Goal: Task Accomplishment & Management: Use online tool/utility

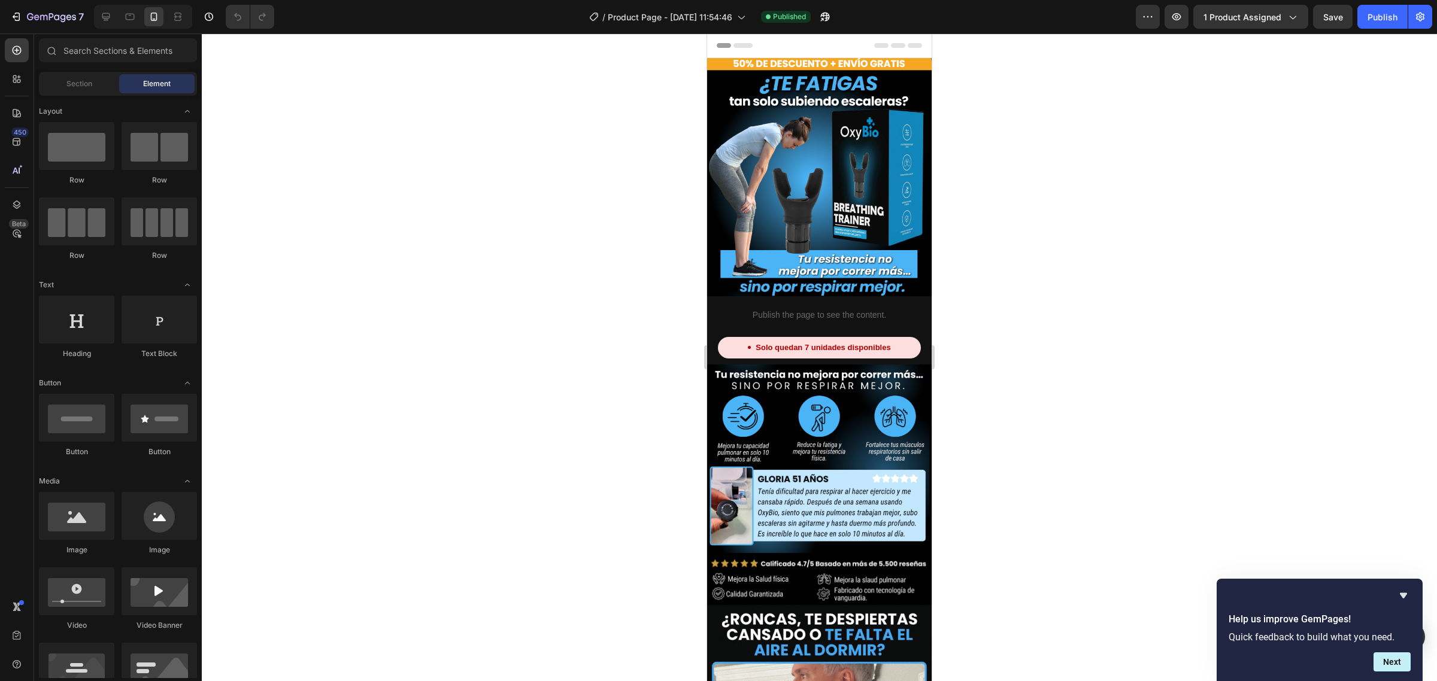
click at [823, 83] on img at bounding box center [819, 177] width 224 height 238
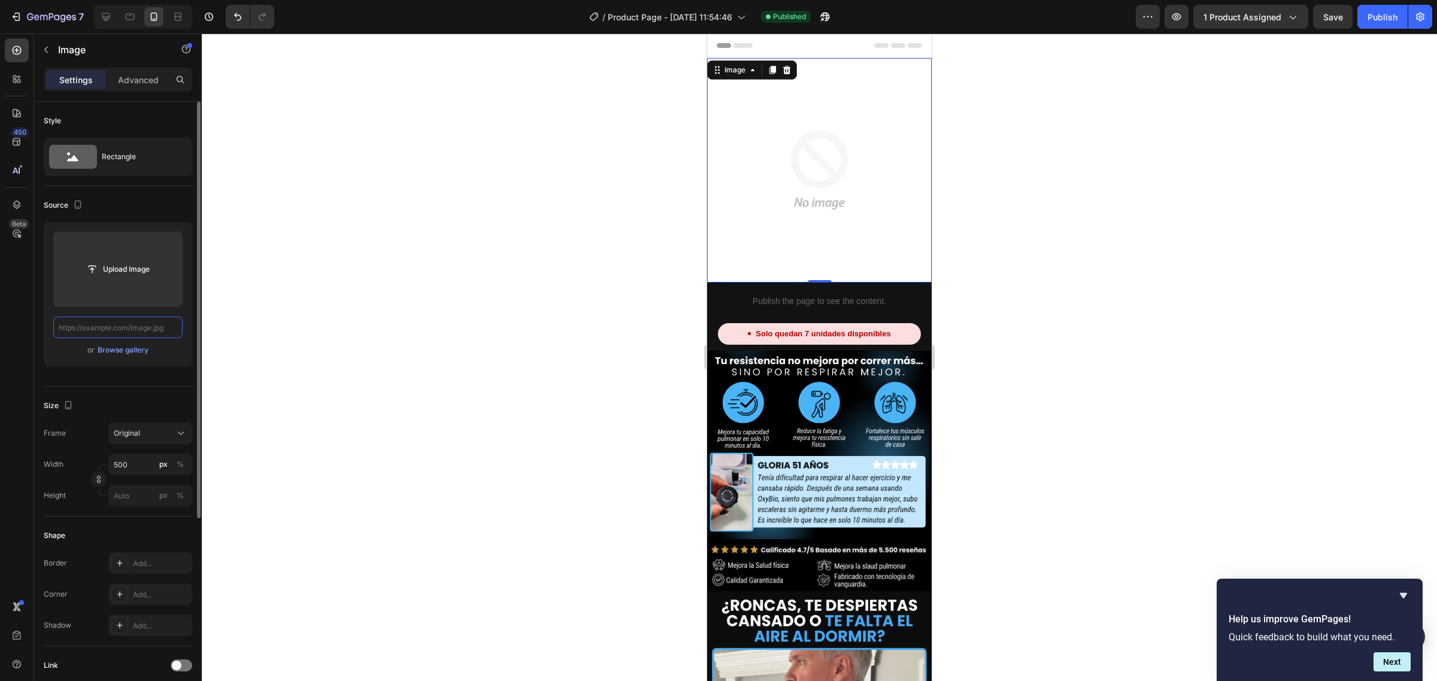
click at [165, 327] on input "text" at bounding box center [117, 328] width 129 height 22
paste input "[URL][DOMAIN_NAME]"
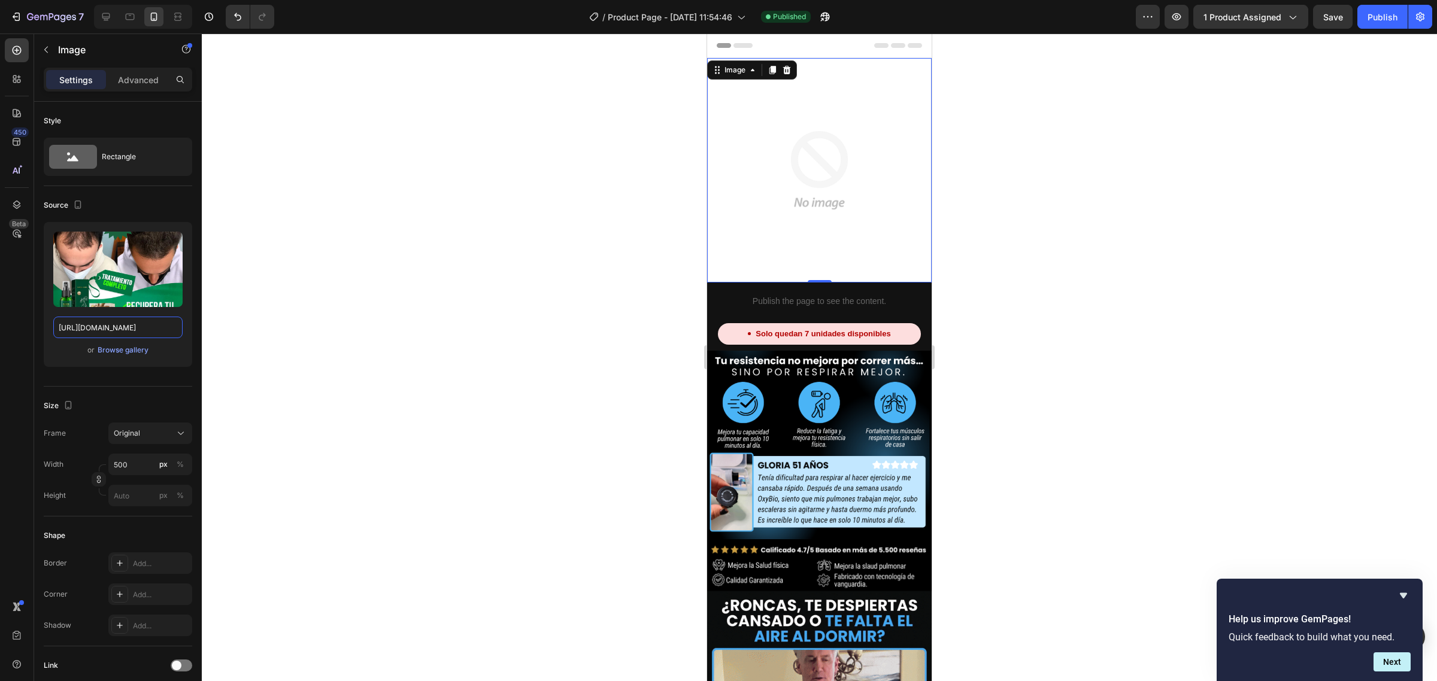
scroll to position [0, 410]
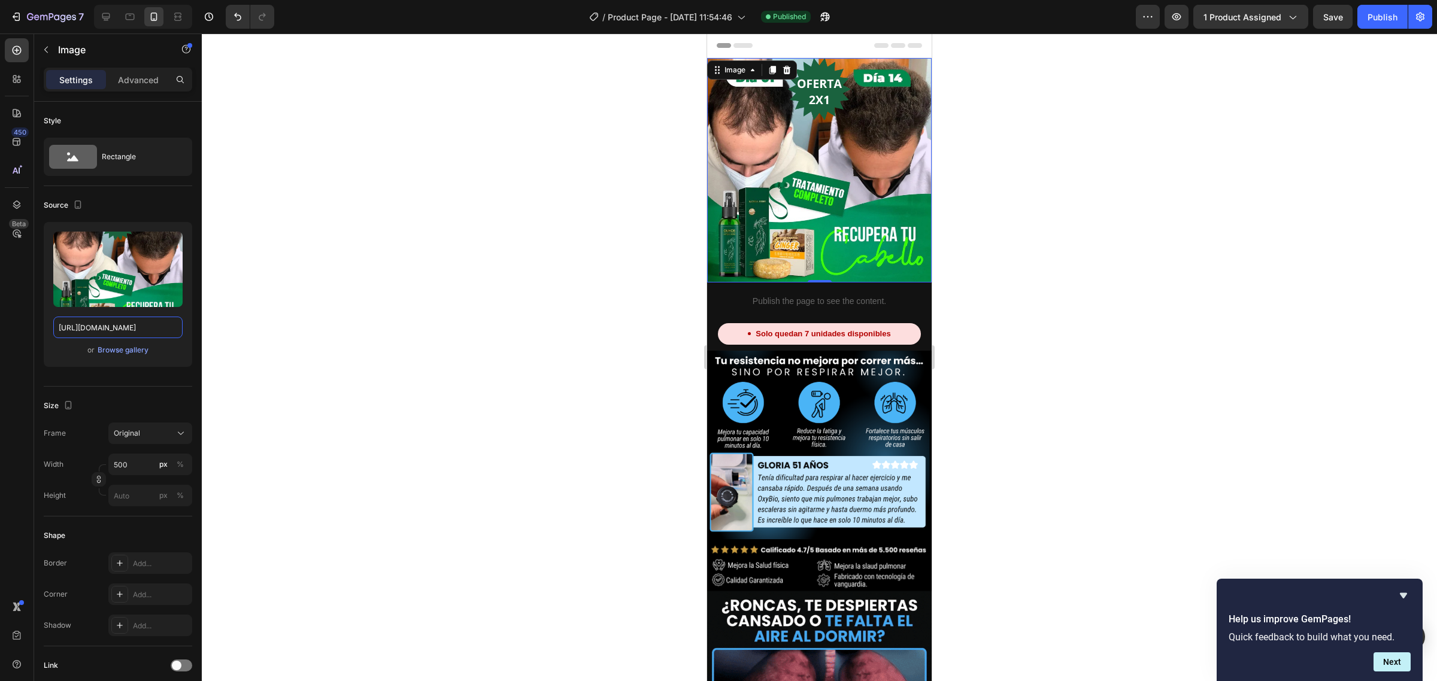
type input "[URL][DOMAIN_NAME]"
click at [773, 71] on icon at bounding box center [772, 70] width 7 height 8
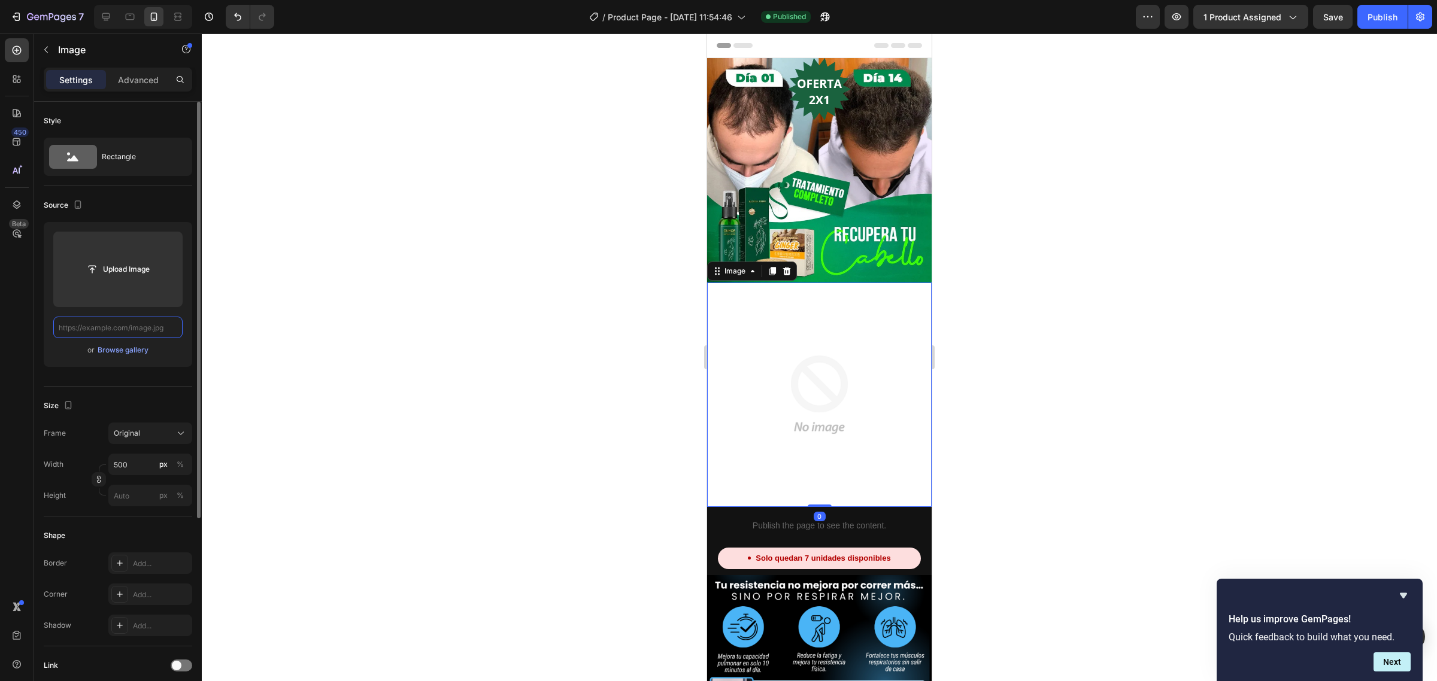
paste input "[URL][DOMAIN_NAME]"
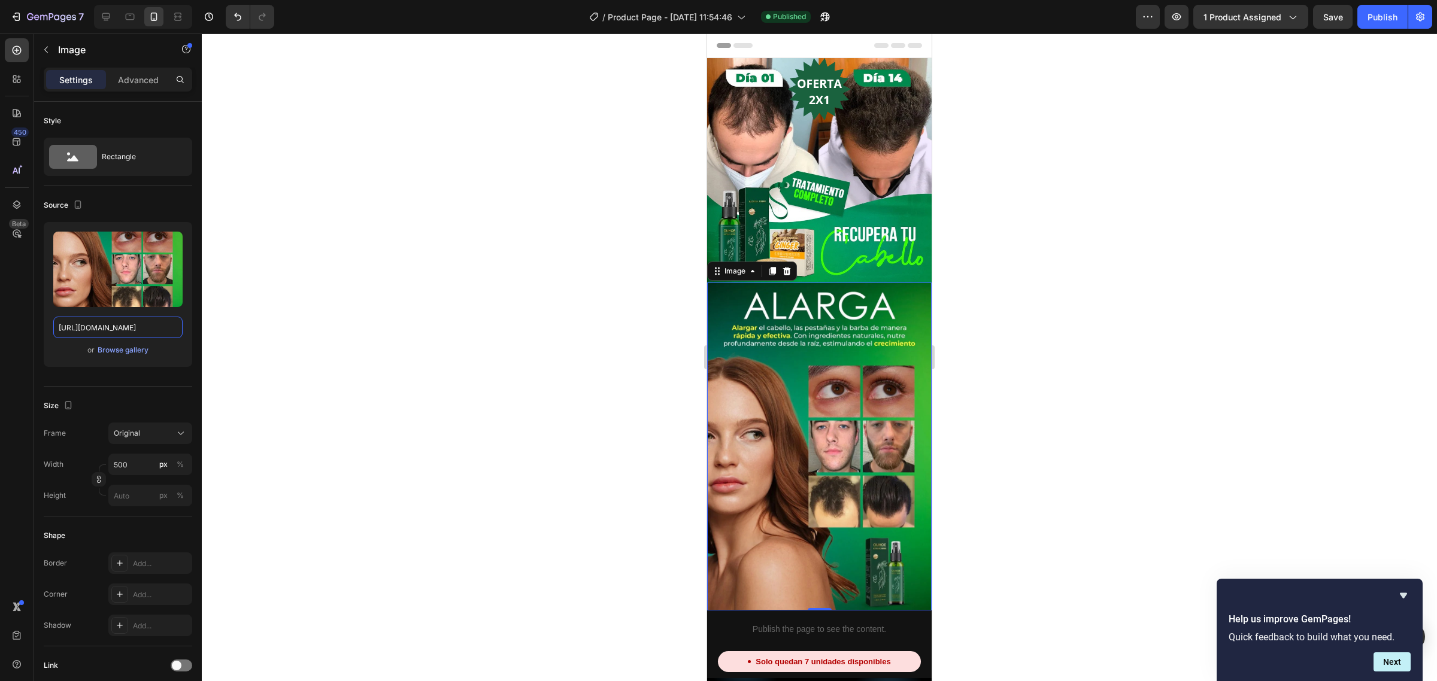
type input "[URL][DOMAIN_NAME]"
click at [770, 267] on icon at bounding box center [772, 271] width 7 height 8
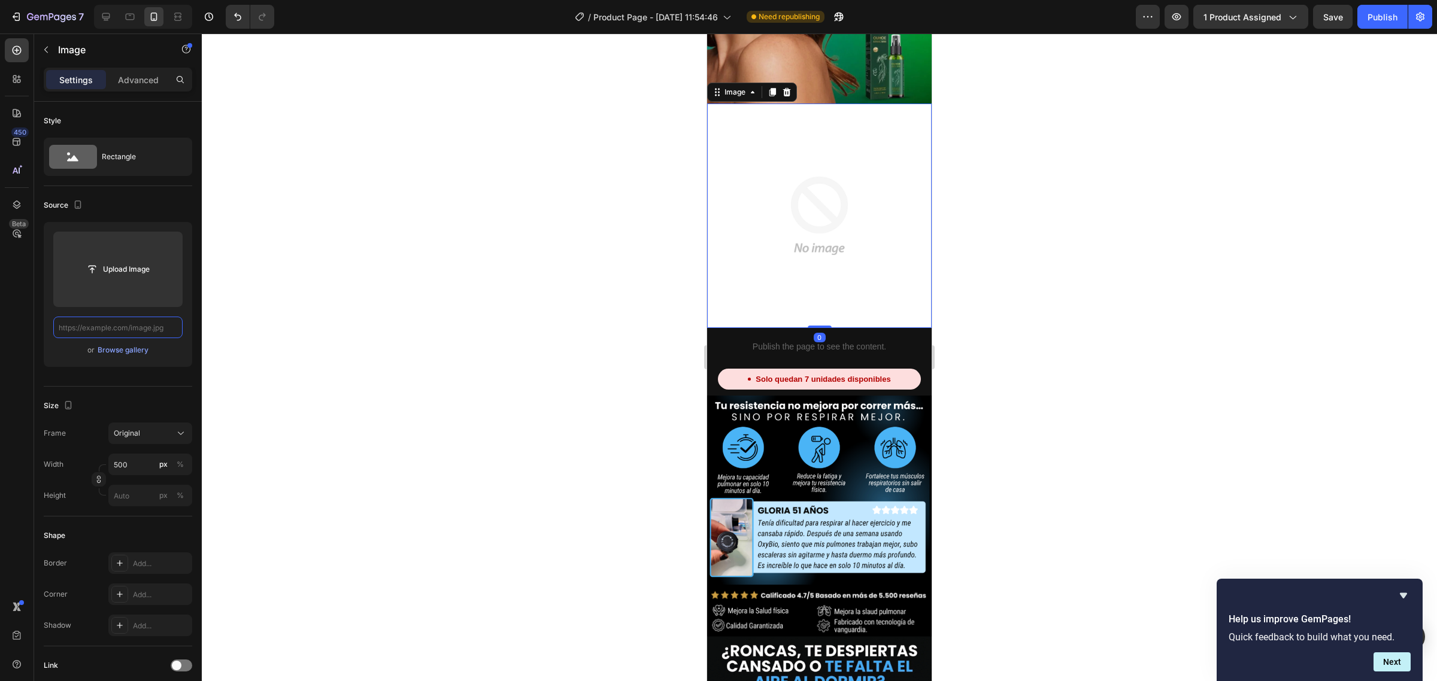
paste input "[URL][DOMAIN_NAME]"
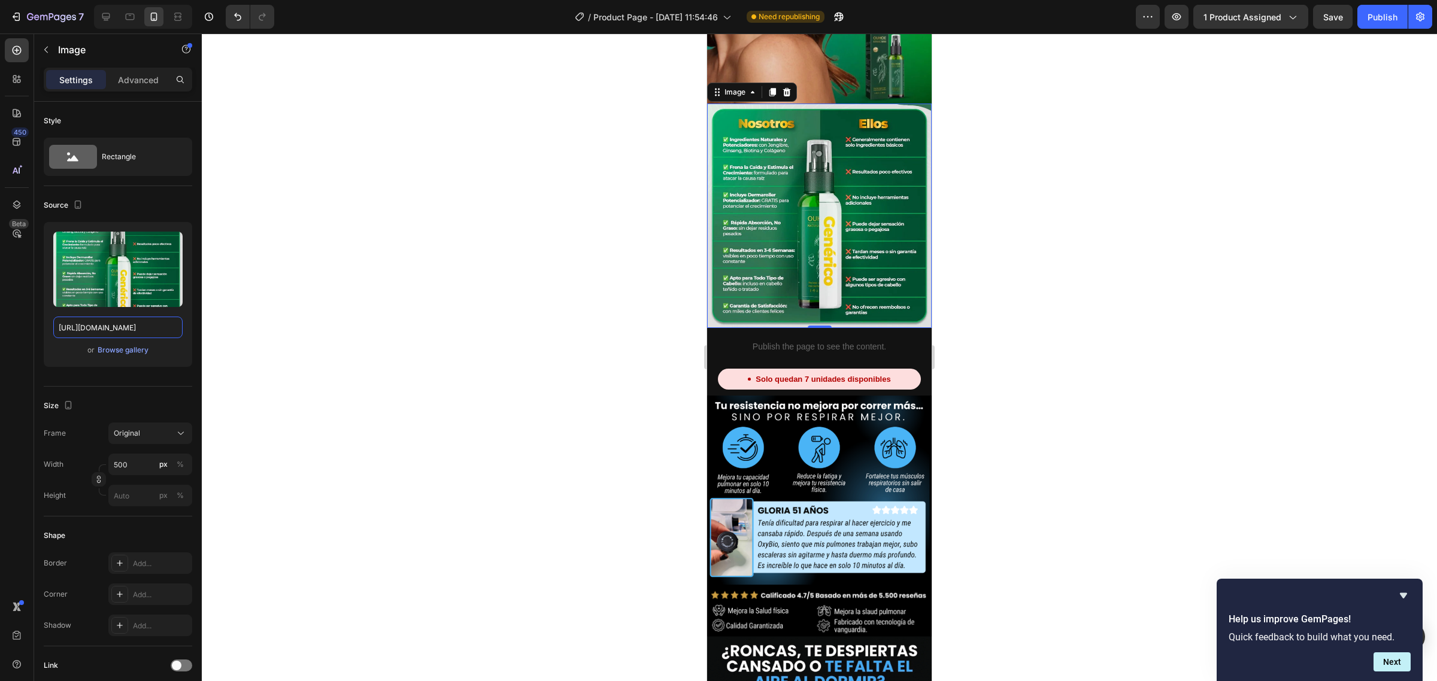
type input "[URL][DOMAIN_NAME]"
click at [770, 87] on icon at bounding box center [772, 92] width 10 height 10
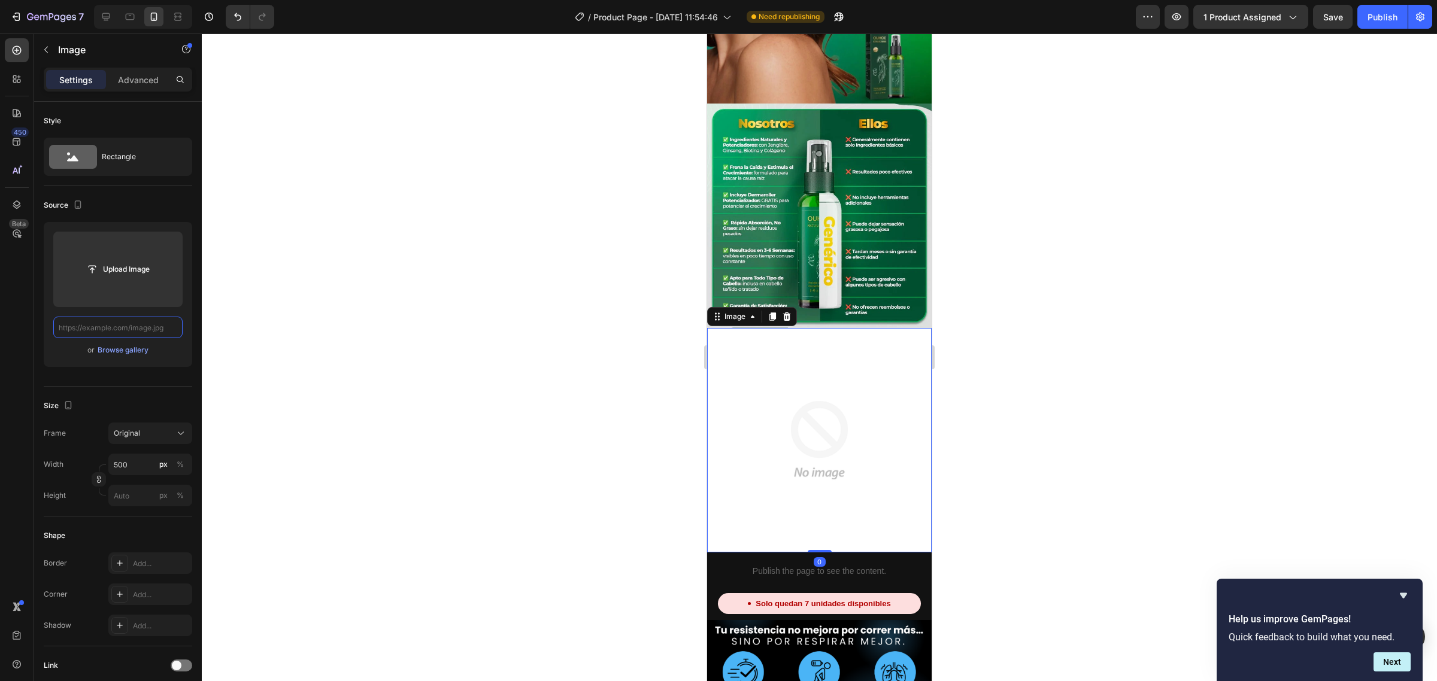
paste input "[URL][DOMAIN_NAME]"
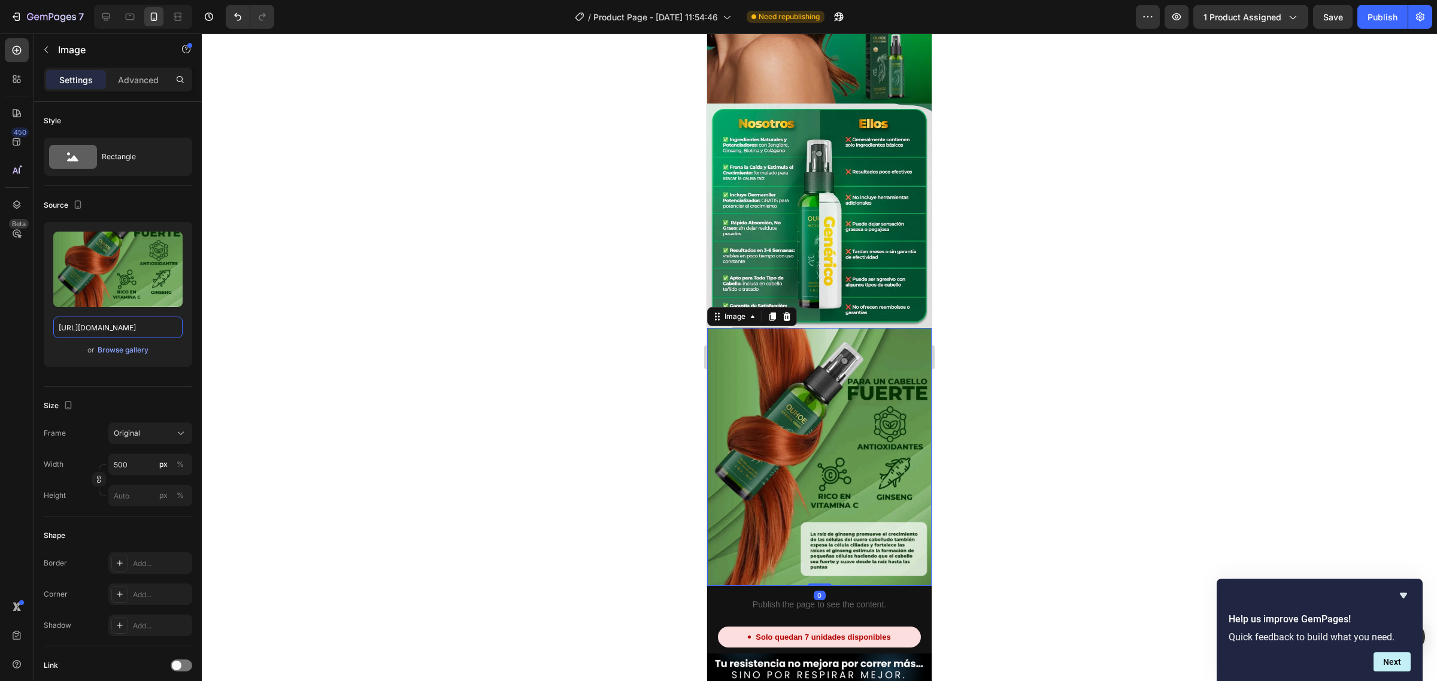
type input "[URL][DOMAIN_NAME]"
click at [769, 312] on icon at bounding box center [772, 317] width 10 height 10
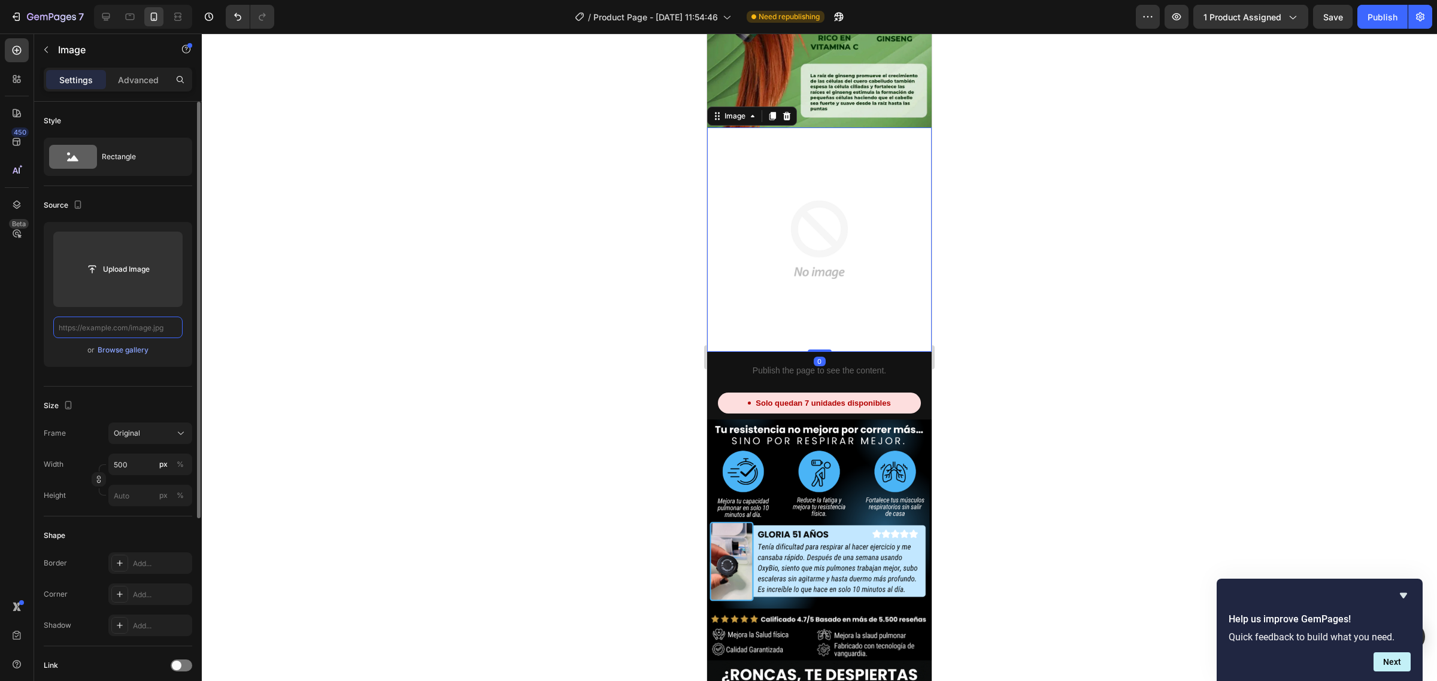
paste input "[URL][DOMAIN_NAME]"
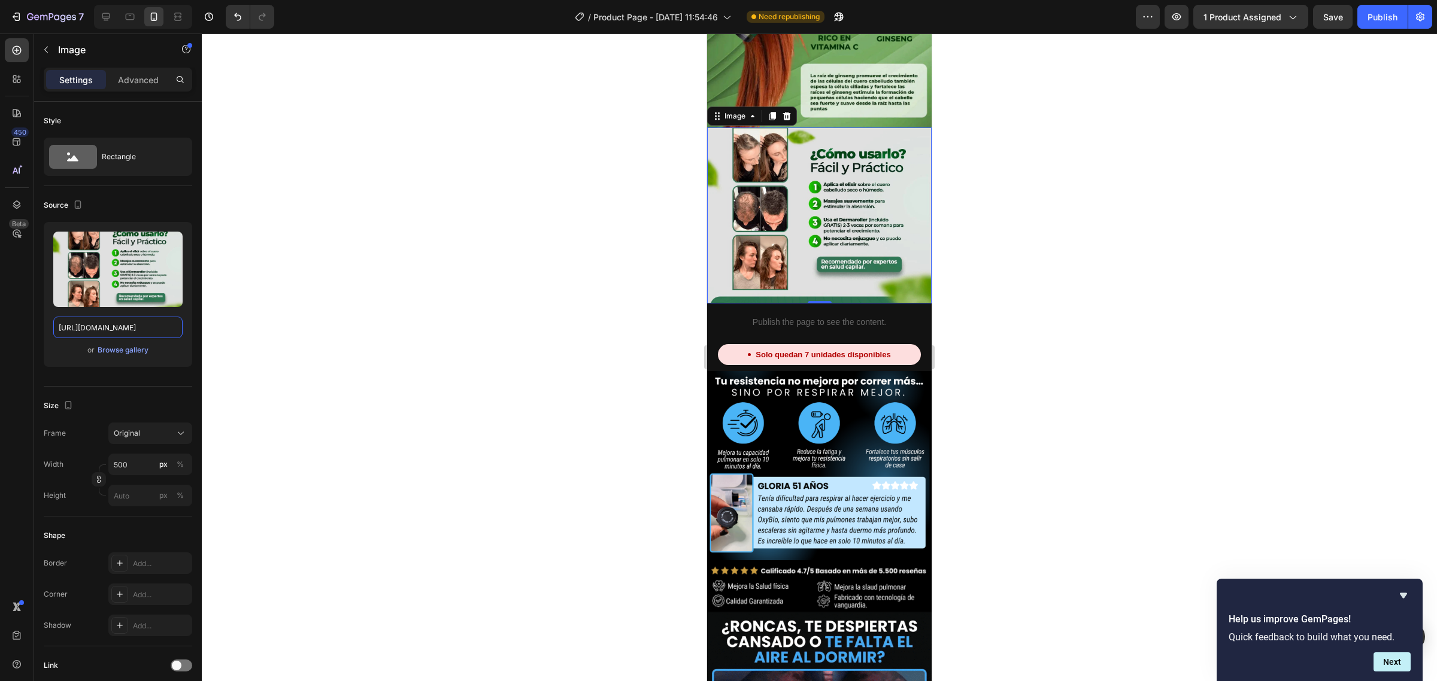
type input "[URL][DOMAIN_NAME]"
click at [767, 109] on div at bounding box center [772, 116] width 14 height 14
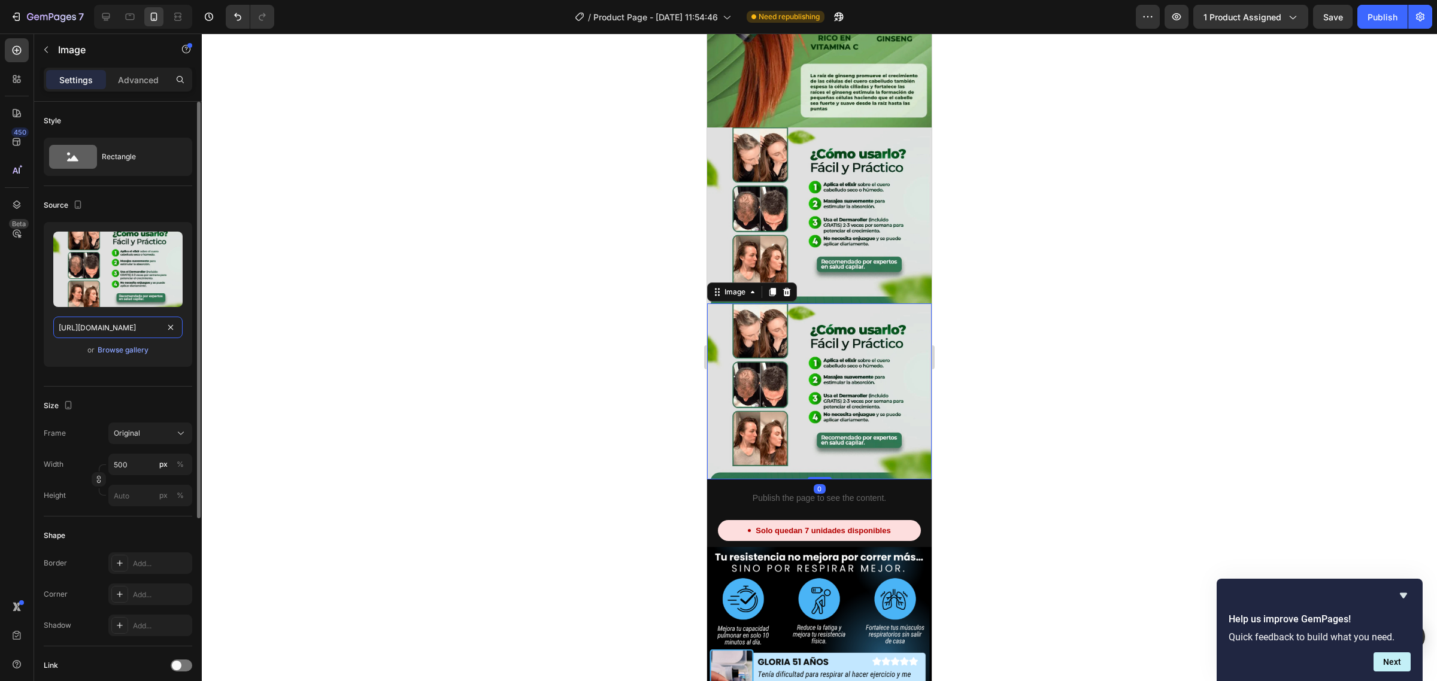
click at [157, 324] on input "[URL][DOMAIN_NAME]" at bounding box center [117, 328] width 129 height 22
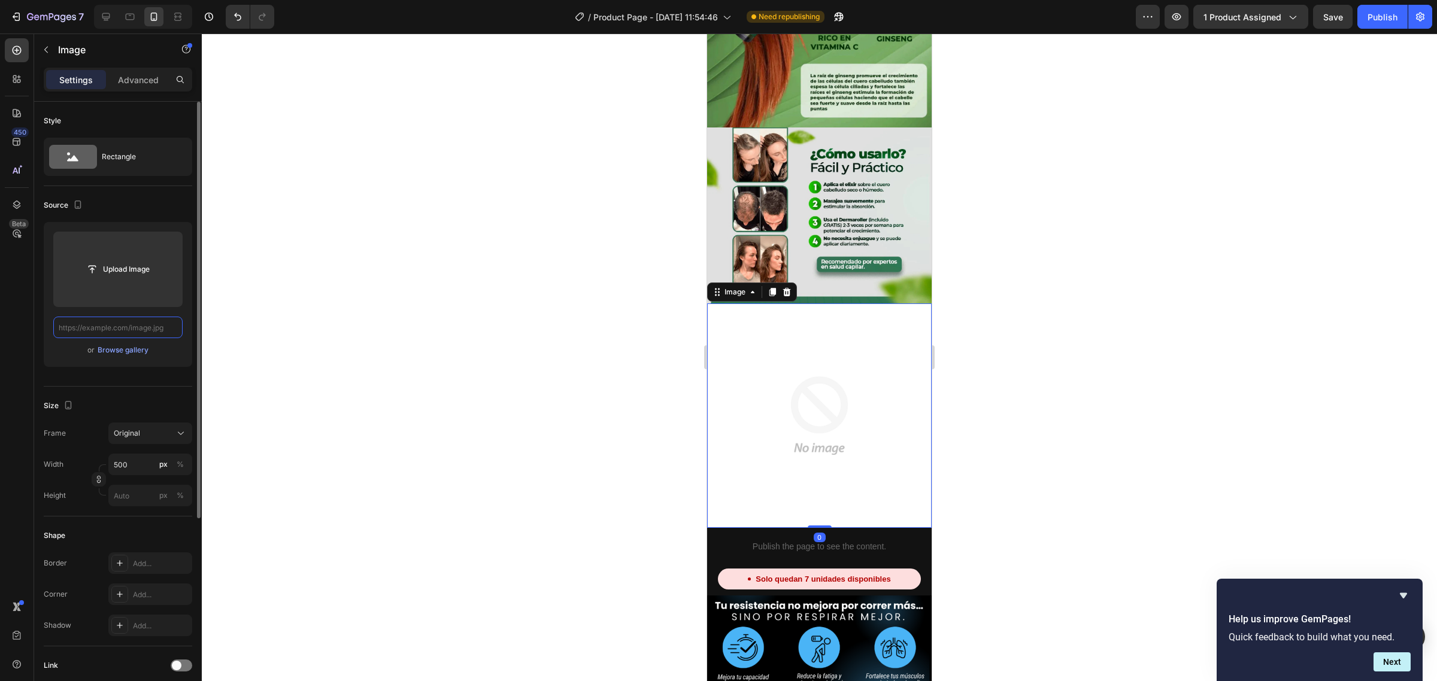
paste input "[URL][DOMAIN_NAME]"
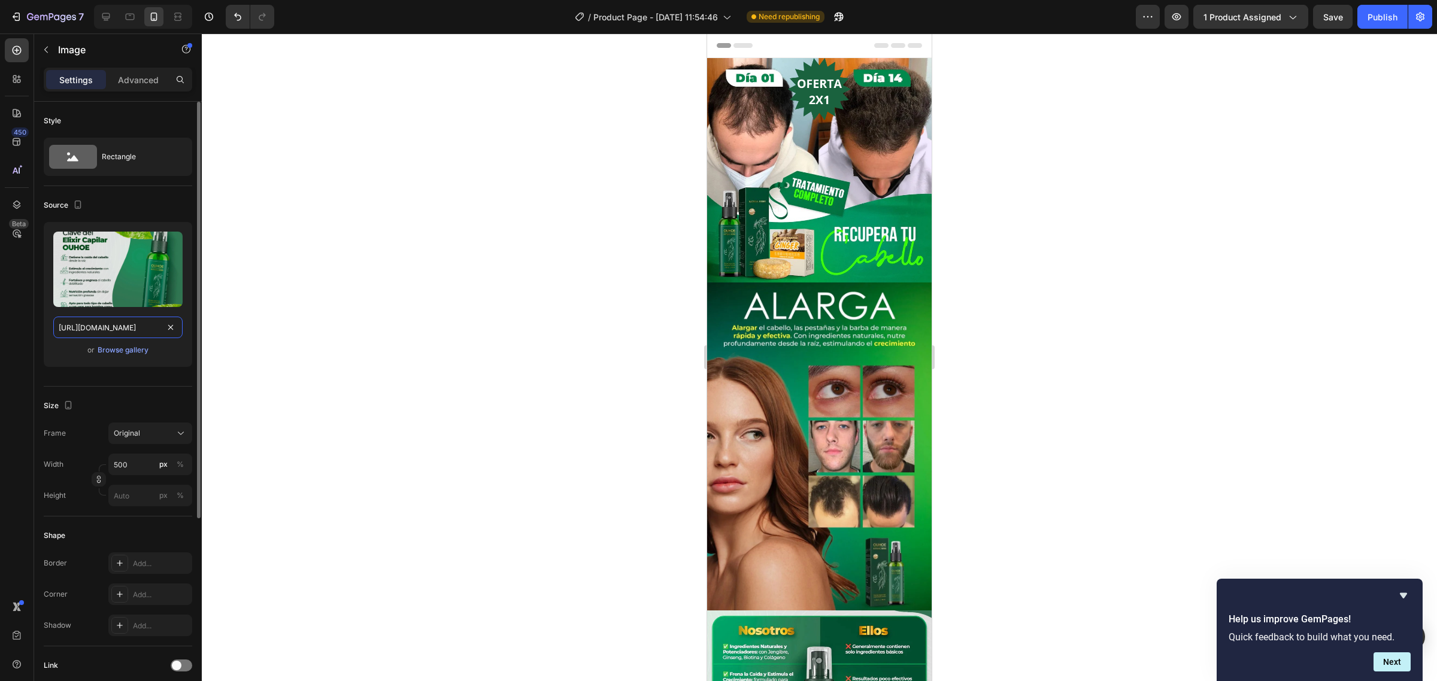
type input "[URL][DOMAIN_NAME]"
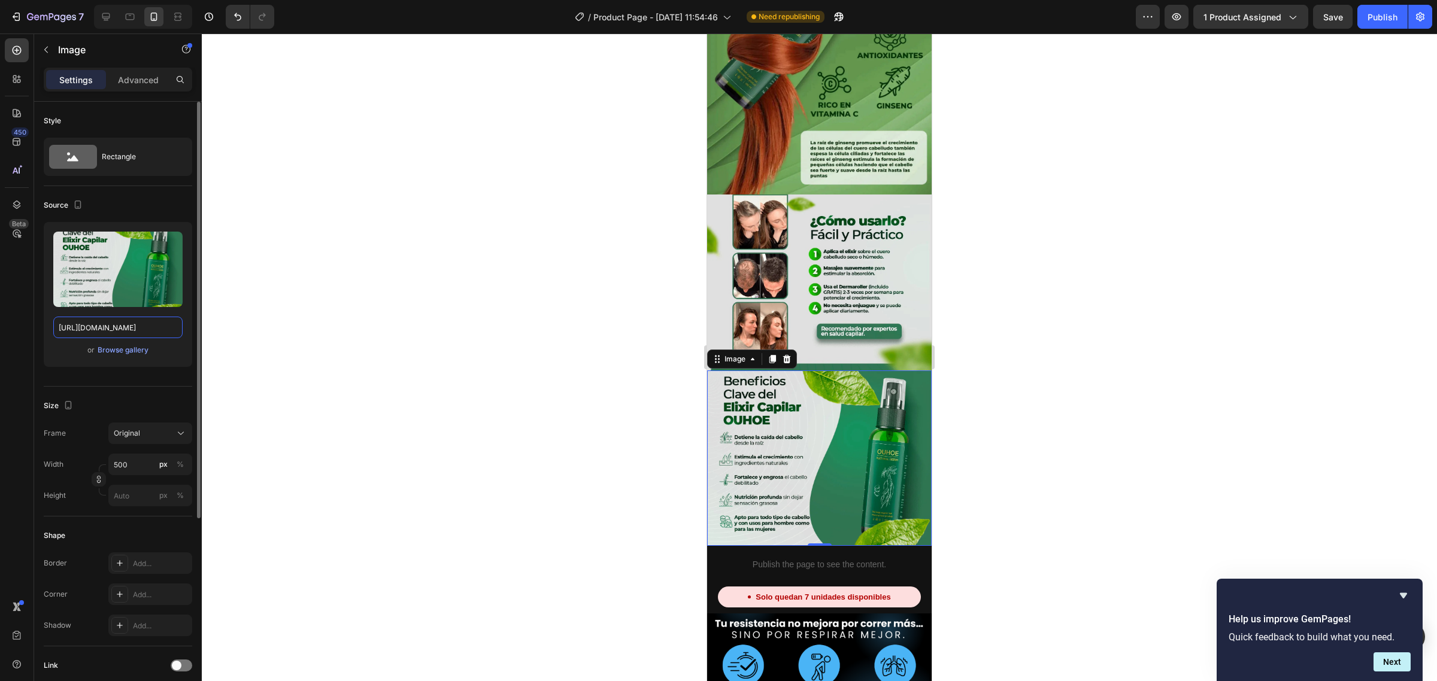
scroll to position [898, 0]
click at [772, 356] on icon at bounding box center [772, 360] width 7 height 8
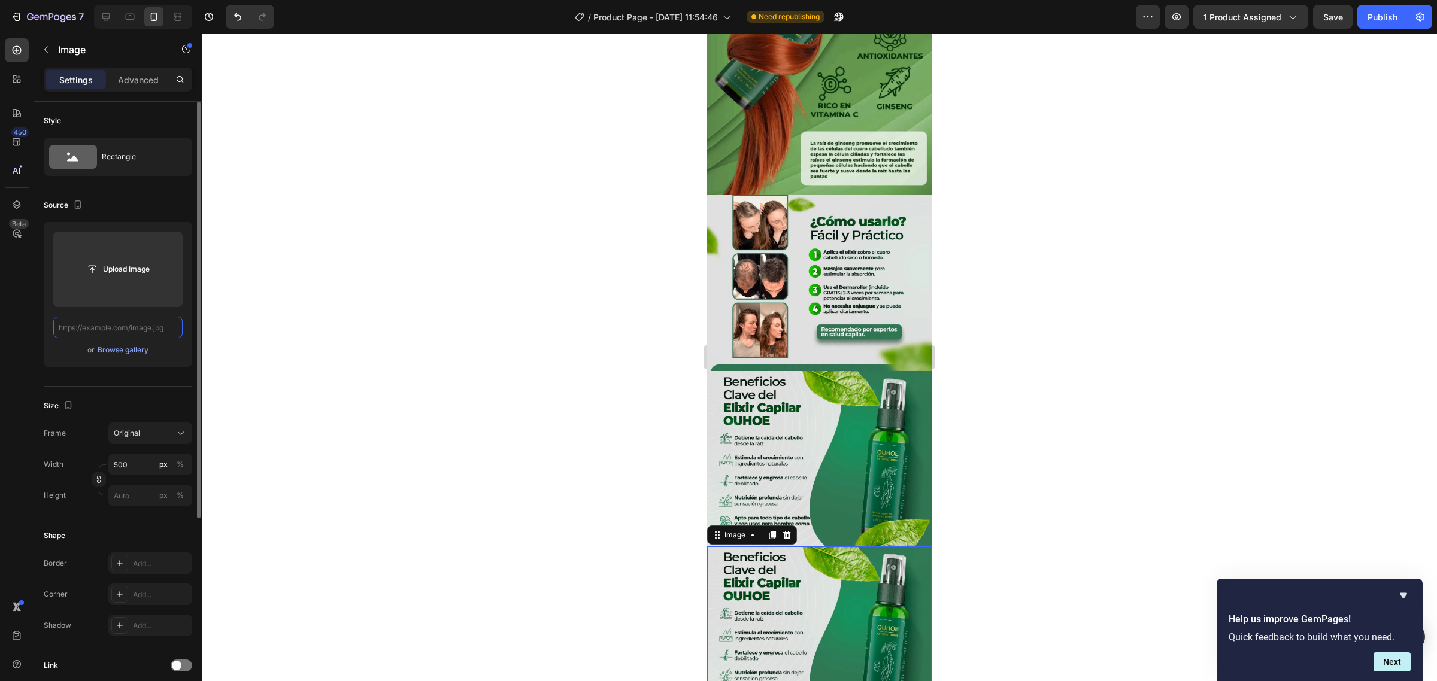
scroll to position [0, 0]
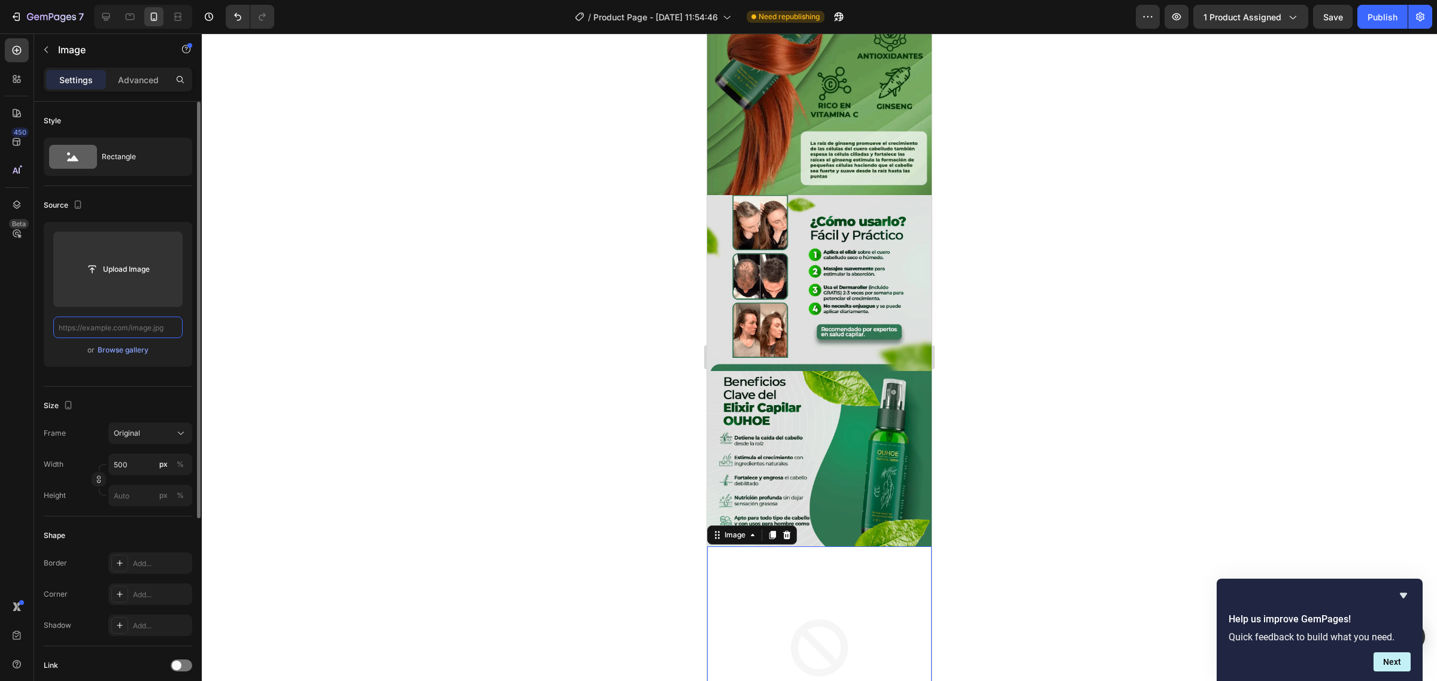
paste input "[URL][DOMAIN_NAME]"
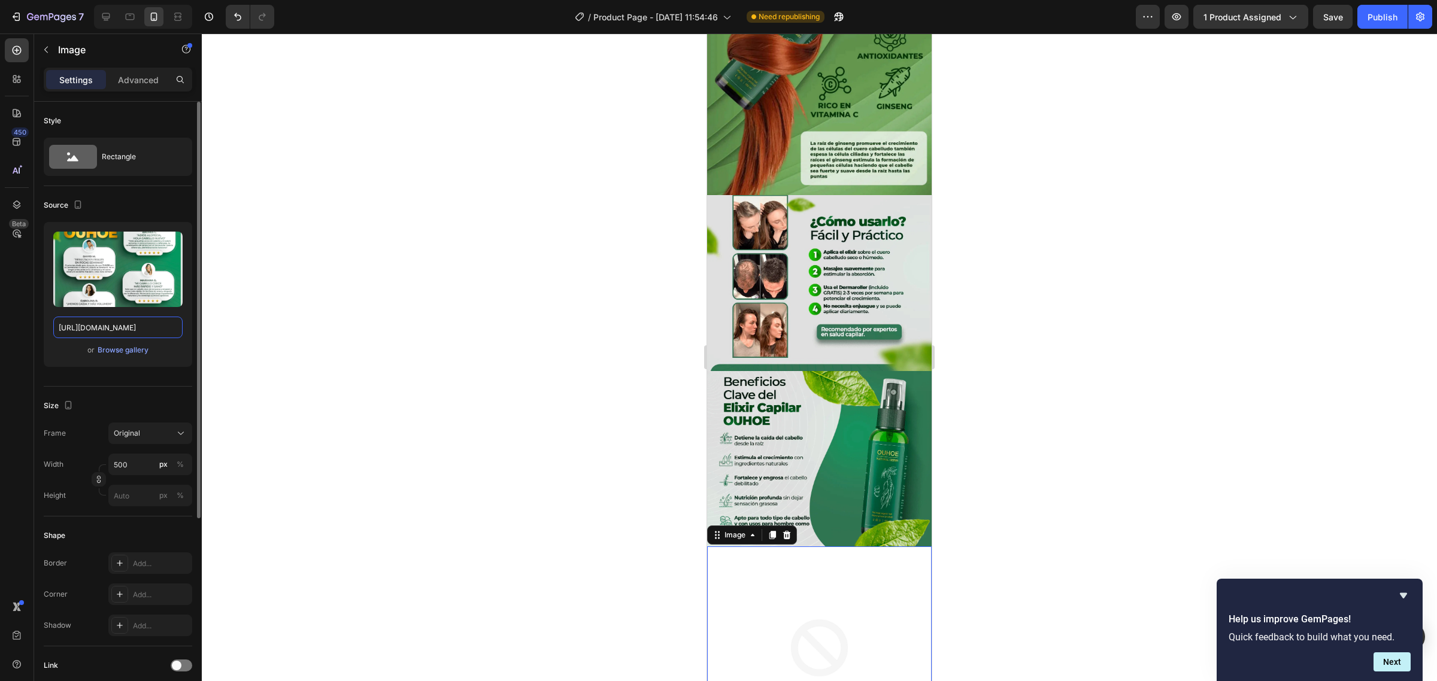
scroll to position [0, 411]
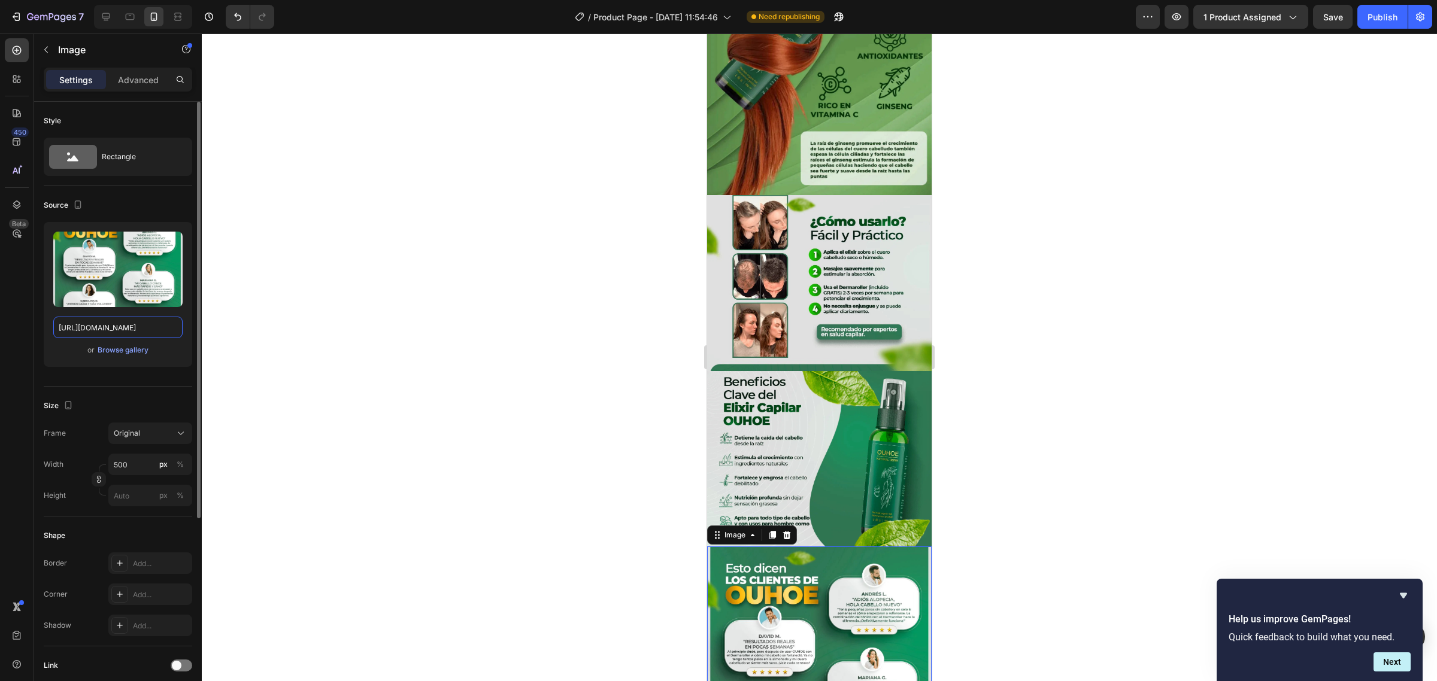
type input "[URL][DOMAIN_NAME]"
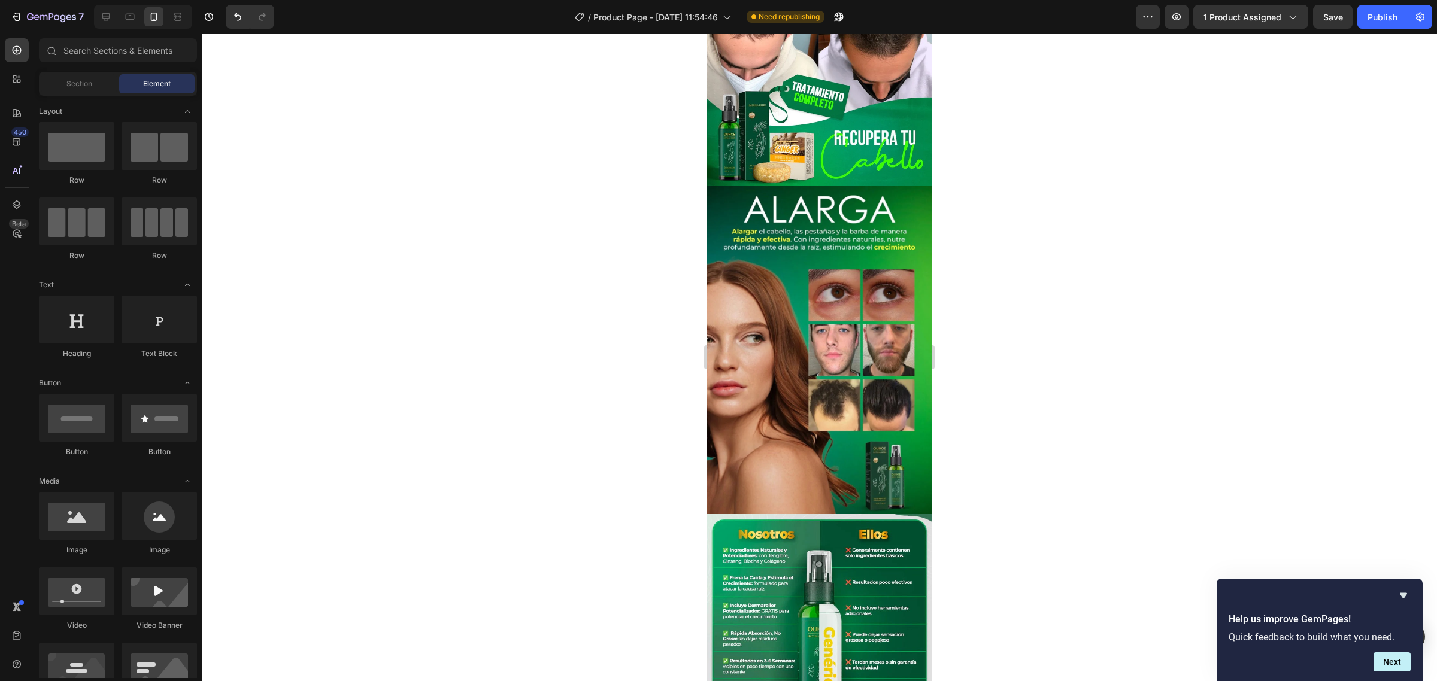
scroll to position [0, 0]
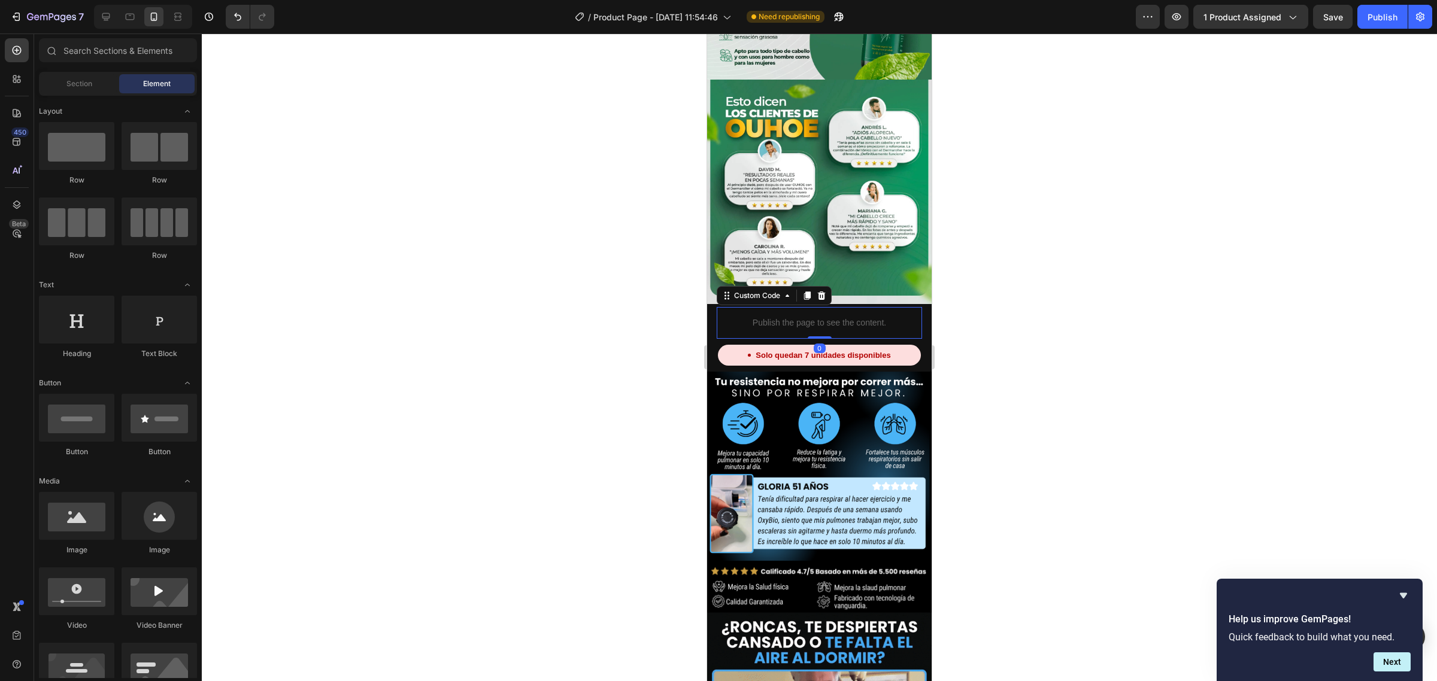
click at [852, 317] on p "Publish the page to see the content." at bounding box center [819, 323] width 205 height 13
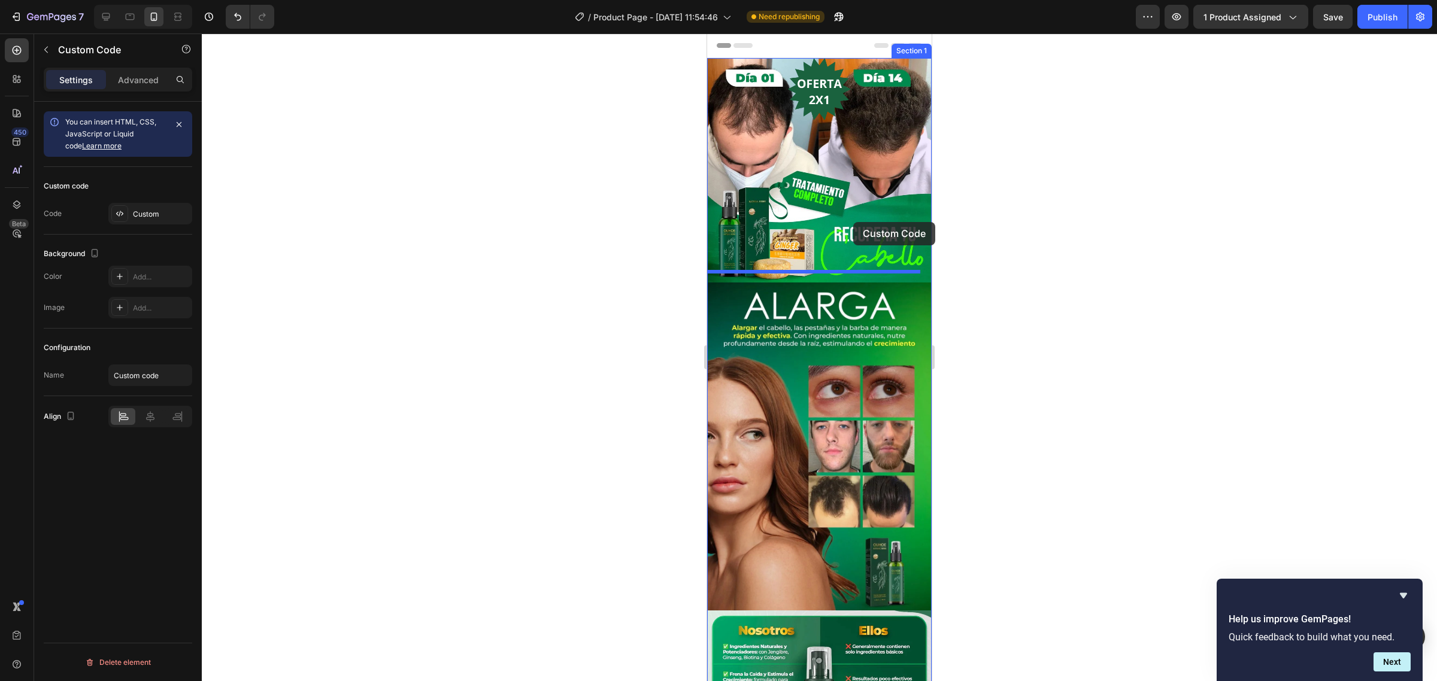
drag, startPoint x: 755, startPoint y: 441, endPoint x: 848, endPoint y: 229, distance: 231.3
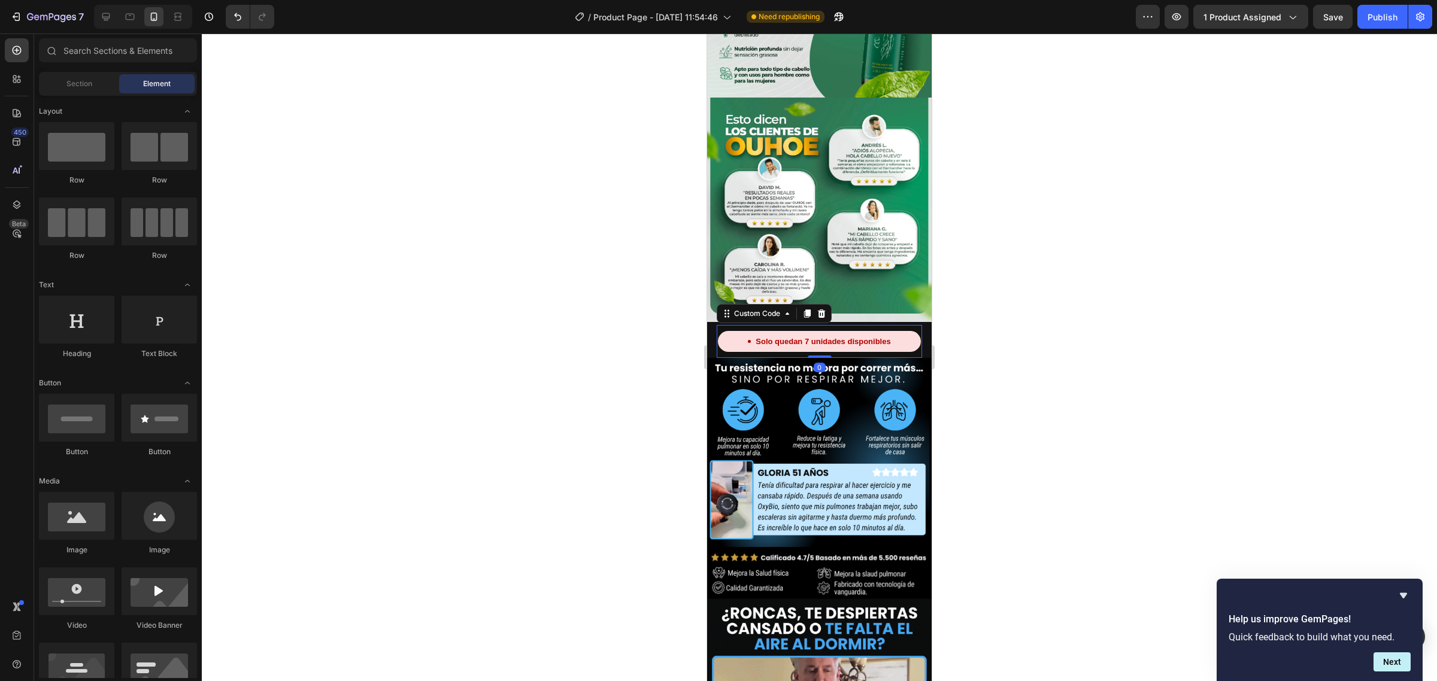
click at [809, 331] on div "Solo quedan 7 unidades disponibles" at bounding box center [819, 342] width 202 height 22
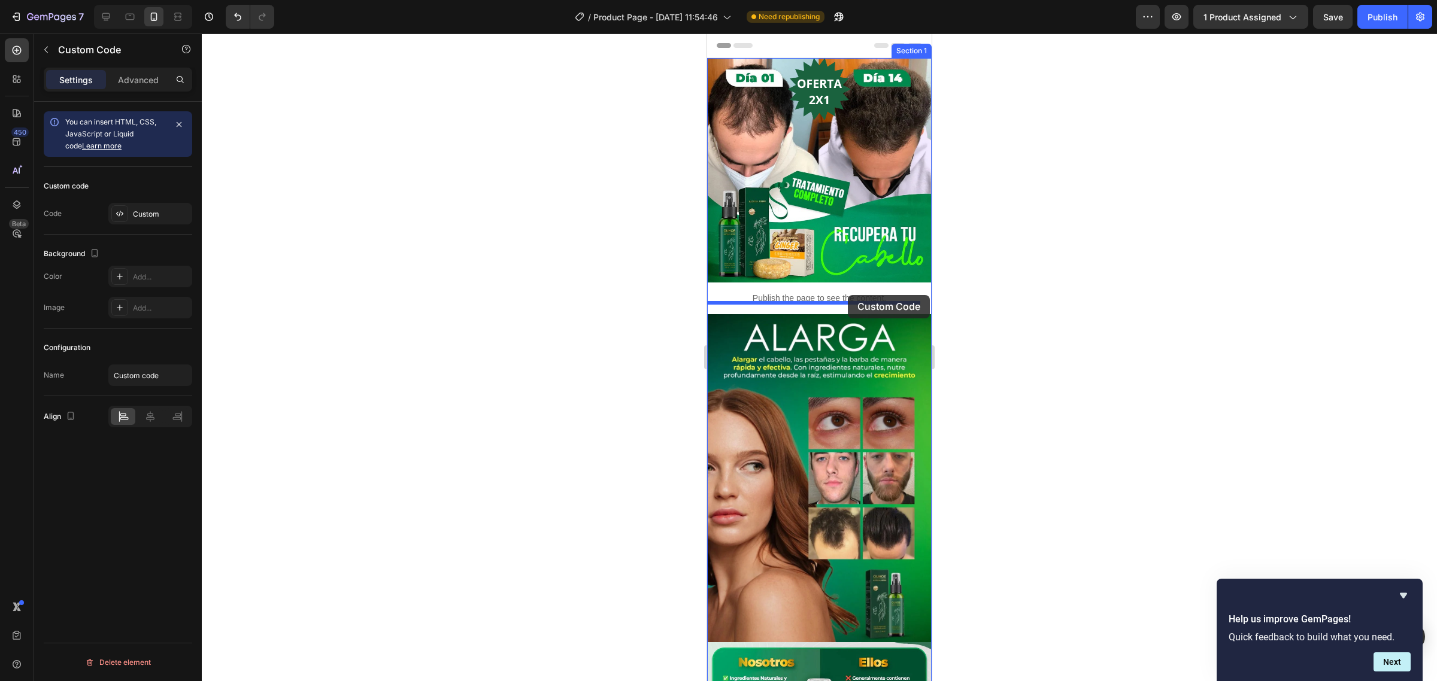
drag, startPoint x: 761, startPoint y: 230, endPoint x: 848, endPoint y: 295, distance: 107.7
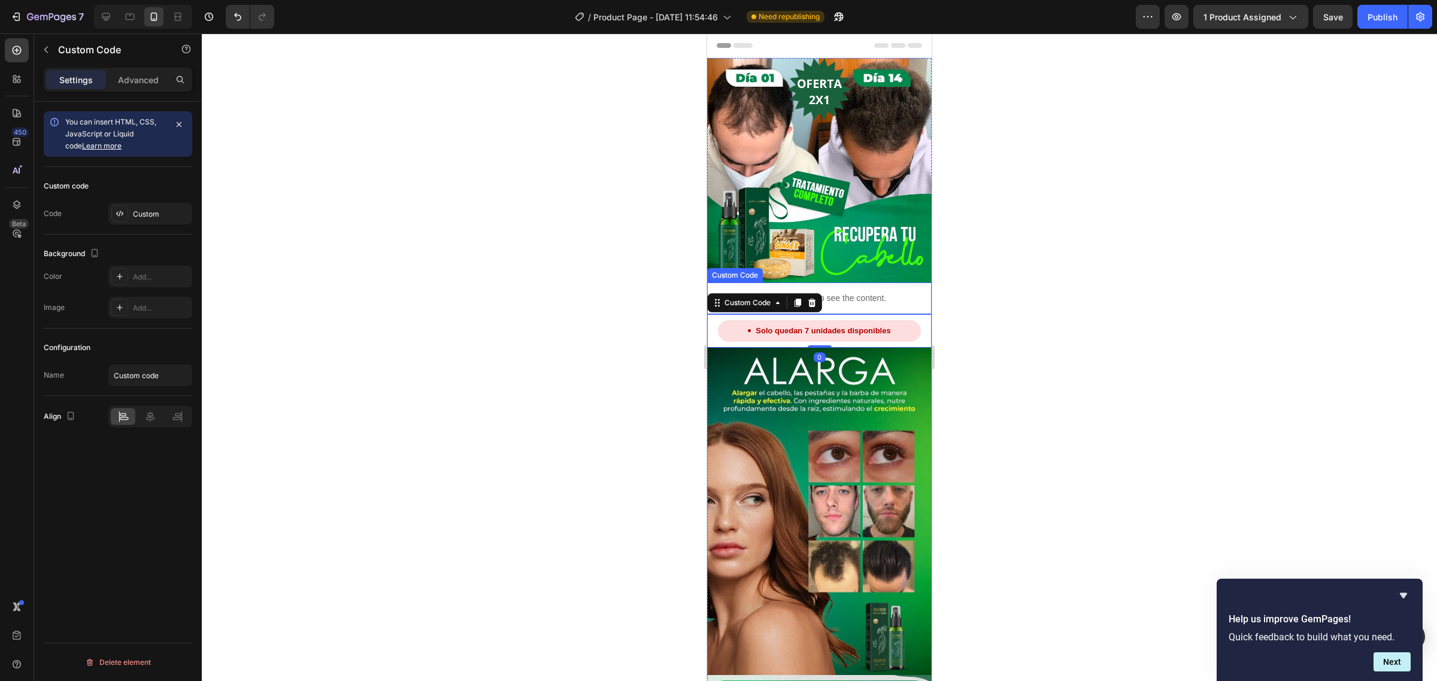
drag, startPoint x: 198, startPoint y: 226, endPoint x: 977, endPoint y: 236, distance: 779.4
click at [977, 236] on div at bounding box center [819, 358] width 1235 height 648
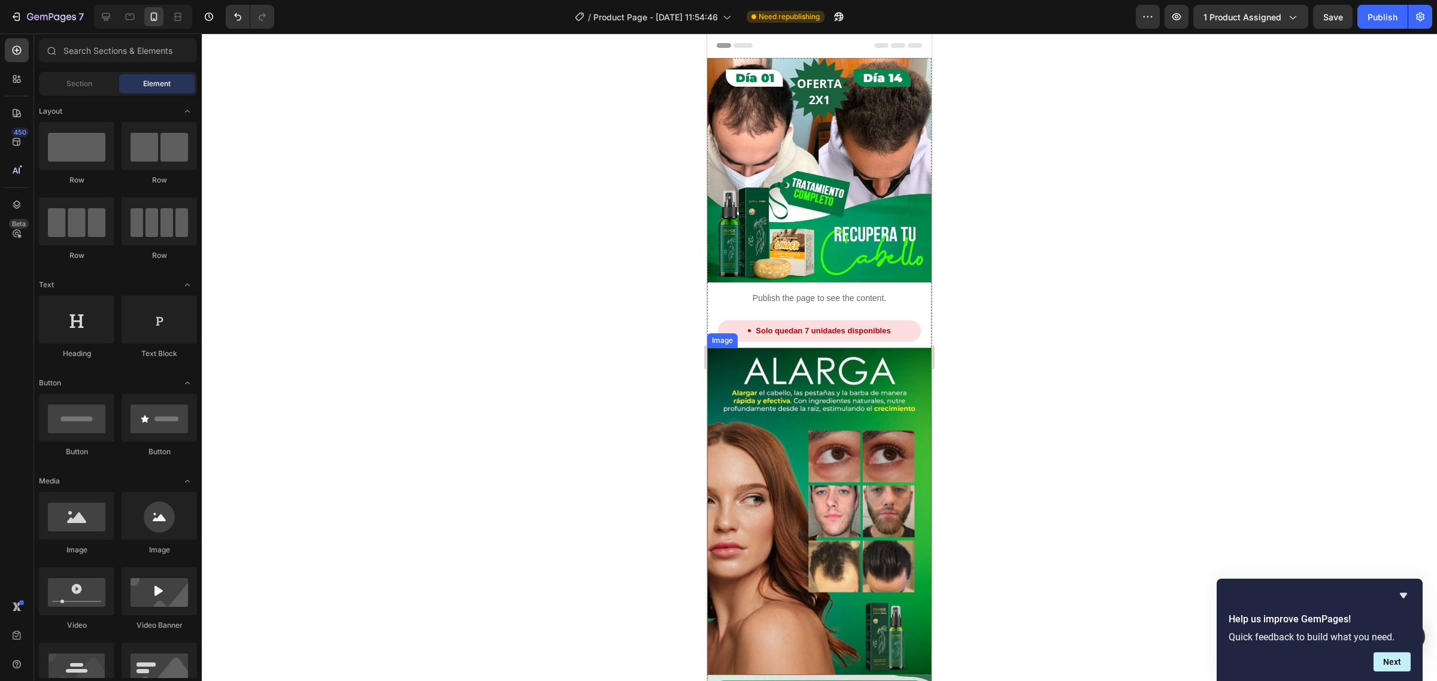
click at [857, 369] on img at bounding box center [819, 512] width 224 height 328
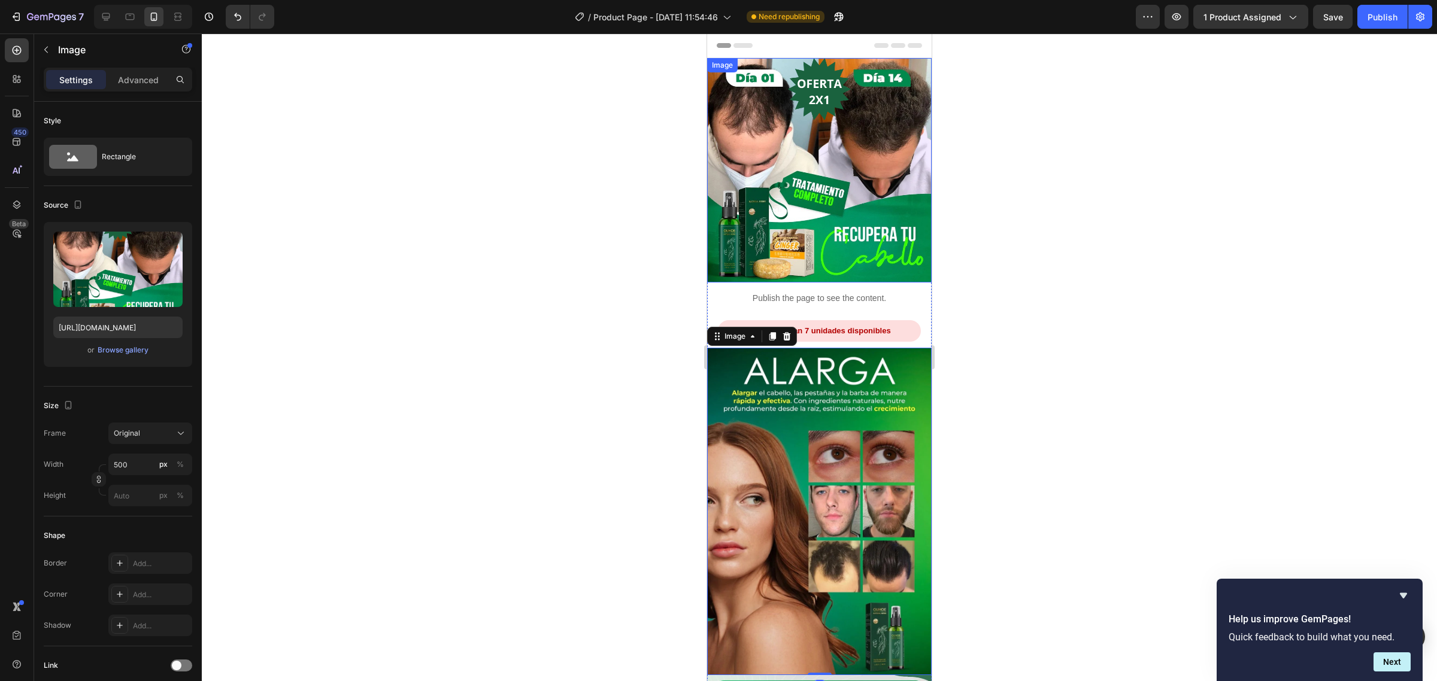
click at [856, 219] on img at bounding box center [819, 170] width 224 height 224
click at [555, 82] on div at bounding box center [819, 358] width 1235 height 648
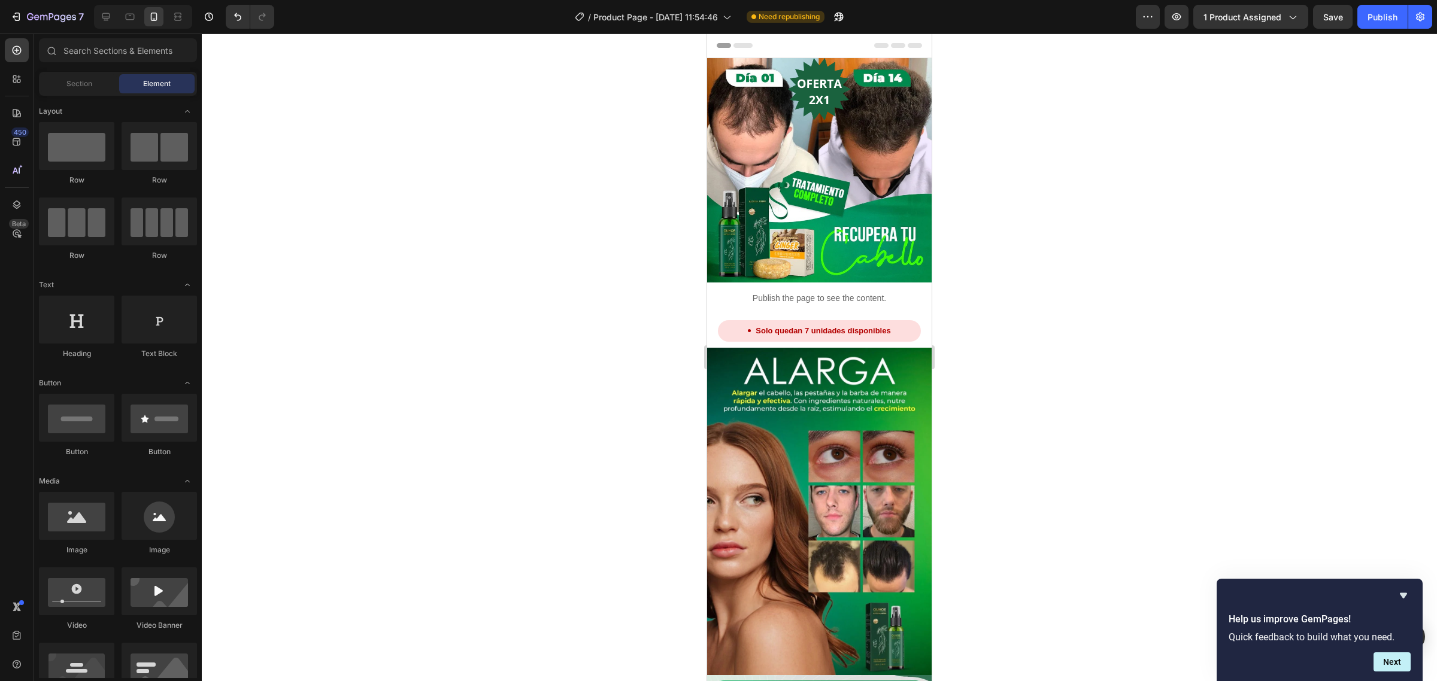
click at [780, 115] on img at bounding box center [819, 170] width 224 height 224
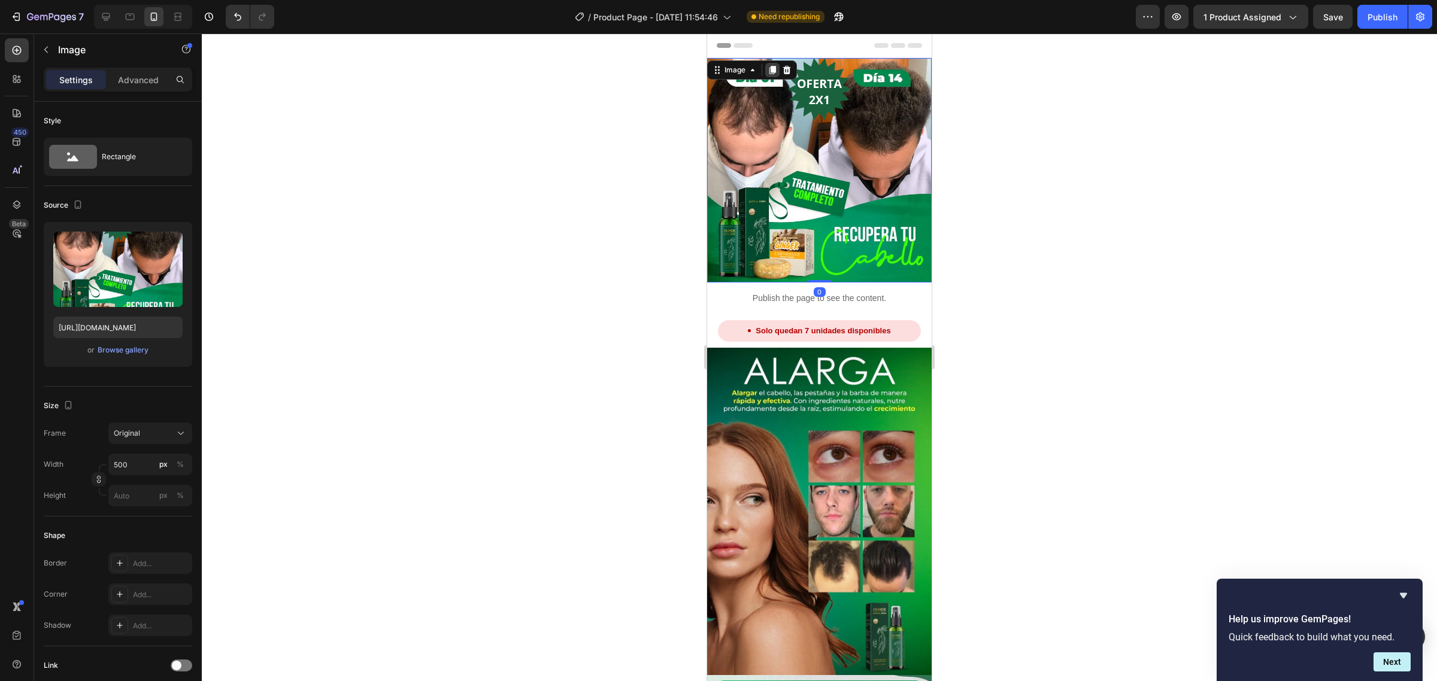
click at [773, 64] on div at bounding box center [772, 70] width 14 height 14
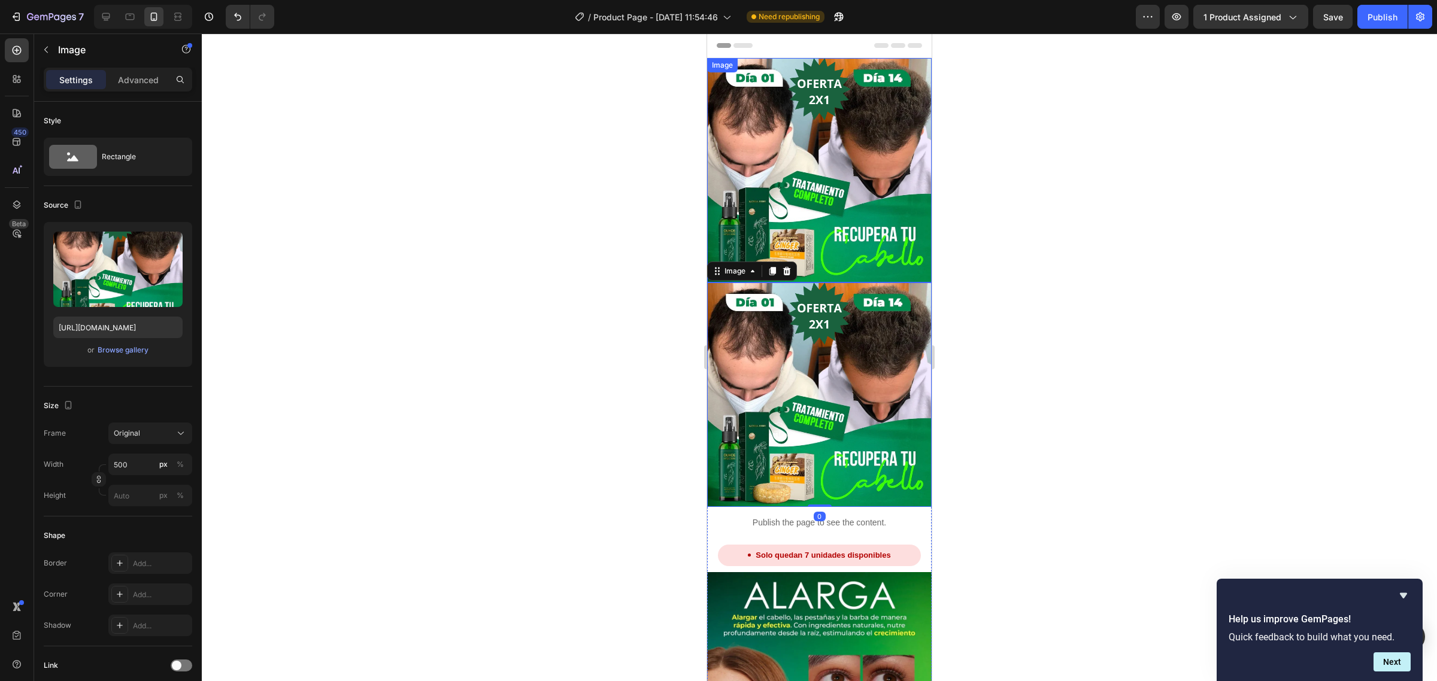
click at [809, 126] on img at bounding box center [819, 170] width 224 height 224
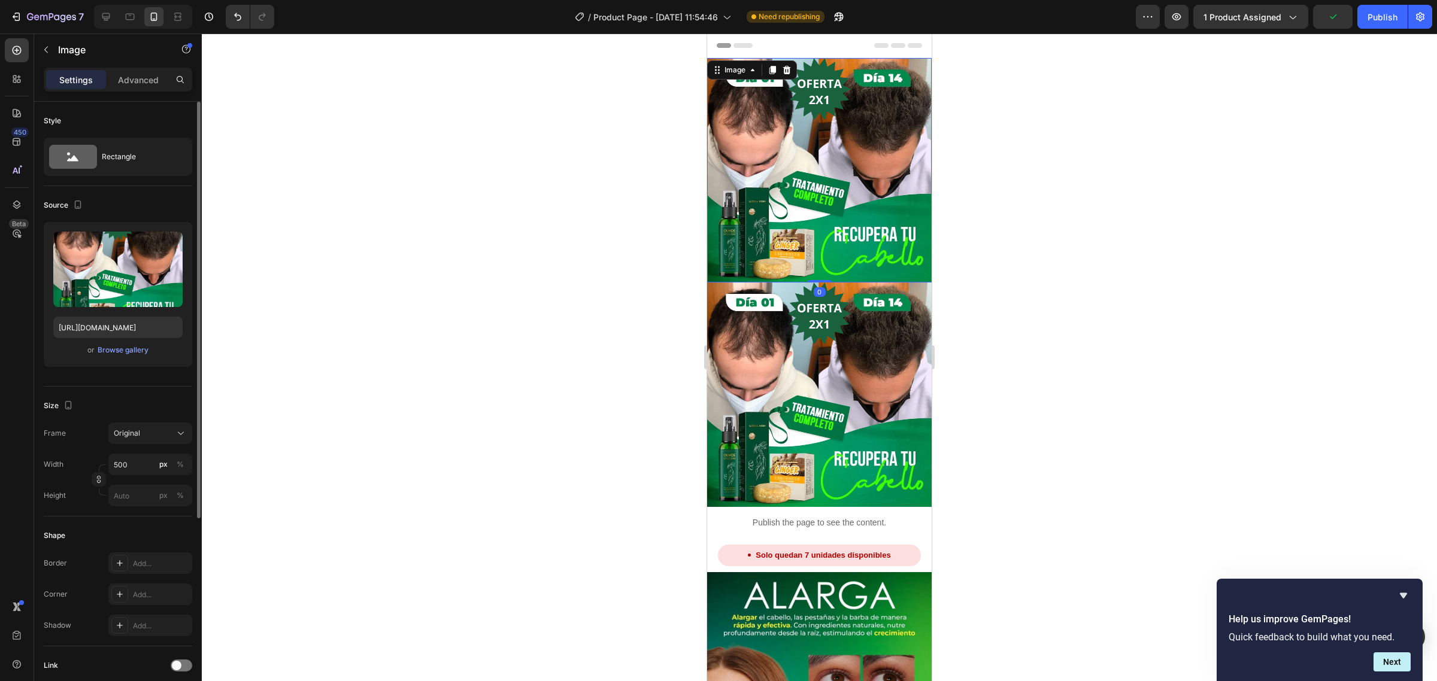
click at [183, 275] on div "Upload Image [URL][DOMAIN_NAME] or Browse gallery" at bounding box center [118, 294] width 148 height 145
click at [165, 273] on label at bounding box center [117, 269] width 129 height 75
click at [159, 279] on input "file" at bounding box center [118, 289] width 83 height 20
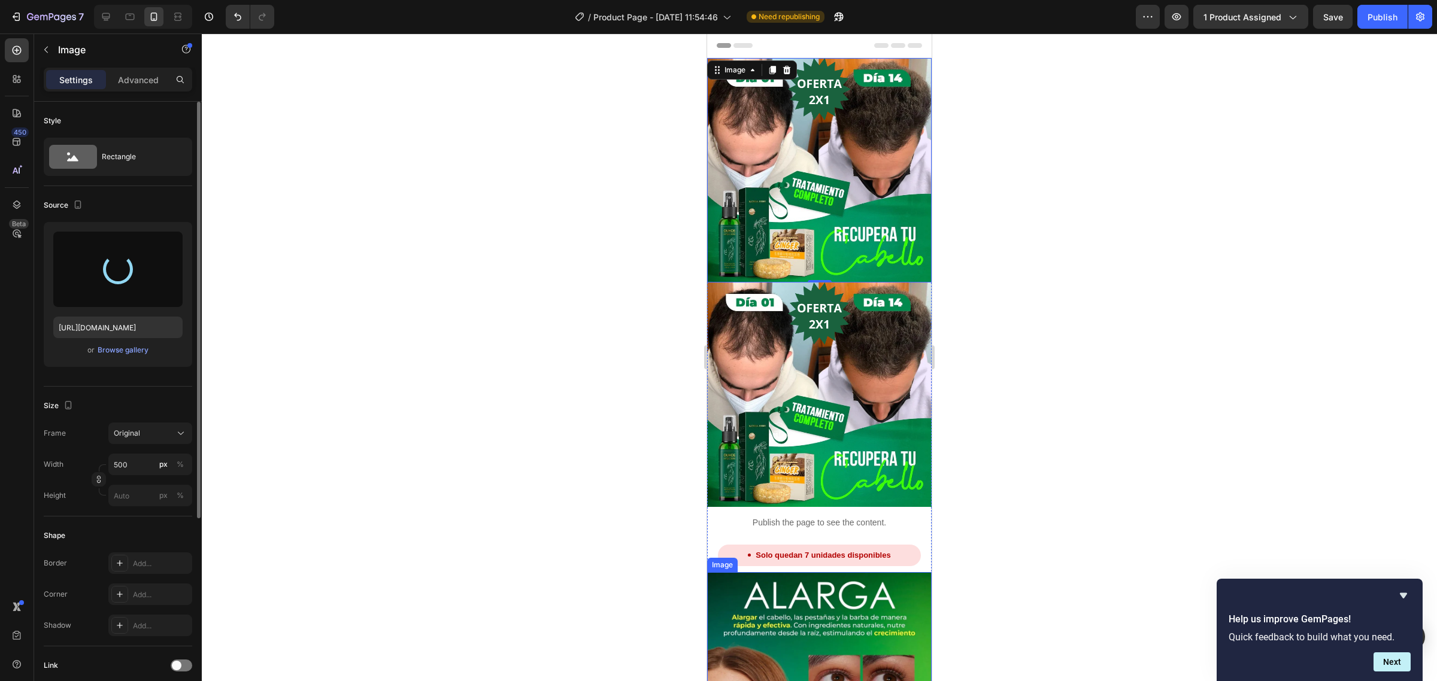
type input "[URL][DOMAIN_NAME]"
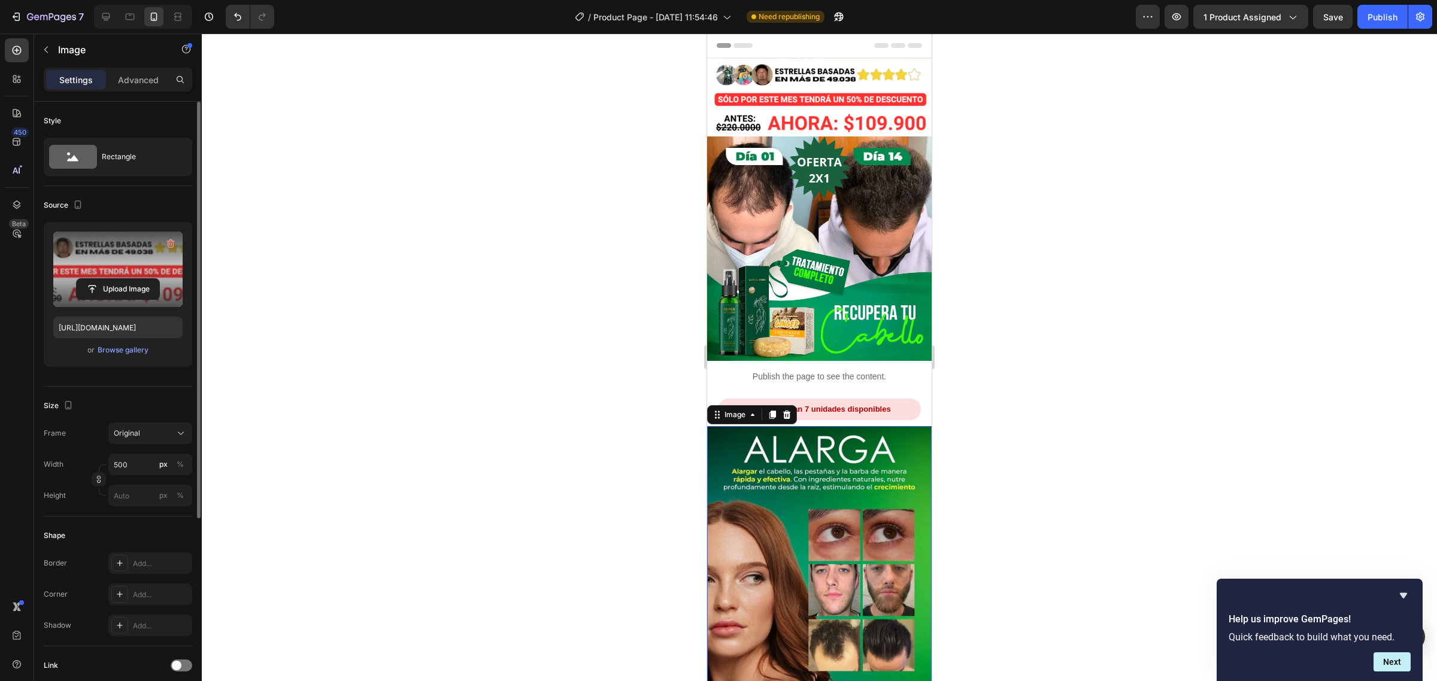
click at [809, 564] on img at bounding box center [819, 590] width 224 height 328
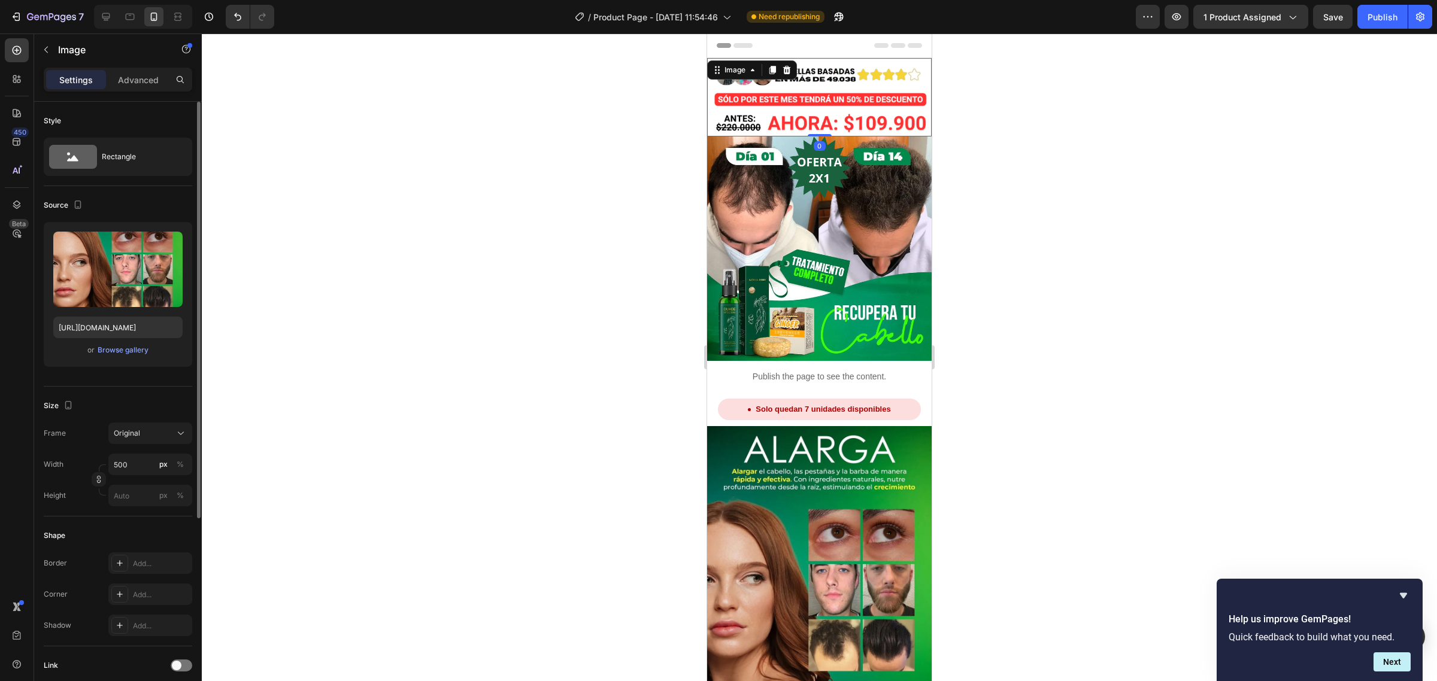
click at [835, 120] on img at bounding box center [819, 97] width 224 height 78
click at [771, 67] on icon at bounding box center [772, 70] width 7 height 8
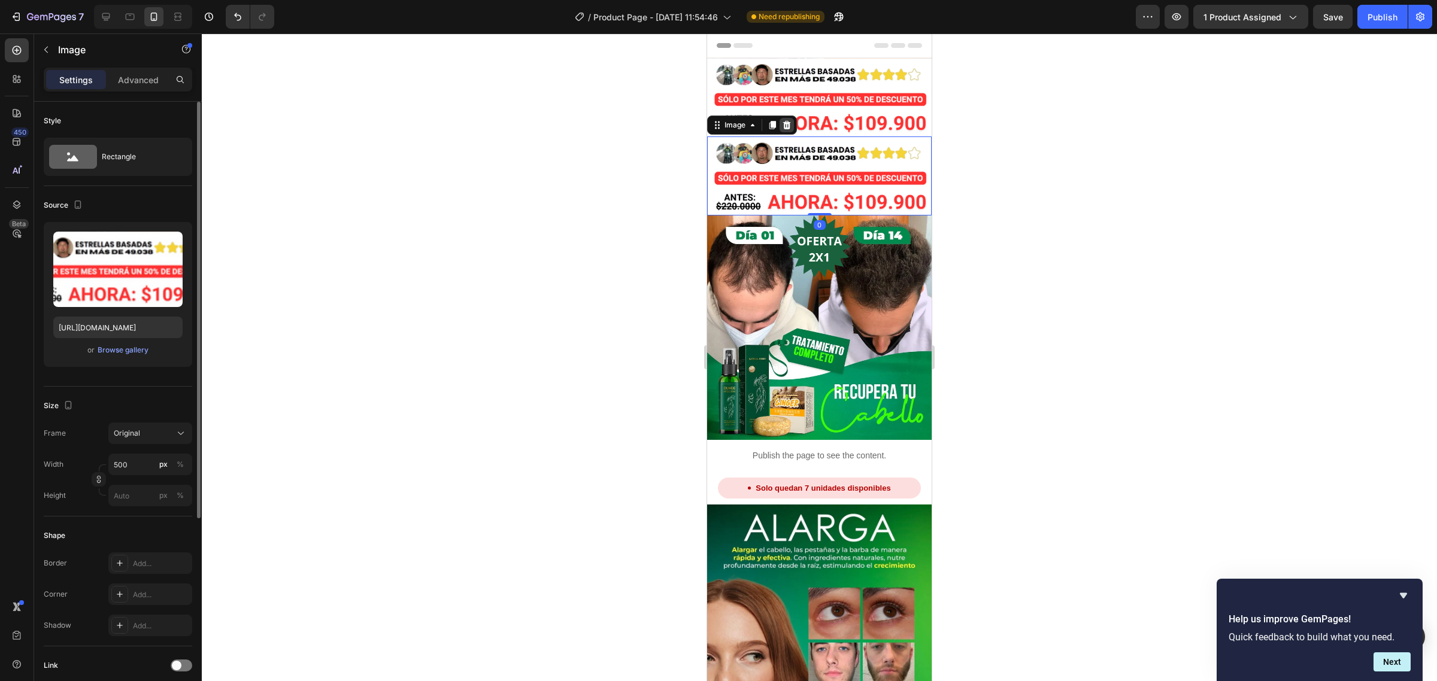
click at [787, 121] on icon at bounding box center [787, 125] width 8 height 8
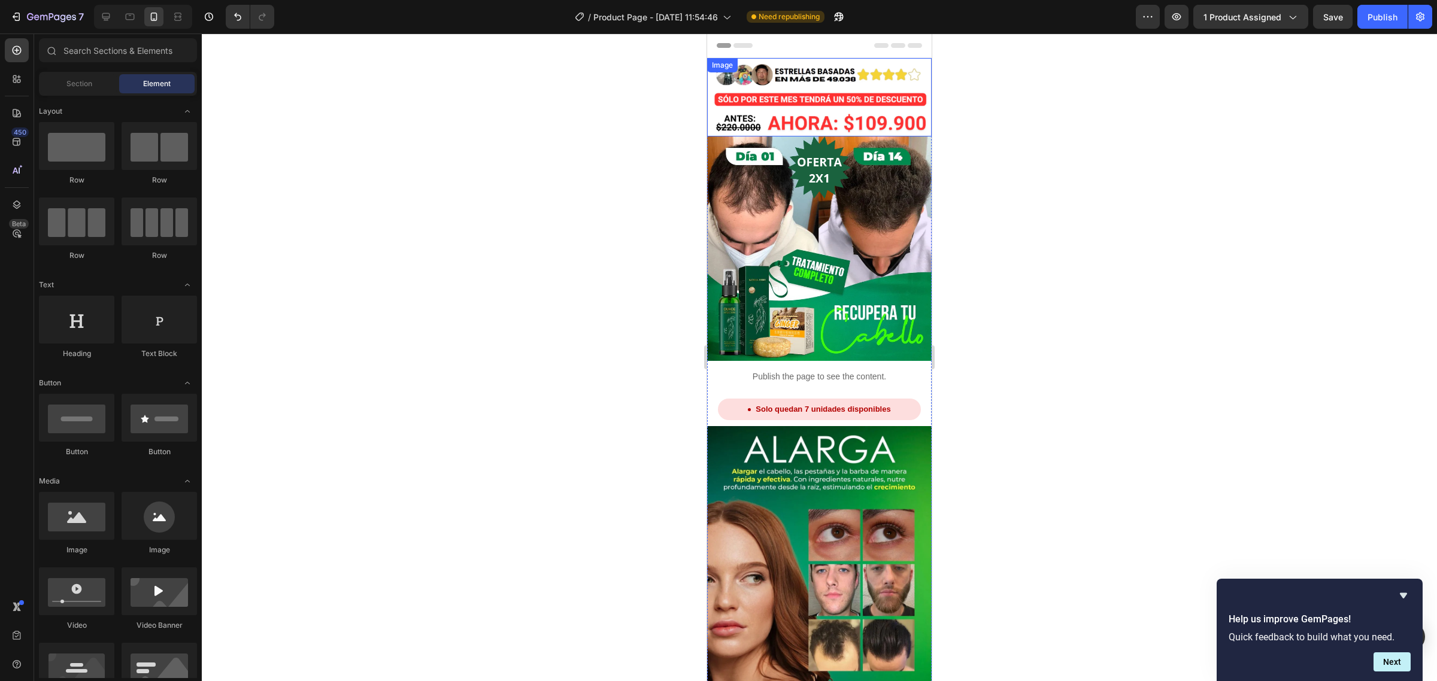
click at [820, 67] on img at bounding box center [819, 97] width 224 height 78
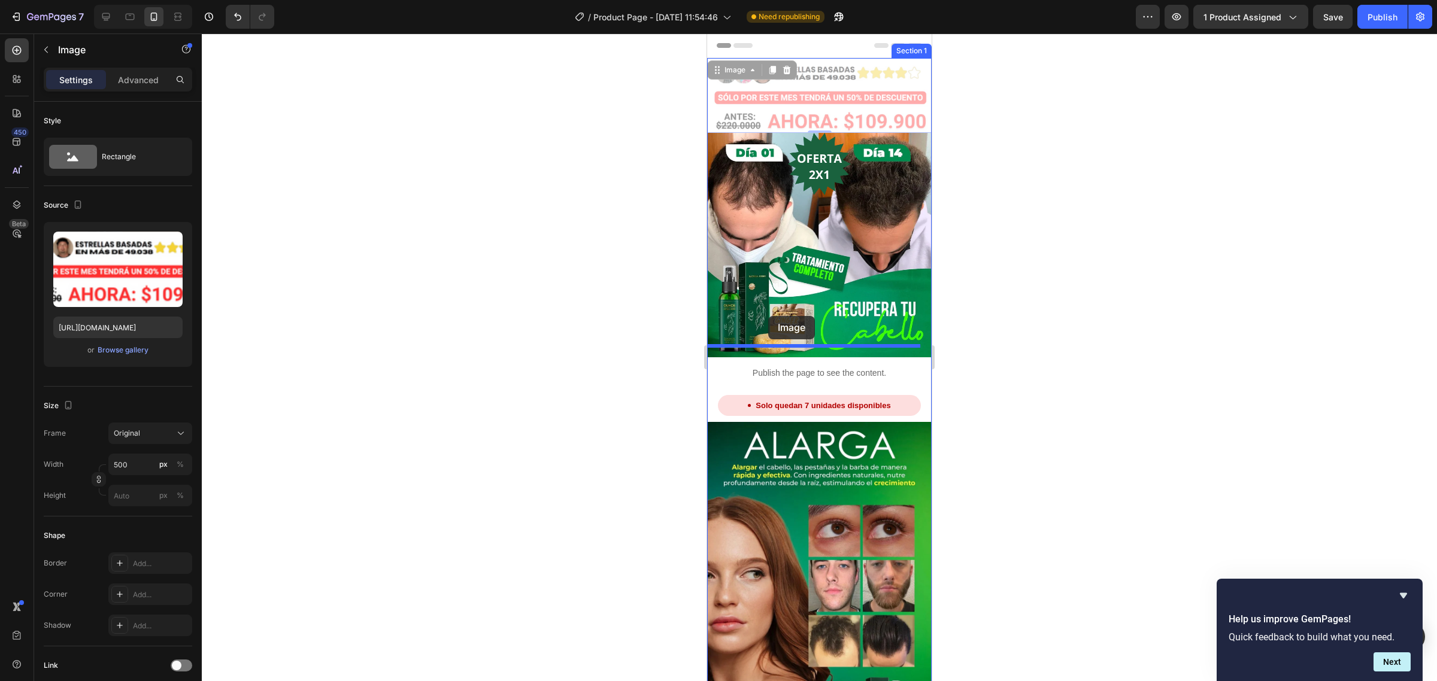
drag, startPoint x: 746, startPoint y: 224, endPoint x: 765, endPoint y: 324, distance: 101.1
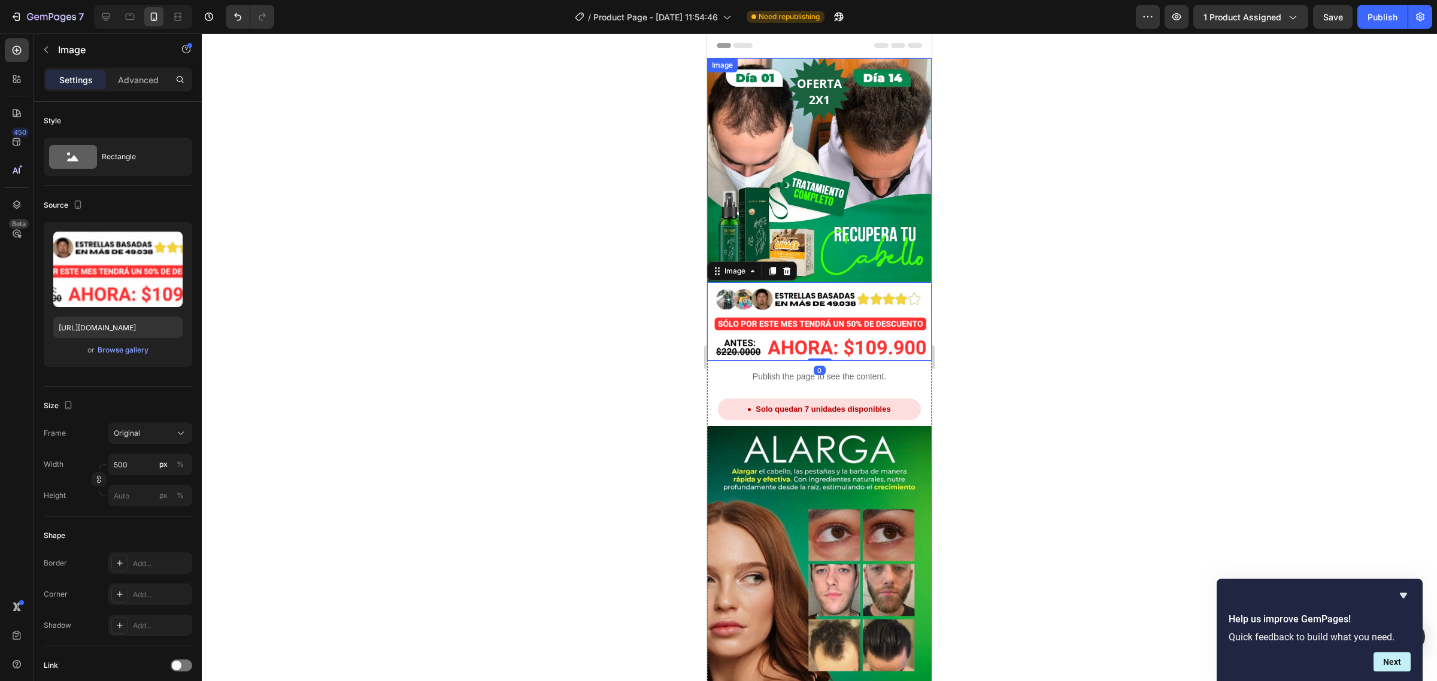
click at [1094, 212] on div at bounding box center [819, 358] width 1235 height 648
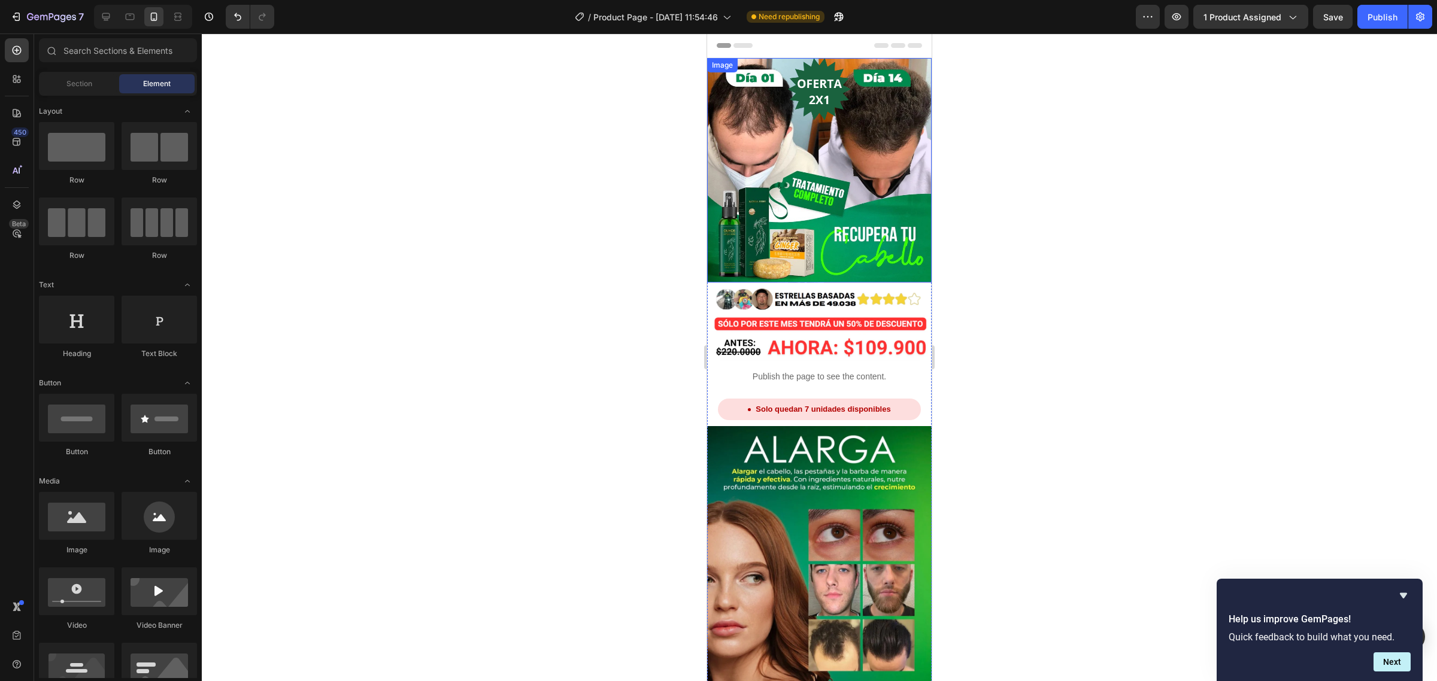
click at [869, 172] on img at bounding box center [819, 170] width 224 height 224
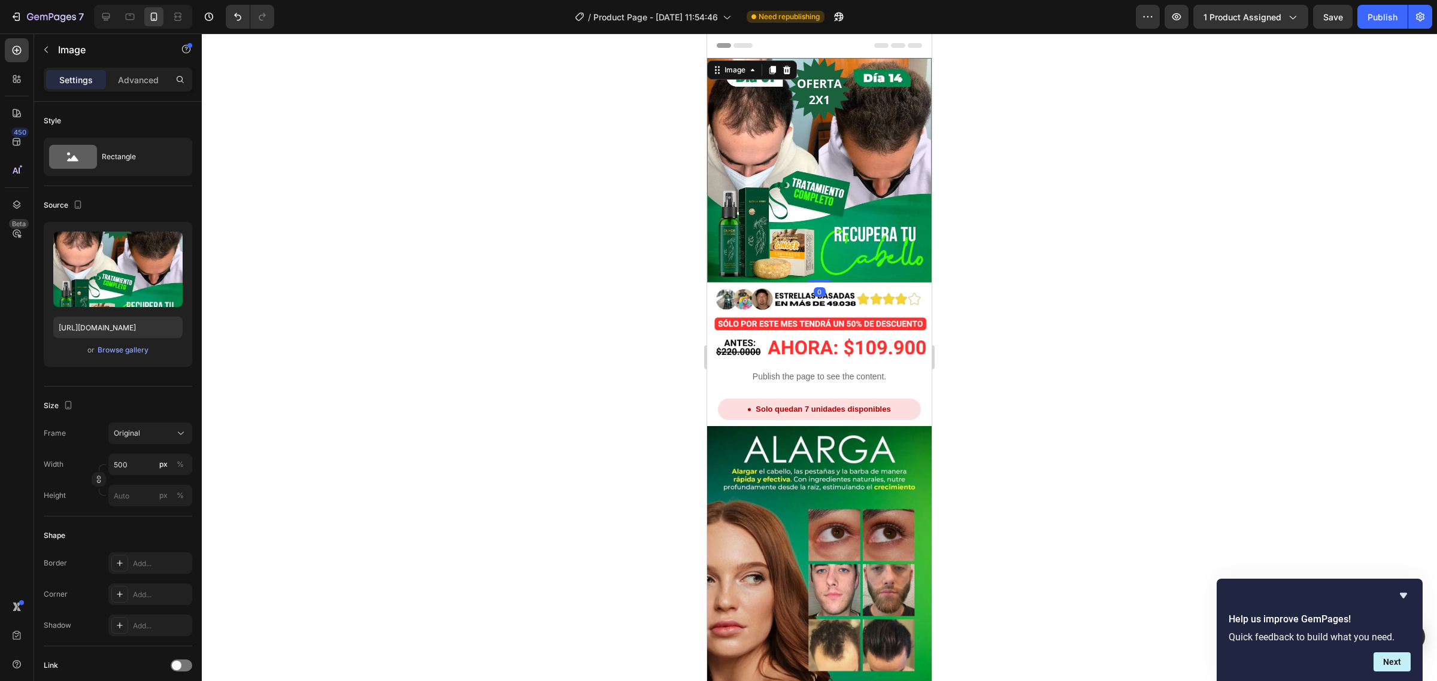
click at [764, 63] on div "Image" at bounding box center [752, 69] width 90 height 19
click at [773, 72] on icon at bounding box center [772, 70] width 7 height 8
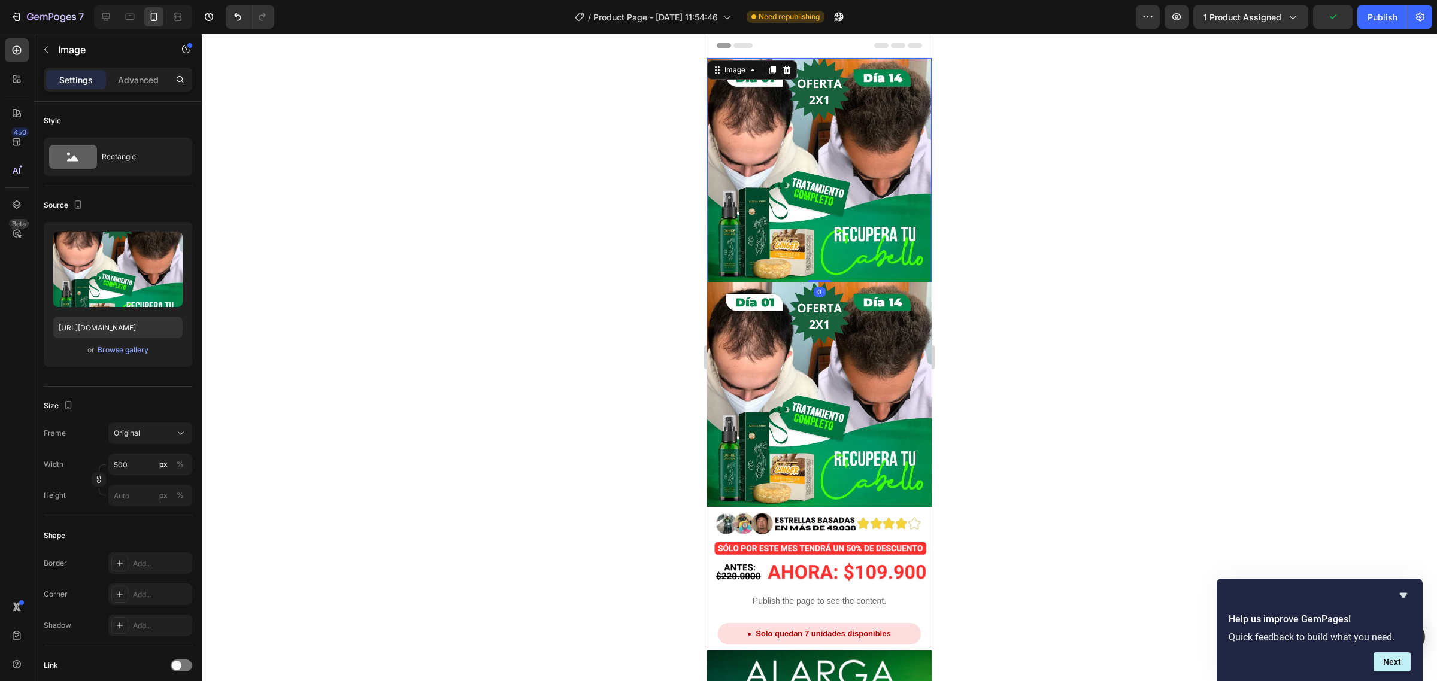
click at [847, 174] on img at bounding box center [819, 170] width 224 height 224
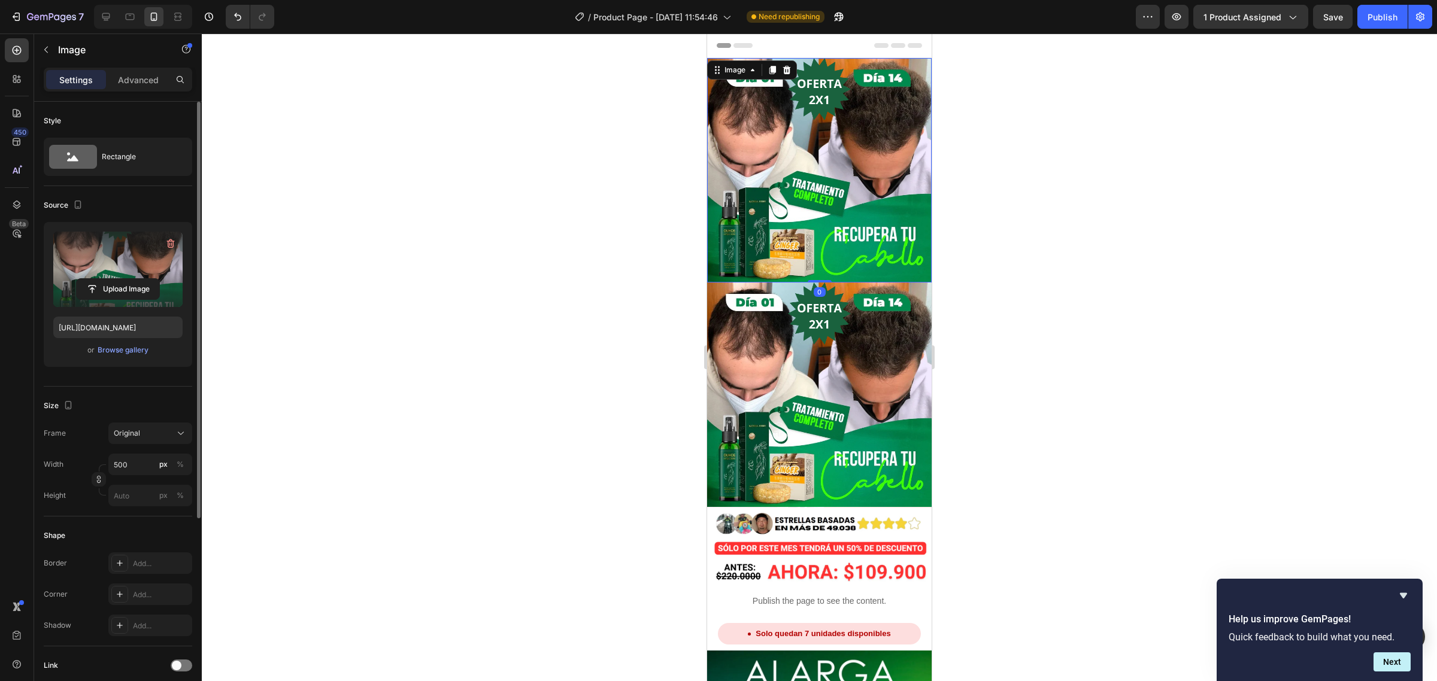
click at [175, 288] on div "Upload Image" at bounding box center [117, 289] width 129 height 22
click at [132, 262] on label at bounding box center [117, 269] width 129 height 75
click at [132, 279] on input "file" at bounding box center [118, 289] width 83 height 20
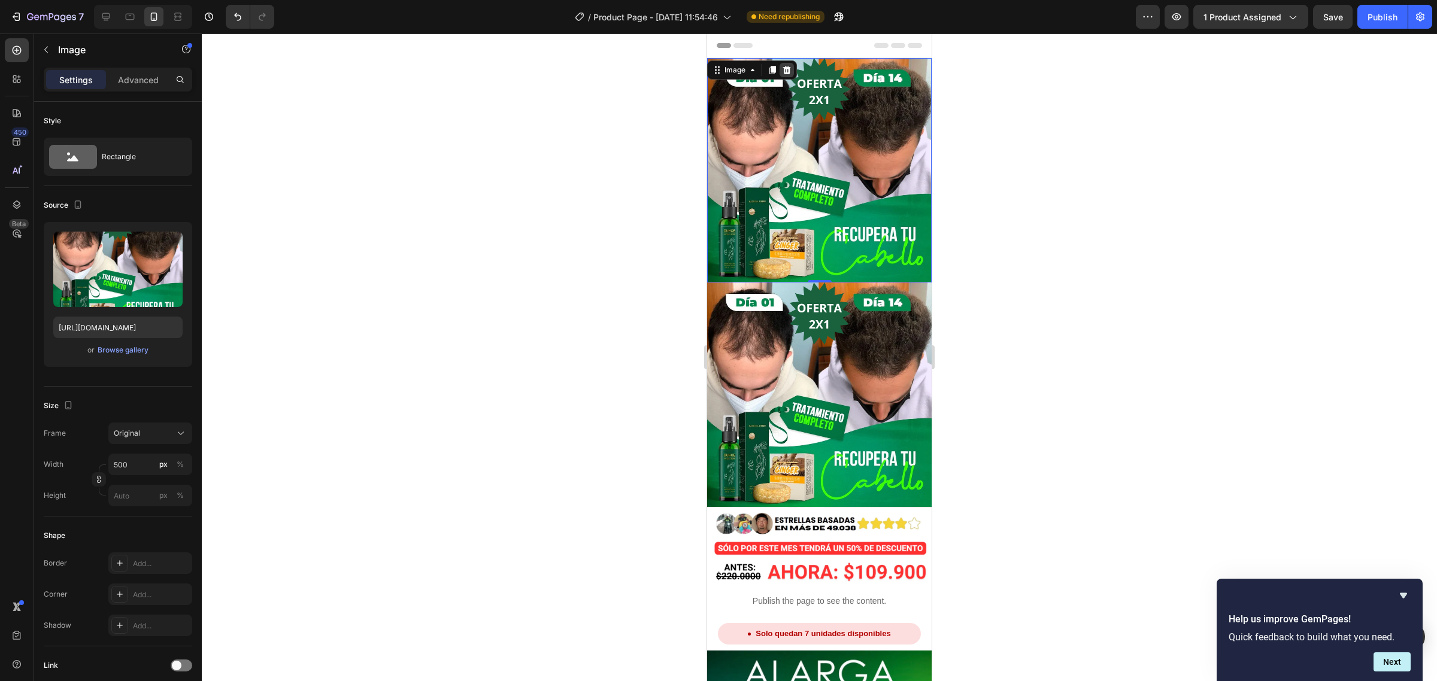
click at [789, 71] on icon at bounding box center [787, 70] width 8 height 8
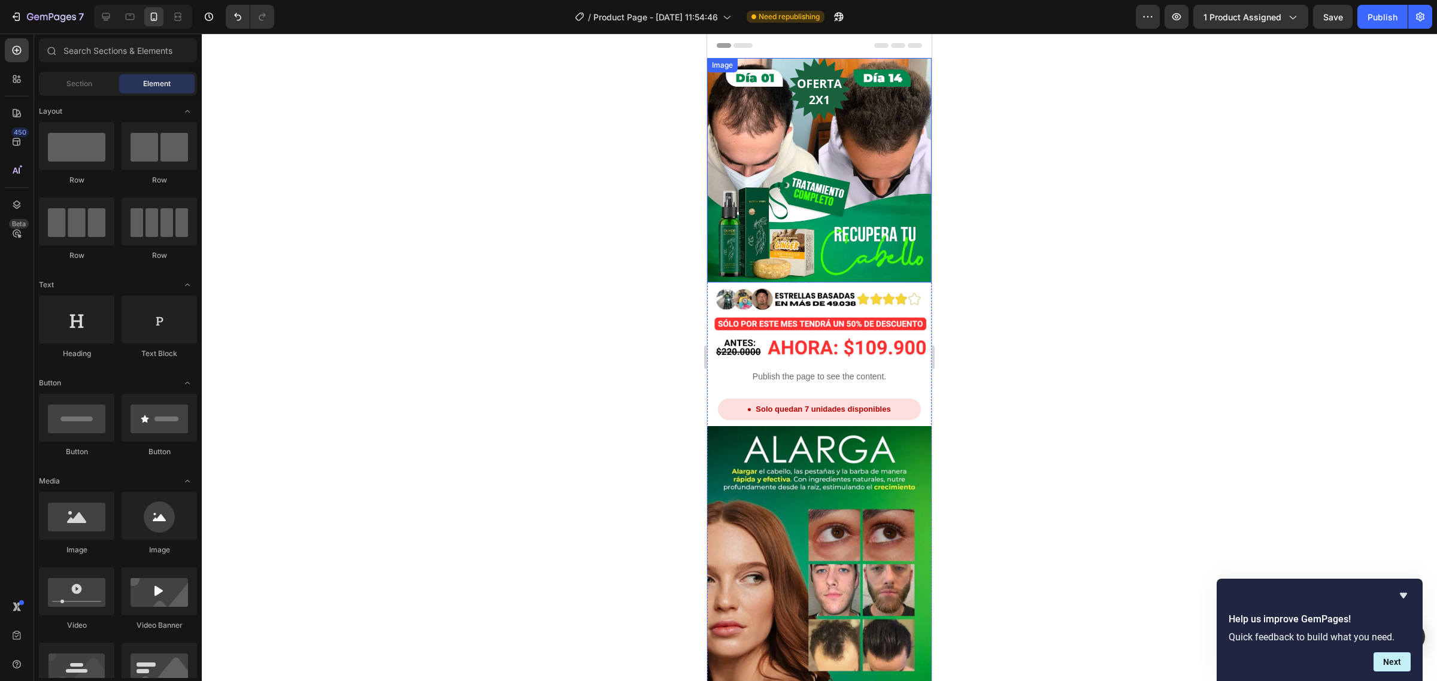
click at [617, 83] on div at bounding box center [819, 358] width 1235 height 648
click at [822, 163] on img at bounding box center [819, 170] width 224 height 224
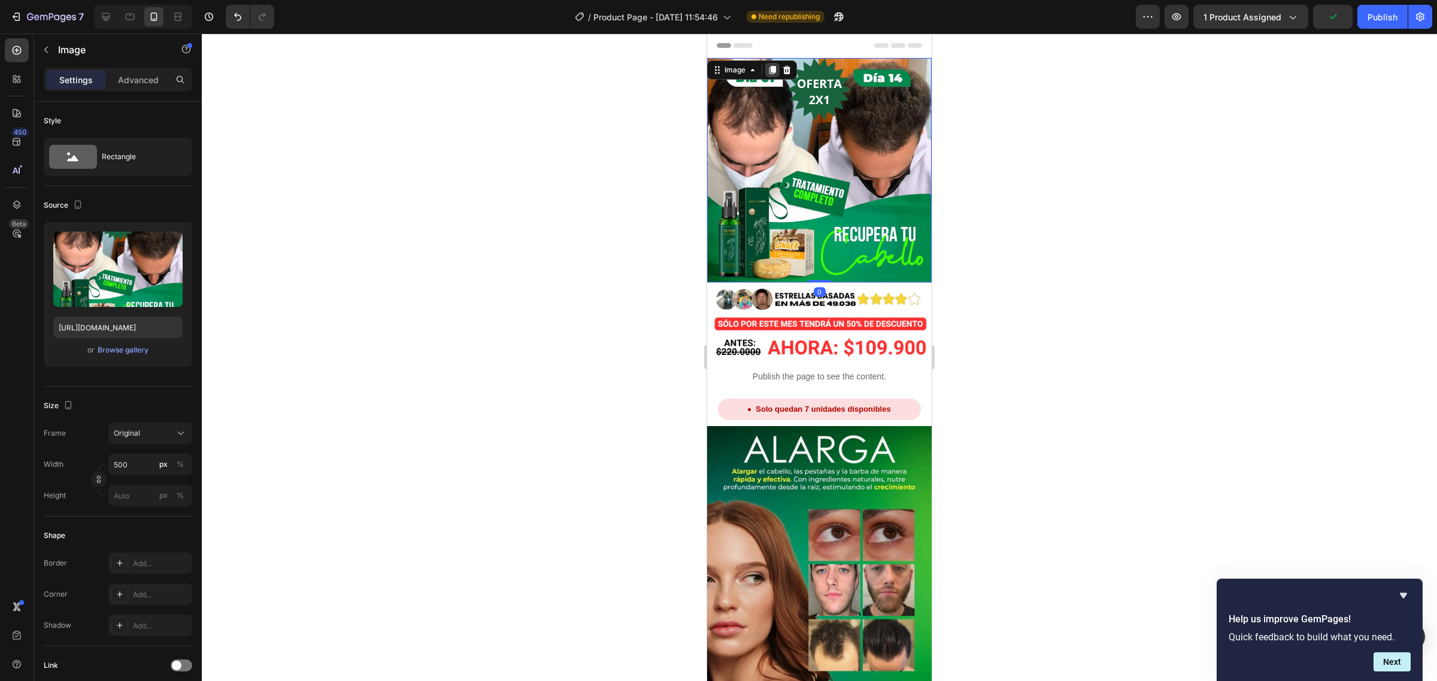
click at [778, 75] on div at bounding box center [772, 70] width 14 height 14
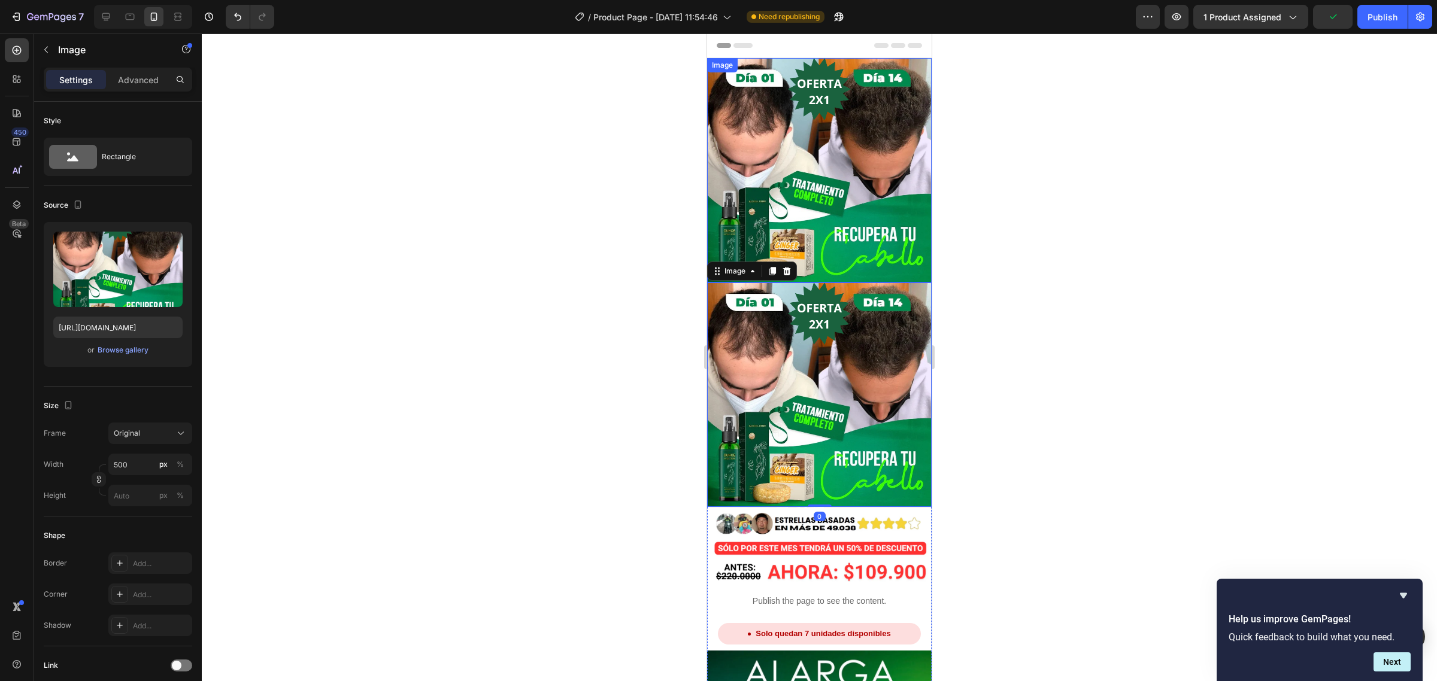
click at [872, 148] on img at bounding box center [819, 170] width 224 height 224
click at [788, 72] on icon at bounding box center [787, 70] width 10 height 10
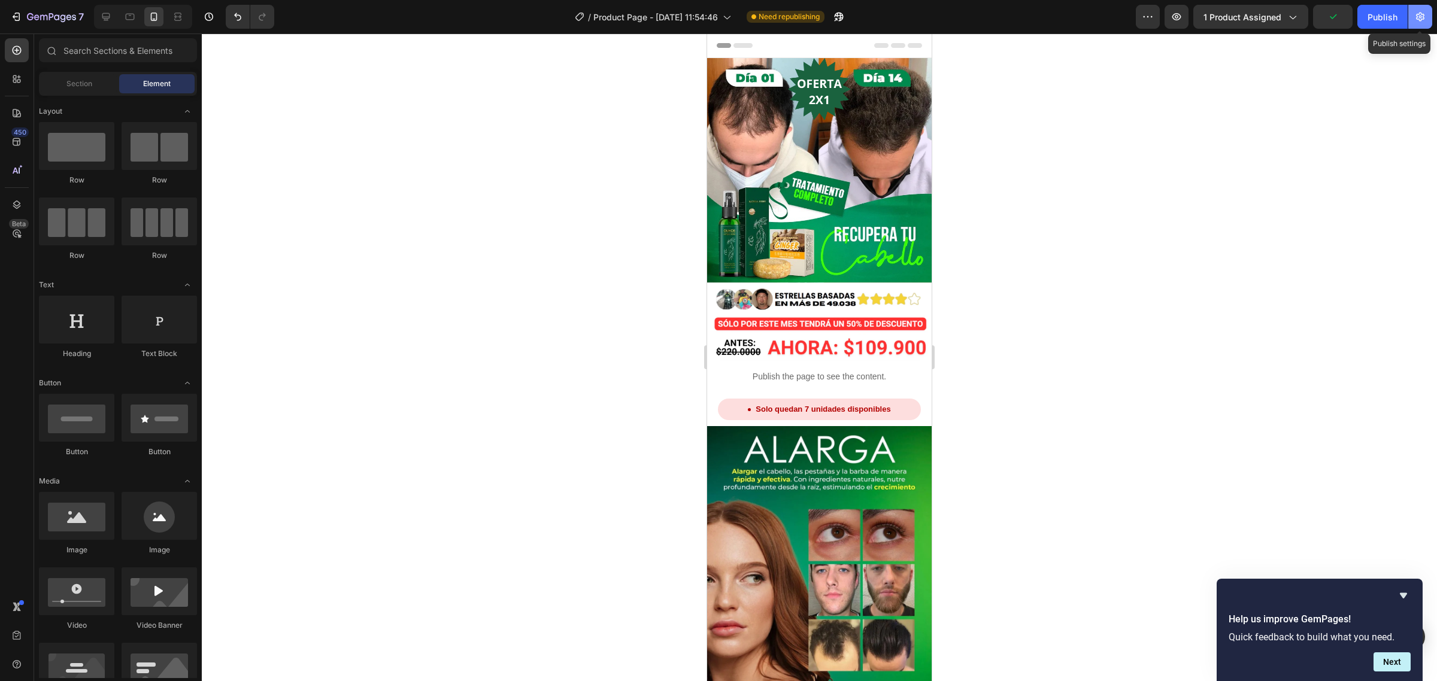
click at [1414, 16] on icon "button" at bounding box center [1420, 17] width 12 height 12
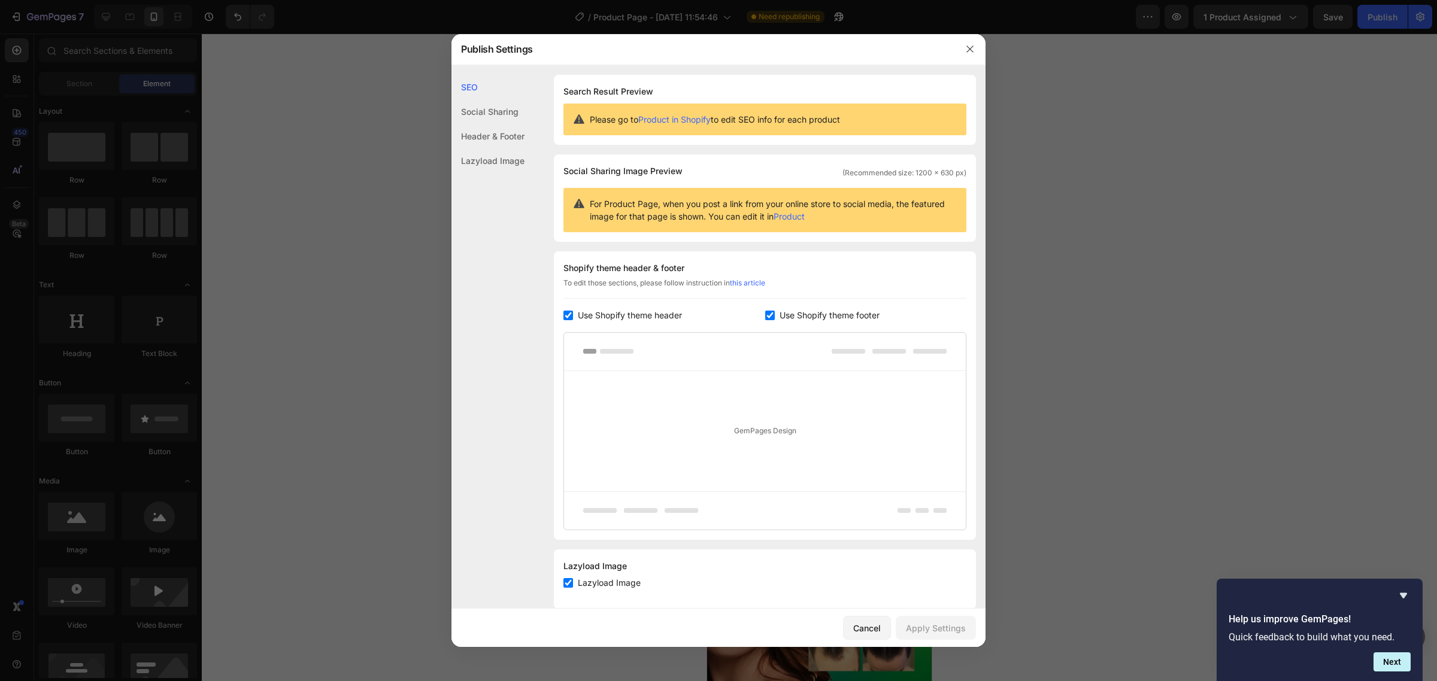
drag, startPoint x: 971, startPoint y: 47, endPoint x: 964, endPoint y: 55, distance: 10.7
click at [971, 47] on icon "button" at bounding box center [970, 49] width 10 height 10
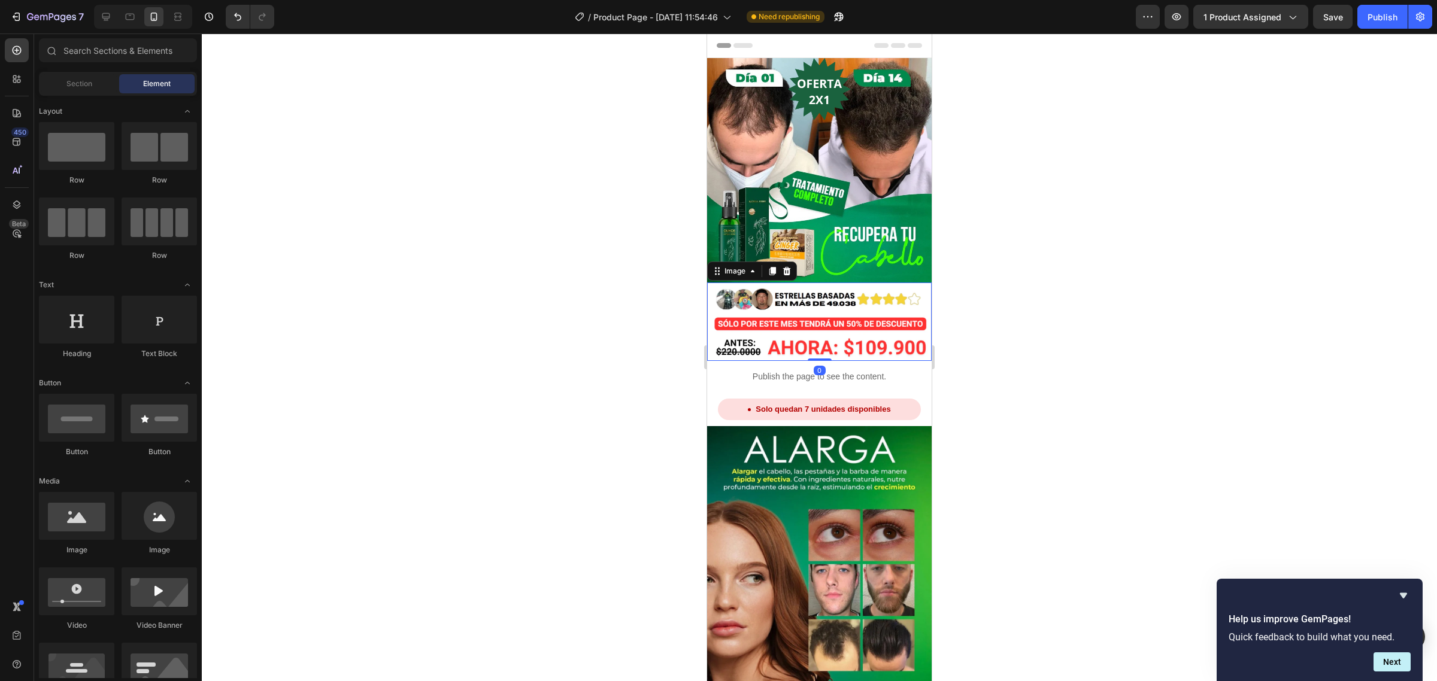
click at [808, 319] on img at bounding box center [819, 322] width 224 height 78
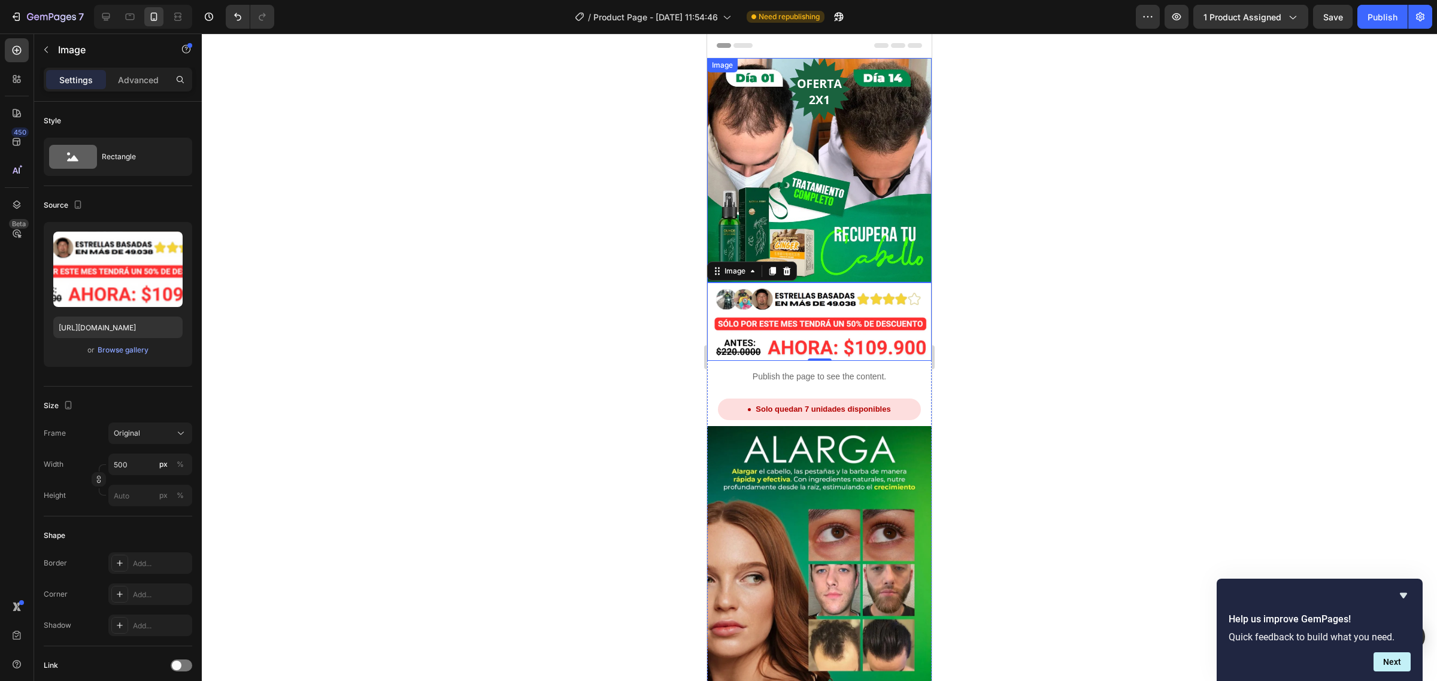
click at [819, 156] on img at bounding box center [819, 170] width 224 height 224
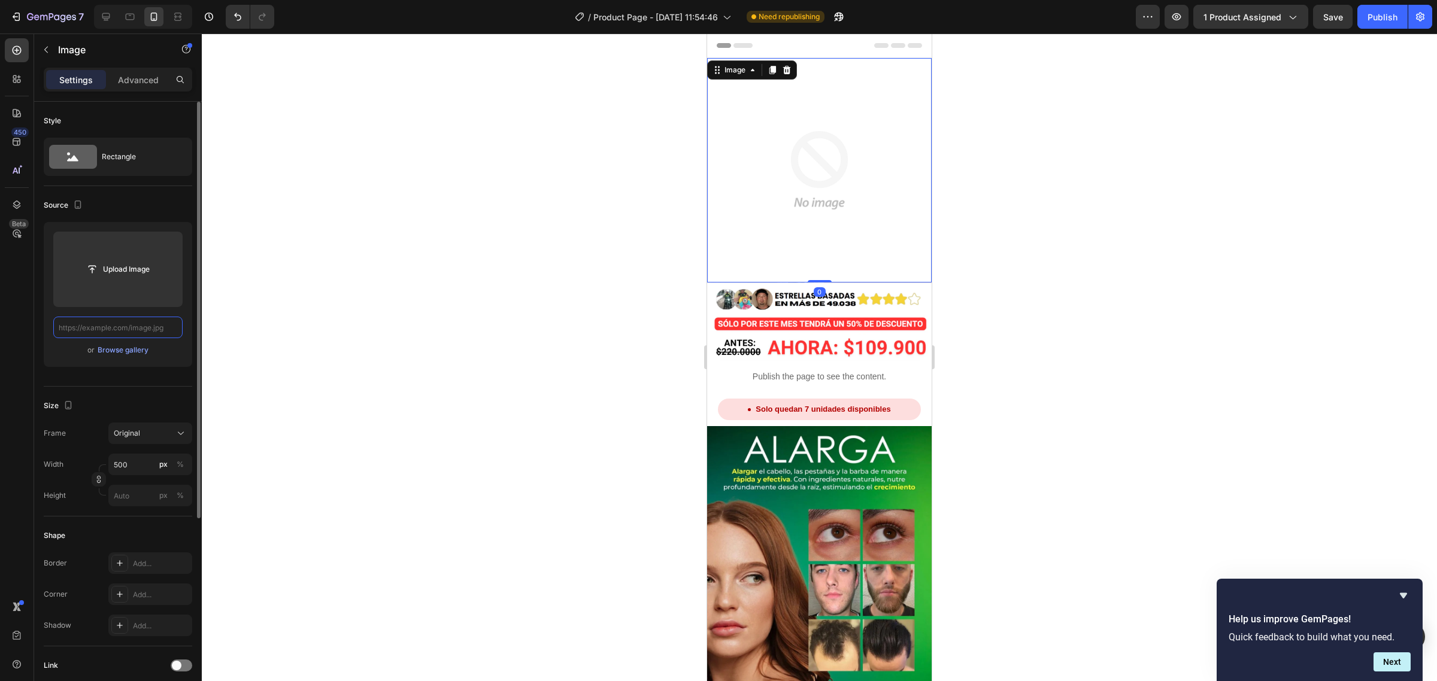
click at [162, 328] on input "text" at bounding box center [117, 328] width 129 height 22
paste input "[URL][DOMAIN_NAME]"
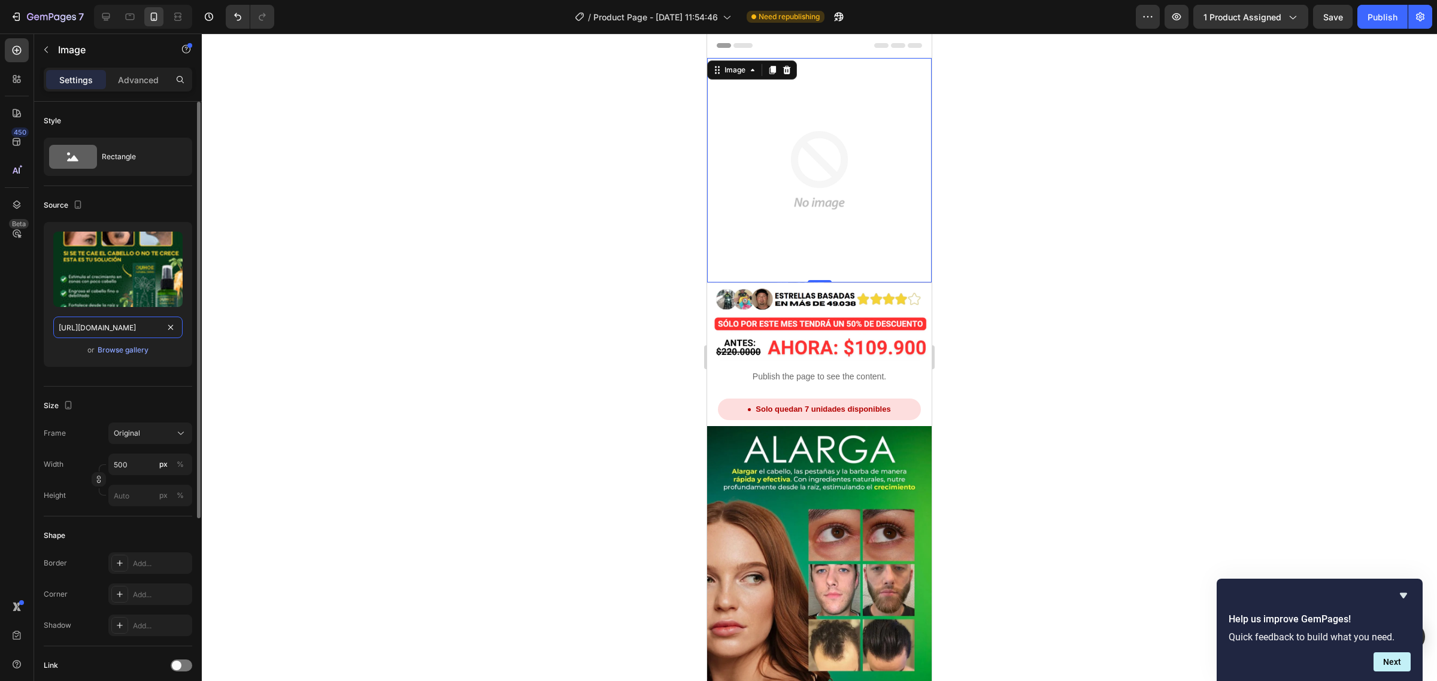
scroll to position [0, 306]
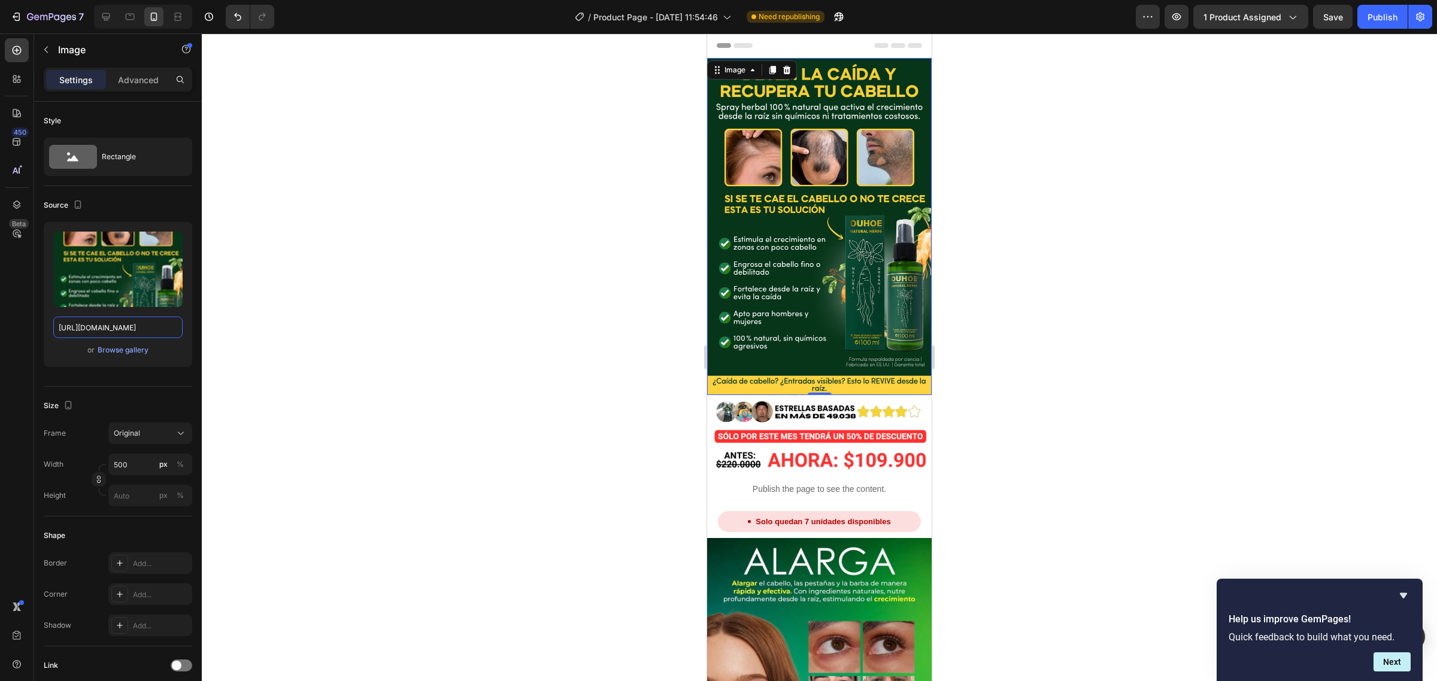
type input "[URL][DOMAIN_NAME]"
click at [752, 205] on img at bounding box center [819, 226] width 224 height 337
drag, startPoint x: 770, startPoint y: 72, endPoint x: 917, endPoint y: 336, distance: 302.0
click at [770, 72] on icon at bounding box center [772, 70] width 10 height 10
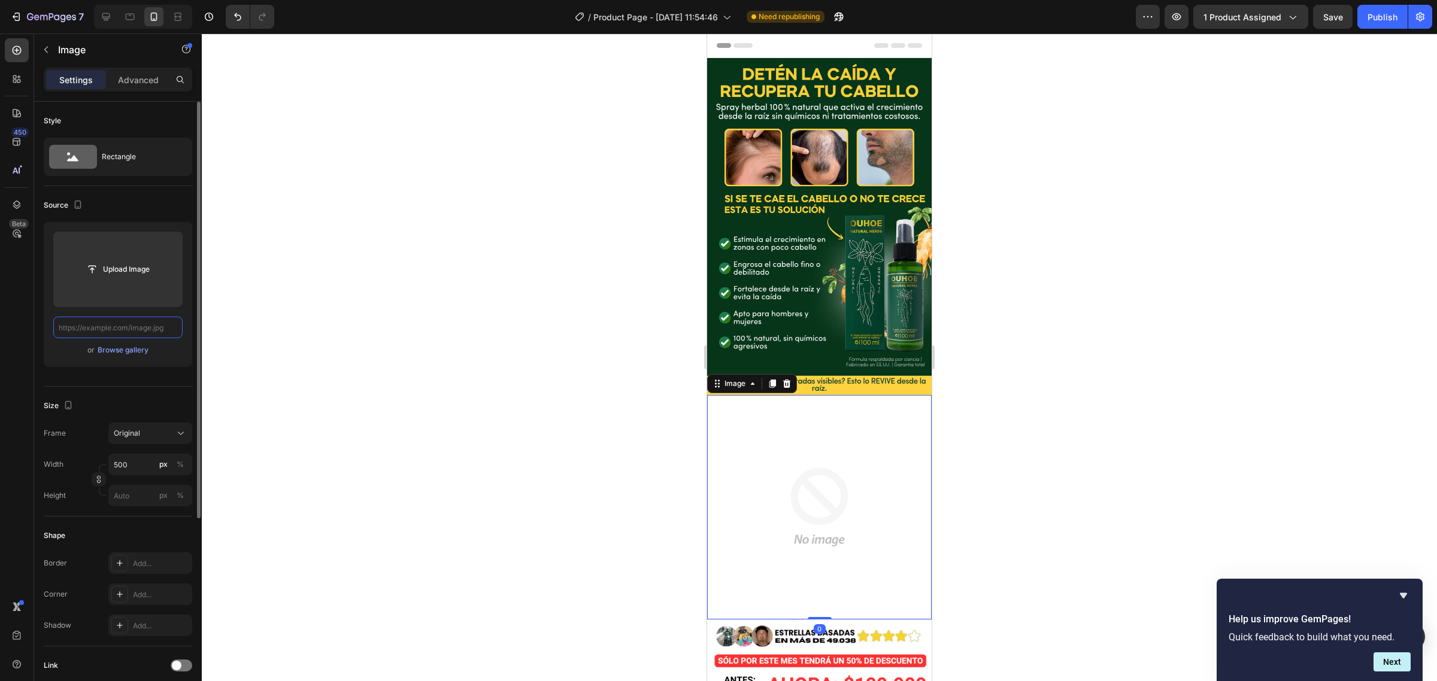
click at [168, 327] on input "text" at bounding box center [117, 328] width 129 height 22
paste input "[URL][DOMAIN_NAME]"
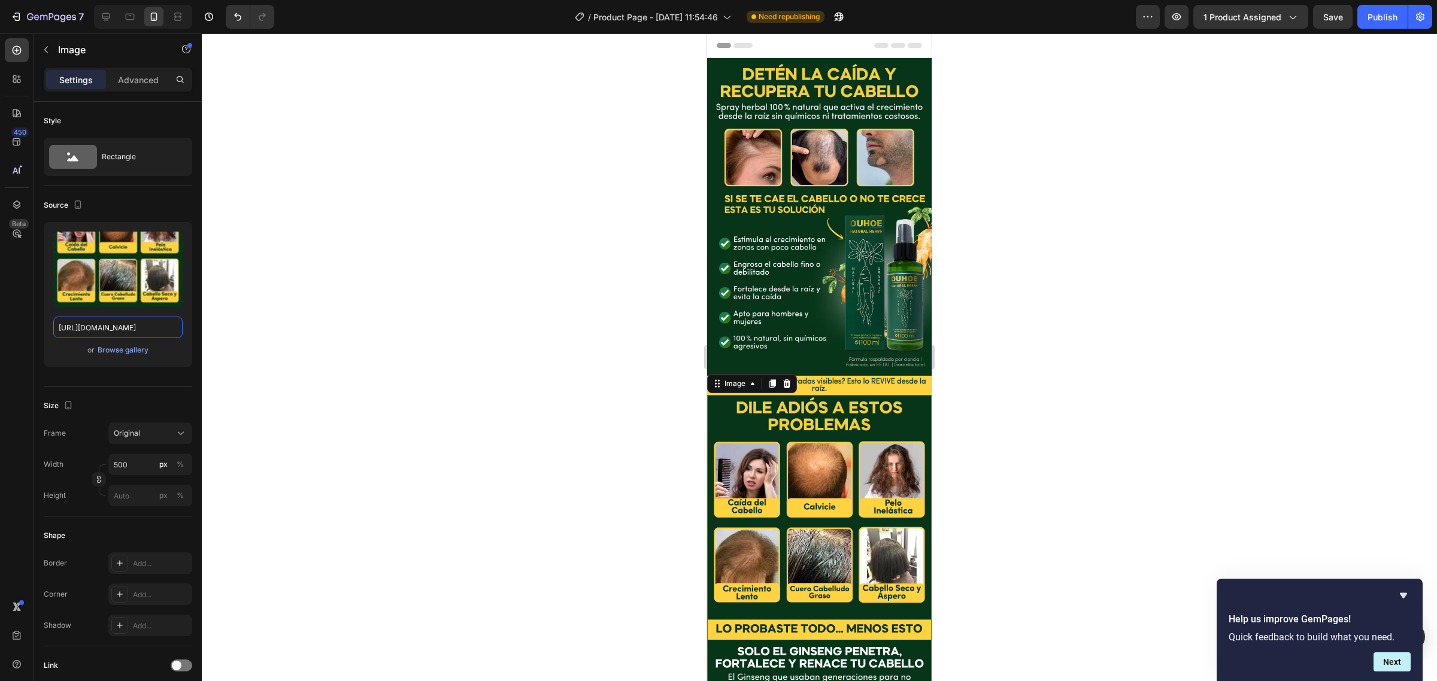
type input "[URL][DOMAIN_NAME]"
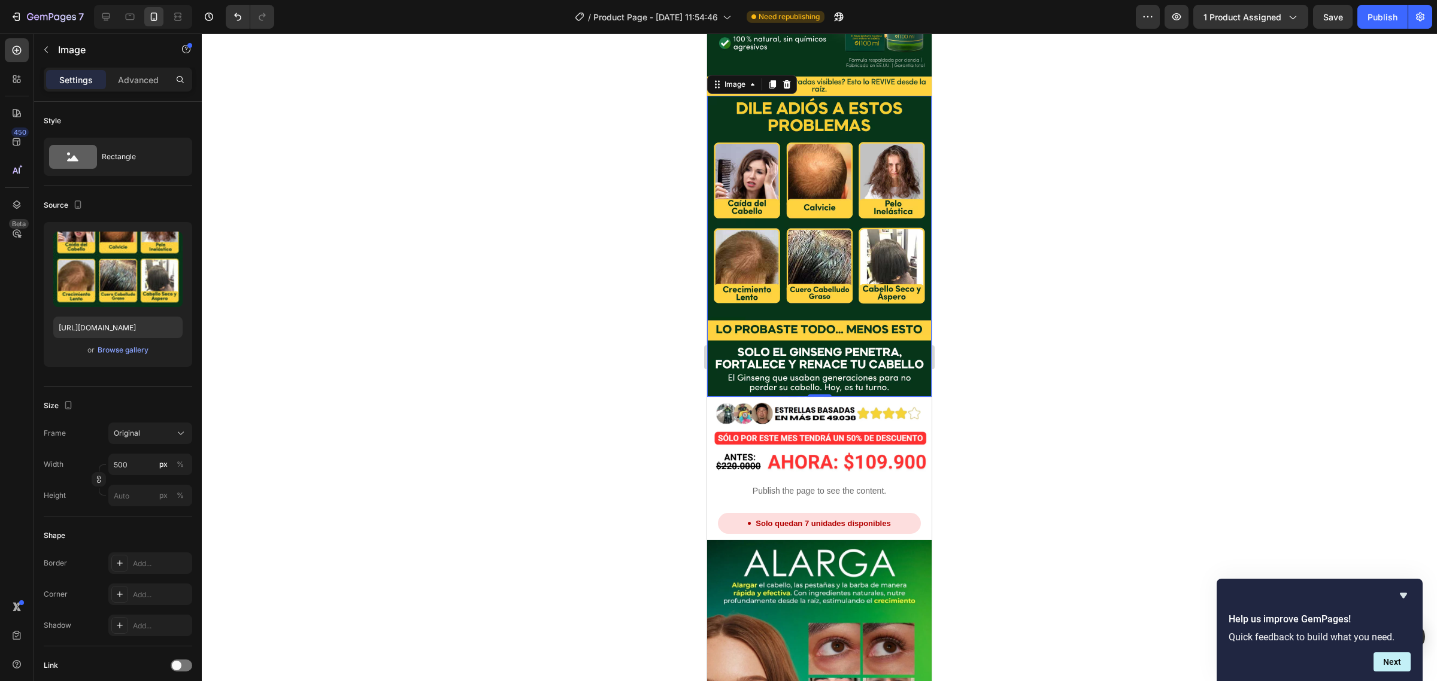
click at [835, 303] on img at bounding box center [819, 246] width 224 height 301
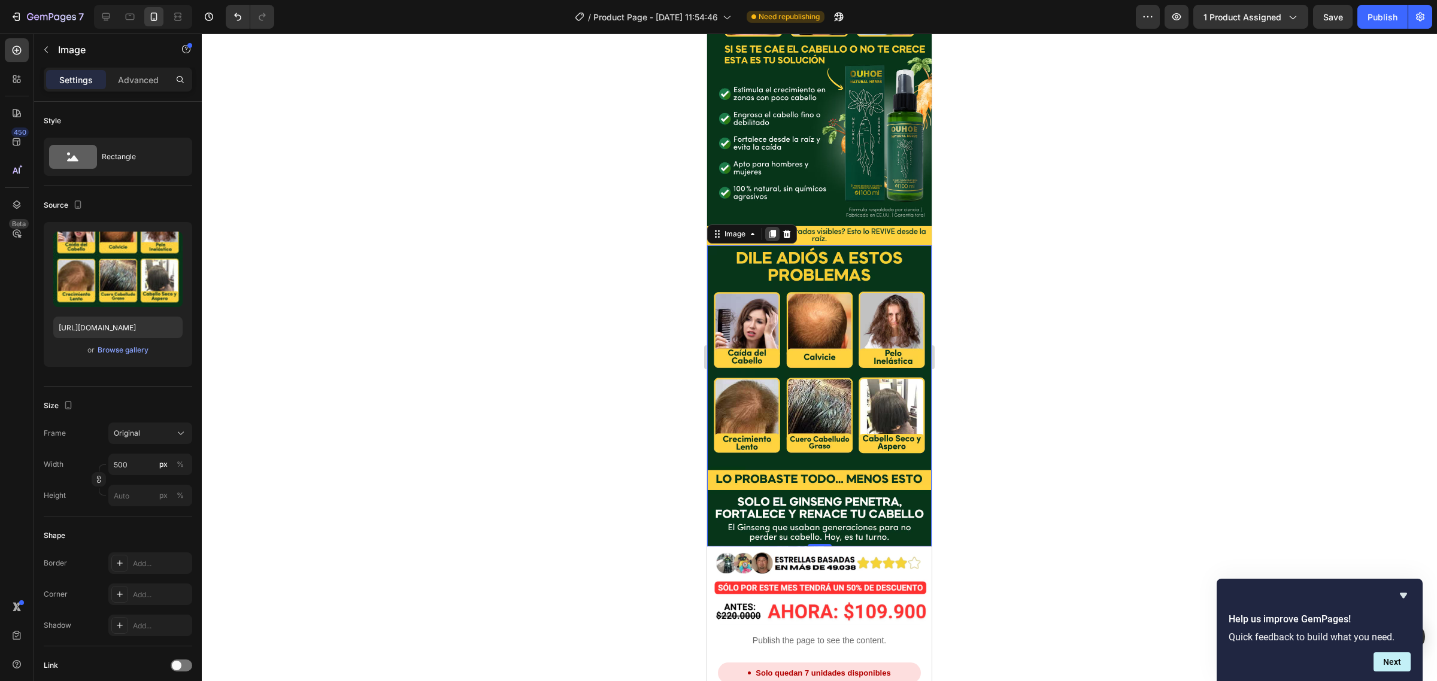
click at [770, 230] on icon at bounding box center [772, 234] width 7 height 8
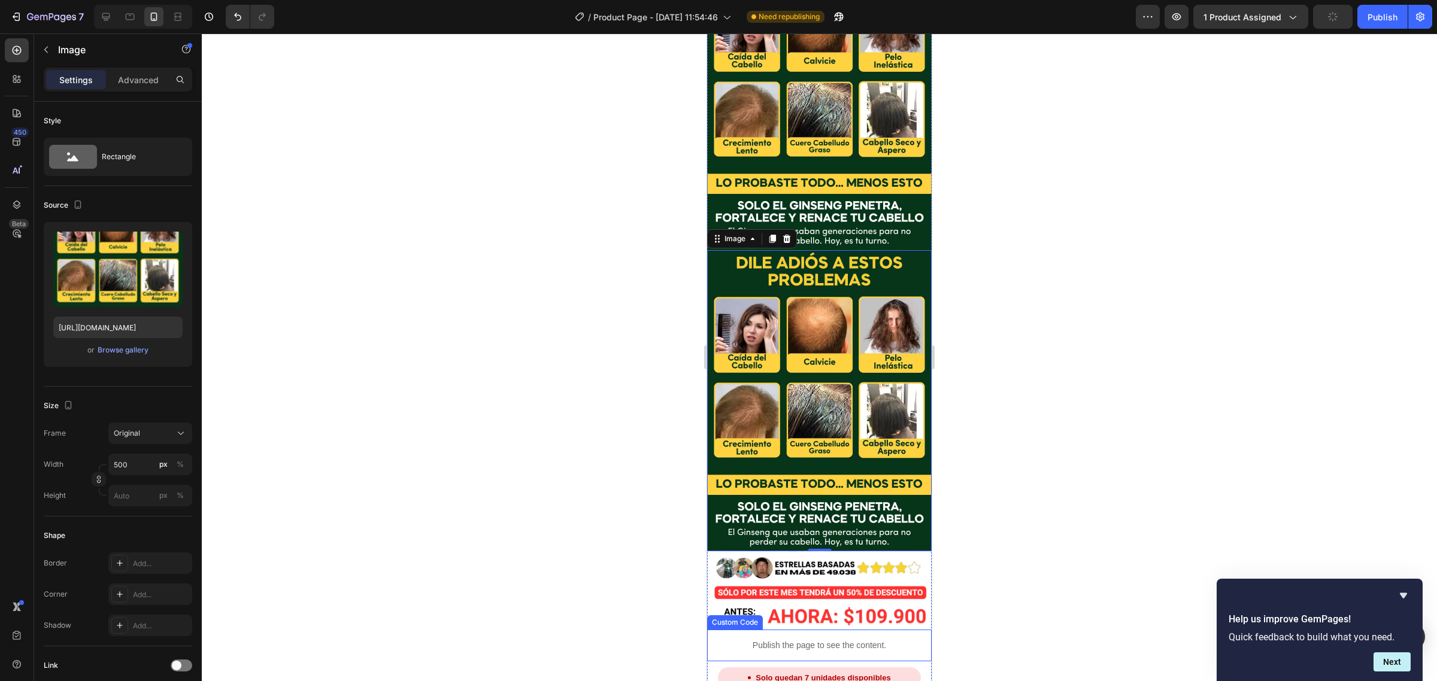
scroll to position [439, 0]
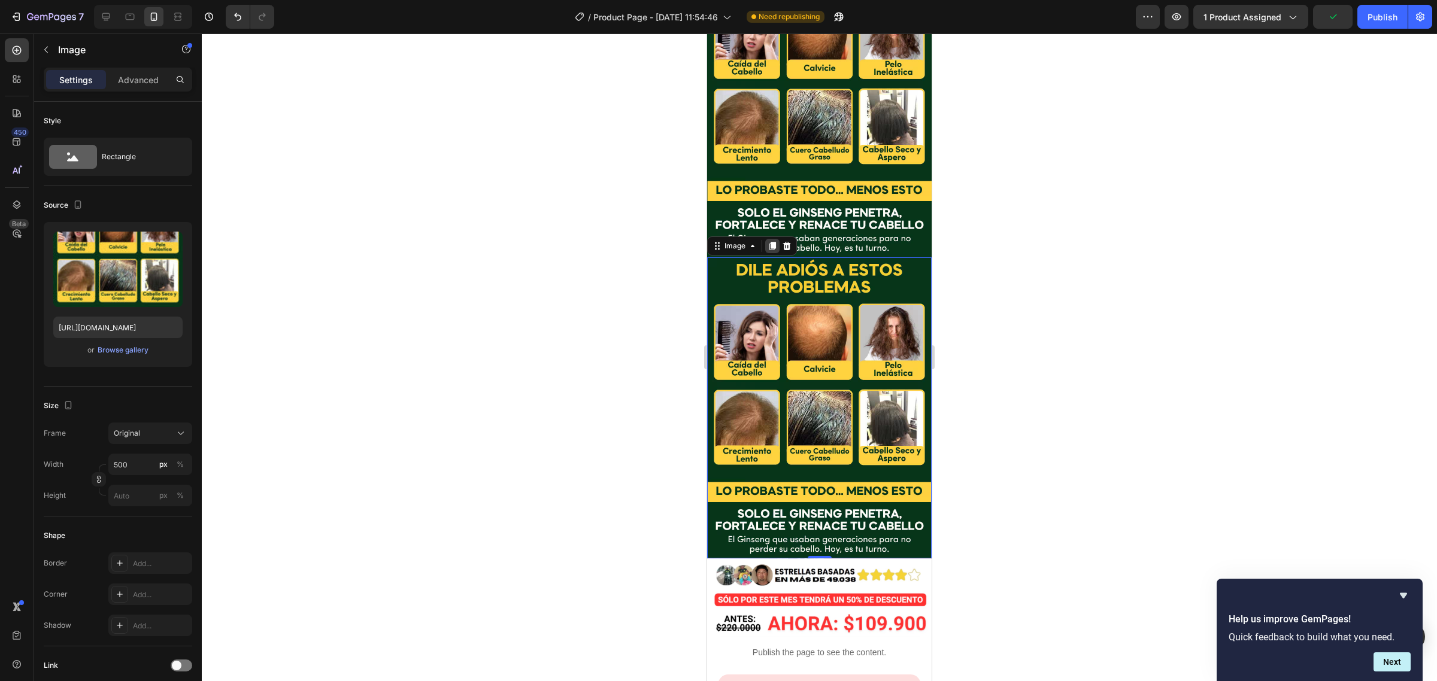
click at [767, 241] on icon at bounding box center [772, 246] width 10 height 10
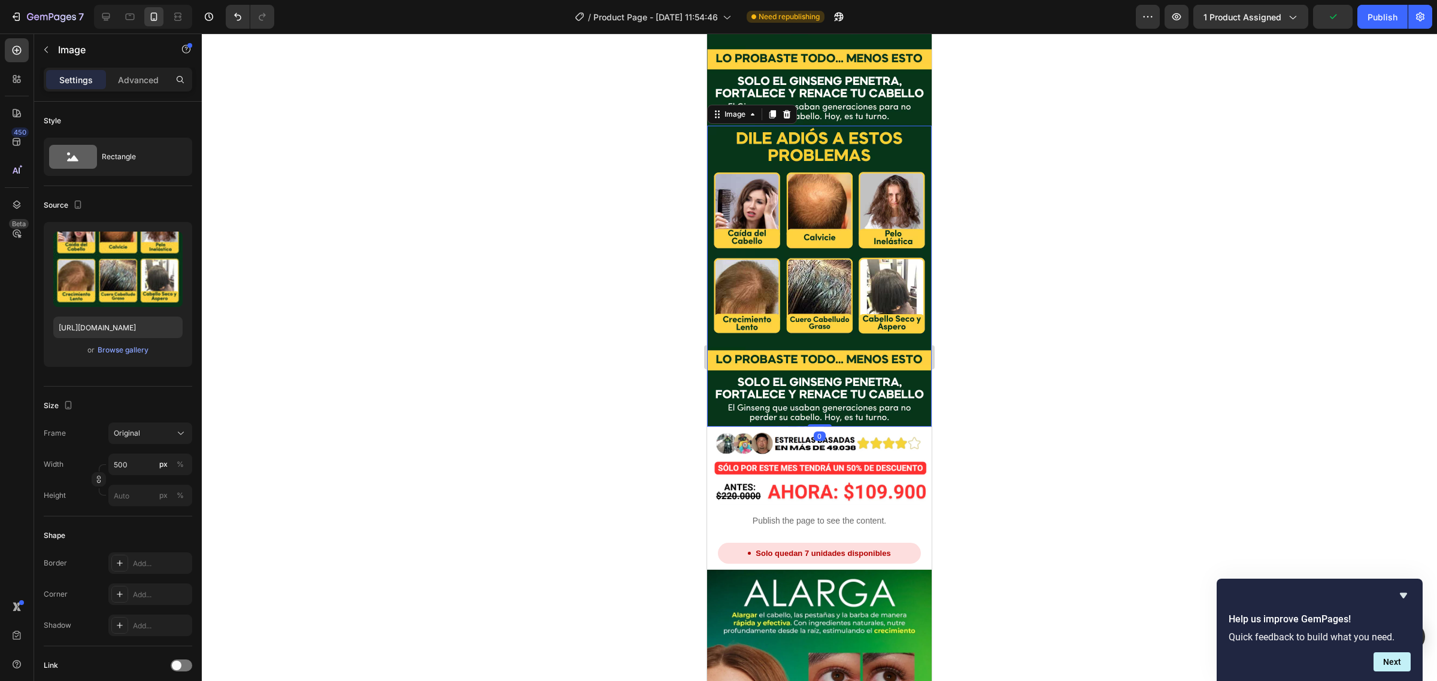
scroll to position [875, 0]
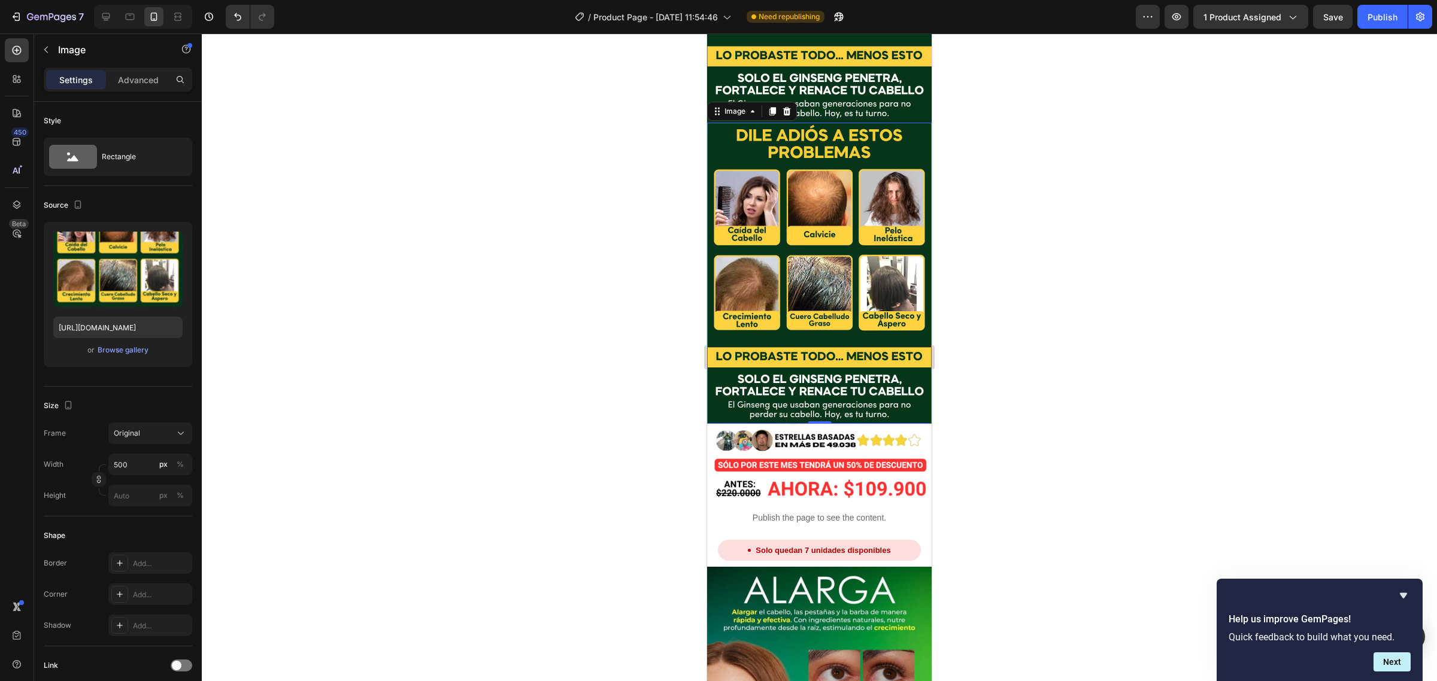
click at [739, 246] on img at bounding box center [819, 273] width 224 height 301
click at [770, 104] on div at bounding box center [772, 111] width 14 height 14
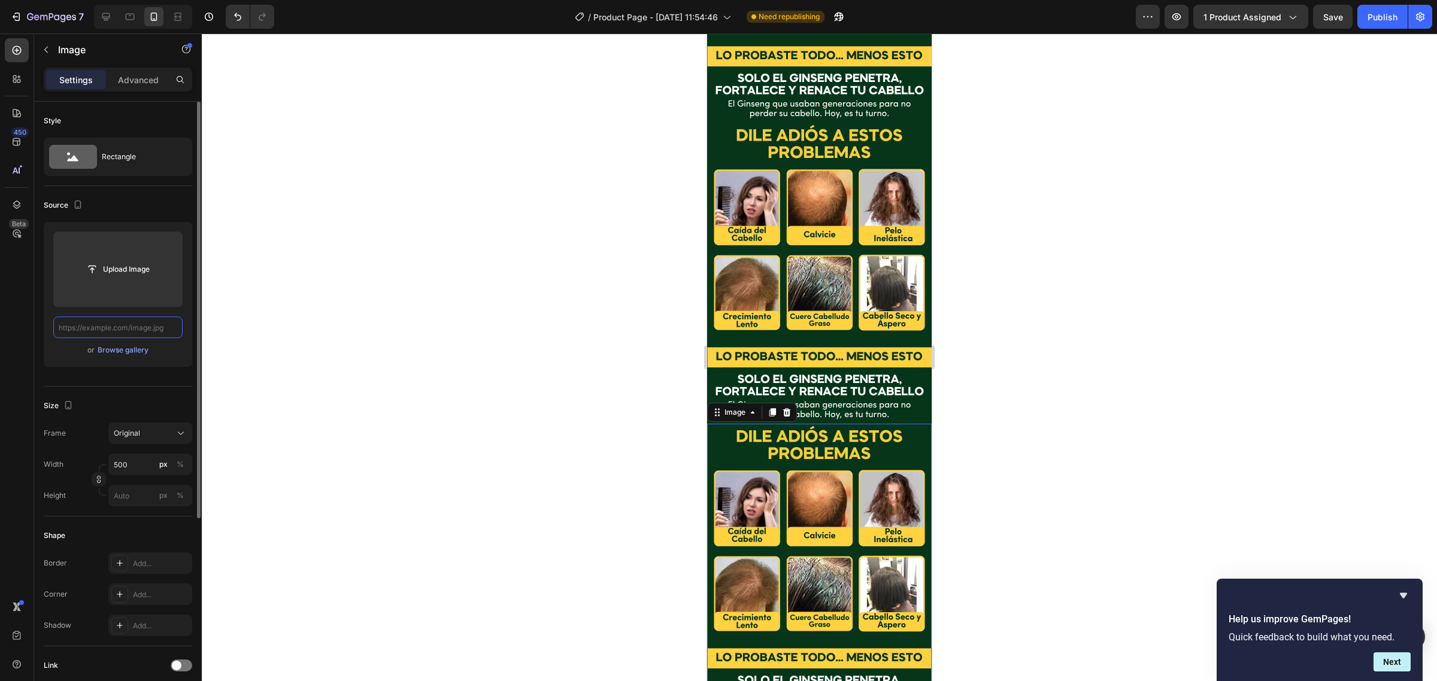
scroll to position [0, 0]
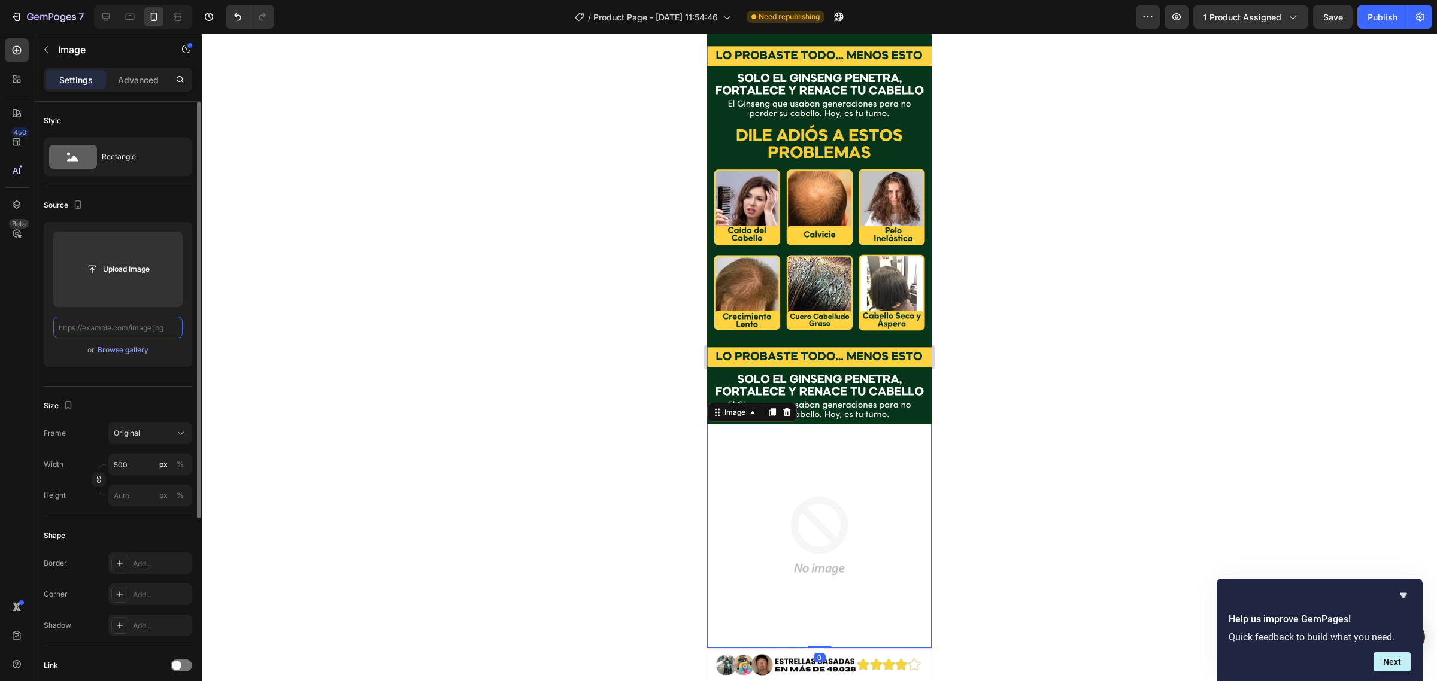
paste input "[URL][DOMAIN_NAME]"
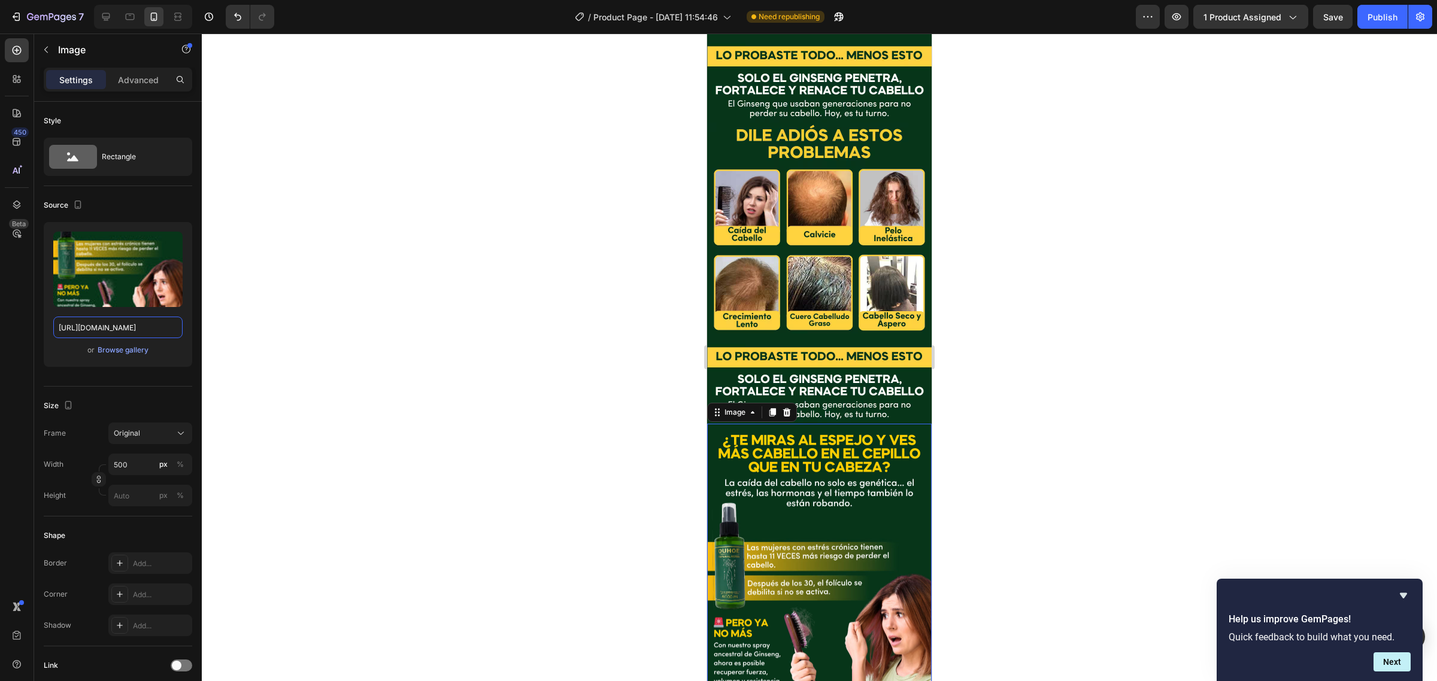
type input "[URL][DOMAIN_NAME]"
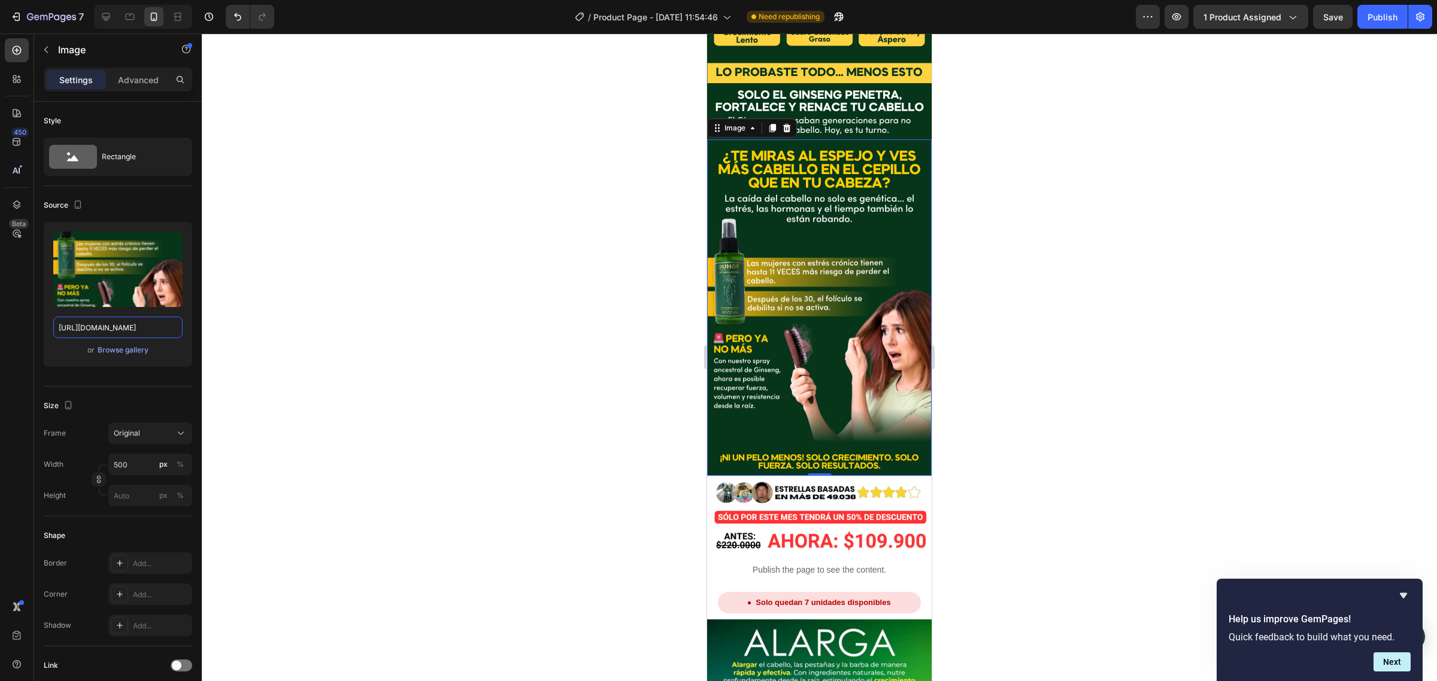
scroll to position [1024, 0]
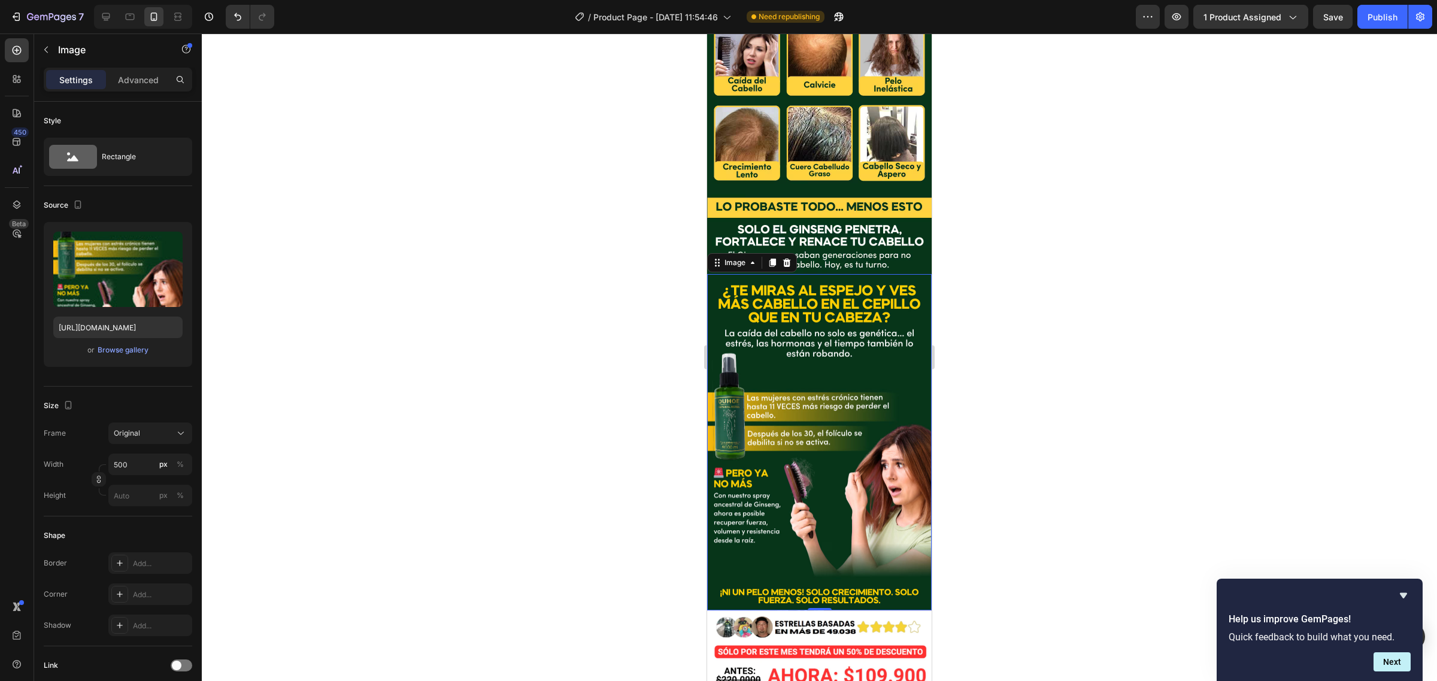
drag, startPoint x: 815, startPoint y: 304, endPoint x: 812, endPoint y: 297, distance: 7.0
click at [814, 304] on img at bounding box center [819, 442] width 224 height 337
click at [769, 258] on icon at bounding box center [772, 263] width 10 height 10
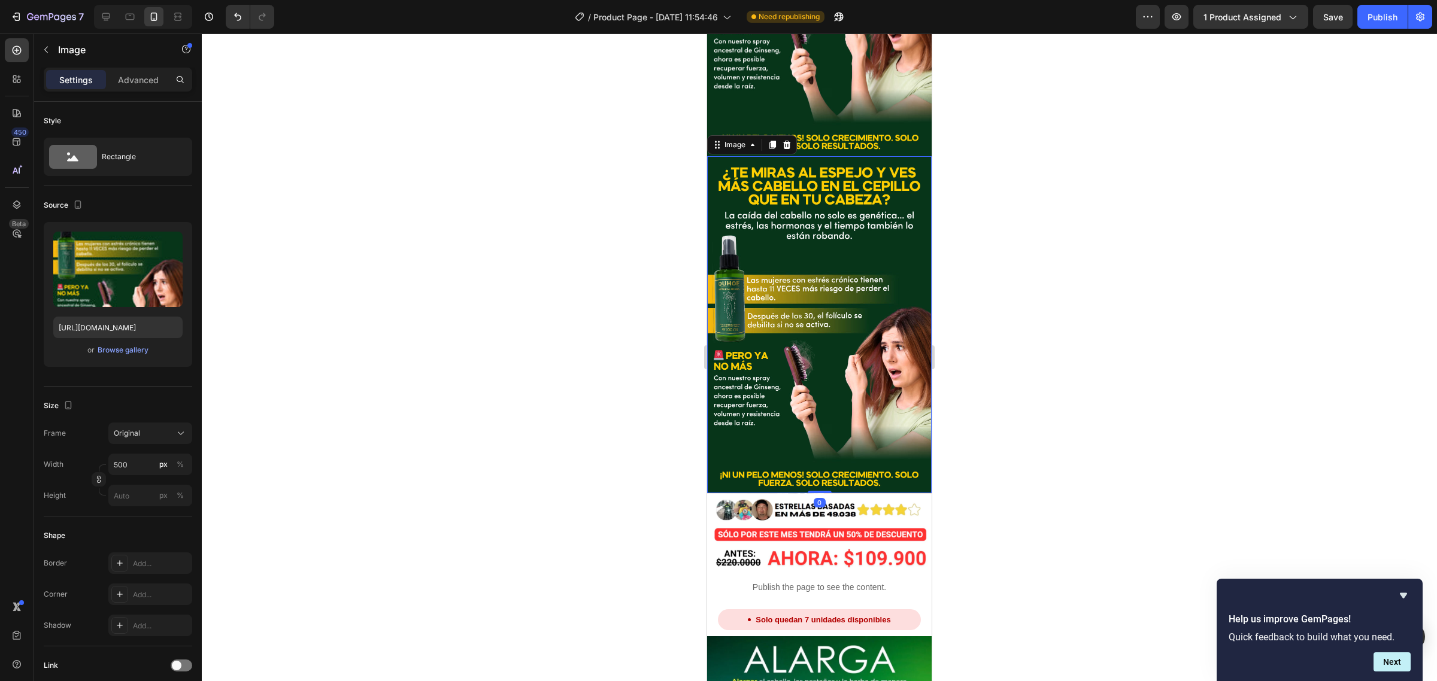
scroll to position [1480, 0]
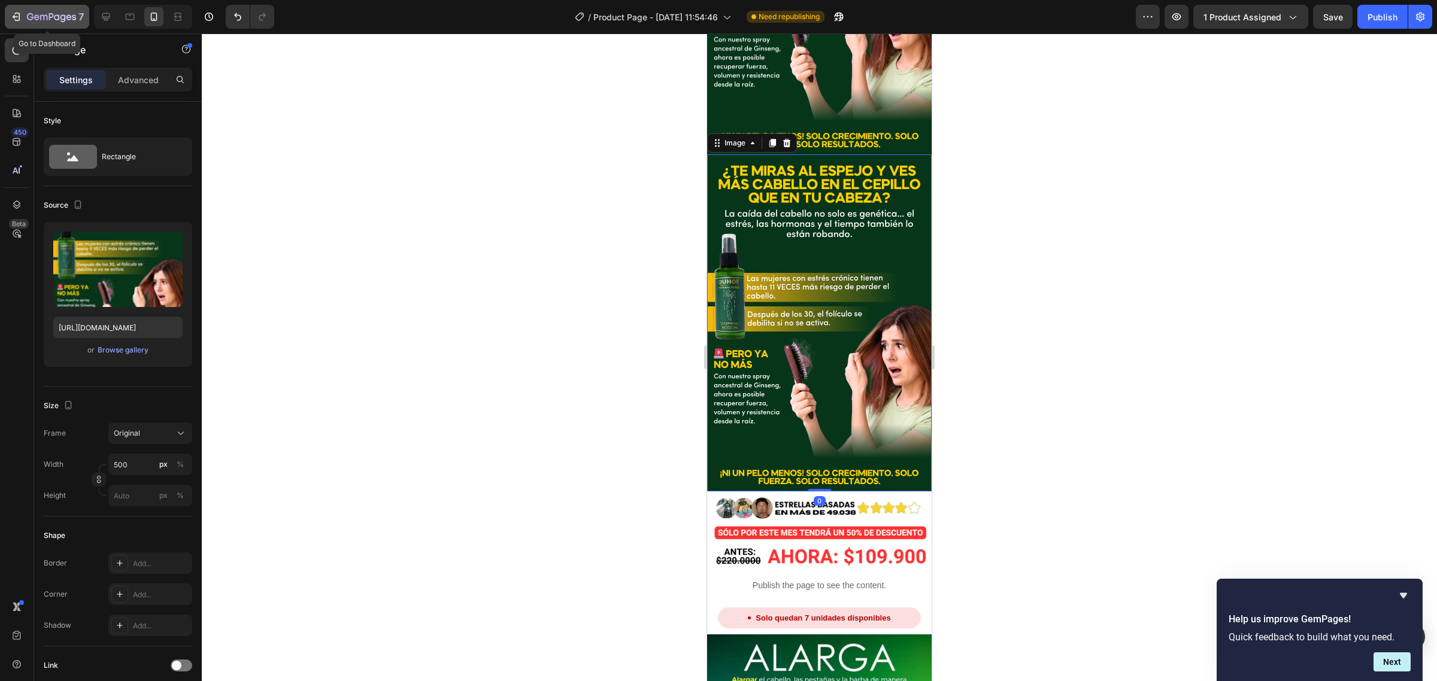
click at [59, 25] on button "7" at bounding box center [47, 17] width 84 height 24
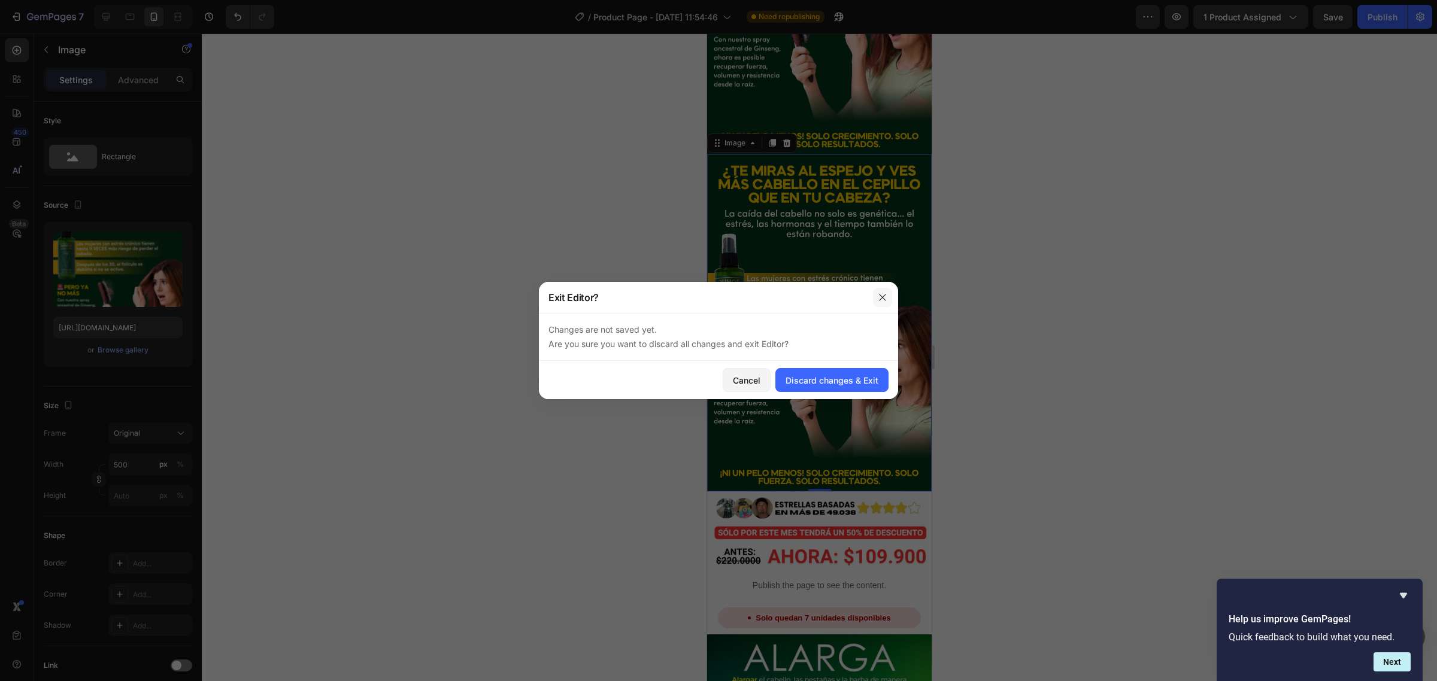
click at [887, 299] on button "button" at bounding box center [882, 297] width 19 height 19
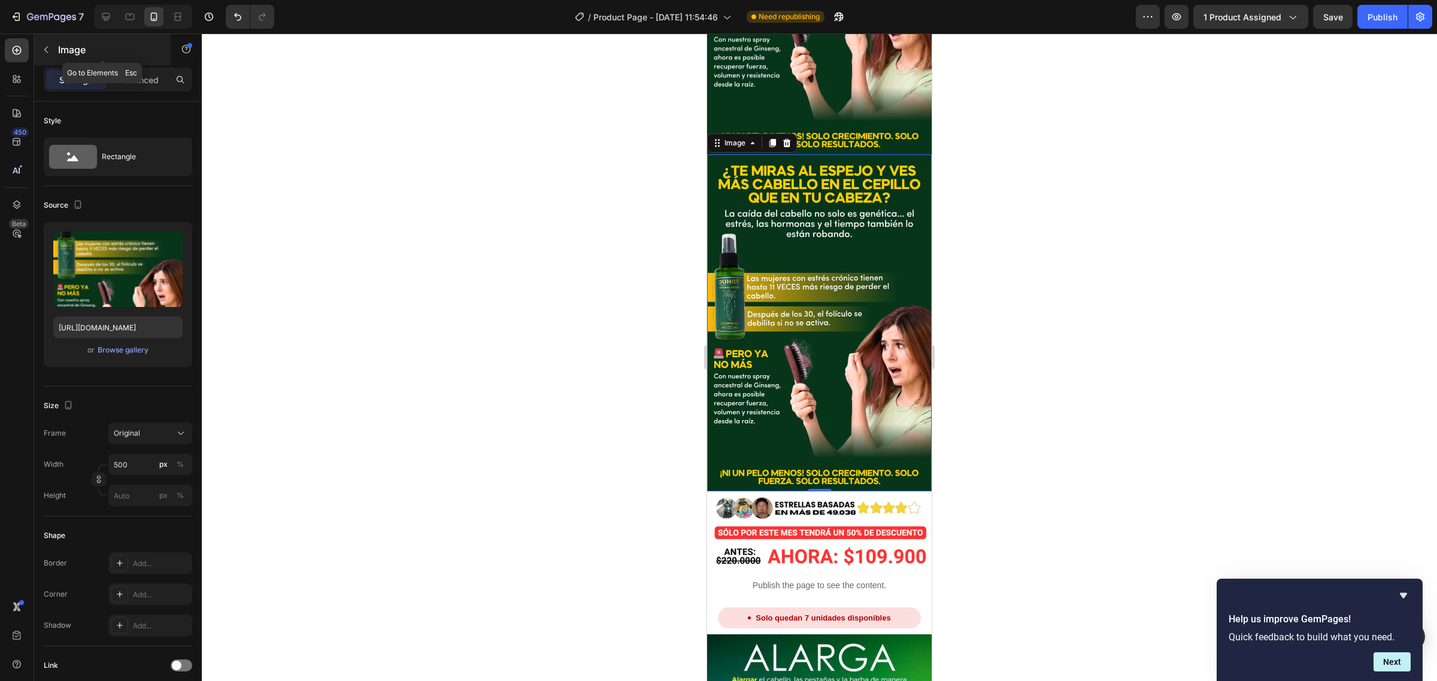
click at [56, 46] on div "Image" at bounding box center [102, 49] width 136 height 31
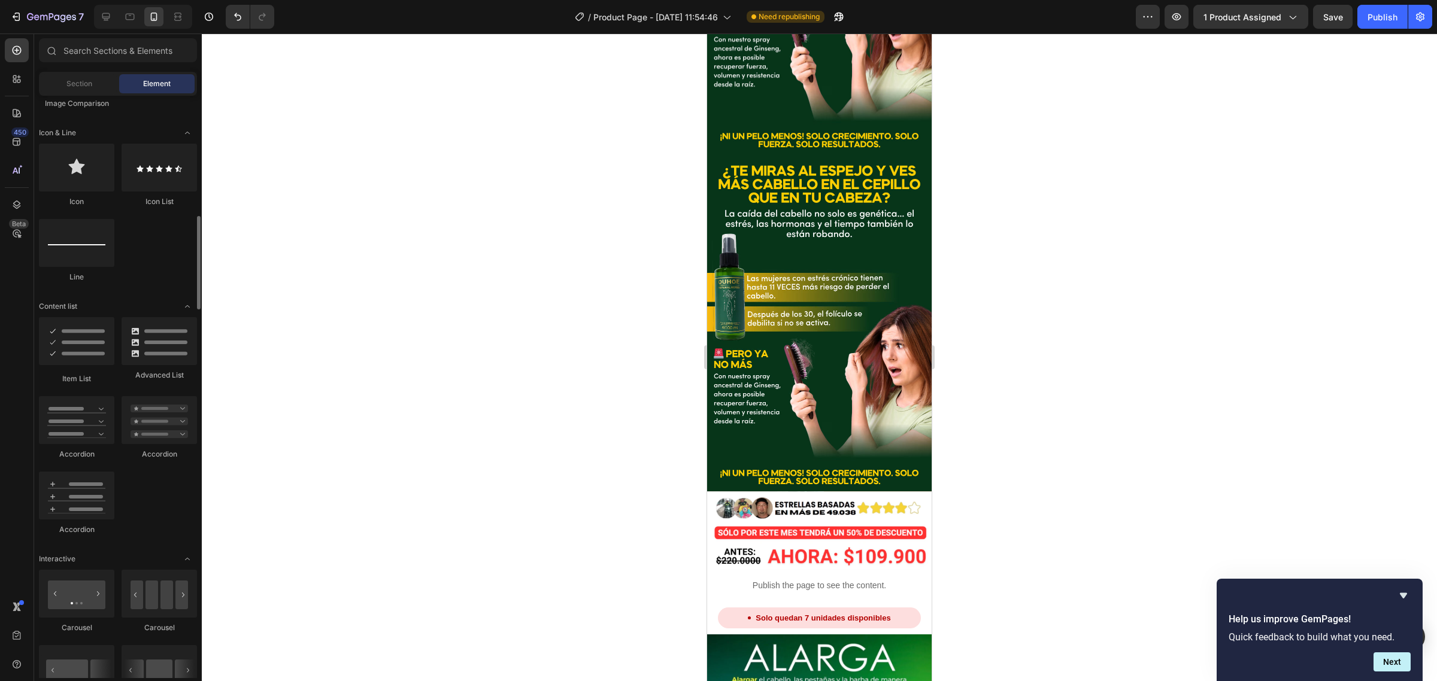
scroll to position [1122, 0]
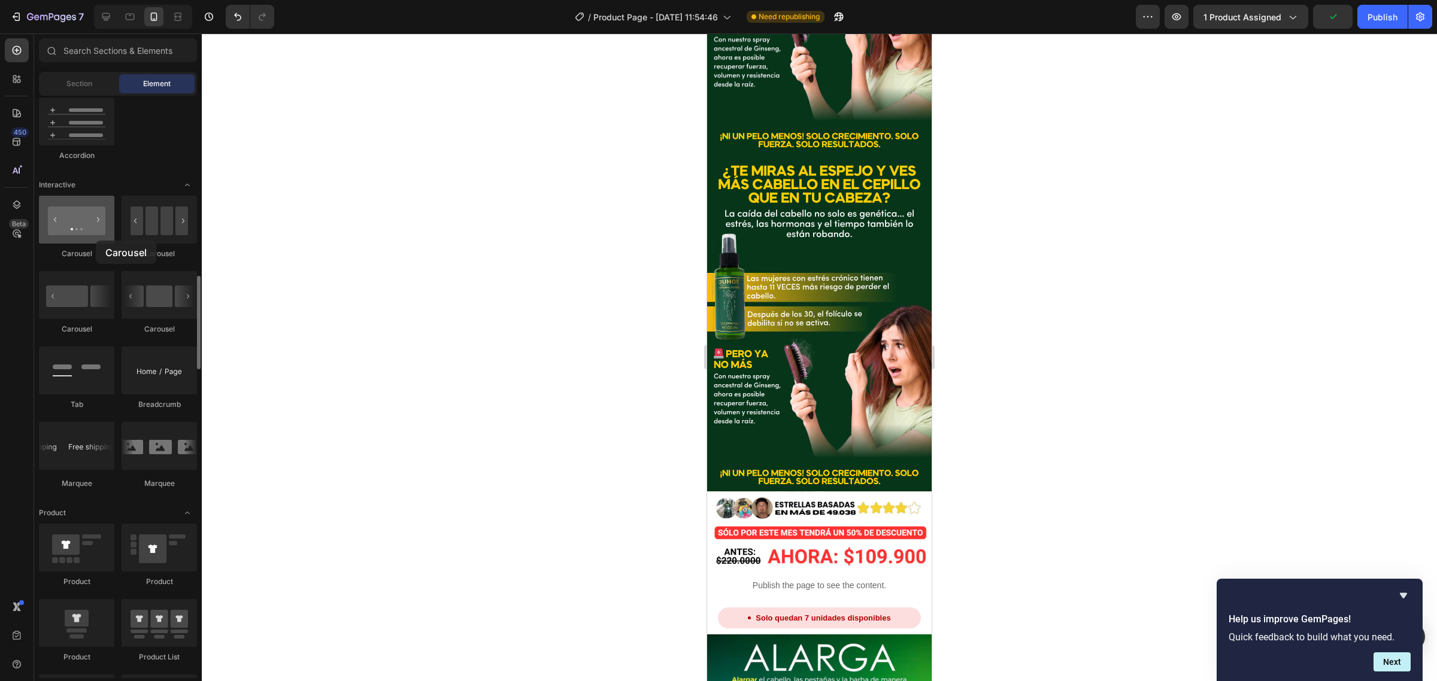
drag, startPoint x: 77, startPoint y: 236, endPoint x: 90, endPoint y: 231, distance: 14.2
click at [90, 231] on div at bounding box center [76, 220] width 75 height 48
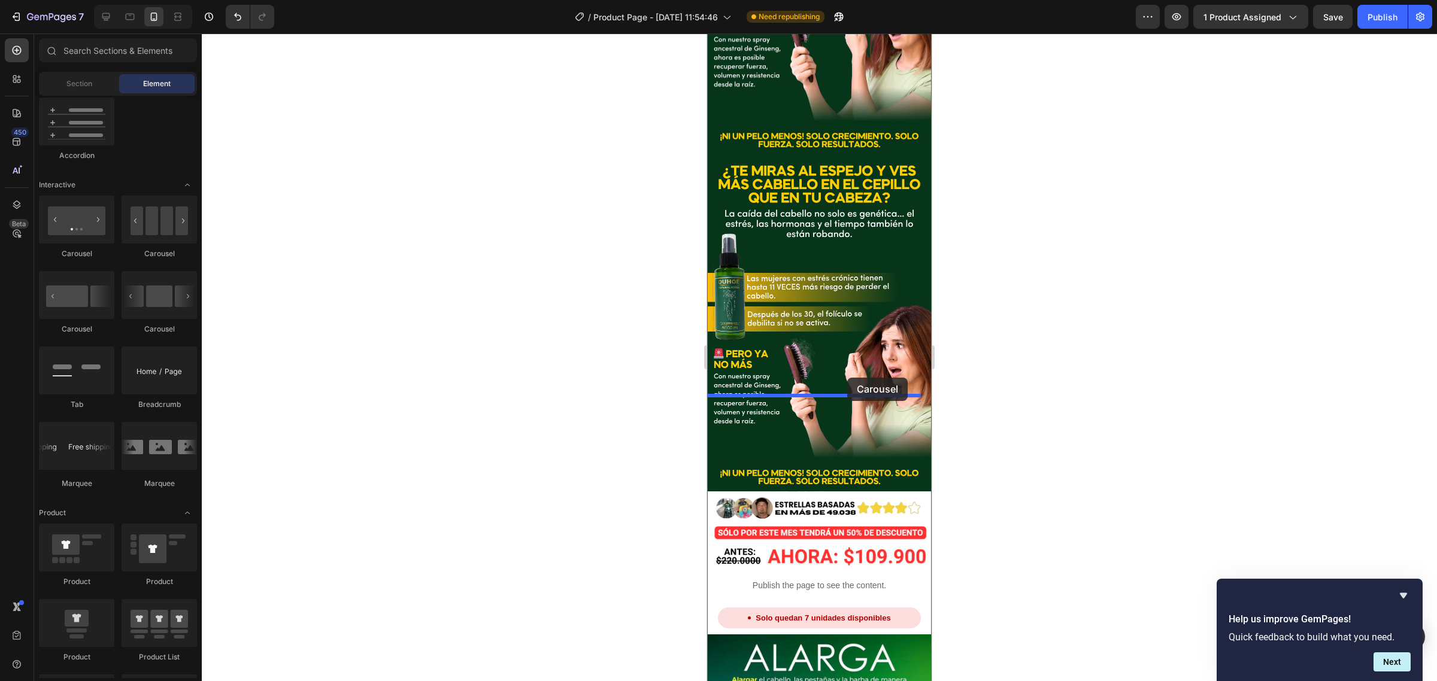
drag, startPoint x: 794, startPoint y: 331, endPoint x: 847, endPoint y: 378, distance: 70.4
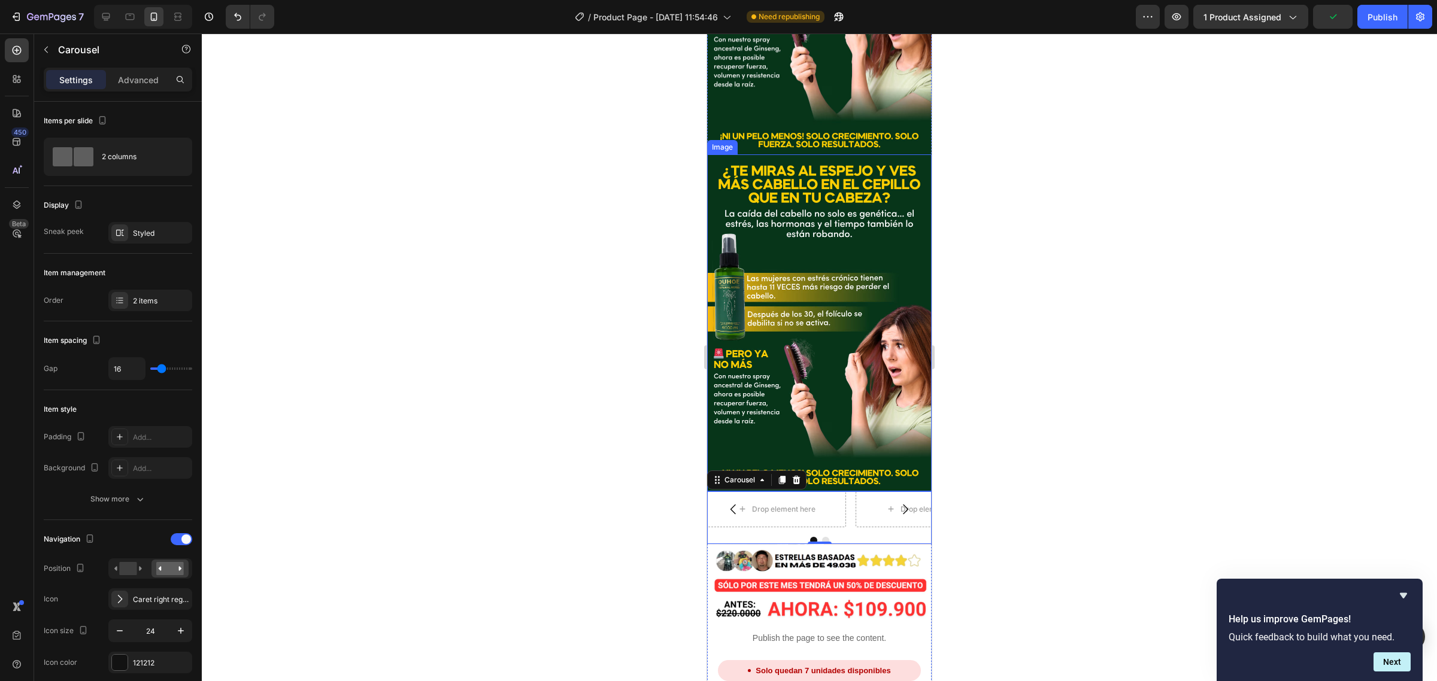
click at [892, 217] on img at bounding box center [819, 322] width 224 height 337
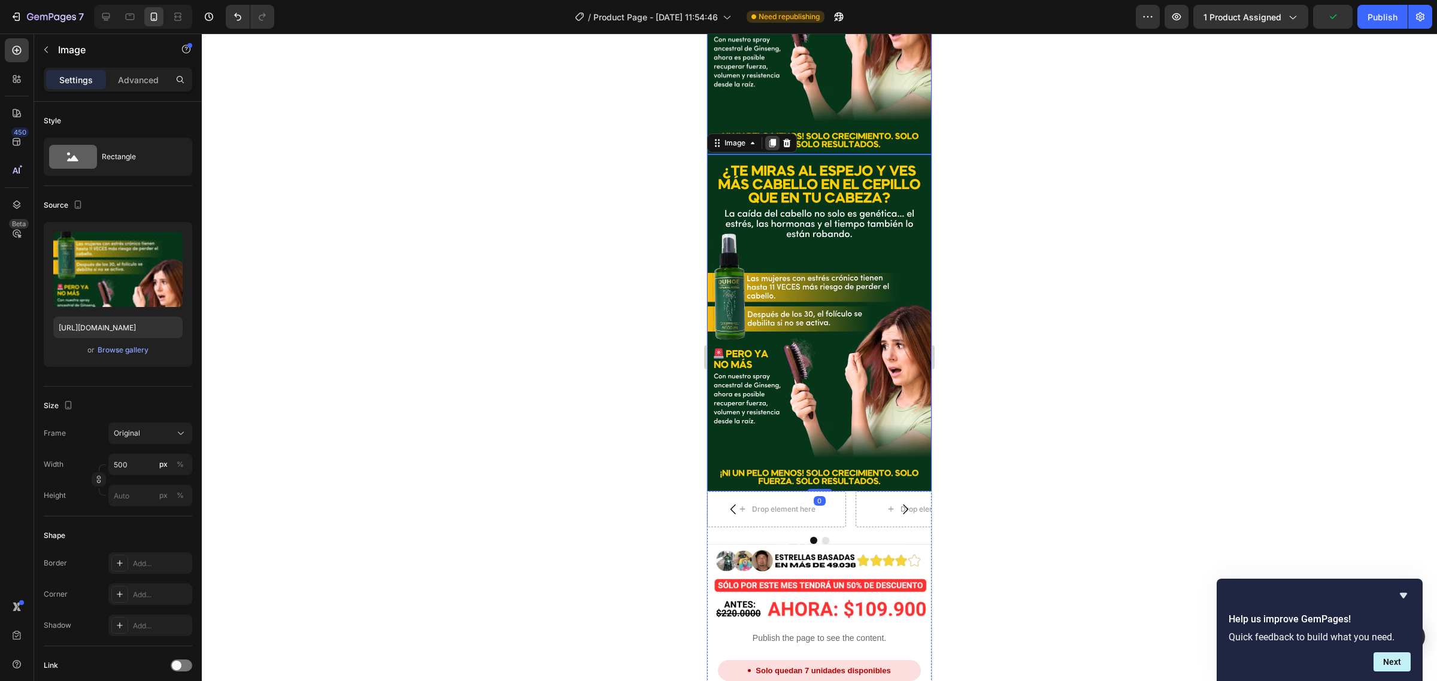
click at [768, 138] on icon at bounding box center [772, 143] width 10 height 10
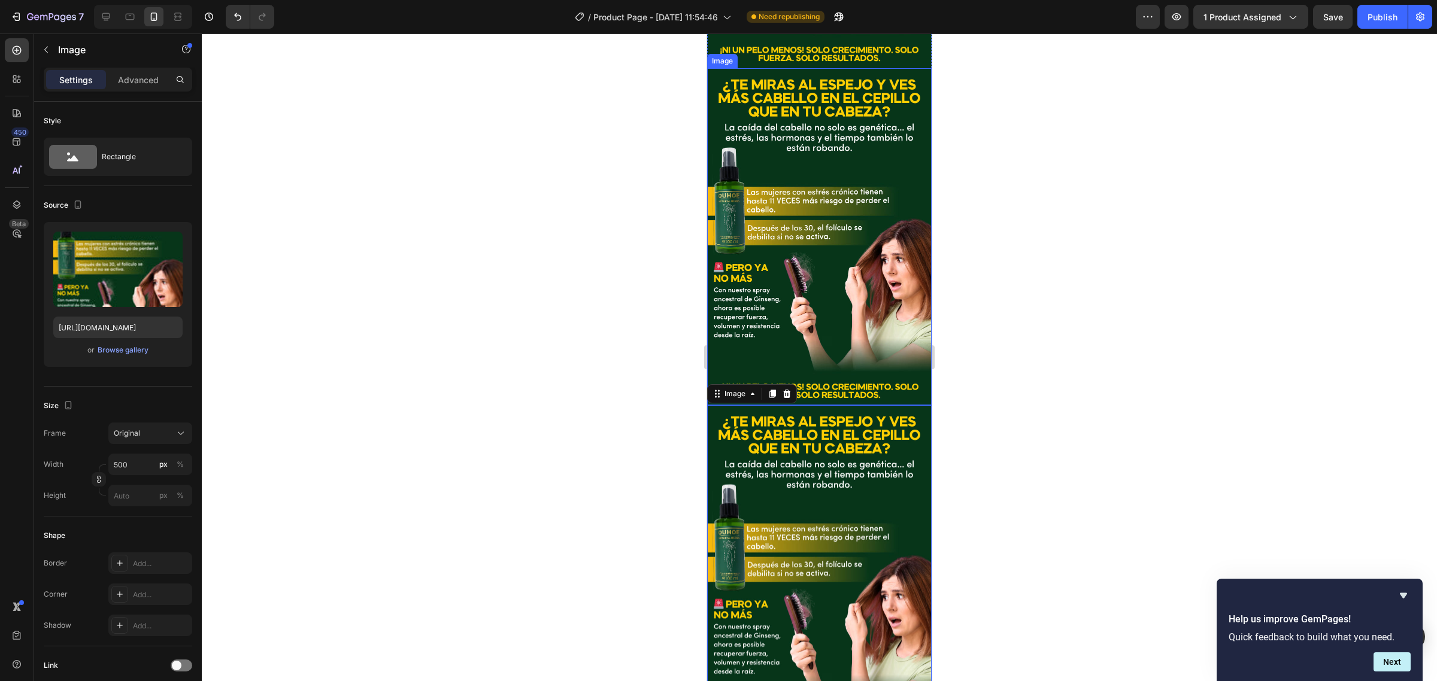
scroll to position [1705, 0]
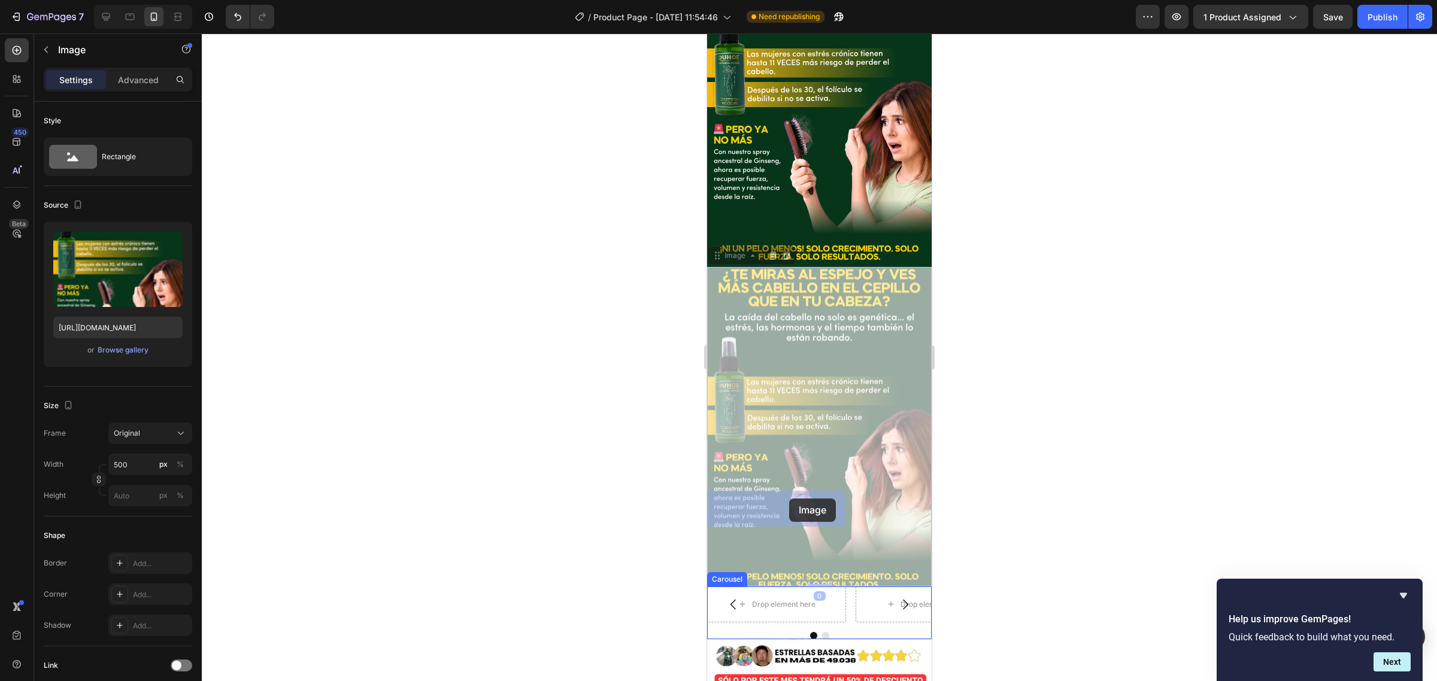
drag, startPoint x: 737, startPoint y: 165, endPoint x: 789, endPoint y: 499, distance: 338.0
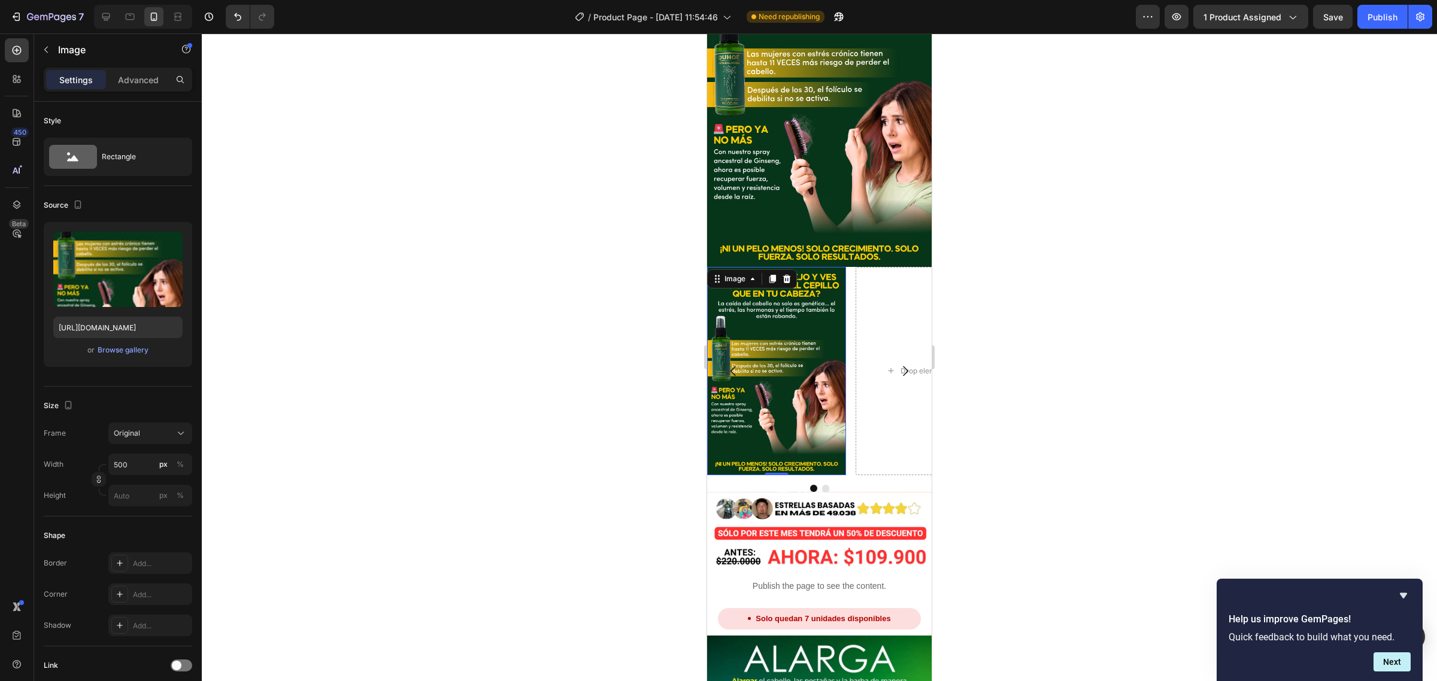
click at [782, 272] on img at bounding box center [776, 371] width 139 height 208
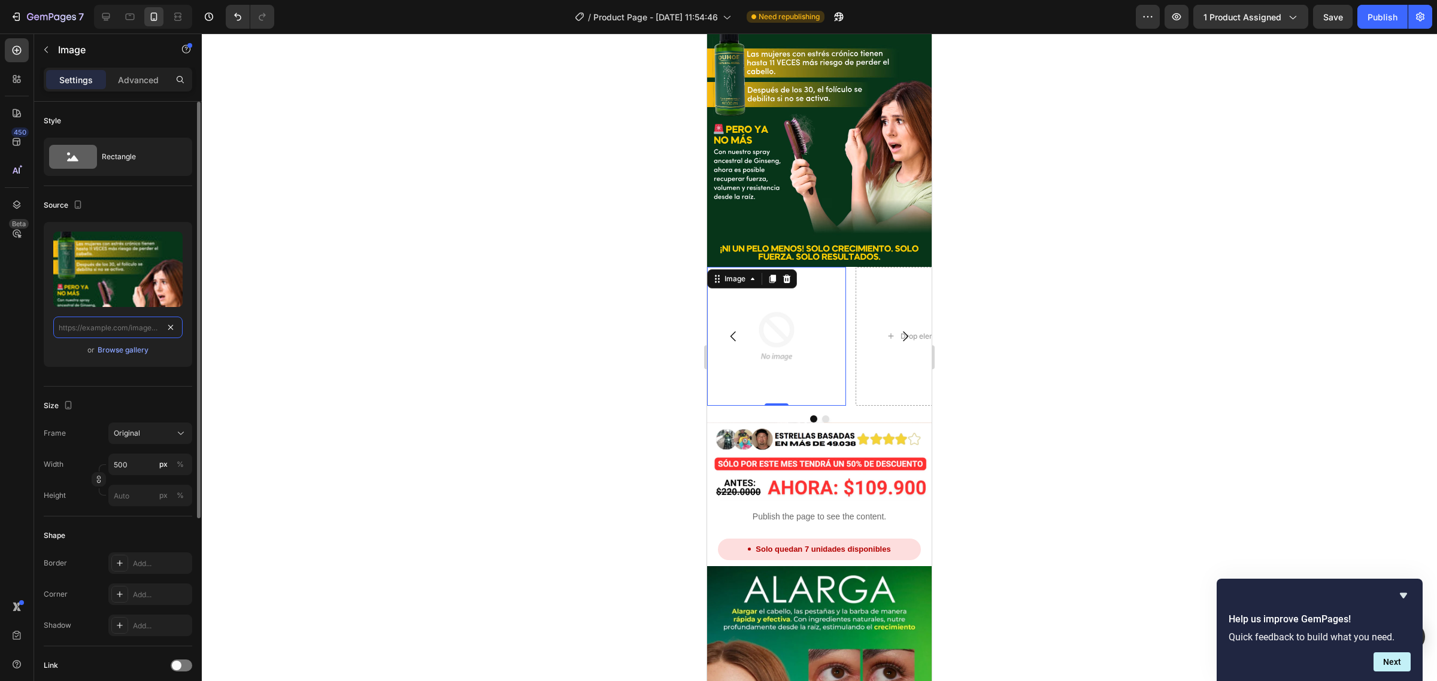
scroll to position [0, 0]
paste input "[URL][DOMAIN_NAME]"
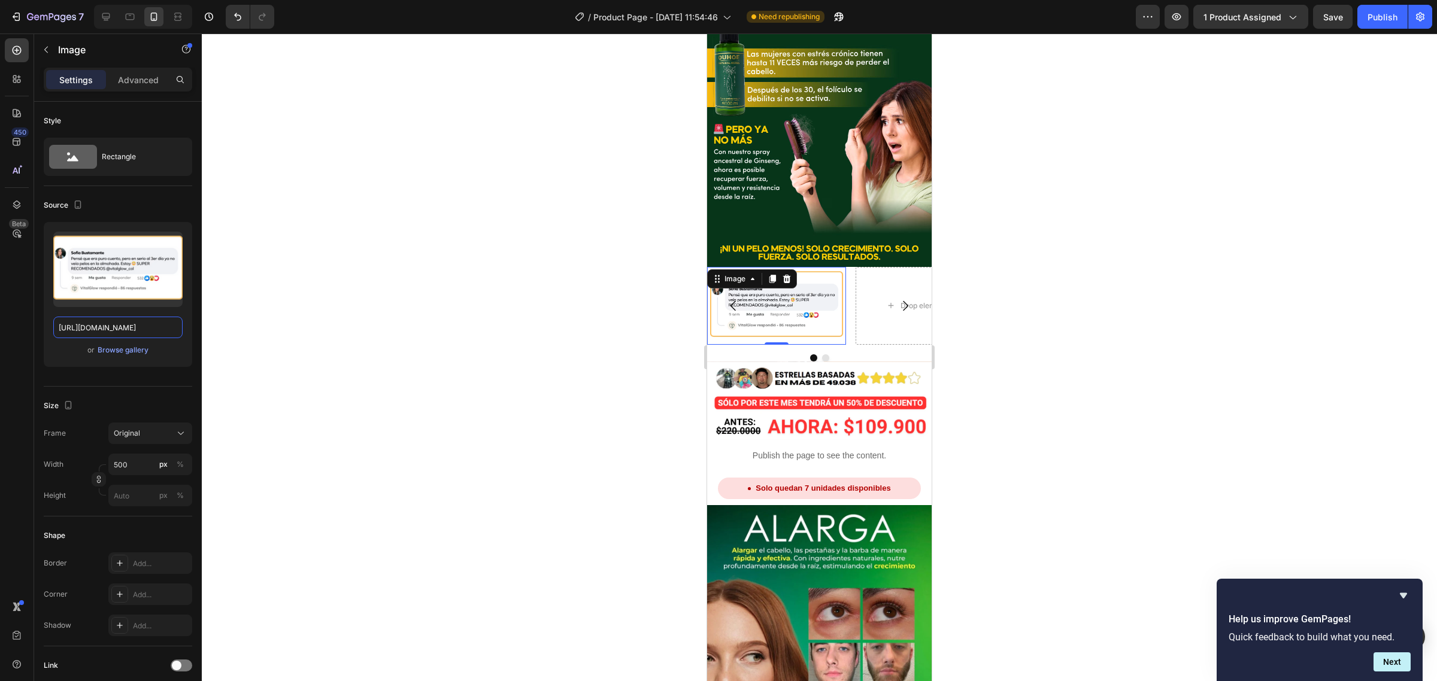
type input "[URL][DOMAIN_NAME]"
click at [771, 275] on icon at bounding box center [772, 279] width 7 height 8
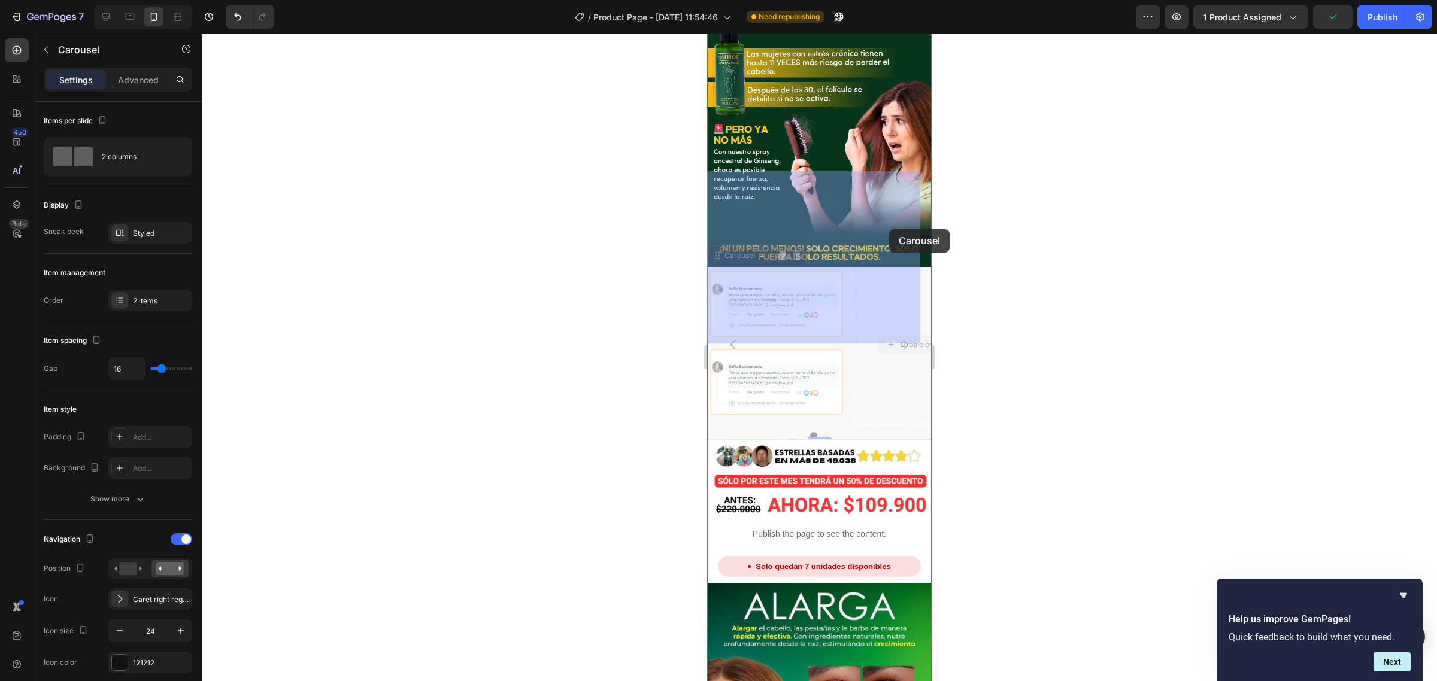
drag, startPoint x: 728, startPoint y: 232, endPoint x: 867, endPoint y: 235, distance: 138.9
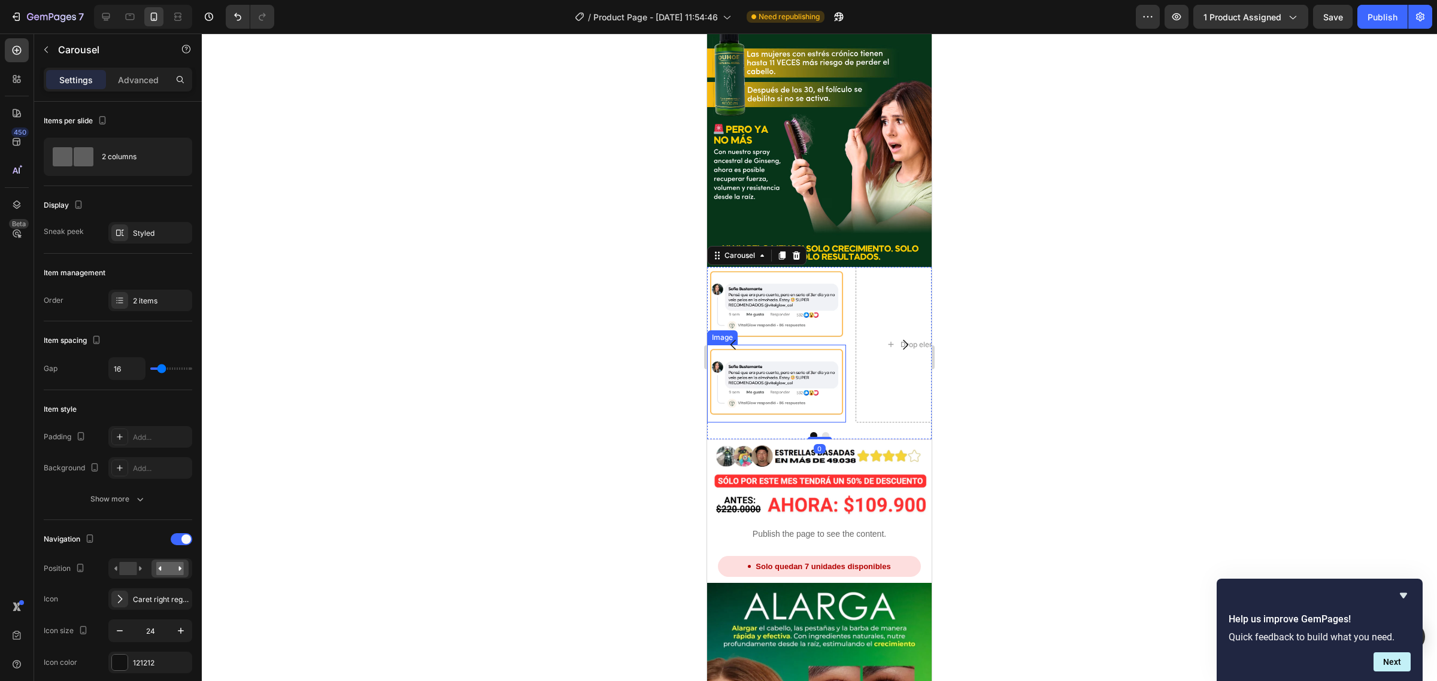
click at [755, 345] on img at bounding box center [776, 384] width 139 height 78
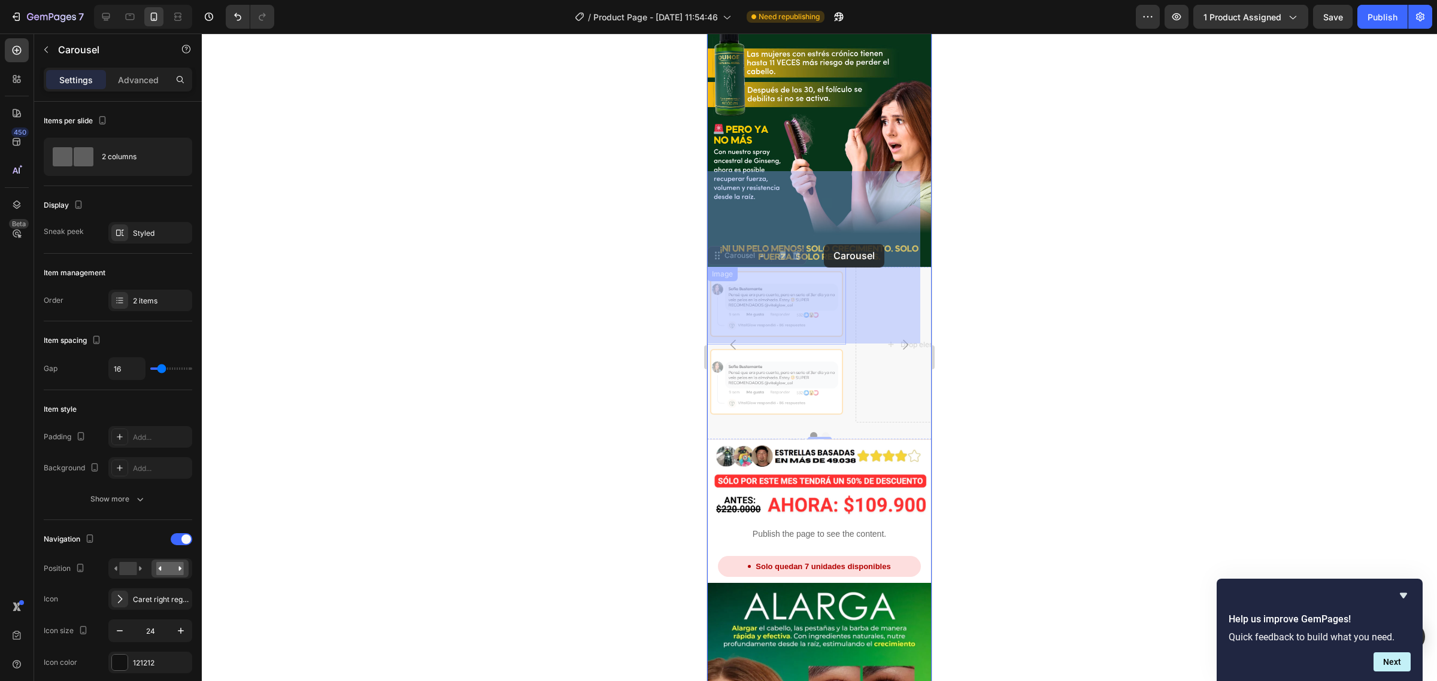
drag, startPoint x: 733, startPoint y: 238, endPoint x: 808, endPoint y: 256, distance: 77.1
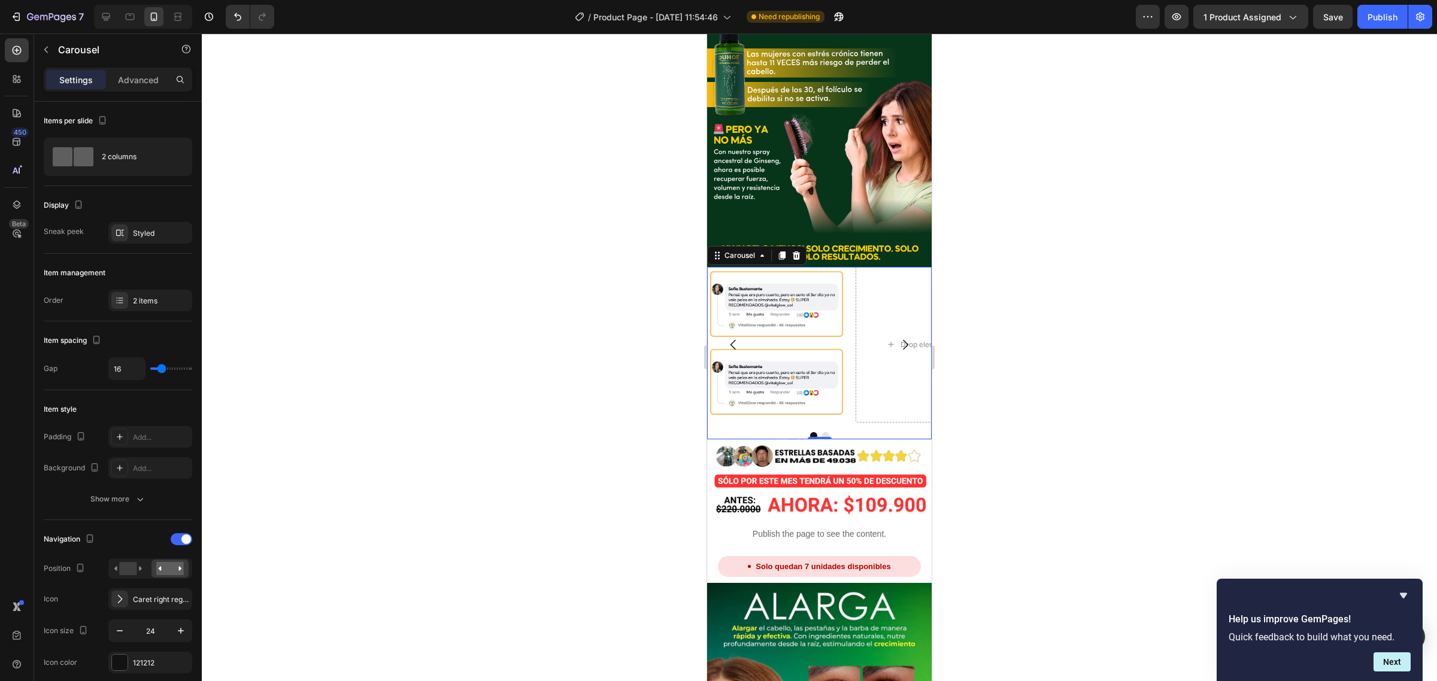
click at [822, 432] on button "Dot" at bounding box center [825, 435] width 7 height 7
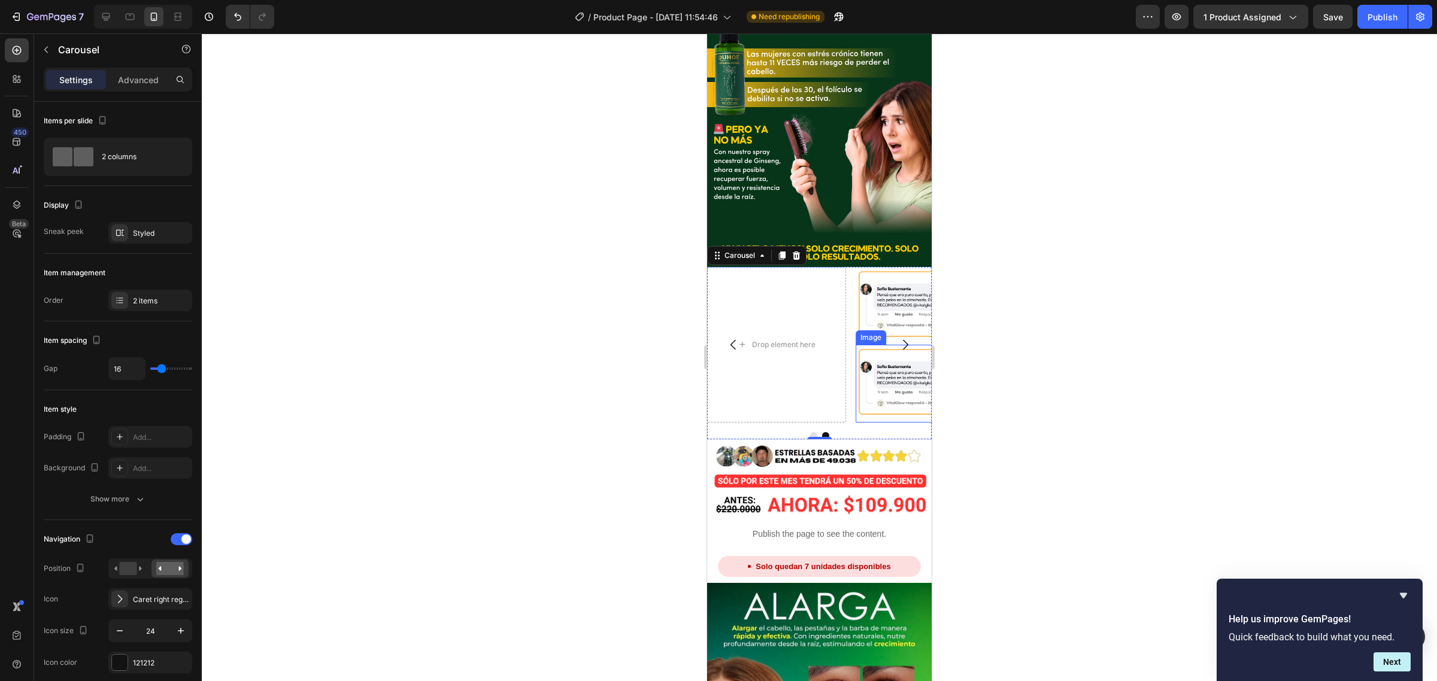
click at [873, 345] on img at bounding box center [924, 384] width 139 height 78
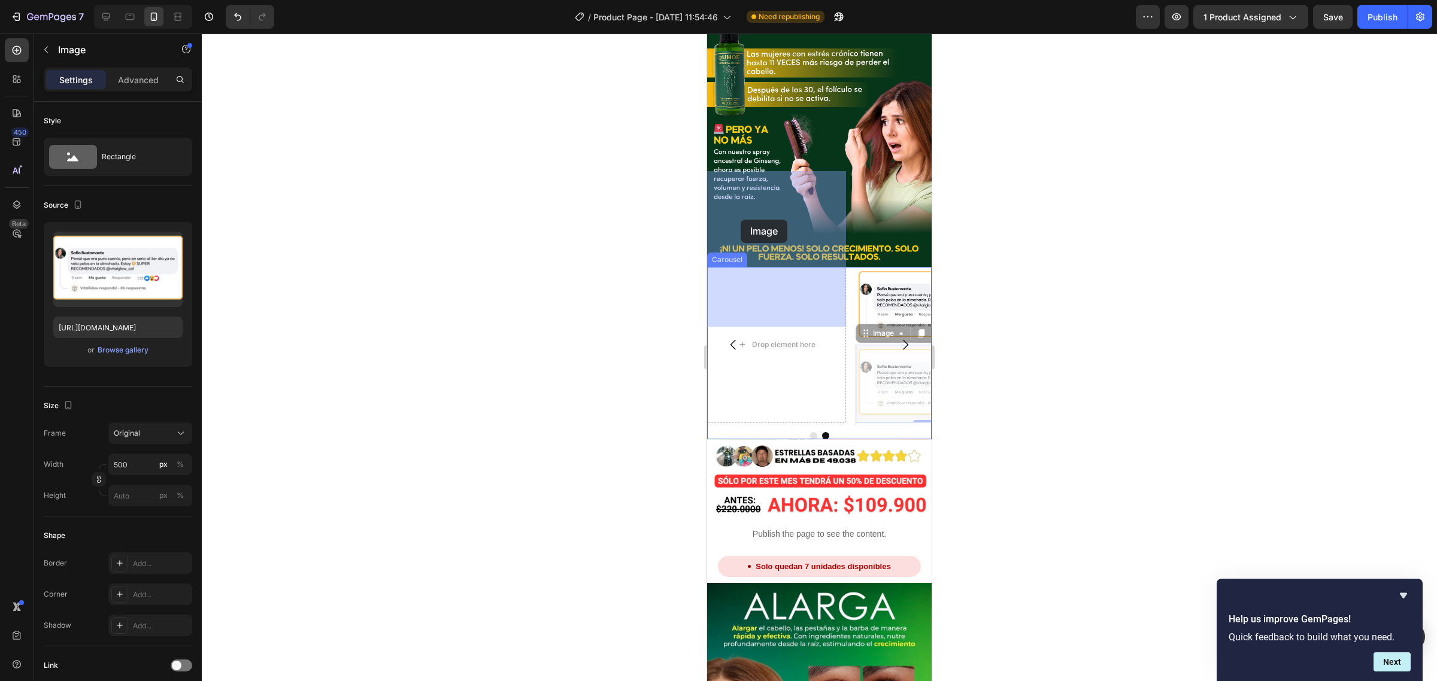
drag, startPoint x: 872, startPoint y: 234, endPoint x: 769, endPoint y: 225, distance: 102.8
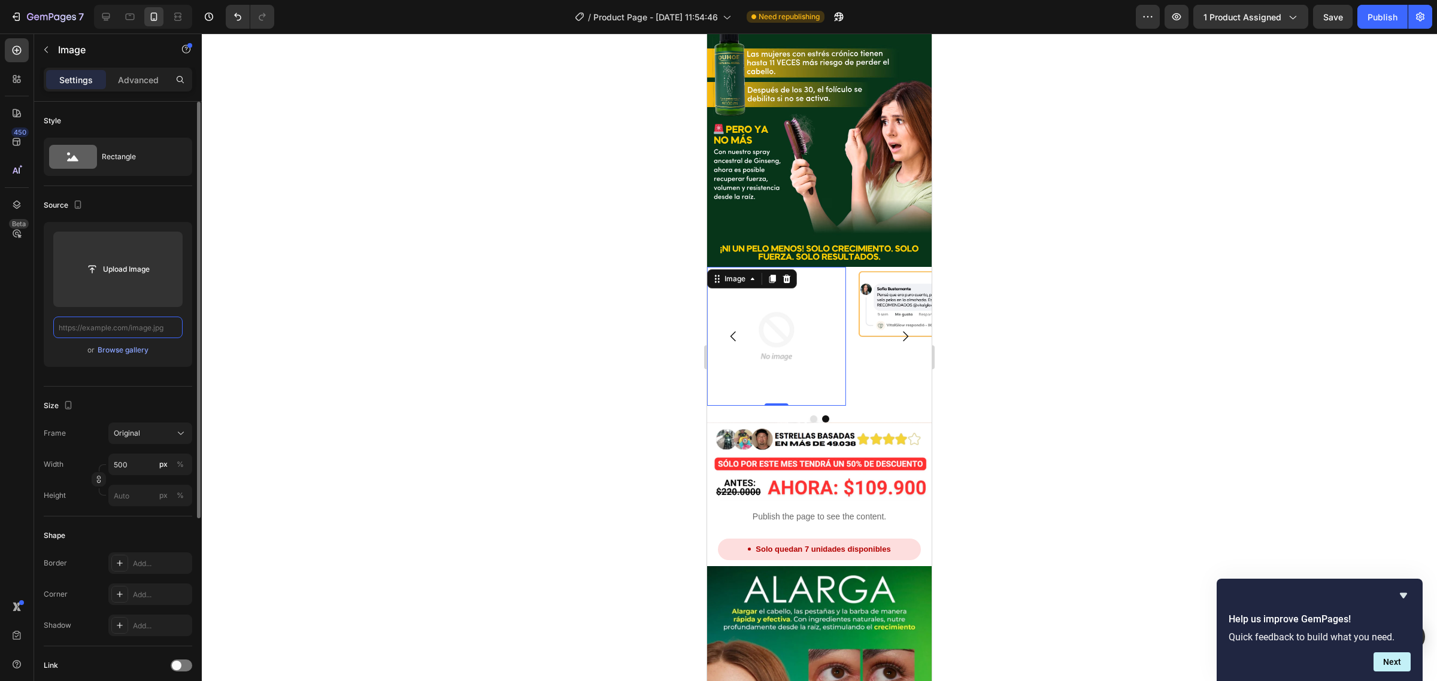
paste input "[URL][DOMAIN_NAME]"
type input "[URL][DOMAIN_NAME]"
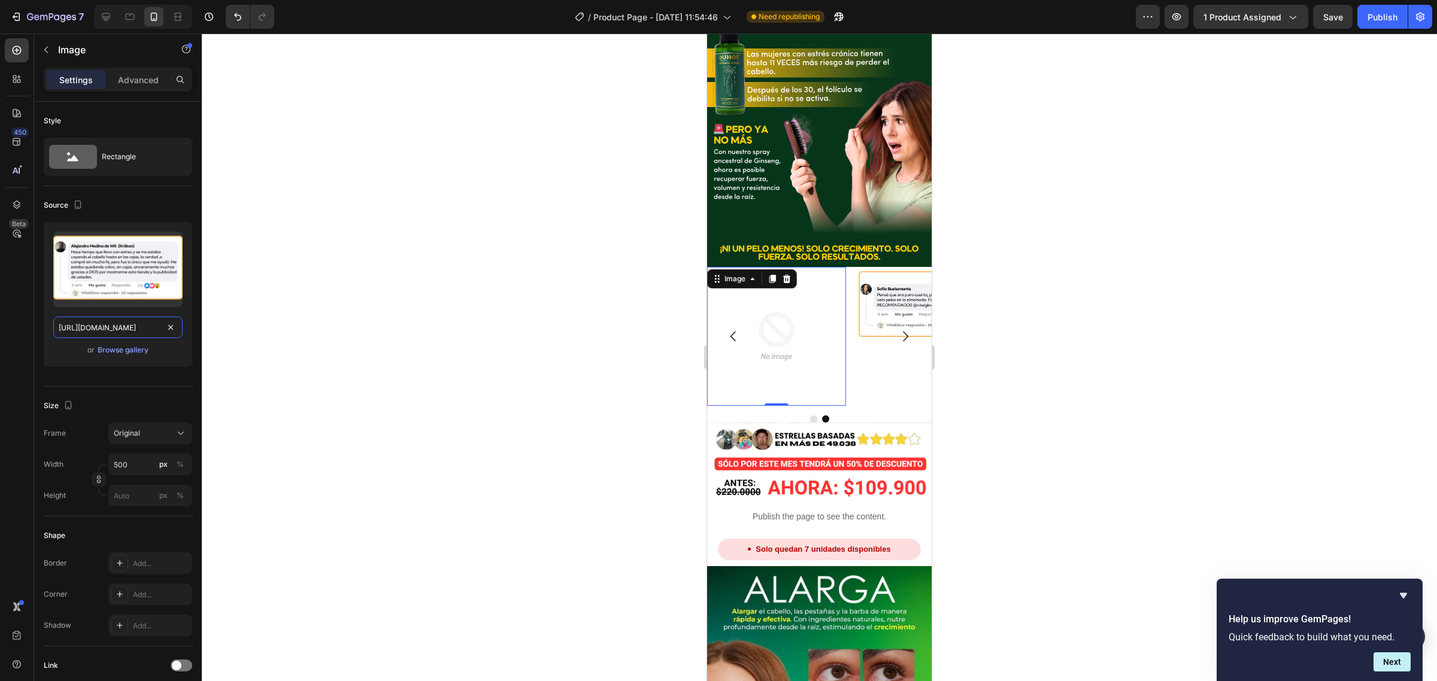
scroll to position [0, 348]
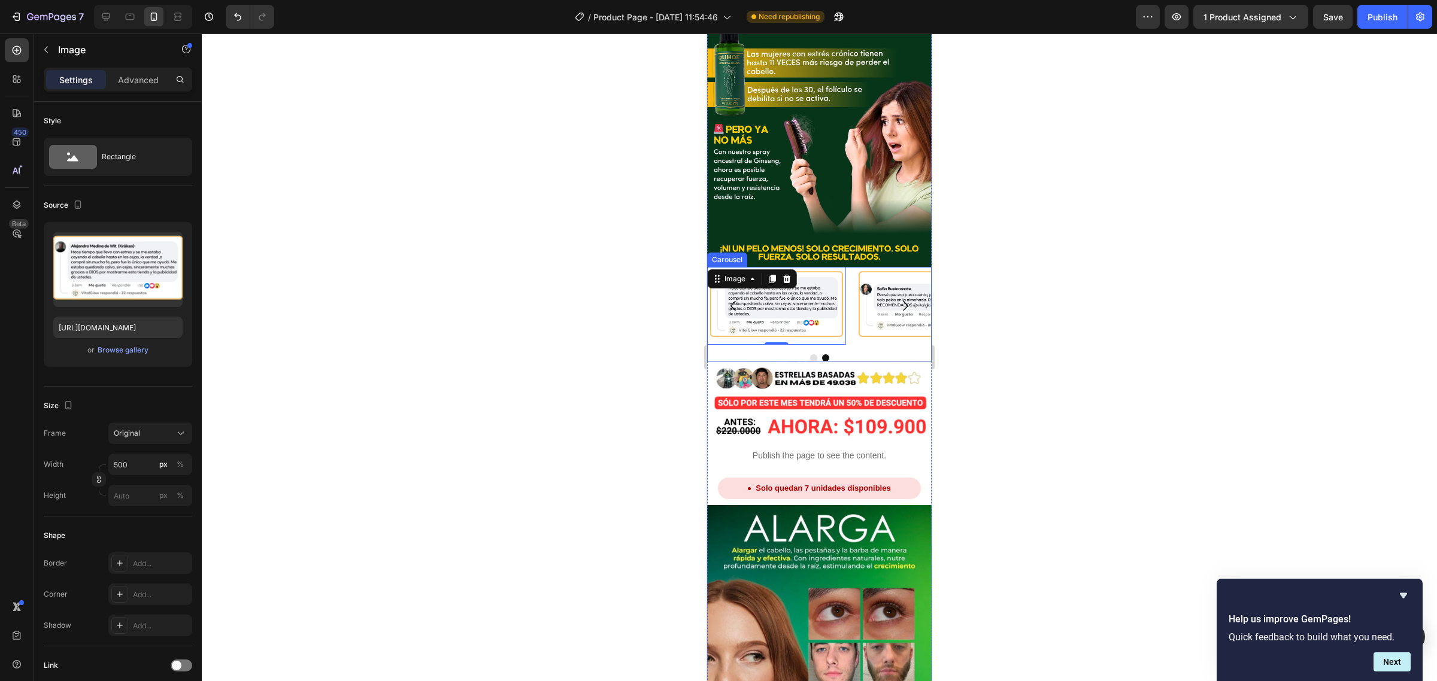
click at [854, 267] on div "Image Image 0 [GEOGRAPHIC_DATA]" at bounding box center [819, 314] width 224 height 95
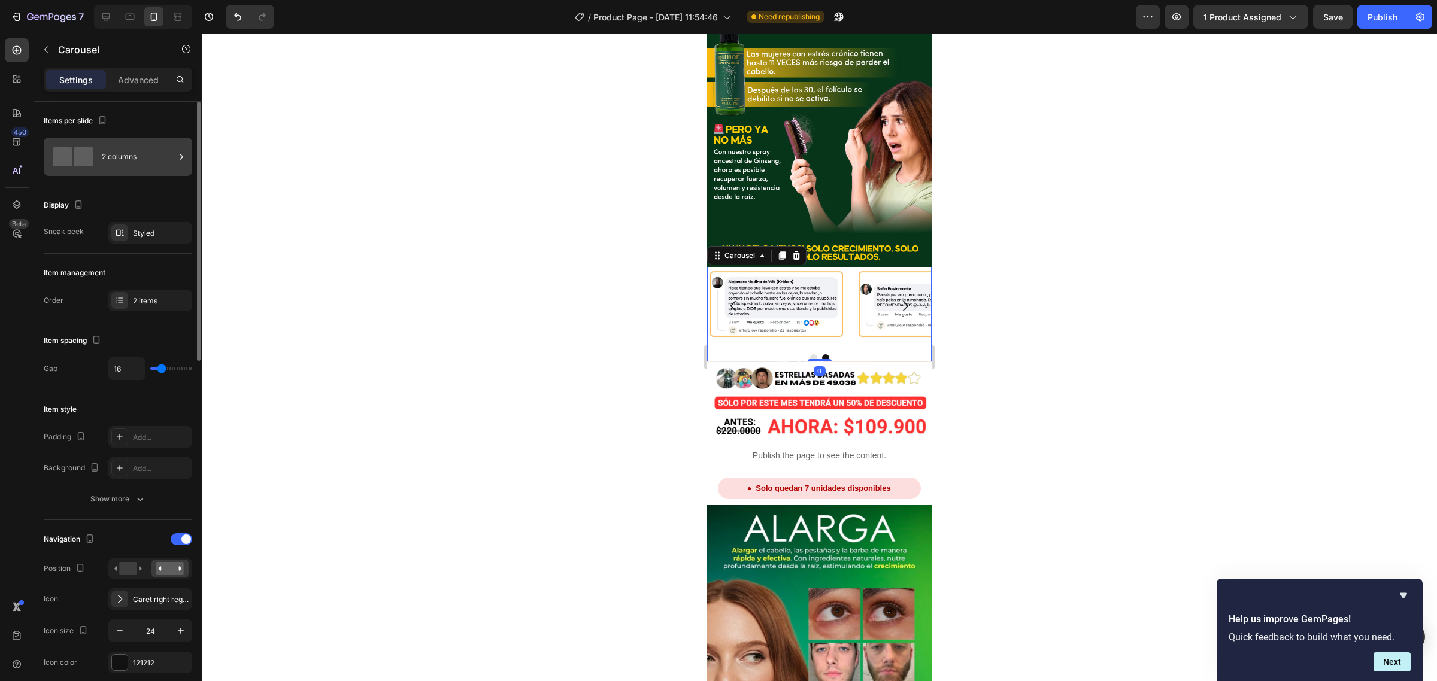
click at [130, 166] on div "2 columns" at bounding box center [138, 157] width 73 height 28
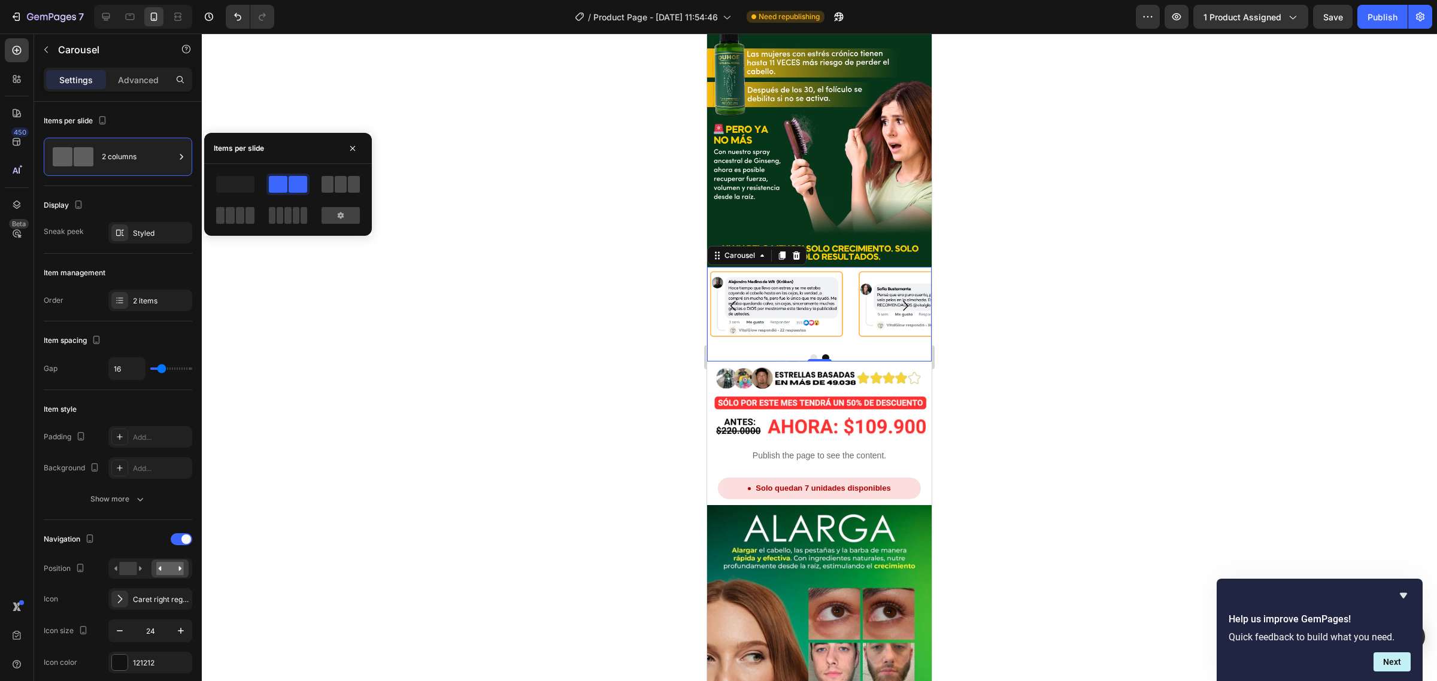
click at [330, 184] on span at bounding box center [327, 184] width 12 height 17
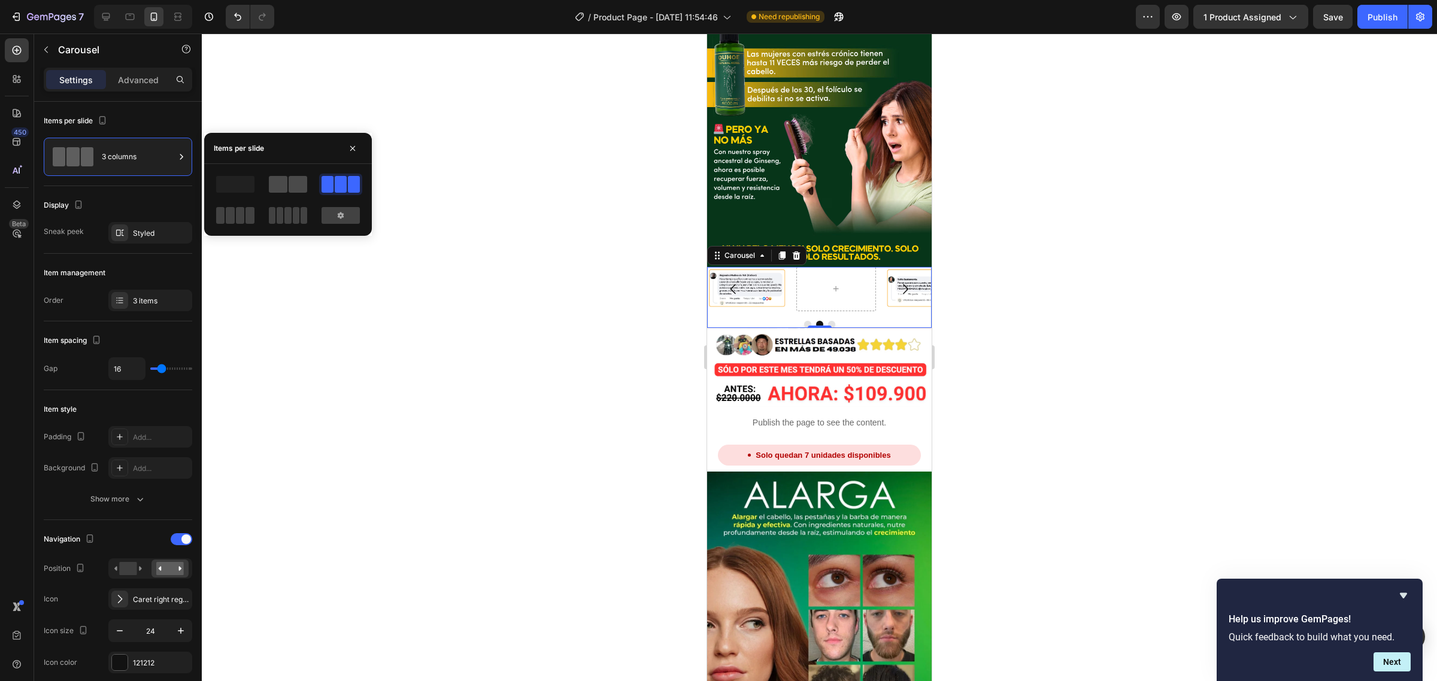
click at [287, 186] on div at bounding box center [288, 184] width 38 height 17
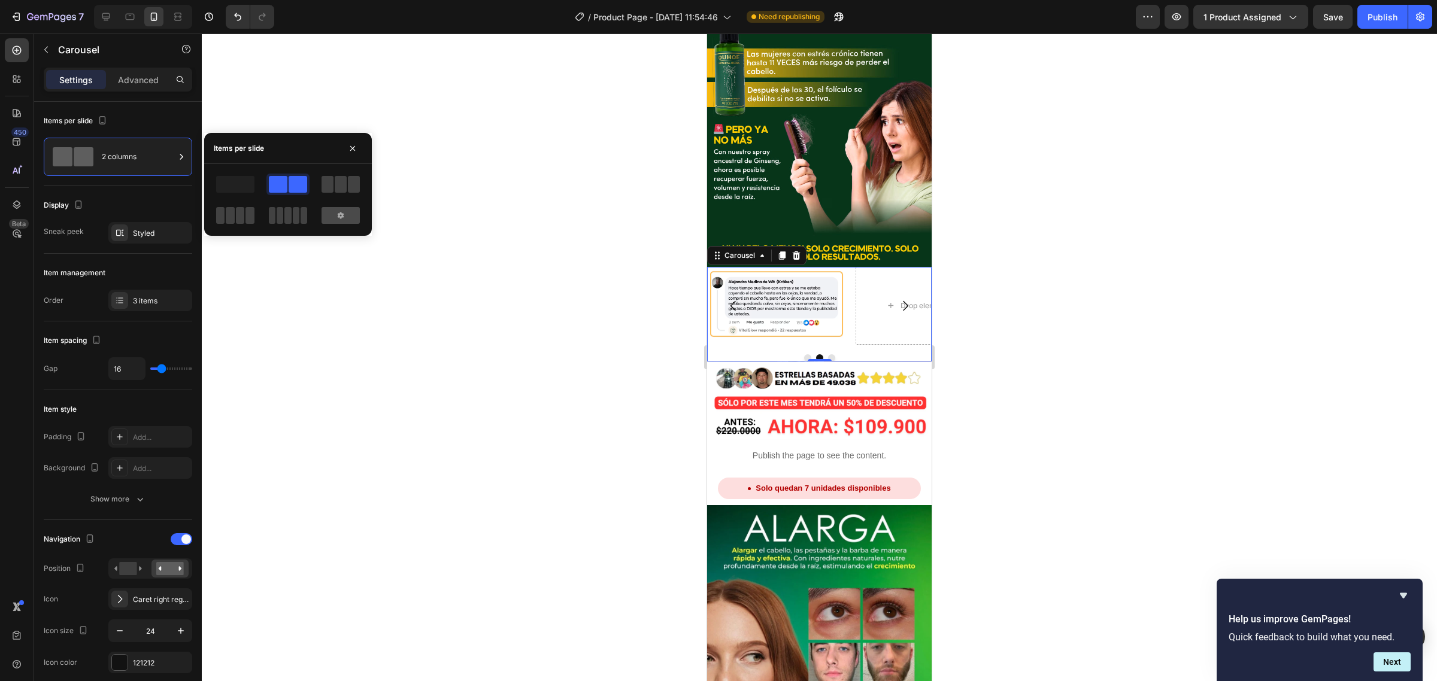
click at [339, 222] on div at bounding box center [340, 215] width 38 height 17
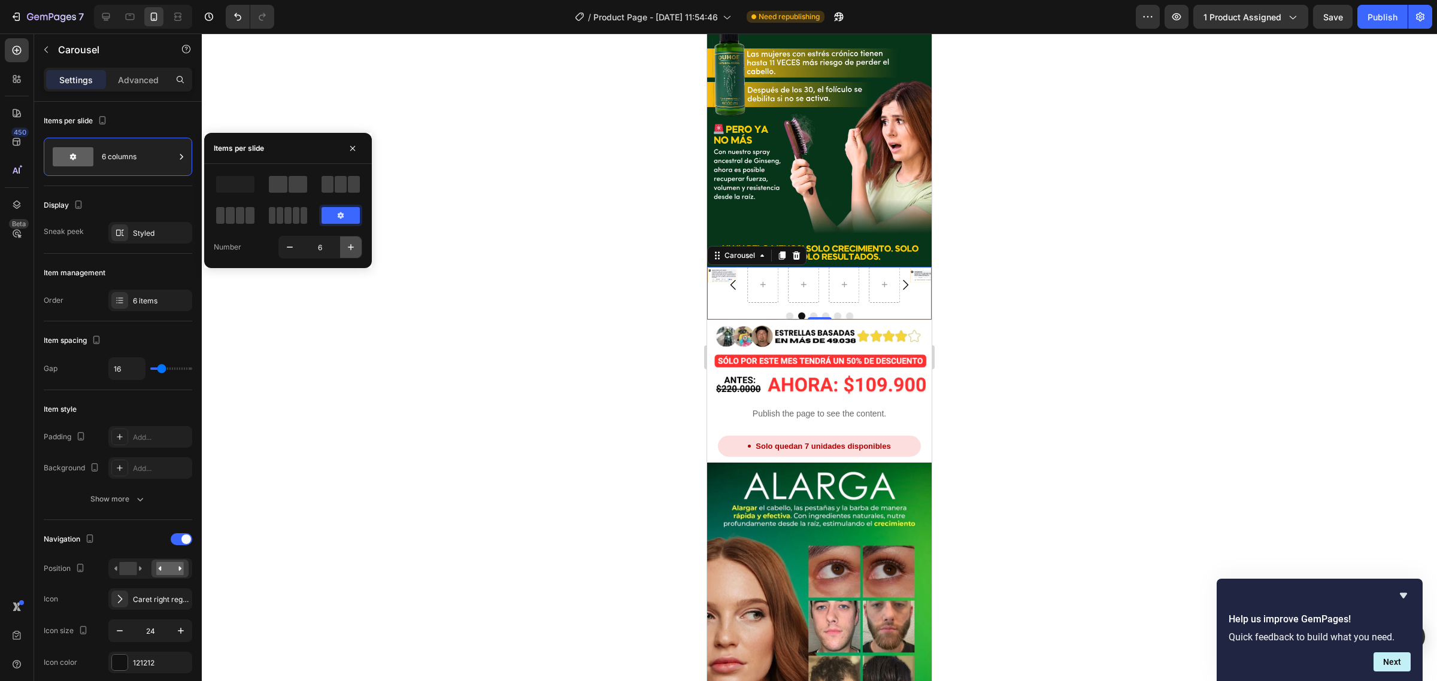
click at [350, 250] on icon "button" at bounding box center [351, 247] width 12 height 12
click at [286, 249] on icon "button" at bounding box center [290, 247] width 12 height 12
type input "5"
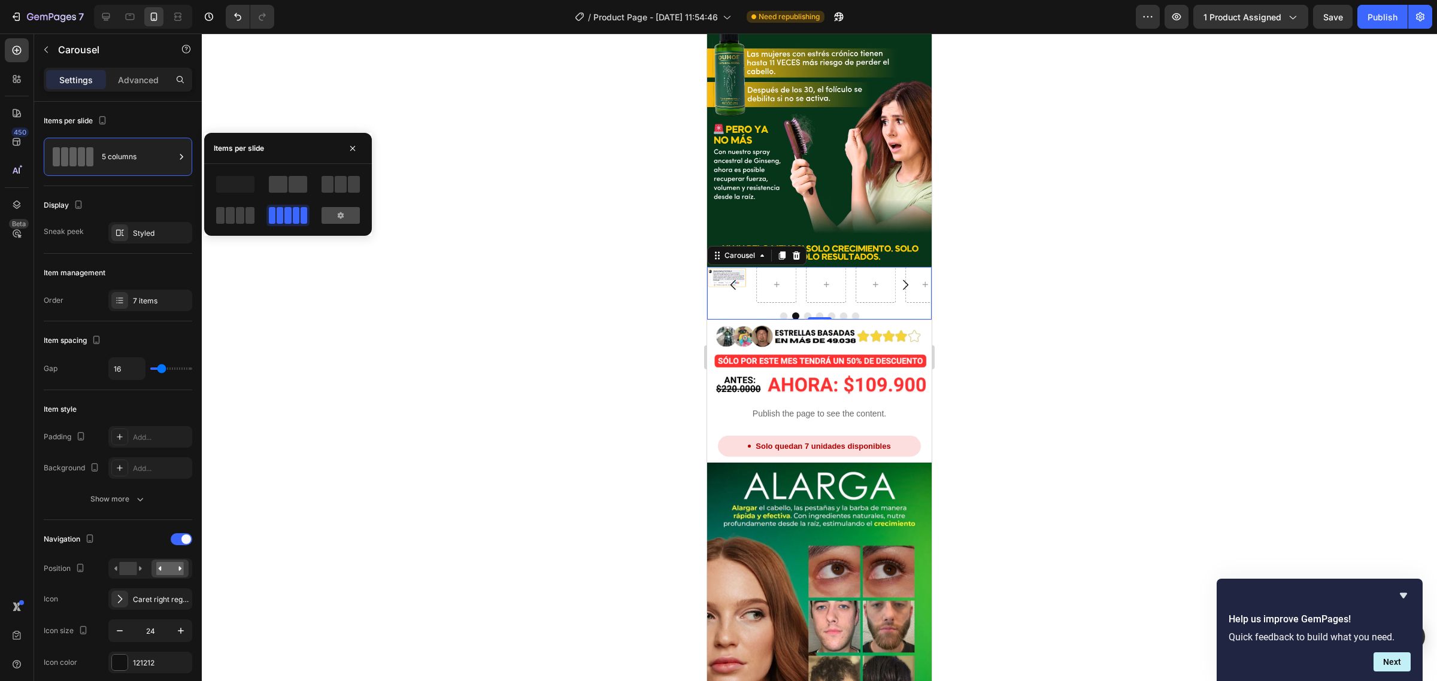
click at [336, 214] on icon at bounding box center [341, 216] width 10 height 10
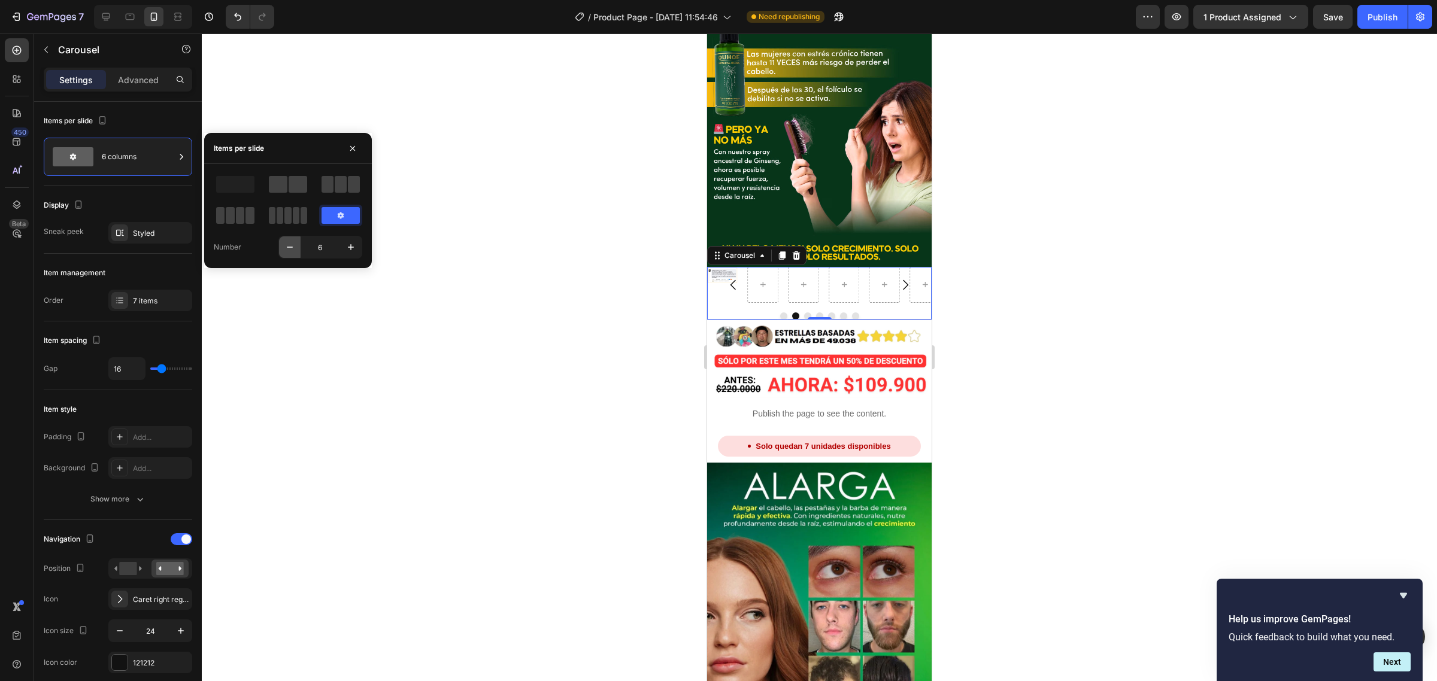
click at [290, 245] on icon "button" at bounding box center [290, 247] width 12 height 12
type input "5"
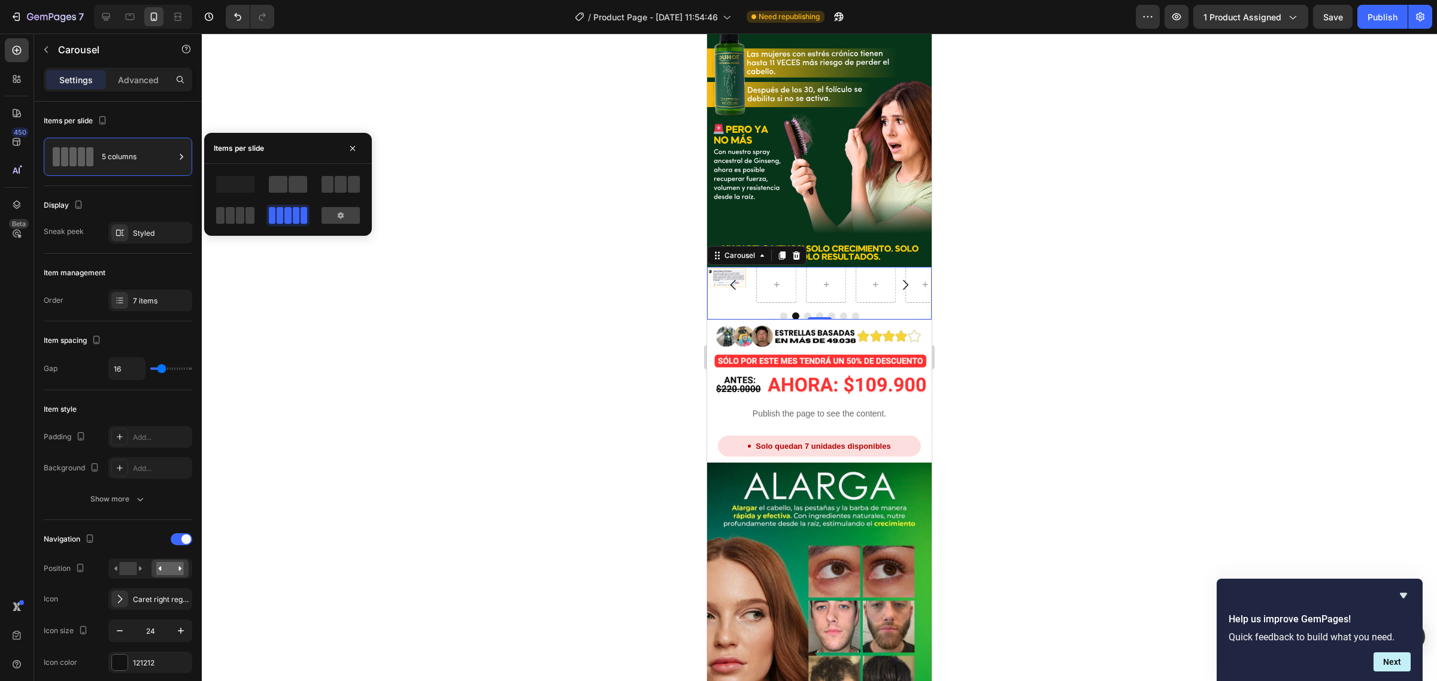
click at [284, 172] on div at bounding box center [288, 200] width 168 height 72
click at [274, 183] on span at bounding box center [278, 184] width 19 height 17
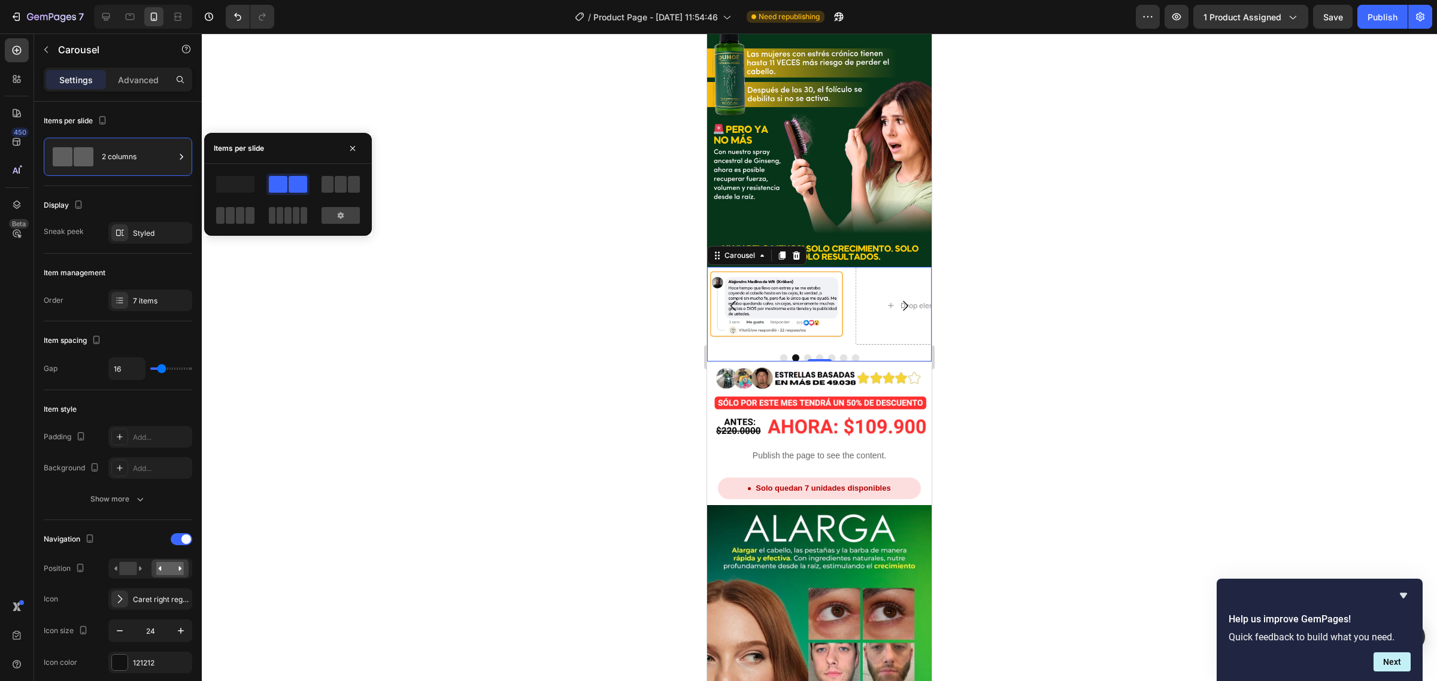
click at [370, 124] on div at bounding box center [819, 358] width 1235 height 648
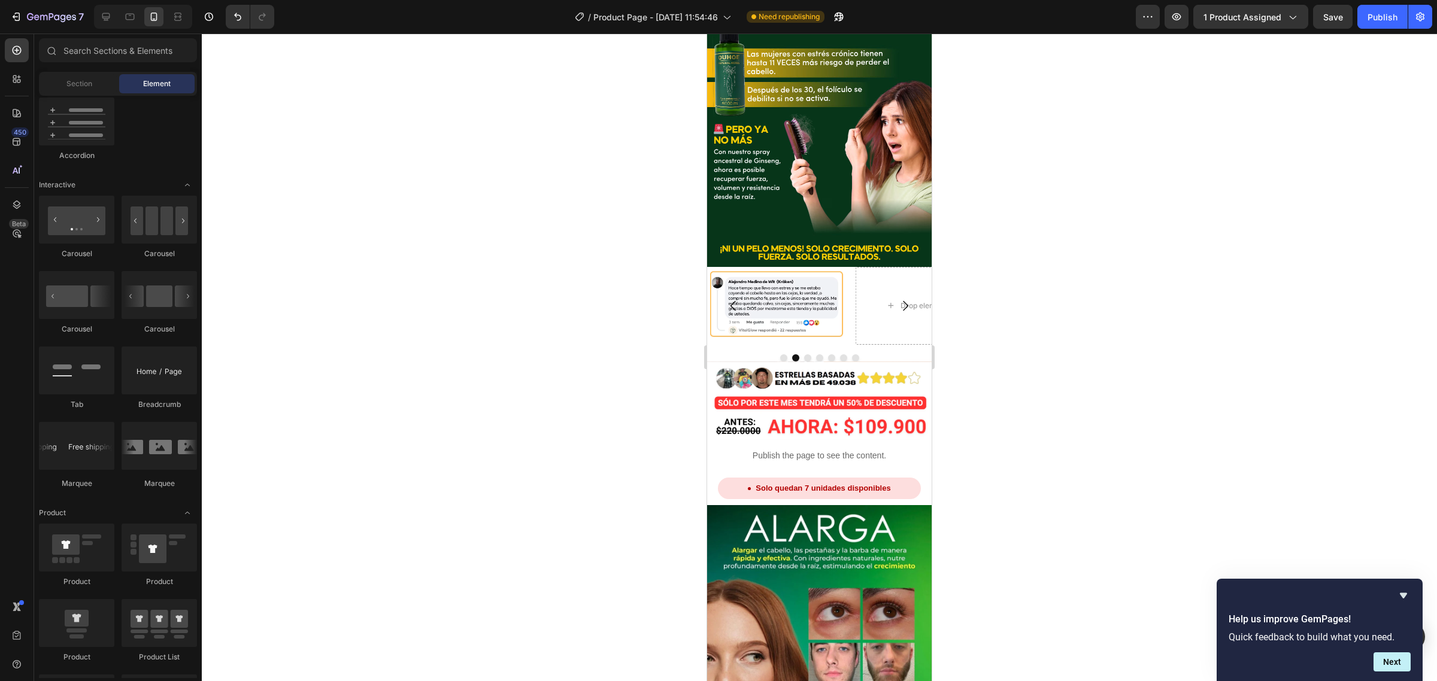
click at [371, 124] on div at bounding box center [819, 358] width 1235 height 648
click at [898, 299] on icon "Carousel Next Arrow" at bounding box center [905, 306] width 14 height 14
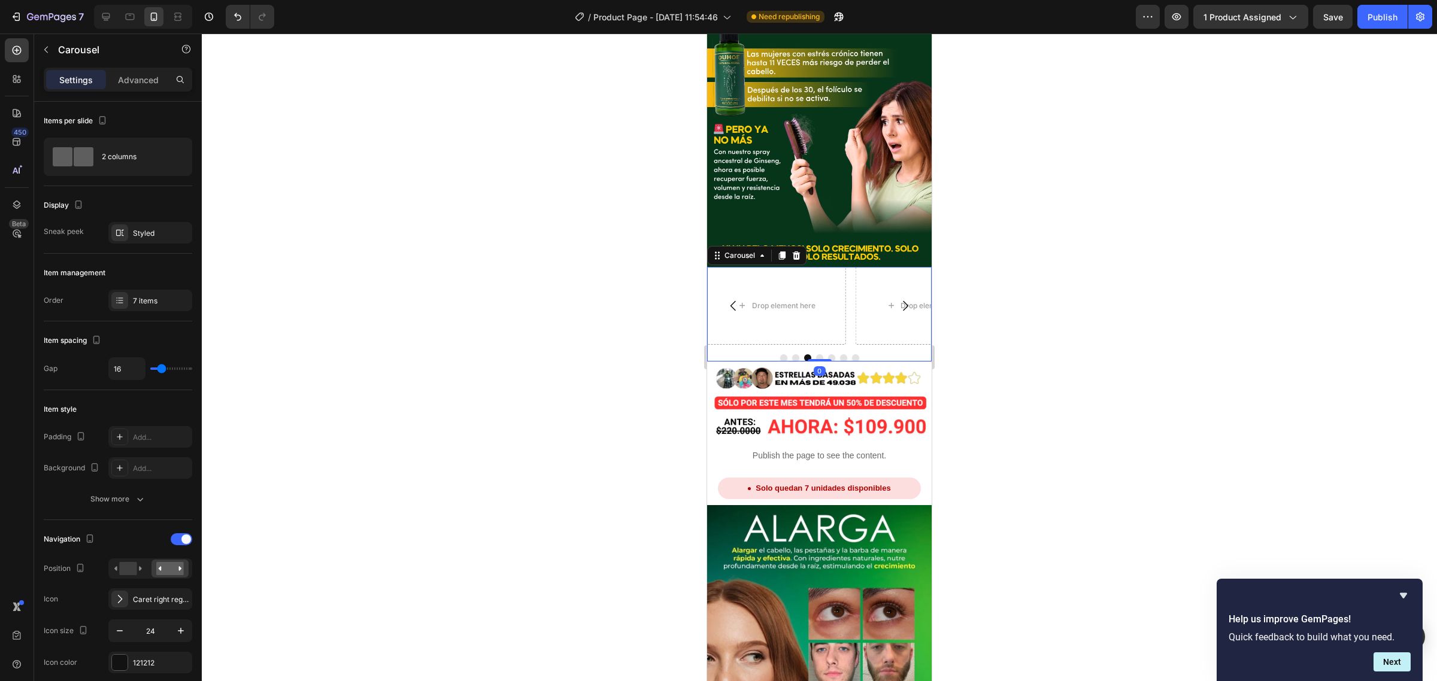
click at [898, 299] on icon "Carousel Next Arrow" at bounding box center [905, 306] width 14 height 14
click at [878, 267] on div "Image Image Drop element here Drop element here Drop element here Drop element …" at bounding box center [819, 314] width 224 height 95
drag, startPoint x: 743, startPoint y: 214, endPoint x: 734, endPoint y: 214, distance: 9.0
click at [738, 289] on button "Carousel Back Arrow" at bounding box center [734, 306] width 34 height 34
click at [734, 299] on icon "Carousel Back Arrow" at bounding box center [733, 306] width 14 height 14
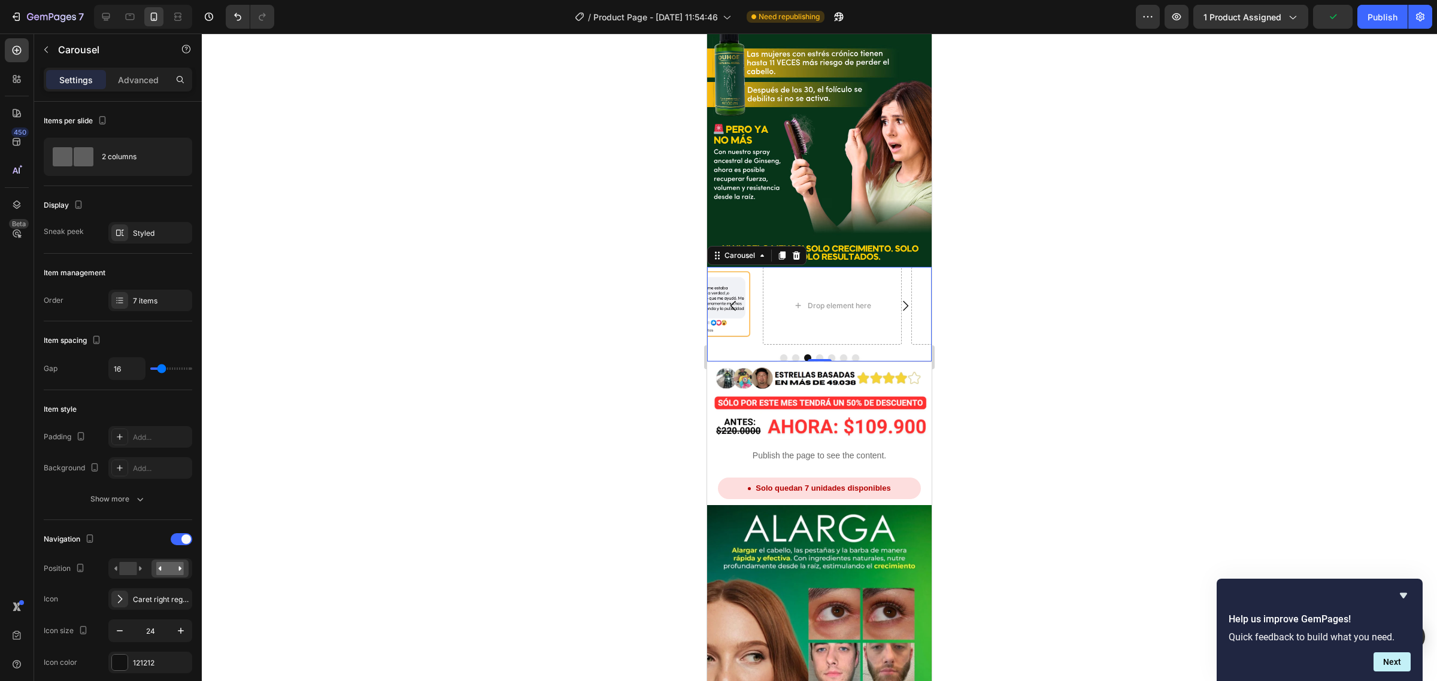
click at [734, 299] on icon "Carousel Back Arrow" at bounding box center [733, 306] width 14 height 14
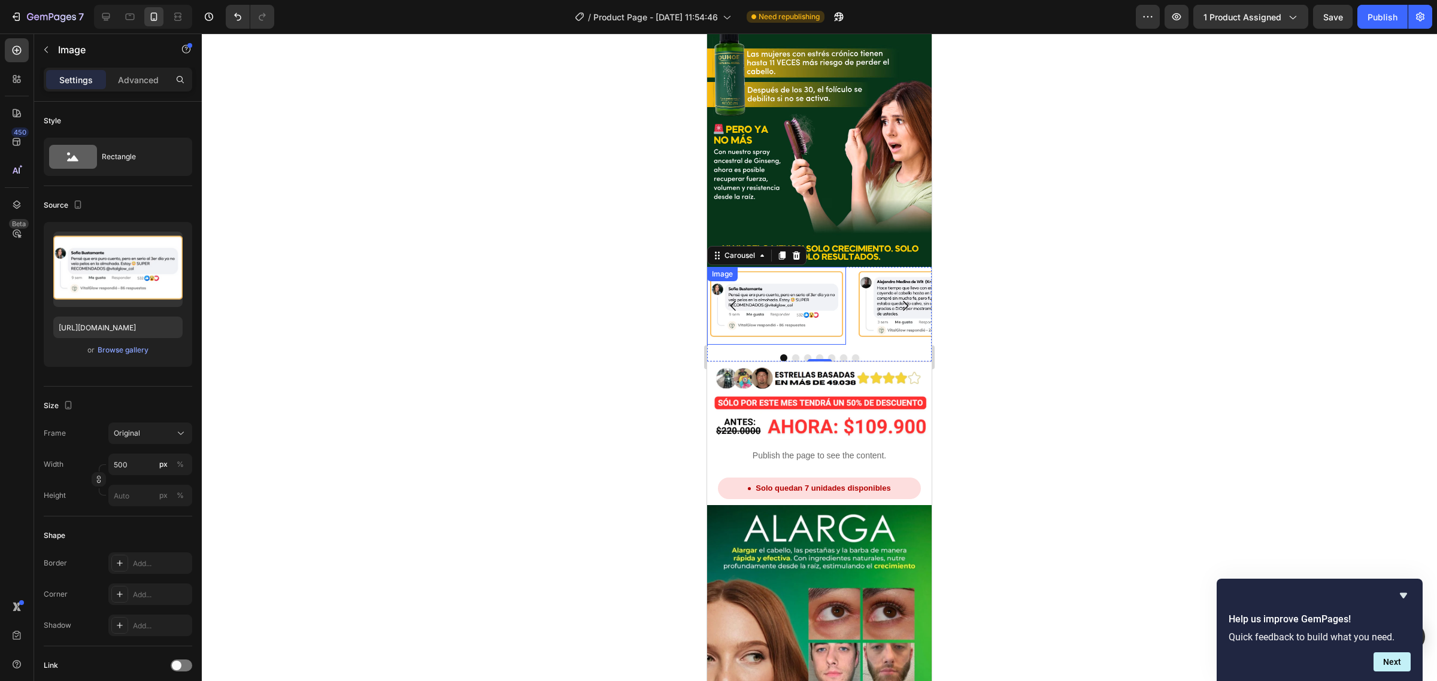
click at [802, 267] on img at bounding box center [776, 306] width 139 height 78
click at [818, 267] on div "Image 0 Image Drop element here Drop element here Drop element here Drop elemen…" at bounding box center [819, 314] width 224 height 95
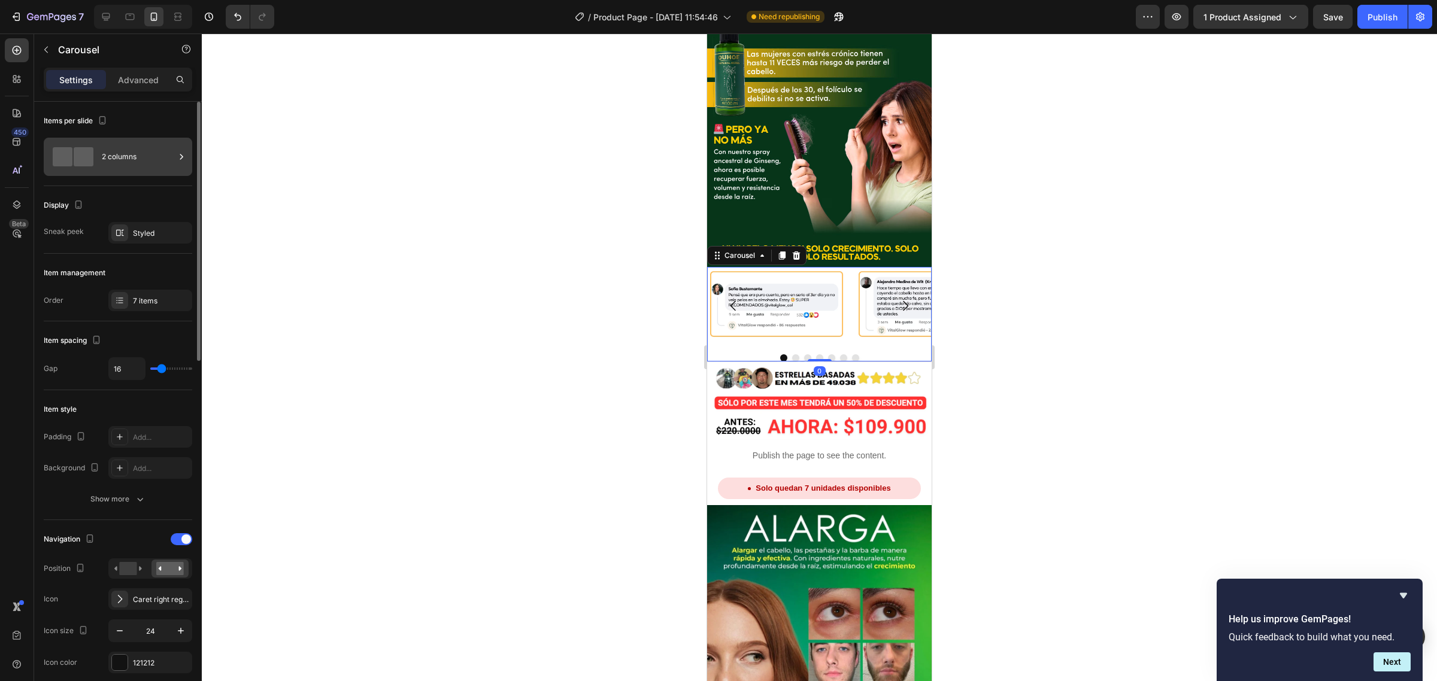
click at [136, 159] on div "2 columns" at bounding box center [138, 157] width 73 height 28
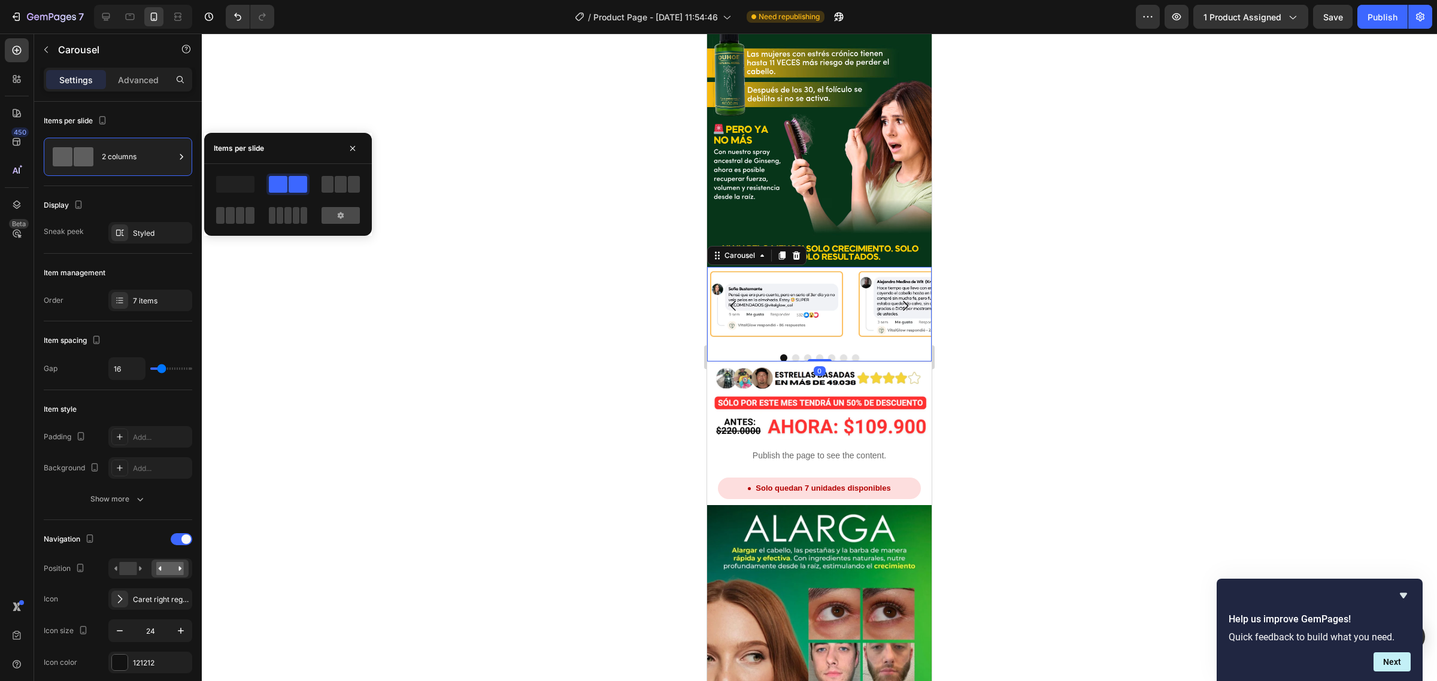
click at [344, 214] on icon at bounding box center [341, 216] width 10 height 10
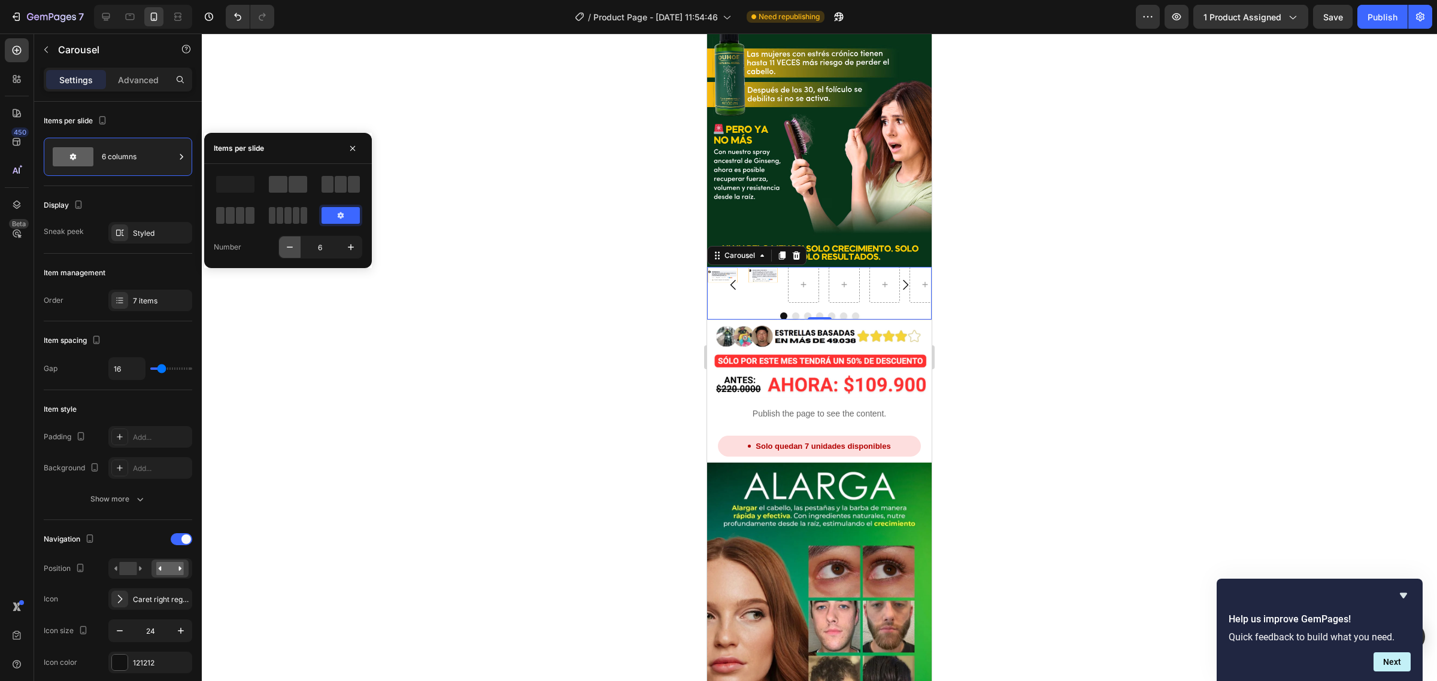
click at [293, 250] on icon "button" at bounding box center [290, 247] width 12 height 12
type input "5"
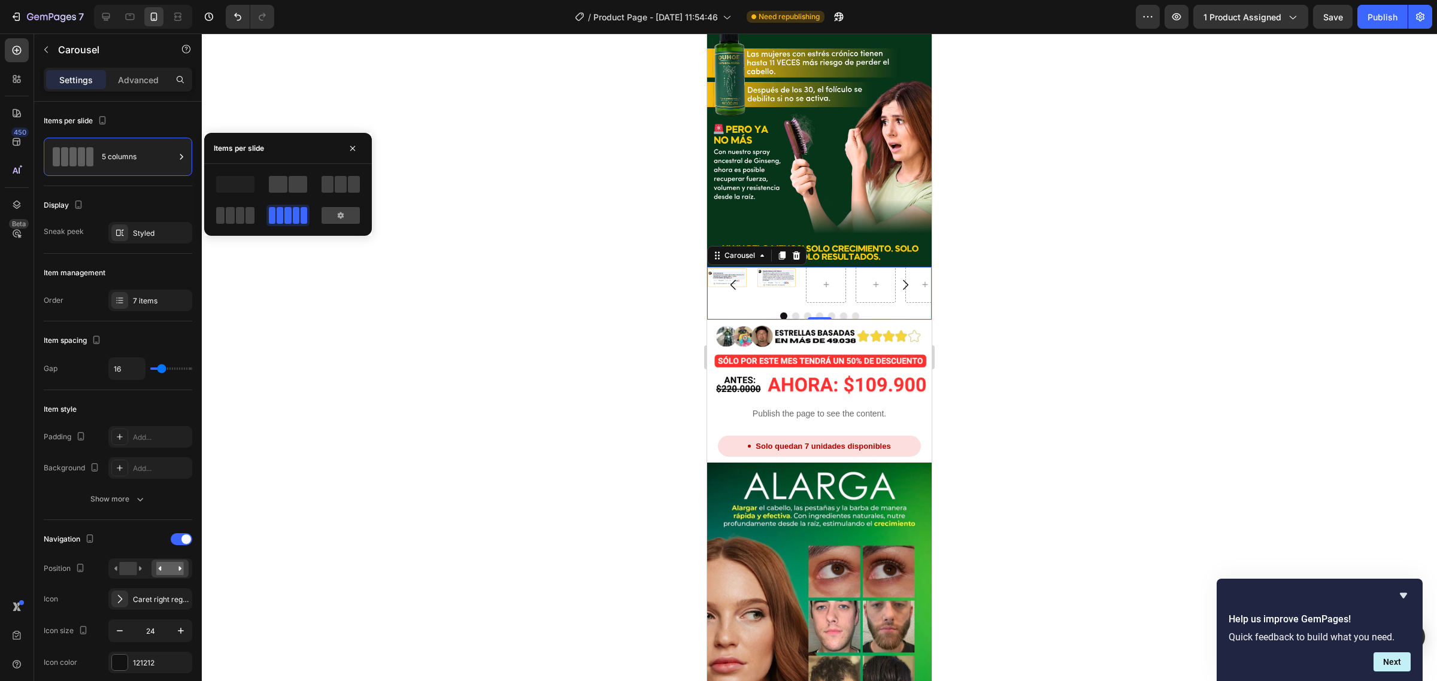
click at [293, 250] on div at bounding box center [819, 358] width 1235 height 648
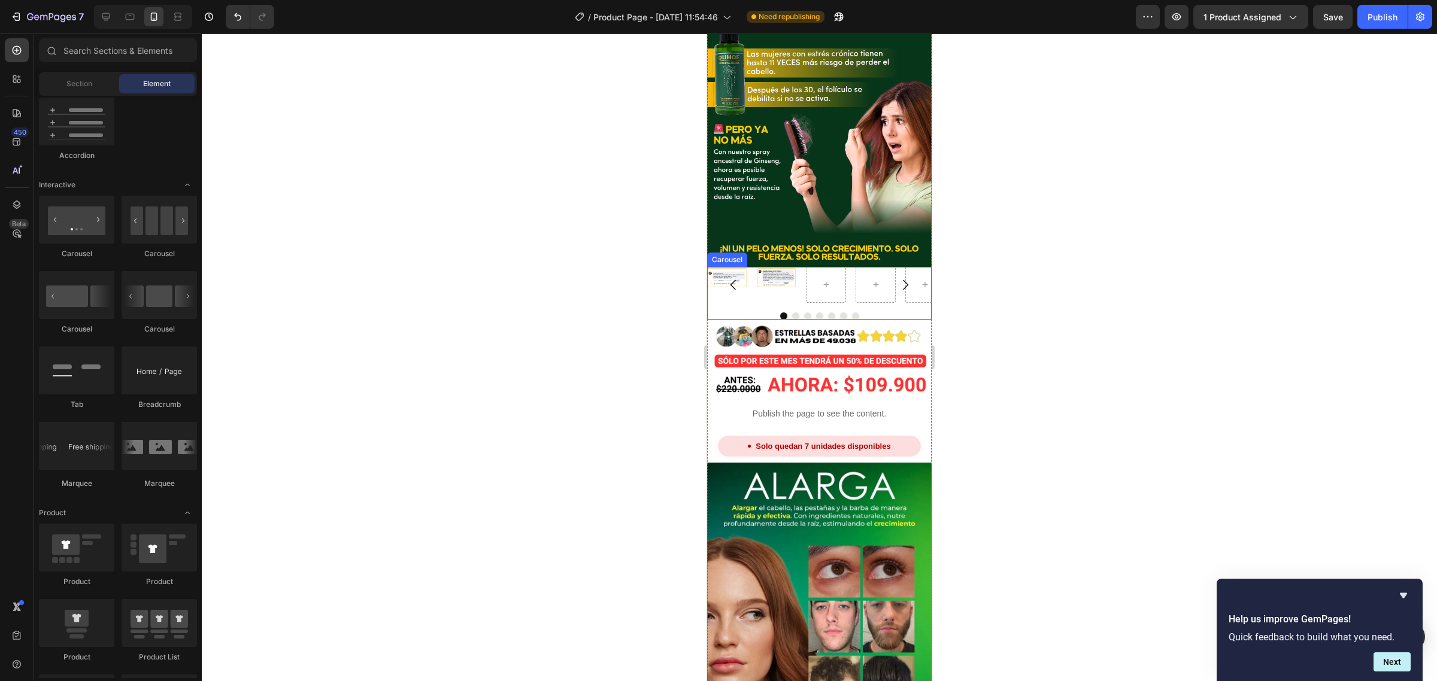
click at [869, 267] on div "Image Image [GEOGRAPHIC_DATA]" at bounding box center [819, 293] width 224 height 53
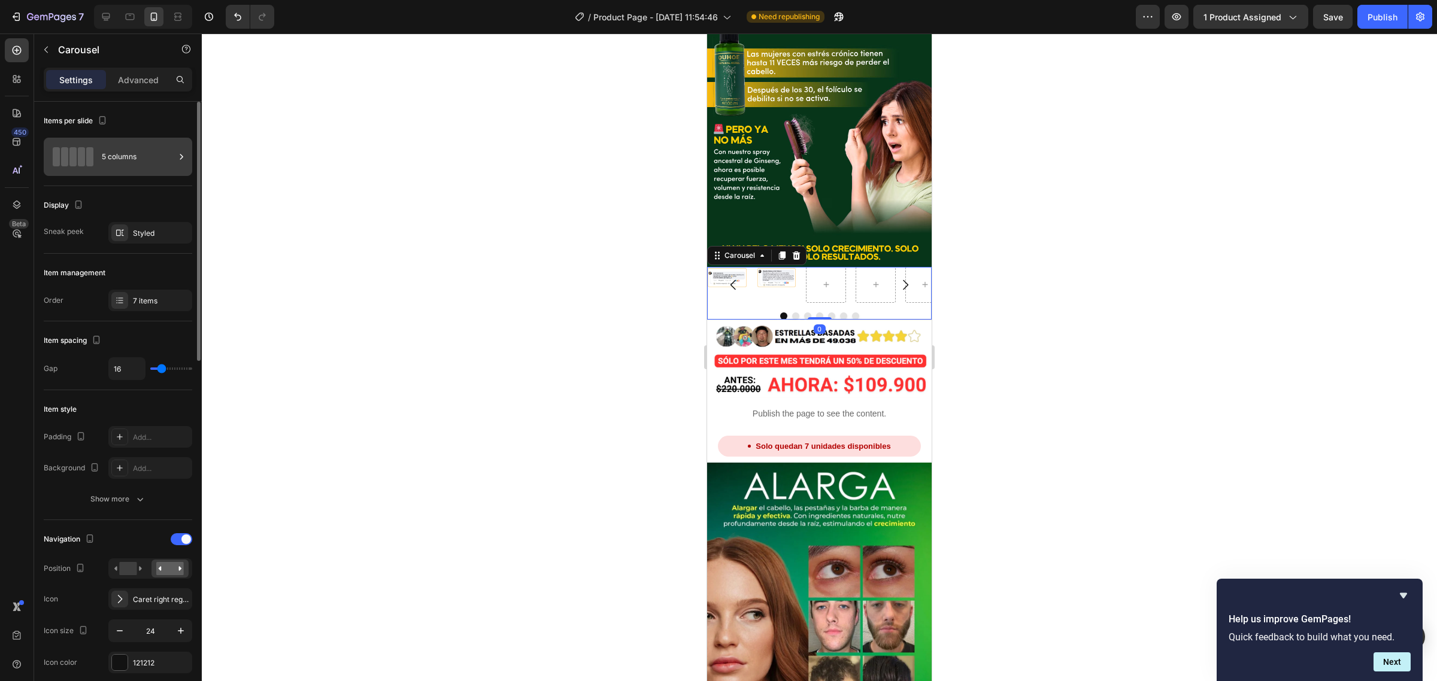
click at [142, 159] on div "5 columns" at bounding box center [138, 157] width 73 height 28
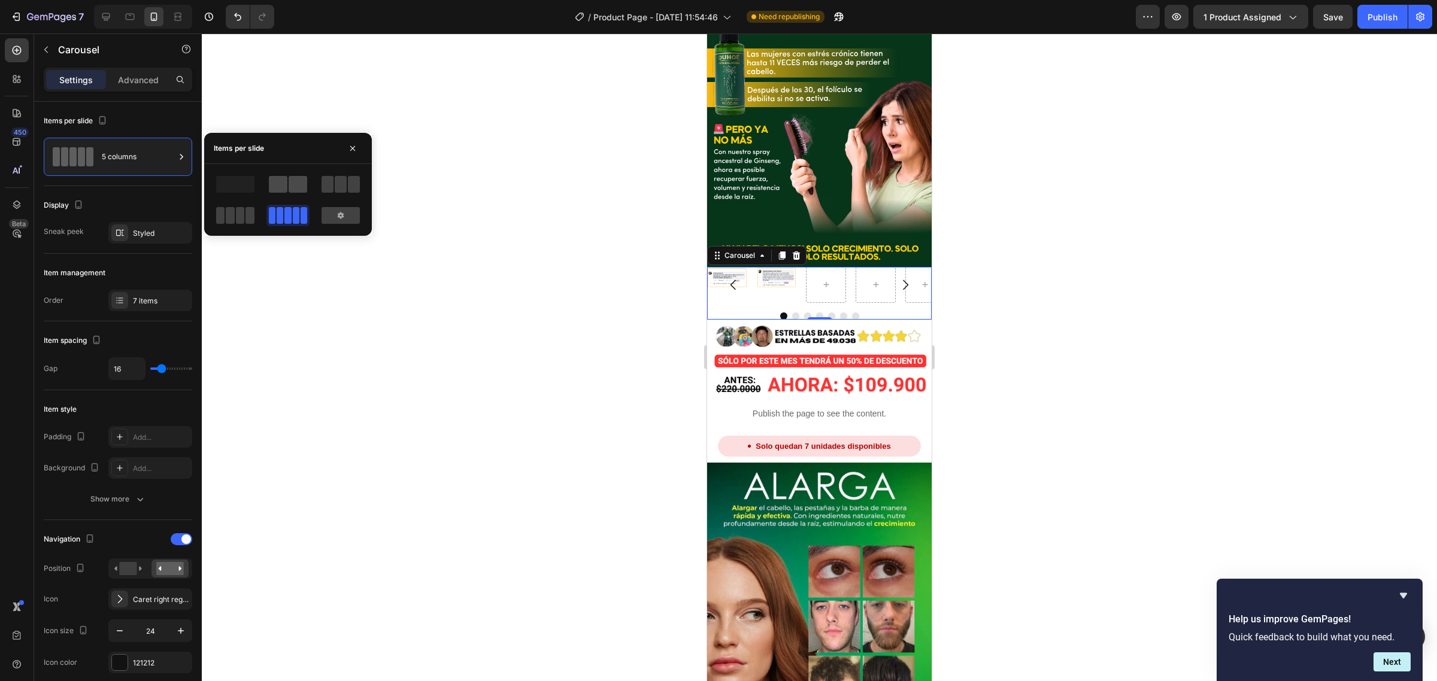
click at [290, 184] on span at bounding box center [298, 184] width 19 height 17
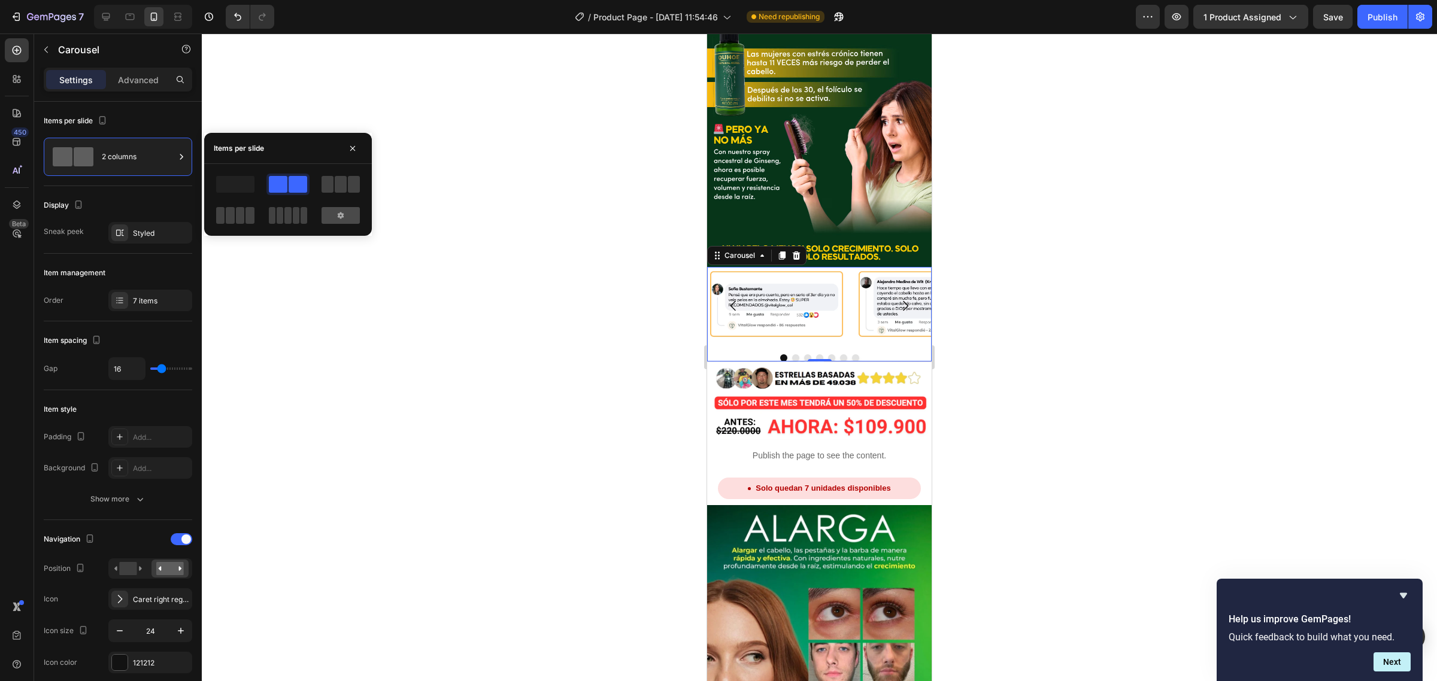
click at [343, 217] on icon at bounding box center [341, 216] width 10 height 10
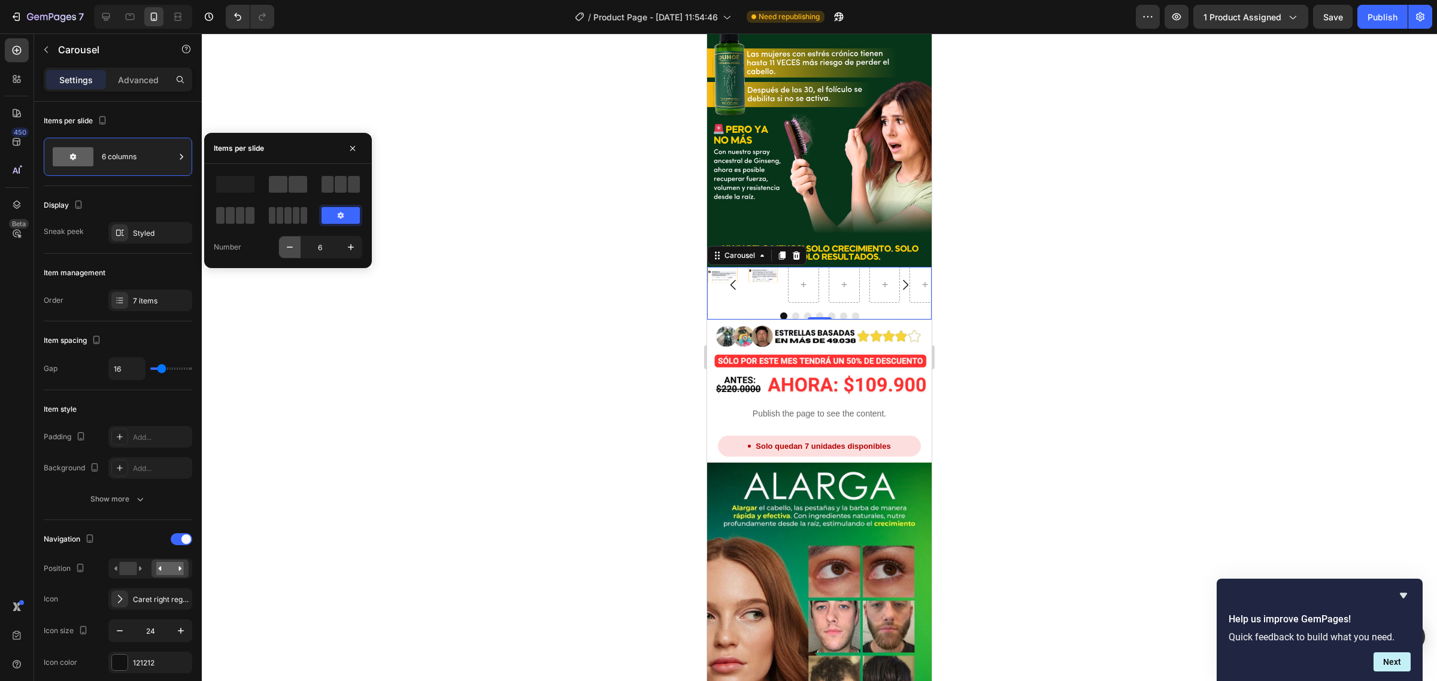
click at [284, 248] on icon "button" at bounding box center [290, 247] width 12 height 12
type input "5"
click at [286, 248] on div at bounding box center [819, 358] width 1235 height 648
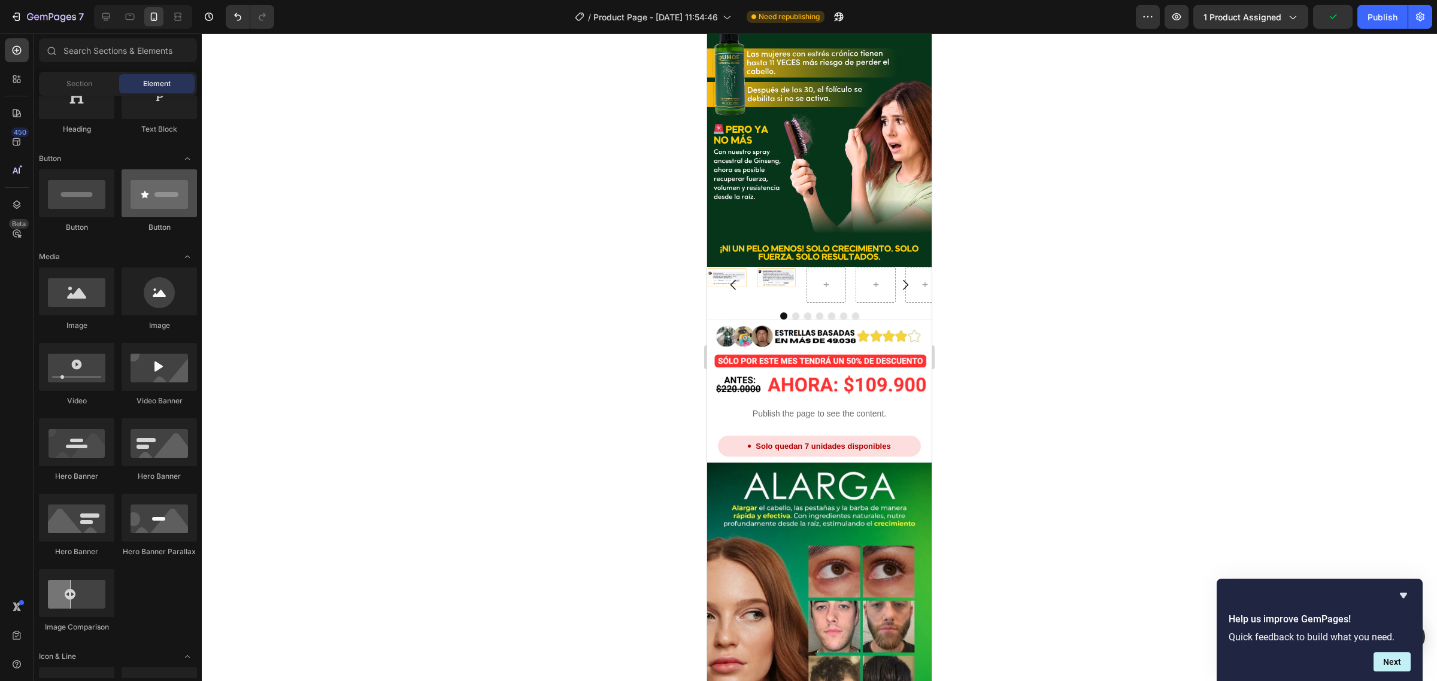
scroll to position [0, 0]
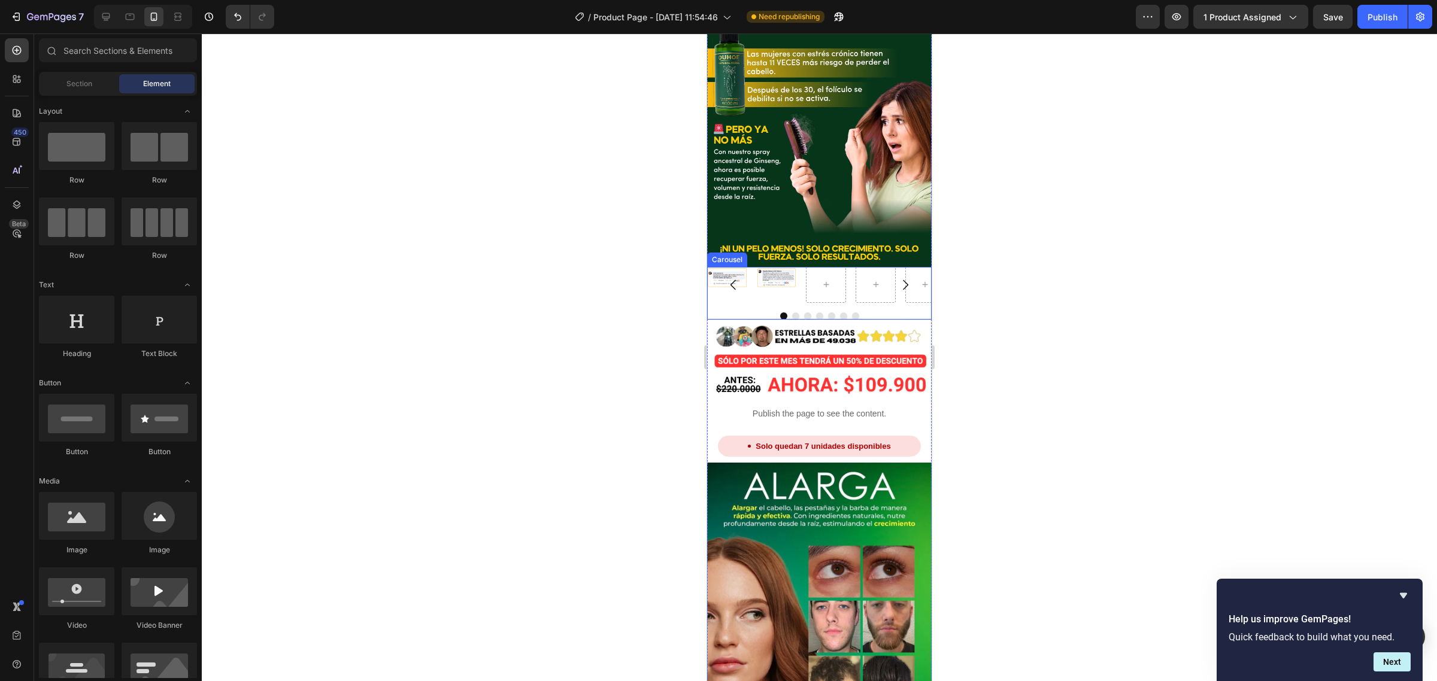
click at [889, 312] on div at bounding box center [819, 315] width 224 height 7
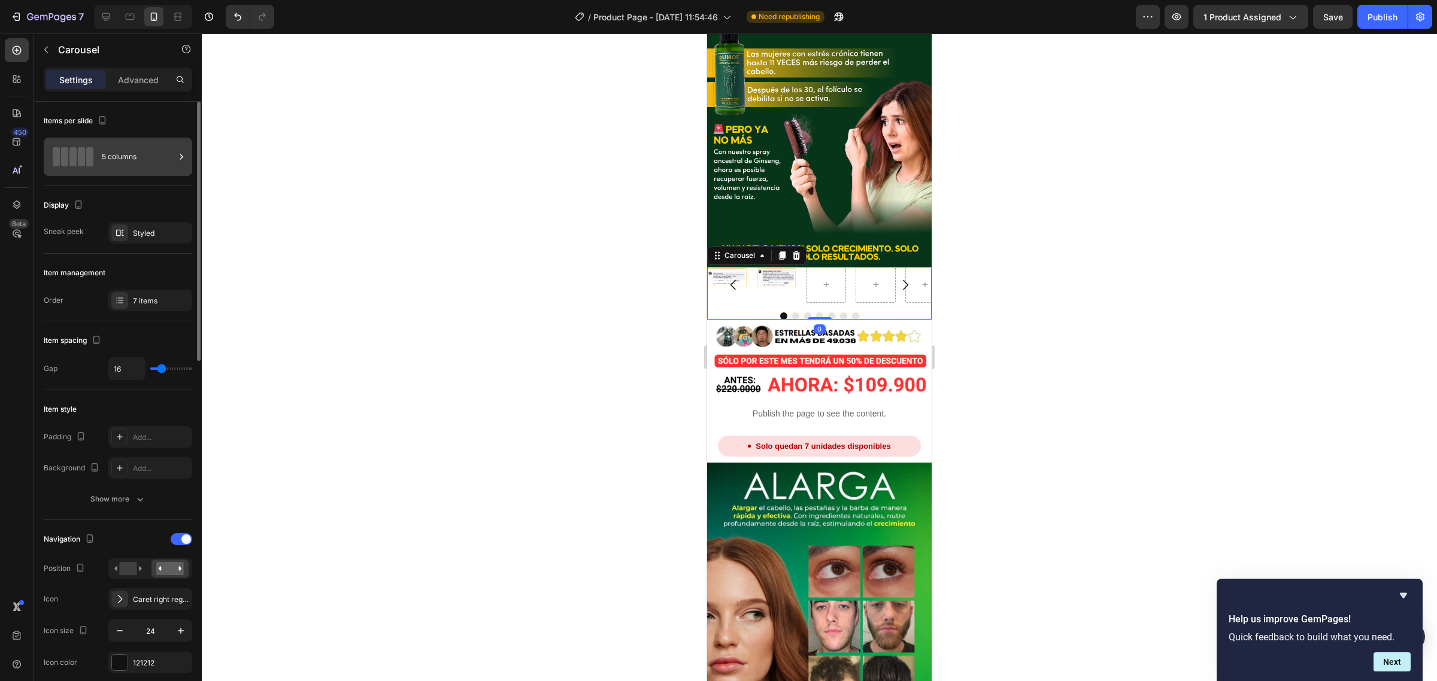
click at [111, 160] on div "5 columns" at bounding box center [138, 157] width 73 height 28
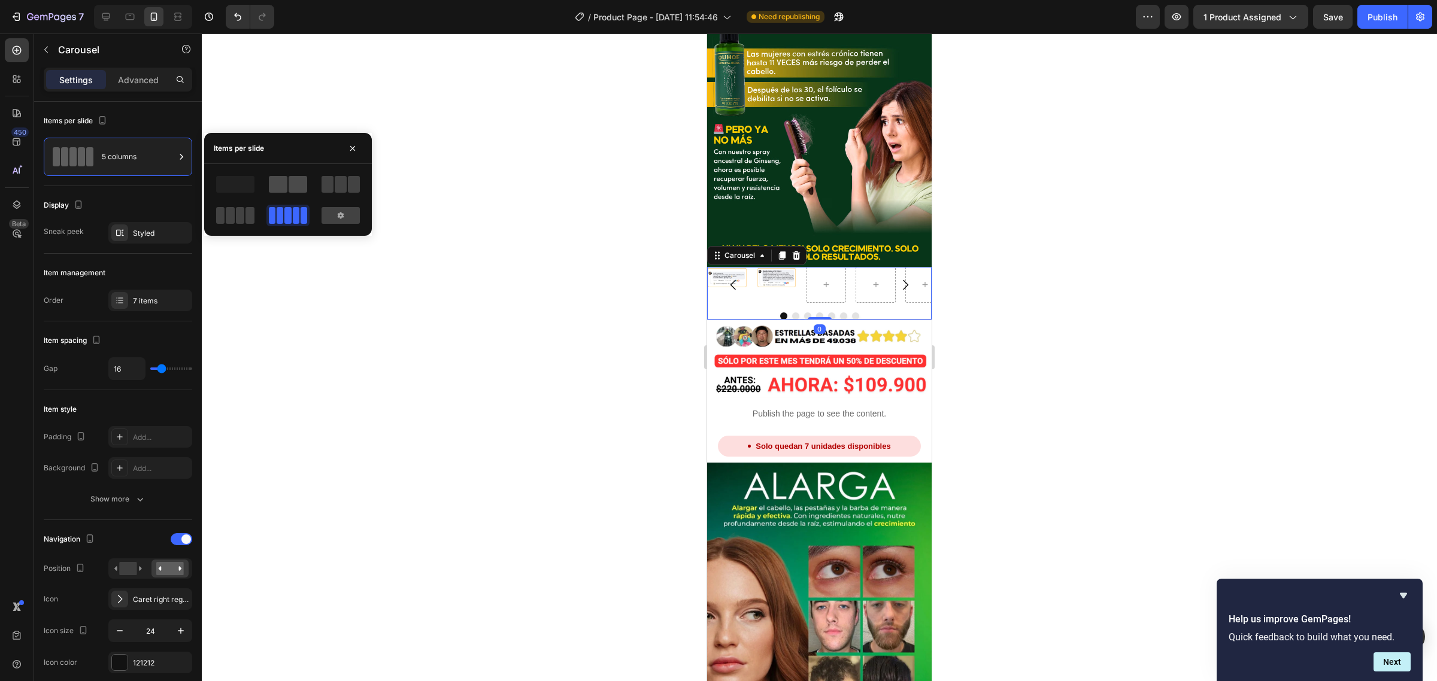
click at [282, 184] on span at bounding box center [278, 184] width 19 height 17
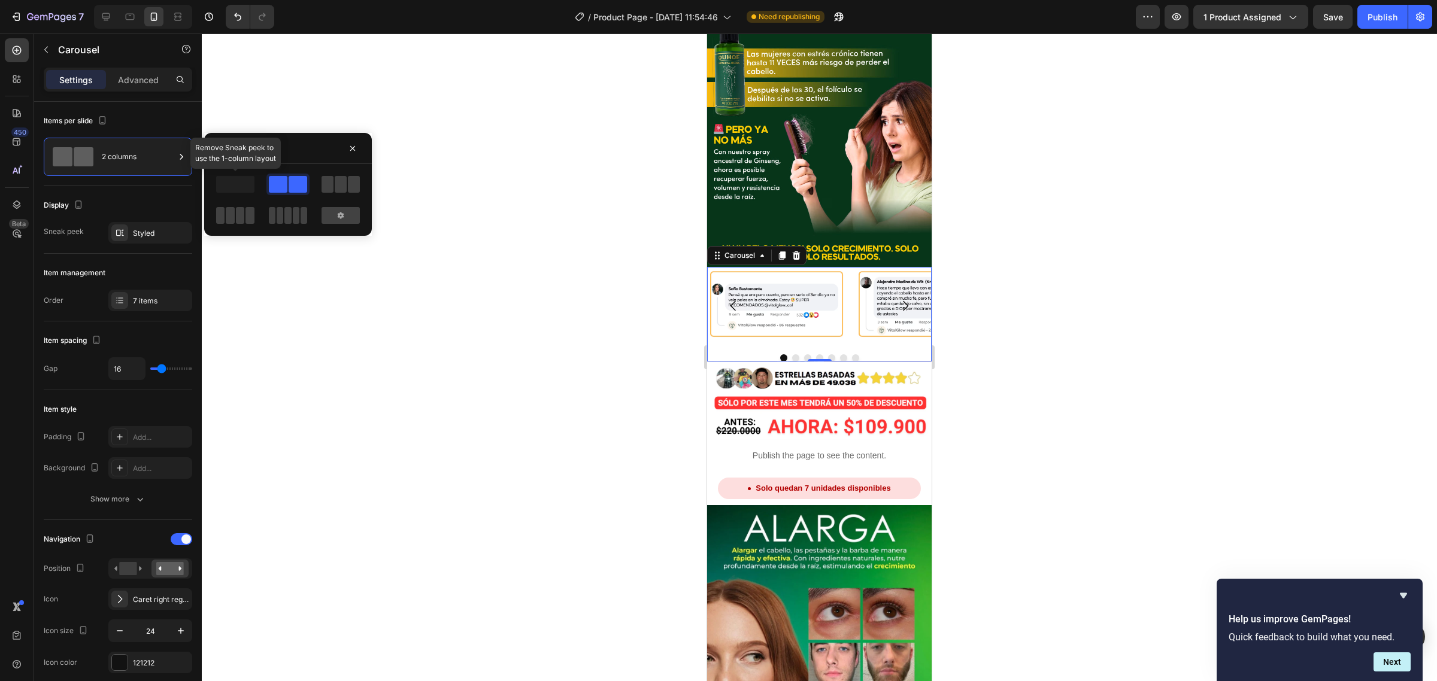
click at [244, 190] on span at bounding box center [235, 184] width 38 height 17
click at [339, 181] on span at bounding box center [341, 184] width 12 height 17
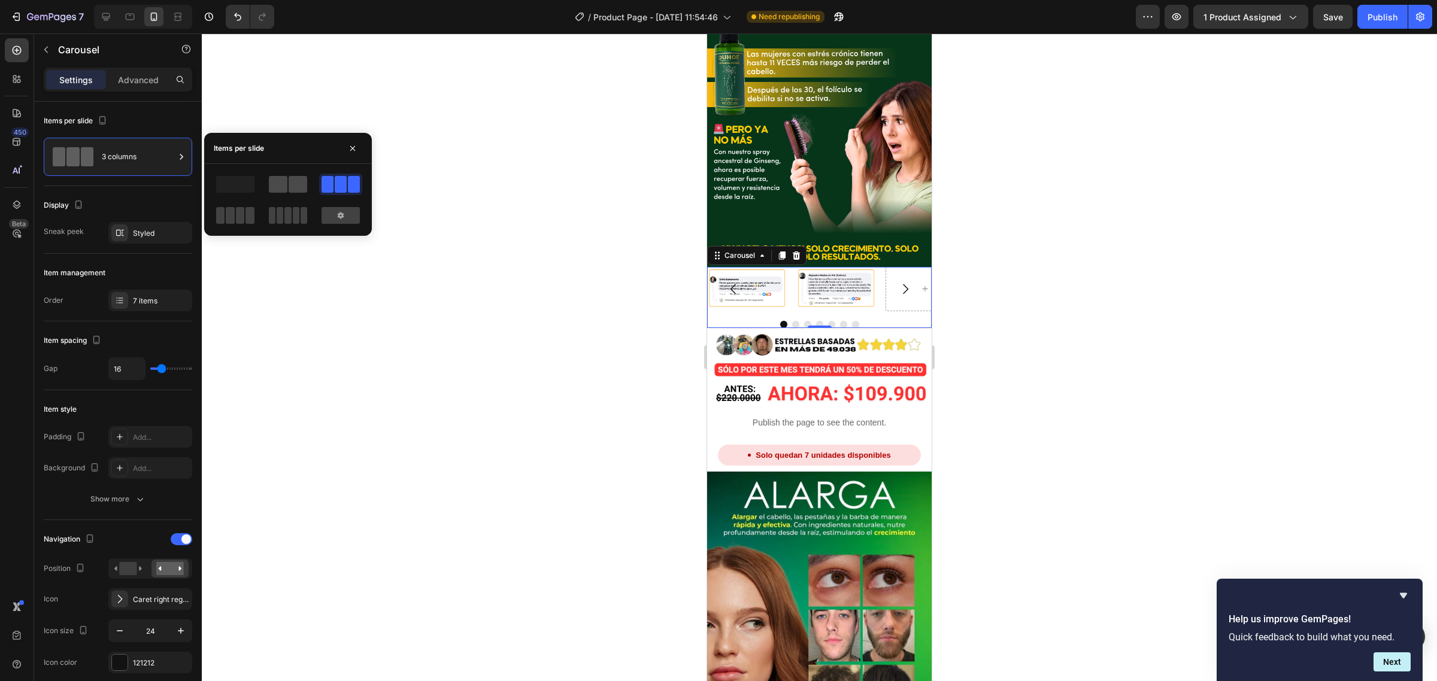
click at [277, 178] on span at bounding box center [278, 184] width 19 height 17
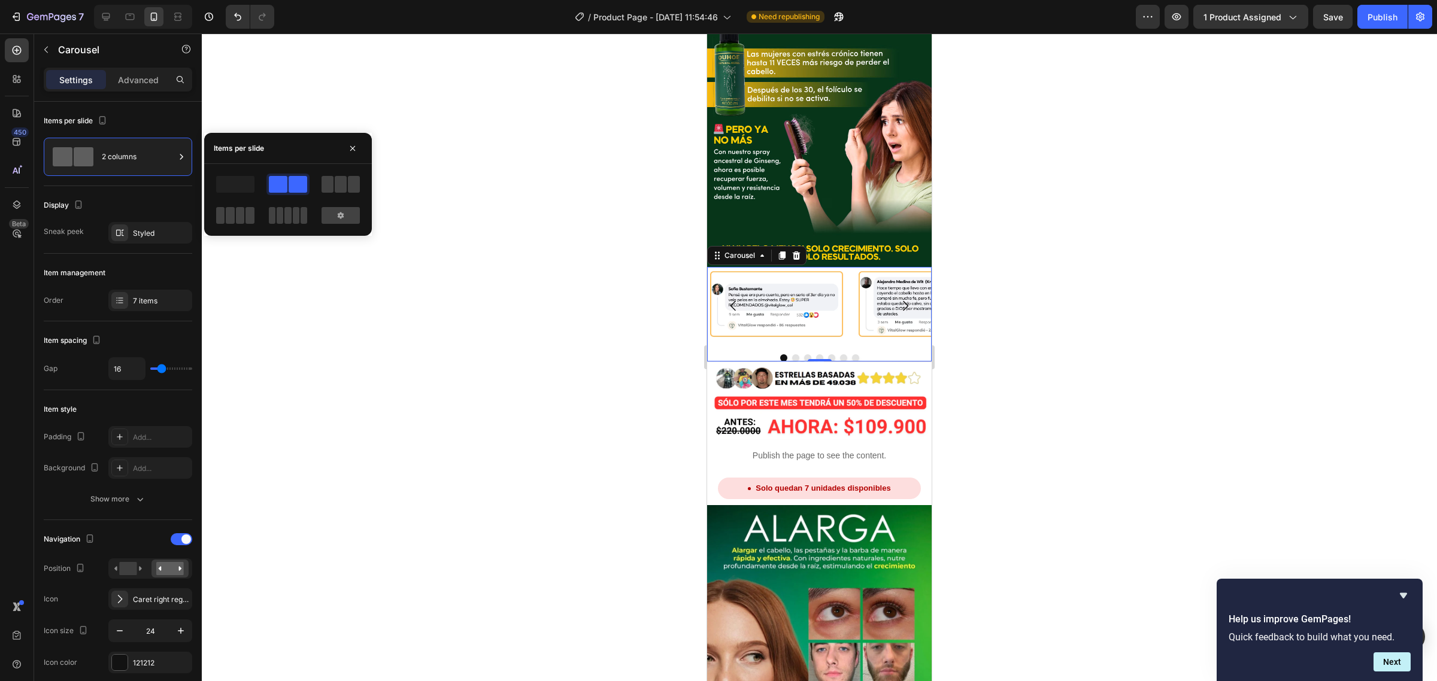
click at [804, 354] on button "Dot" at bounding box center [807, 357] width 7 height 7
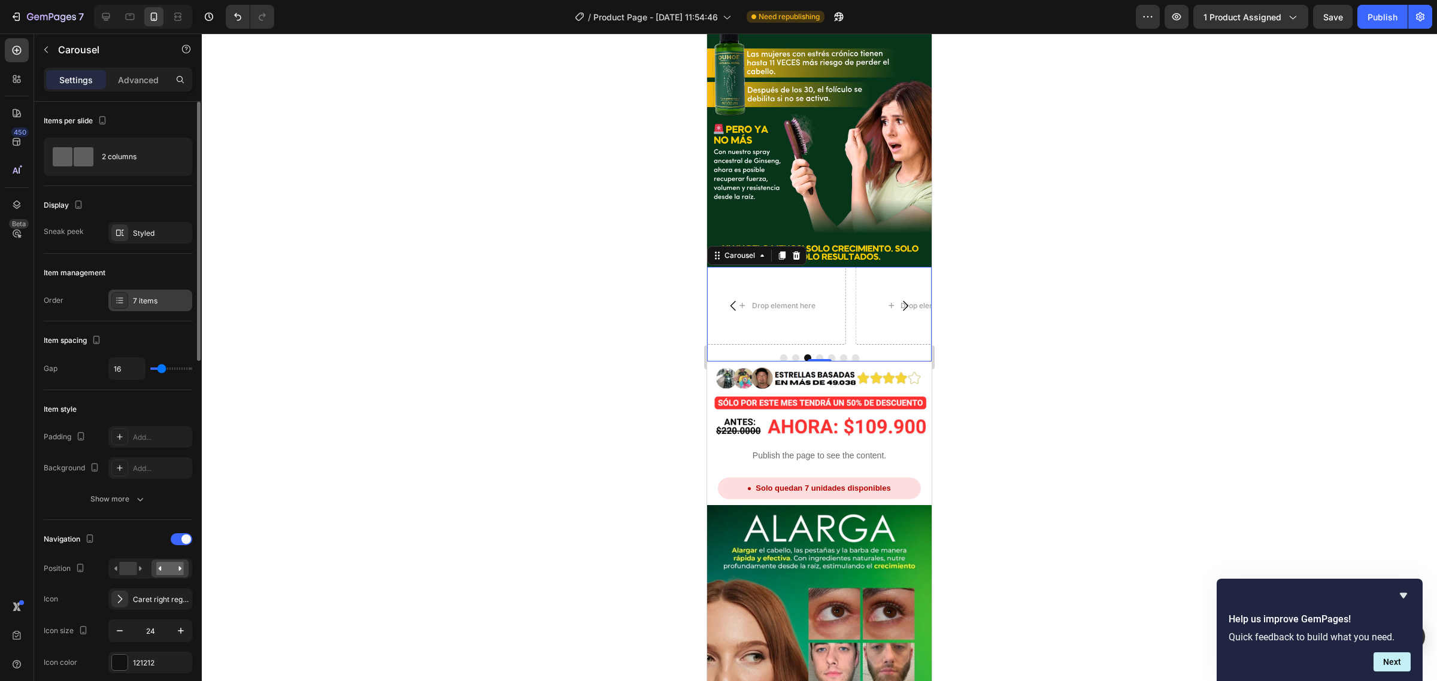
click at [168, 296] on div "7 items" at bounding box center [161, 301] width 56 height 11
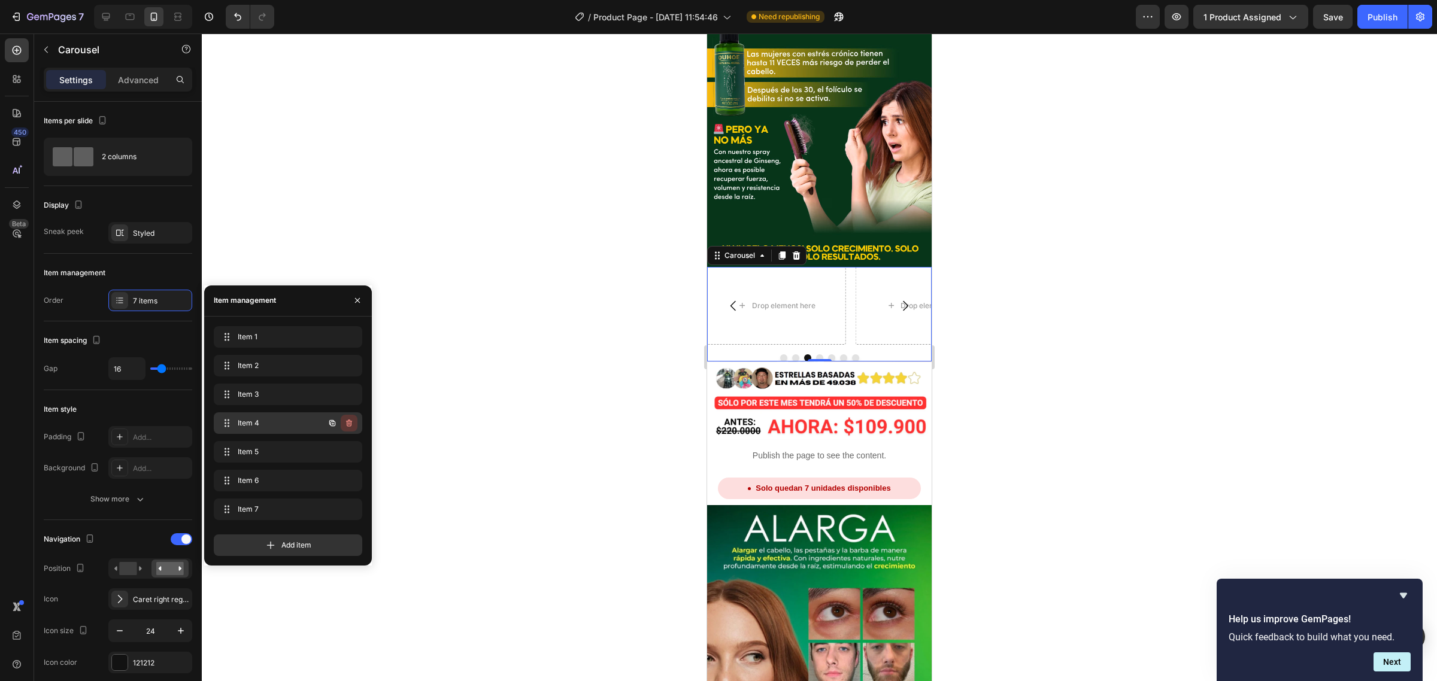
click at [350, 425] on icon "button" at bounding box center [349, 423] width 10 height 10
click at [350, 425] on div "Delete" at bounding box center [341, 423] width 22 height 11
click at [352, 425] on icon "button" at bounding box center [349, 423] width 10 height 10
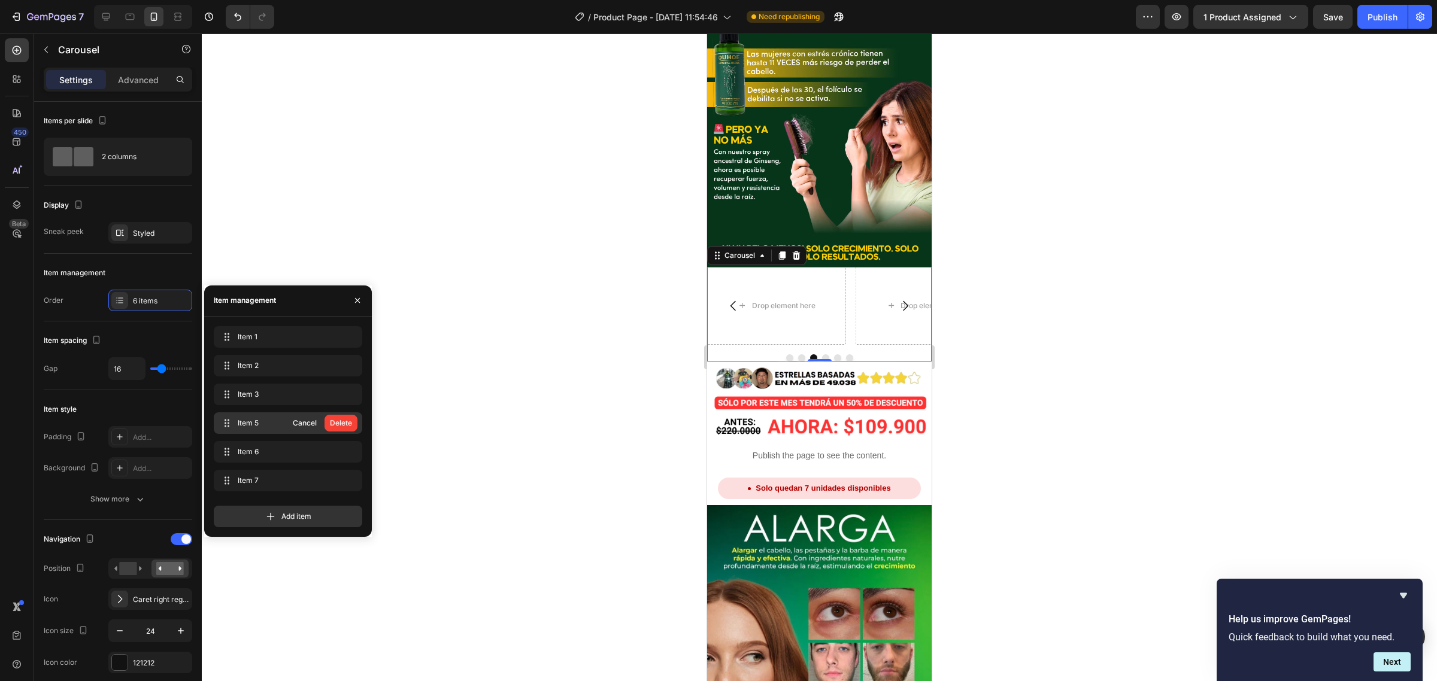
click at [352, 425] on button "Delete" at bounding box center [340, 423] width 33 height 17
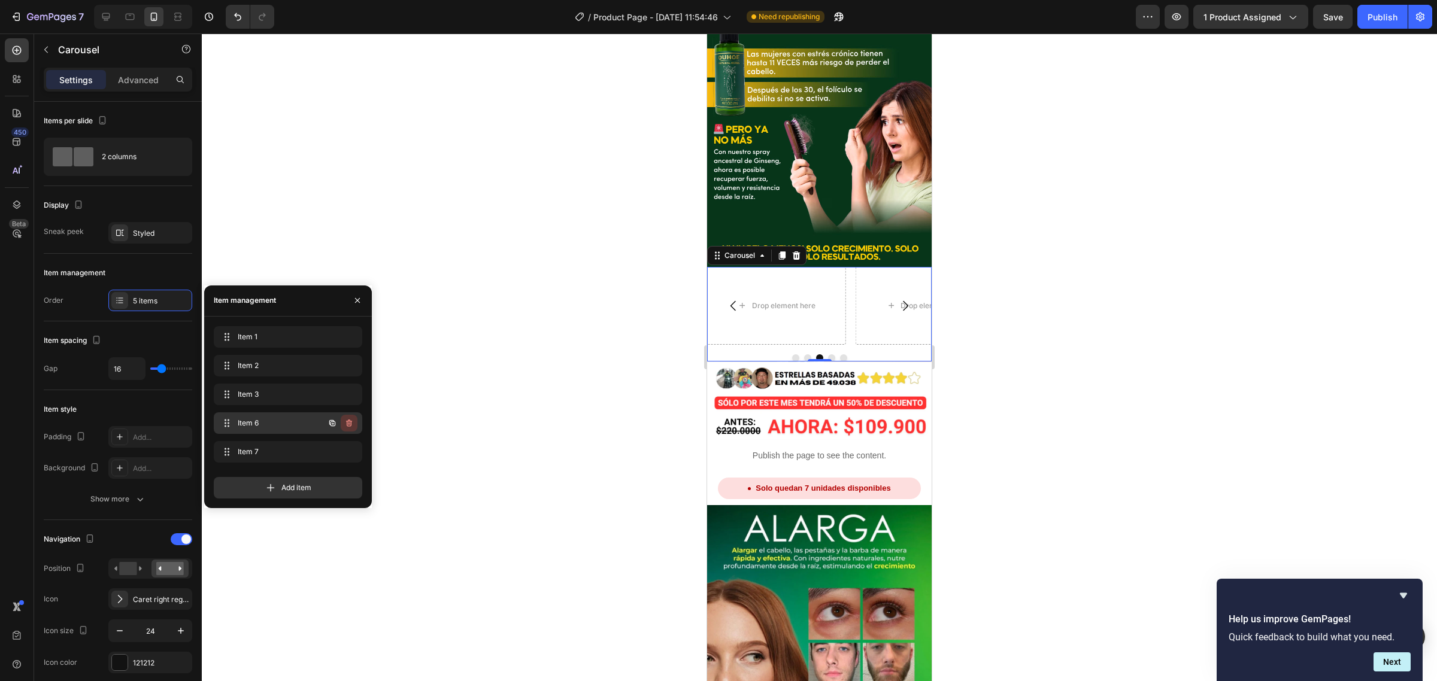
click at [348, 425] on icon "button" at bounding box center [349, 423] width 10 height 10
click at [348, 424] on div "Delete" at bounding box center [341, 423] width 22 height 11
click at [348, 423] on icon "button" at bounding box center [349, 423] width 10 height 10
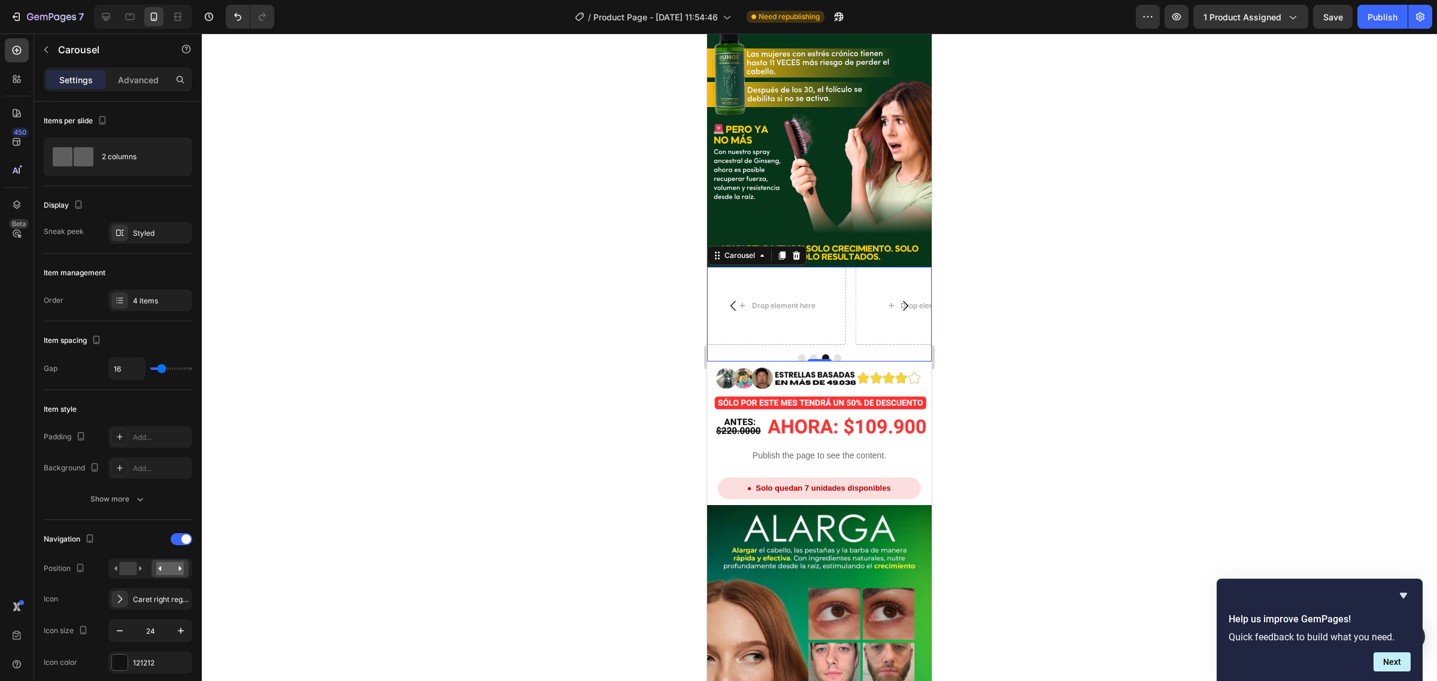
click at [725, 289] on button "Carousel Back Arrow" at bounding box center [734, 306] width 34 height 34
click at [728, 299] on icon "Carousel Back Arrow" at bounding box center [733, 306] width 14 height 14
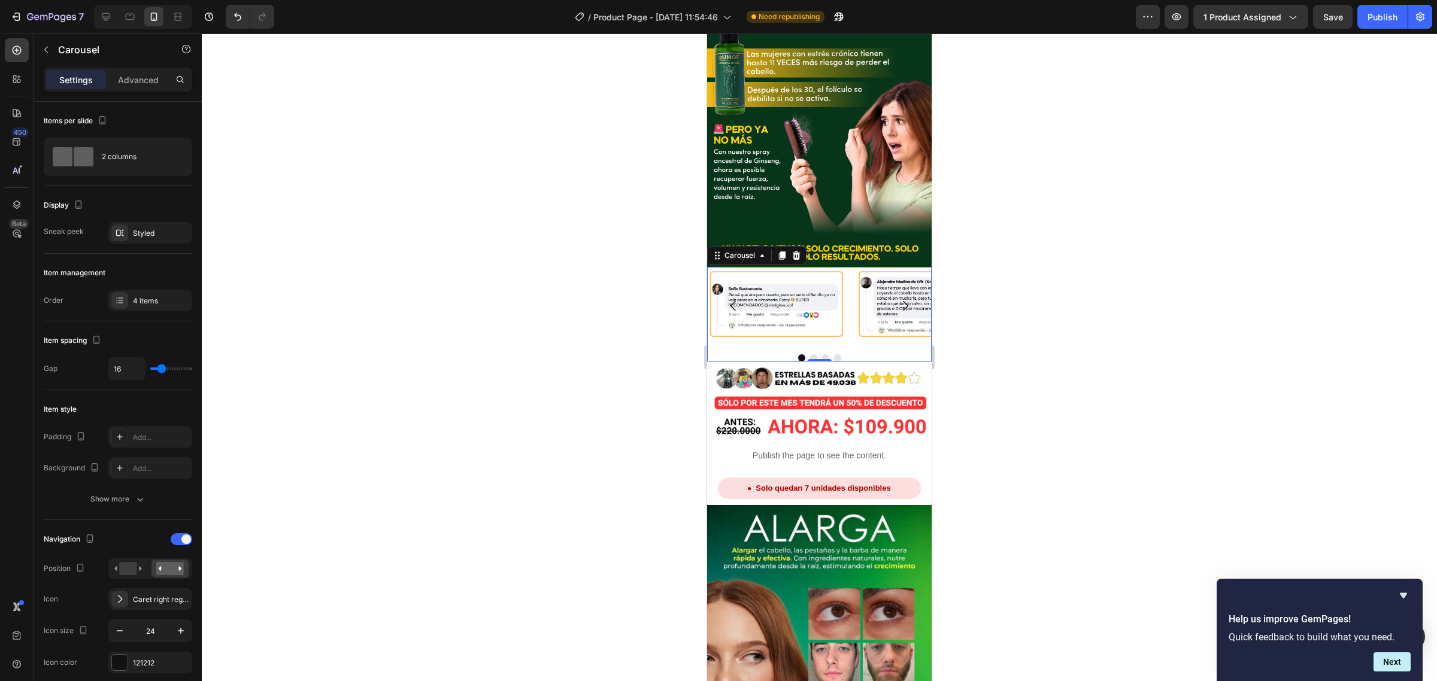
click at [896, 289] on button "Carousel Next Arrow" at bounding box center [905, 306] width 34 height 34
click at [895, 289] on button "Carousel Next Arrow" at bounding box center [905, 306] width 34 height 34
click at [723, 289] on button "Carousel Back Arrow" at bounding box center [734, 306] width 34 height 34
click at [783, 267] on img at bounding box center [776, 306] width 139 height 78
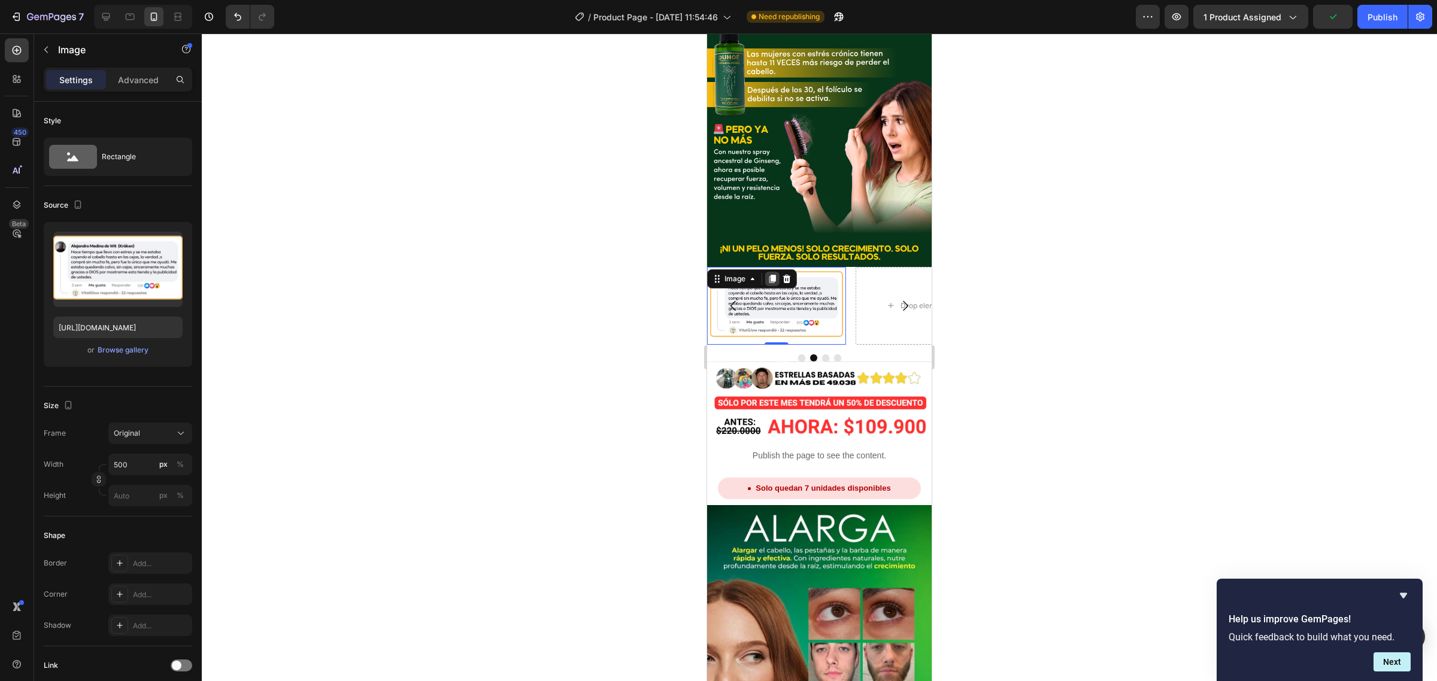
click at [773, 275] on icon at bounding box center [772, 279] width 7 height 8
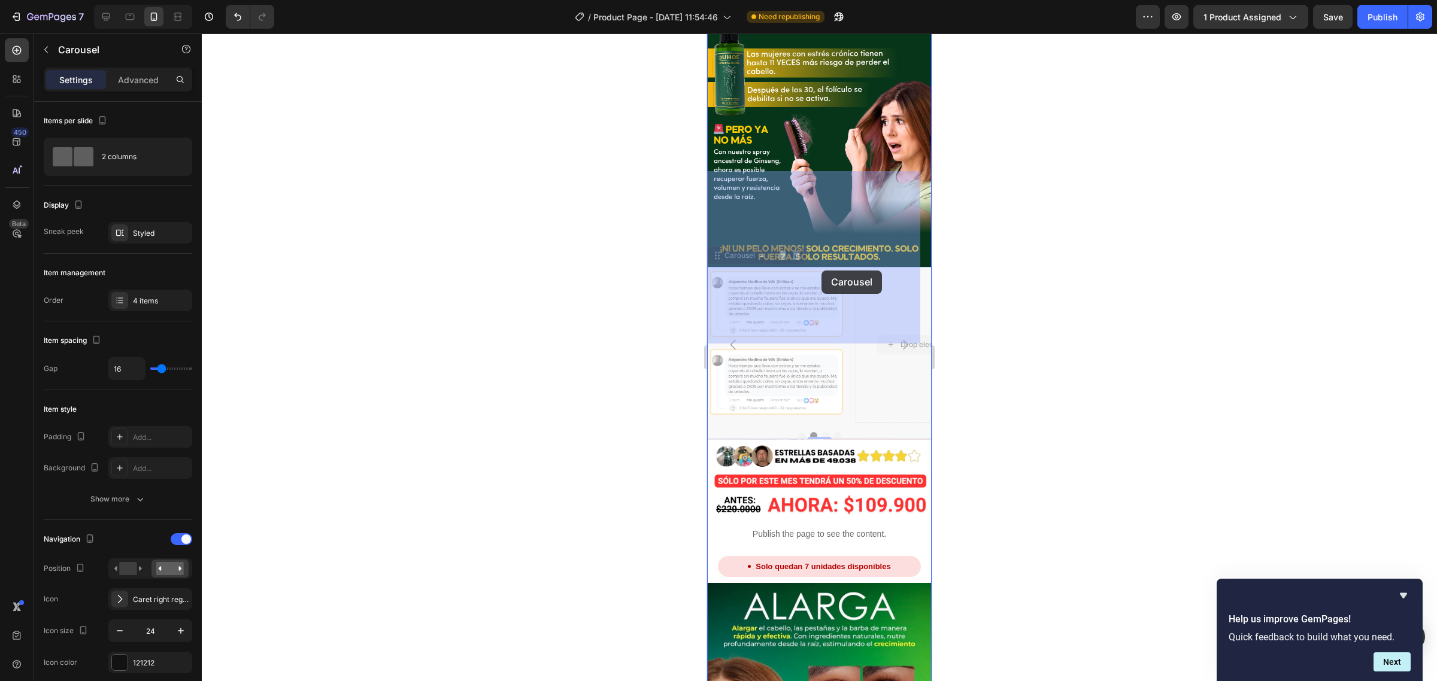
drag, startPoint x: 740, startPoint y: 234, endPoint x: 791, endPoint y: 277, distance: 66.2
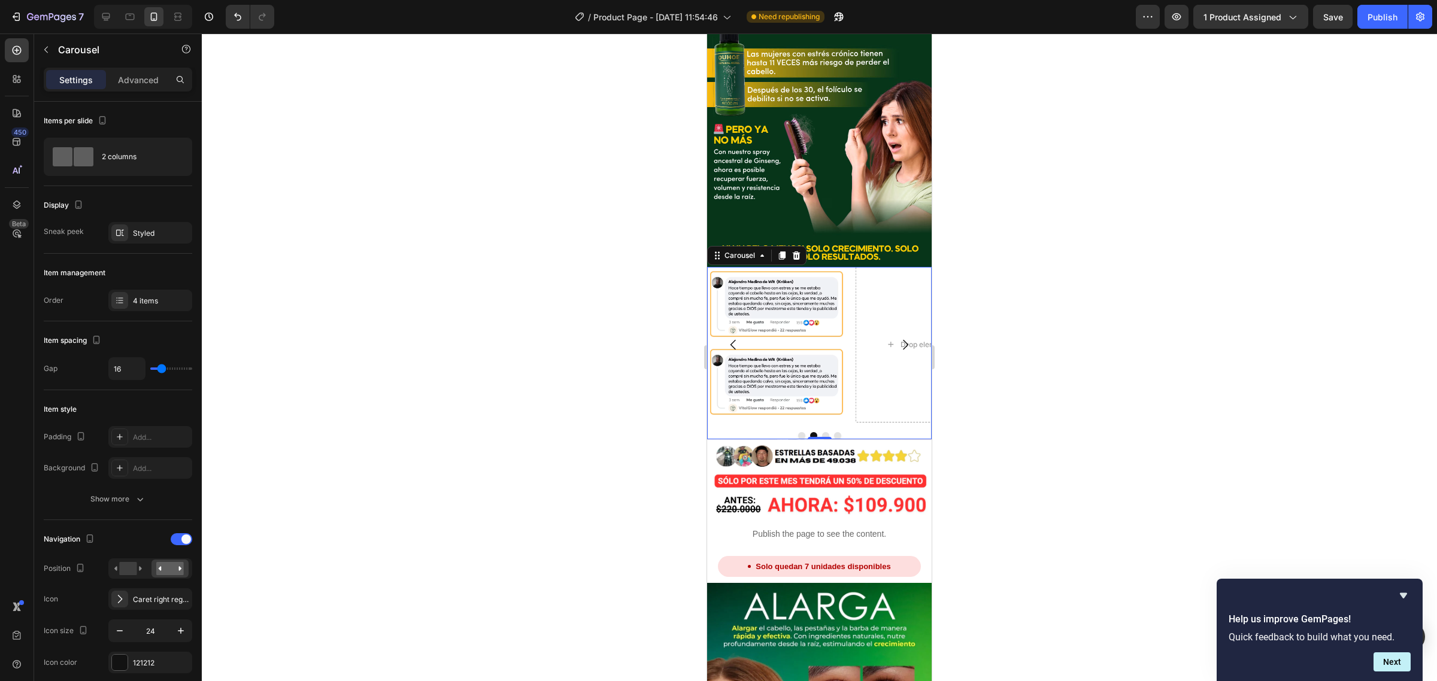
click at [898, 338] on icon "Carousel Next Arrow" at bounding box center [905, 345] width 14 height 14
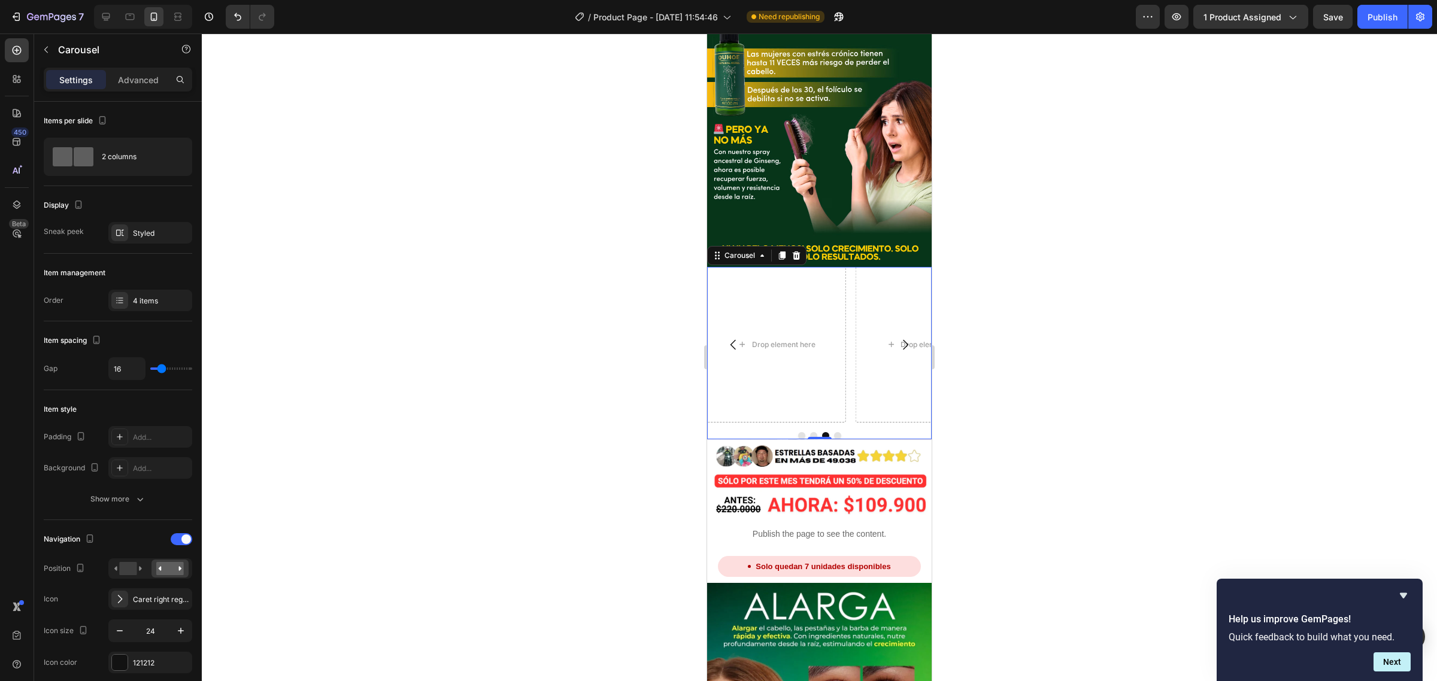
click at [798, 432] on button "Dot" at bounding box center [801, 435] width 7 height 7
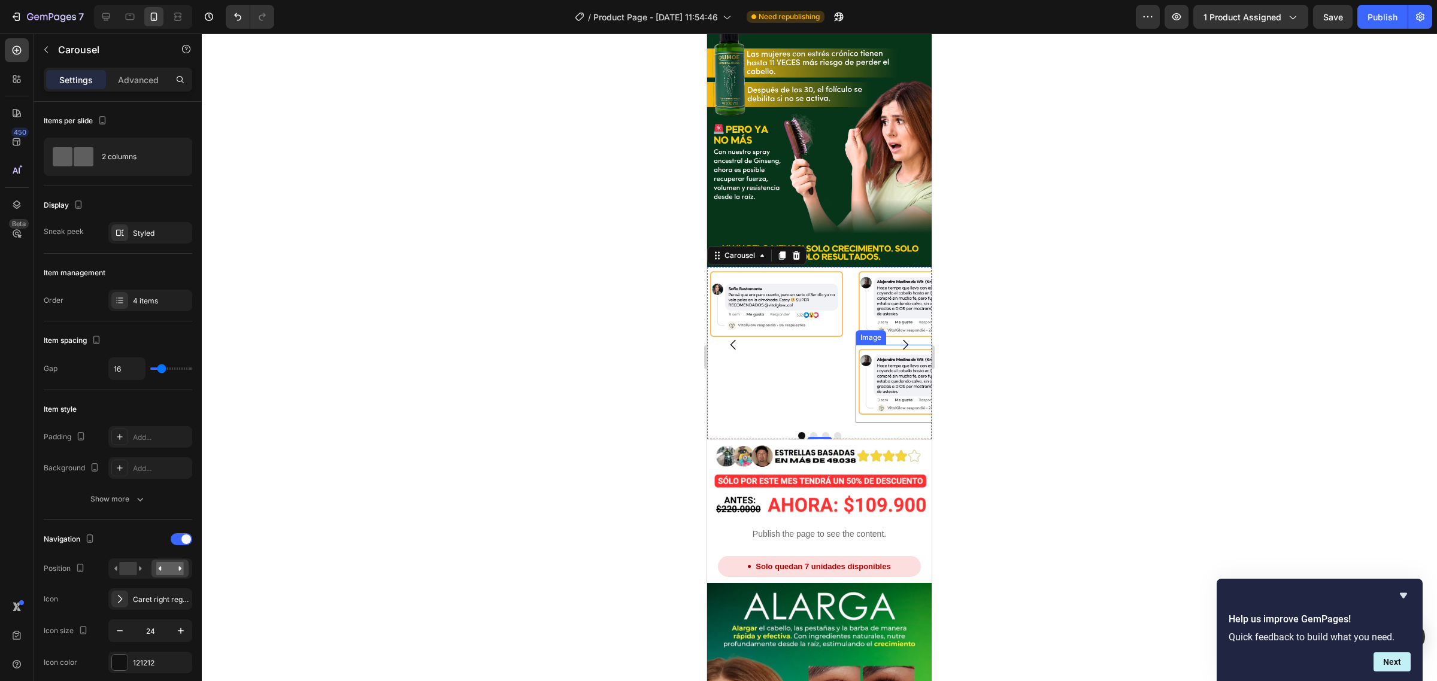
click at [856, 345] on img at bounding box center [924, 384] width 139 height 78
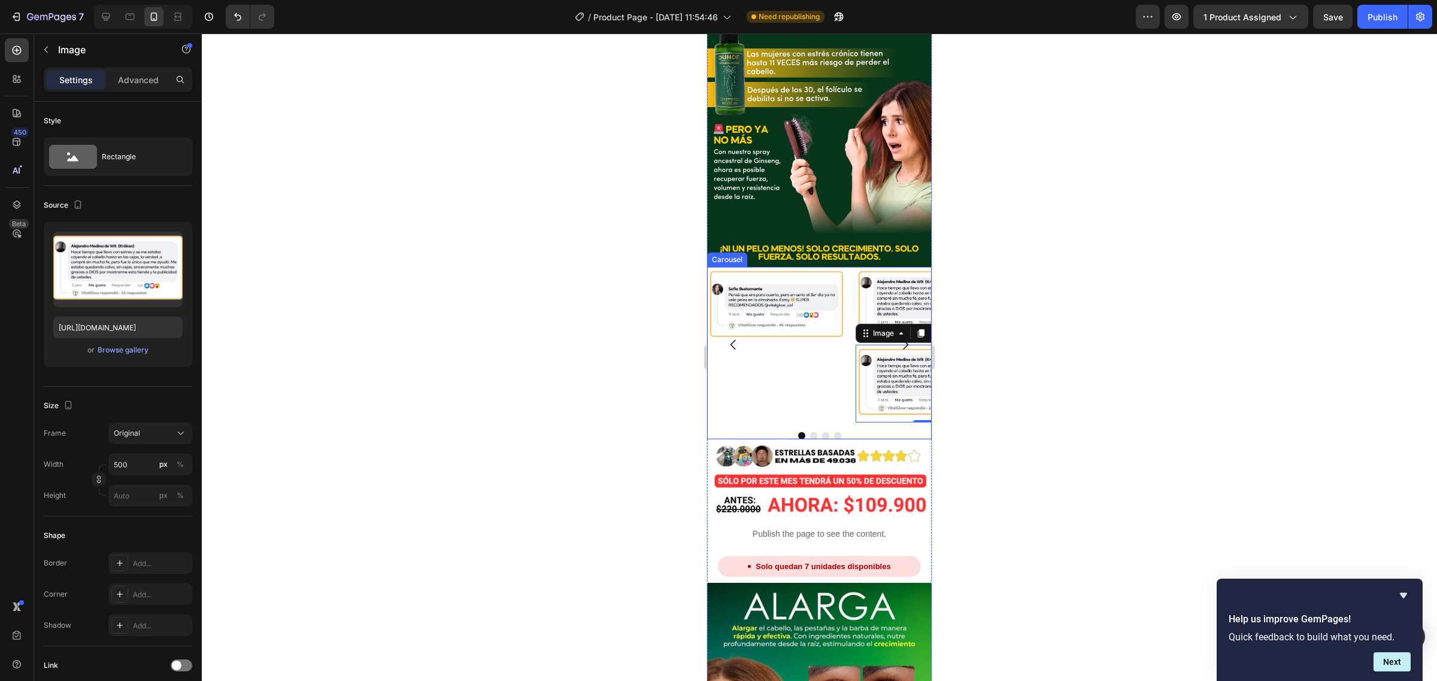
click at [810, 432] on button "Dot" at bounding box center [813, 435] width 7 height 7
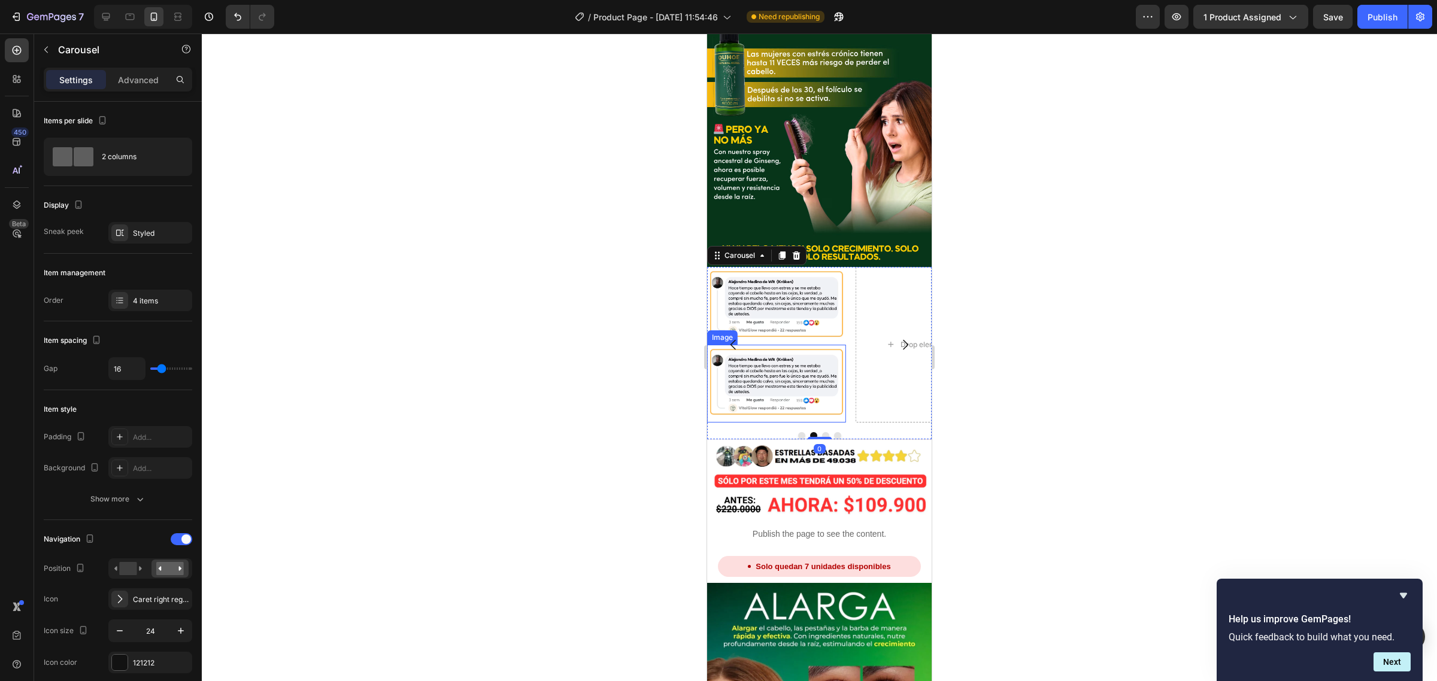
click at [813, 345] on img at bounding box center [776, 384] width 139 height 78
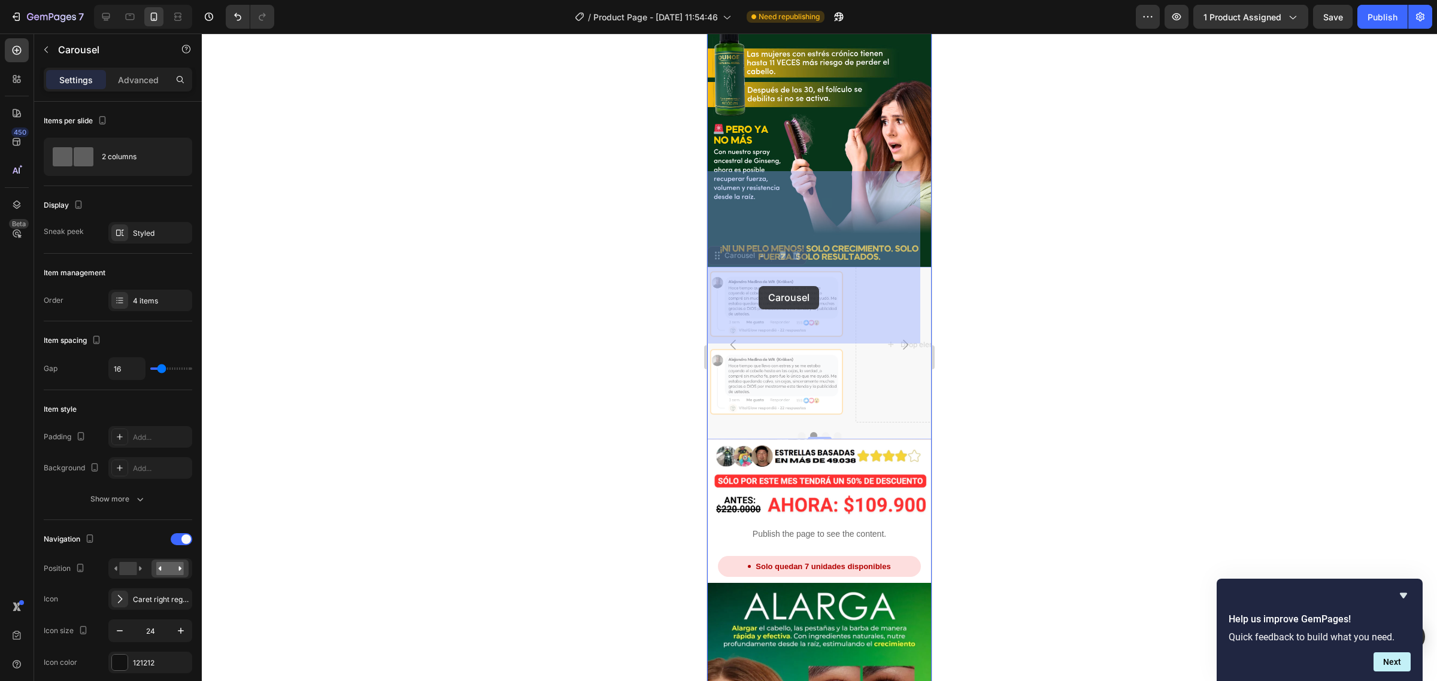
drag, startPoint x: 725, startPoint y: 235, endPoint x: 758, endPoint y: 286, distance: 61.1
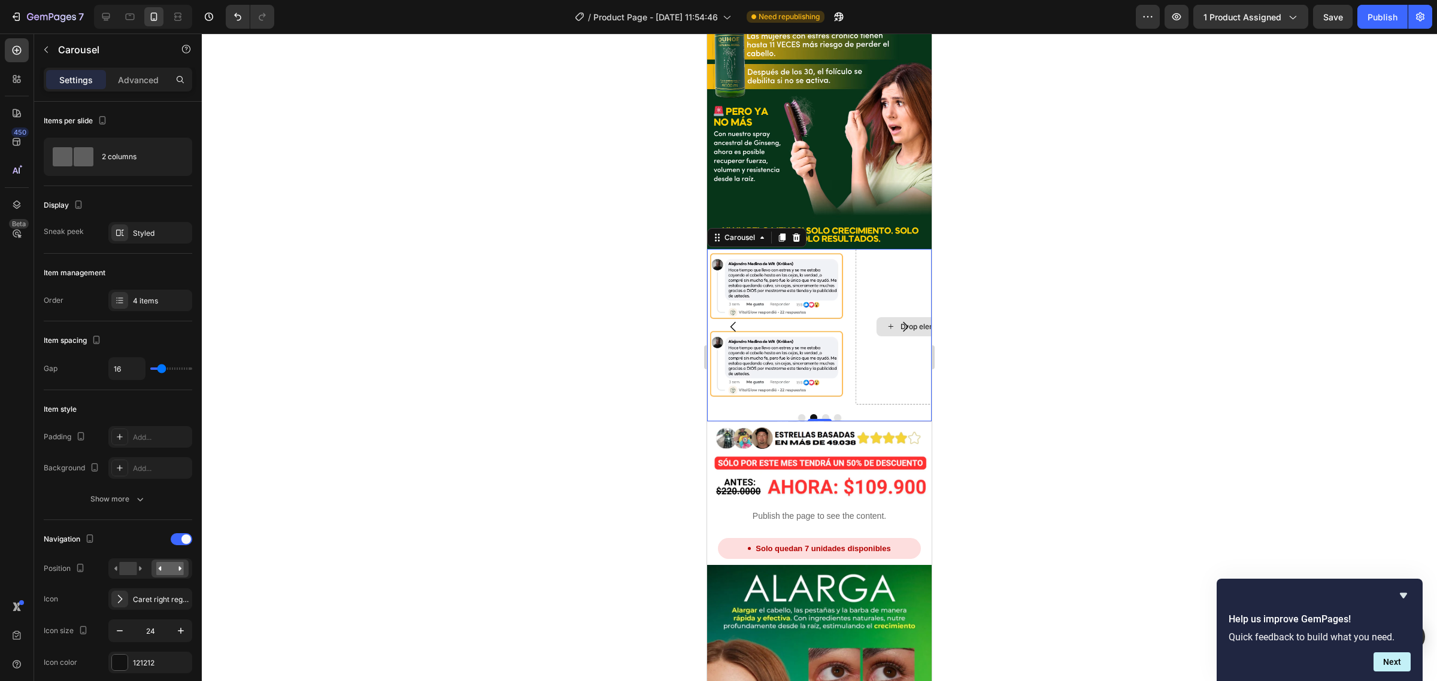
scroll to position [1780, 0]
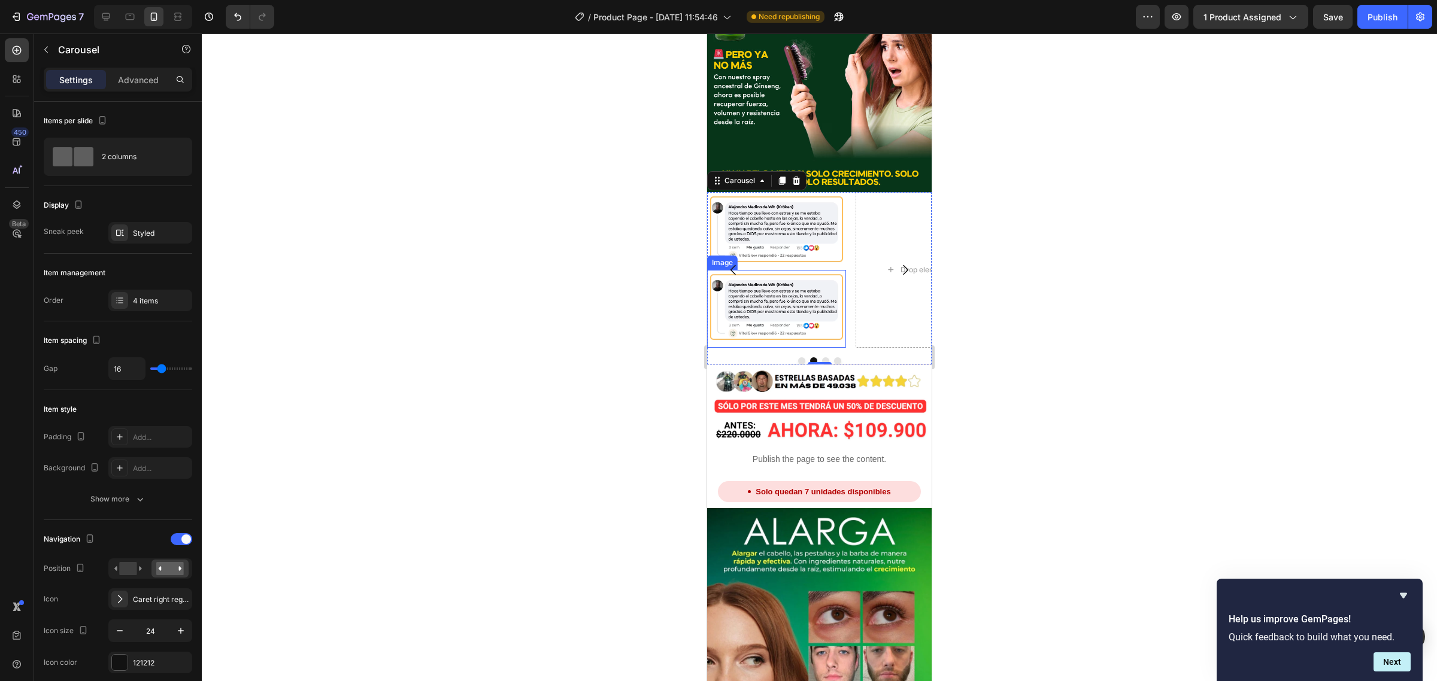
click at [818, 270] on img at bounding box center [776, 309] width 139 height 78
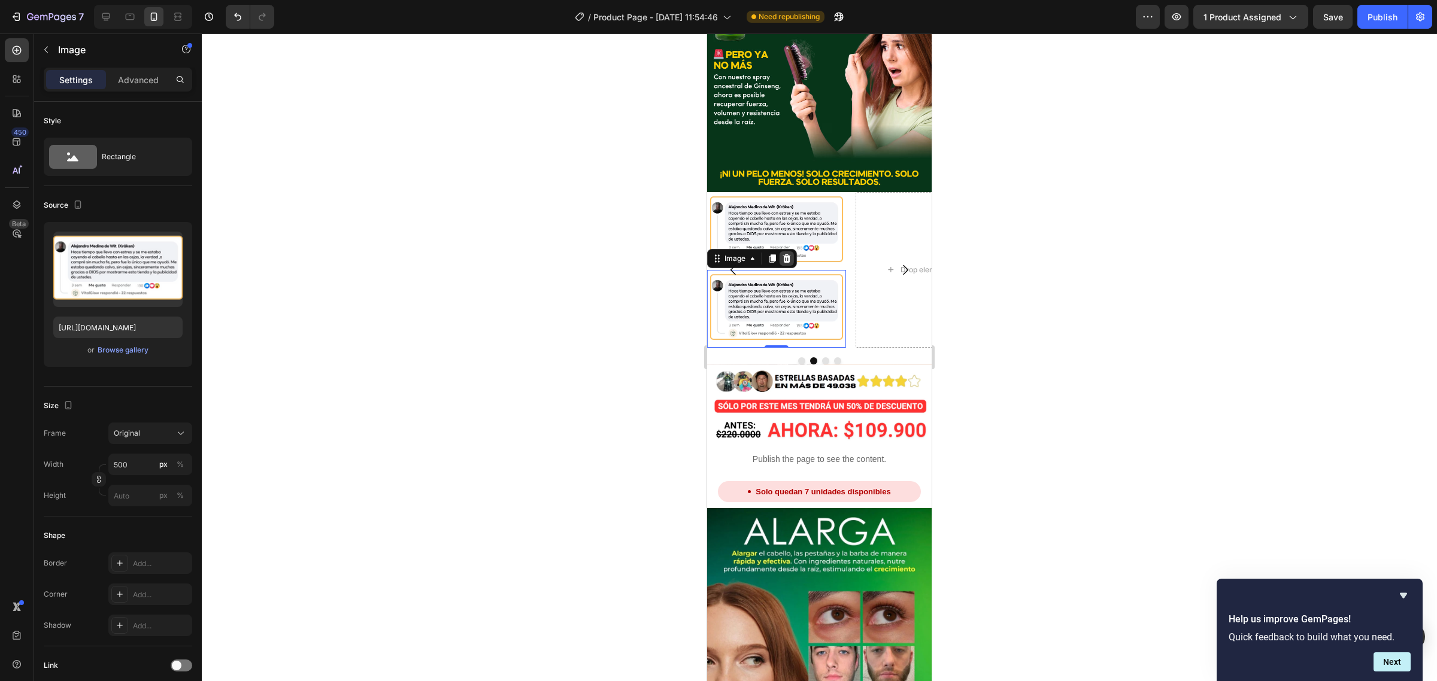
click at [782, 254] on icon at bounding box center [787, 259] width 10 height 10
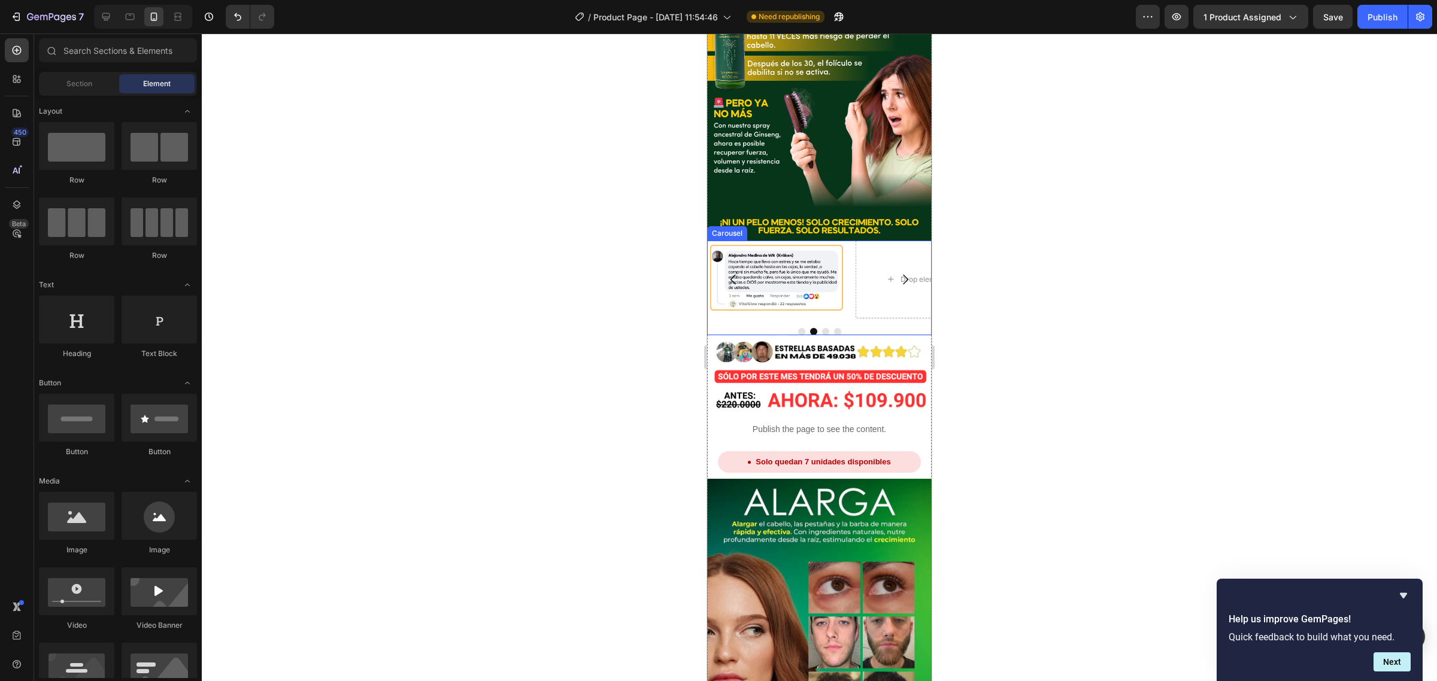
scroll to position [1705, 0]
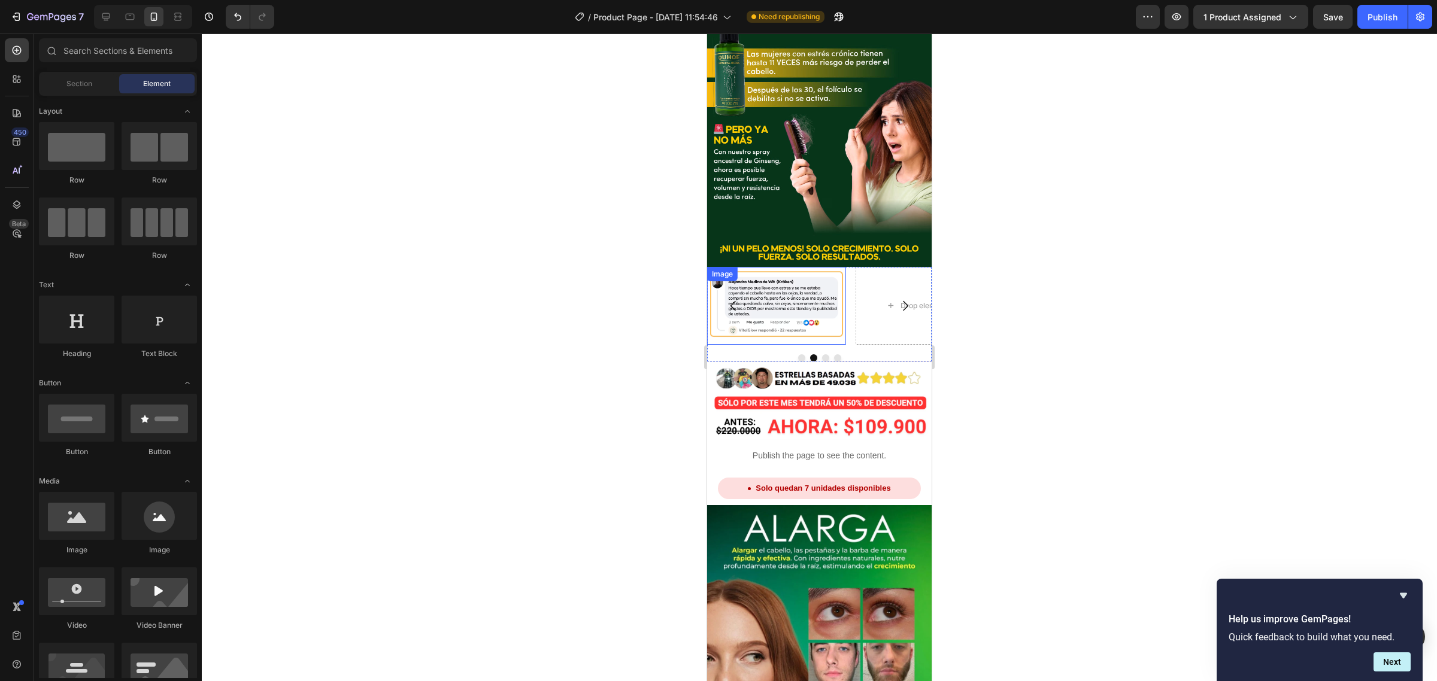
click at [799, 267] on img at bounding box center [776, 306] width 139 height 78
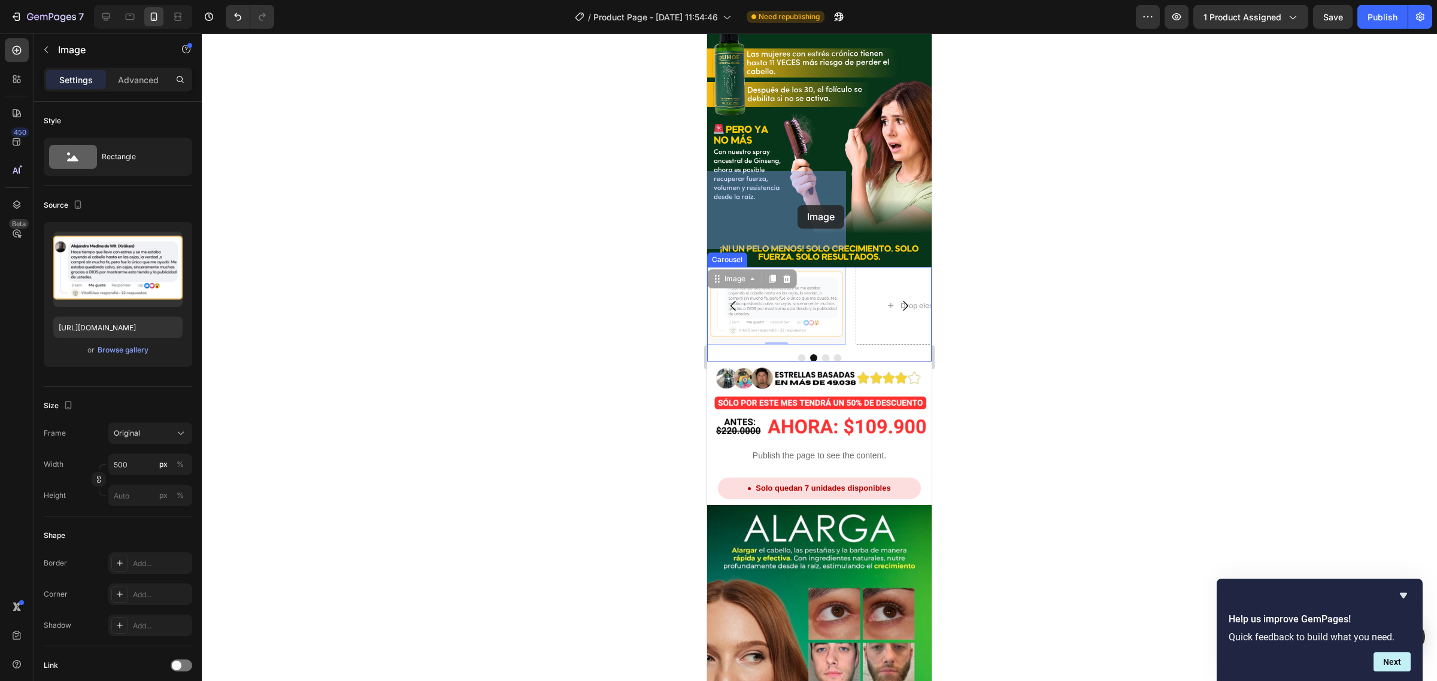
drag, startPoint x: 741, startPoint y: 181, endPoint x: 797, endPoint y: 205, distance: 61.4
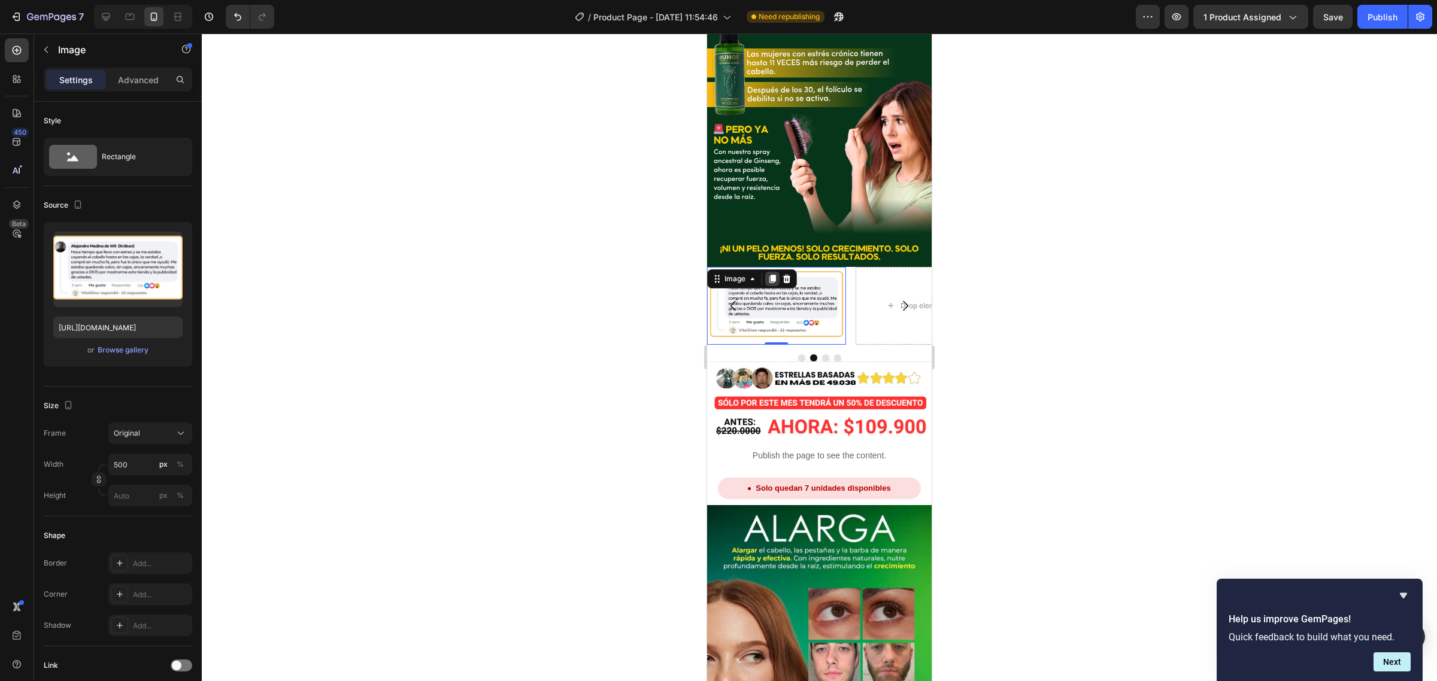
click at [765, 272] on div at bounding box center [772, 279] width 14 height 14
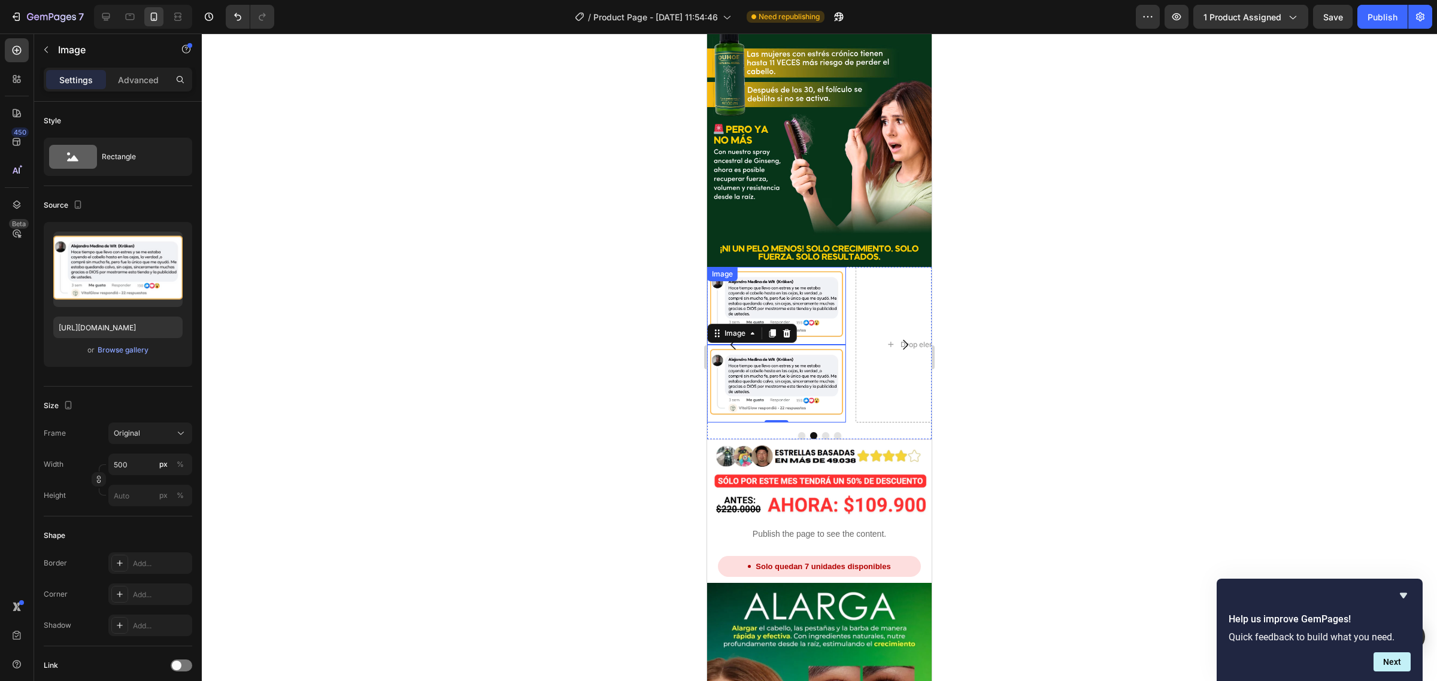
click at [760, 267] on img at bounding box center [776, 306] width 139 height 78
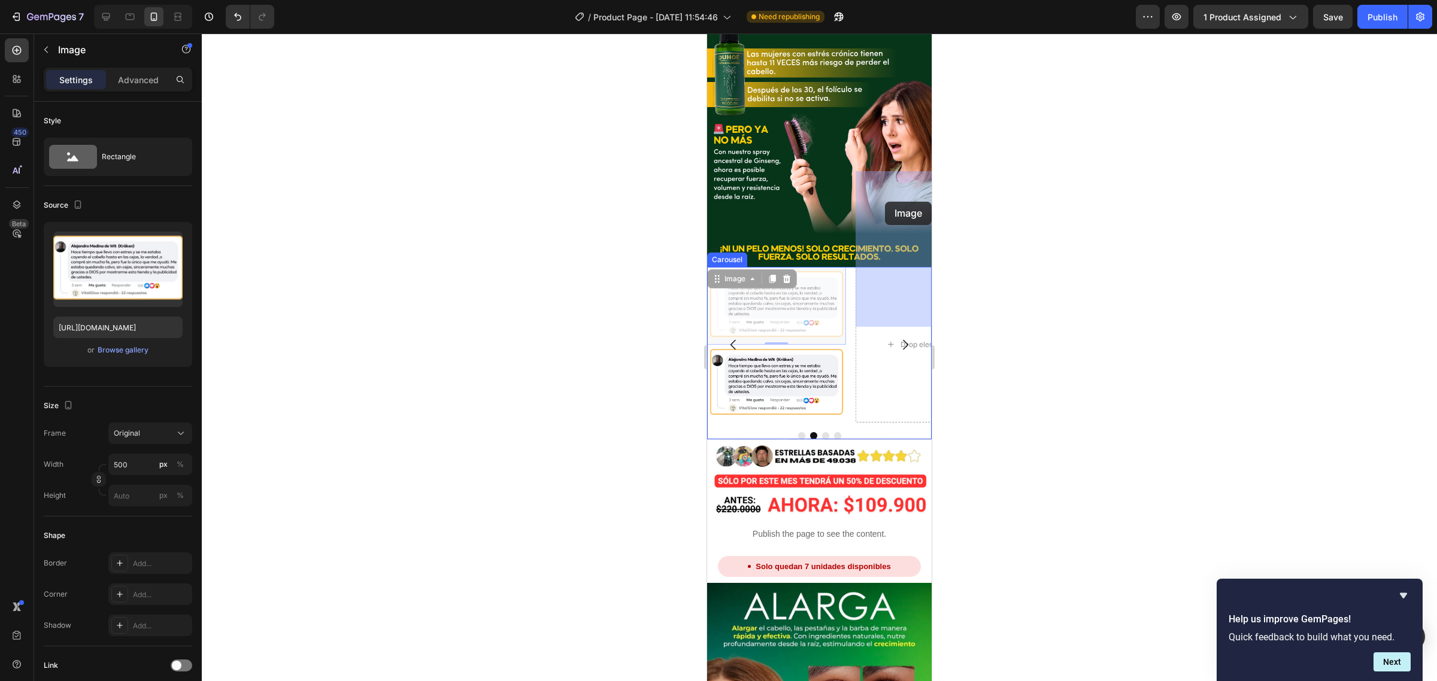
drag, startPoint x: 725, startPoint y: 184, endPoint x: 885, endPoint y: 202, distance: 160.8
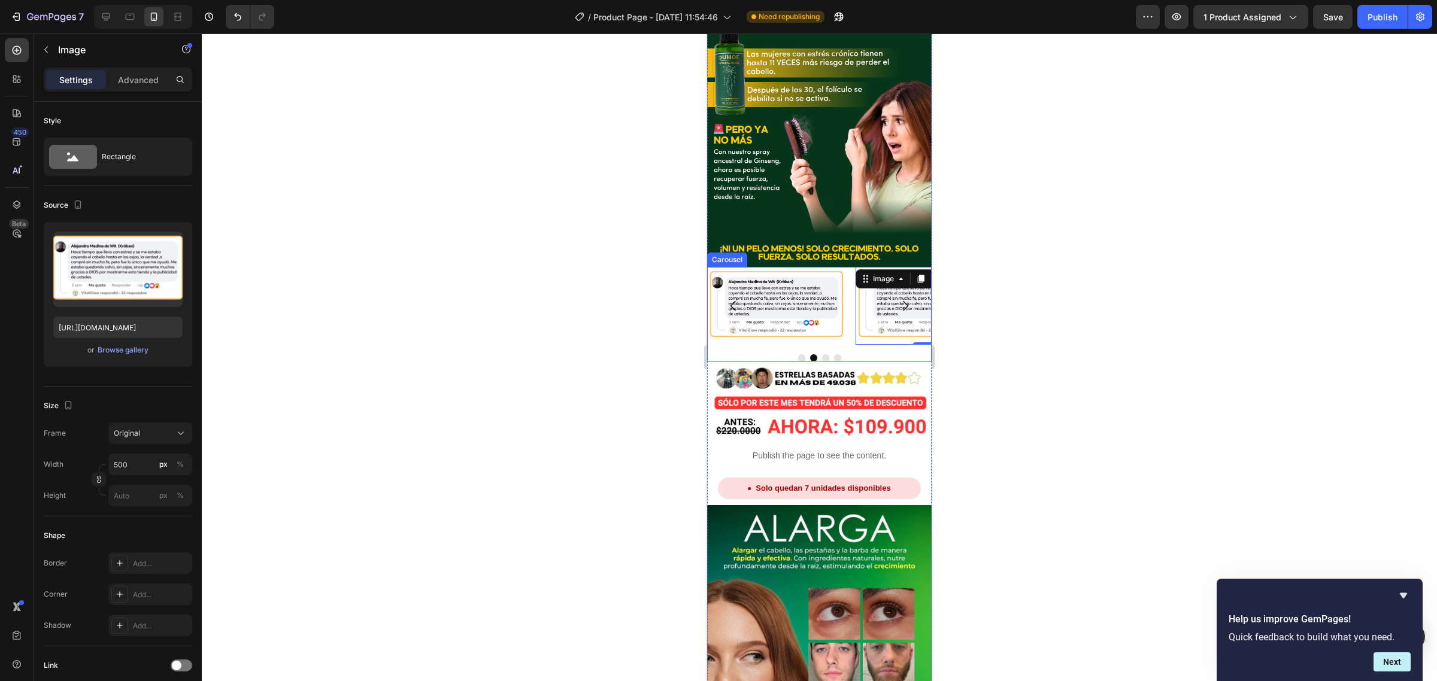
click at [888, 289] on button "Carousel Next Arrow" at bounding box center [905, 306] width 34 height 34
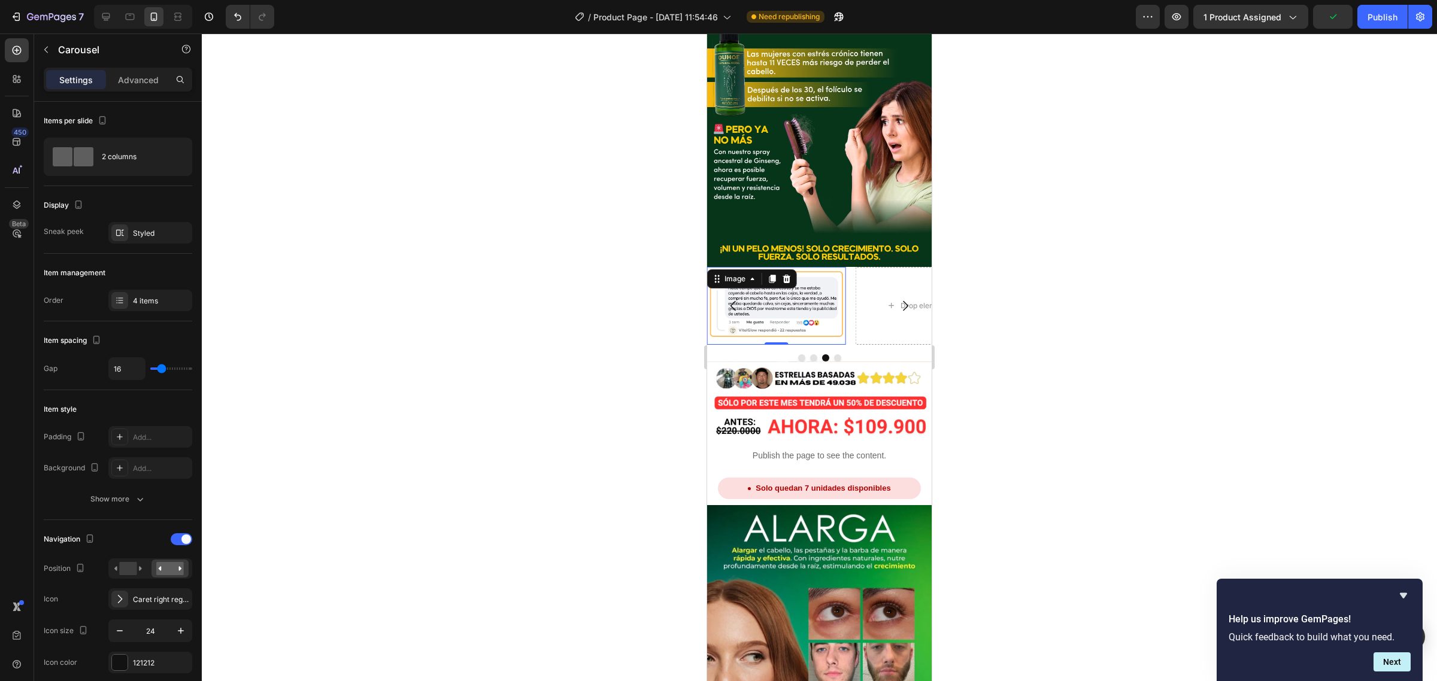
click at [809, 267] on img at bounding box center [776, 306] width 139 height 78
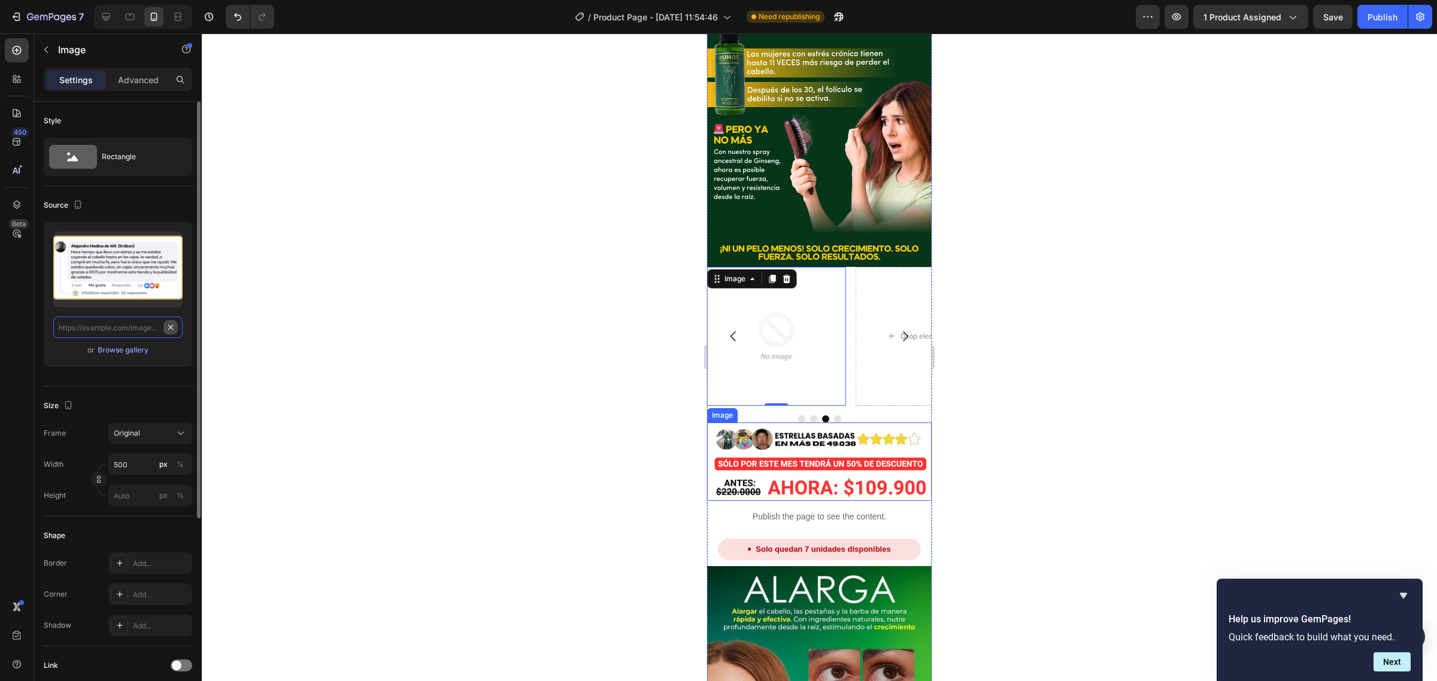
scroll to position [0, 0]
paste input "[URL][DOMAIN_NAME]"
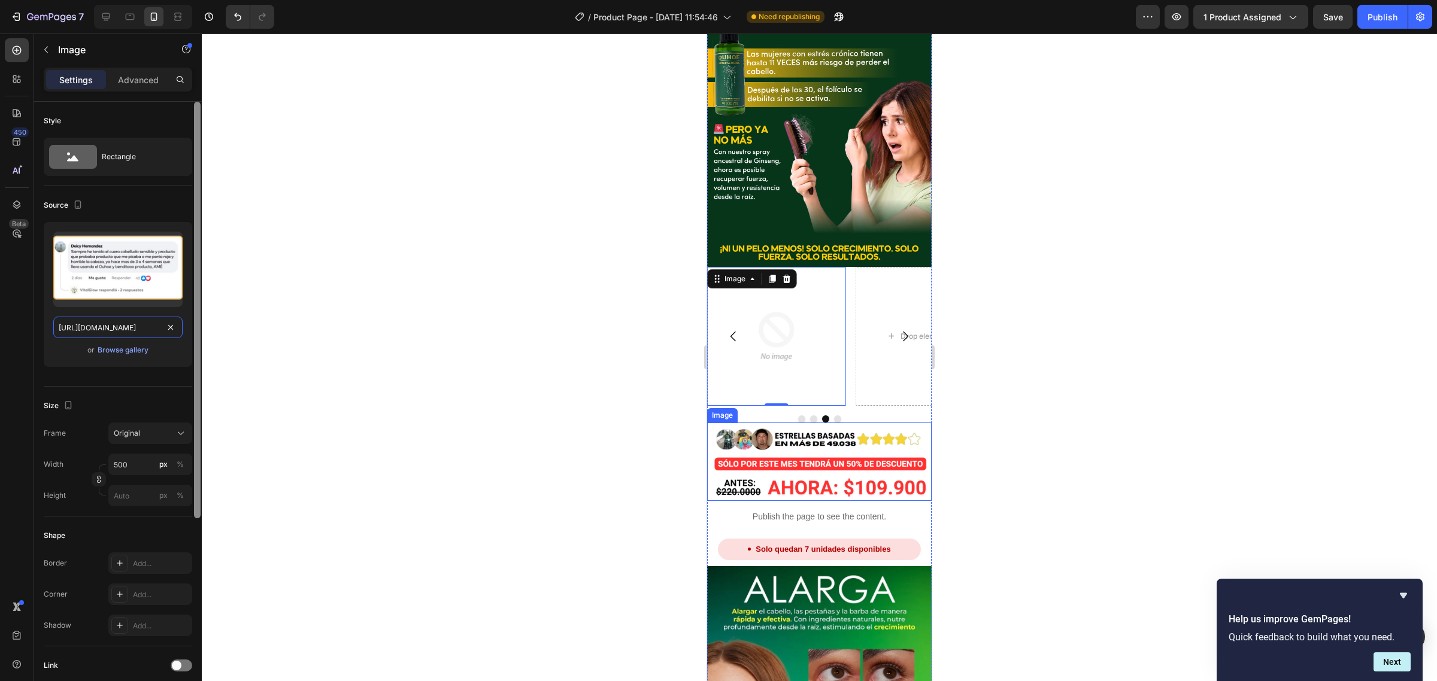
scroll to position [0, 351]
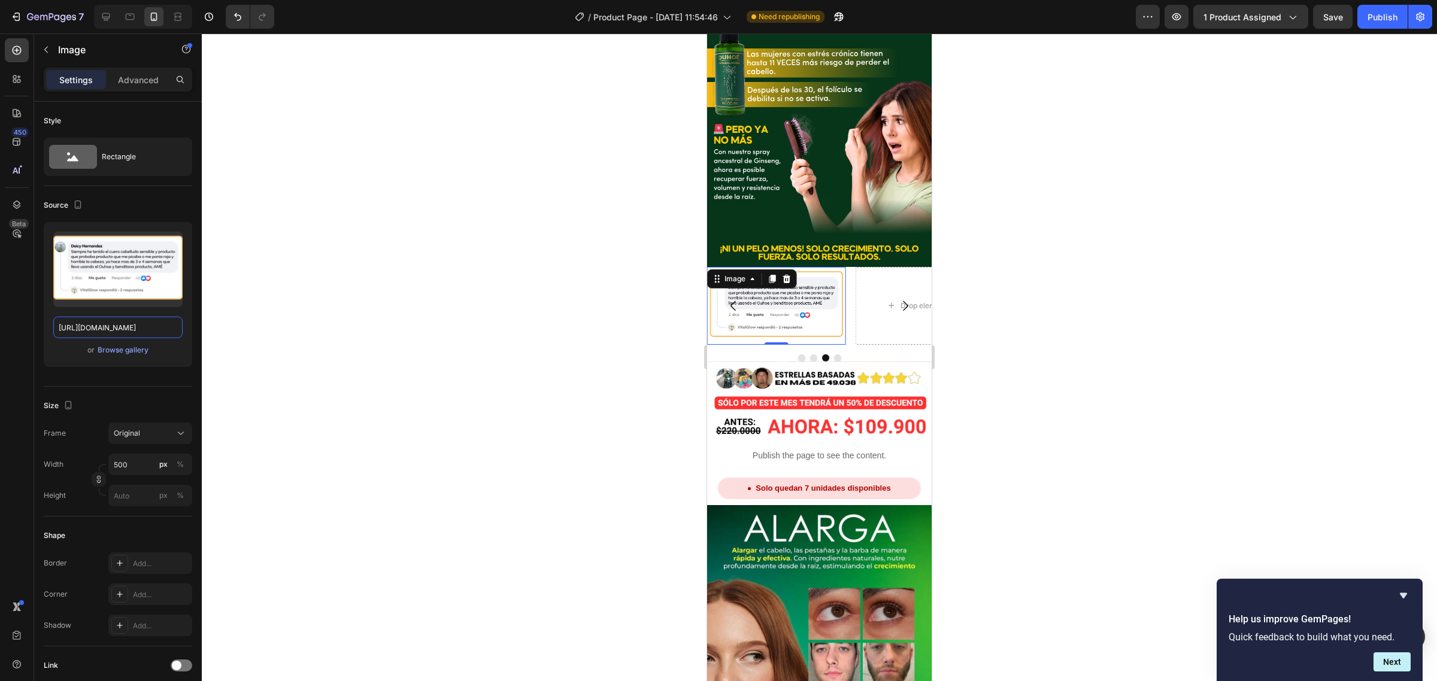
type input "[URL][DOMAIN_NAME]"
click at [772, 275] on icon at bounding box center [772, 279] width 7 height 8
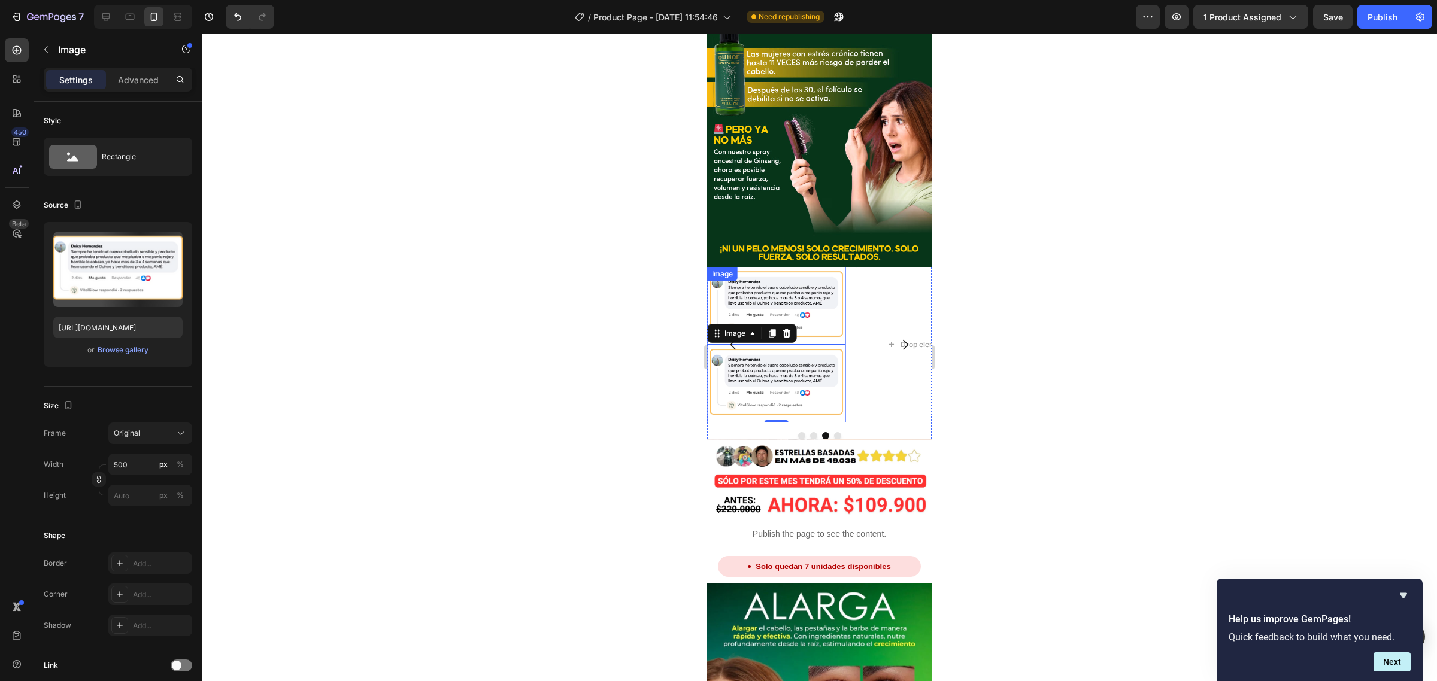
click at [790, 267] on img at bounding box center [776, 306] width 139 height 78
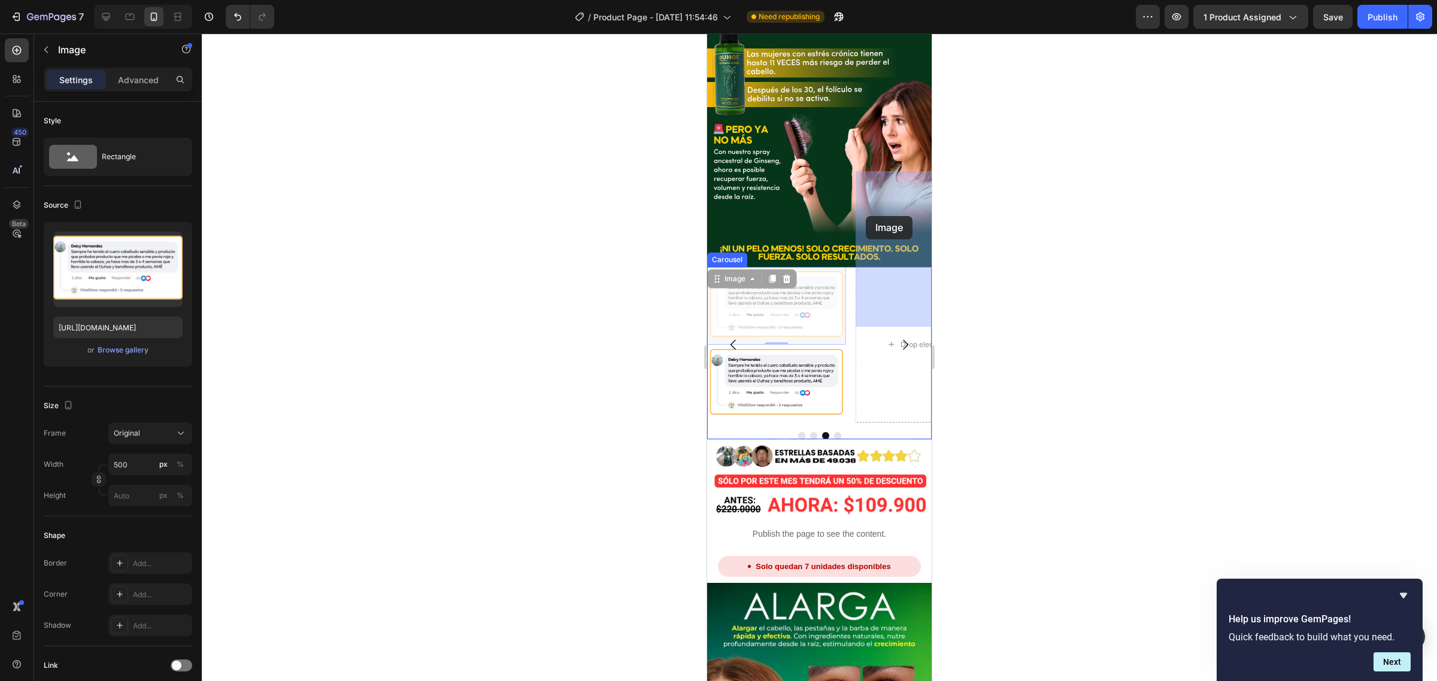
drag, startPoint x: 721, startPoint y: 181, endPoint x: 866, endPoint y: 216, distance: 148.4
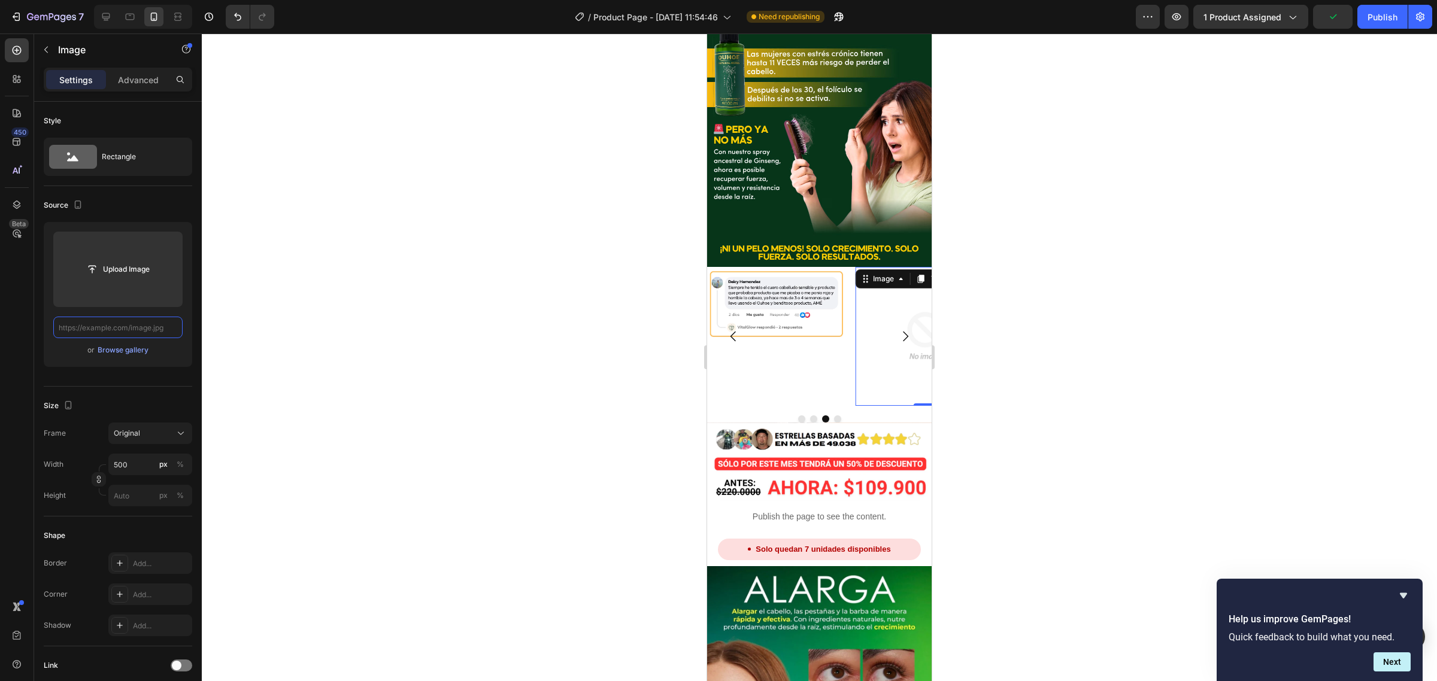
paste input "[URL][DOMAIN_NAME]"
type input "[URL][DOMAIN_NAME]"
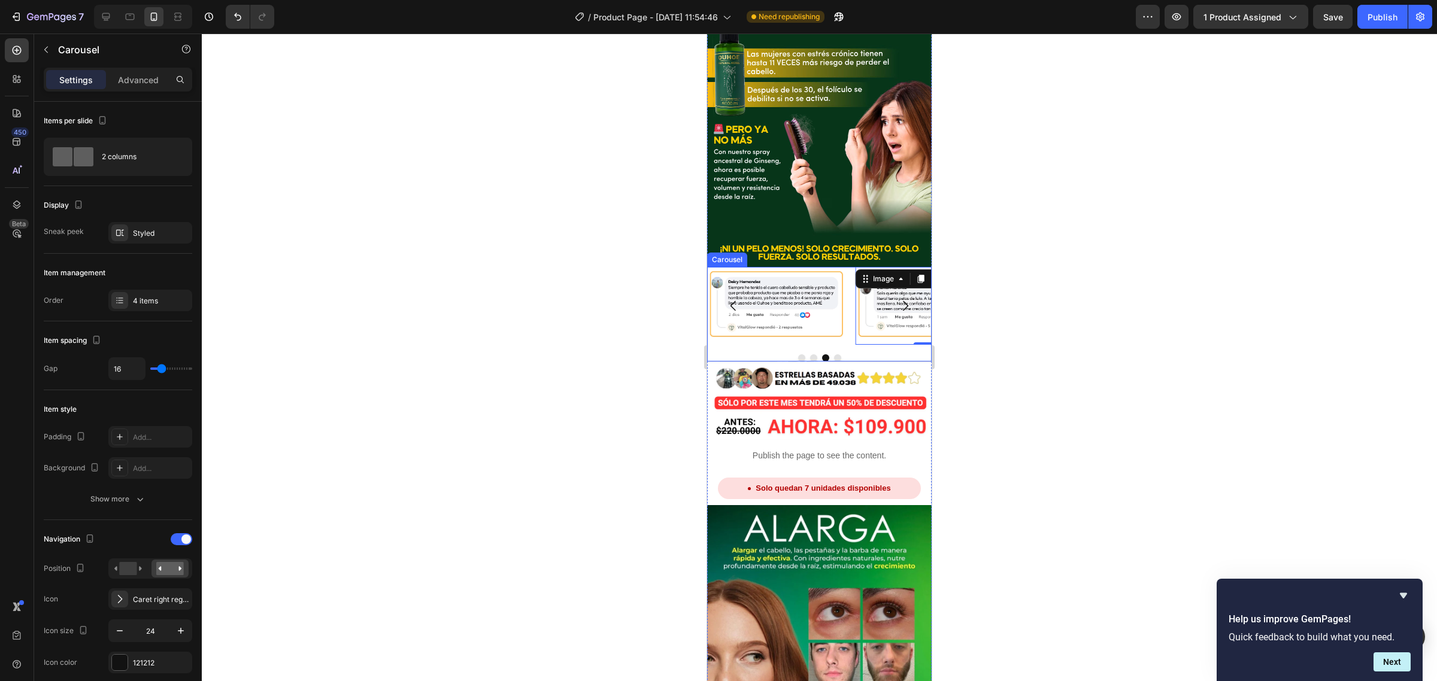
click at [834, 354] on button "Dot" at bounding box center [837, 357] width 7 height 7
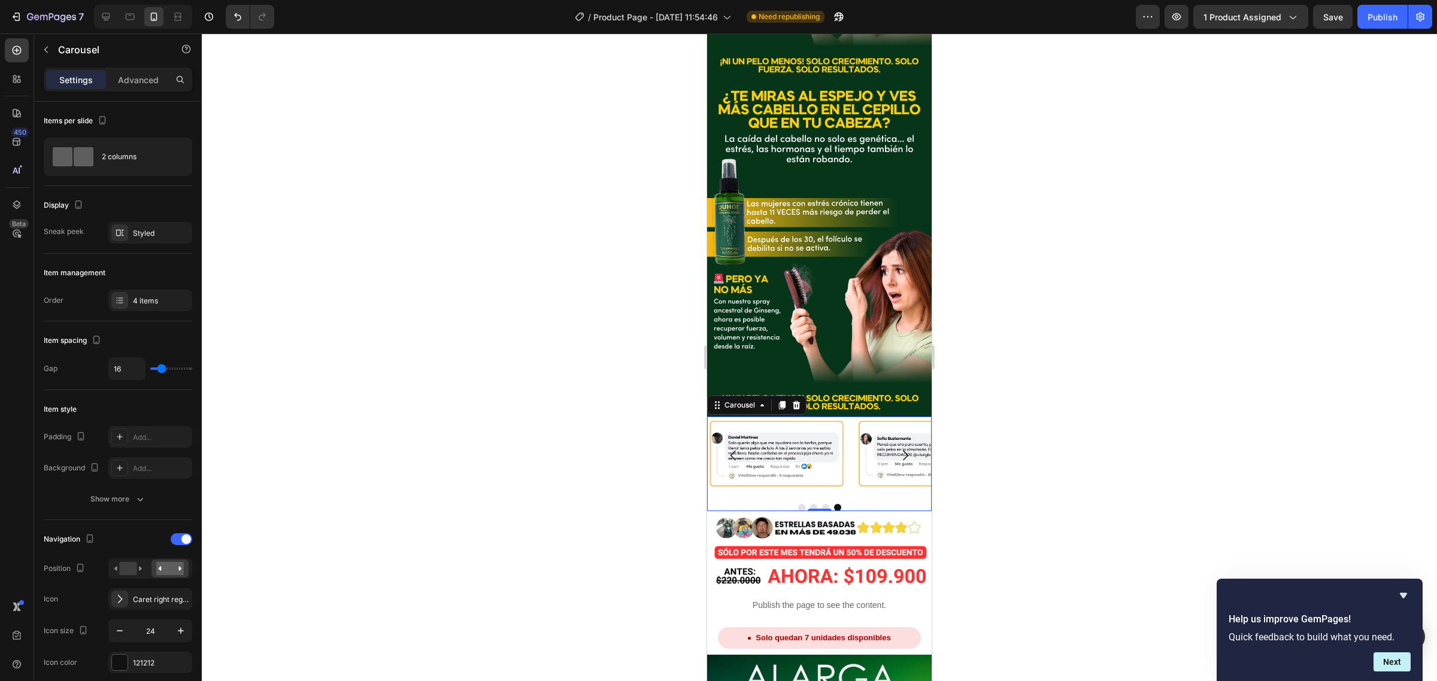
click at [864, 417] on div "Image Image Image Image Carousel 0" at bounding box center [819, 464] width 224 height 95
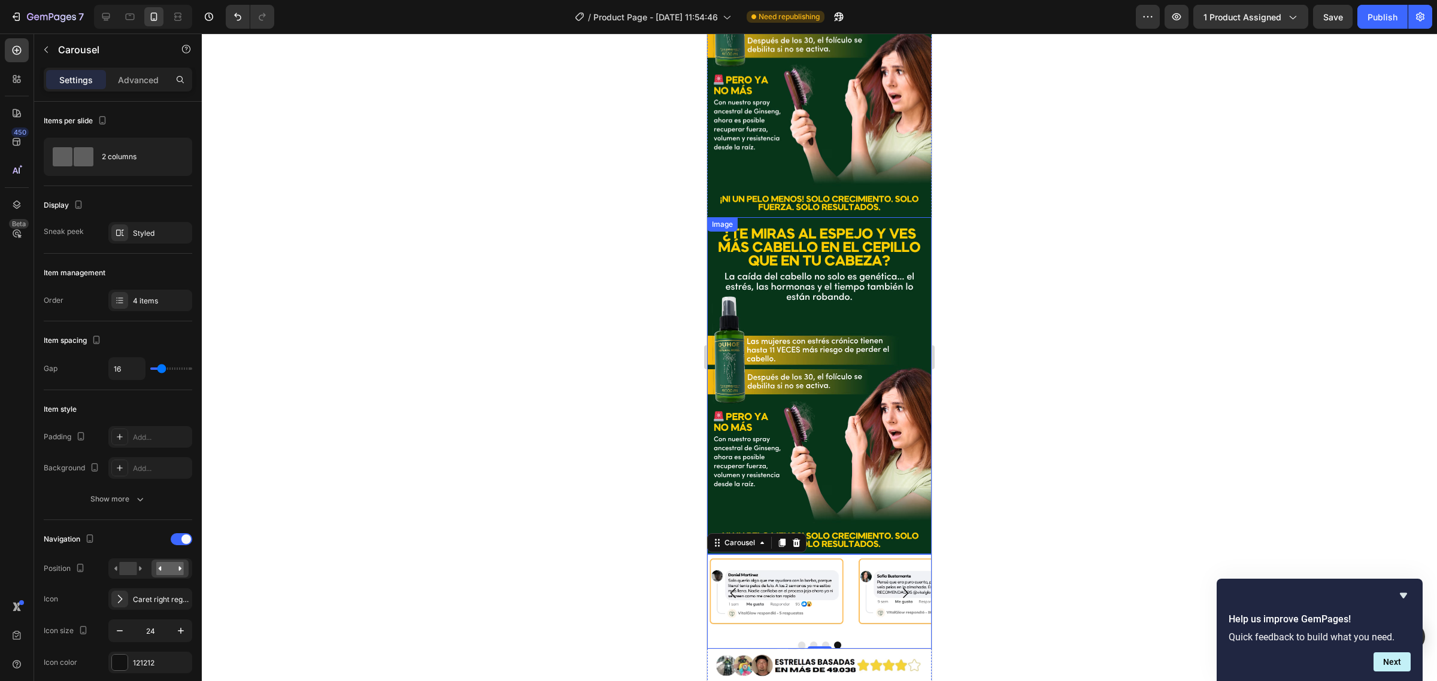
scroll to position [1331, 0]
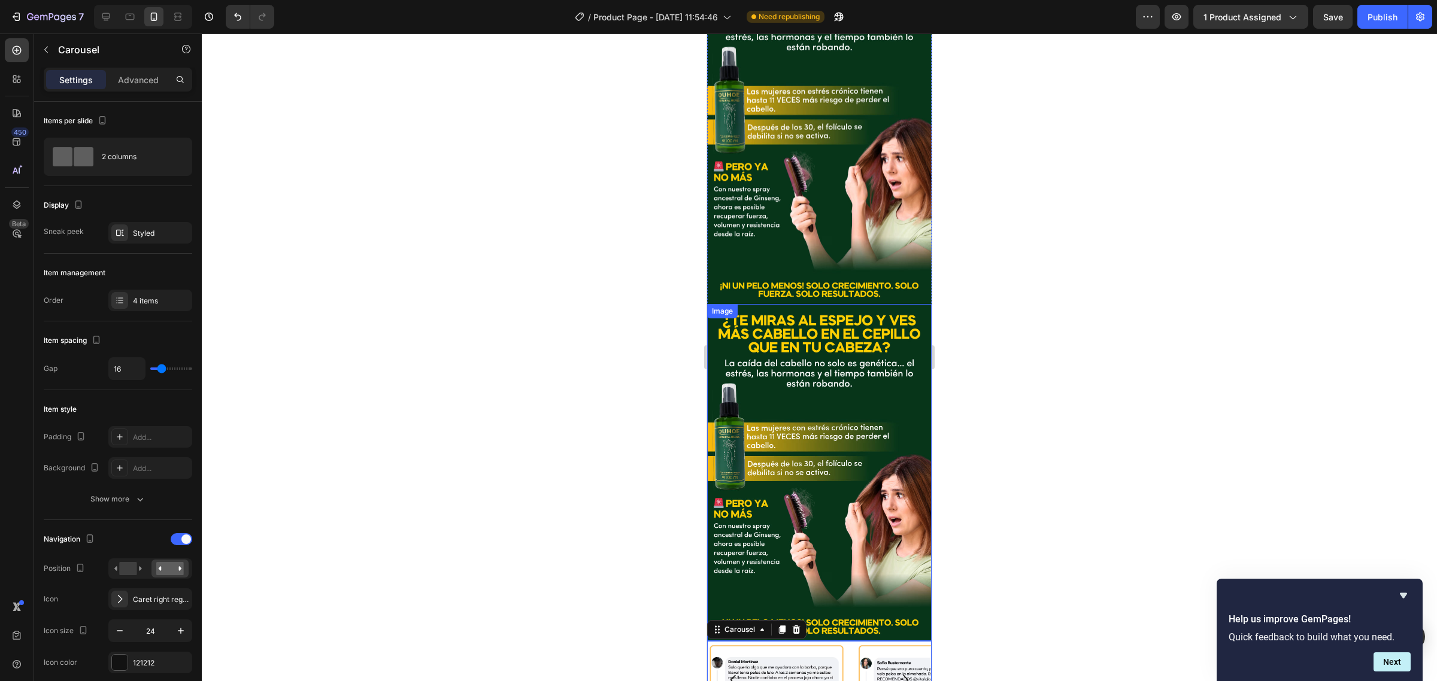
click at [827, 347] on img at bounding box center [819, 472] width 224 height 337
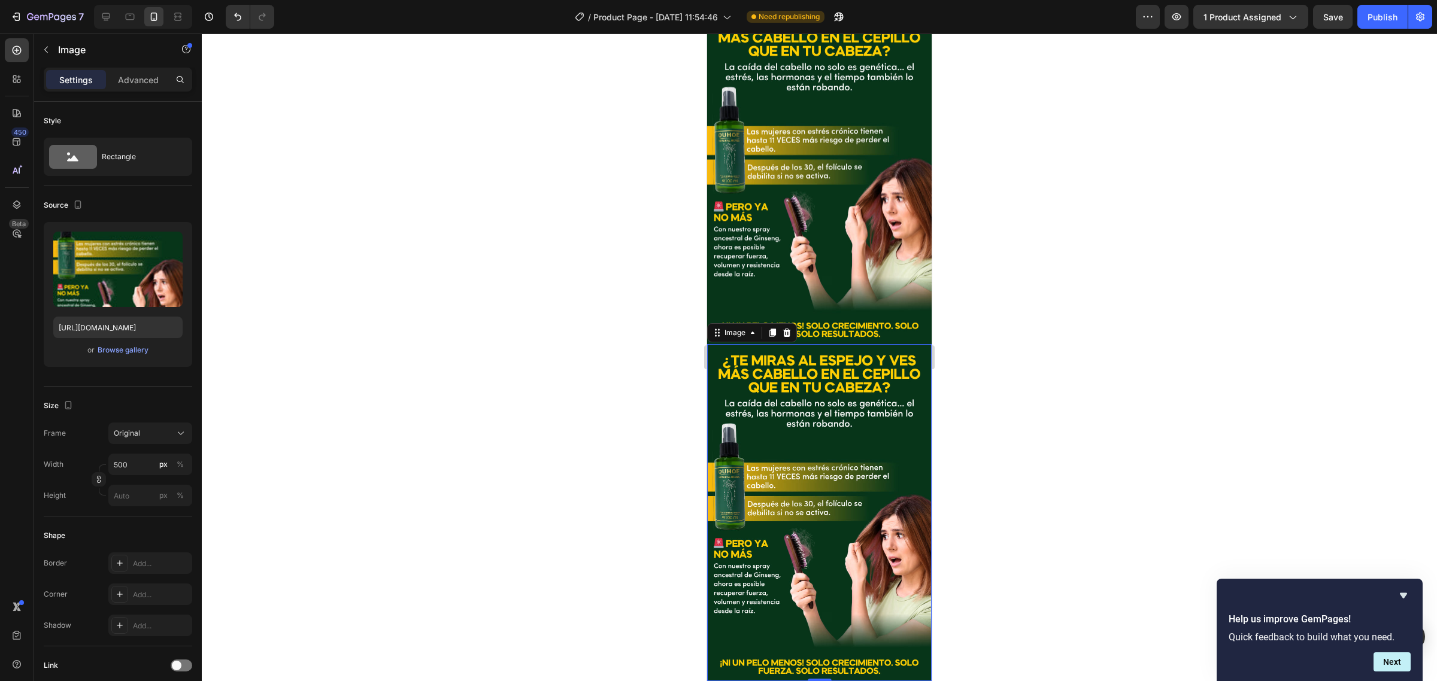
scroll to position [1181, 0]
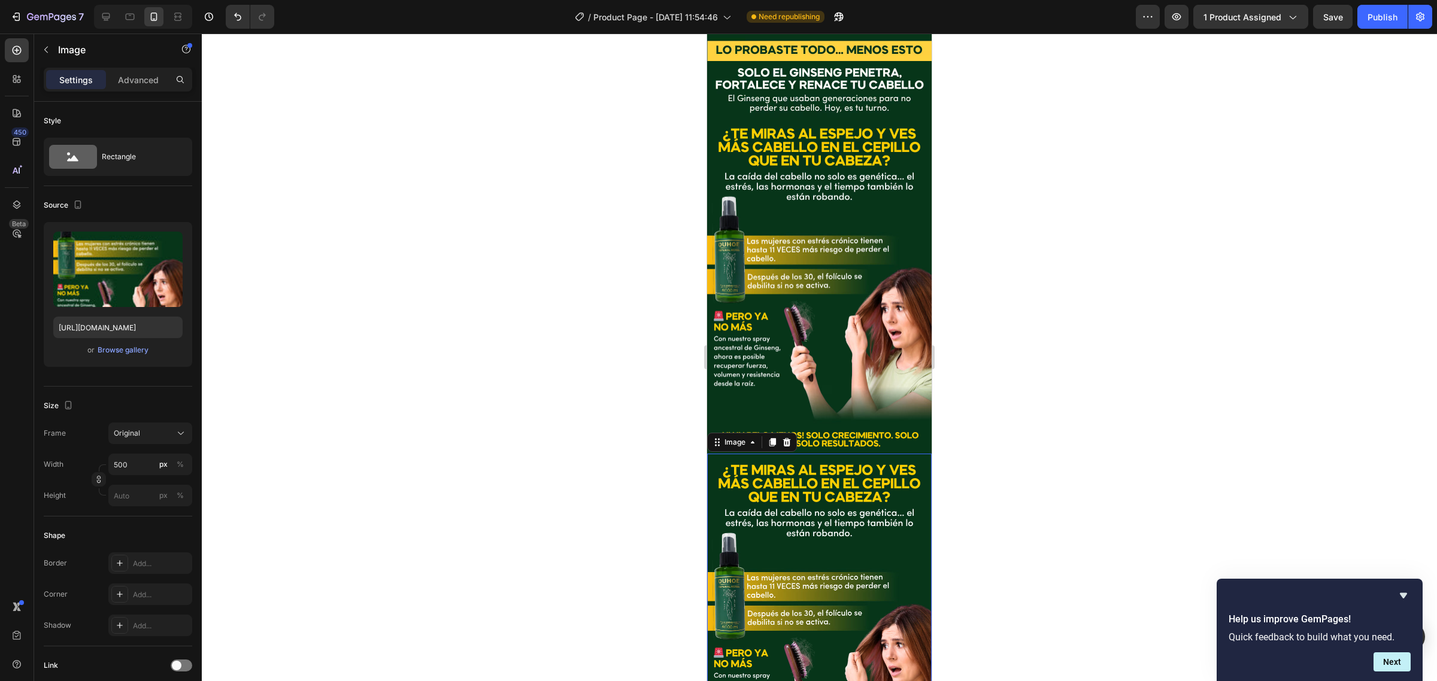
click at [803, 456] on img at bounding box center [819, 622] width 224 height 337
click at [785, 438] on icon at bounding box center [787, 442] width 8 height 8
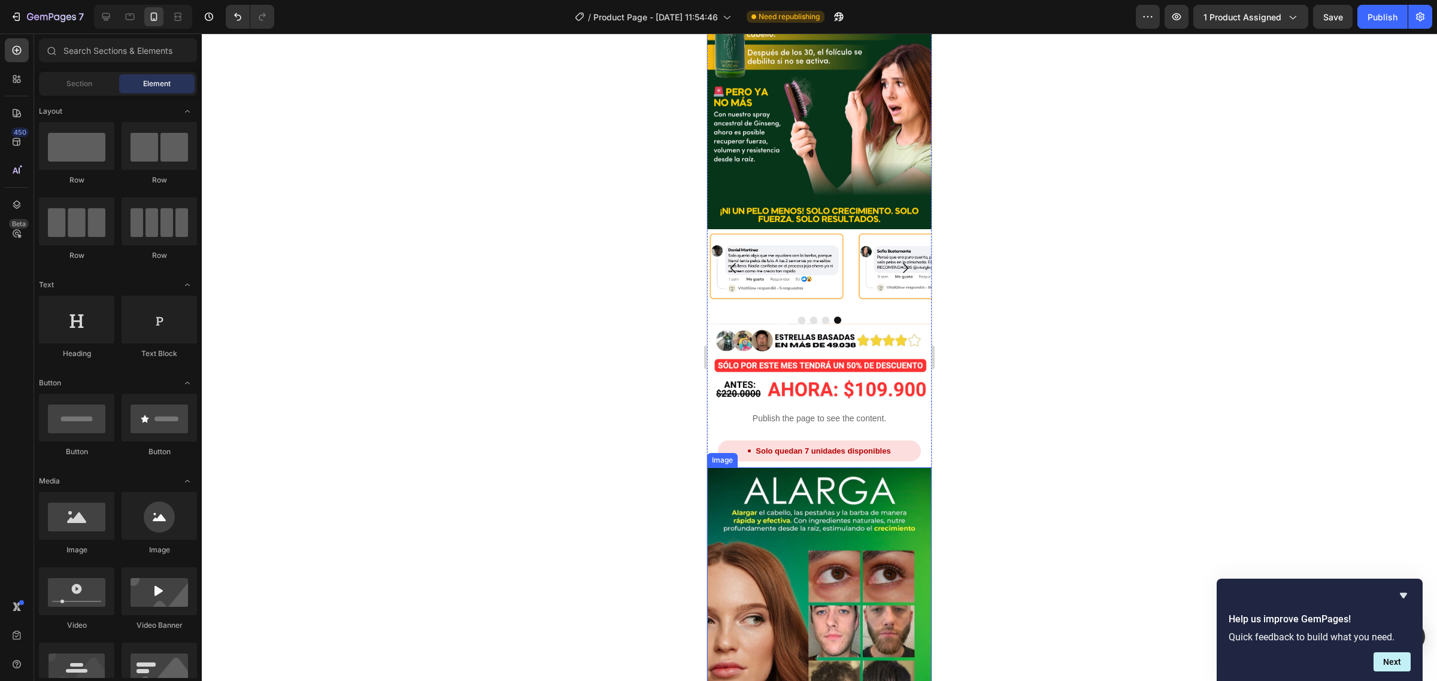
scroll to position [1331, 0]
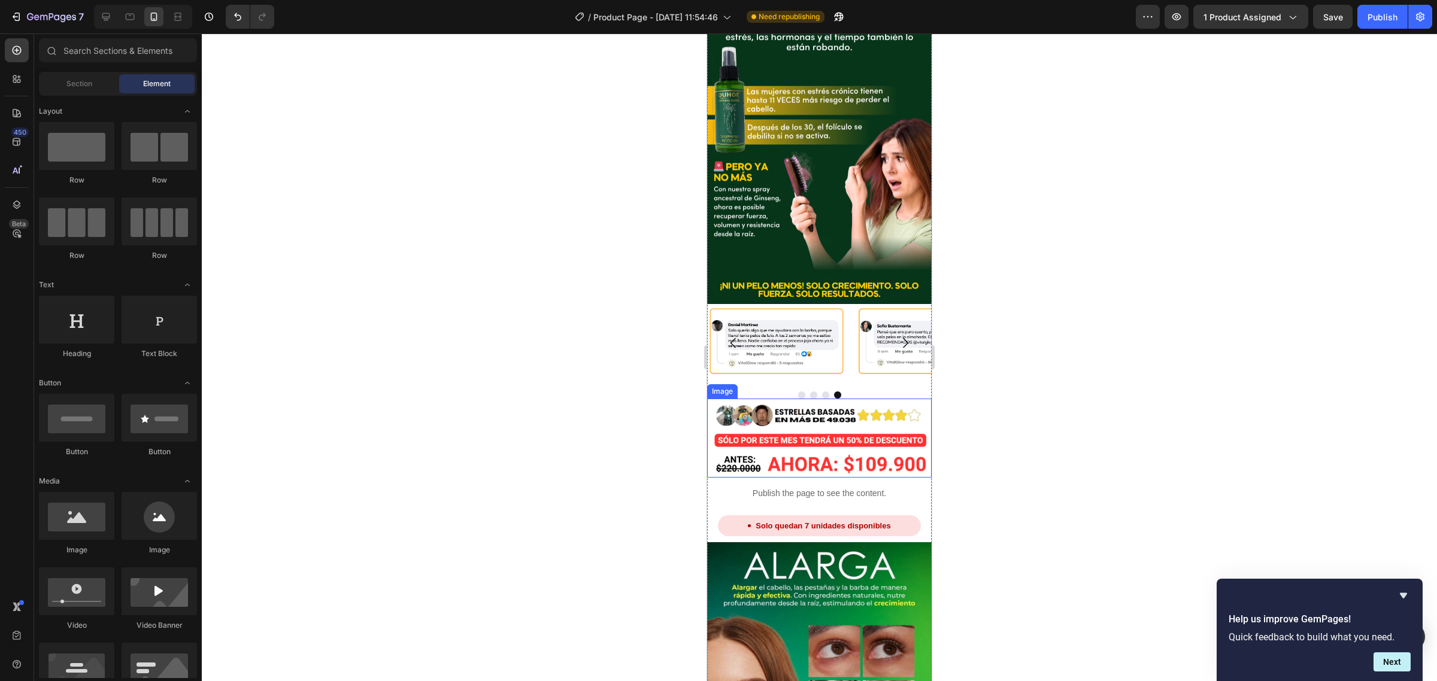
click at [822, 399] on img at bounding box center [819, 438] width 224 height 78
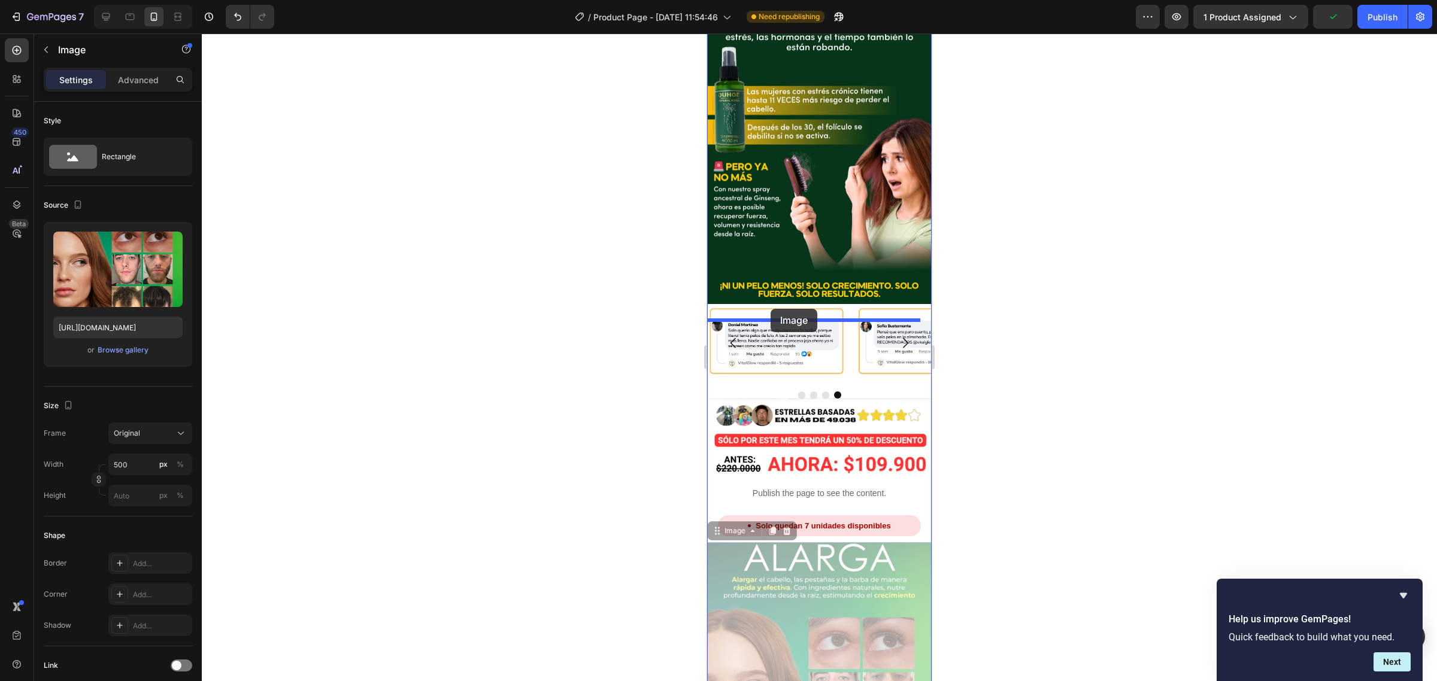
drag, startPoint x: 728, startPoint y: 450, endPoint x: 770, endPoint y: 309, distance: 146.8
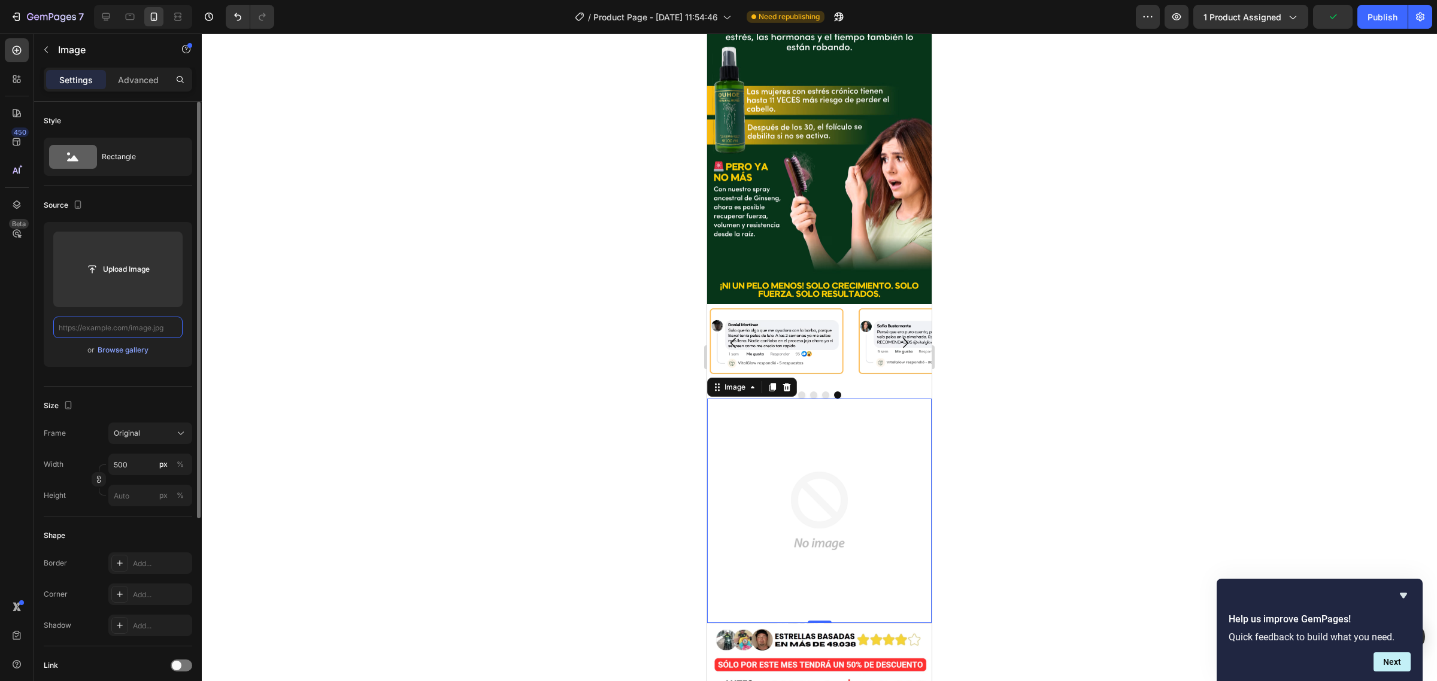
scroll to position [0, 0]
click at [166, 330] on input "text" at bounding box center [117, 328] width 129 height 22
paste input "[URL][DOMAIN_NAME]"
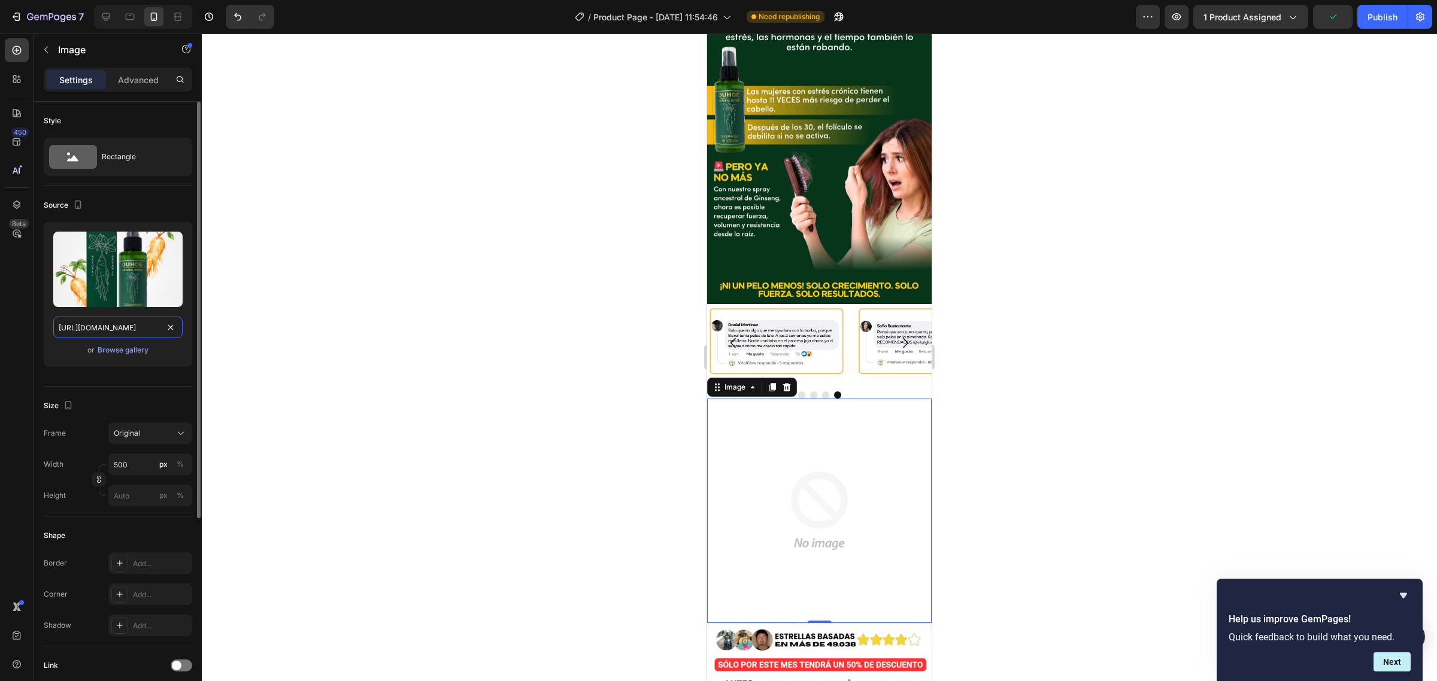
scroll to position [0, 336]
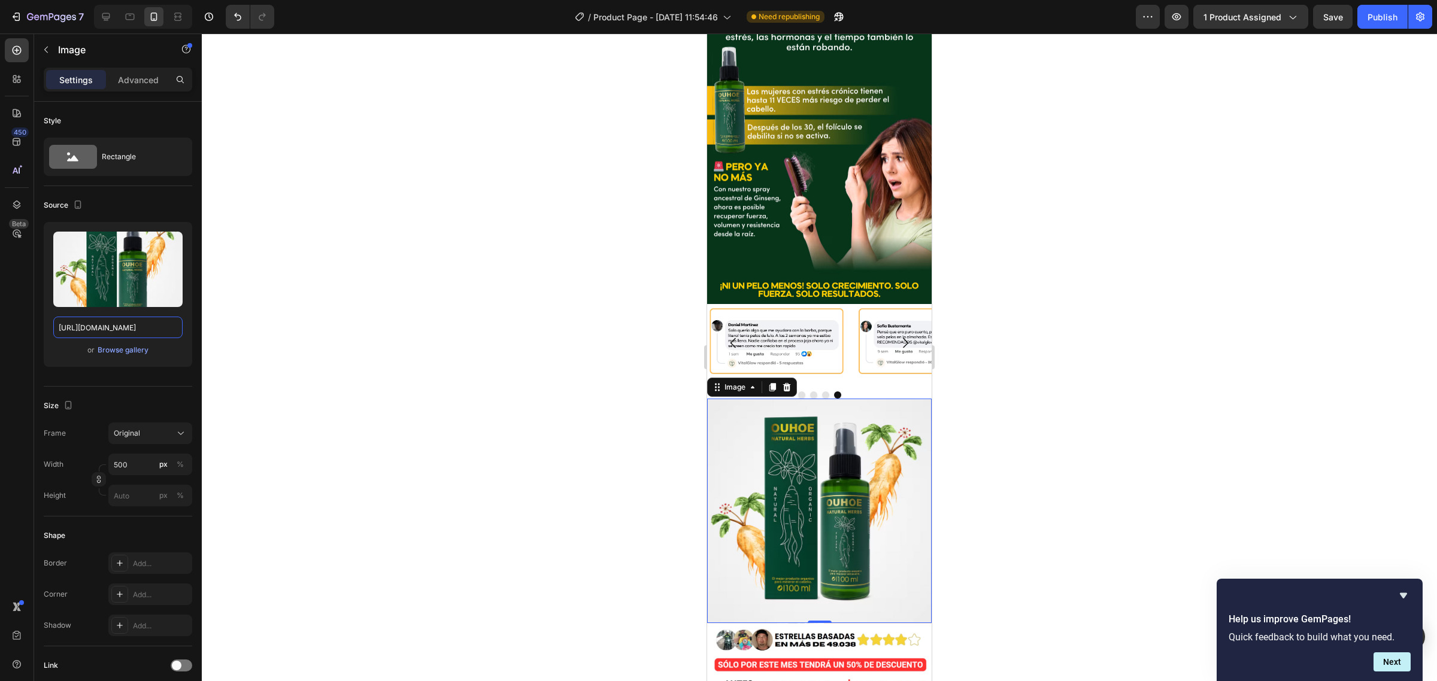
type input "[URL][DOMAIN_NAME]"
click at [769, 382] on icon at bounding box center [772, 387] width 10 height 10
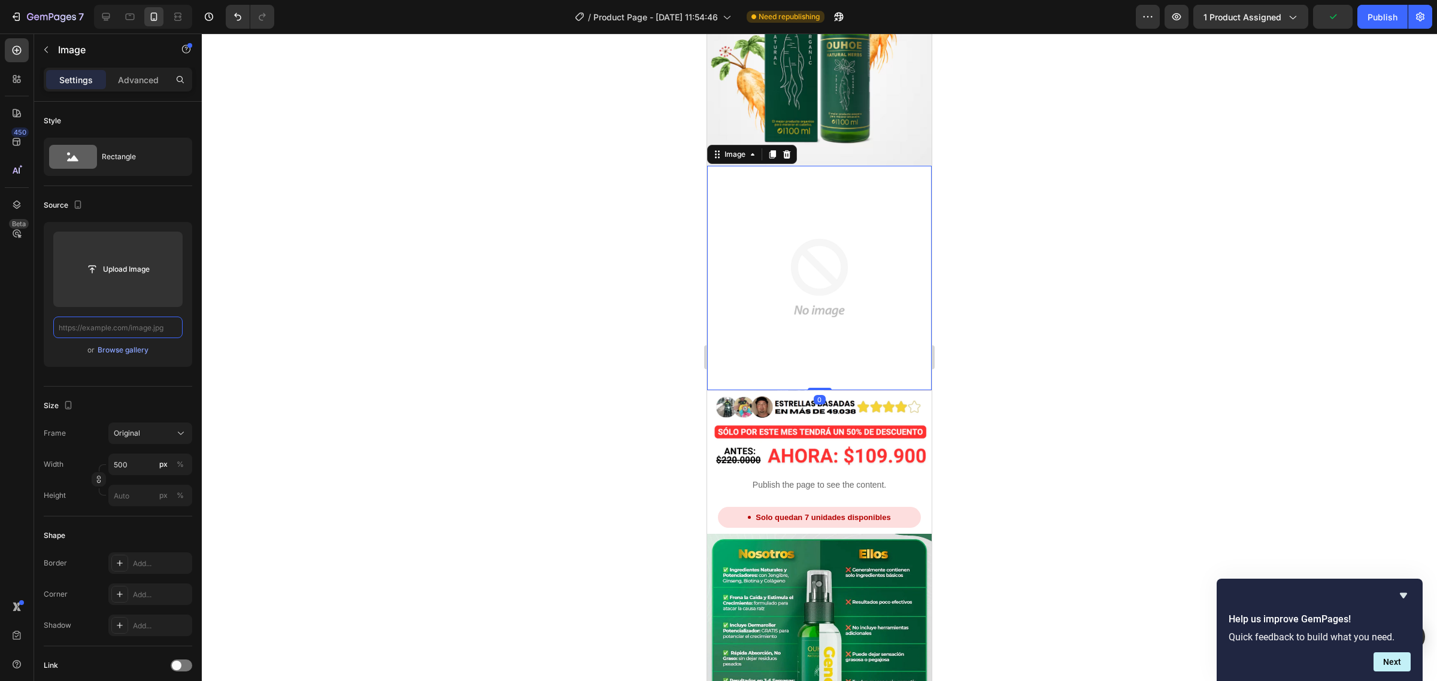
paste input "[URL][DOMAIN_NAME]"
type input "[URL][DOMAIN_NAME]"
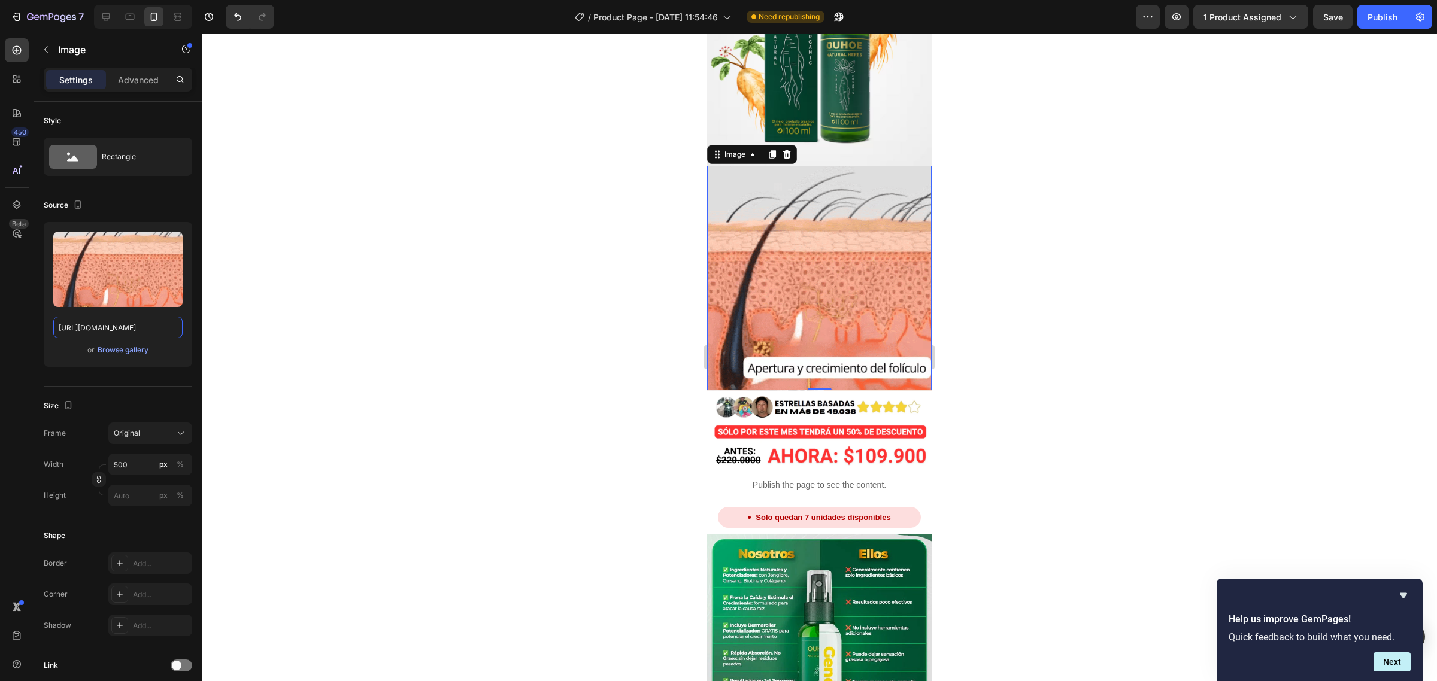
scroll to position [0, 0]
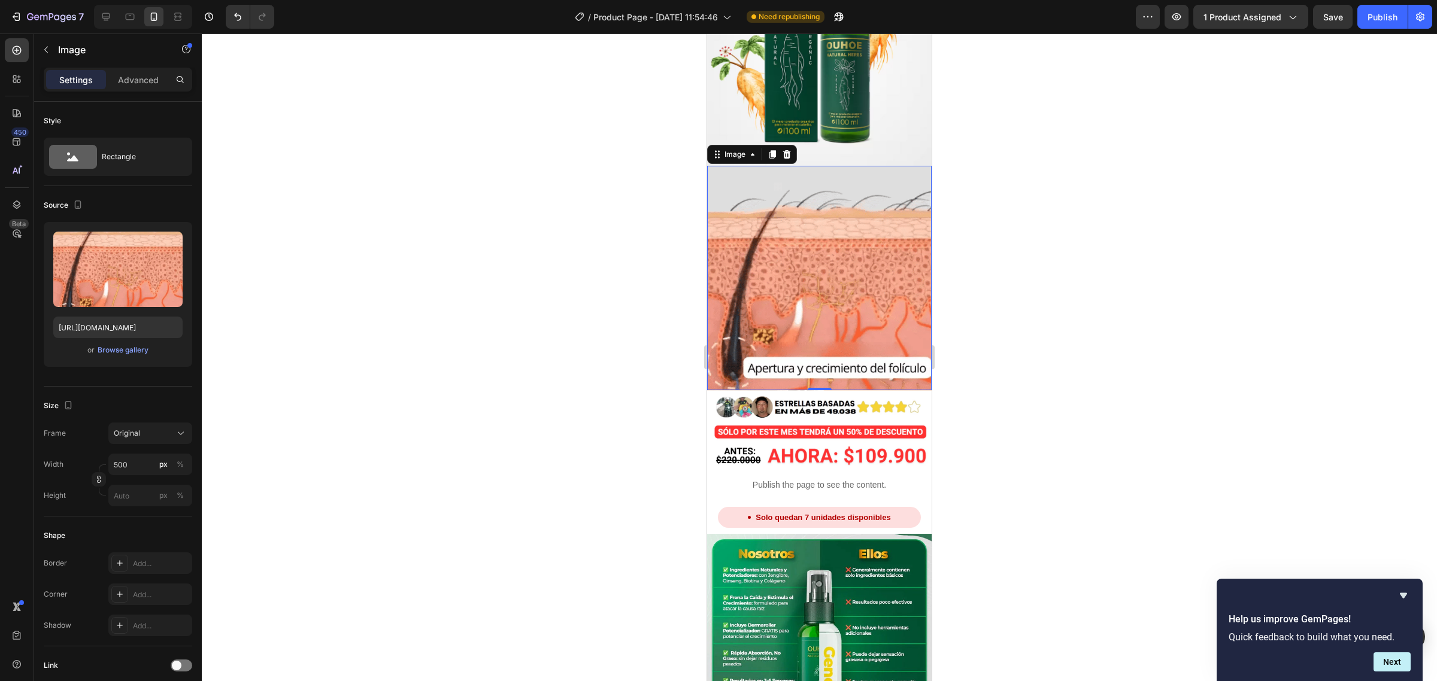
click at [769, 150] on icon at bounding box center [772, 155] width 10 height 10
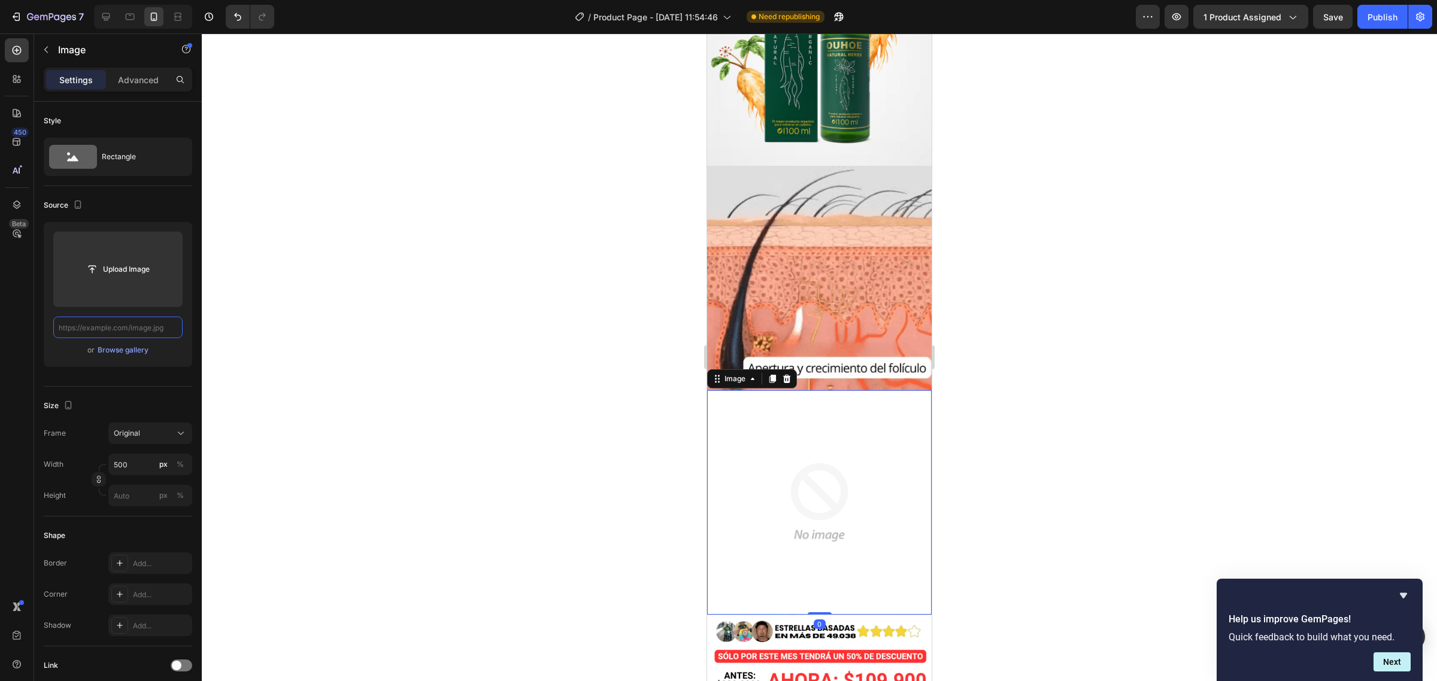
paste input "[URL][DOMAIN_NAME]"
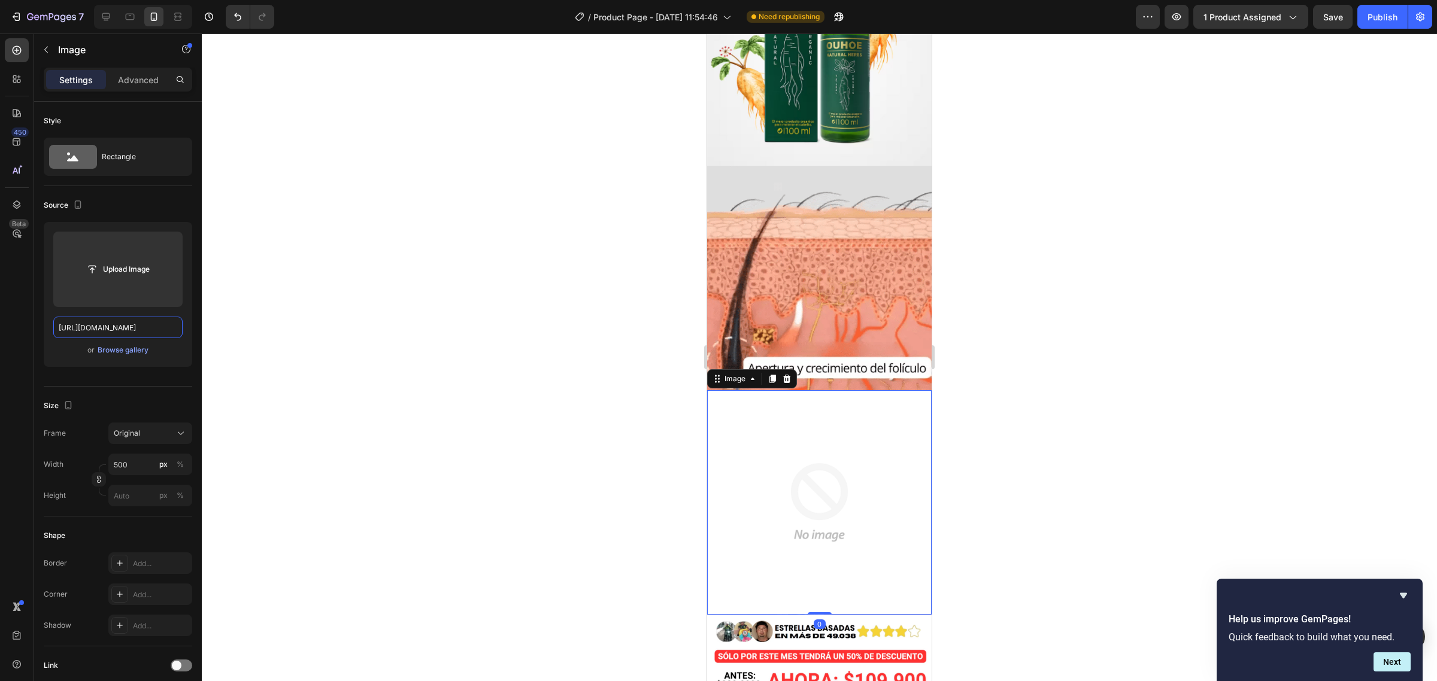
scroll to position [0, 307]
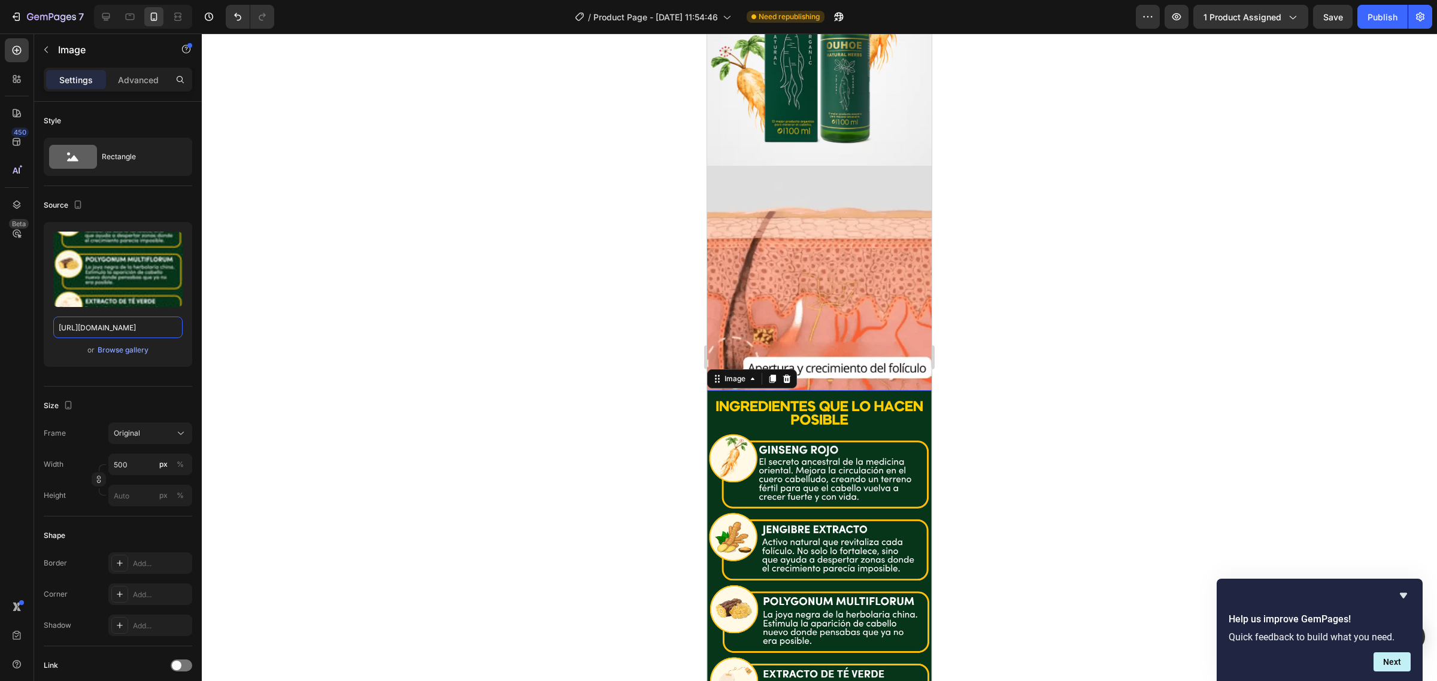
type input "[URL][DOMAIN_NAME]"
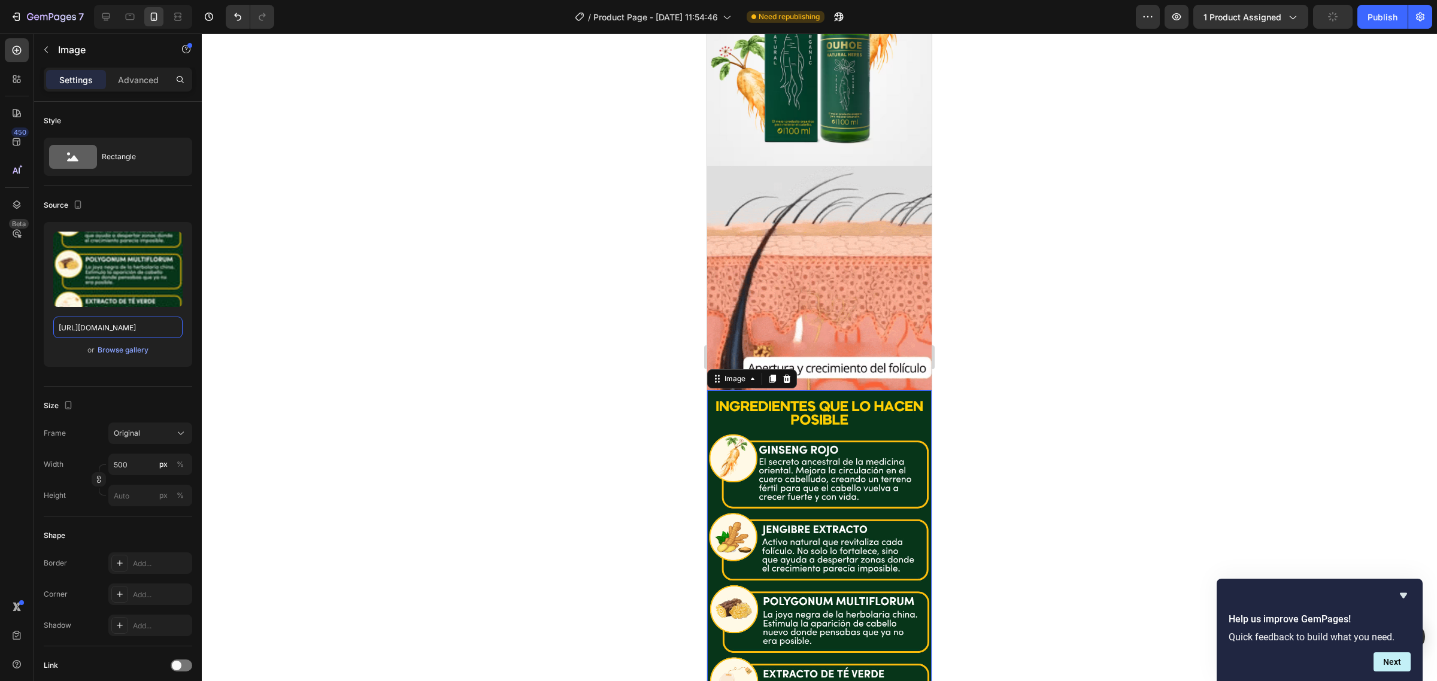
scroll to position [0, 0]
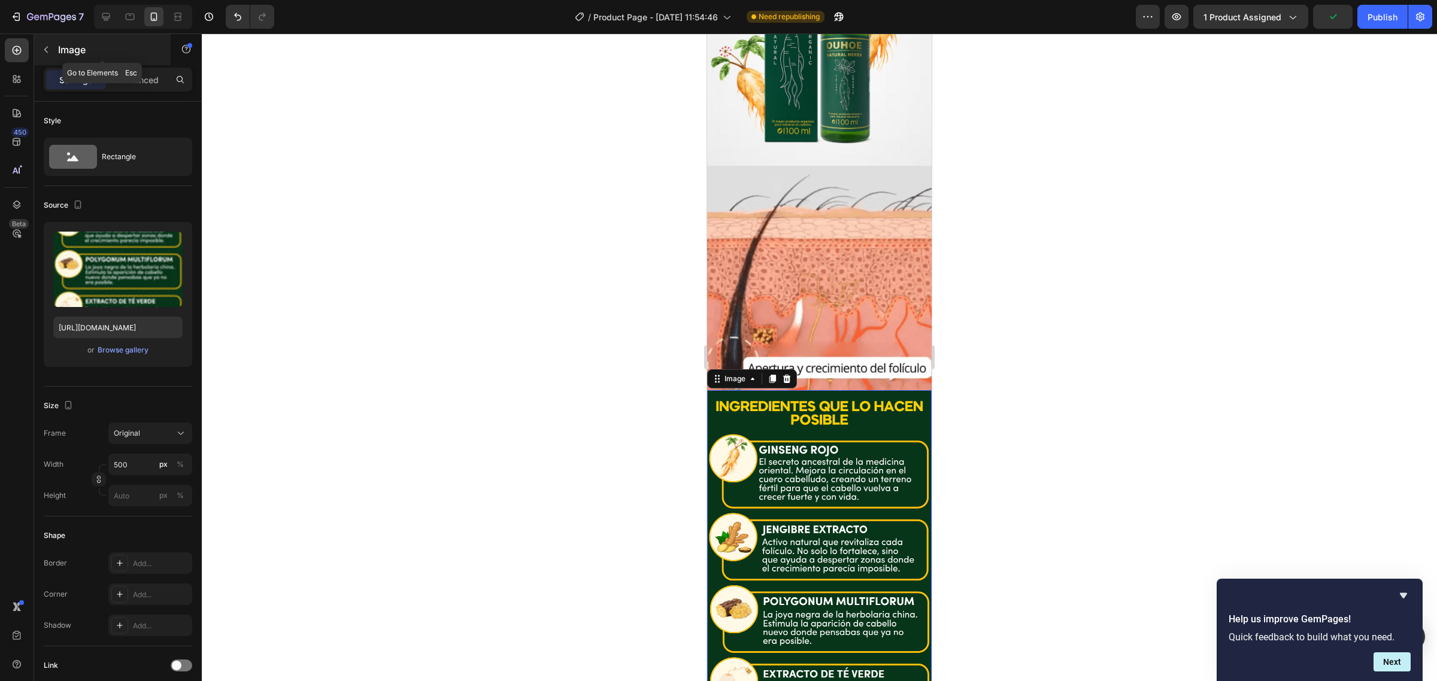
click at [74, 56] on p "Image" at bounding box center [109, 49] width 102 height 14
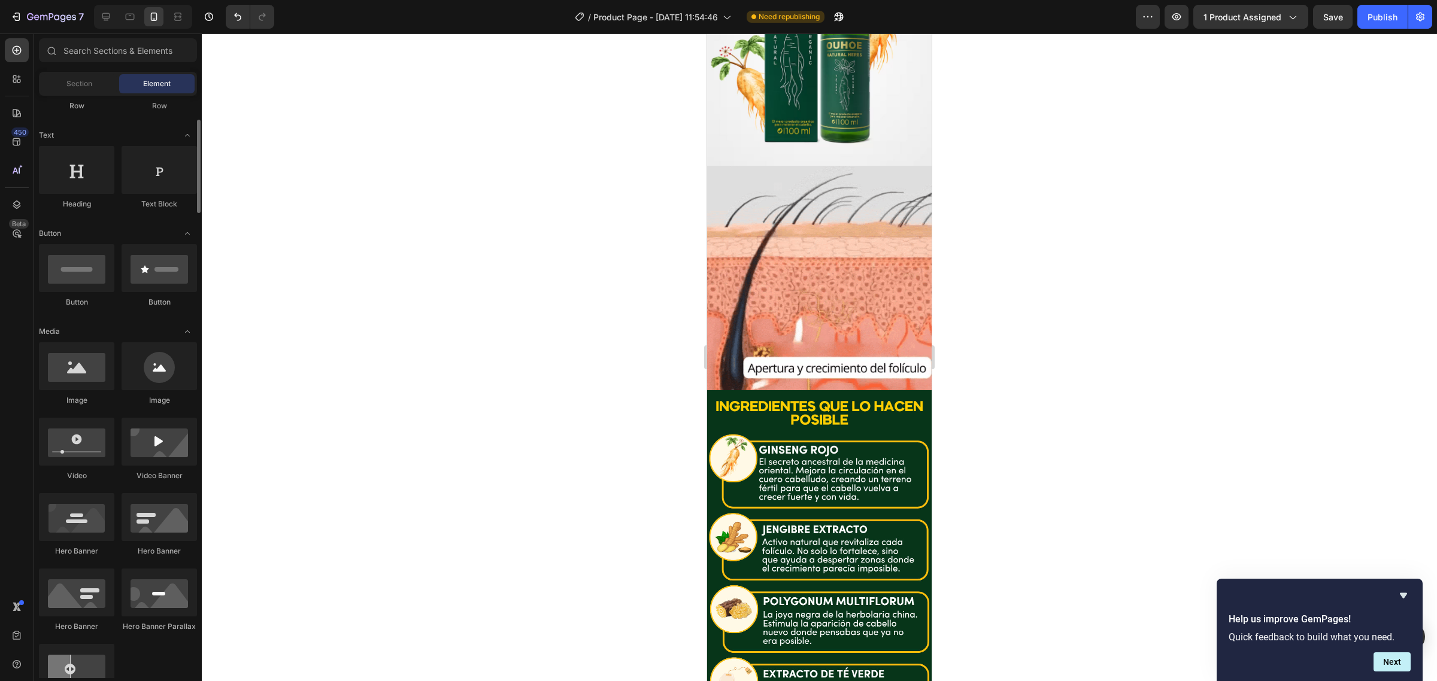
scroll to position [374, 0]
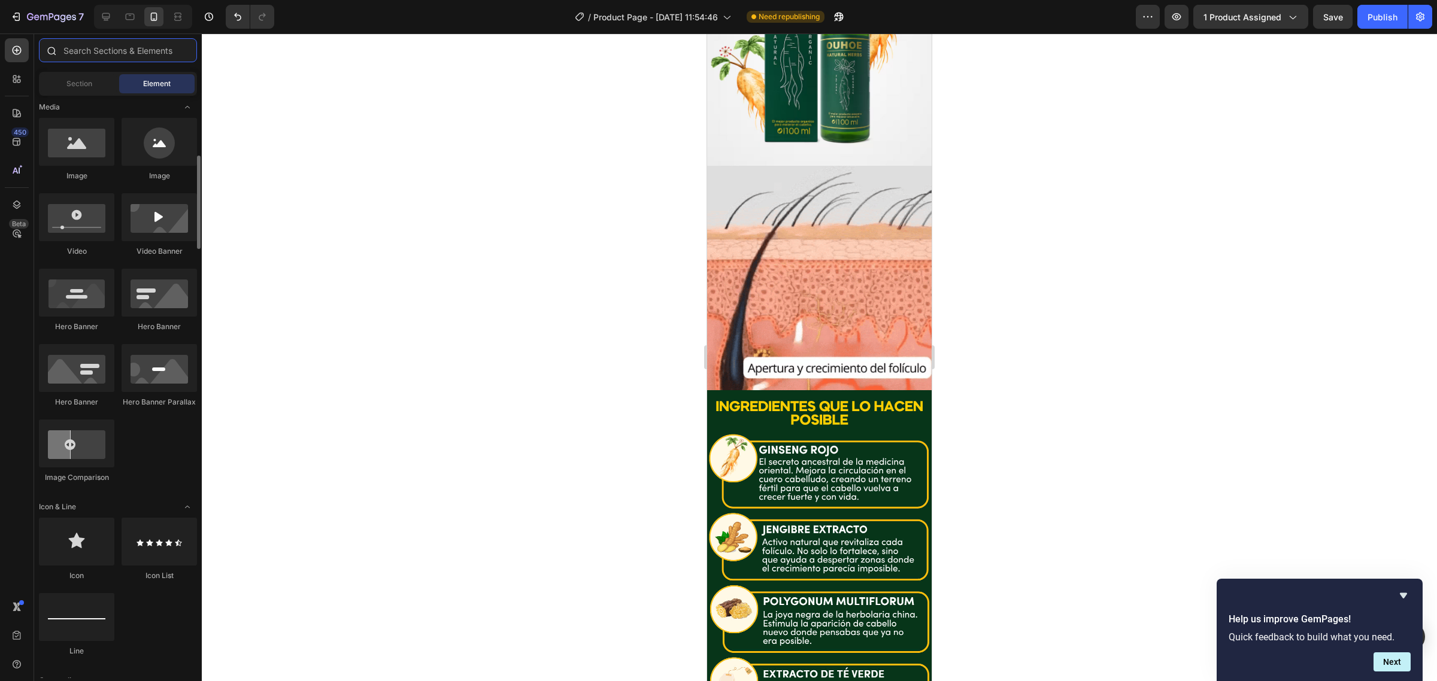
click at [105, 51] on input "text" at bounding box center [118, 50] width 158 height 24
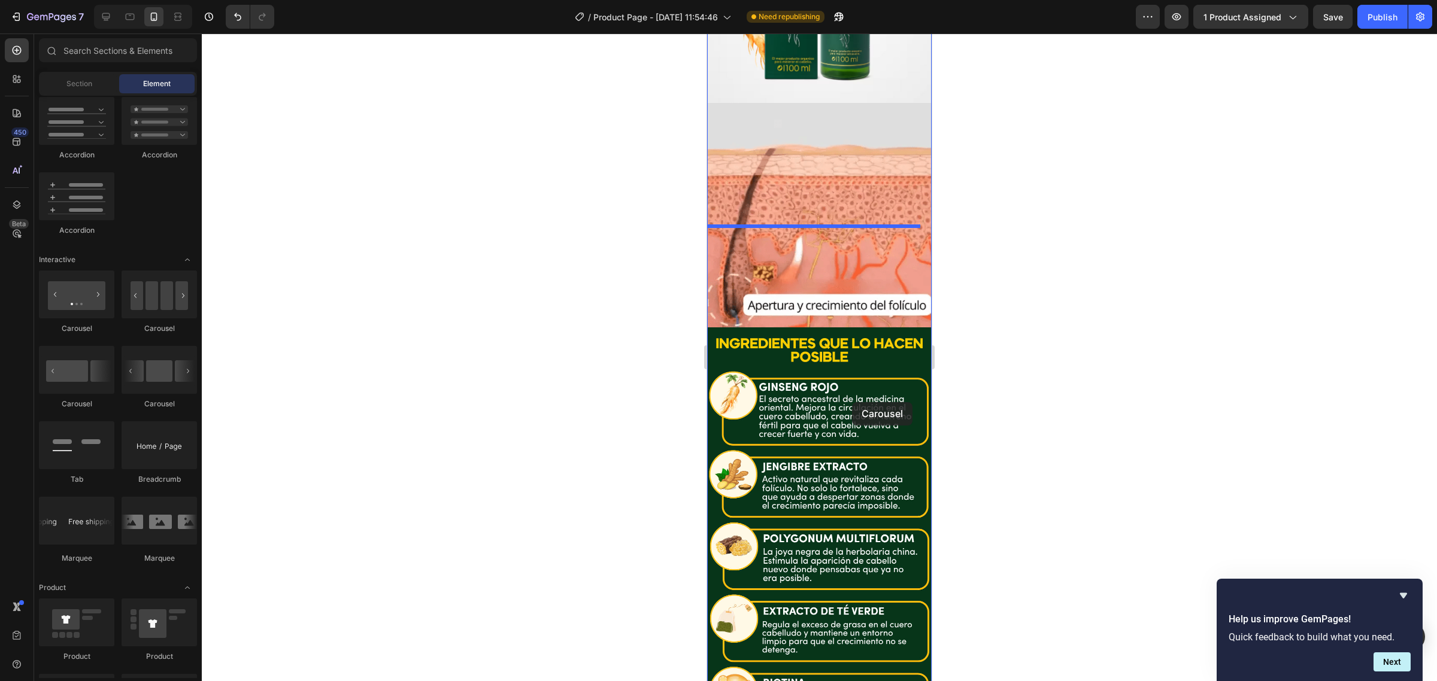
scroll to position [2162, 0]
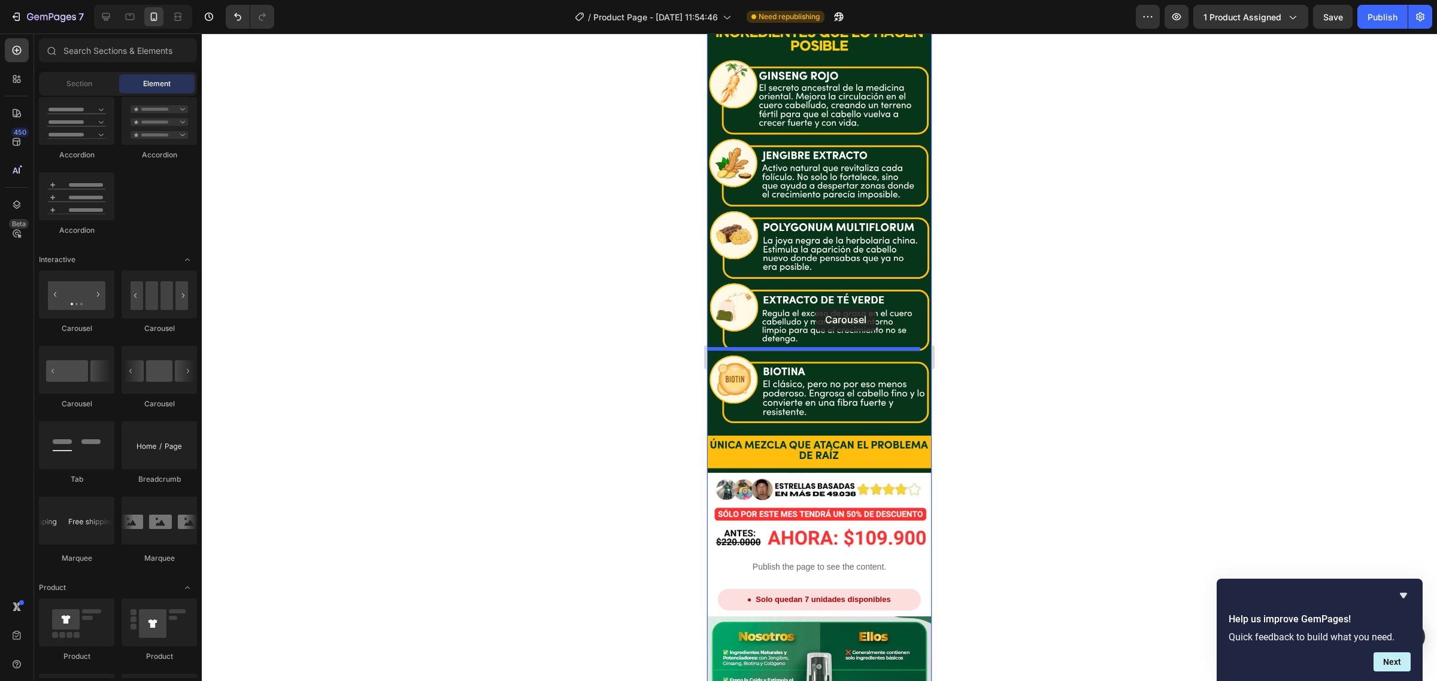
drag, startPoint x: 810, startPoint y: 328, endPoint x: 1692, endPoint y: 559, distance: 910.9
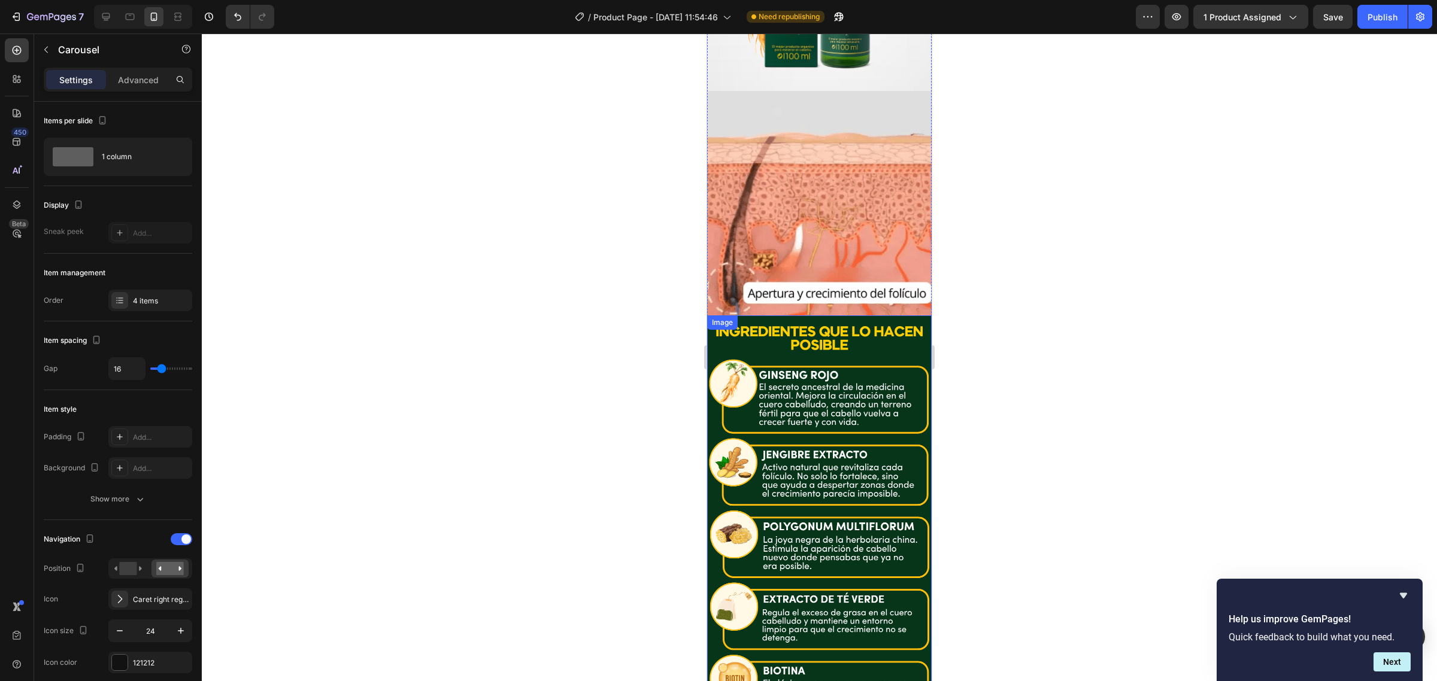
scroll to position [1938, 0]
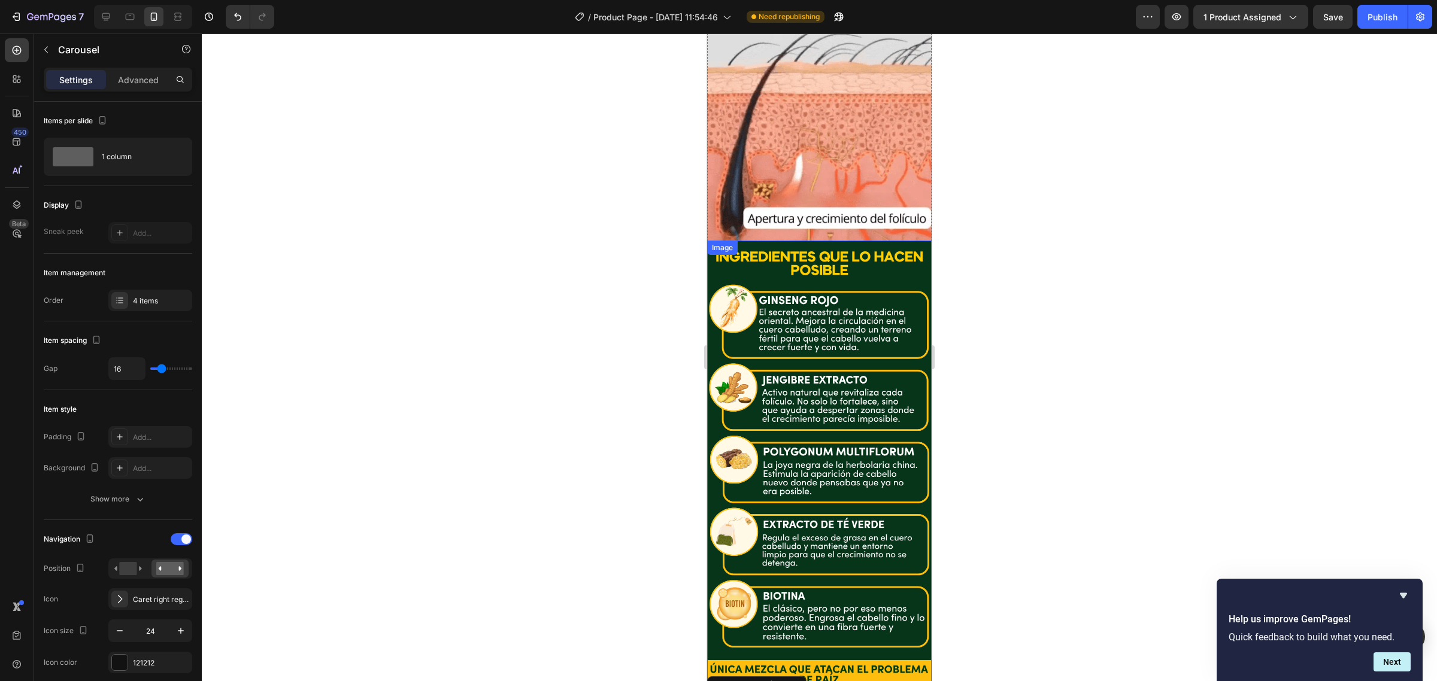
click at [816, 306] on img at bounding box center [819, 469] width 224 height 457
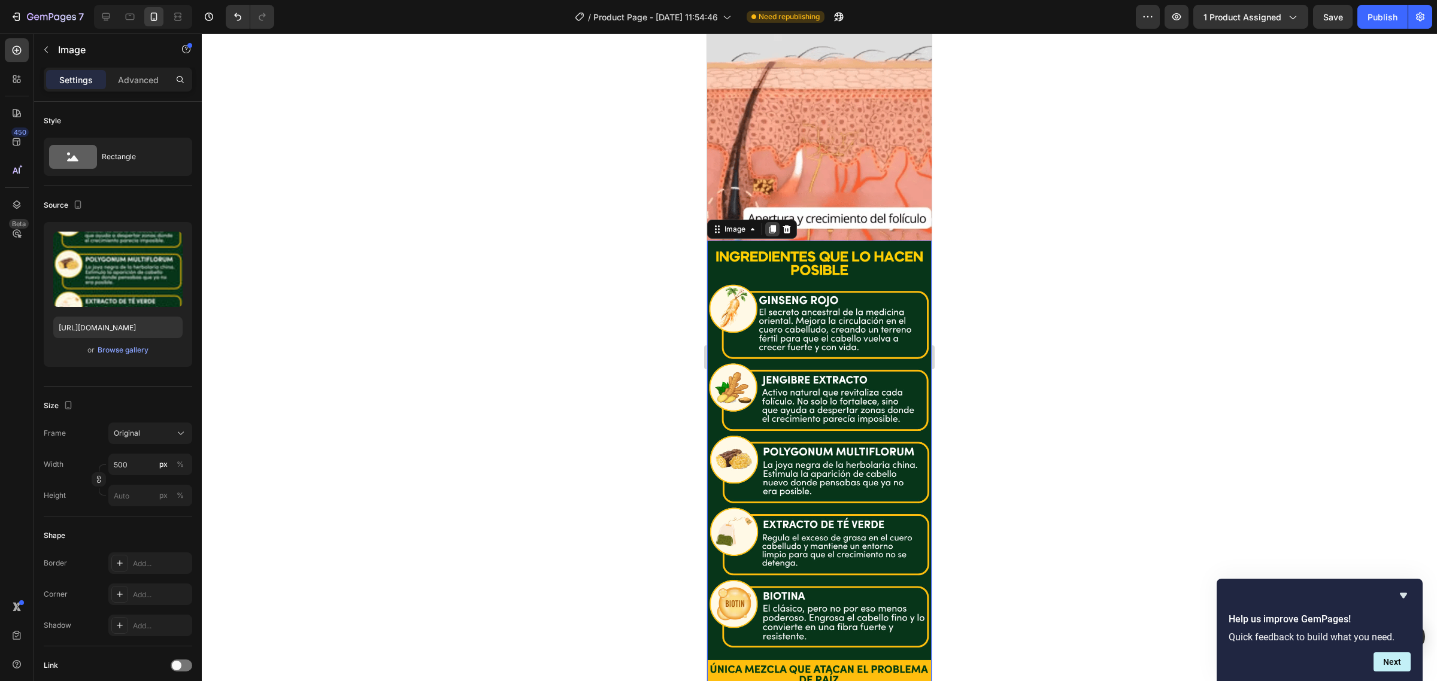
click at [771, 226] on icon at bounding box center [772, 230] width 7 height 8
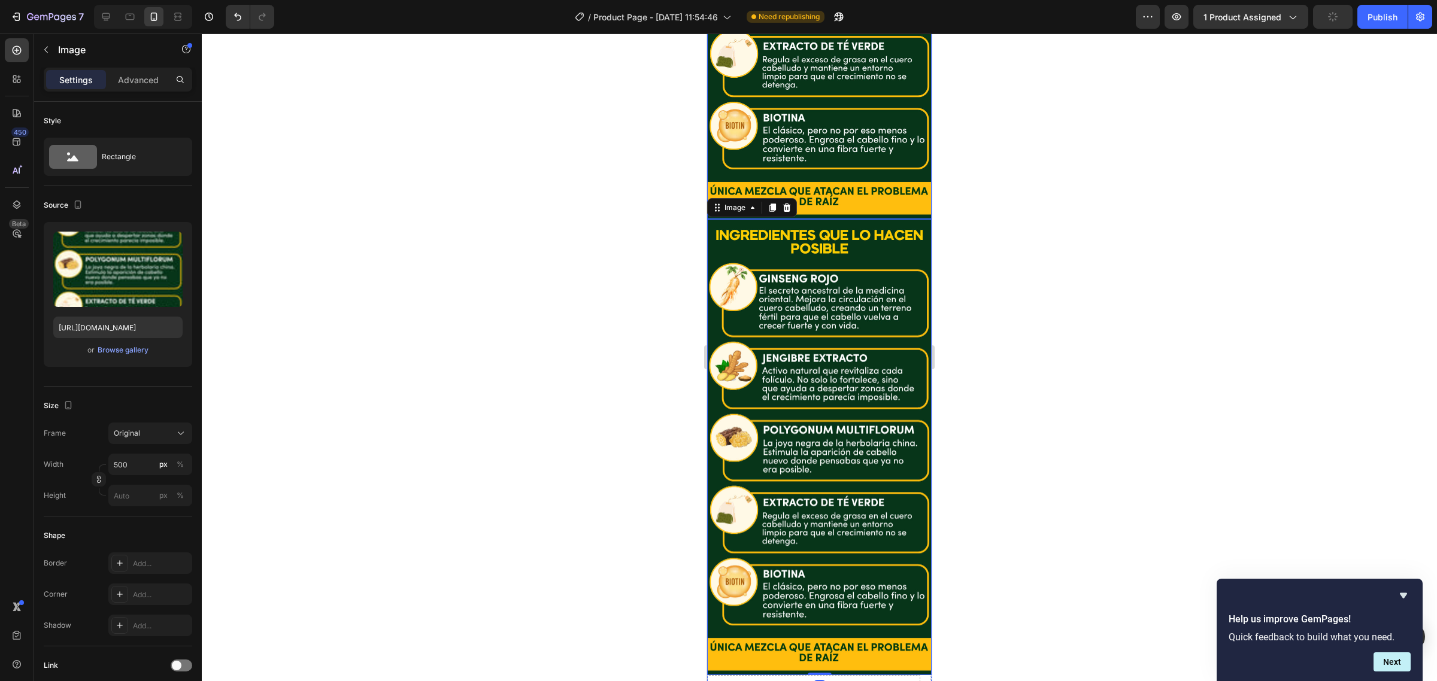
scroll to position [2435, 0]
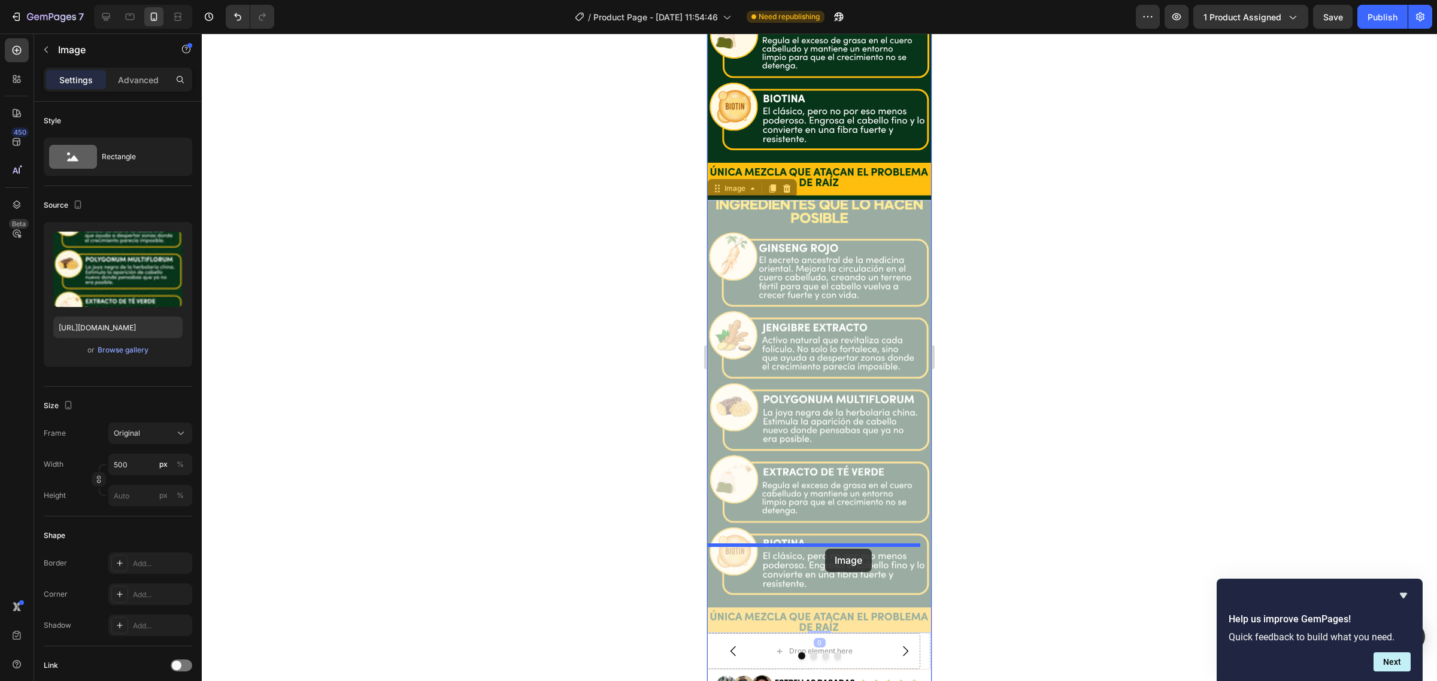
drag, startPoint x: 734, startPoint y: 63, endPoint x: 827, endPoint y: 549, distance: 494.9
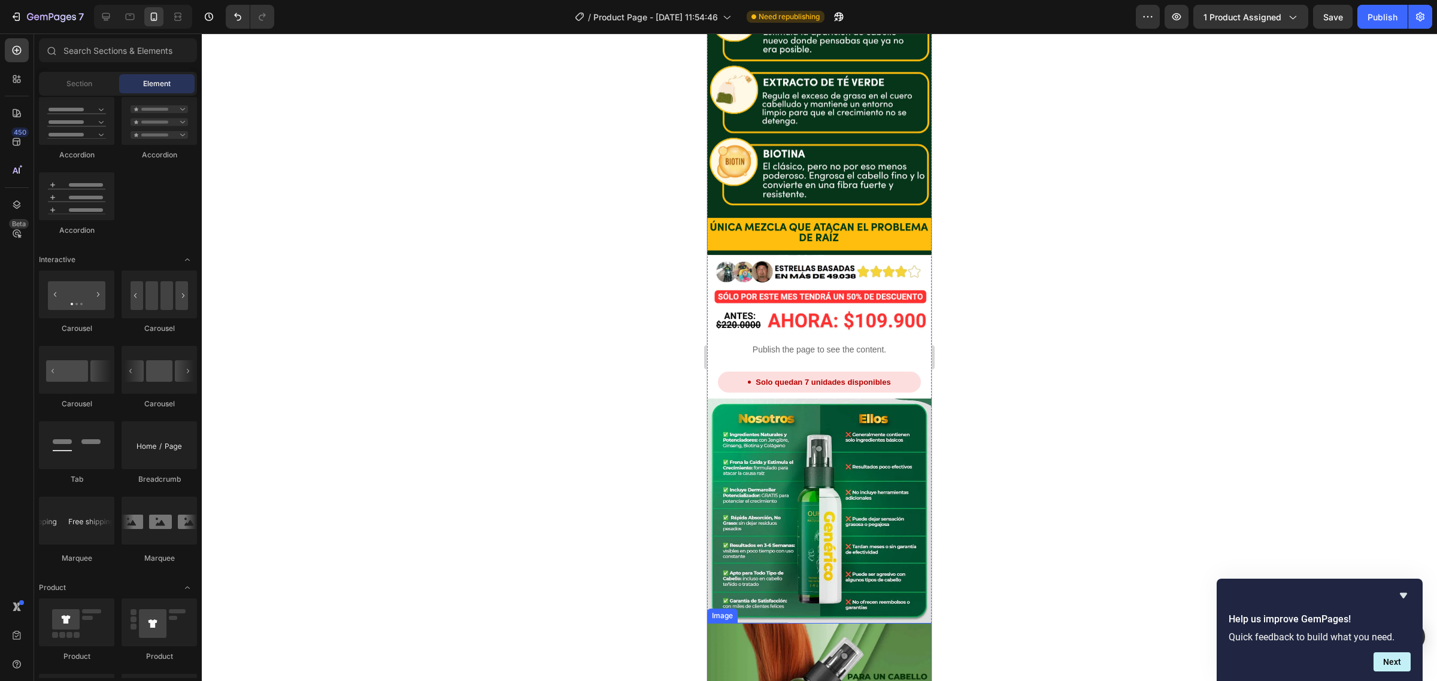
scroll to position [2743, 0]
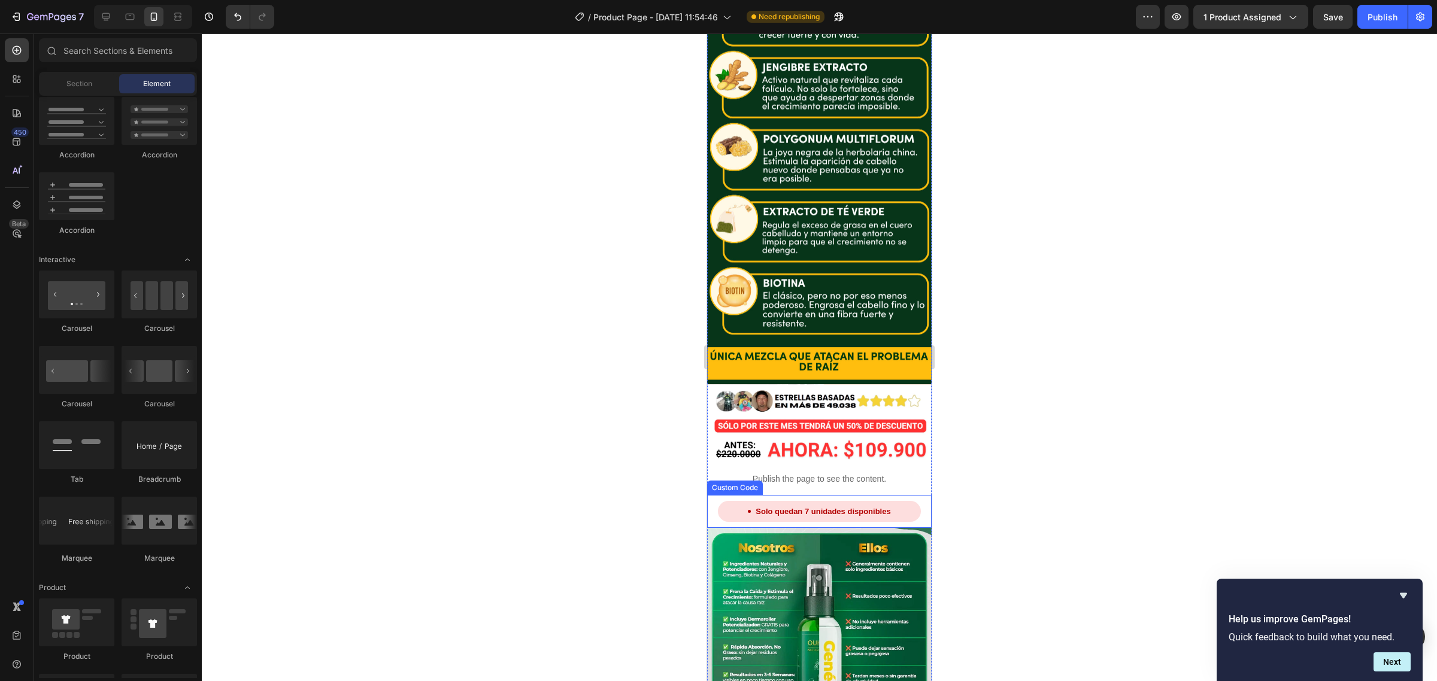
click at [813, 528] on img at bounding box center [819, 640] width 224 height 224
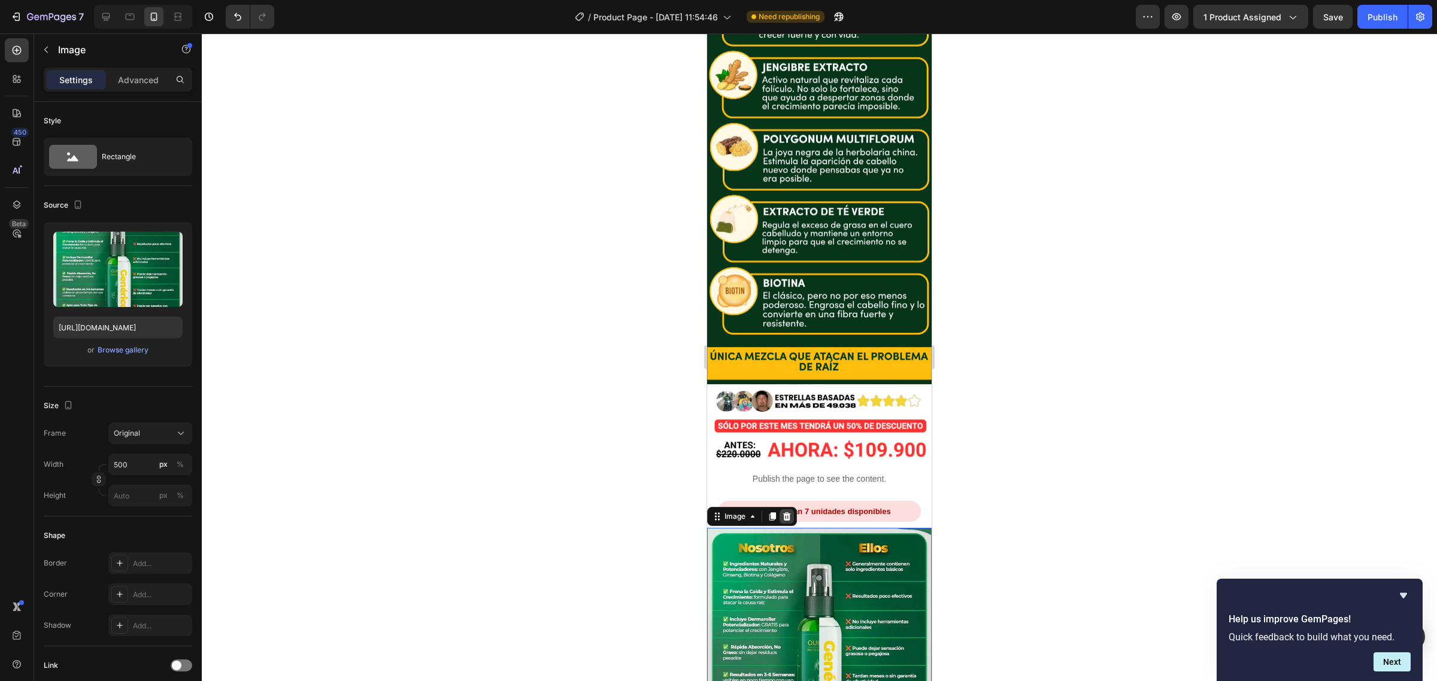
click at [786, 509] on div at bounding box center [786, 516] width 14 height 14
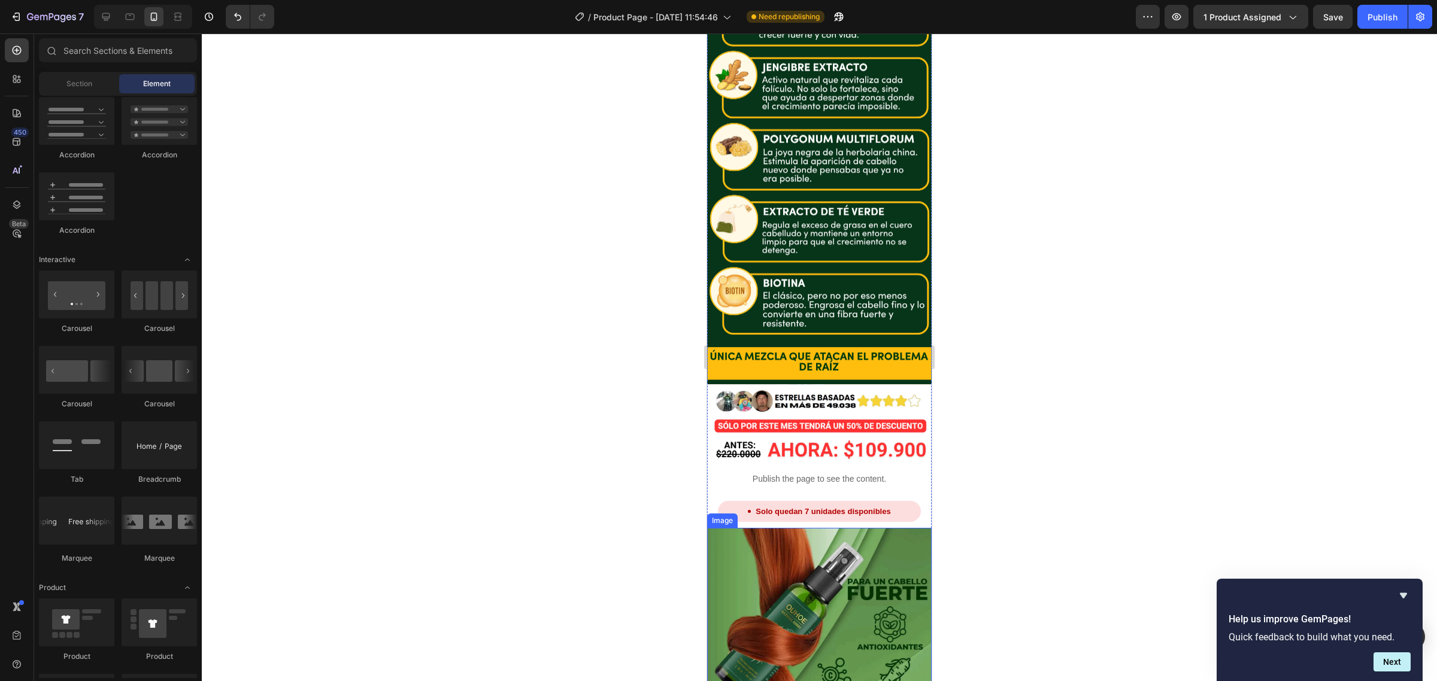
click at [828, 528] on img at bounding box center [819, 657] width 224 height 258
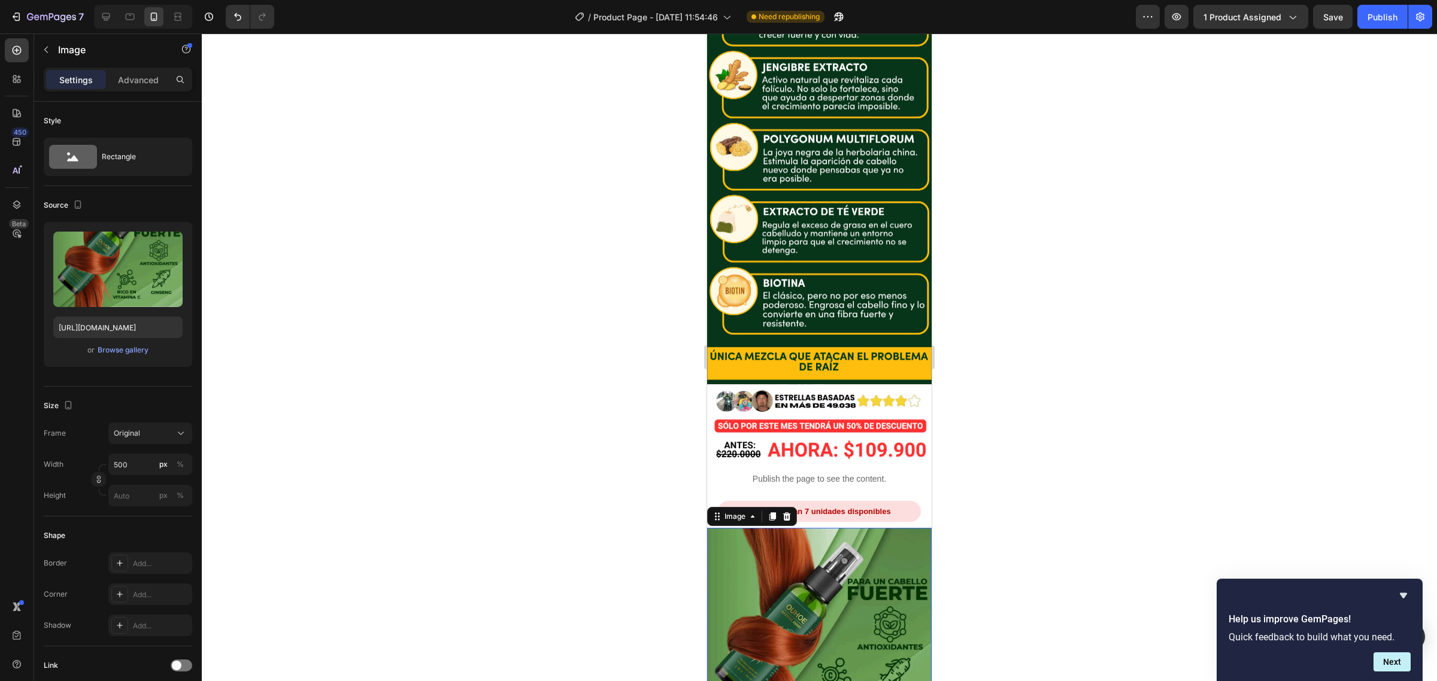
click at [787, 528] on img at bounding box center [819, 657] width 224 height 258
click at [787, 512] on icon at bounding box center [787, 517] width 10 height 10
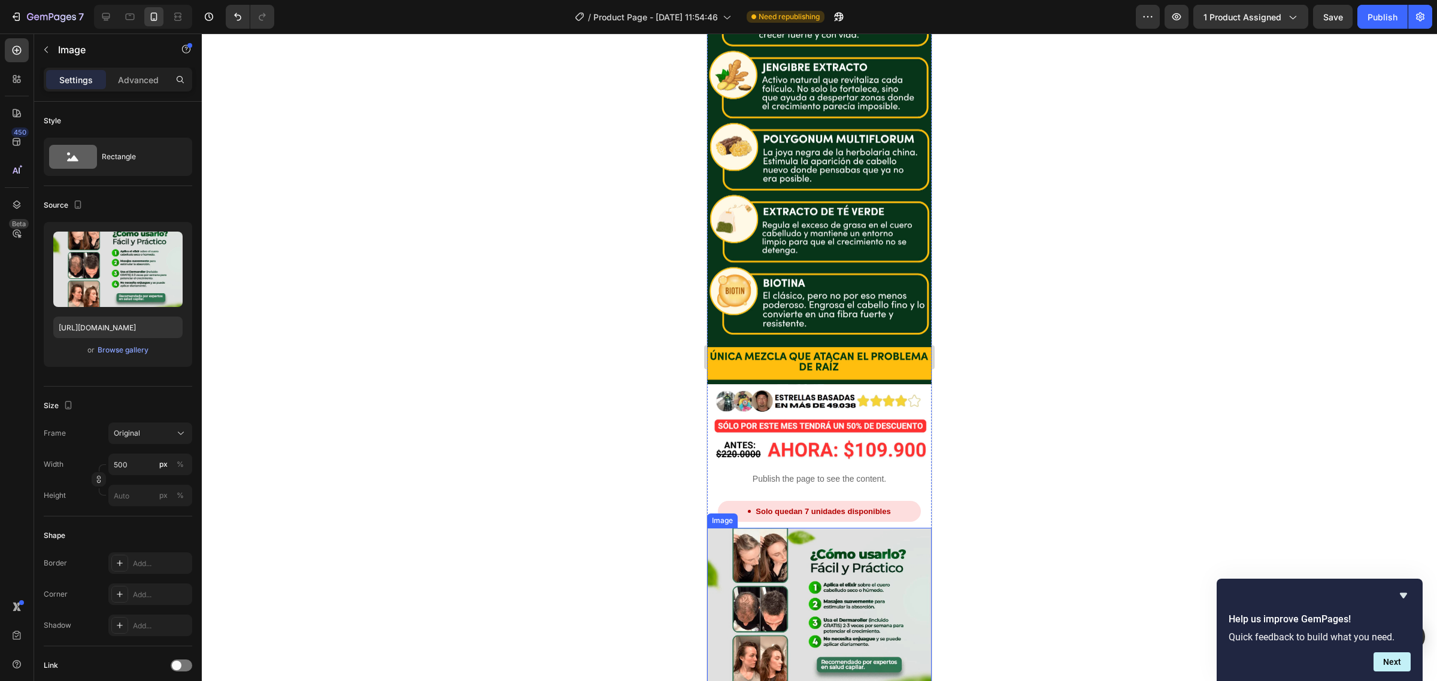
click at [808, 528] on img at bounding box center [819, 616] width 224 height 176
click at [787, 512] on icon at bounding box center [787, 517] width 10 height 10
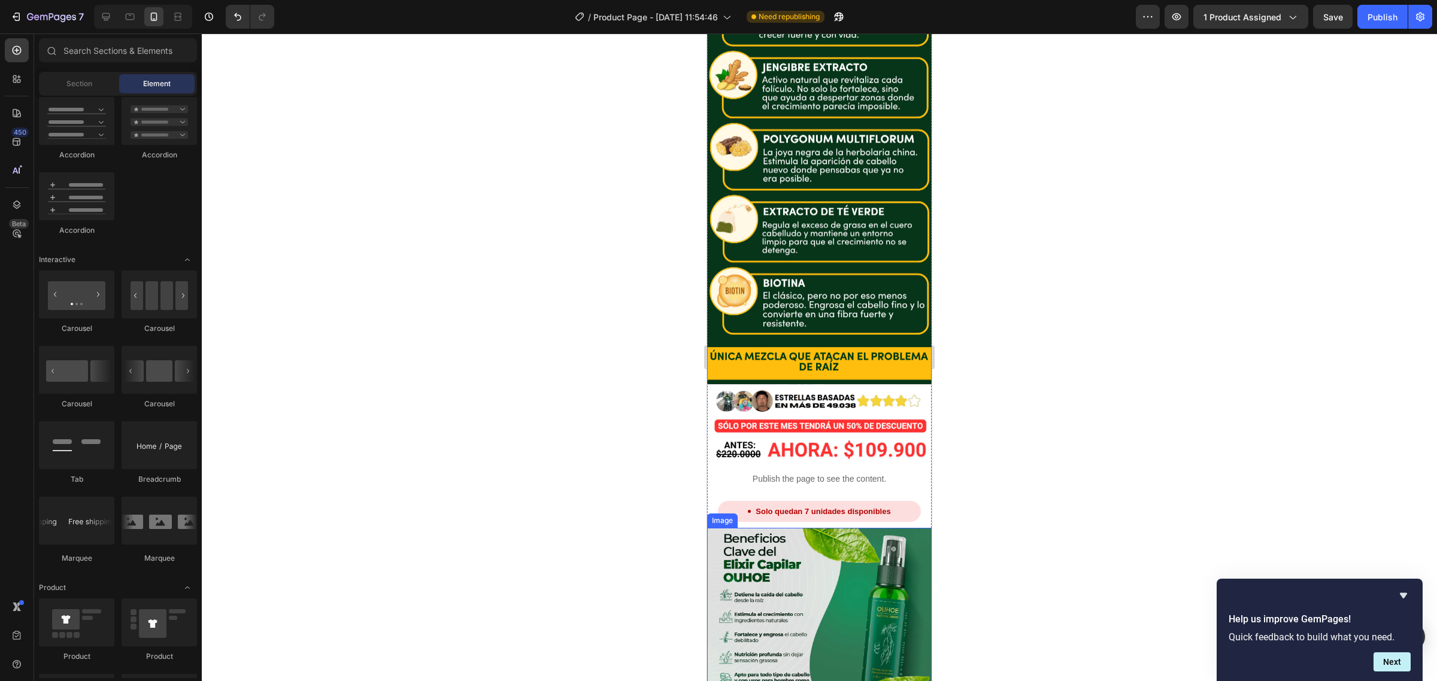
click at [808, 528] on img at bounding box center [819, 615] width 224 height 175
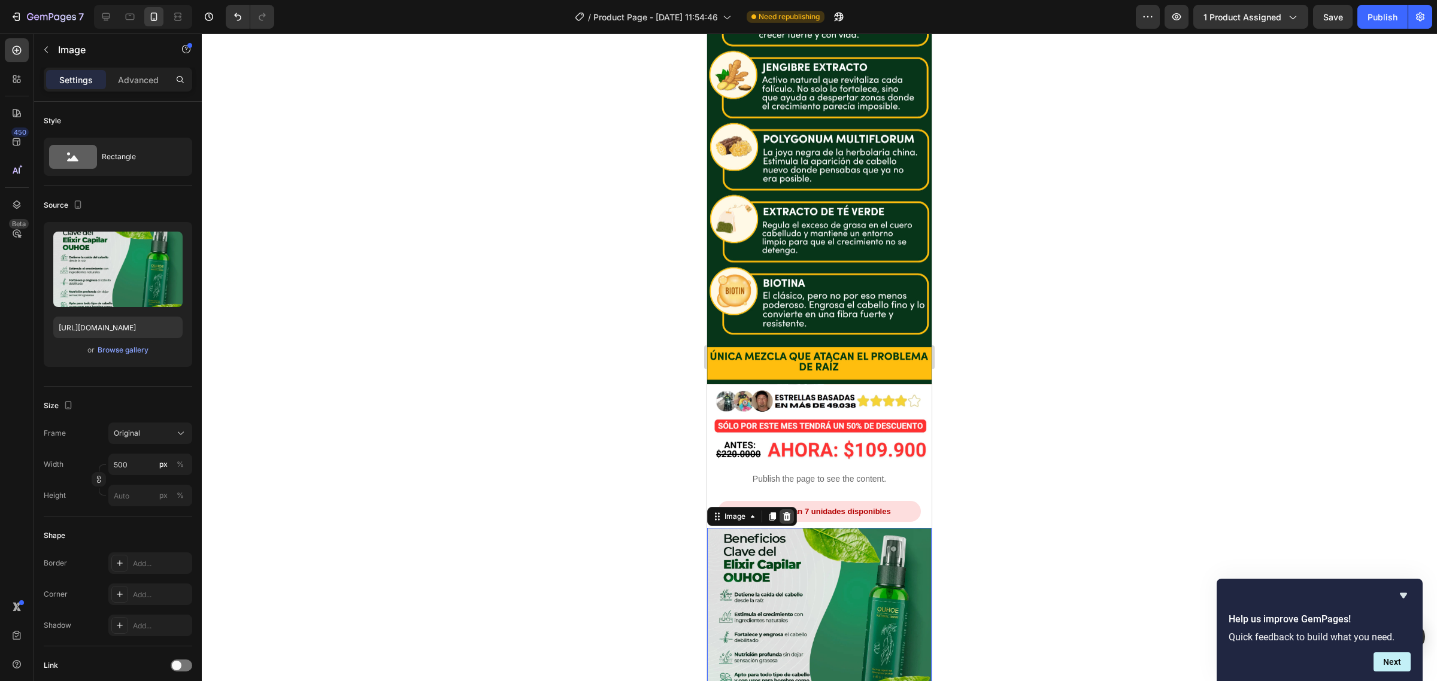
click at [788, 509] on div at bounding box center [786, 516] width 14 height 14
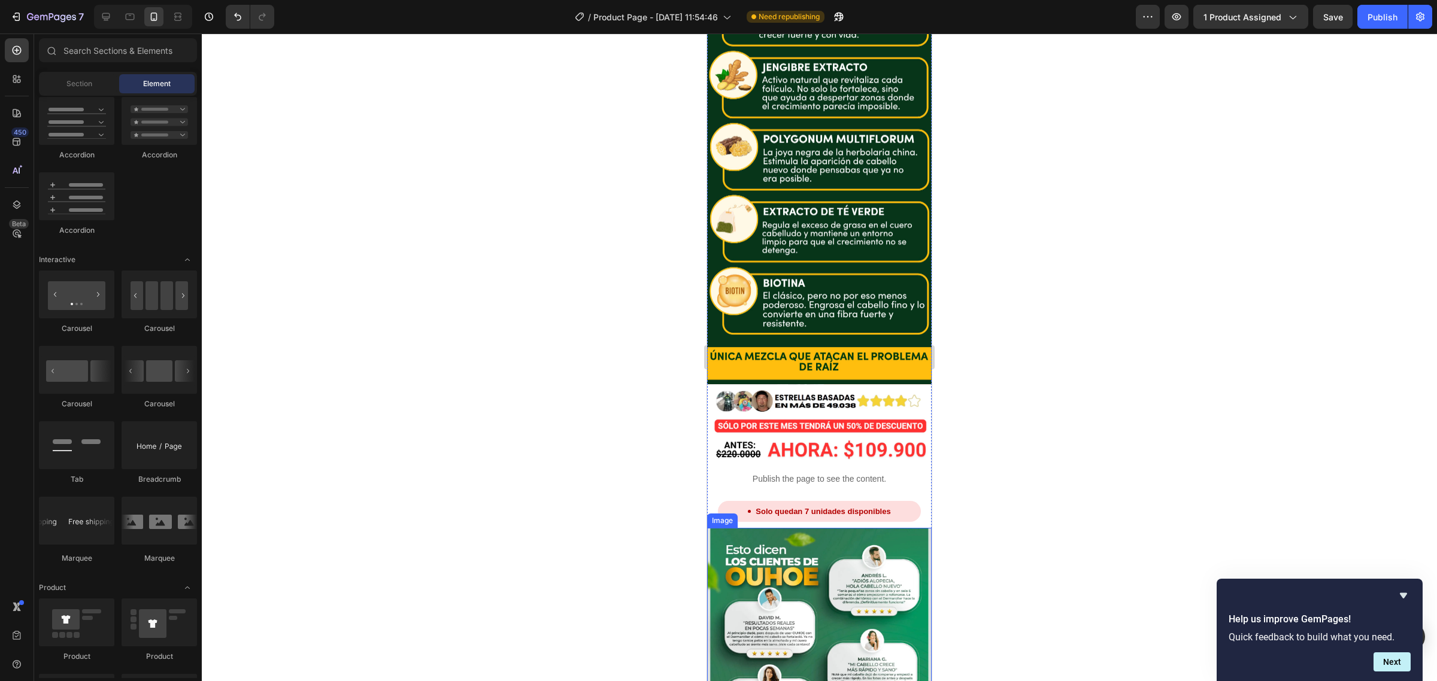
click at [812, 528] on img at bounding box center [819, 640] width 224 height 224
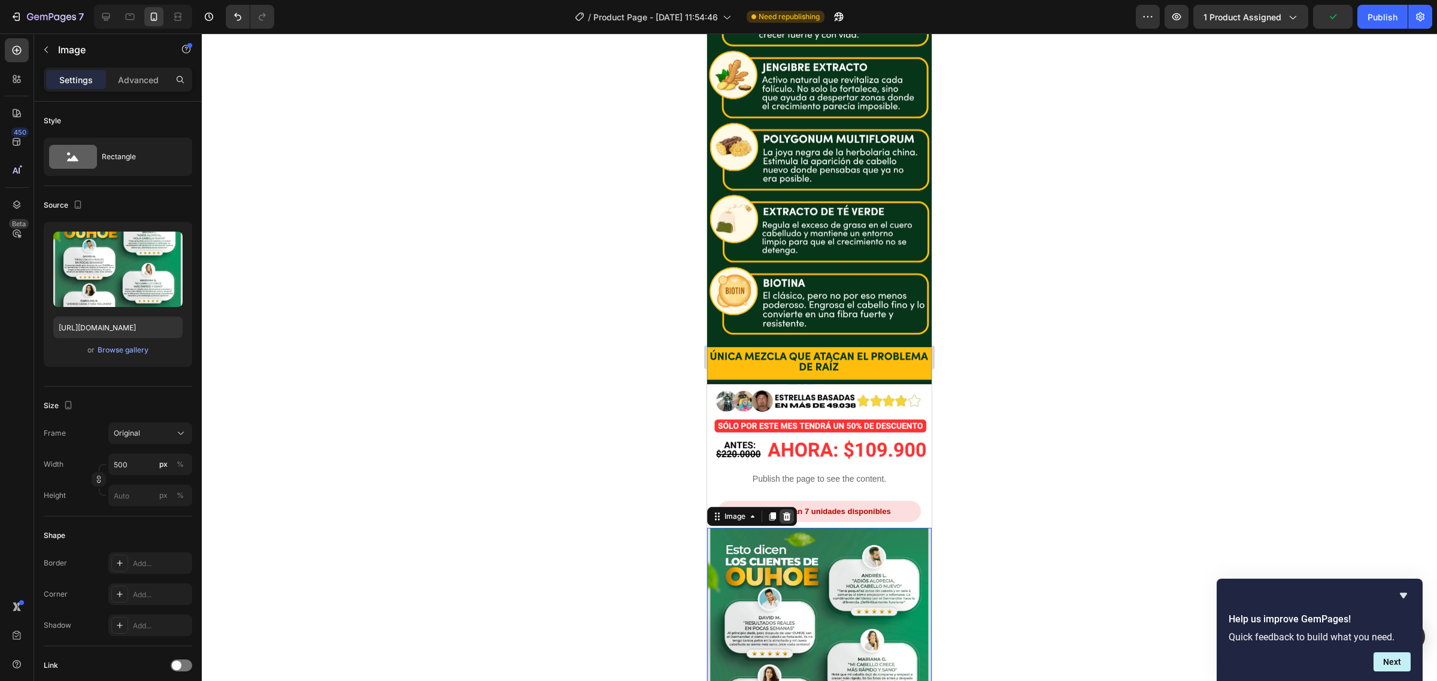
click at [784, 512] on icon at bounding box center [787, 516] width 8 height 8
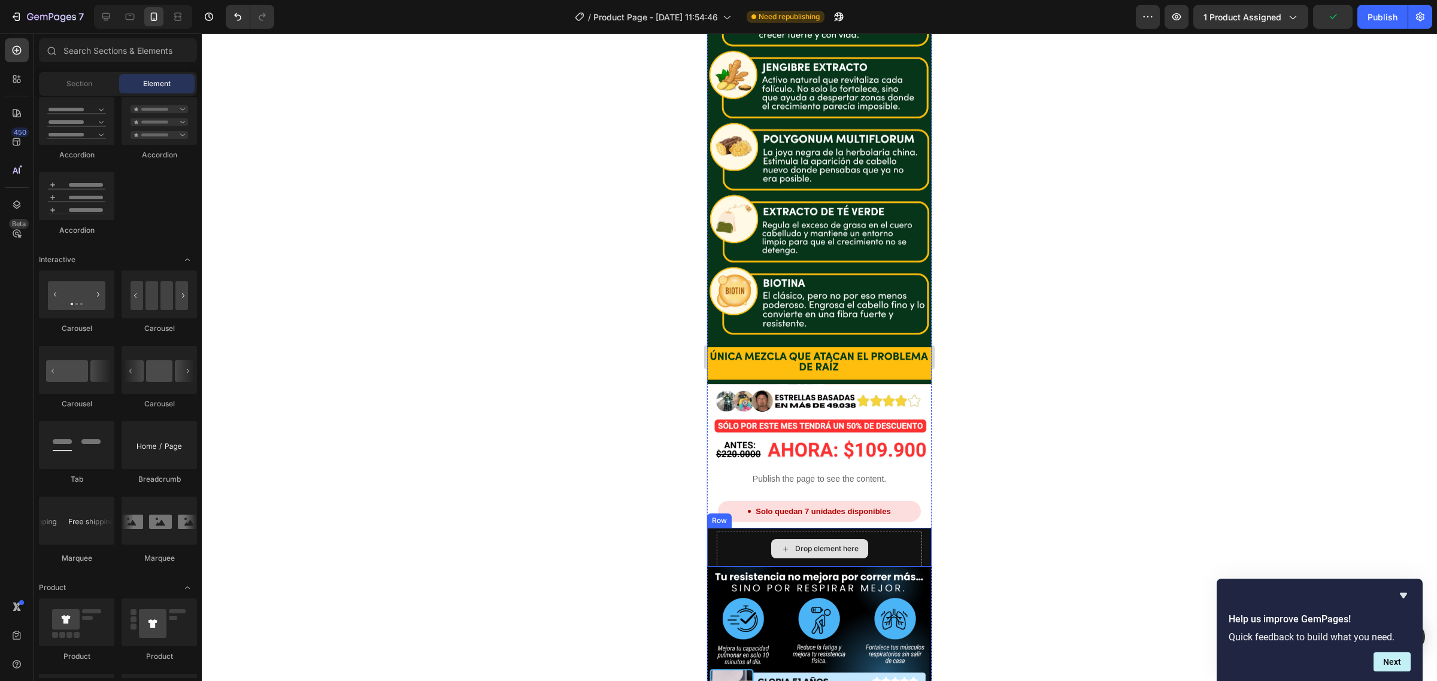
click at [798, 539] on div "Drop element here" at bounding box center [819, 548] width 97 height 19
click at [761, 531] on div "Drop element here" at bounding box center [819, 549] width 205 height 36
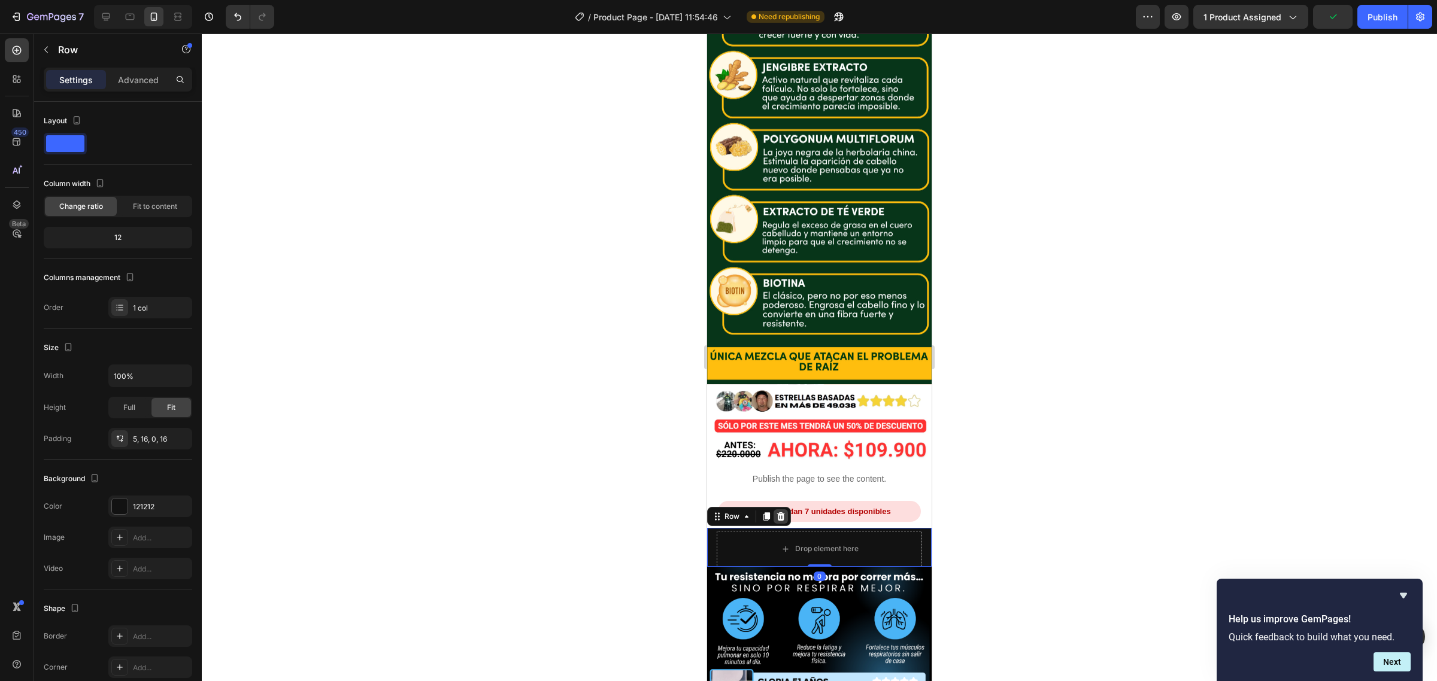
click at [782, 512] on icon at bounding box center [781, 516] width 8 height 8
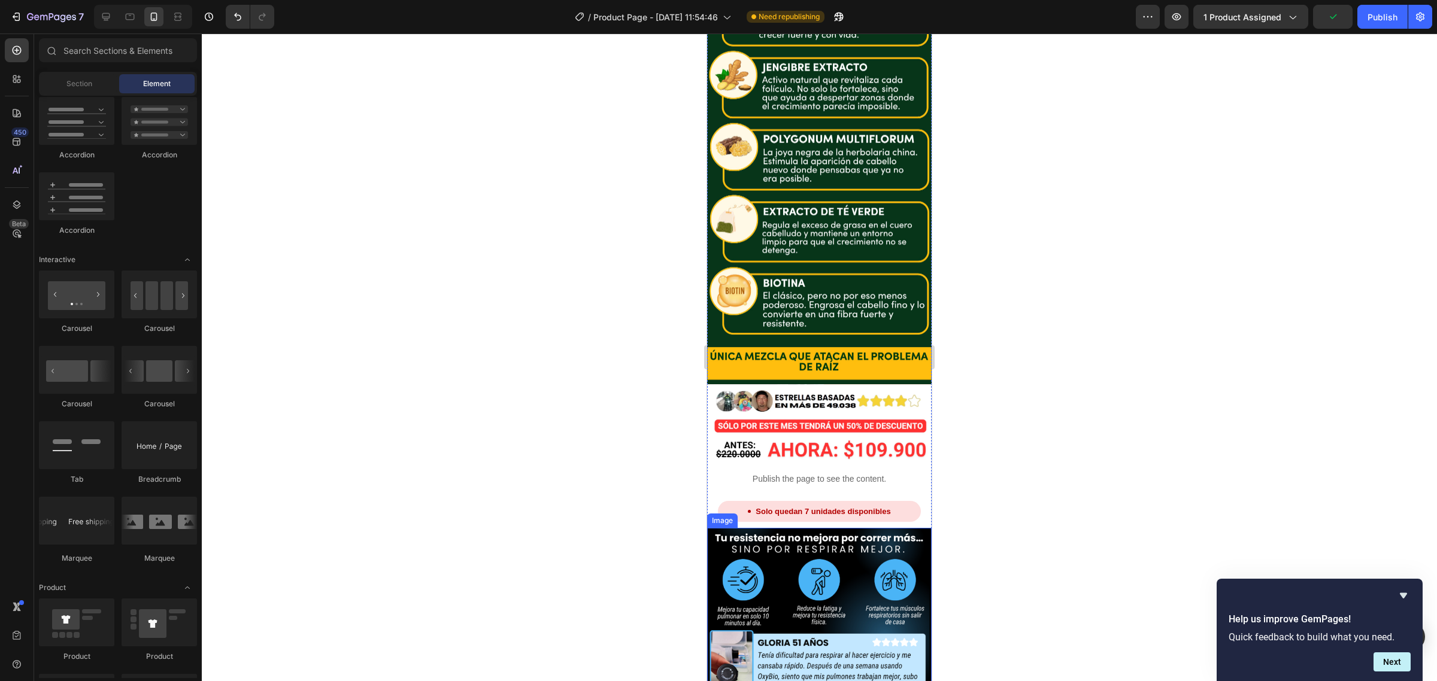
click at [788, 528] on img at bounding box center [819, 622] width 224 height 189
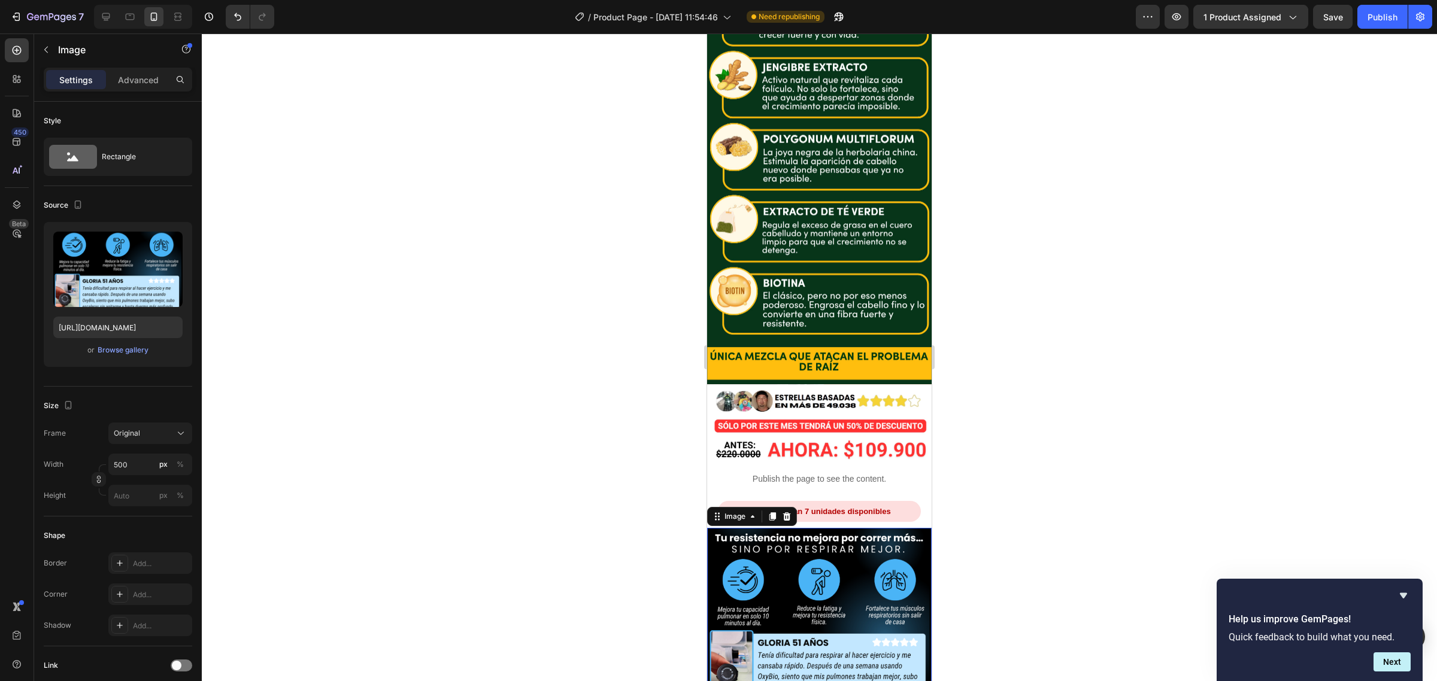
click at [785, 512] on icon at bounding box center [787, 516] width 8 height 8
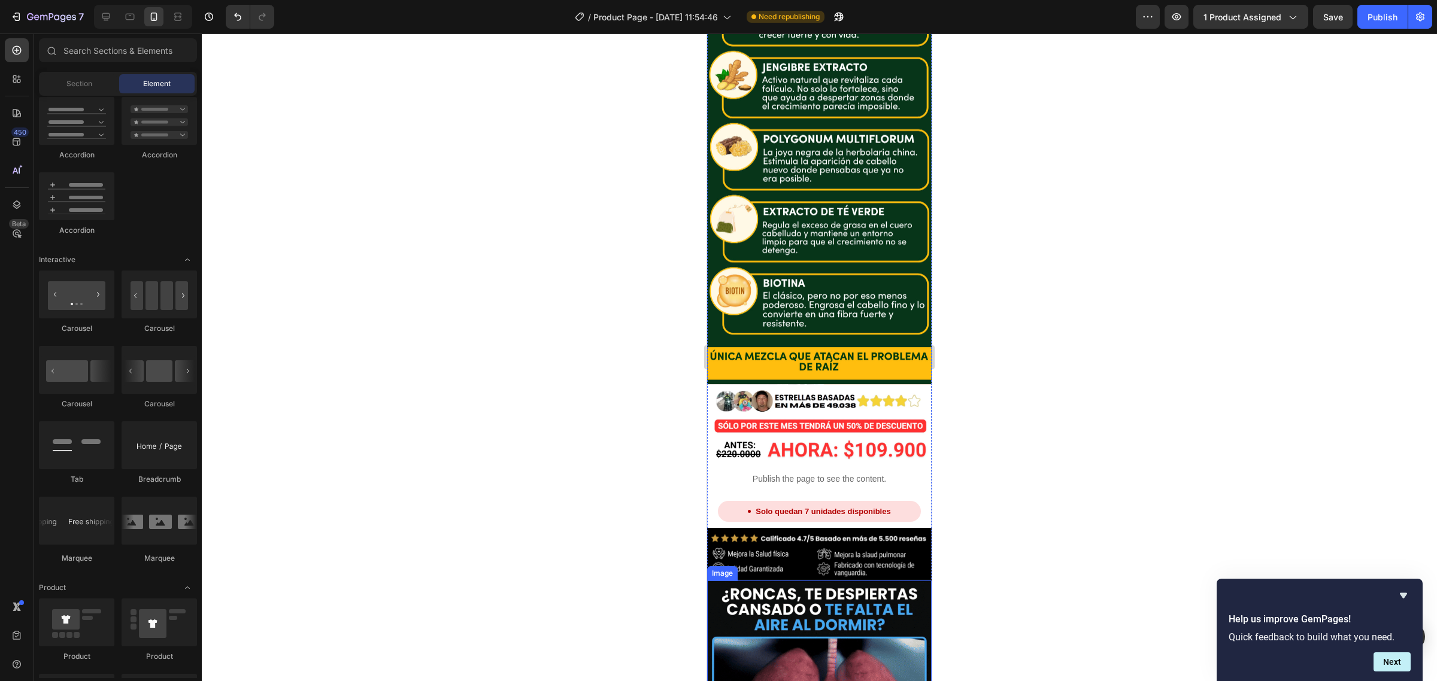
click at [801, 581] on img at bounding box center [819, 693] width 224 height 224
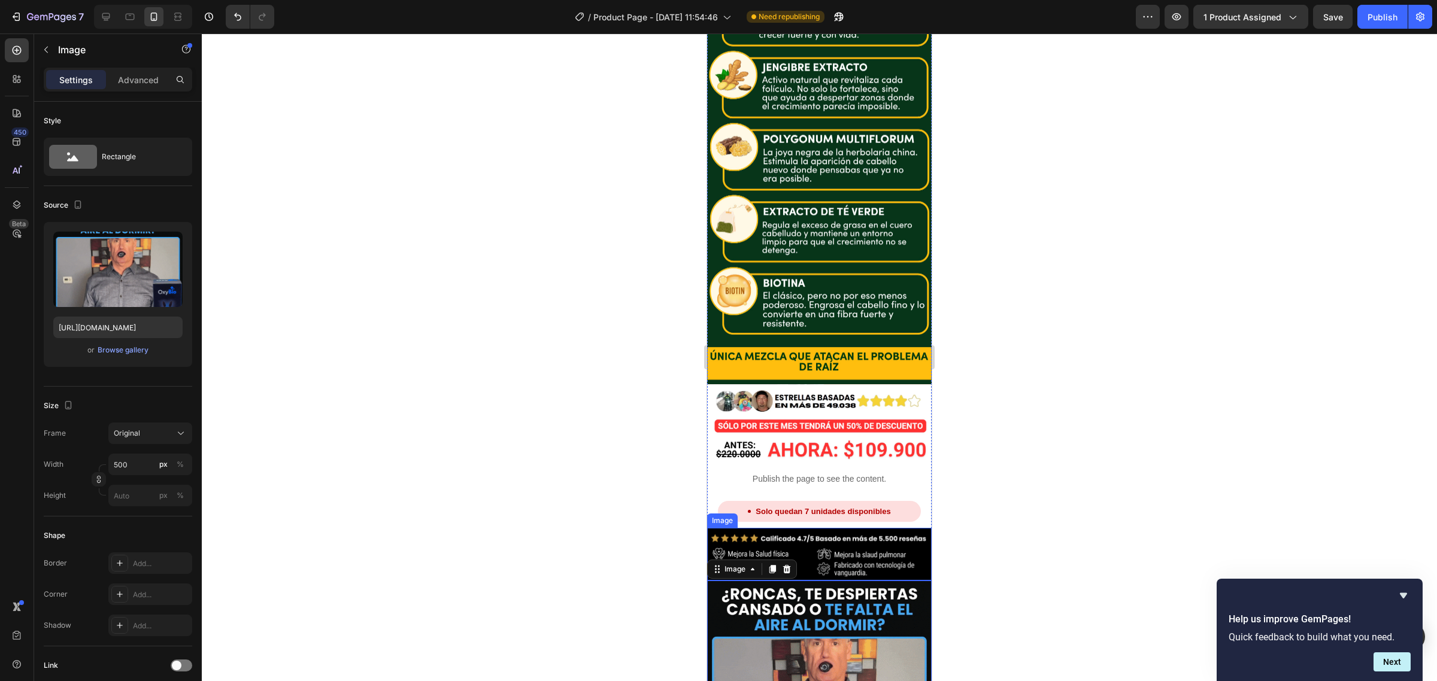
click at [776, 528] on img at bounding box center [819, 554] width 224 height 53
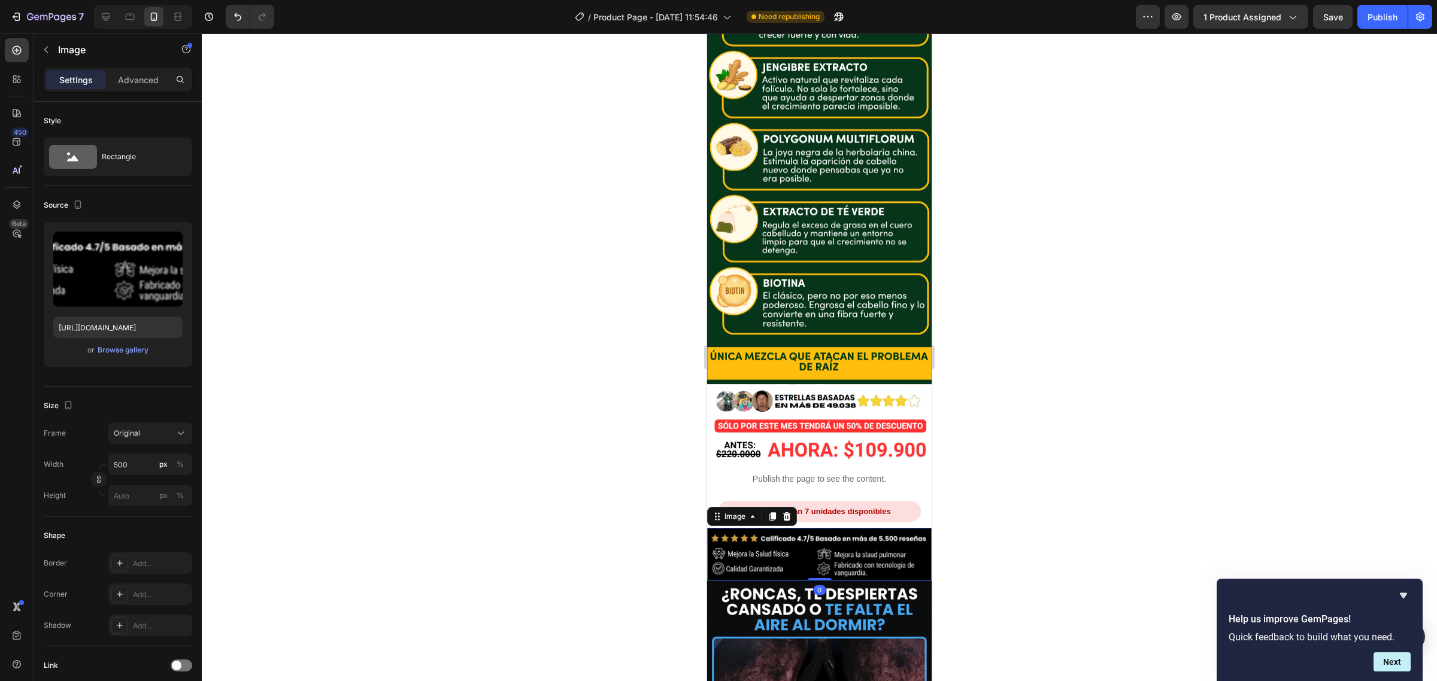
click at [785, 507] on div "Image" at bounding box center [752, 516] width 90 height 19
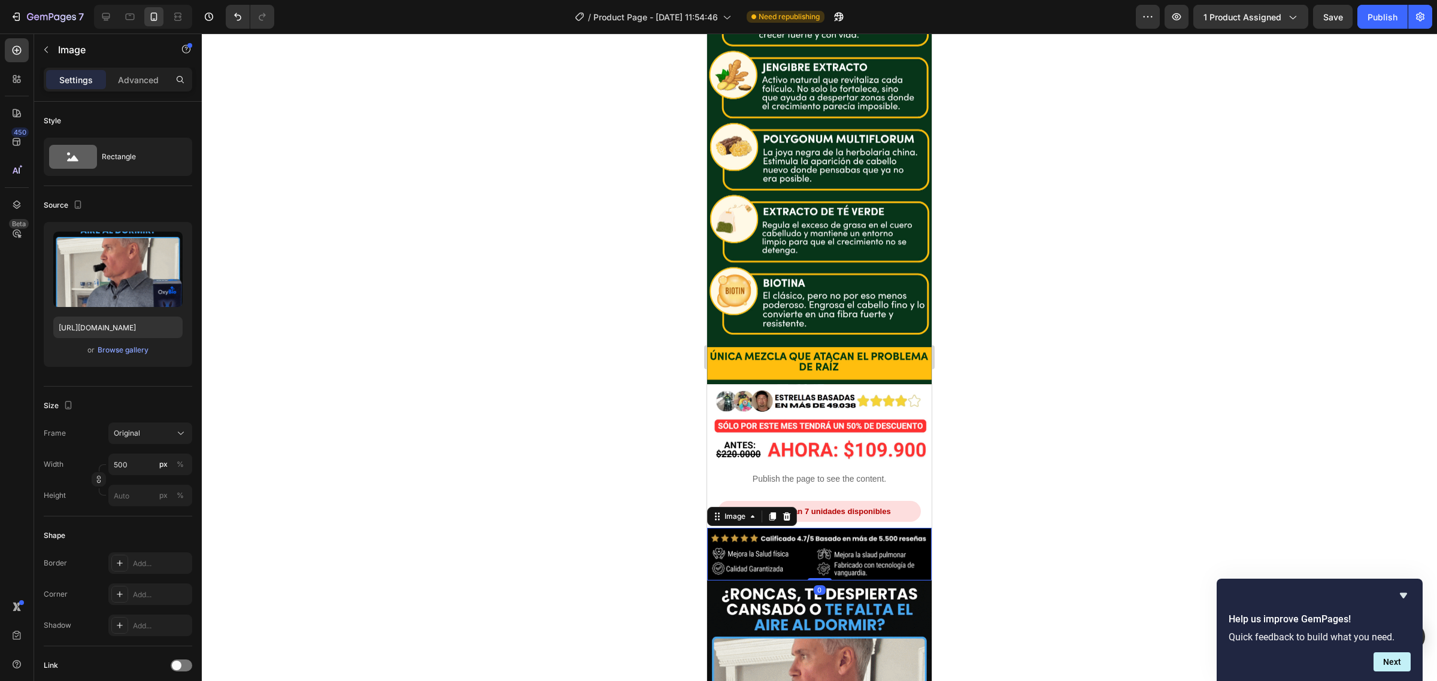
click at [792, 581] on img at bounding box center [819, 693] width 224 height 224
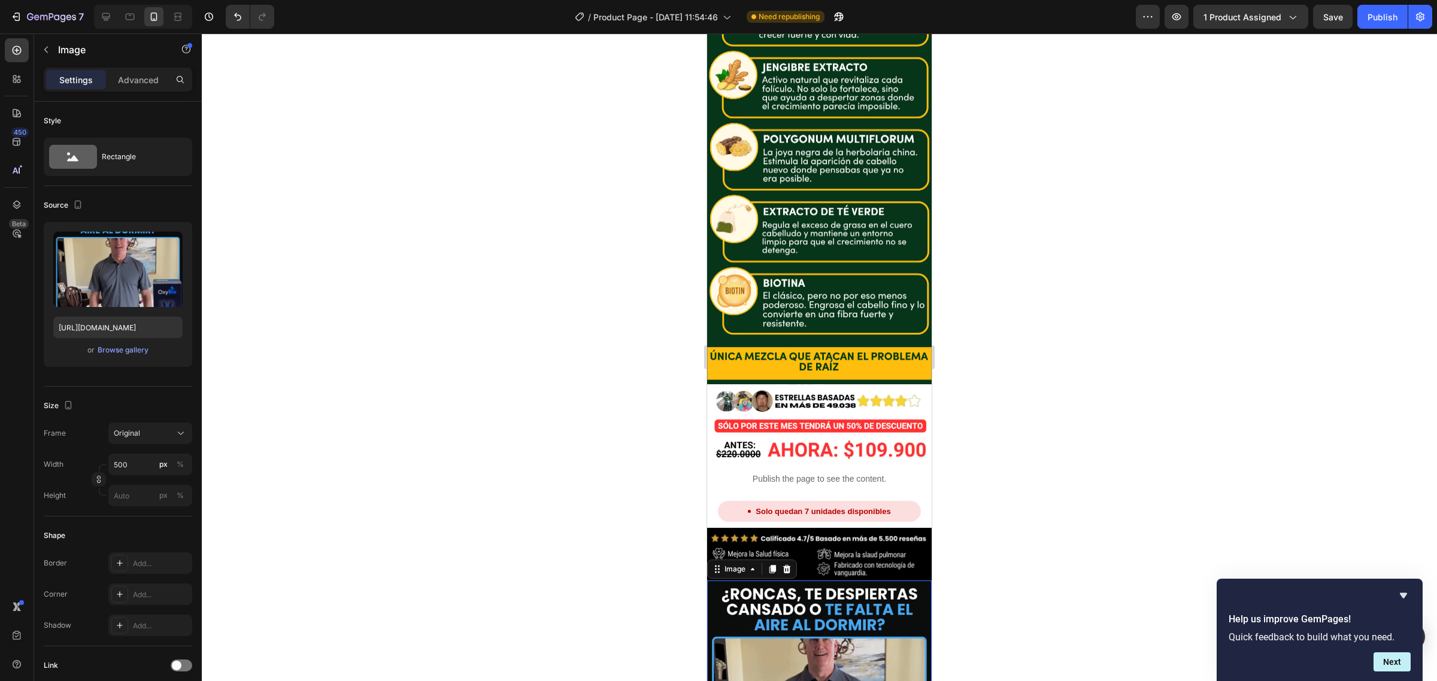
click at [806, 528] on img at bounding box center [819, 554] width 224 height 53
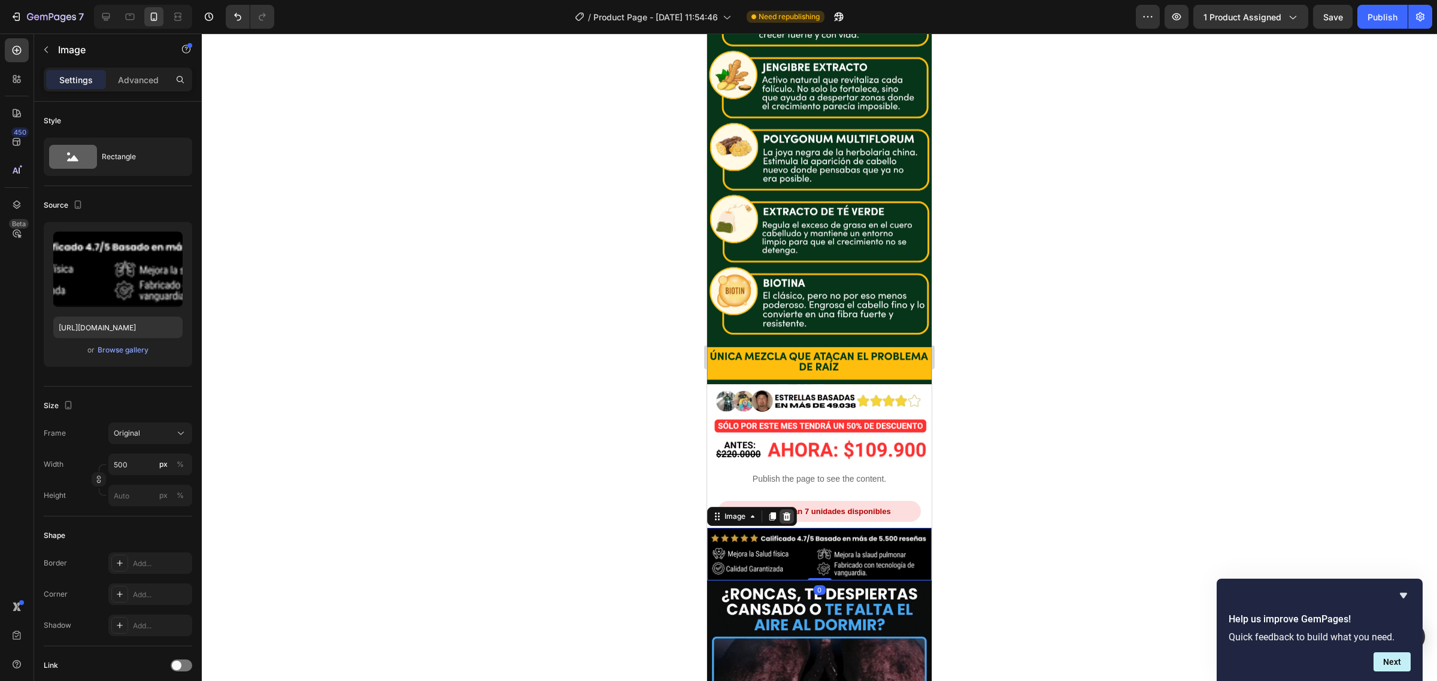
click at [785, 512] on icon at bounding box center [787, 516] width 8 height 8
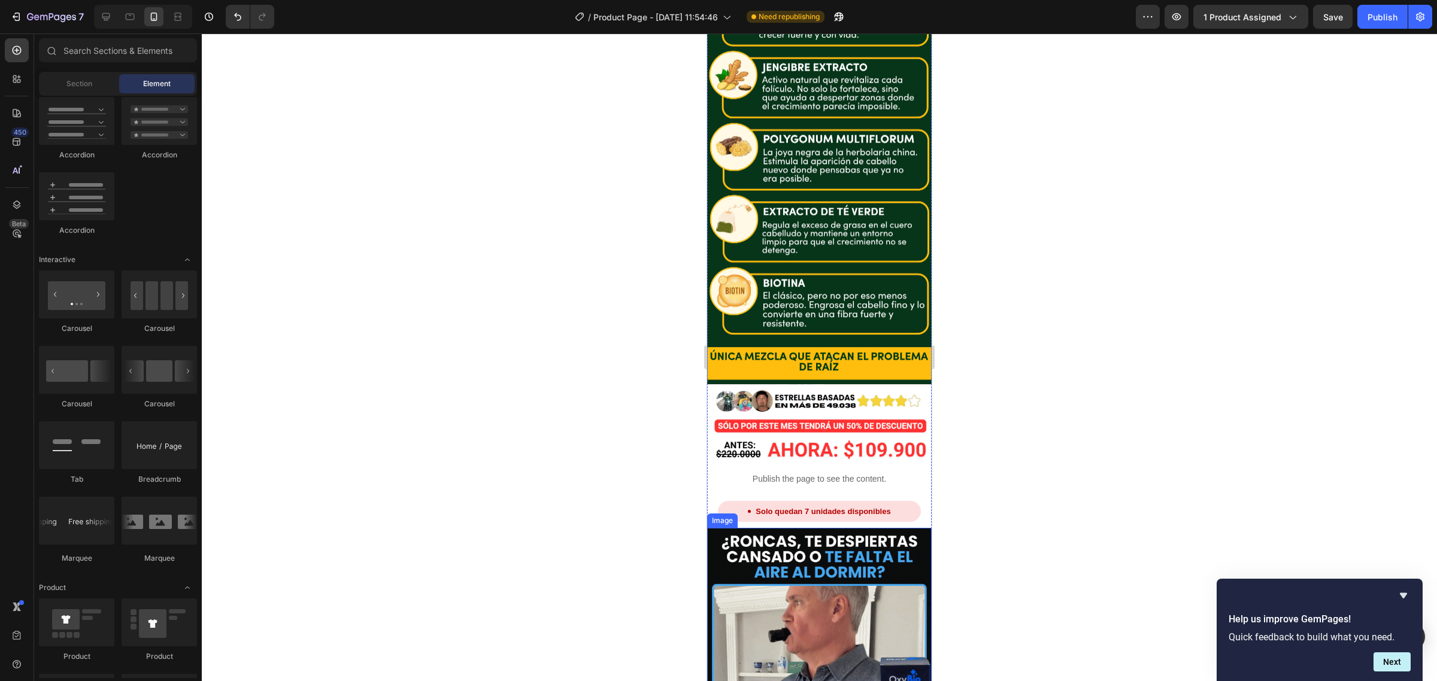
click at [824, 528] on img at bounding box center [819, 640] width 224 height 224
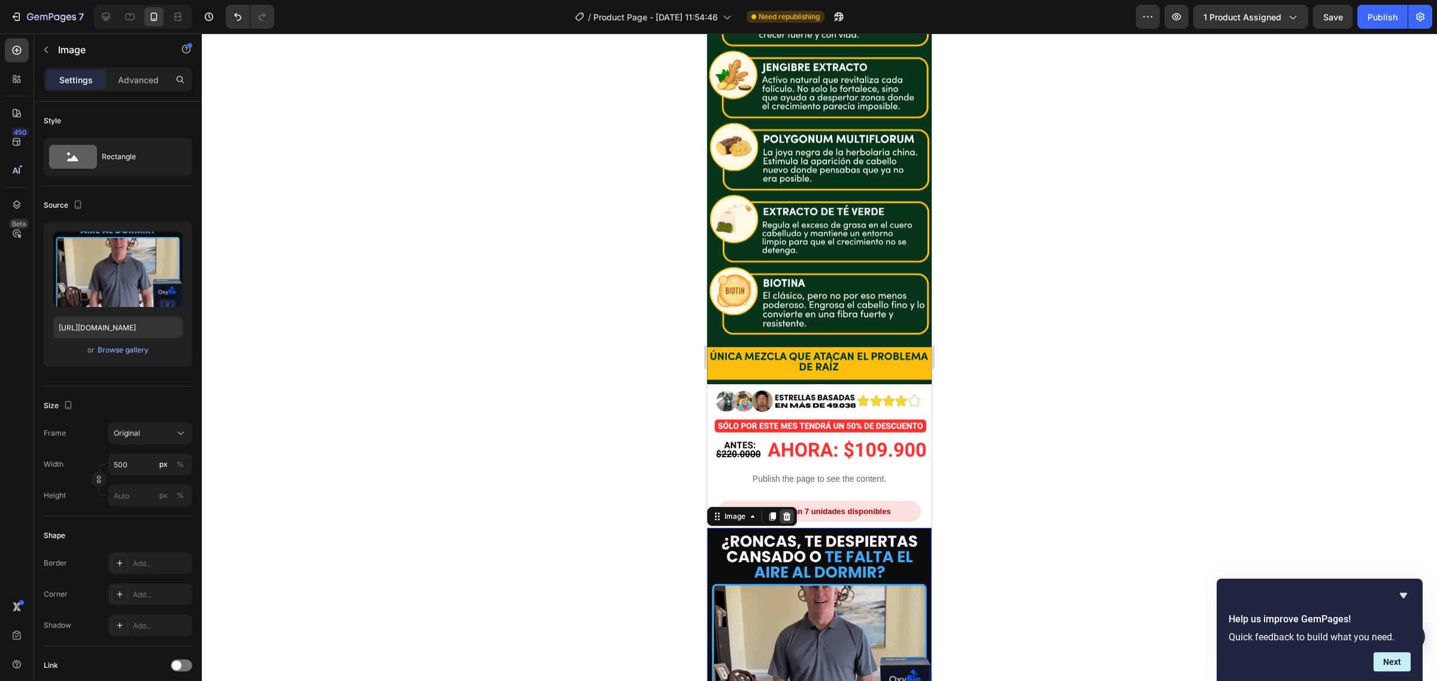
click at [788, 507] on div "Image" at bounding box center [752, 516] width 90 height 19
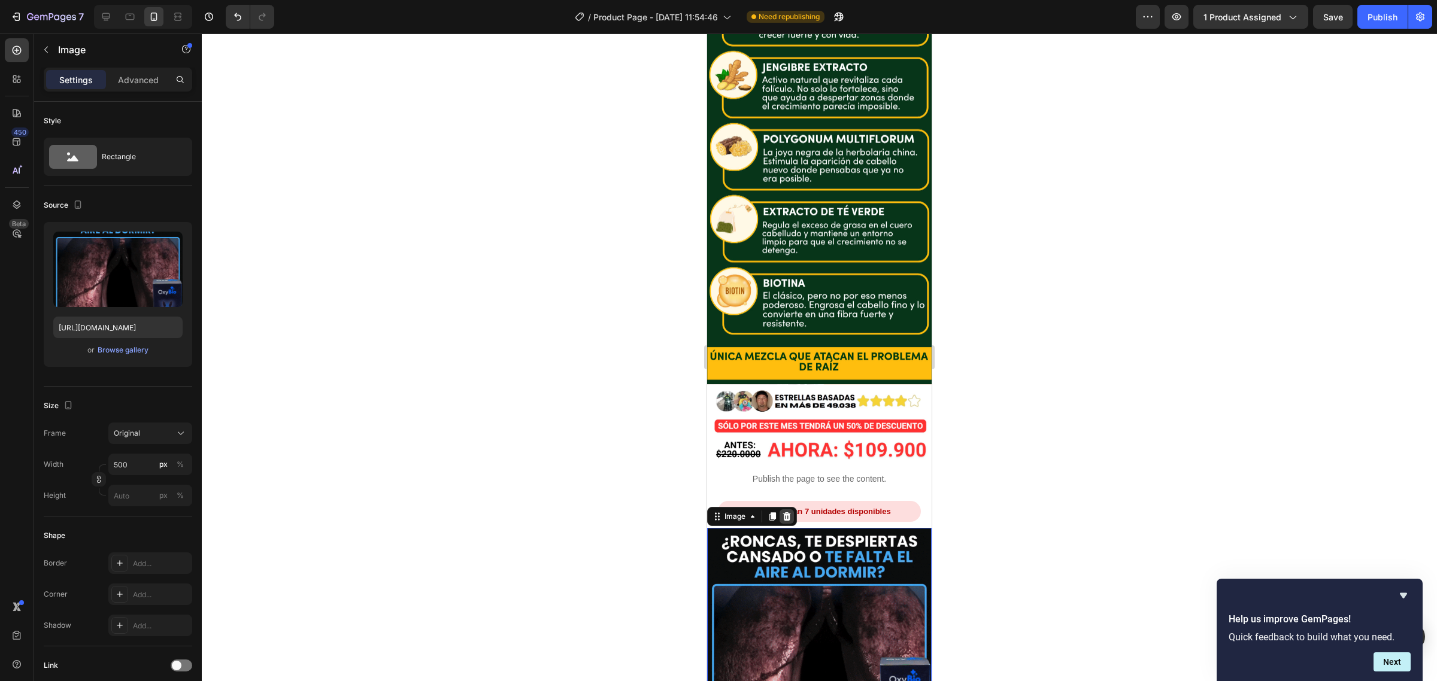
click at [788, 512] on icon at bounding box center [787, 517] width 10 height 10
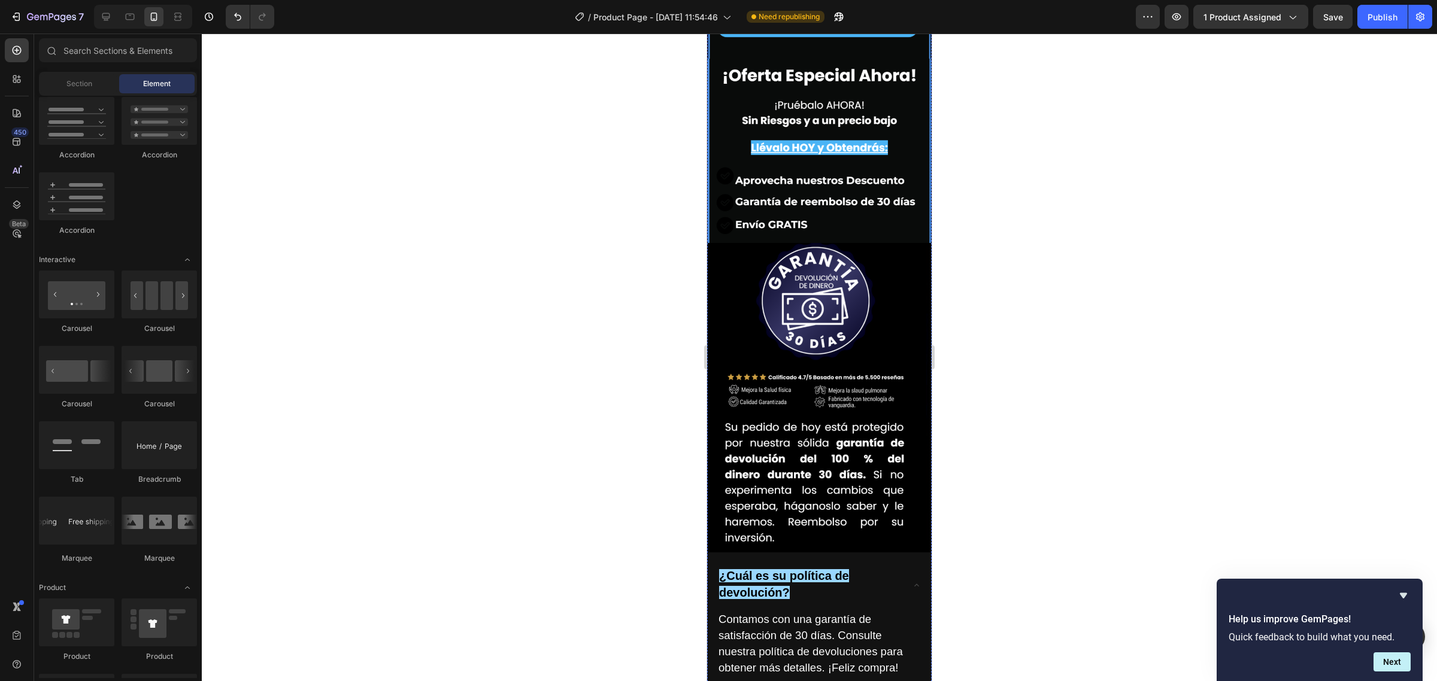
scroll to position [6984, 0]
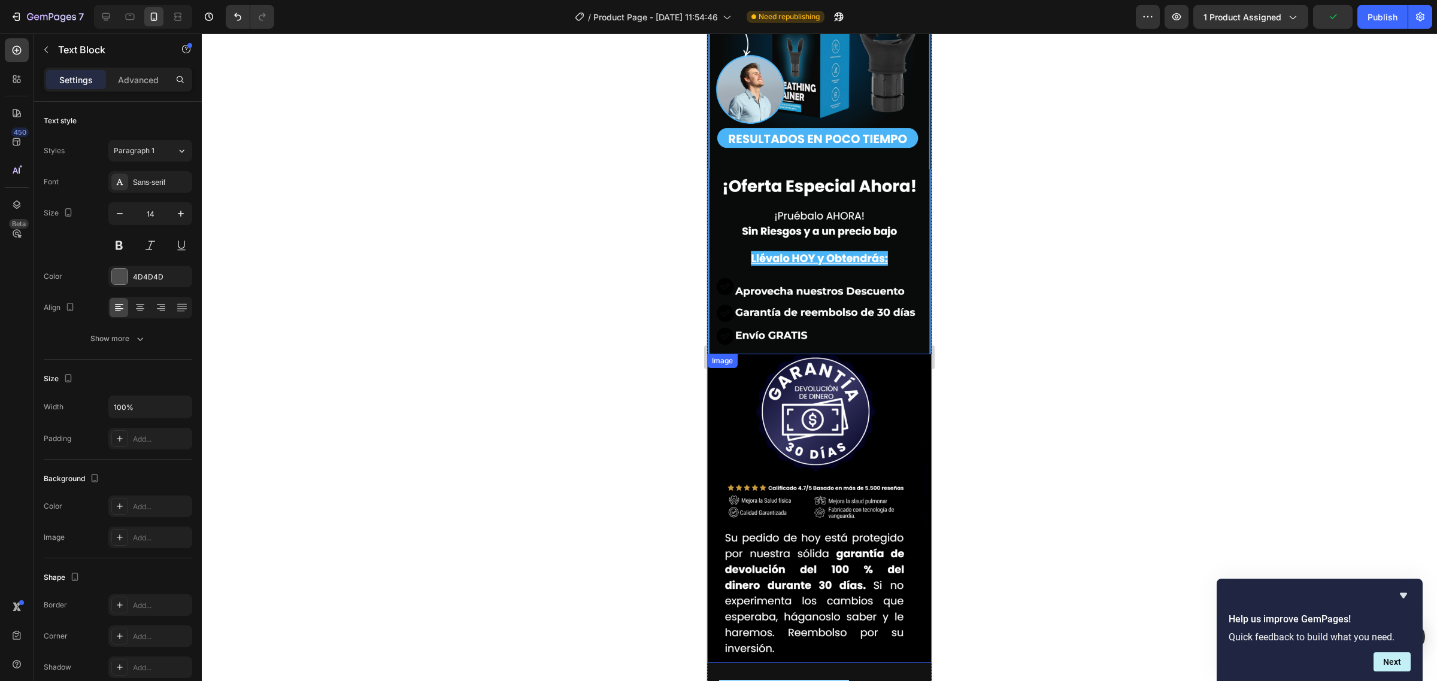
click at [786, 354] on img at bounding box center [819, 509] width 224 height 310
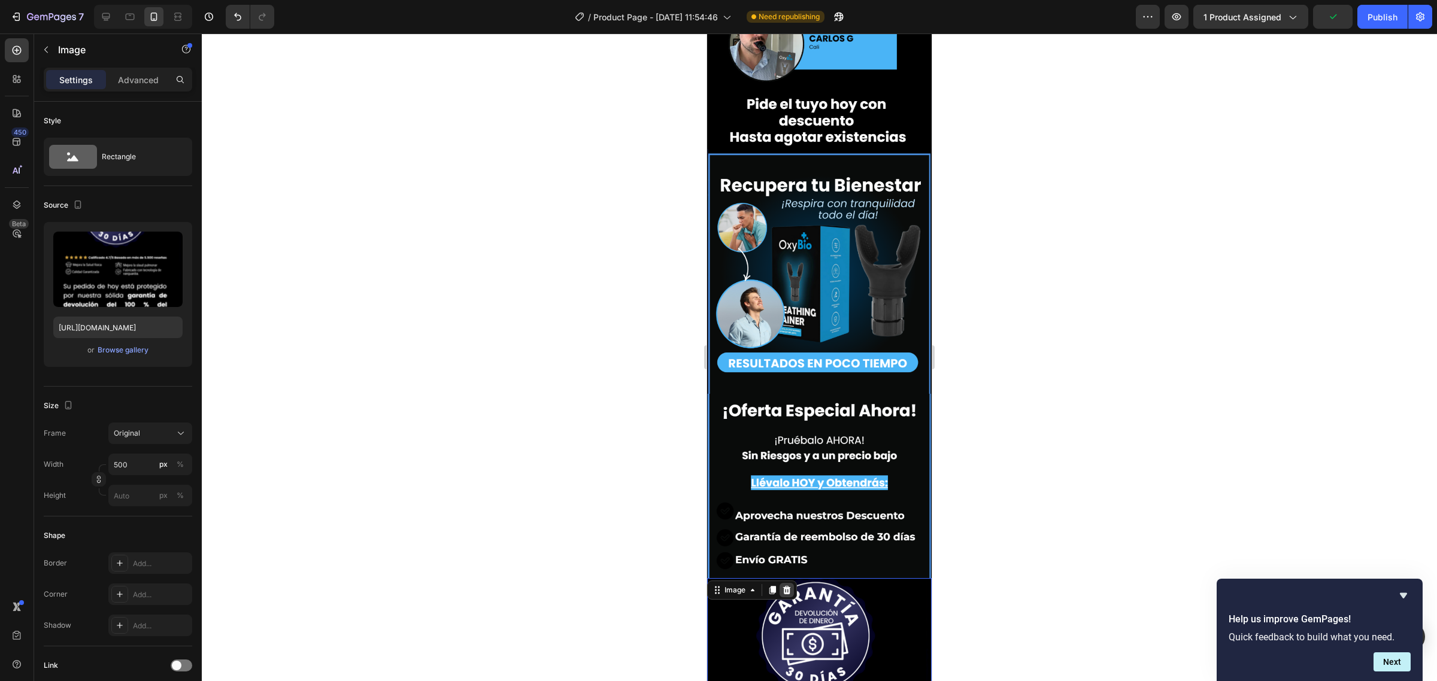
click at [784, 586] on icon at bounding box center [787, 590] width 8 height 8
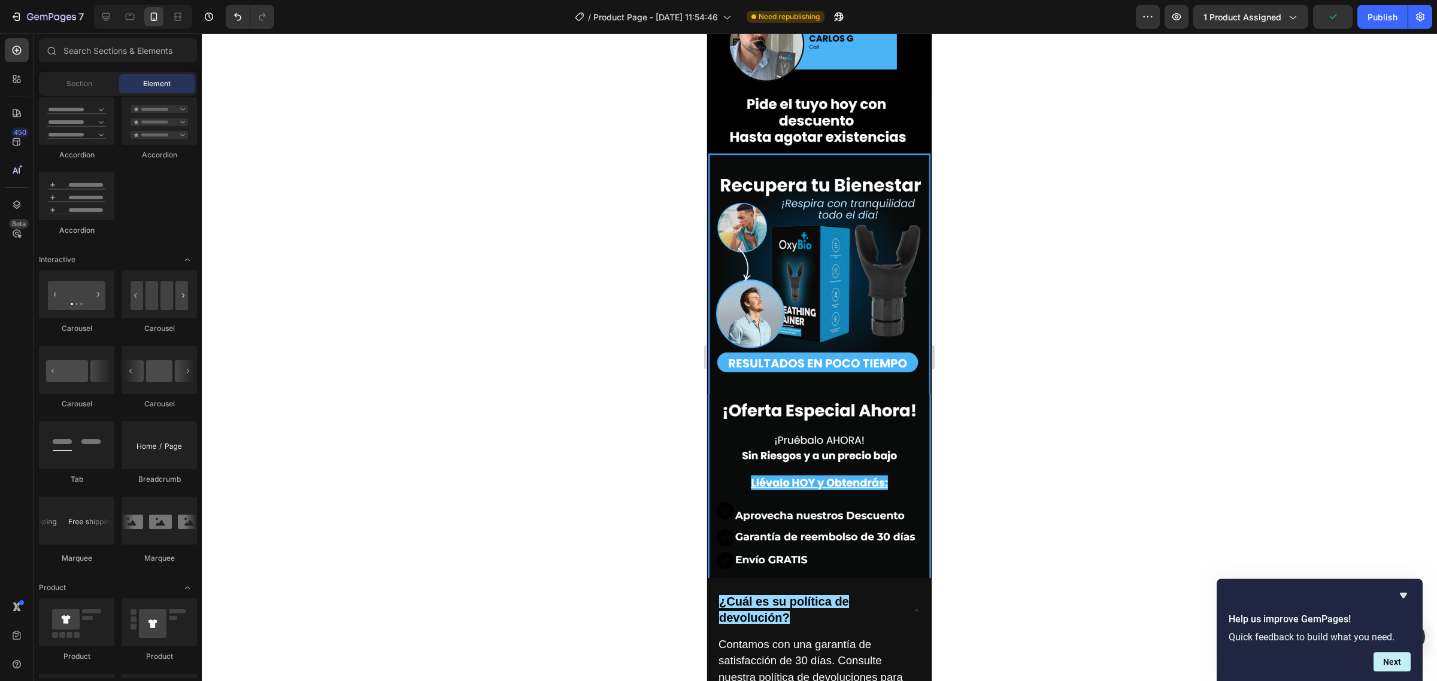
scroll to position [6535, 0]
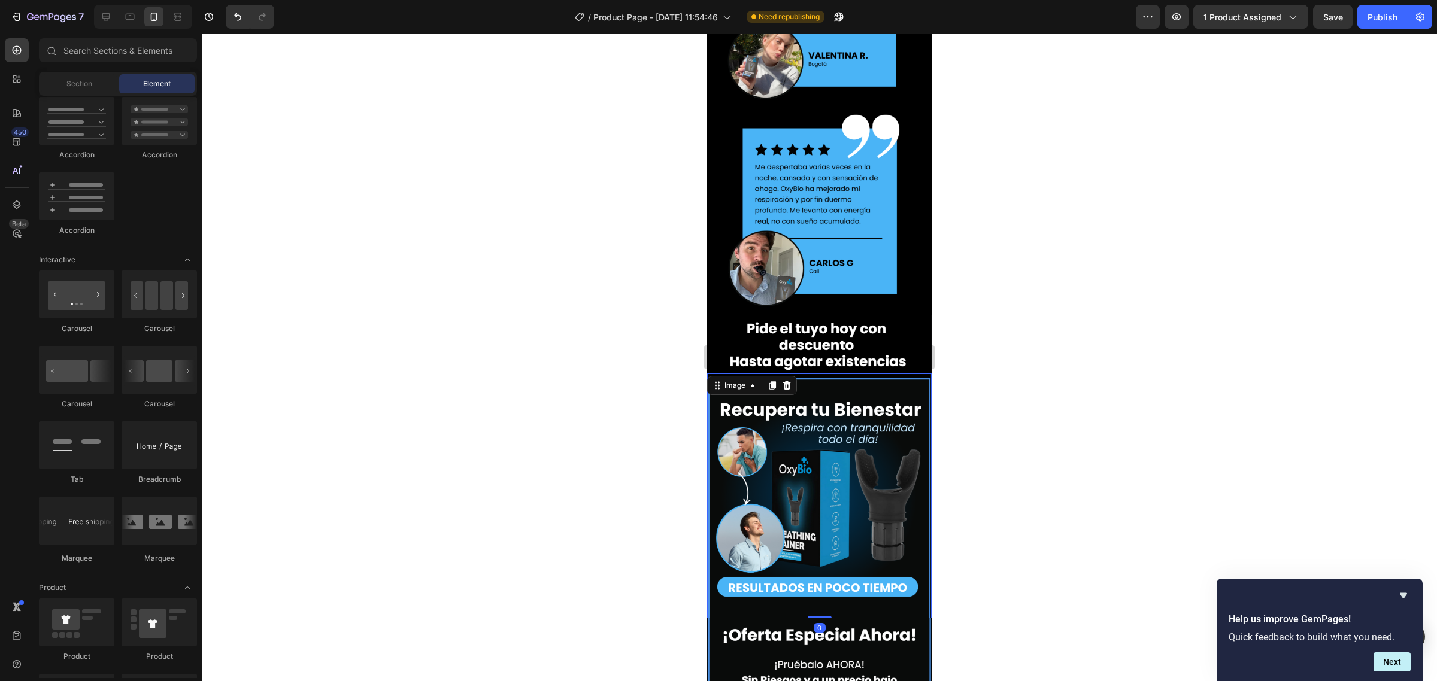
click at [779, 374] on img at bounding box center [819, 496] width 224 height 244
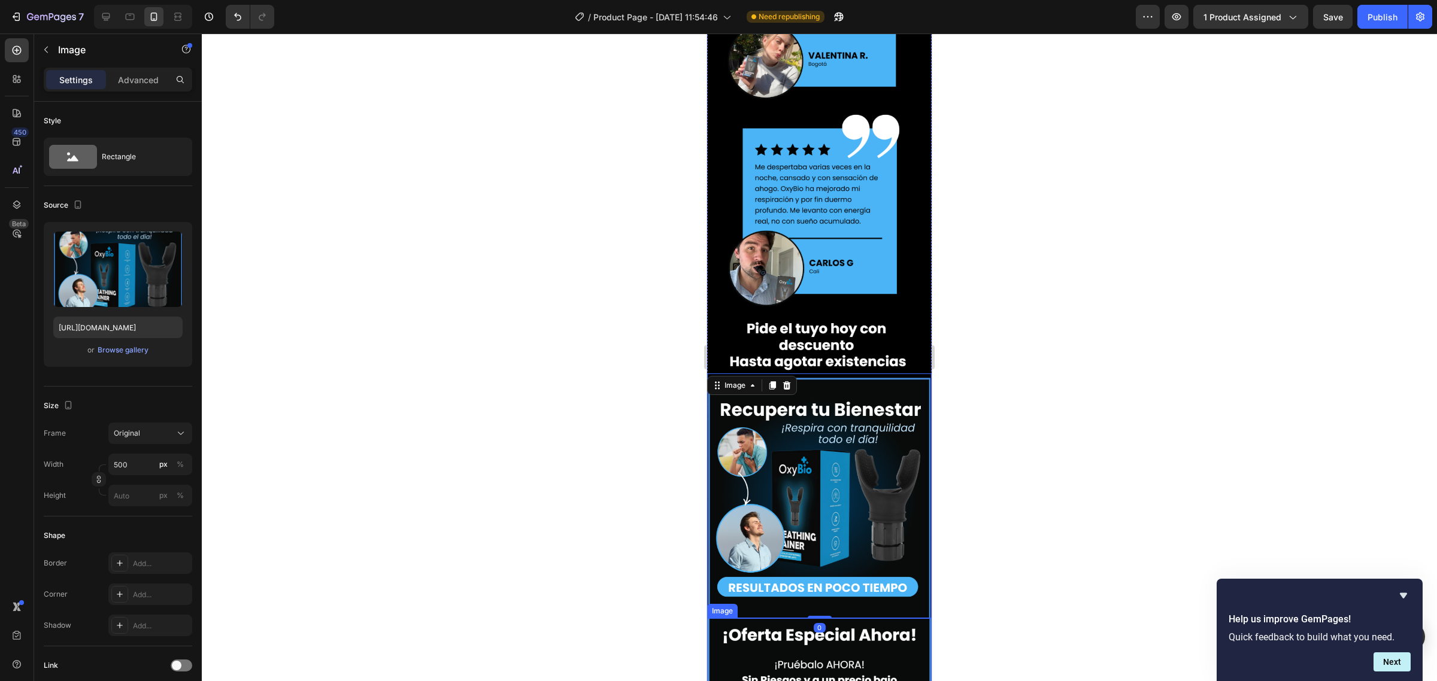
drag, startPoint x: 776, startPoint y: 334, endPoint x: 776, endPoint y: 317, distance: 16.8
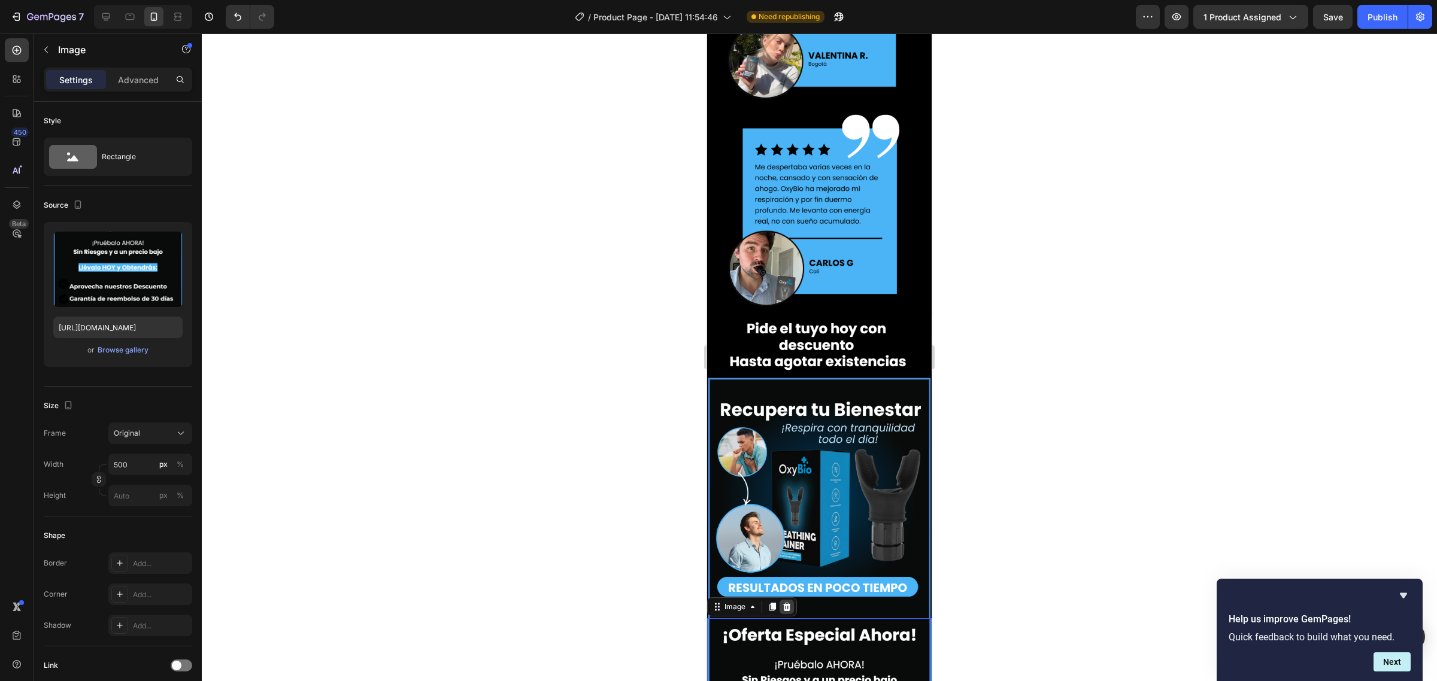
click at [785, 603] on icon at bounding box center [787, 607] width 8 height 8
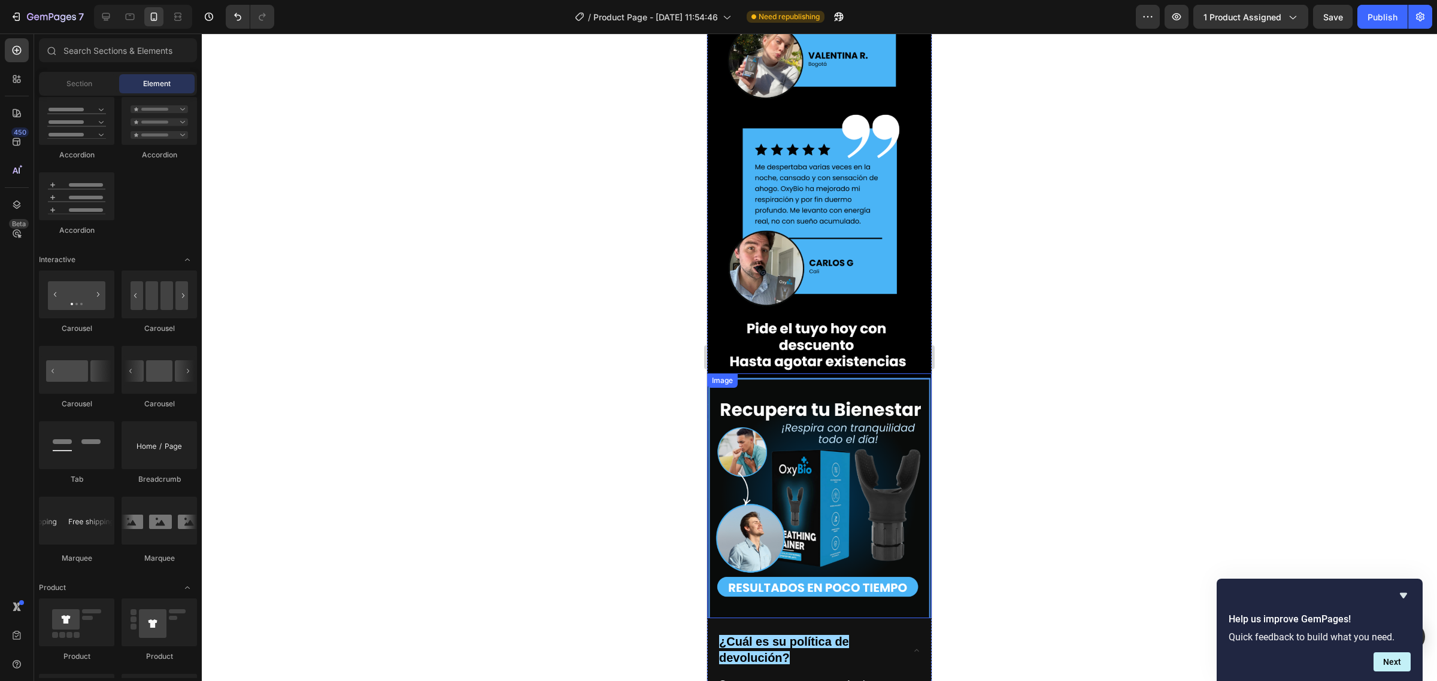
click at [795, 374] on img at bounding box center [819, 496] width 224 height 244
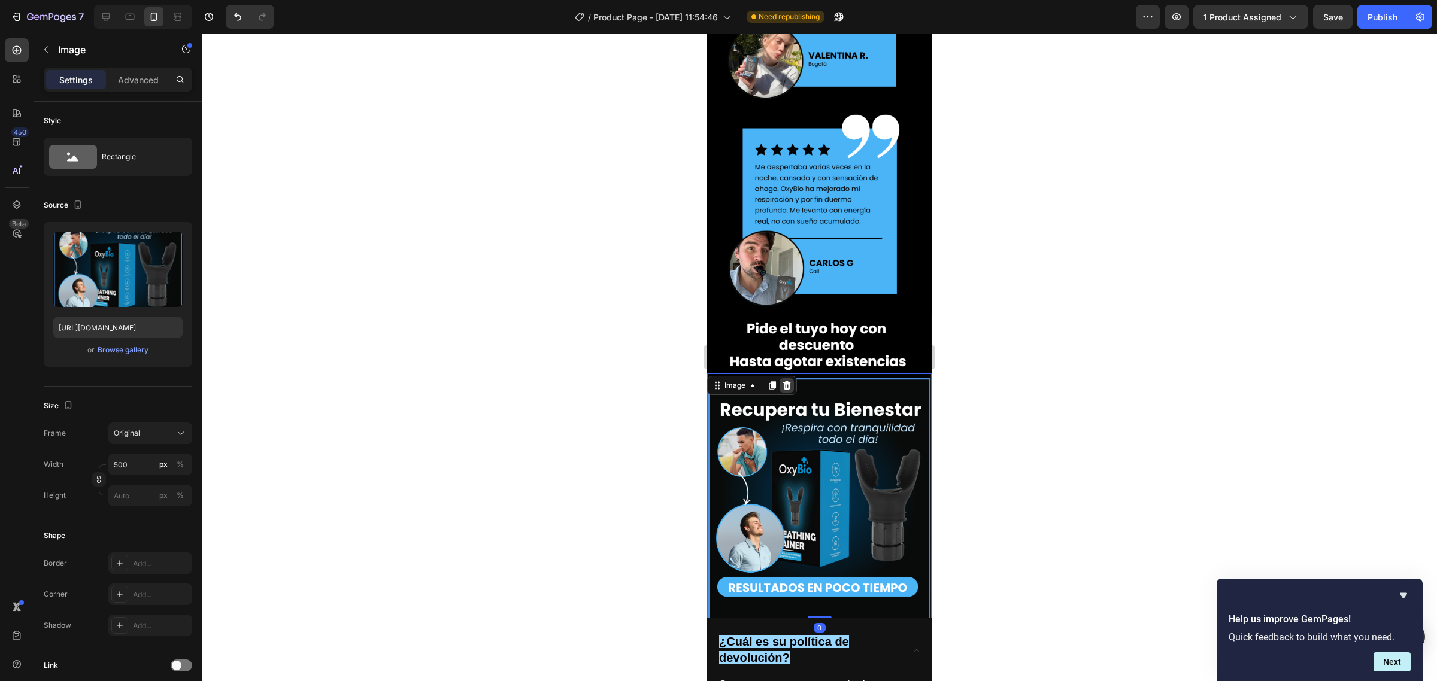
click at [788, 381] on icon at bounding box center [787, 385] width 8 height 8
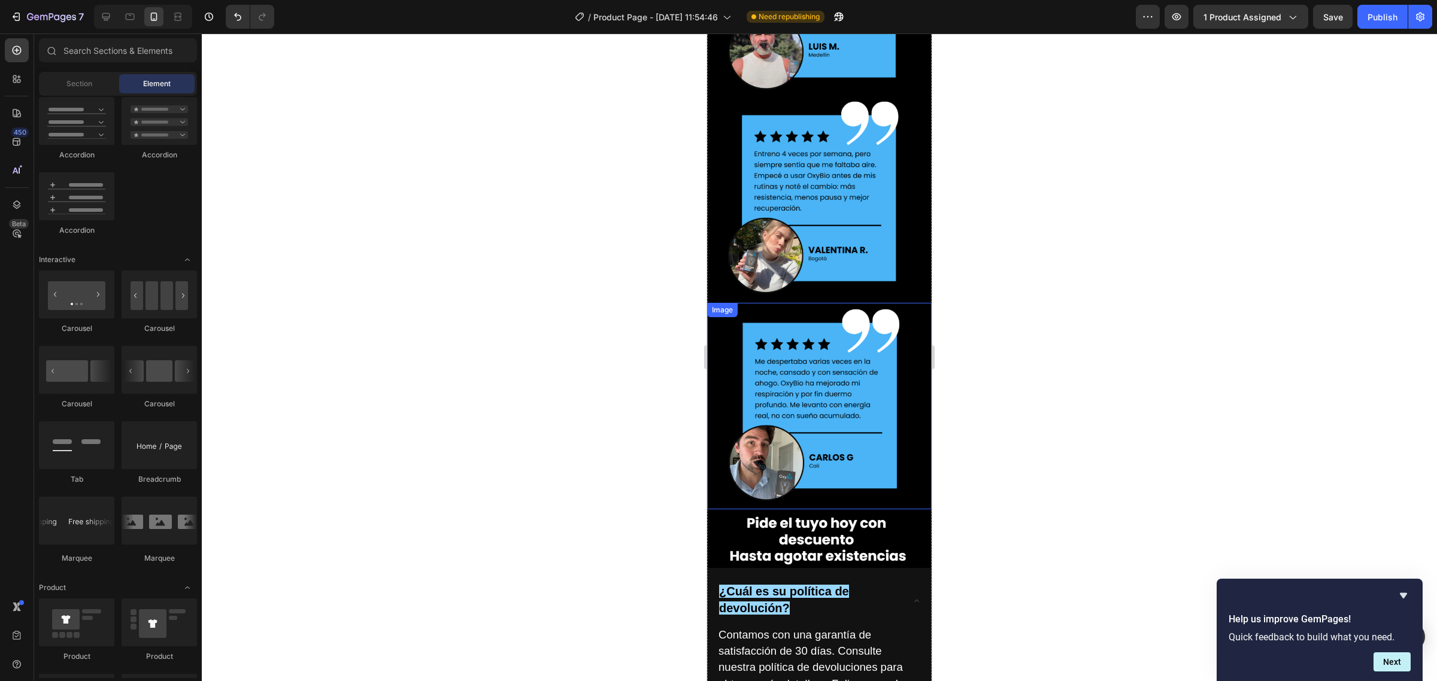
scroll to position [6283, 0]
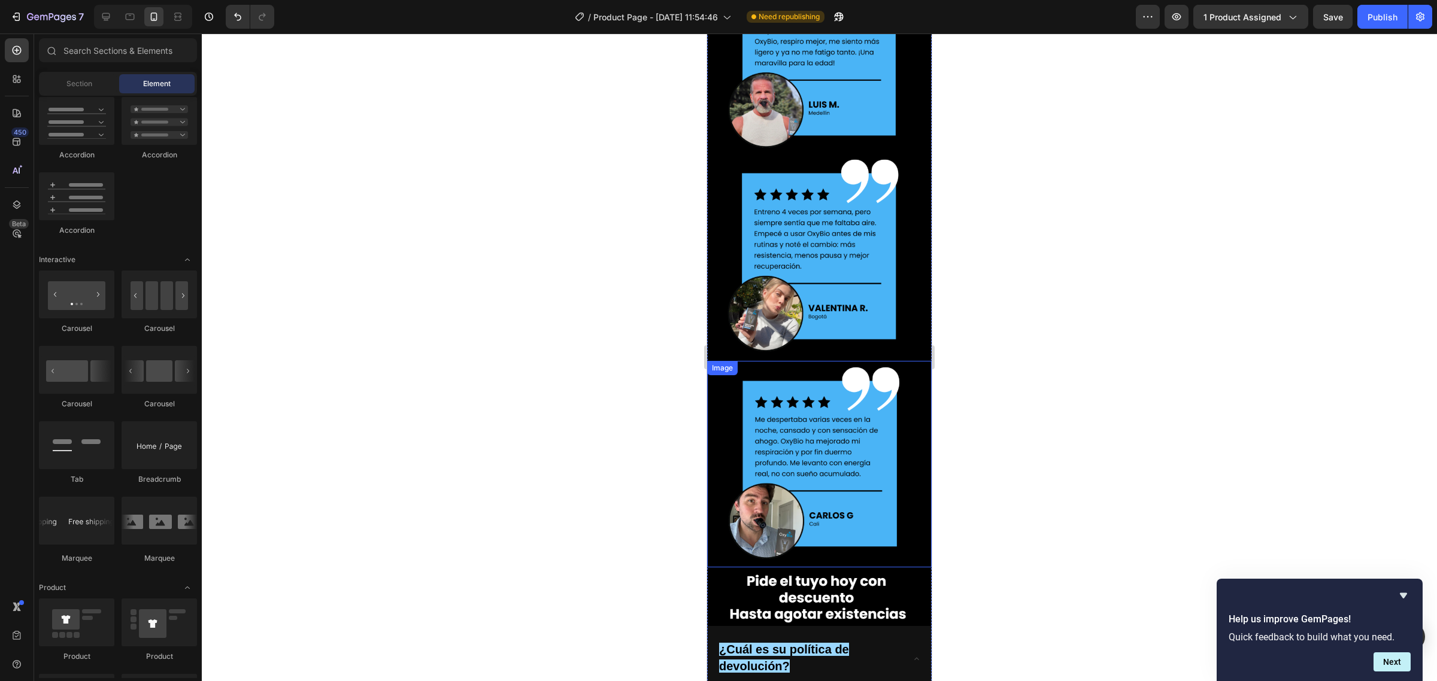
click at [797, 361] on img at bounding box center [819, 464] width 224 height 207
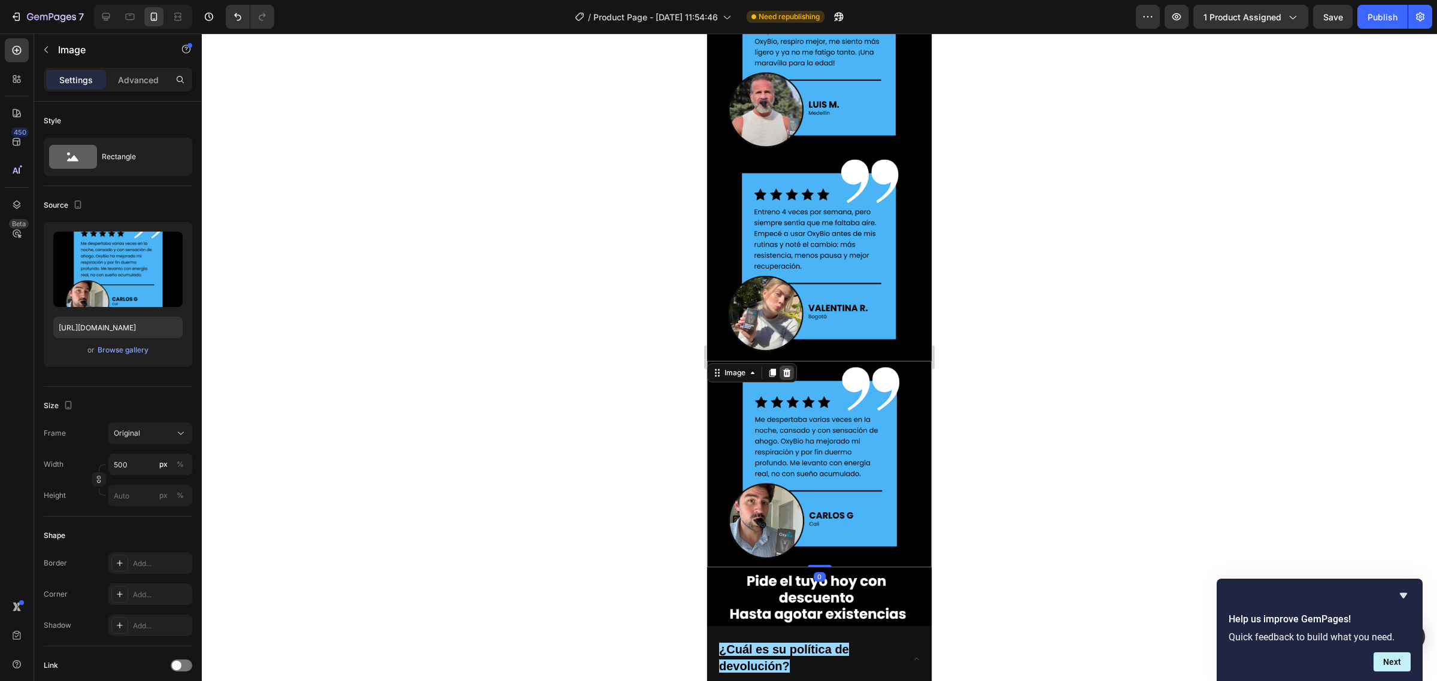
click at [785, 368] on icon at bounding box center [787, 373] width 10 height 10
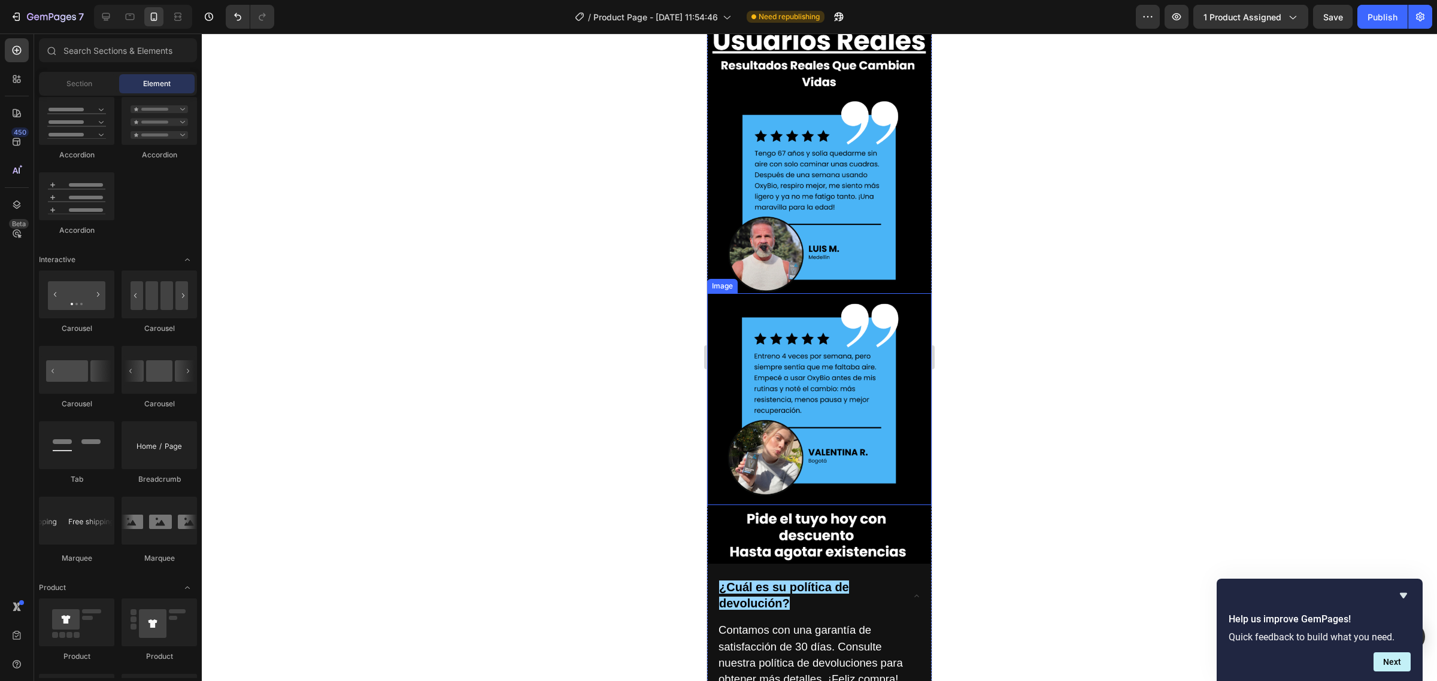
scroll to position [5983, 0]
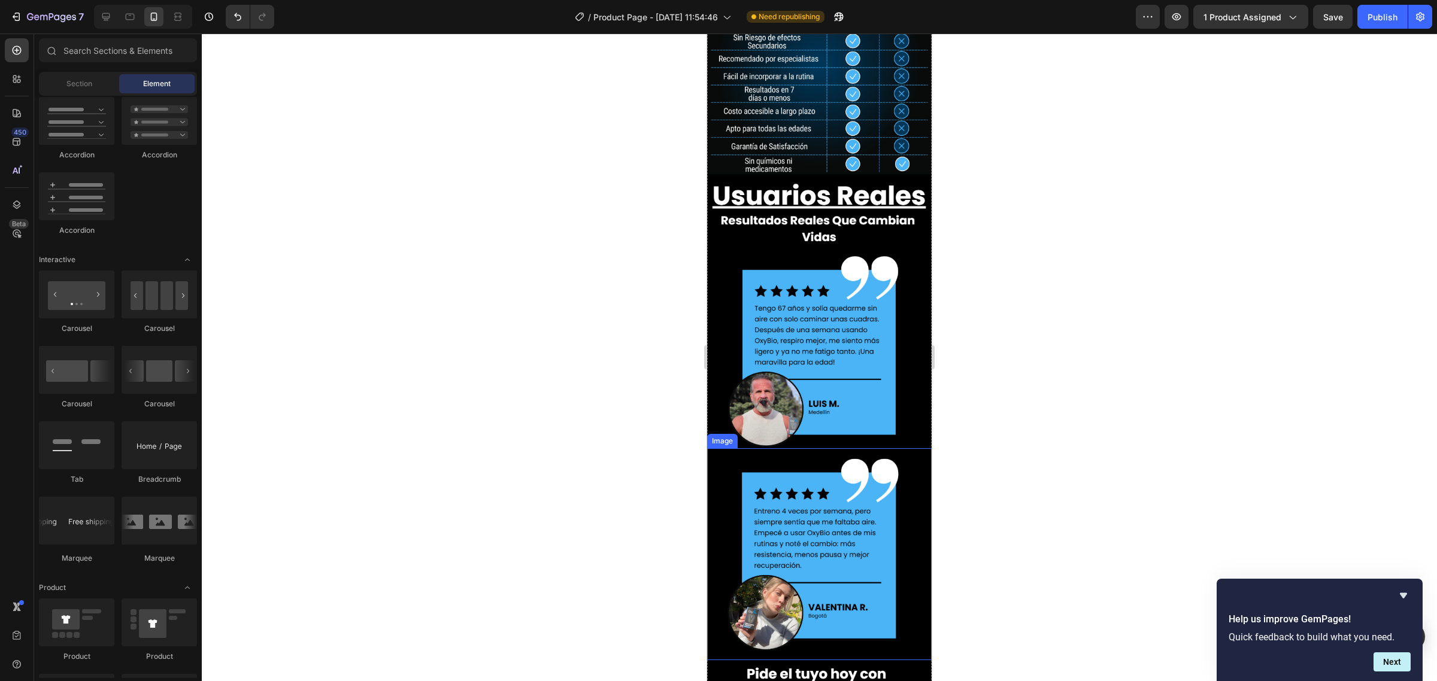
click at [804, 448] on img at bounding box center [819, 554] width 224 height 212
click at [803, 448] on img at bounding box center [819, 554] width 224 height 212
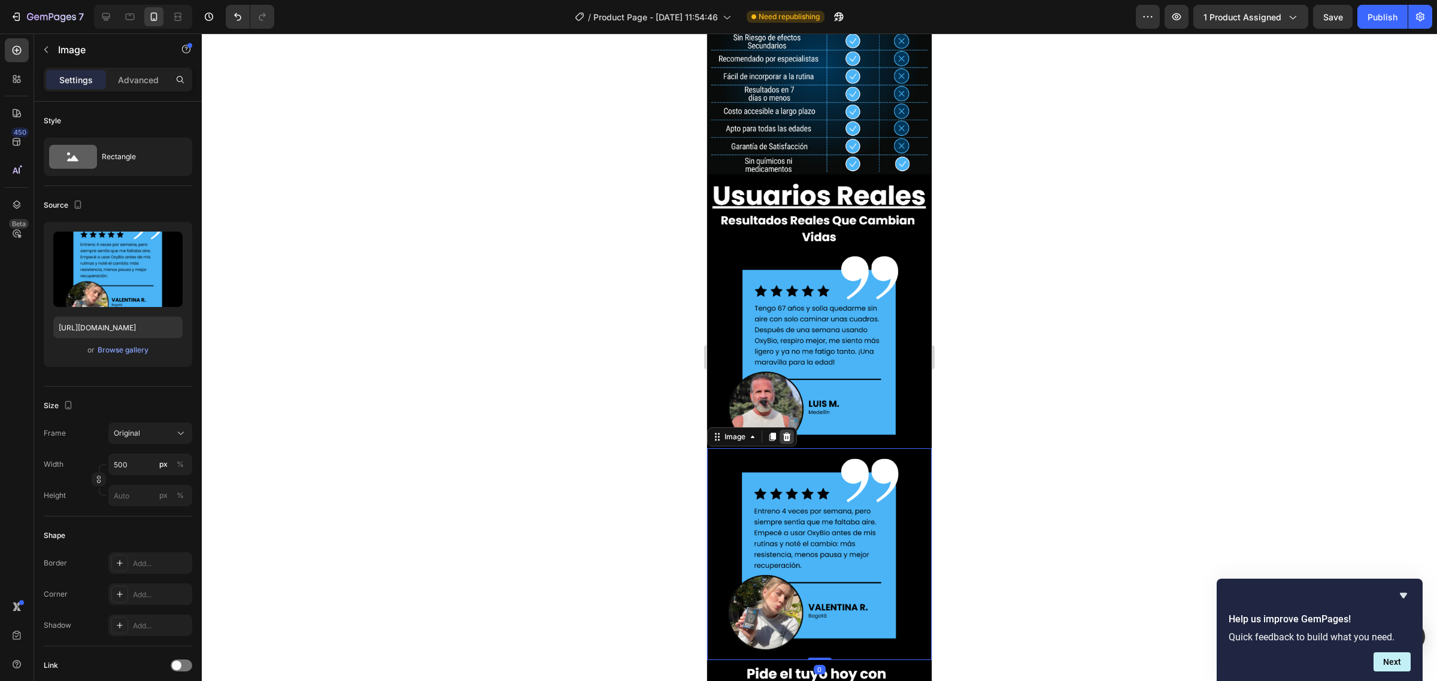
click at [782, 432] on icon at bounding box center [787, 437] width 10 height 10
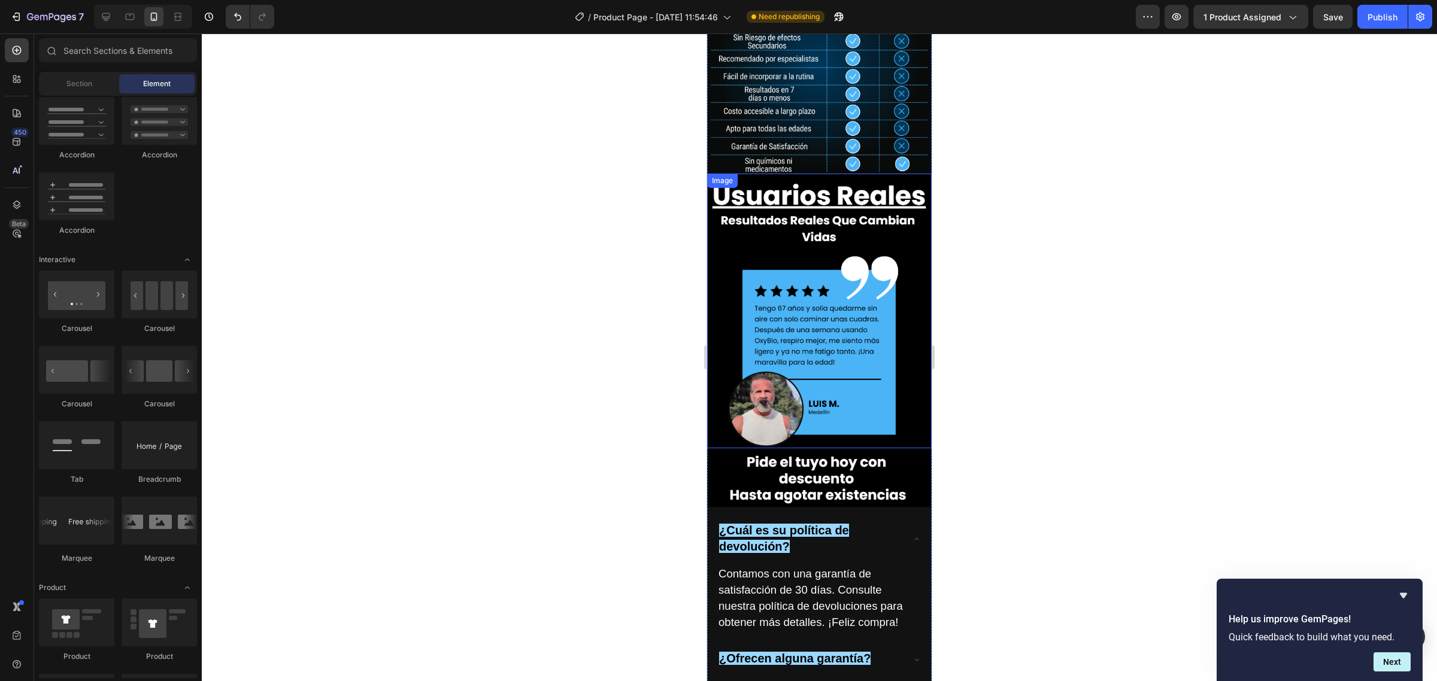
click at [789, 174] on img at bounding box center [819, 311] width 224 height 275
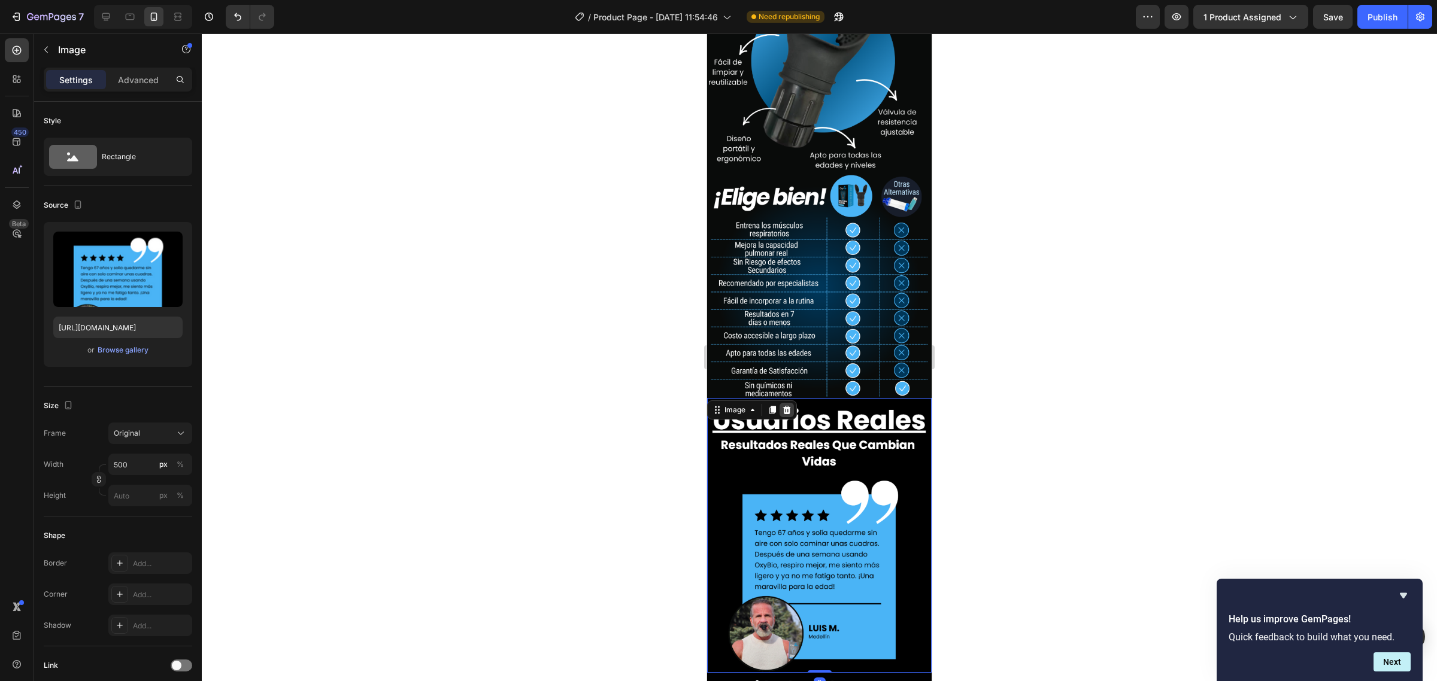
click at [789, 403] on div at bounding box center [786, 410] width 14 height 14
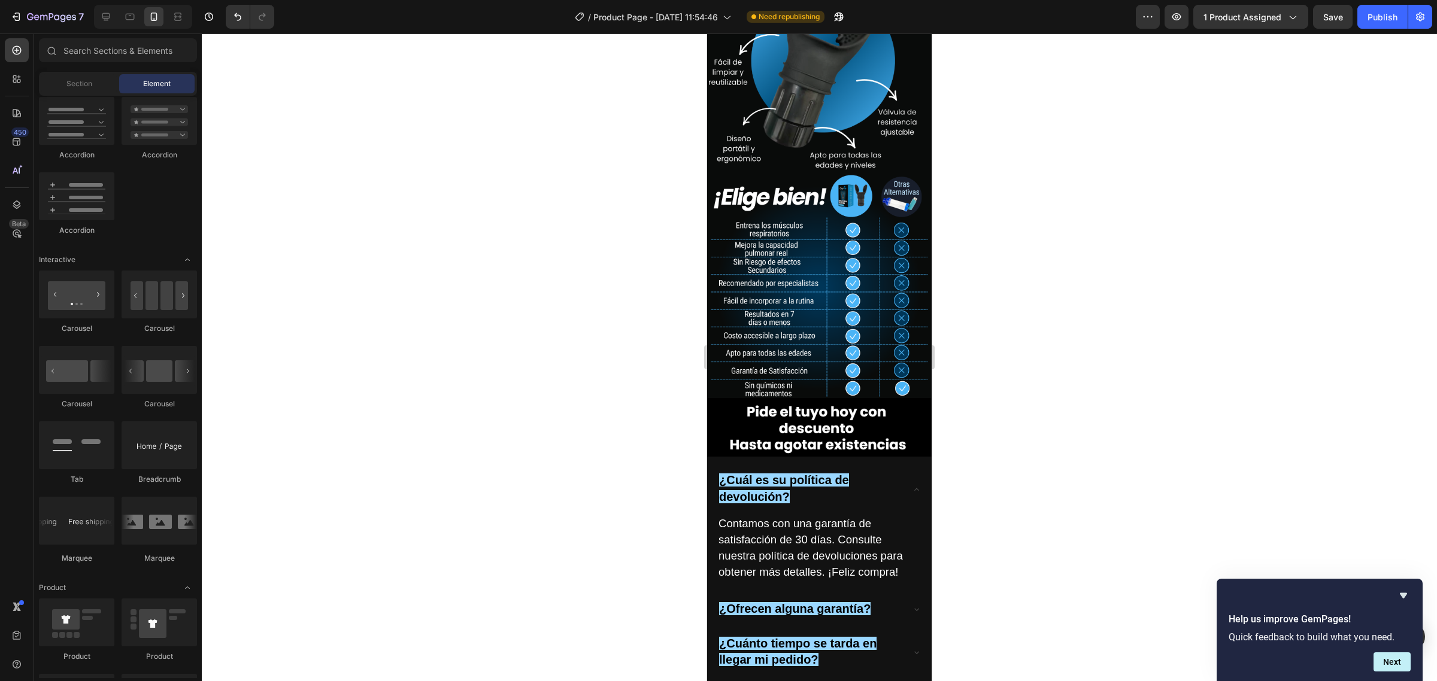
scroll to position [5609, 0]
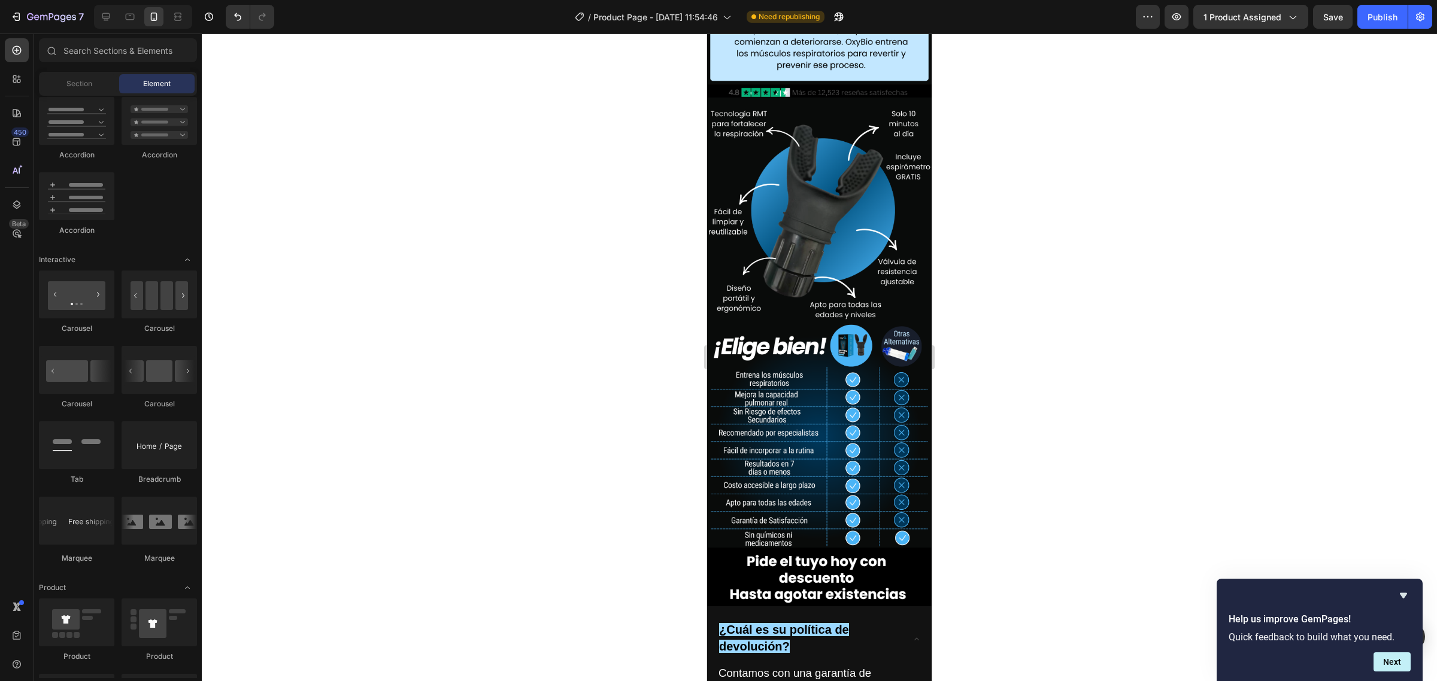
click at [804, 323] on img at bounding box center [819, 435] width 224 height 224
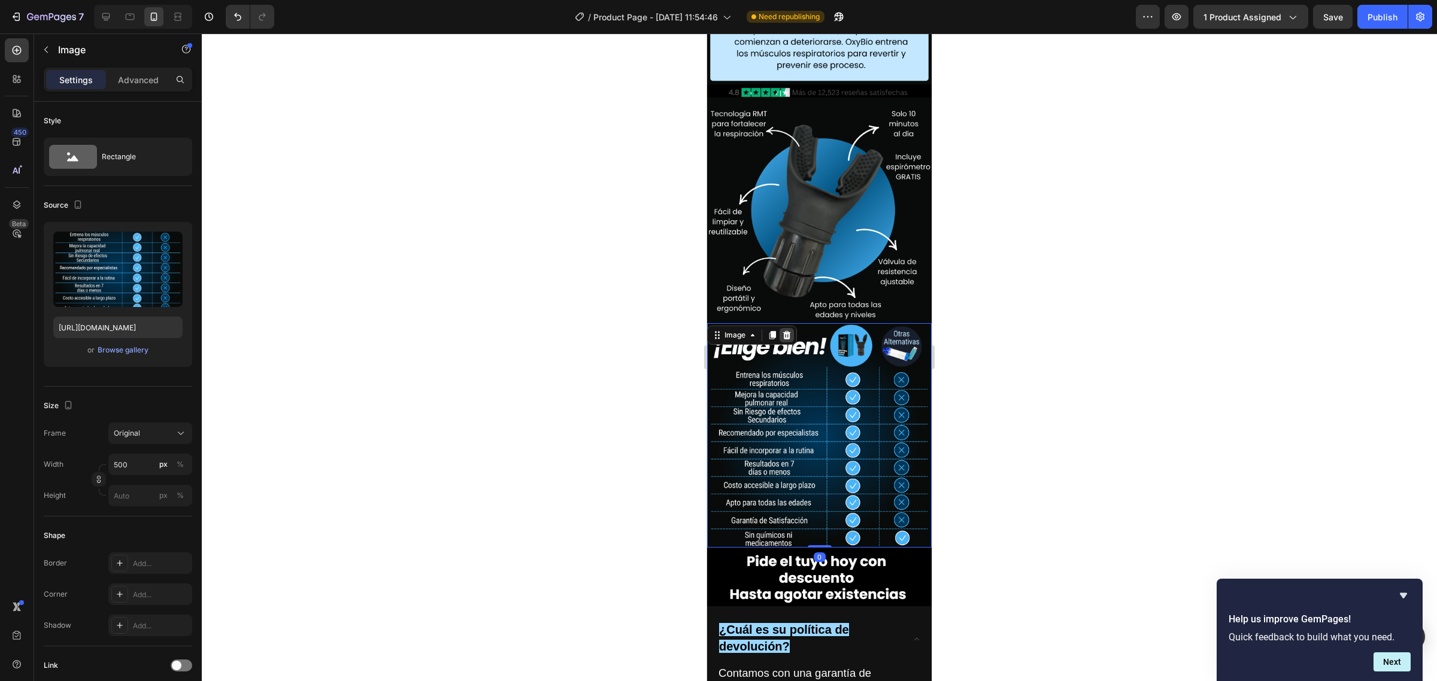
click at [787, 330] on icon at bounding box center [787, 335] width 10 height 10
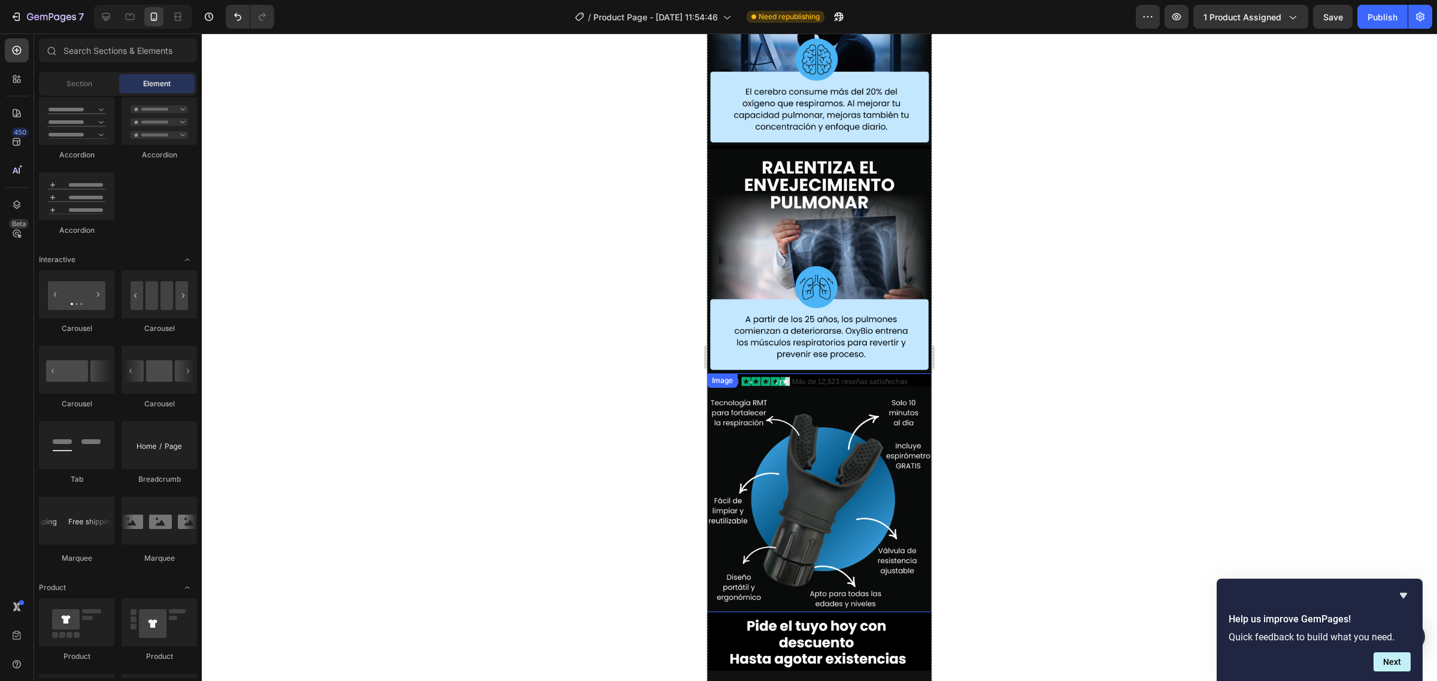
scroll to position [5310, 0]
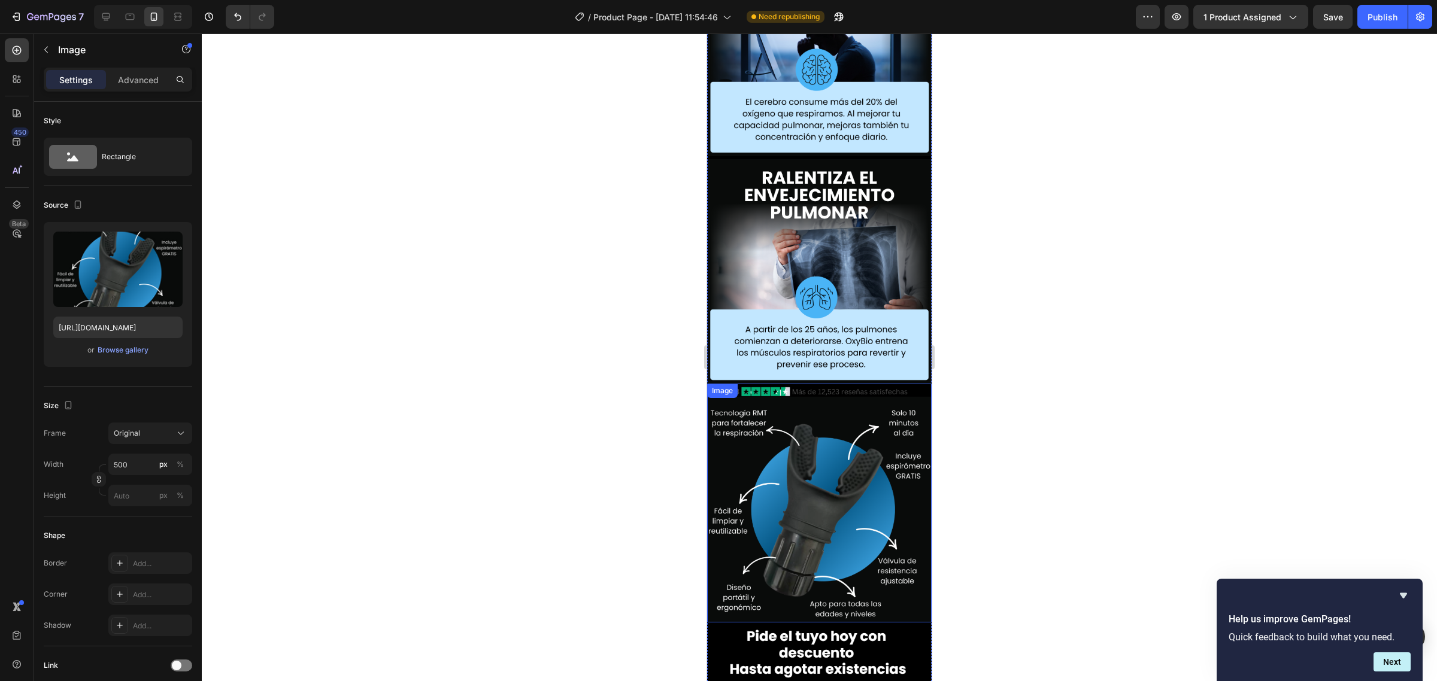
click at [812, 384] on img at bounding box center [819, 503] width 224 height 239
click at [784, 368] on icon at bounding box center [787, 373] width 10 height 10
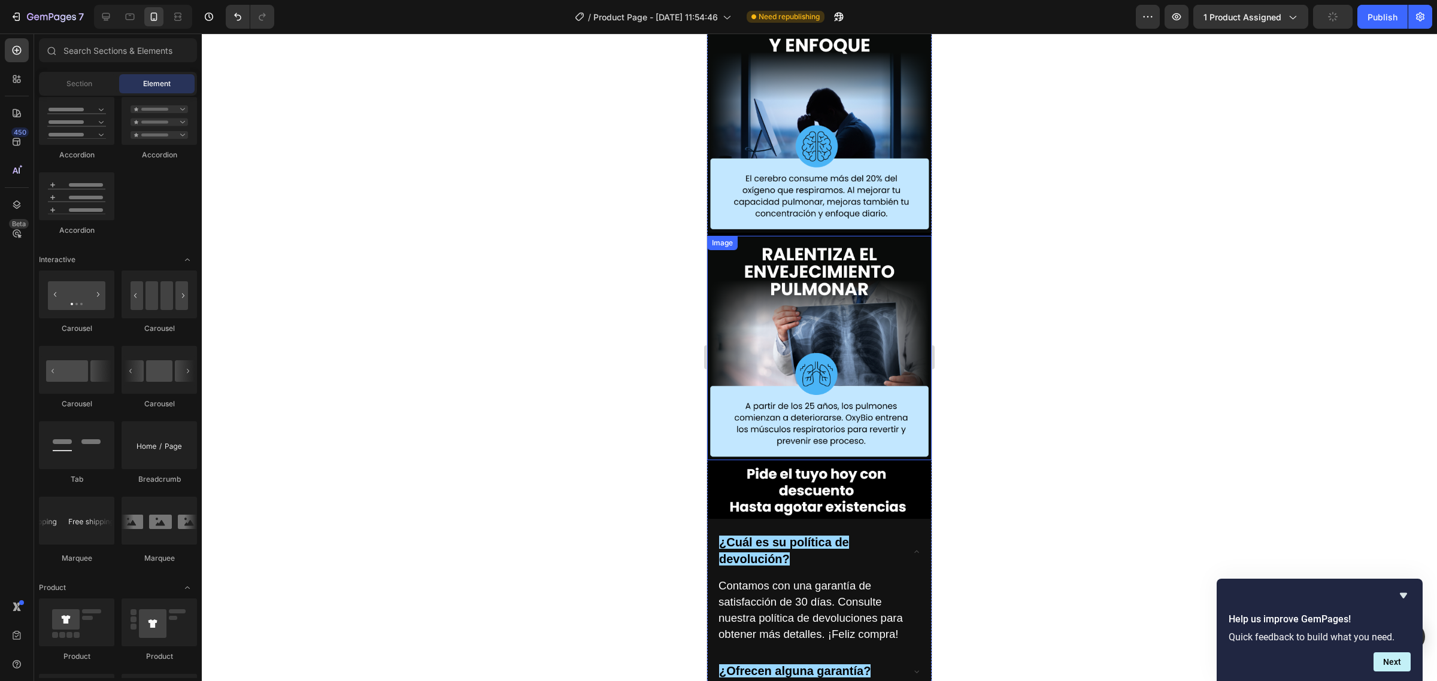
scroll to position [5160, 0]
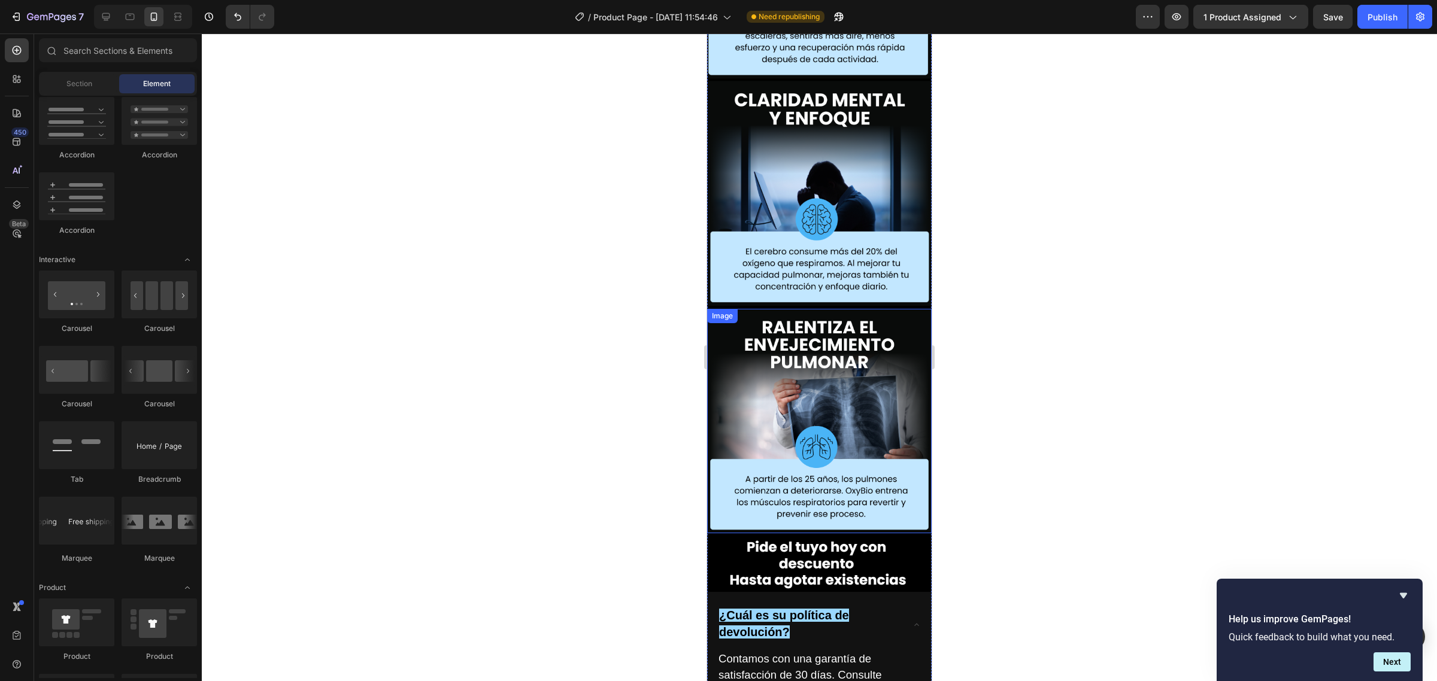
click at [815, 309] on img at bounding box center [819, 421] width 224 height 224
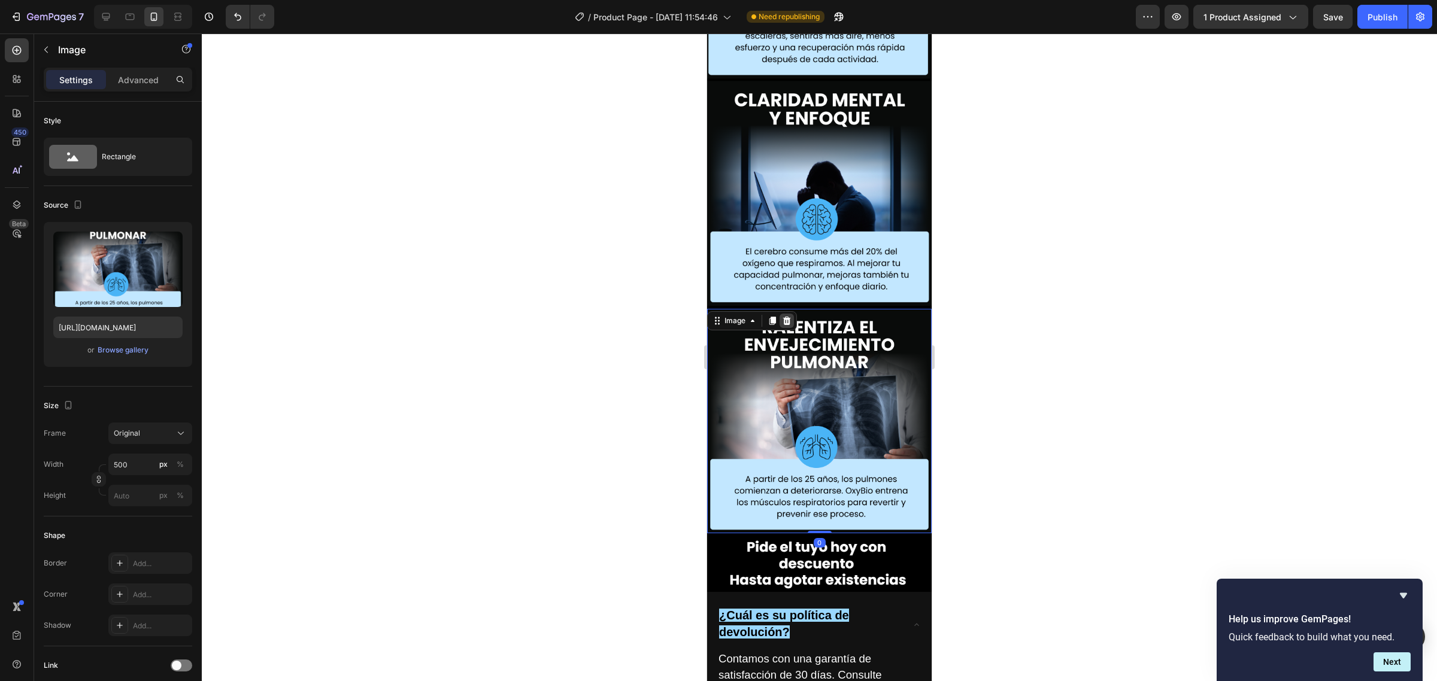
click at [789, 317] on icon at bounding box center [787, 321] width 8 height 8
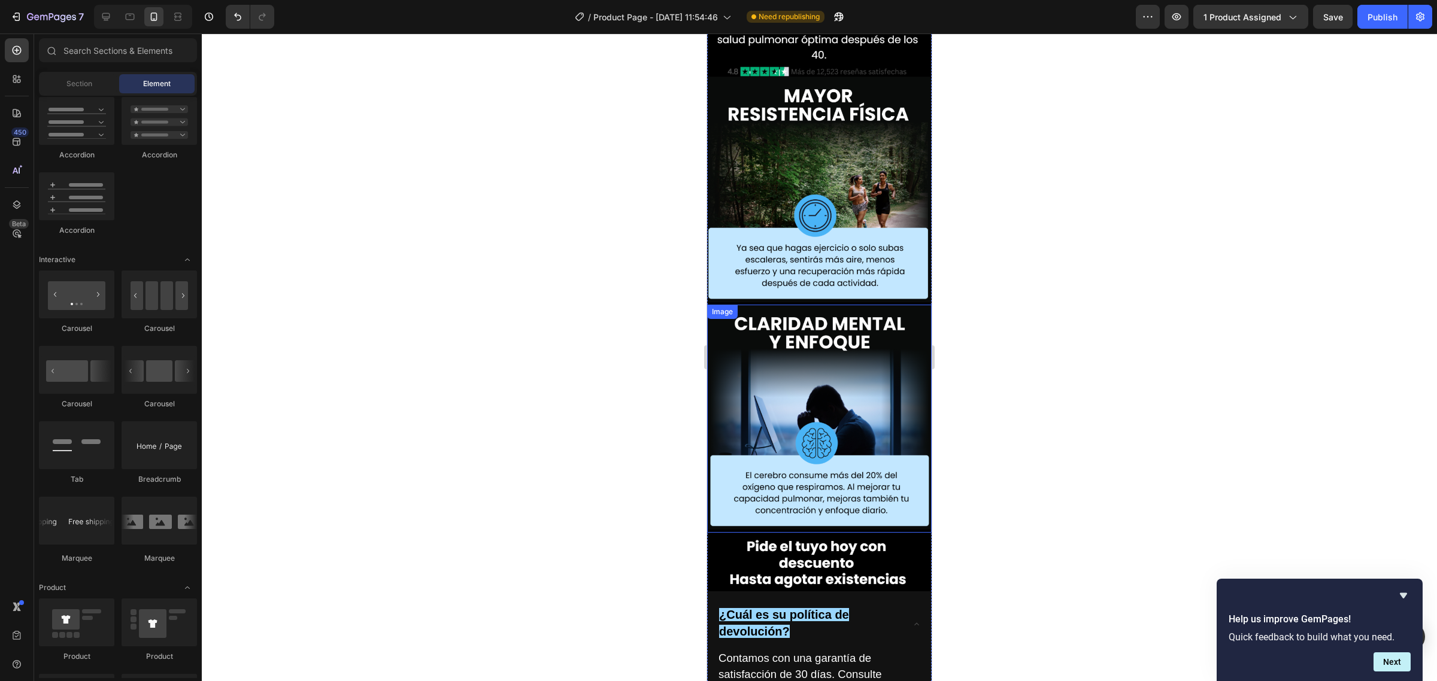
scroll to position [4936, 0]
click at [809, 305] on img at bounding box center [819, 419] width 224 height 228
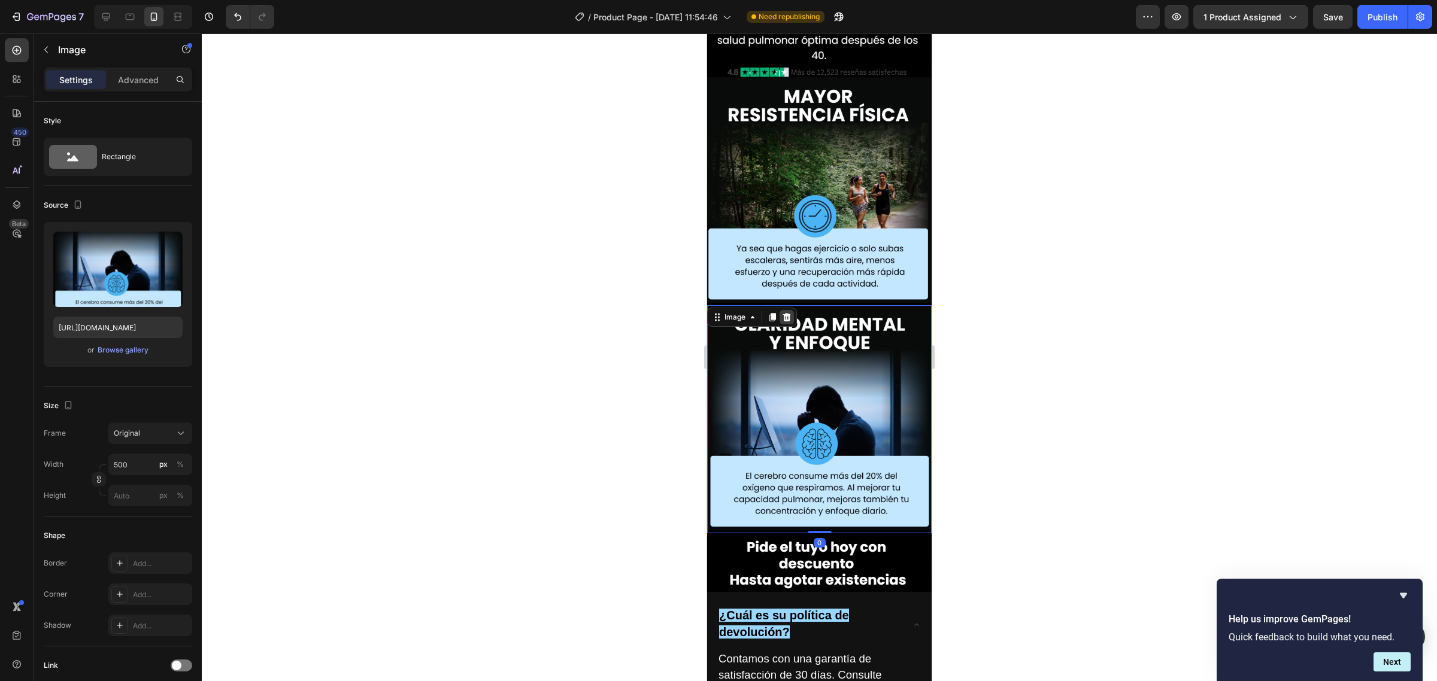
click at [785, 312] on icon at bounding box center [787, 317] width 10 height 10
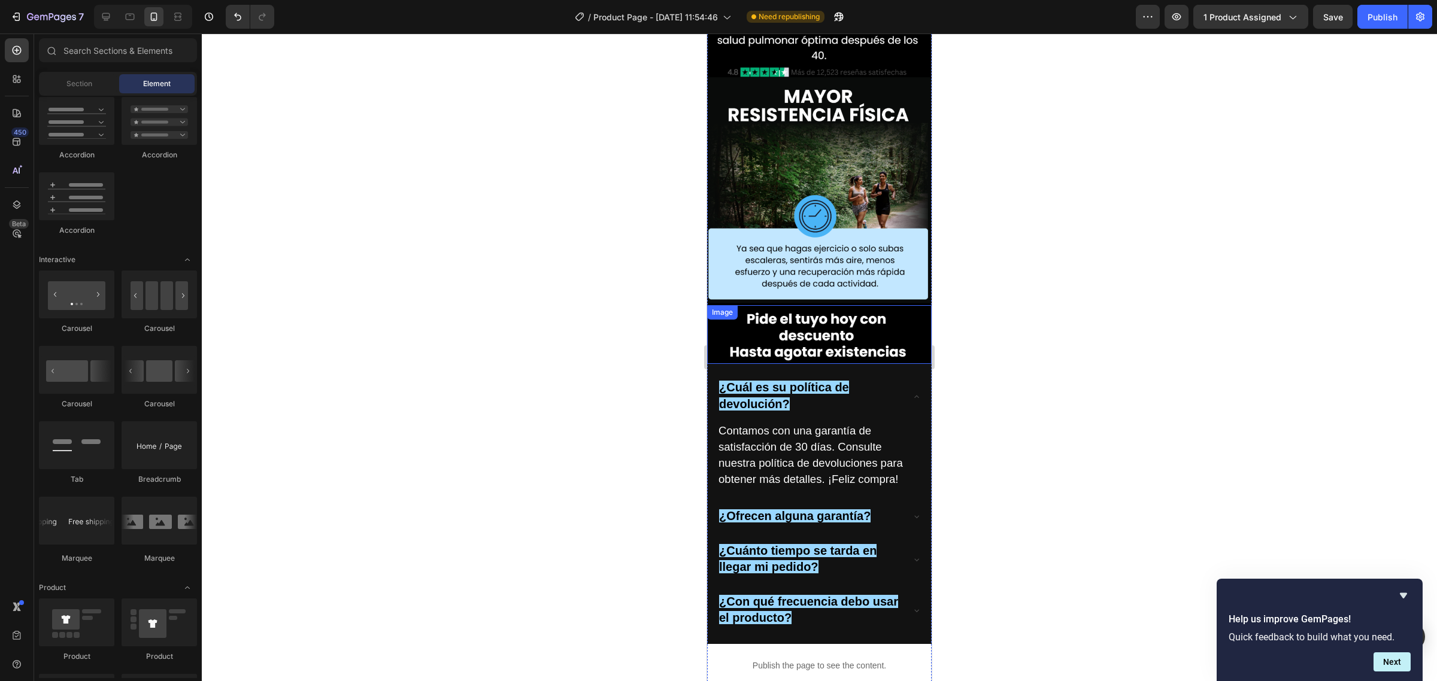
scroll to position [4711, 0]
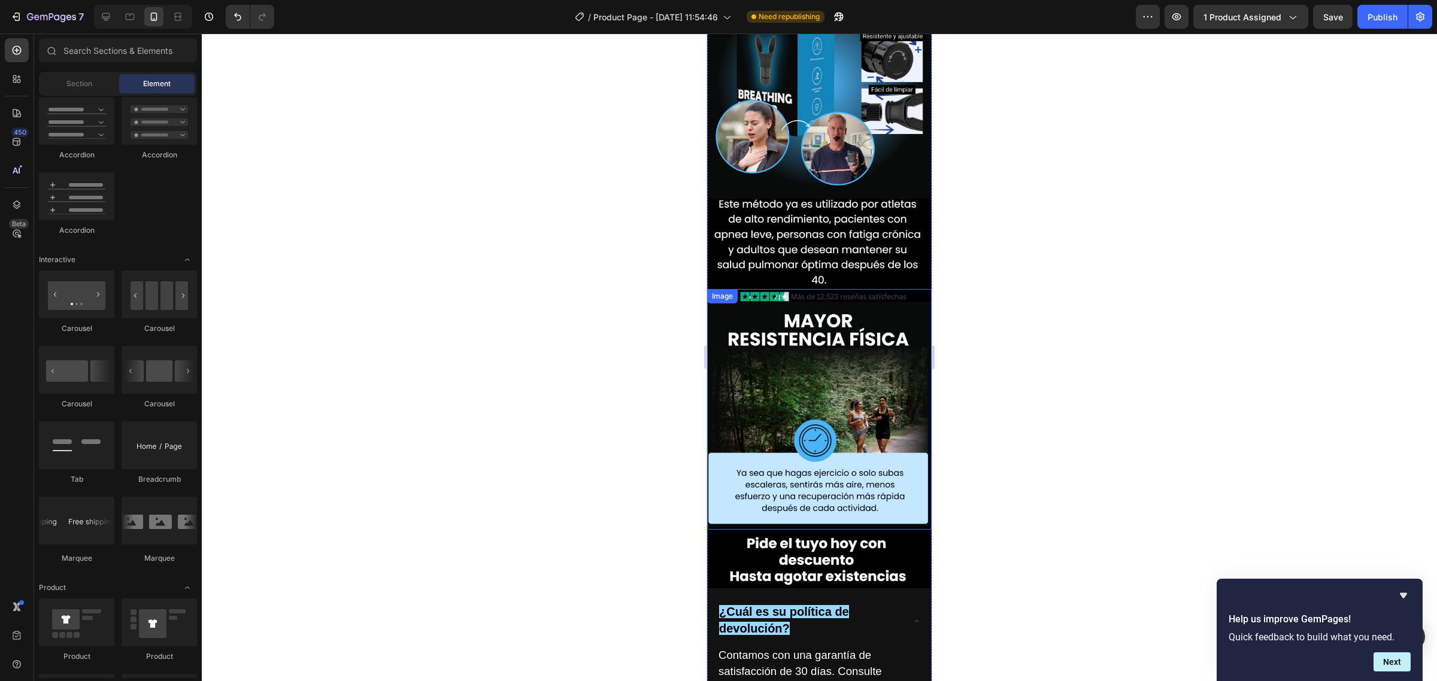
click at [799, 289] on img at bounding box center [819, 409] width 224 height 241
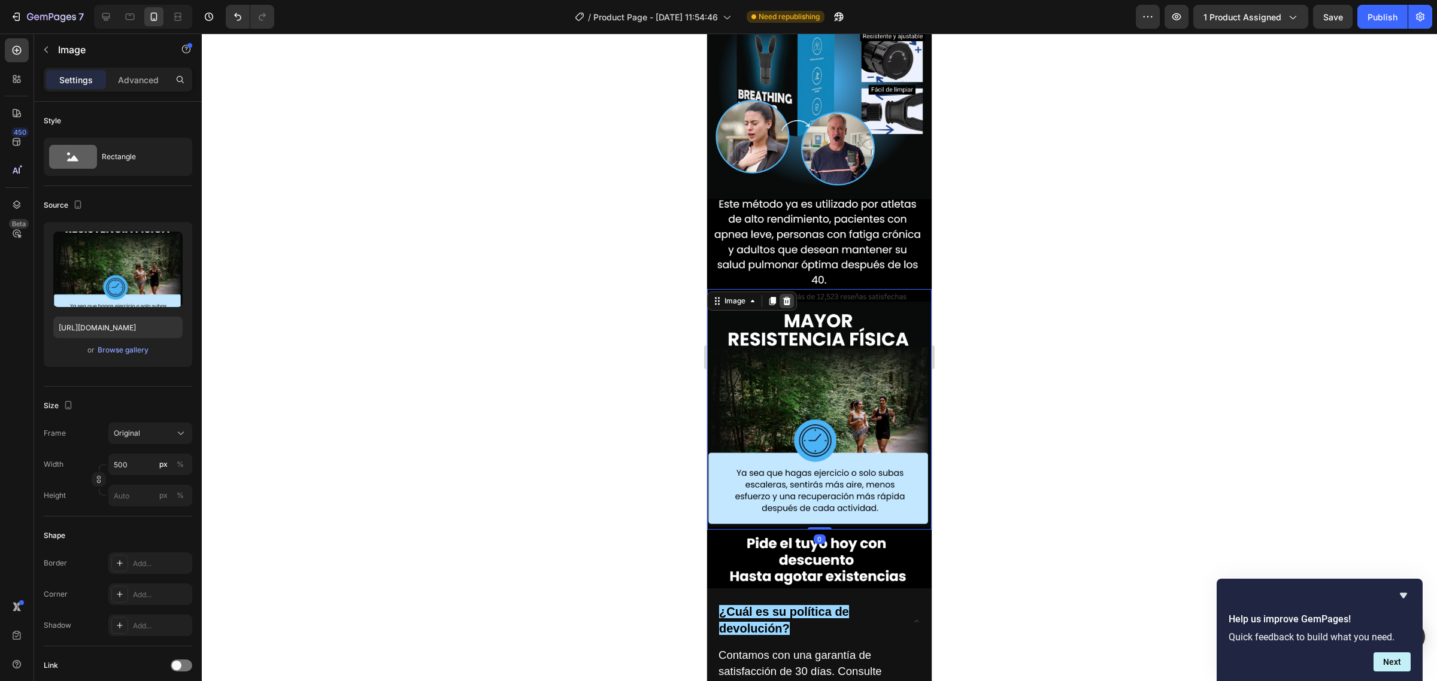
click at [785, 294] on div at bounding box center [786, 301] width 14 height 14
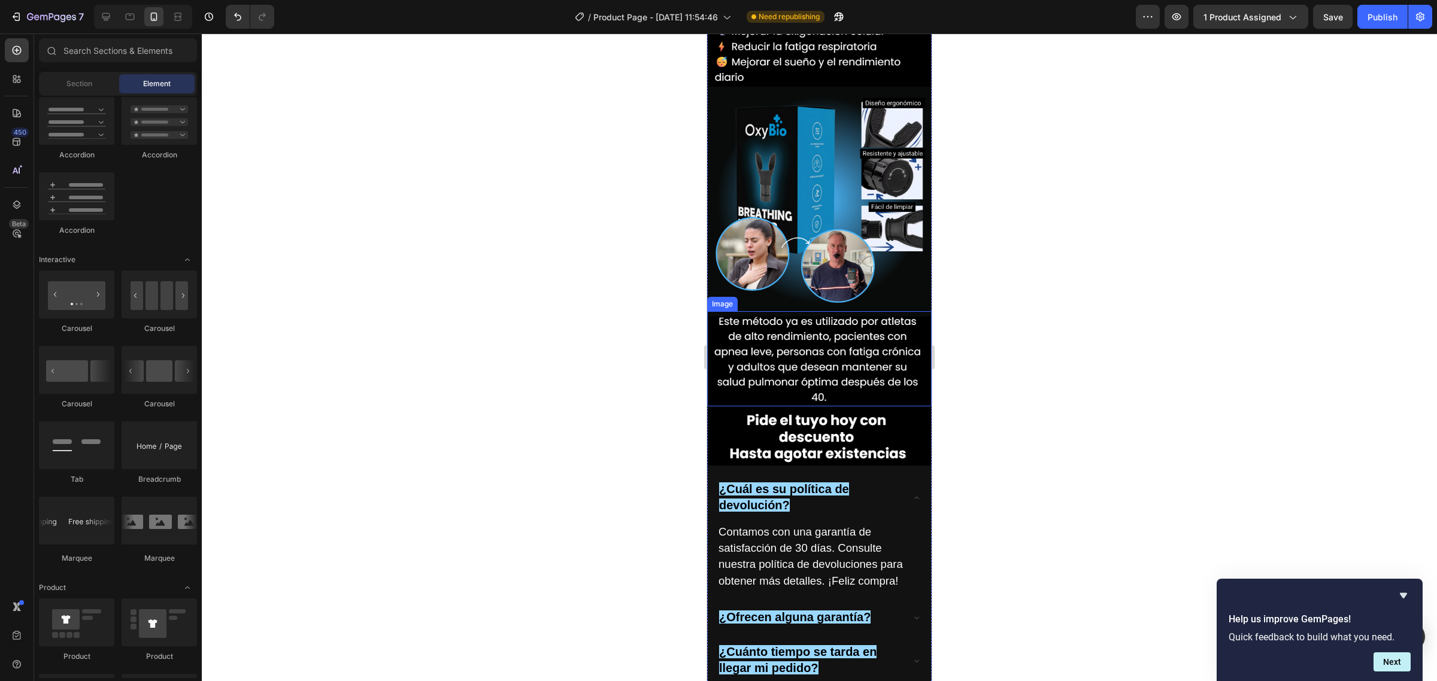
scroll to position [4487, 0]
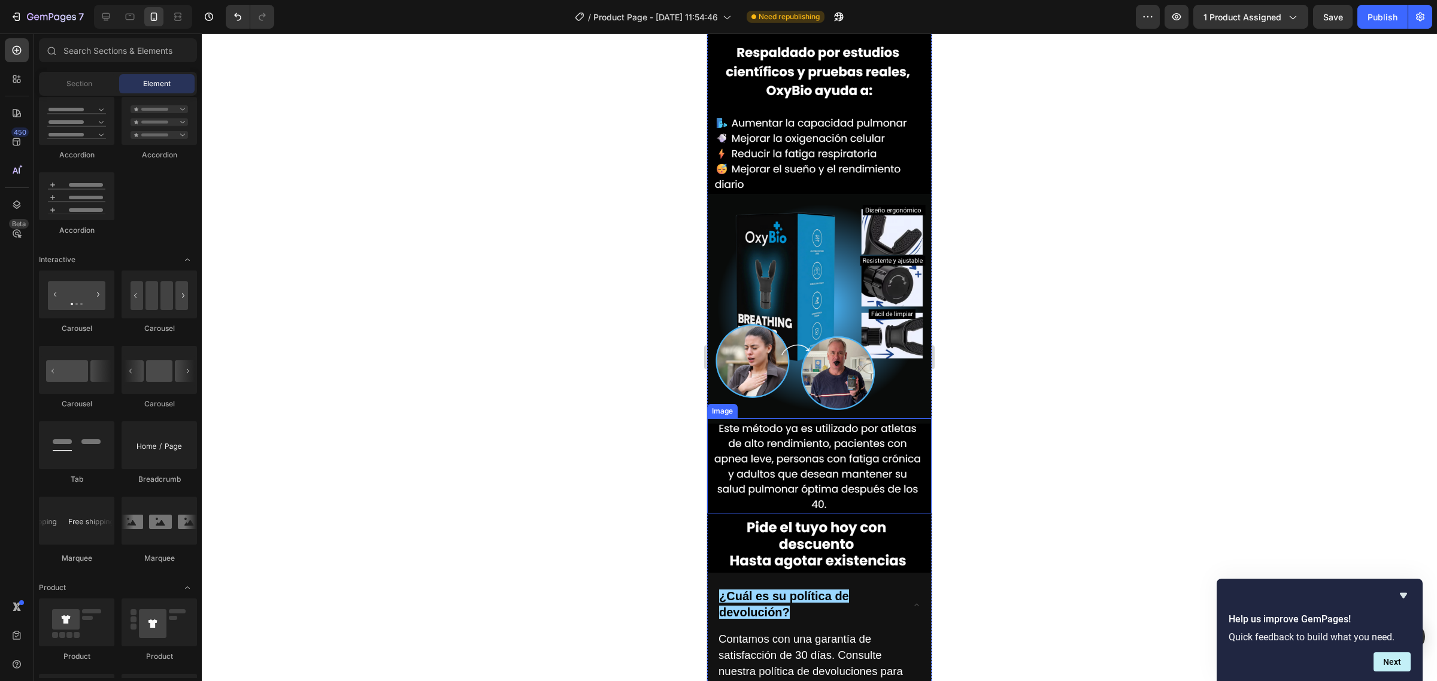
click at [804, 418] on img at bounding box center [819, 466] width 224 height 96
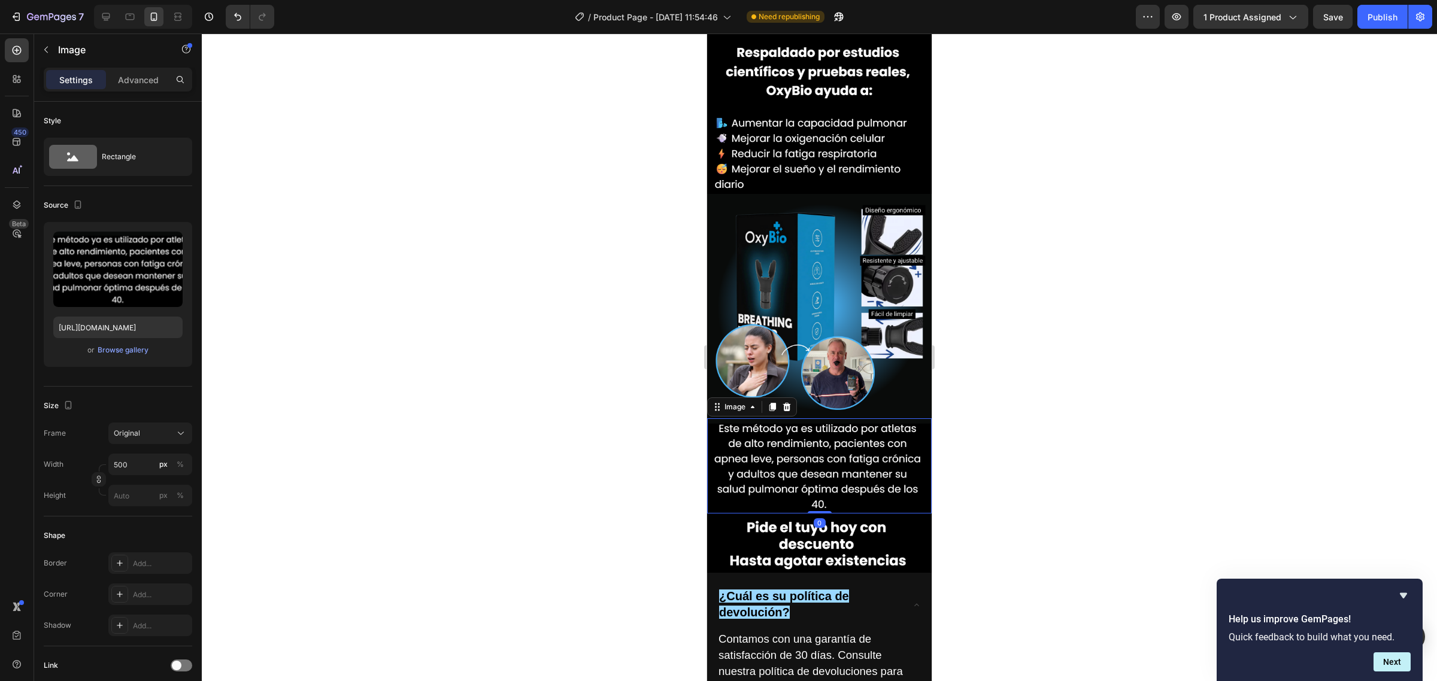
click at [790, 397] on div "Image" at bounding box center [752, 406] width 90 height 19
click at [790, 402] on icon at bounding box center [787, 407] width 10 height 10
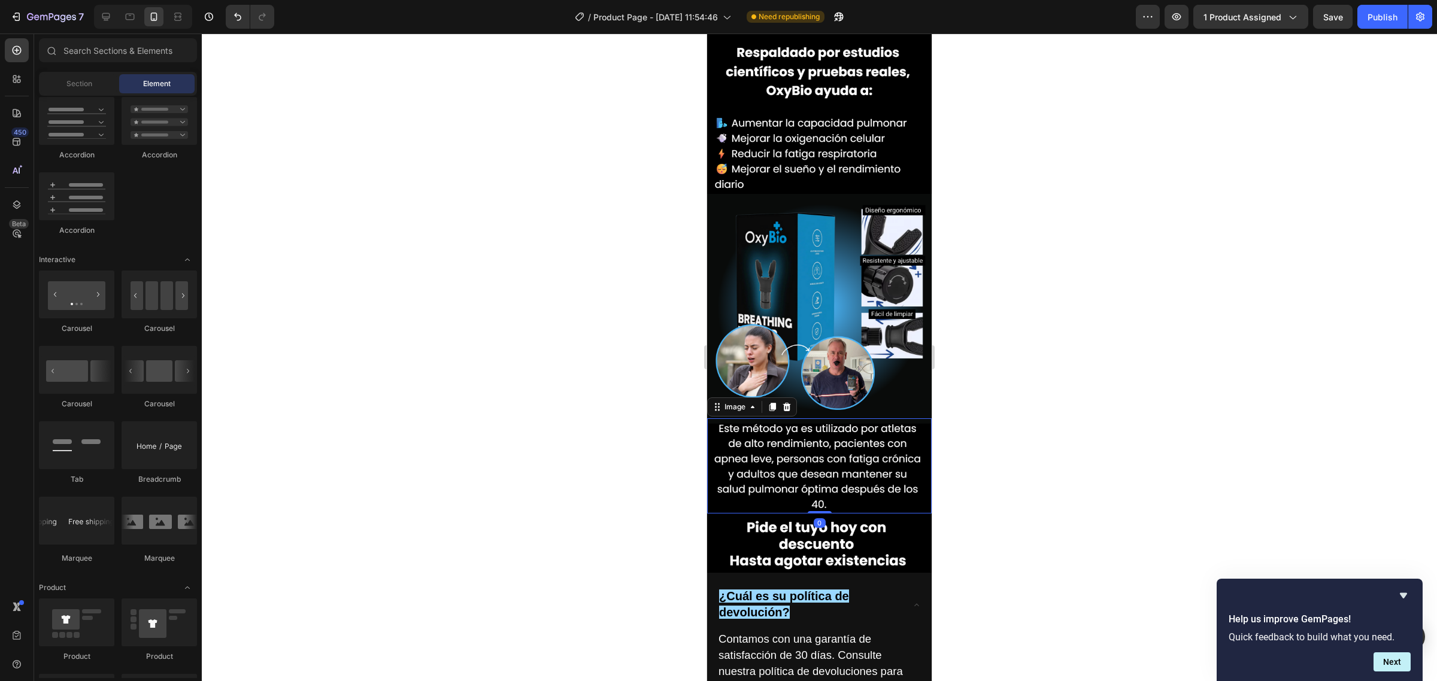
click at [791, 194] on img at bounding box center [819, 306] width 224 height 224
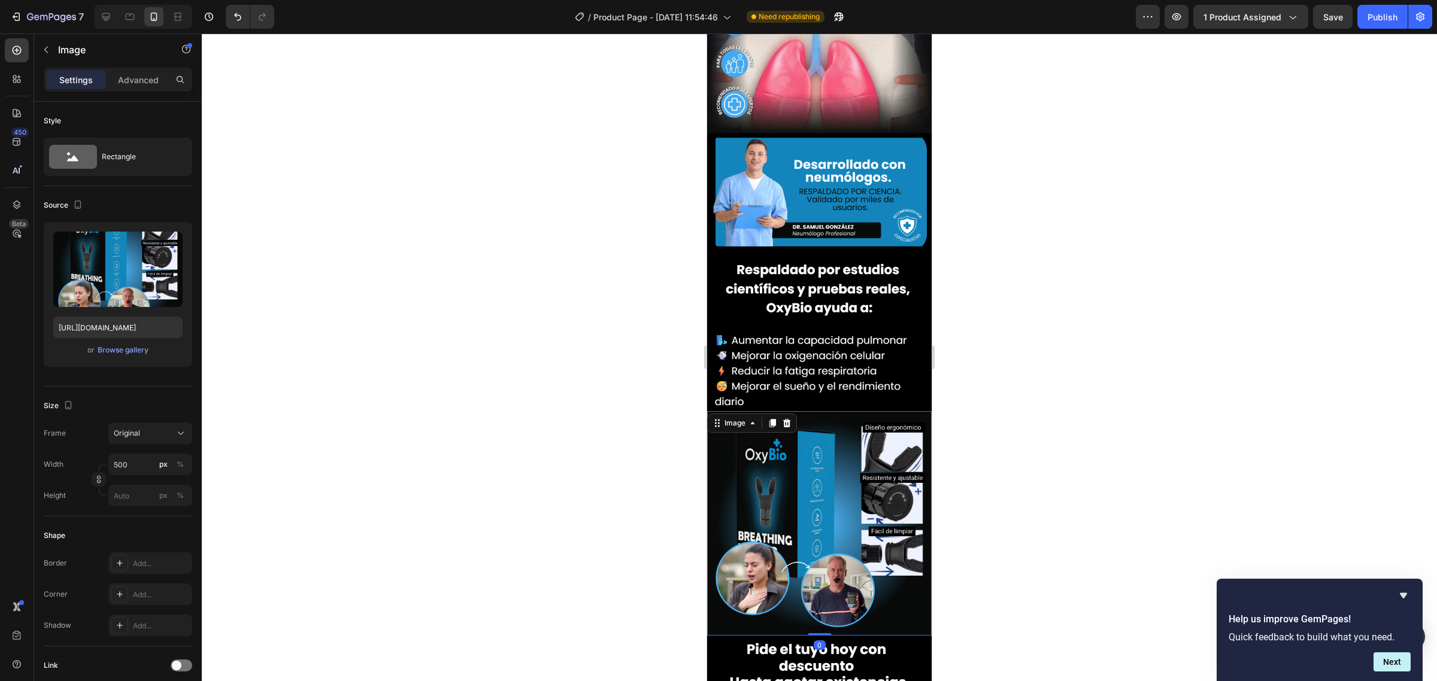
scroll to position [4263, 0]
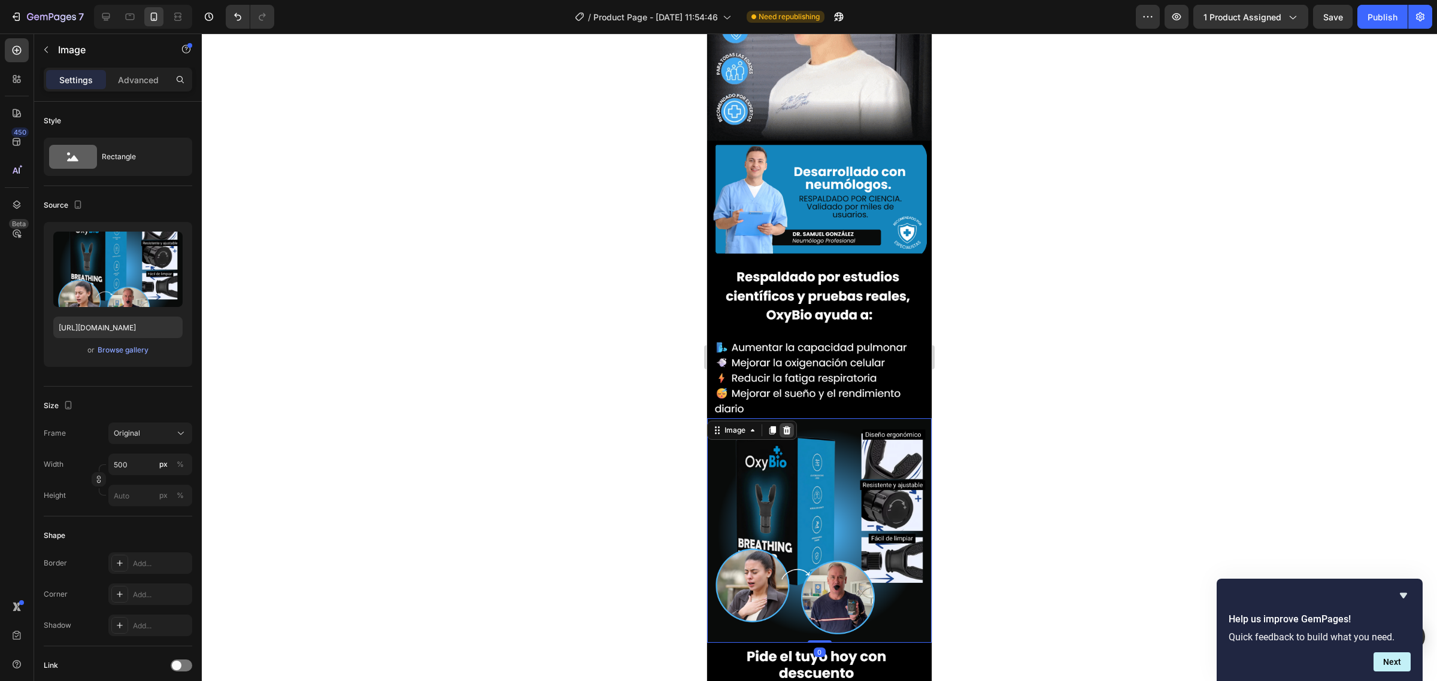
click at [787, 423] on div at bounding box center [786, 430] width 14 height 14
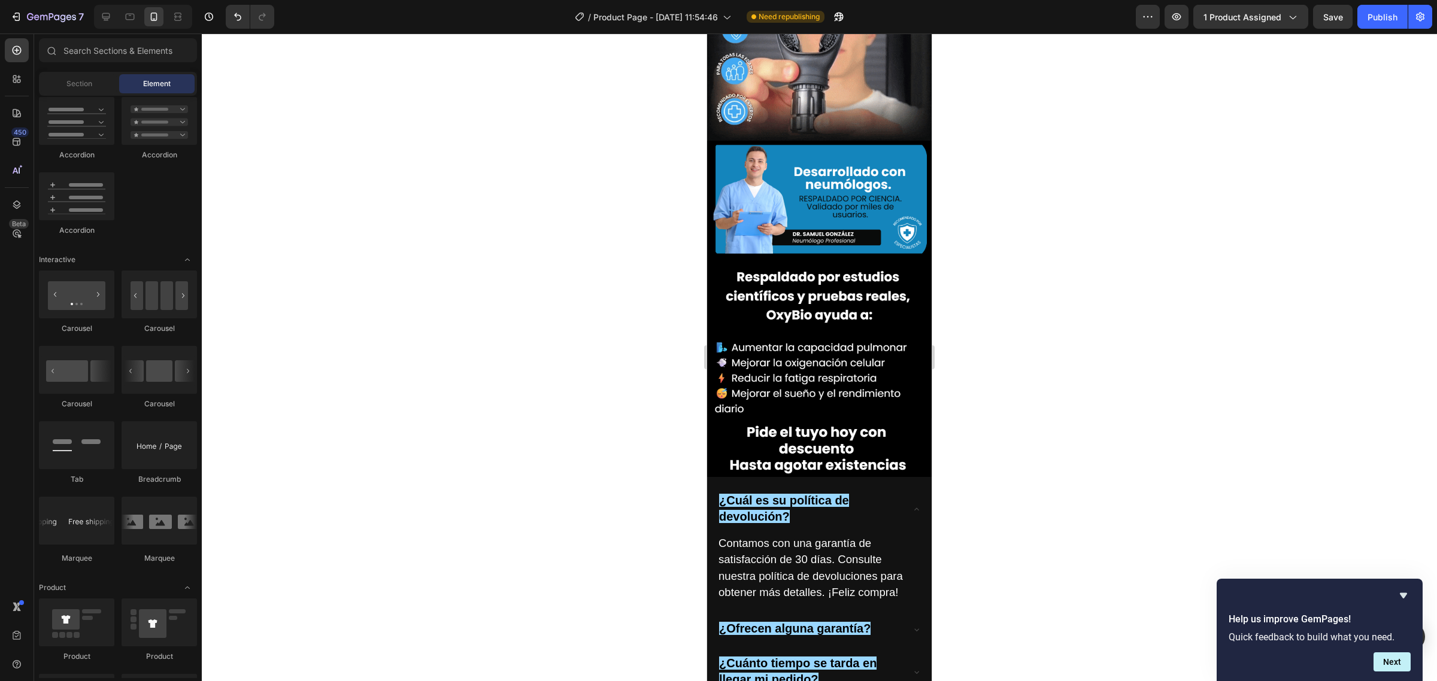
click at [785, 147] on img at bounding box center [819, 280] width 224 height 278
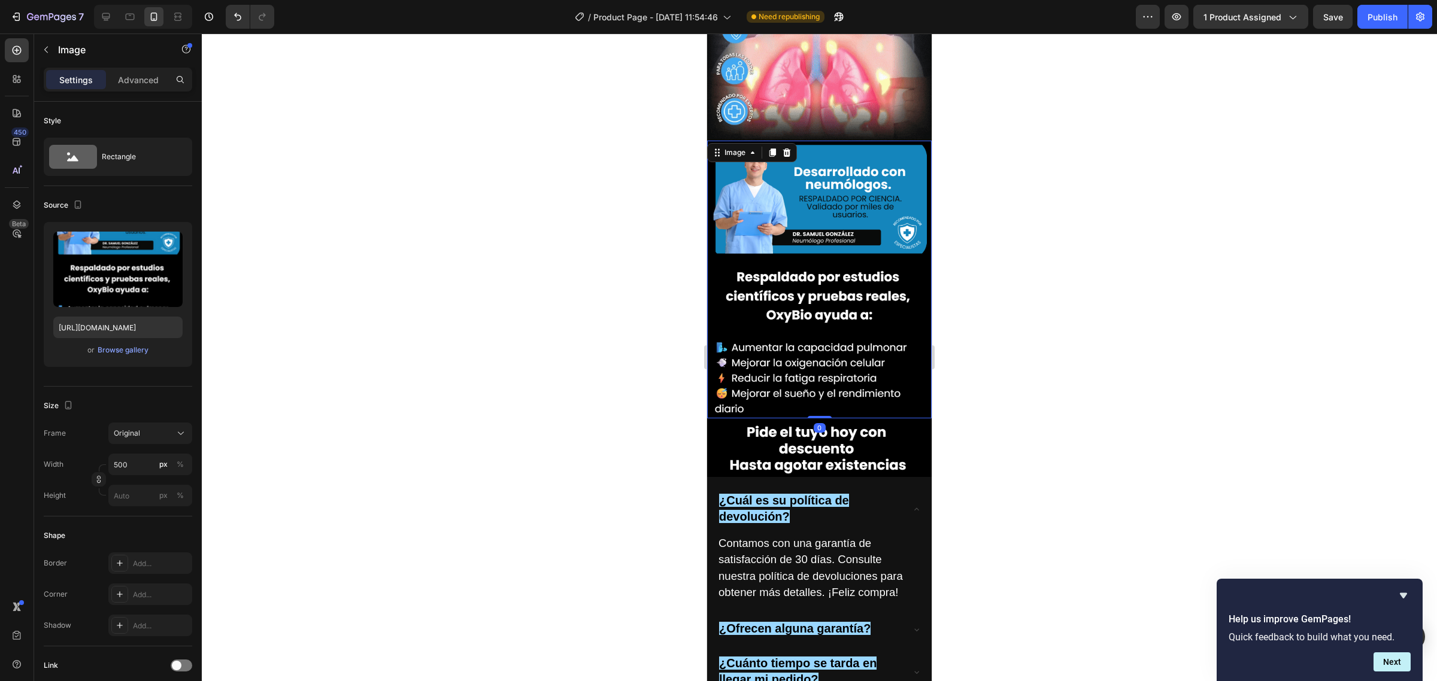
scroll to position [4113, 0]
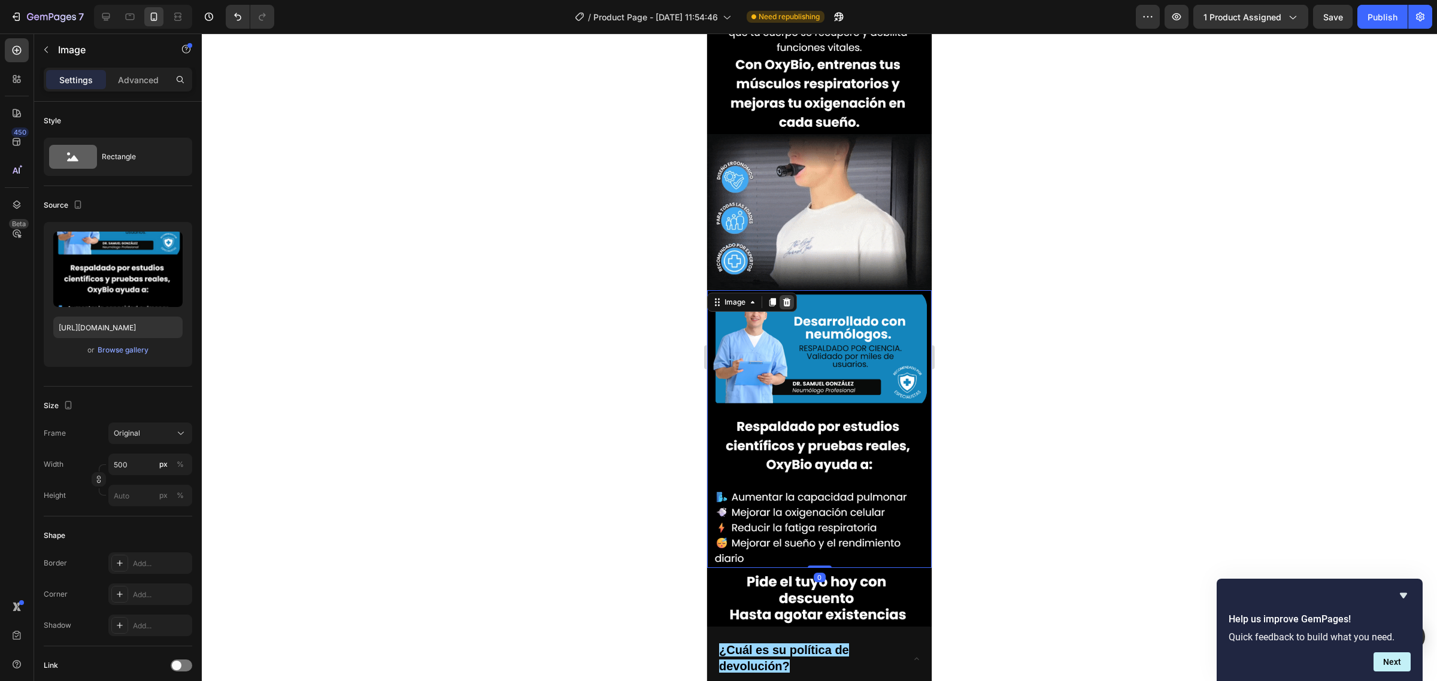
click at [788, 297] on icon at bounding box center [787, 301] width 8 height 8
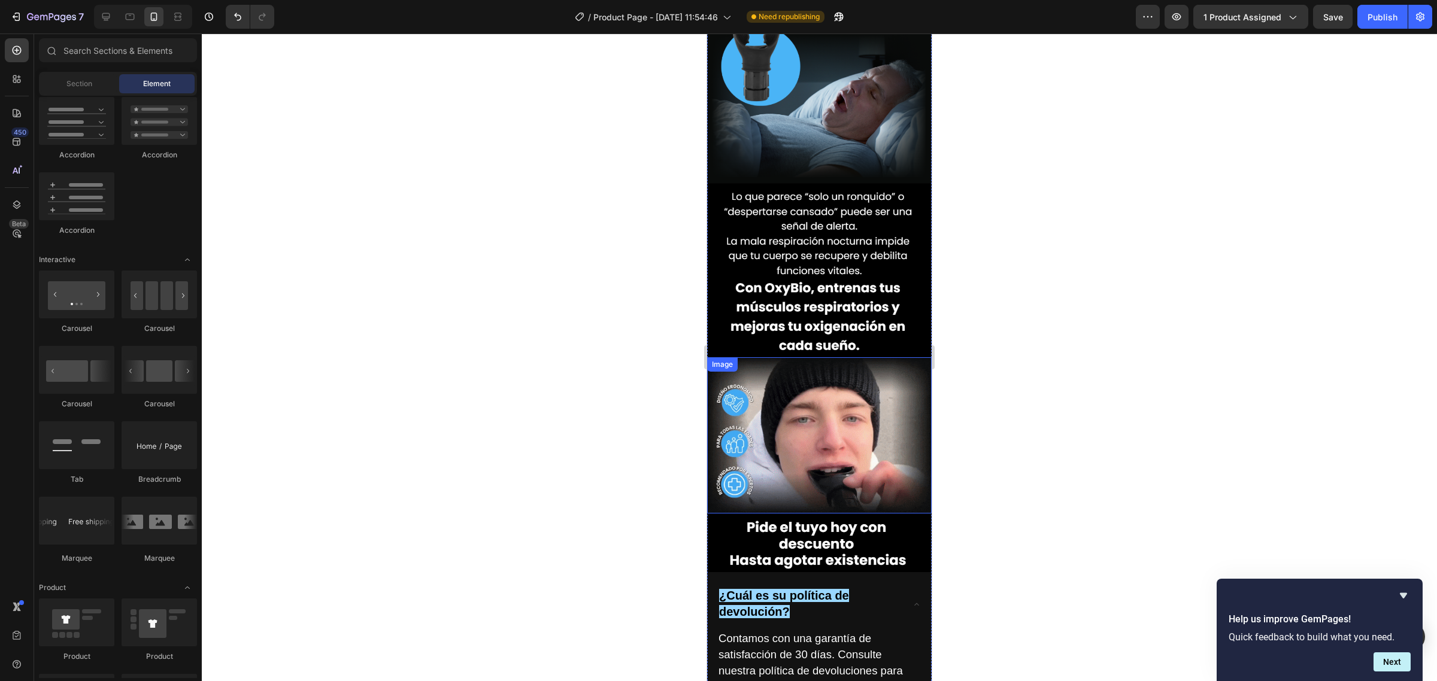
click at [801, 183] on img at bounding box center [819, 270] width 224 height 174
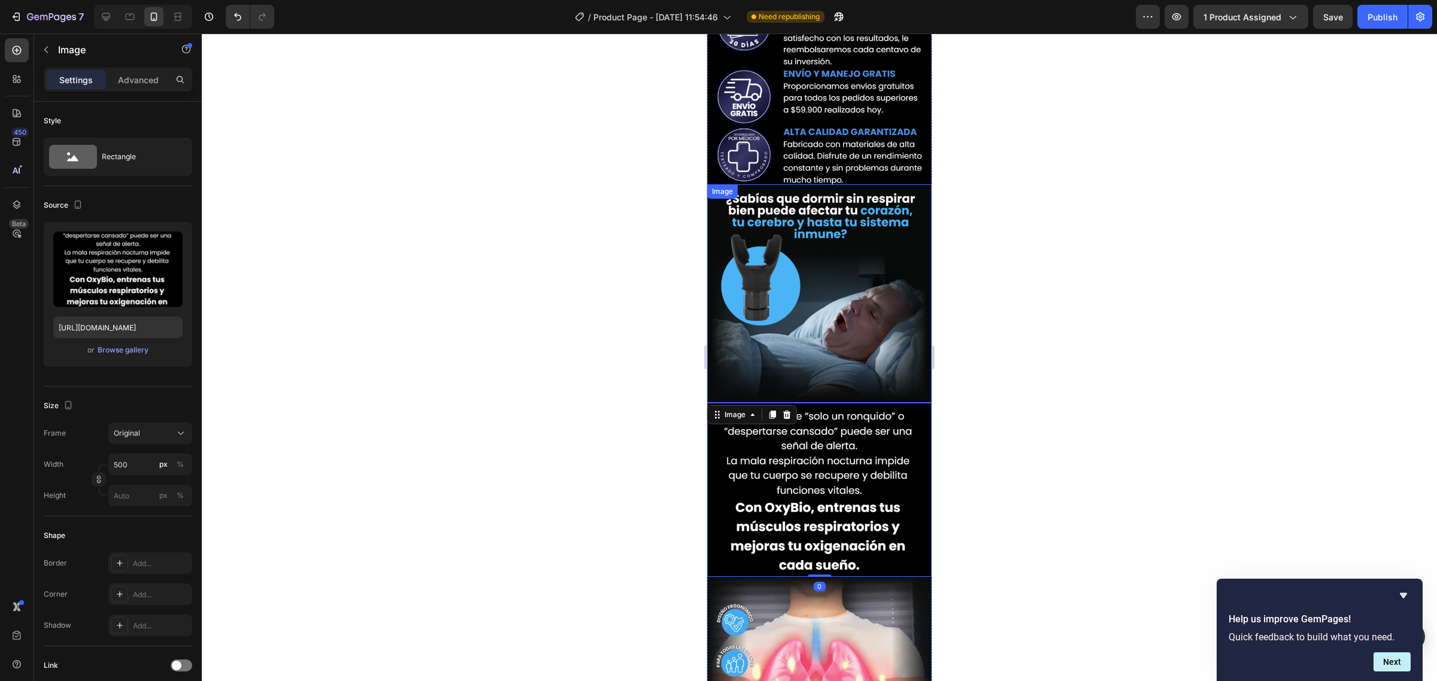
scroll to position [3664, 0]
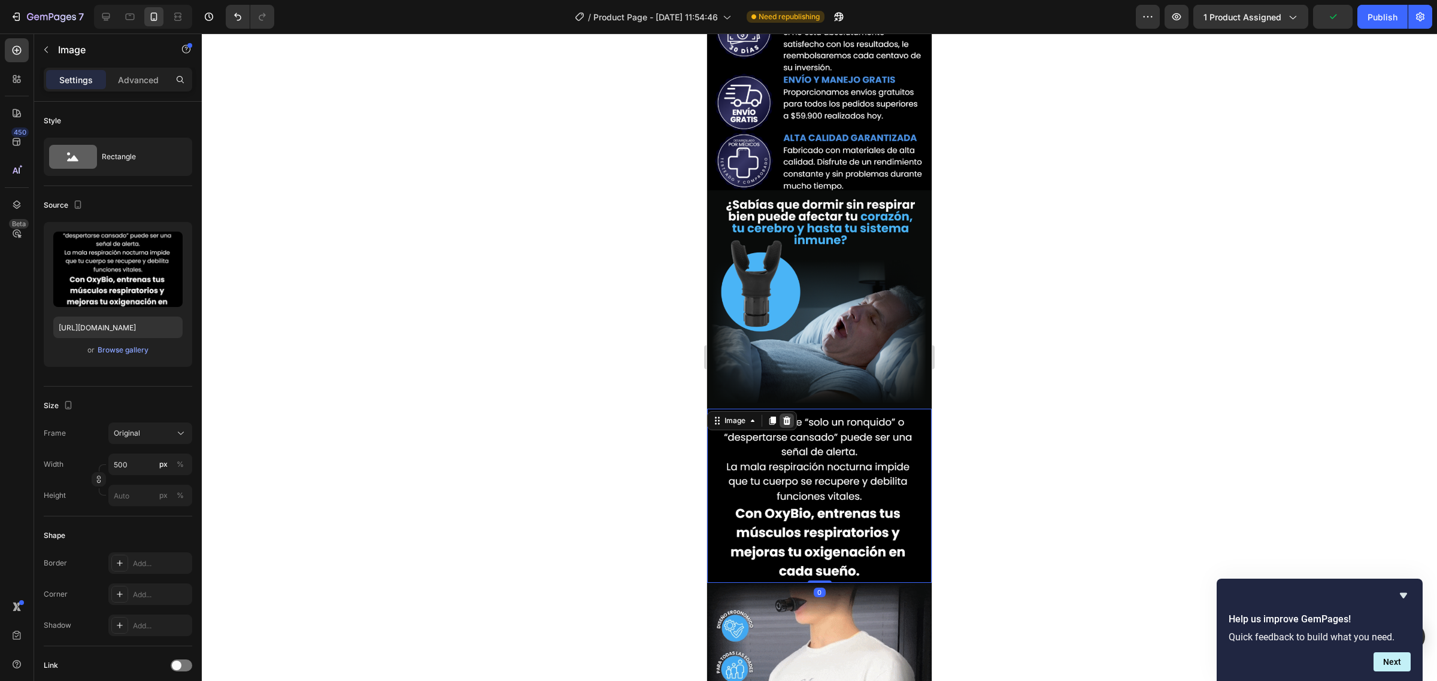
click at [790, 414] on div at bounding box center [786, 421] width 14 height 14
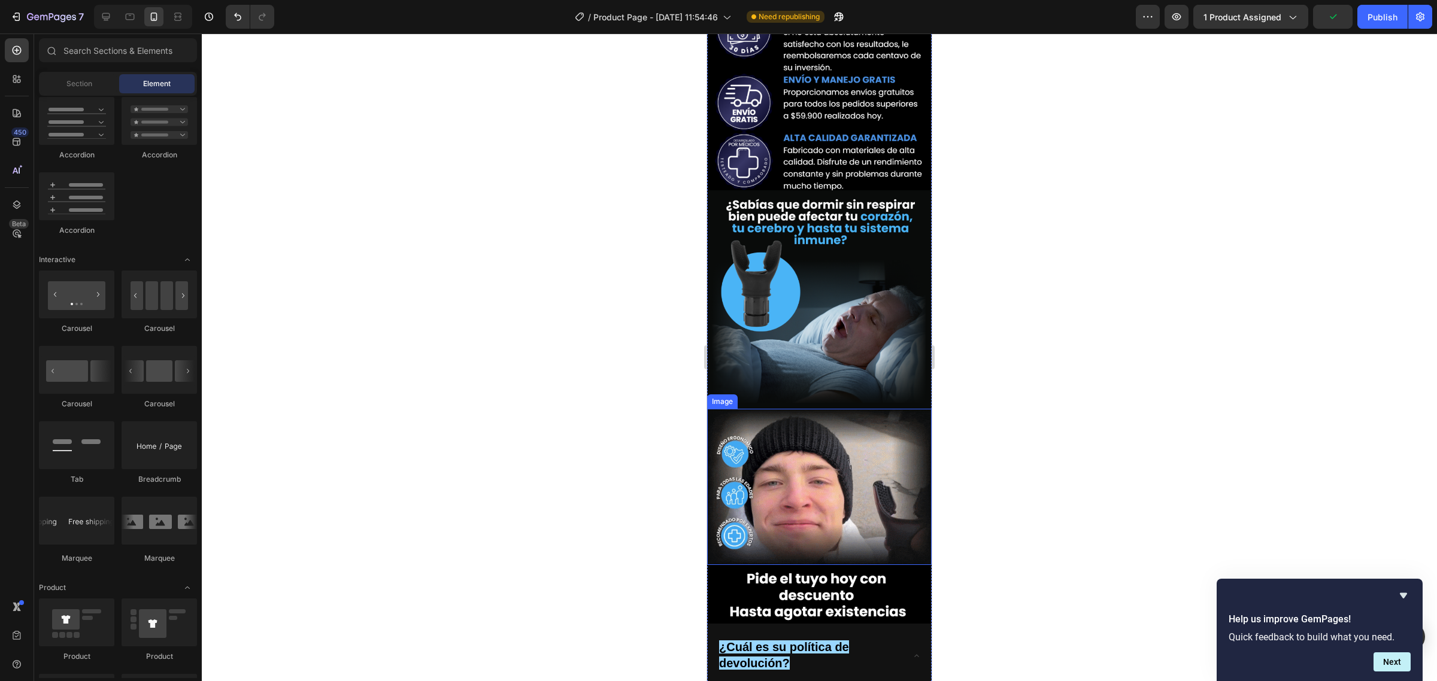
click at [792, 409] on img at bounding box center [819, 487] width 224 height 156
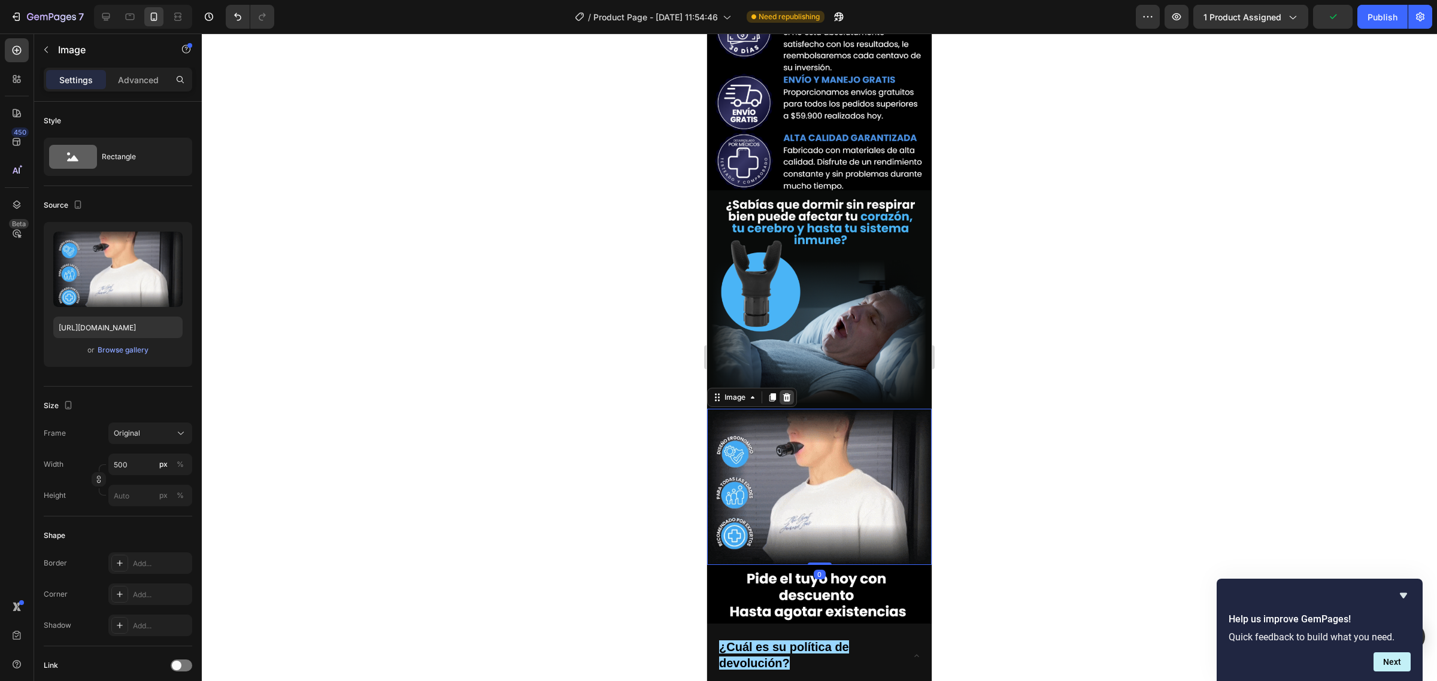
click at [787, 393] on icon at bounding box center [787, 397] width 8 height 8
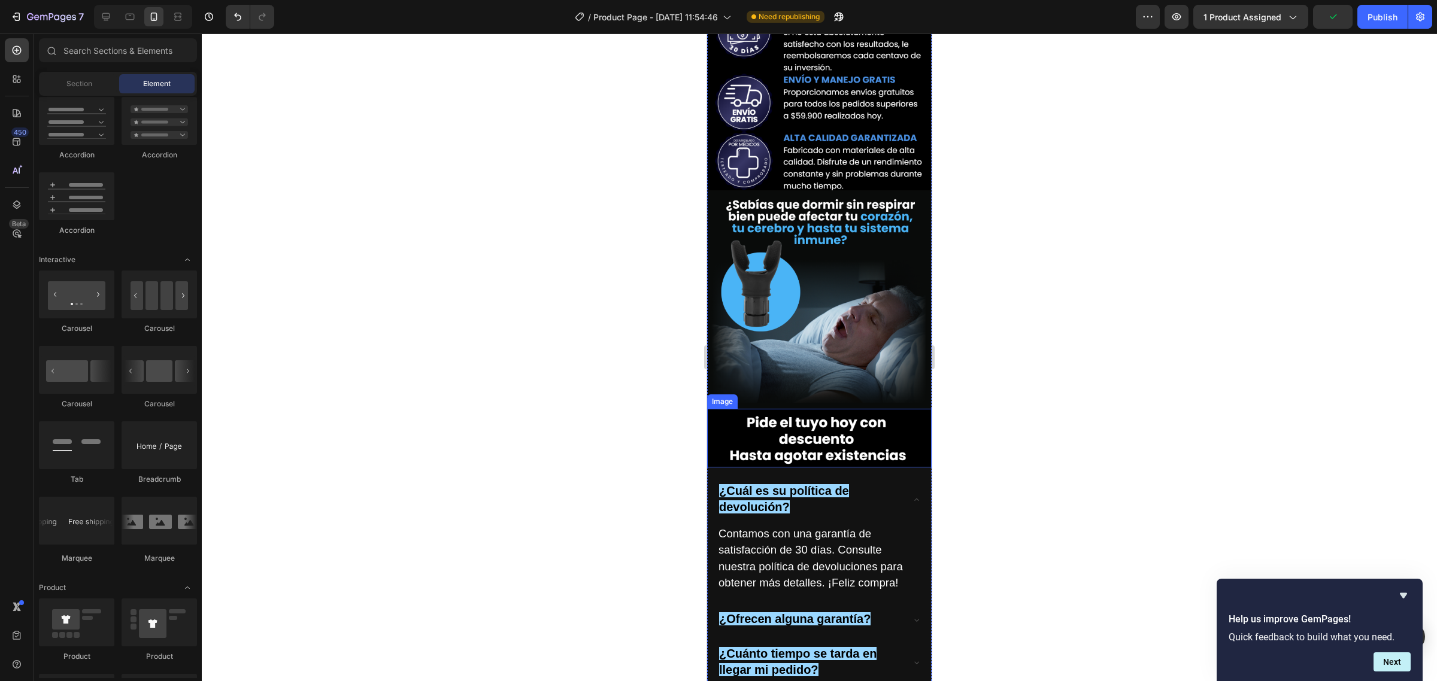
click at [788, 409] on img at bounding box center [819, 438] width 224 height 59
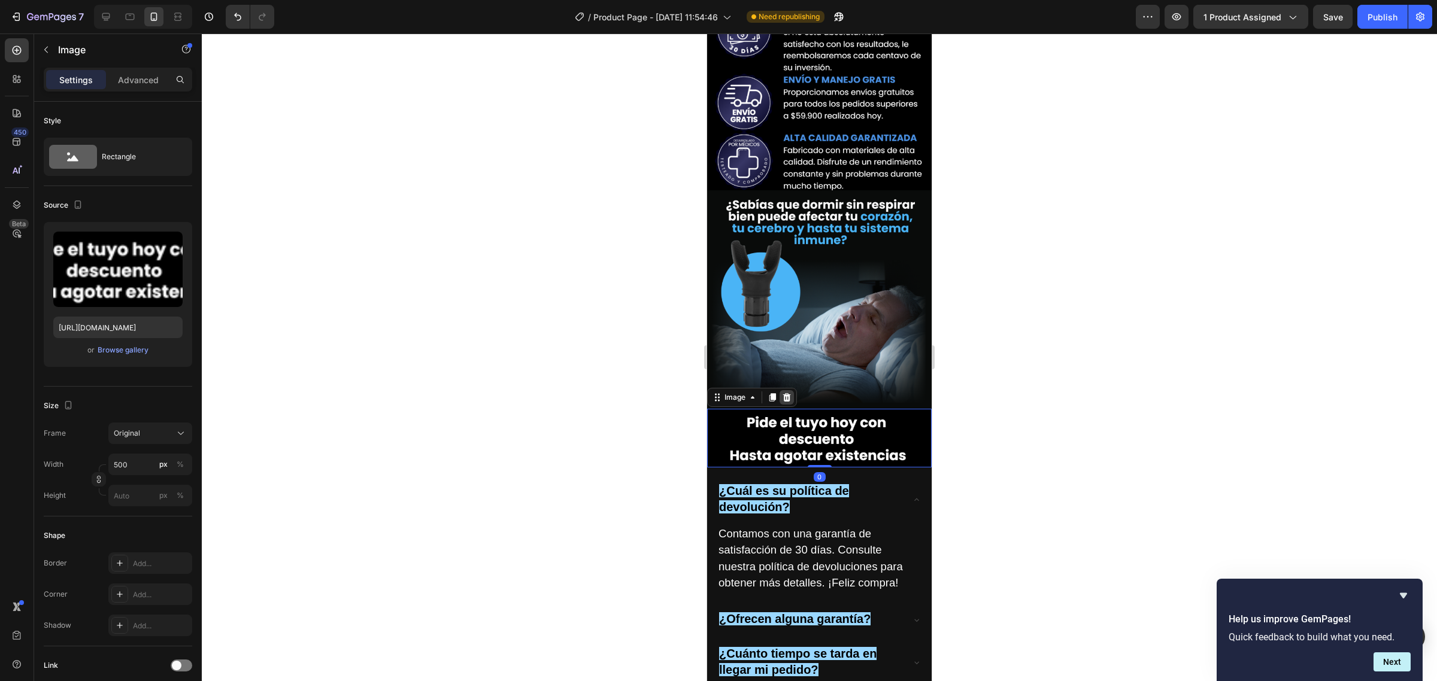
click at [789, 393] on icon at bounding box center [787, 398] width 10 height 10
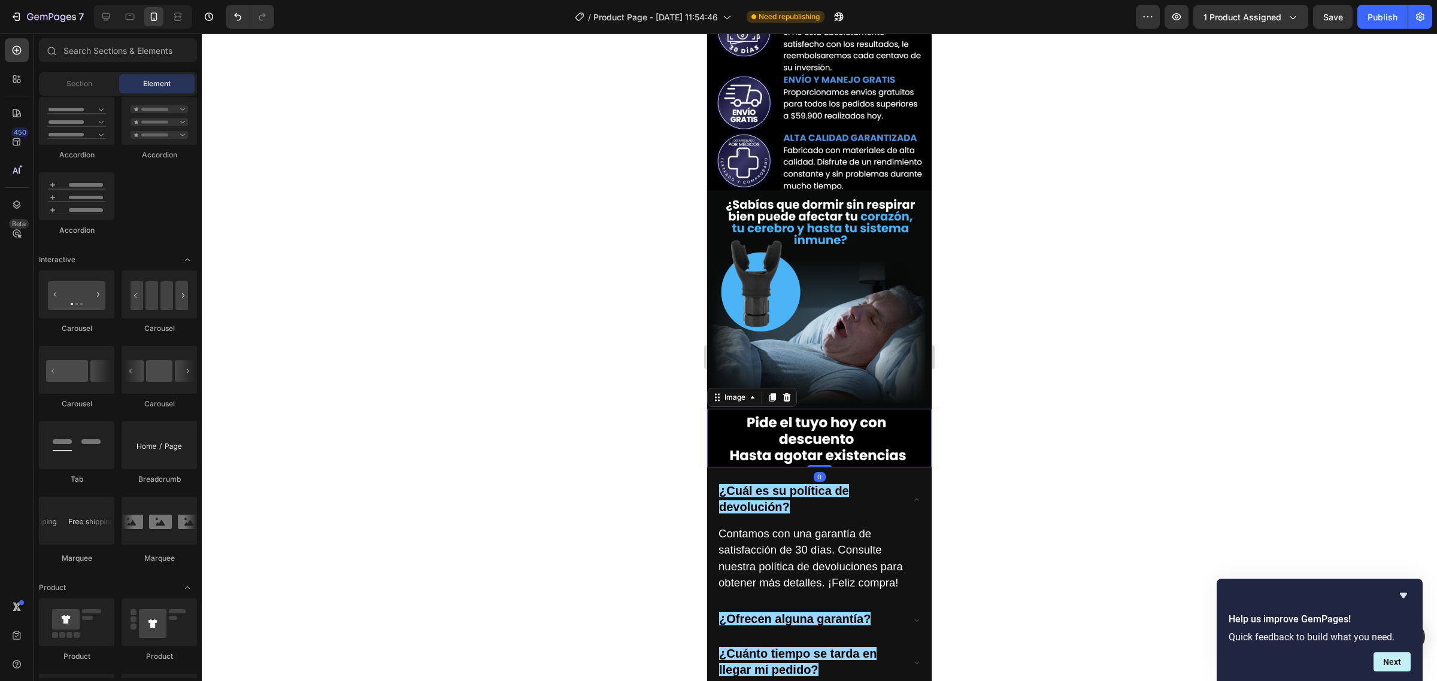
click at [793, 190] on img at bounding box center [819, 299] width 224 height 218
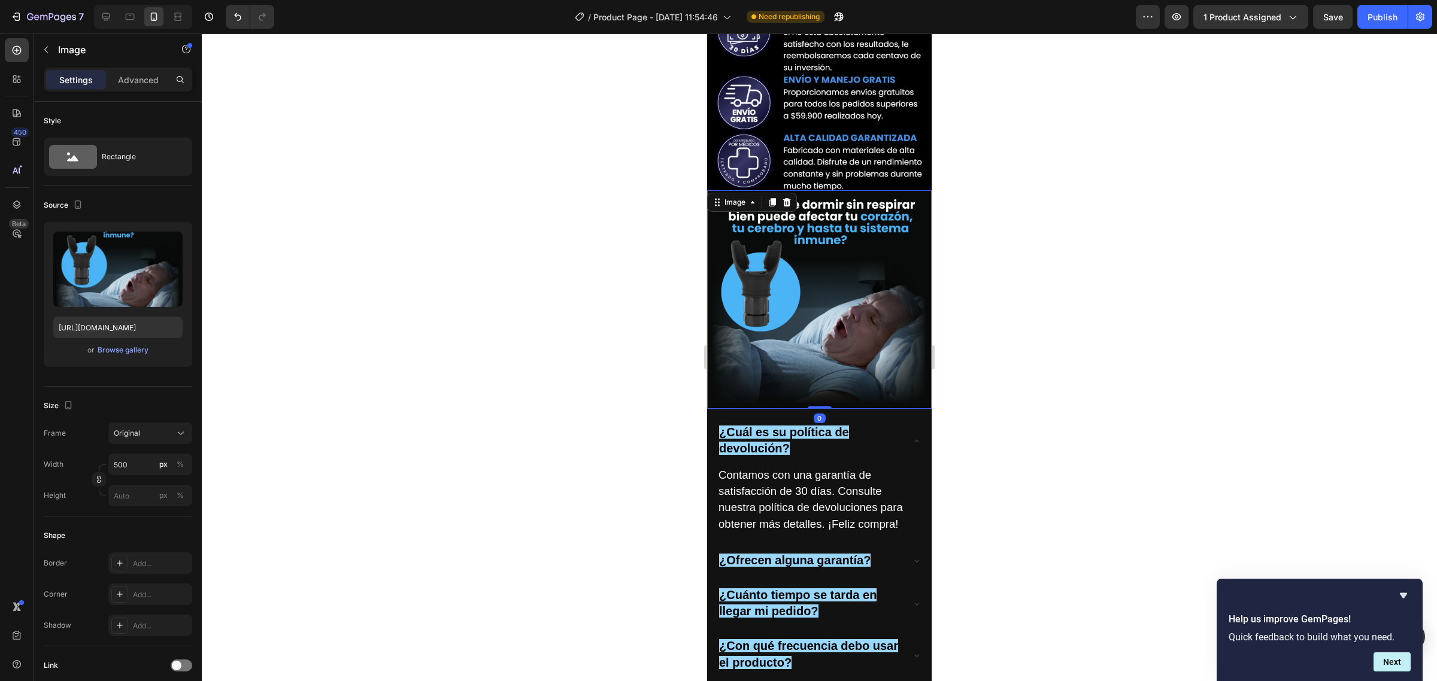
scroll to position [3514, 0]
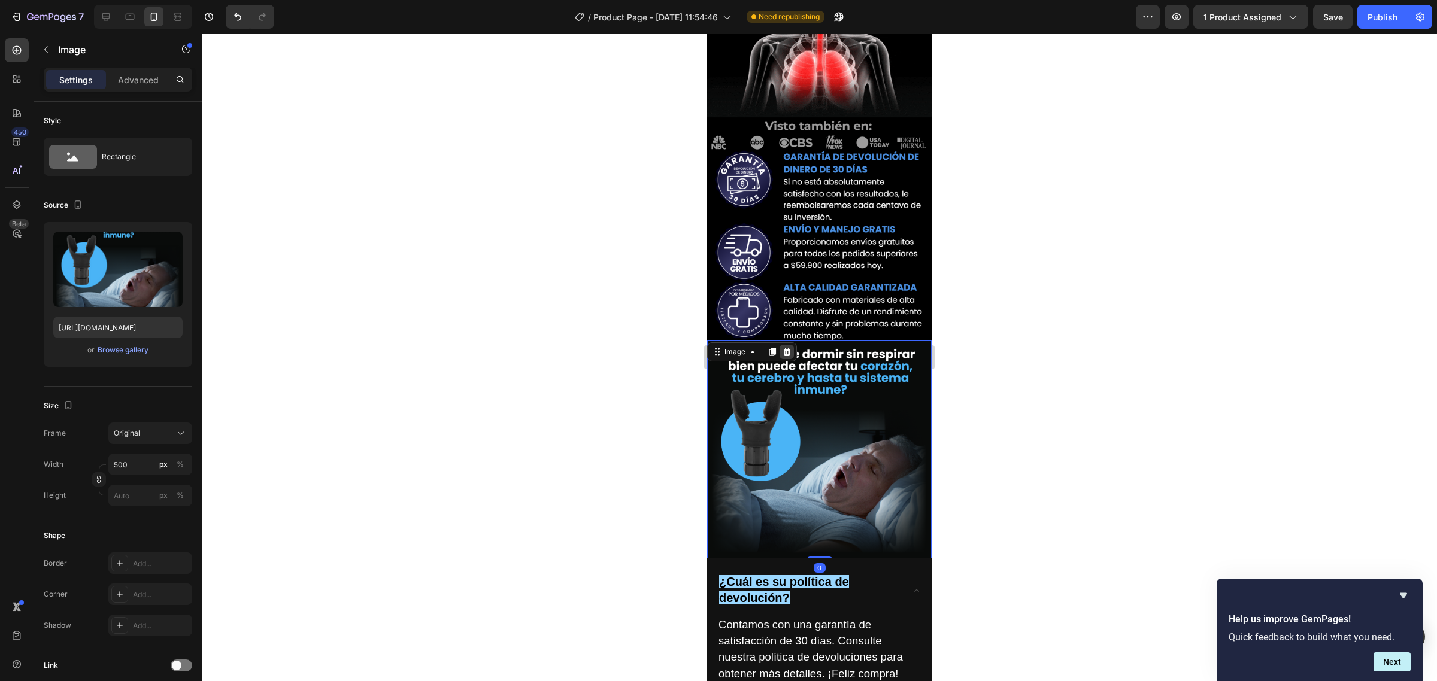
click at [786, 348] on icon at bounding box center [787, 352] width 8 height 8
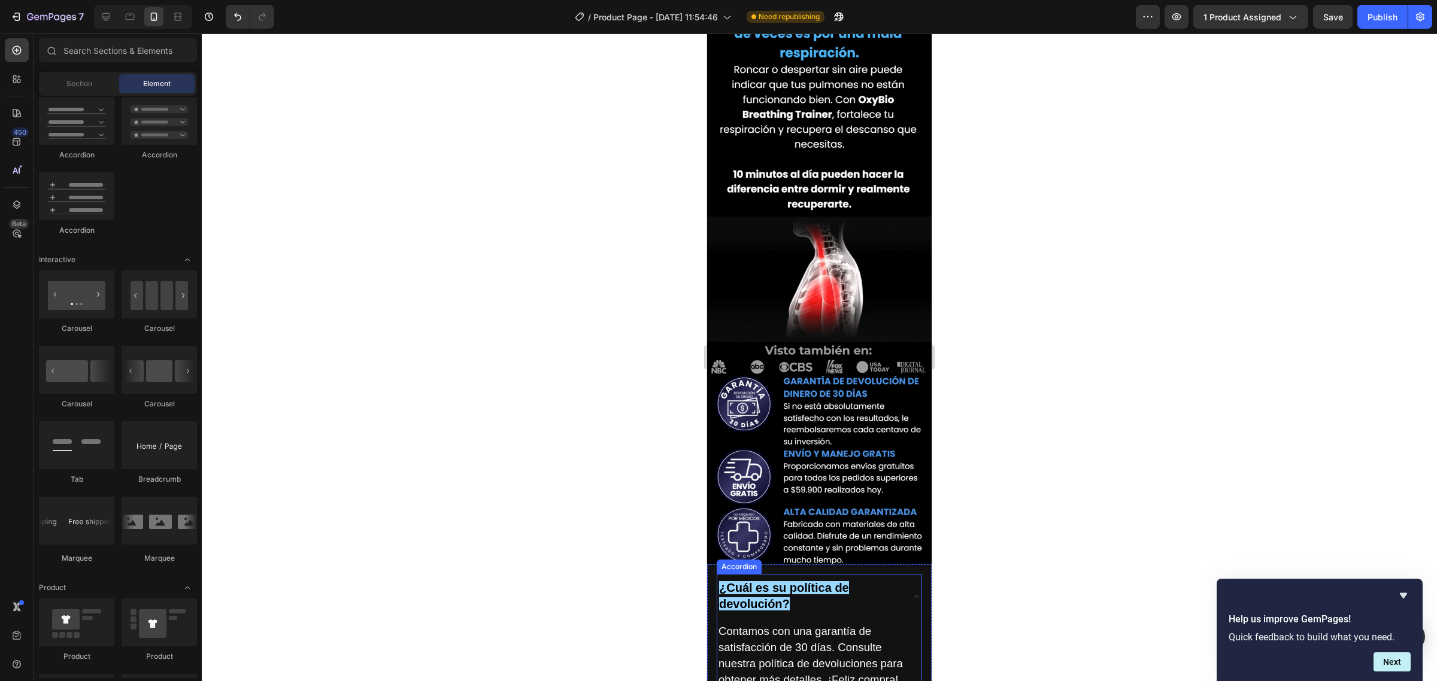
click at [790, 341] on img at bounding box center [819, 453] width 224 height 224
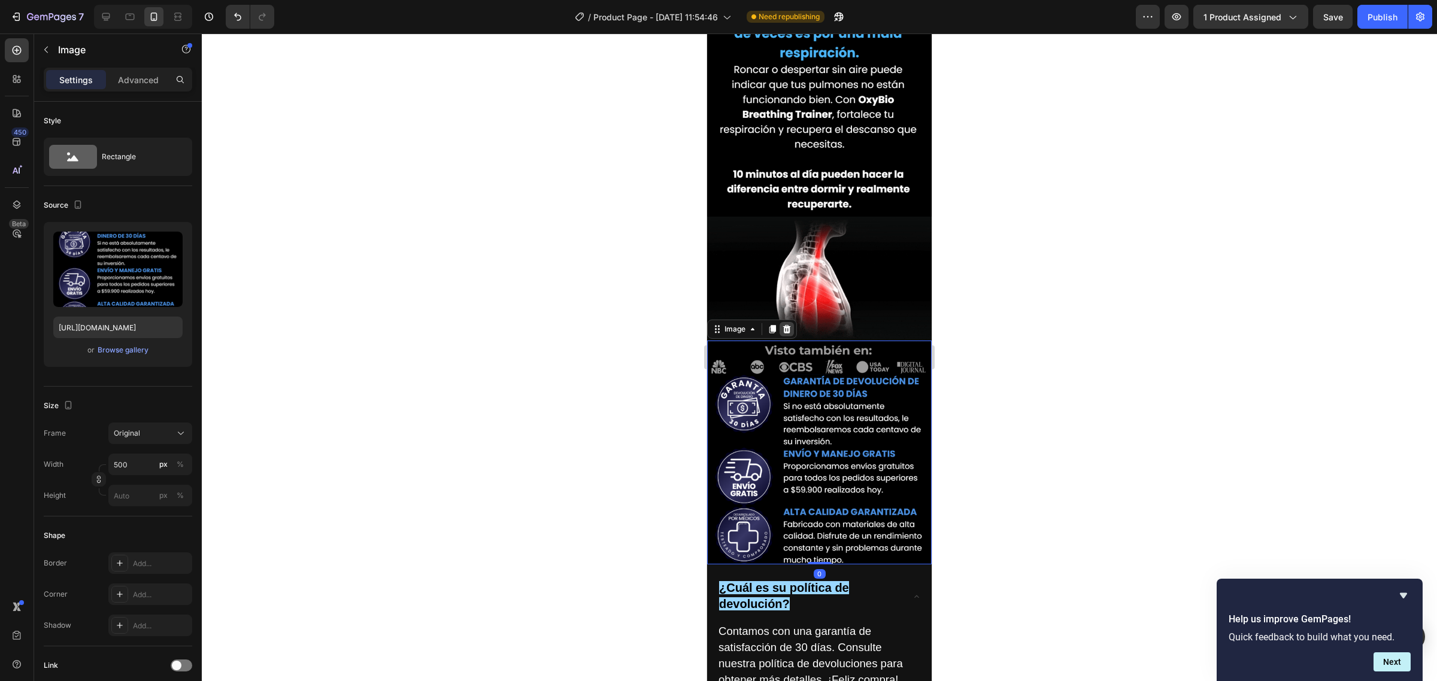
click at [782, 324] on icon at bounding box center [787, 329] width 10 height 10
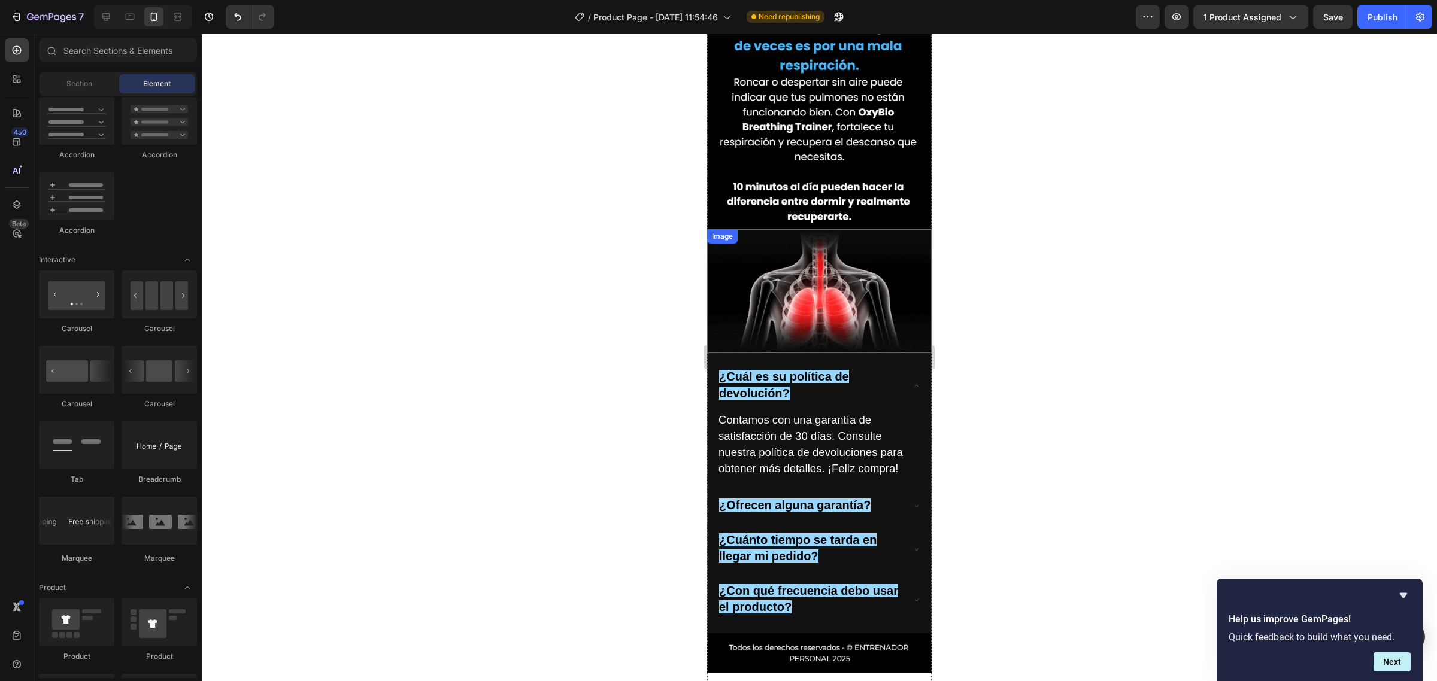
scroll to position [3065, 0]
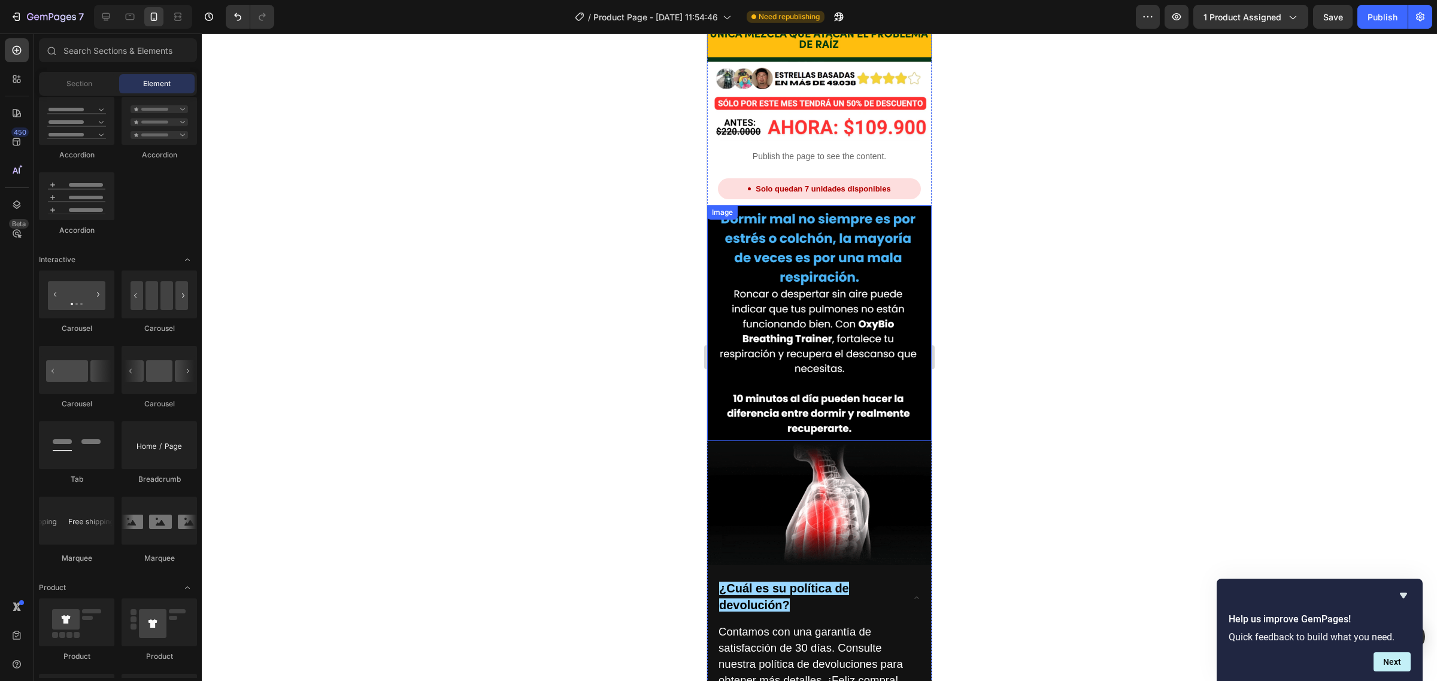
click at [791, 235] on img at bounding box center [819, 322] width 224 height 235
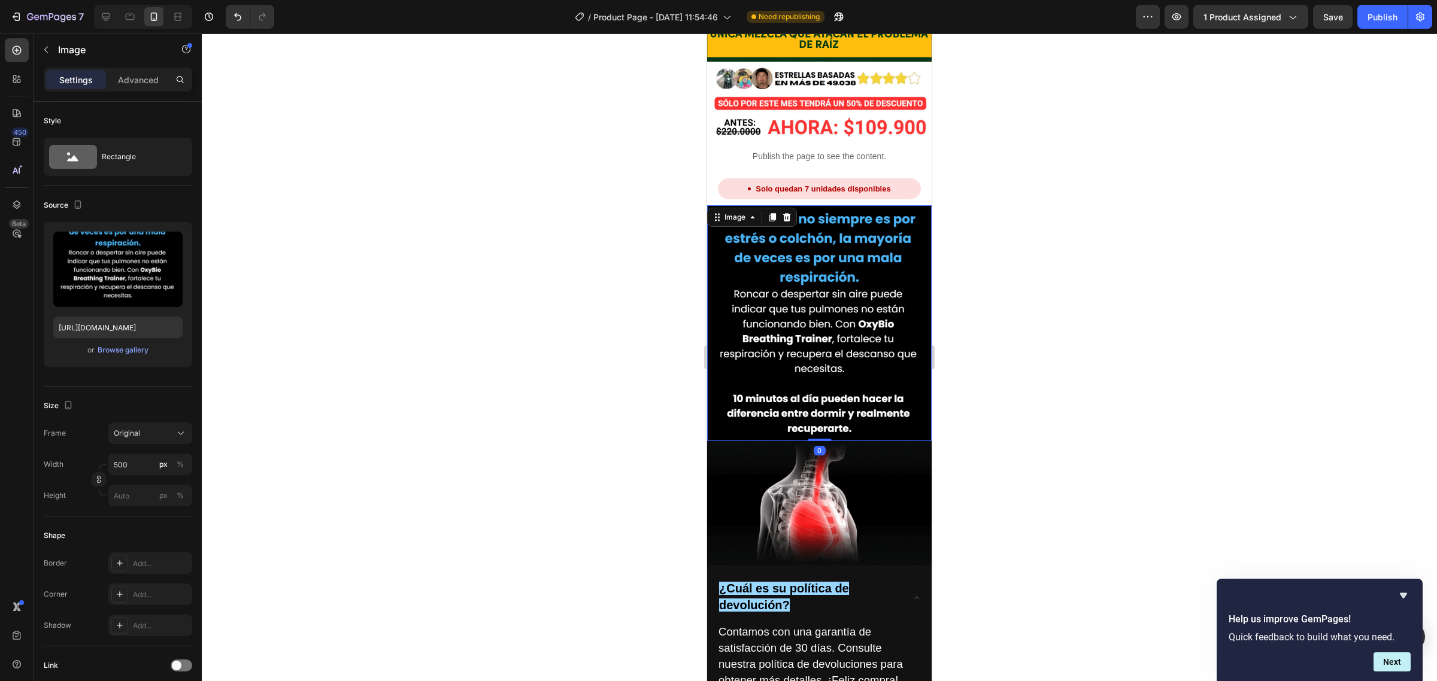
click at [784, 213] on icon at bounding box center [787, 217] width 8 height 8
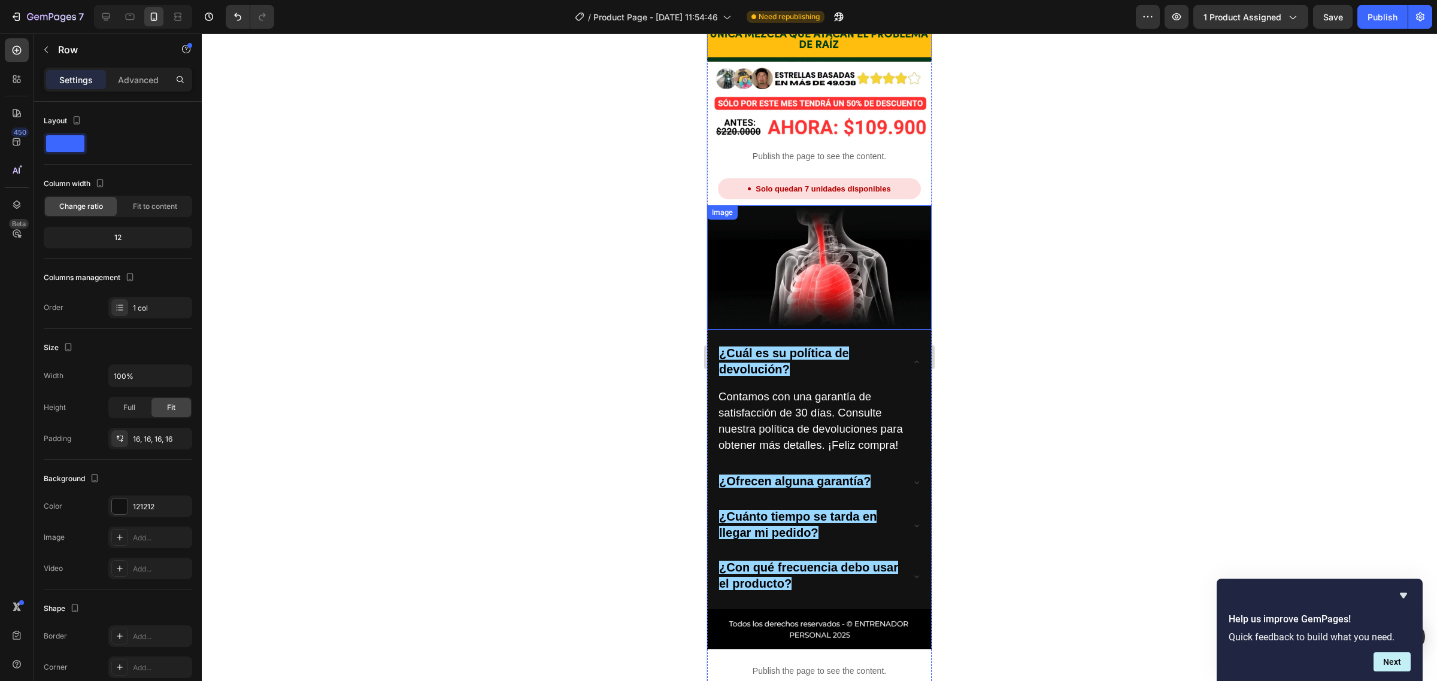
click at [796, 330] on div "¿Cuál es su política de devolución? Contamos con una garantía de satisfacción d…" at bounding box center [819, 470] width 224 height 280
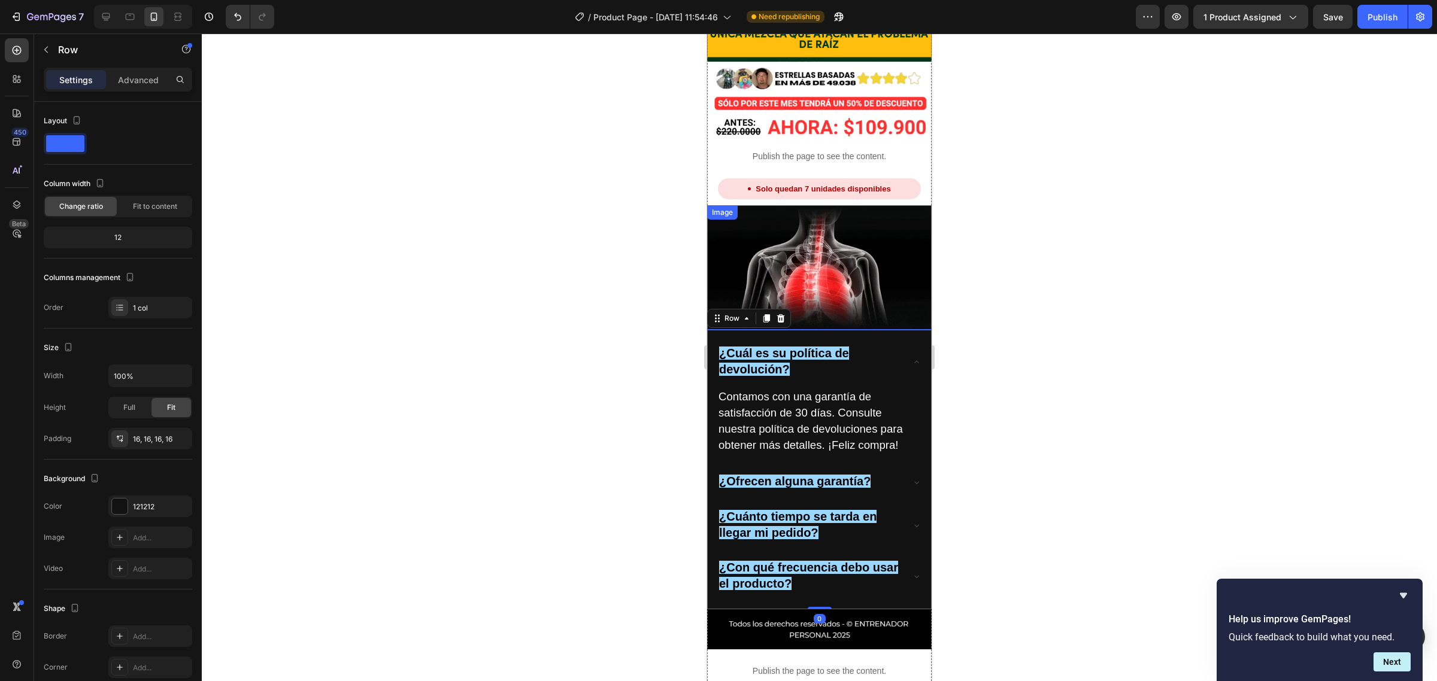
click at [794, 205] on img at bounding box center [819, 267] width 224 height 125
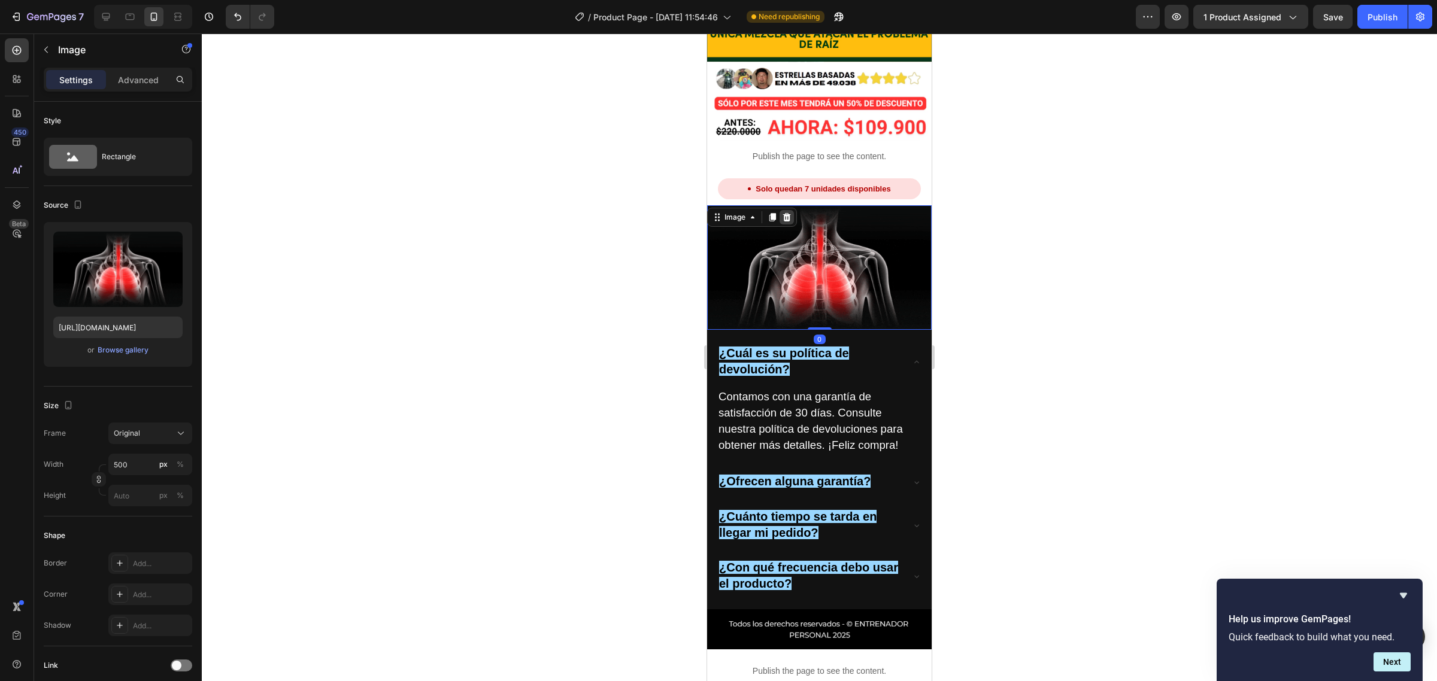
click at [790, 212] on icon at bounding box center [787, 217] width 10 height 10
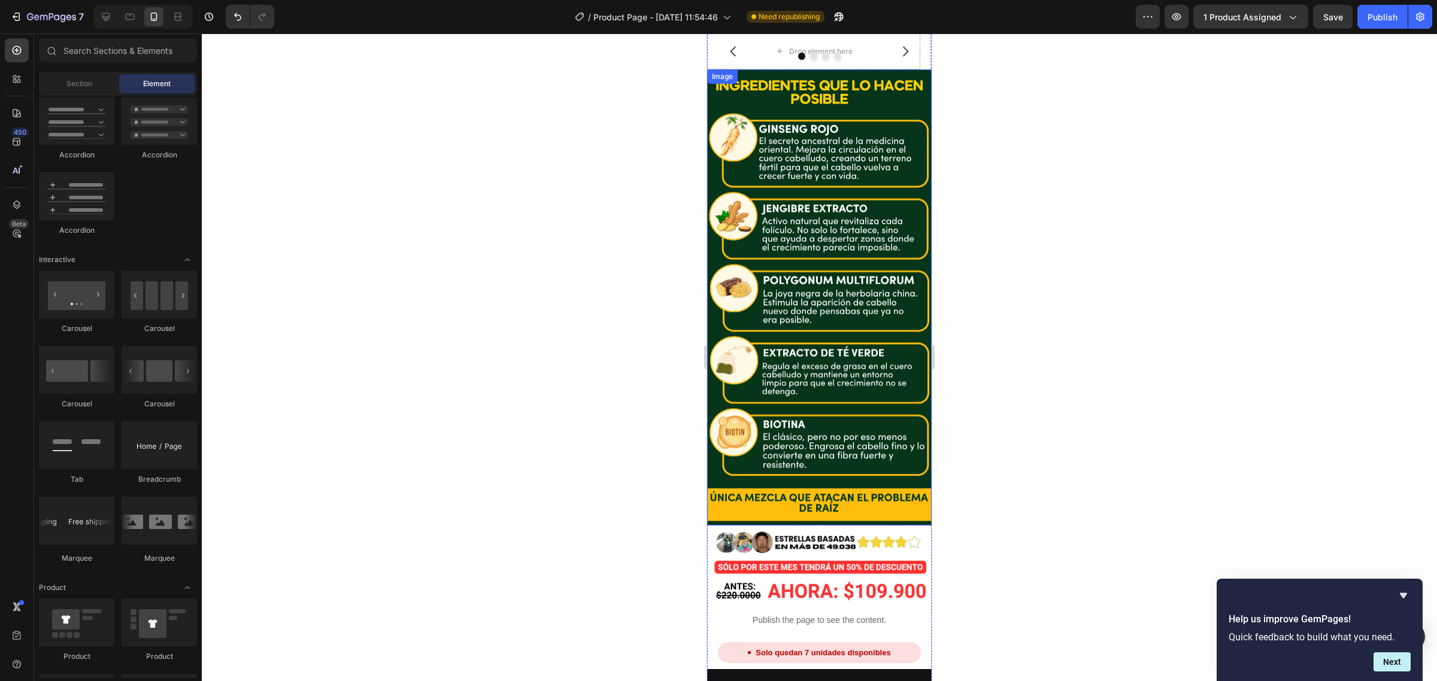
scroll to position [2452, 0]
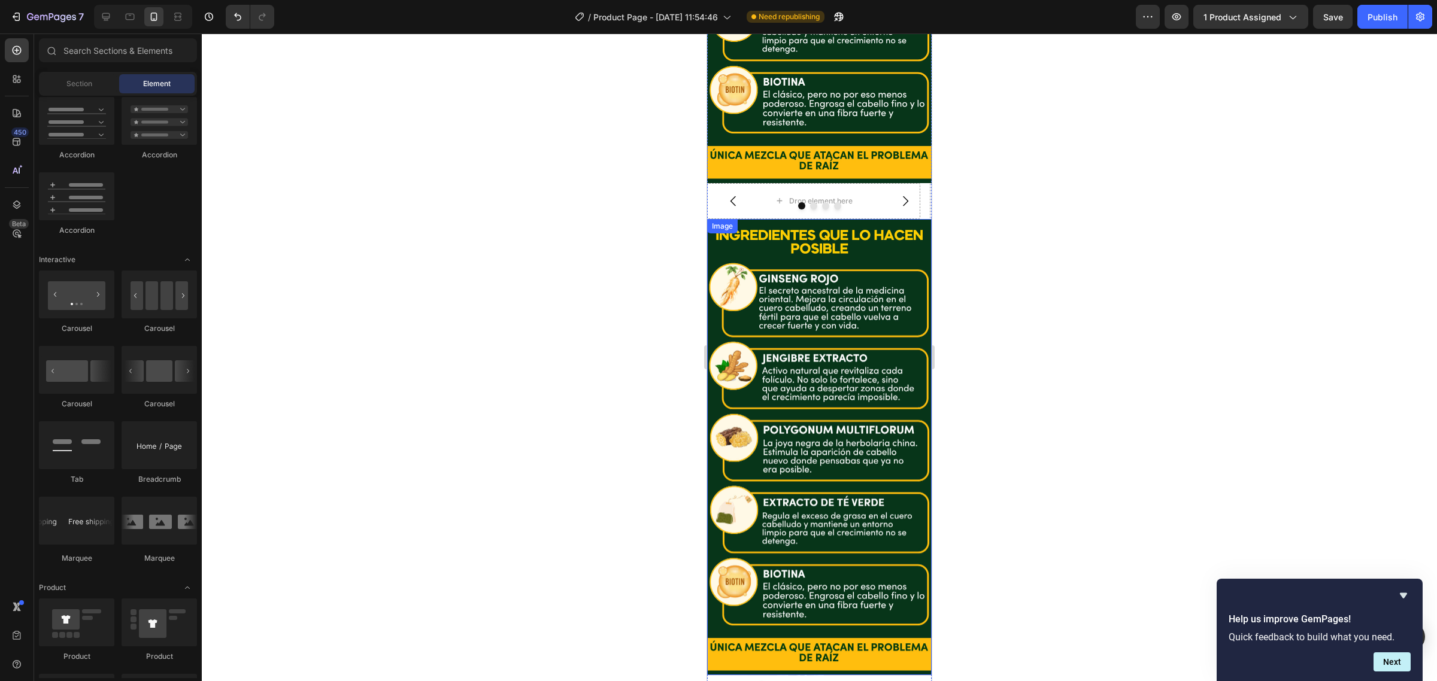
click at [898, 346] on img at bounding box center [819, 447] width 224 height 457
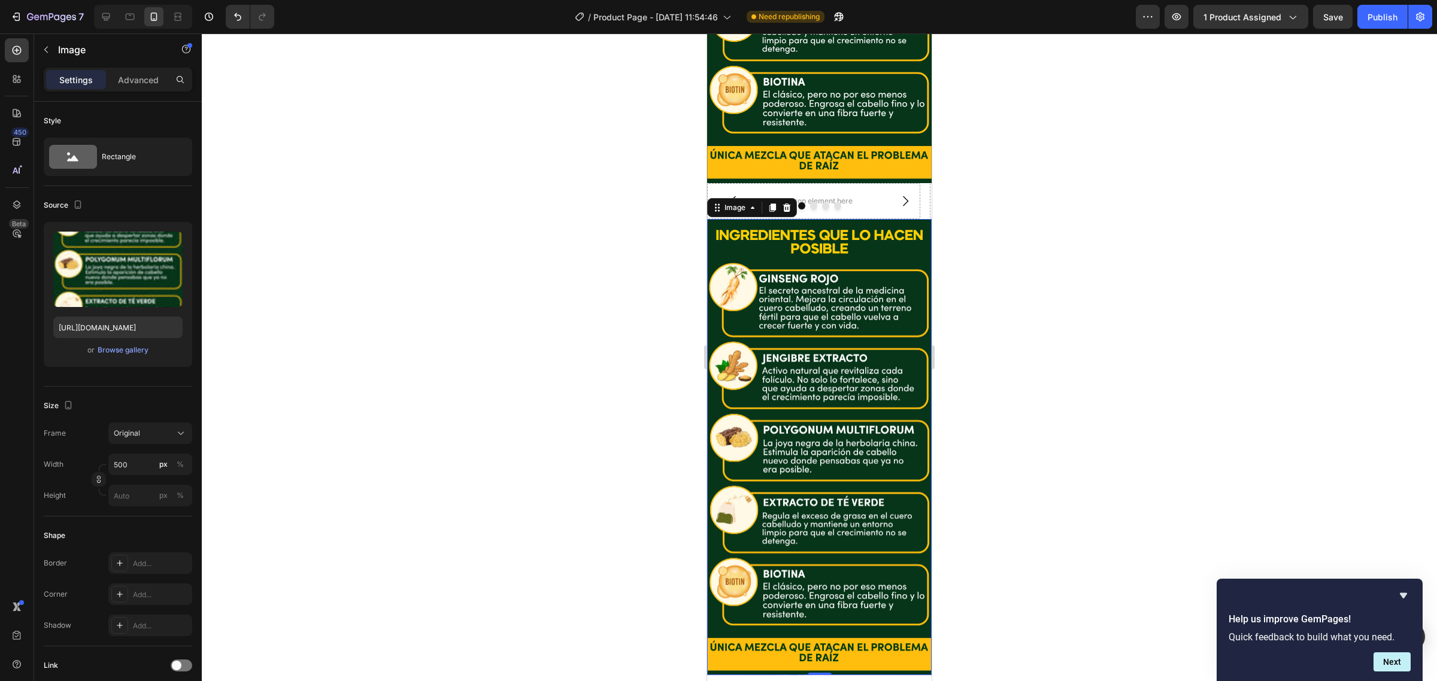
click at [804, 394] on img at bounding box center [819, 447] width 224 height 457
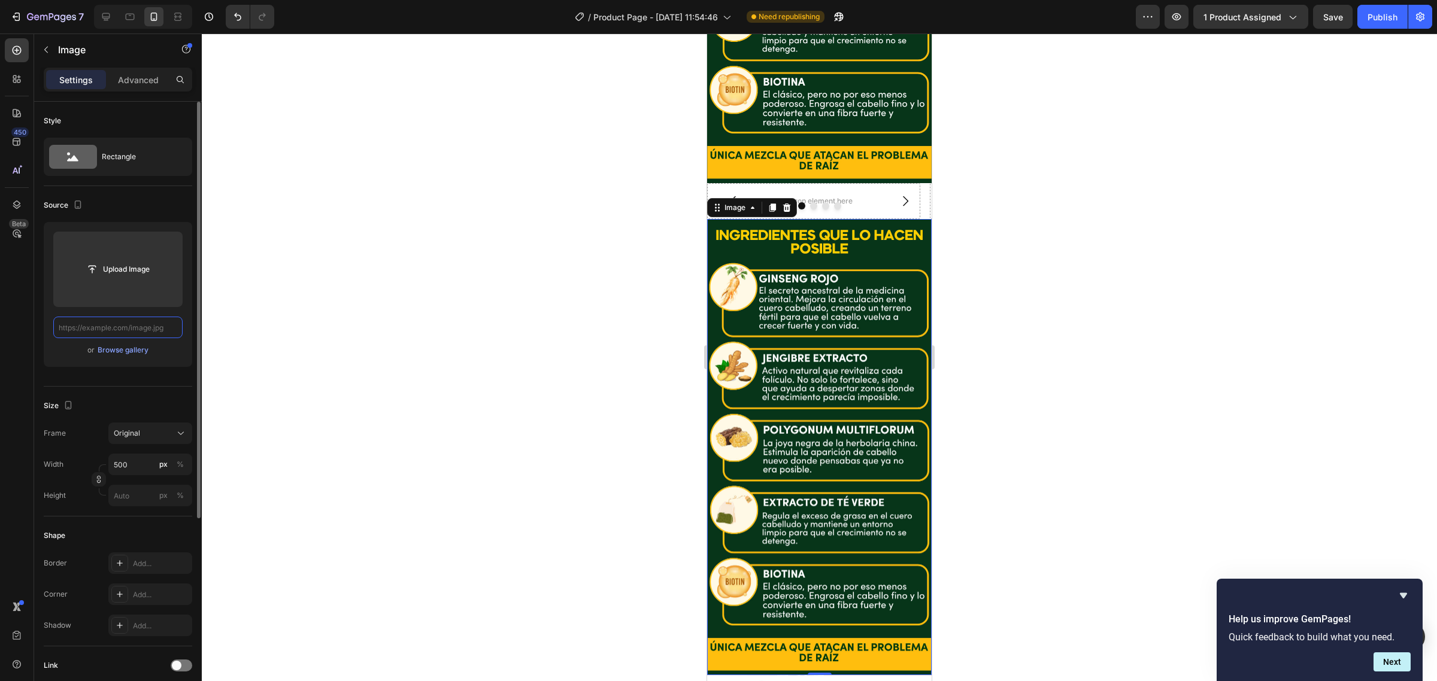
scroll to position [0, 0]
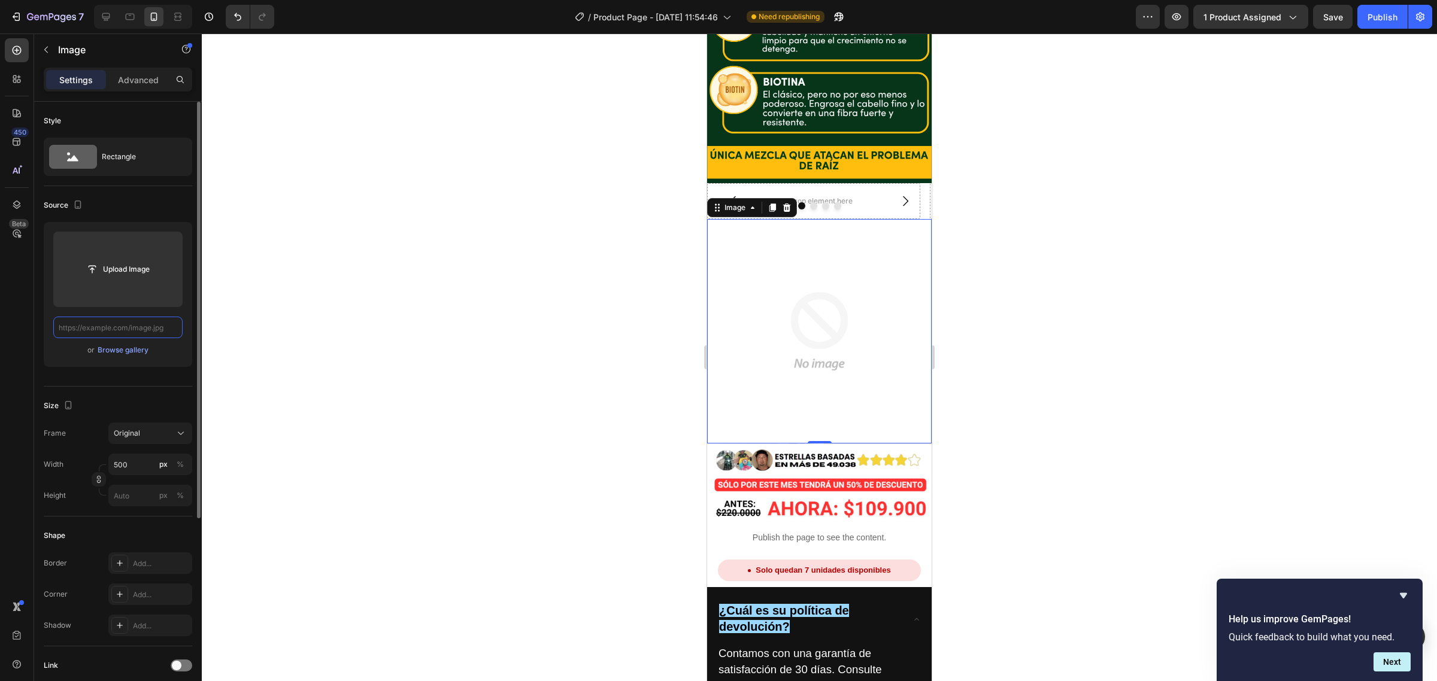
paste input "[URL][DOMAIN_NAME]"
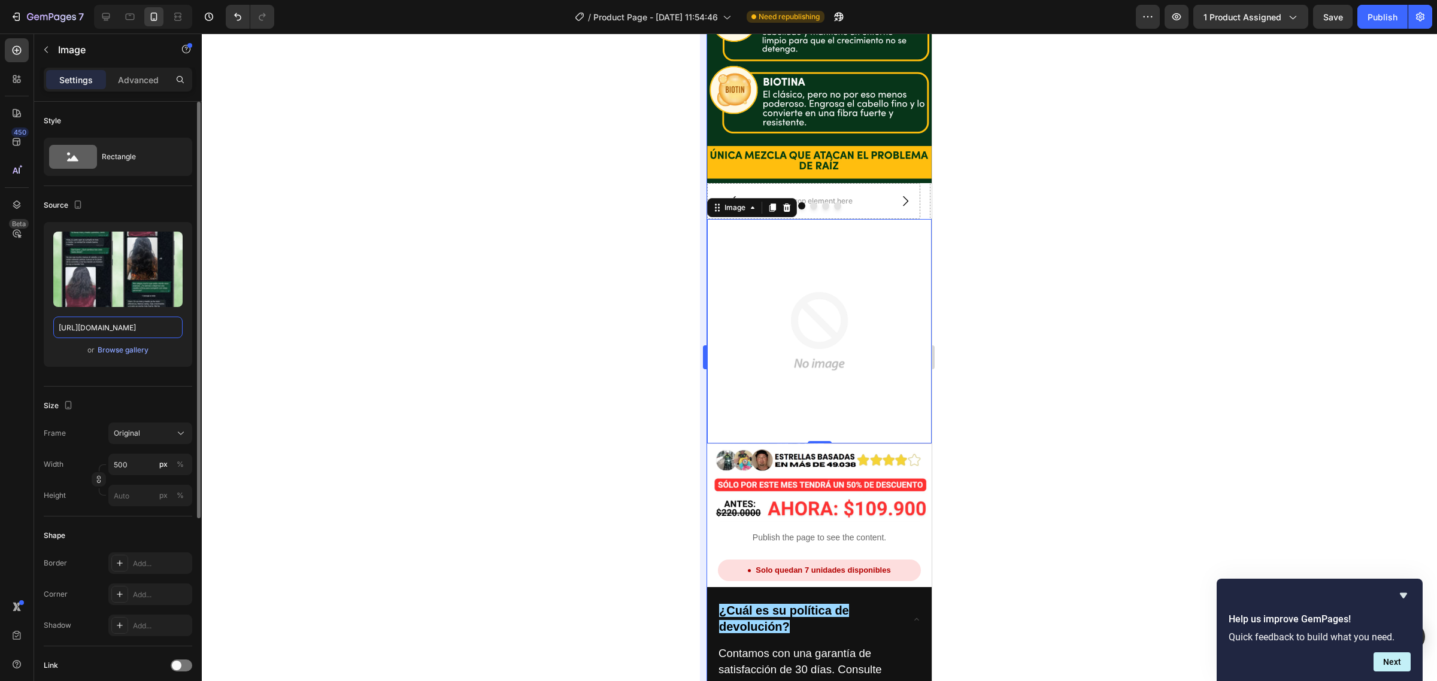
scroll to position [0, 166]
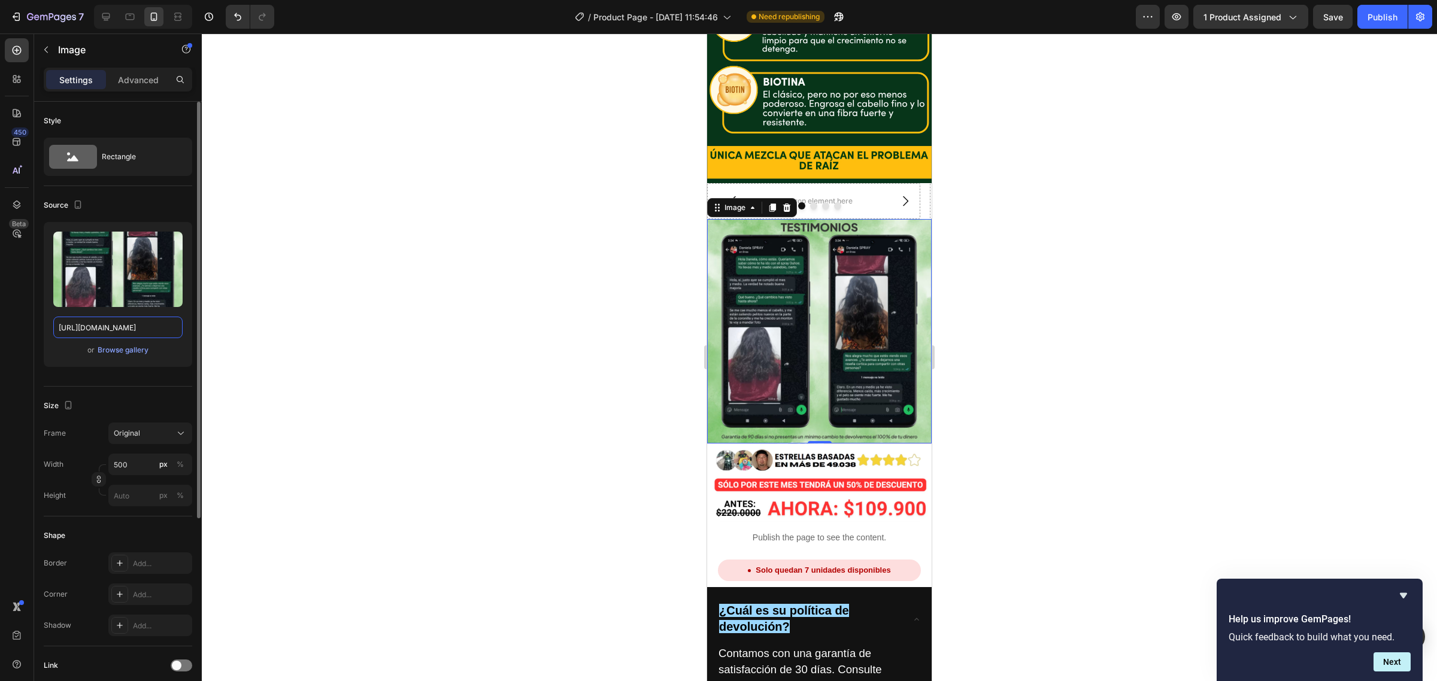
type input "[URL][DOMAIN_NAME]"
click at [1407, 594] on icon "Hide survey" at bounding box center [1403, 595] width 14 height 14
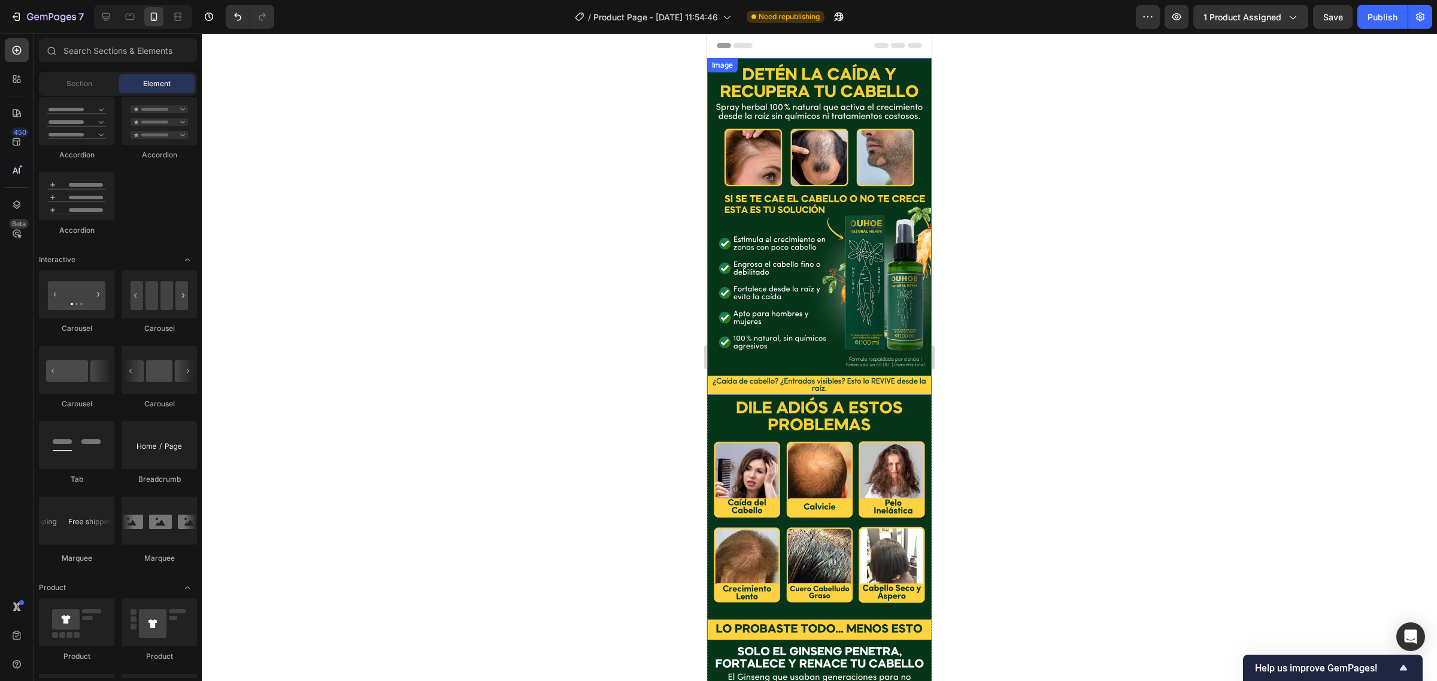
click at [810, 89] on img at bounding box center [819, 226] width 224 height 337
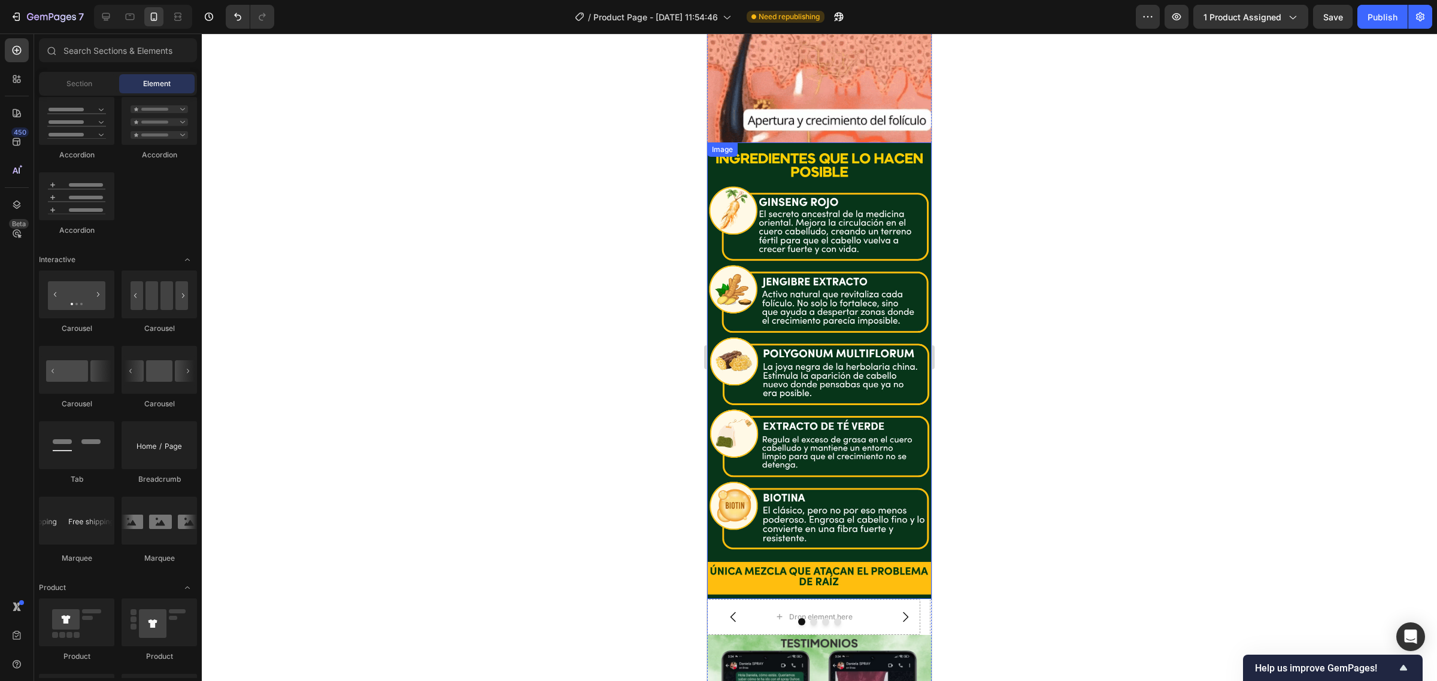
click at [820, 358] on img at bounding box center [819, 370] width 224 height 457
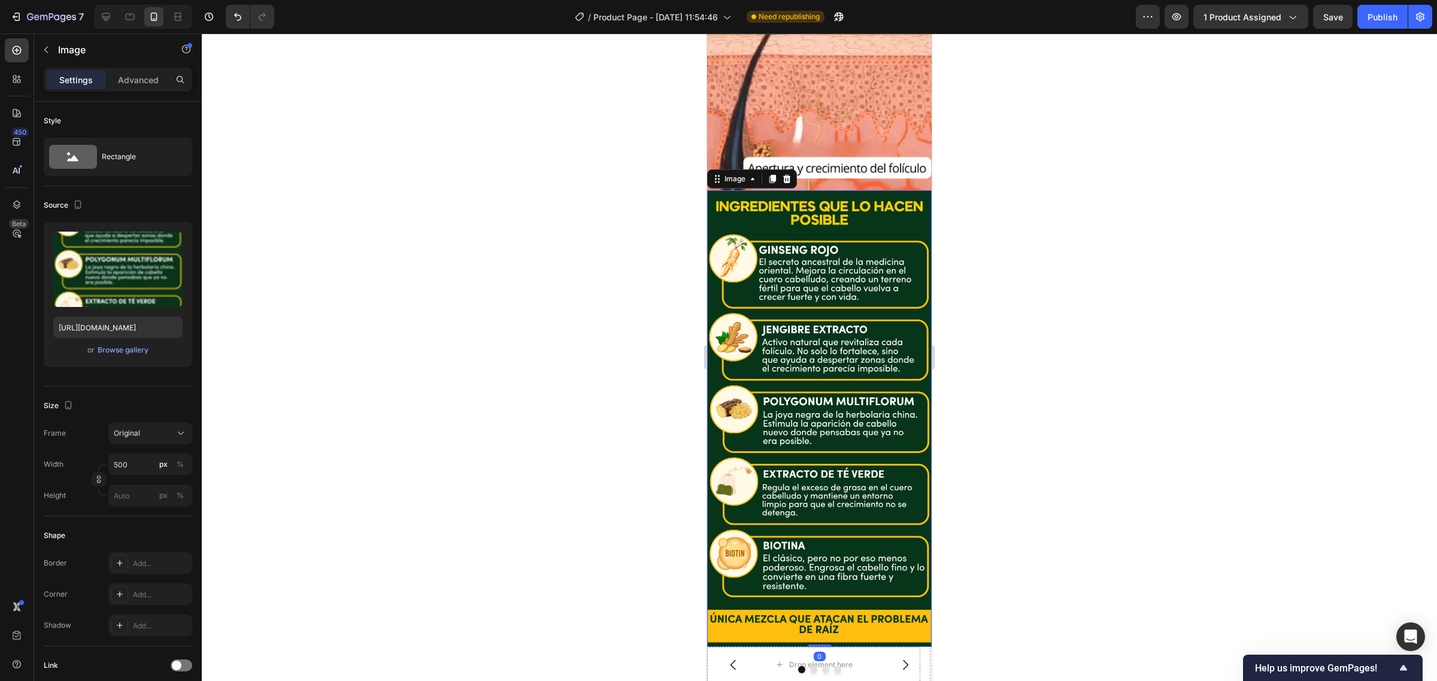
scroll to position [1913, 0]
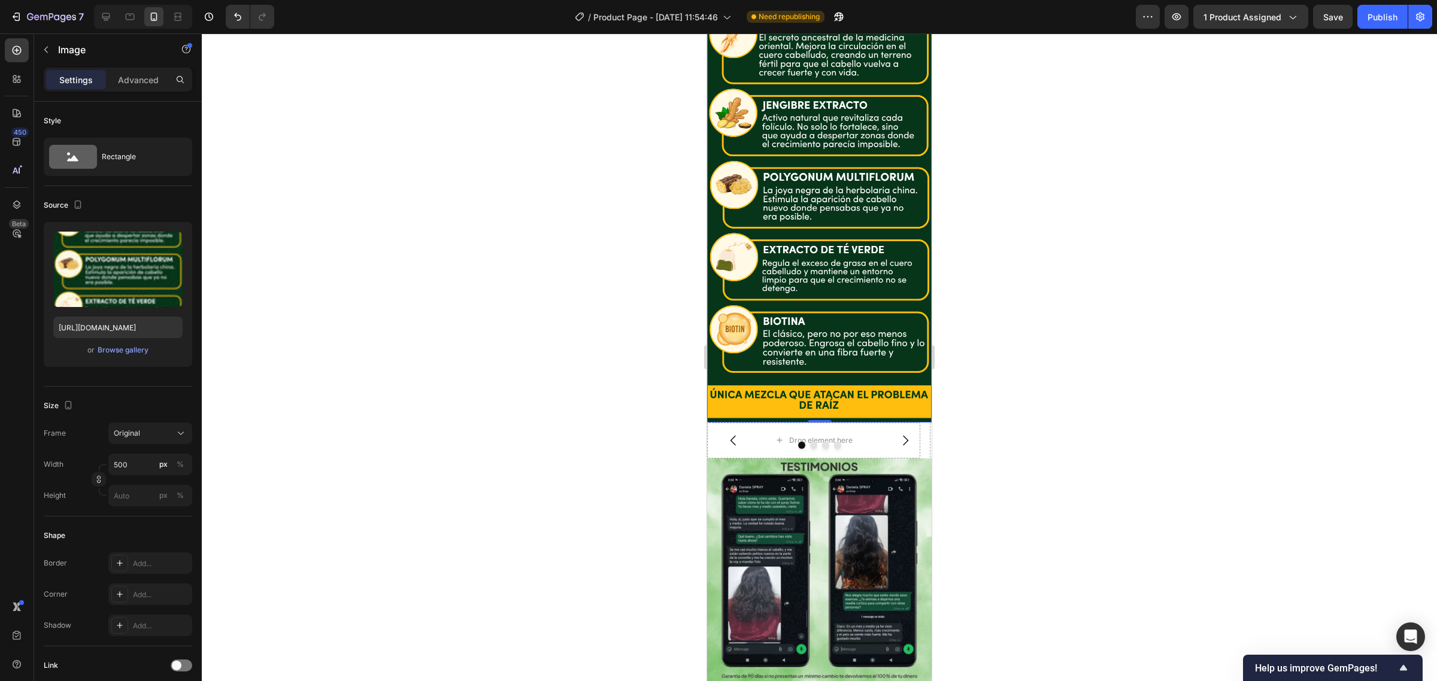
click at [856, 479] on img at bounding box center [819, 571] width 224 height 224
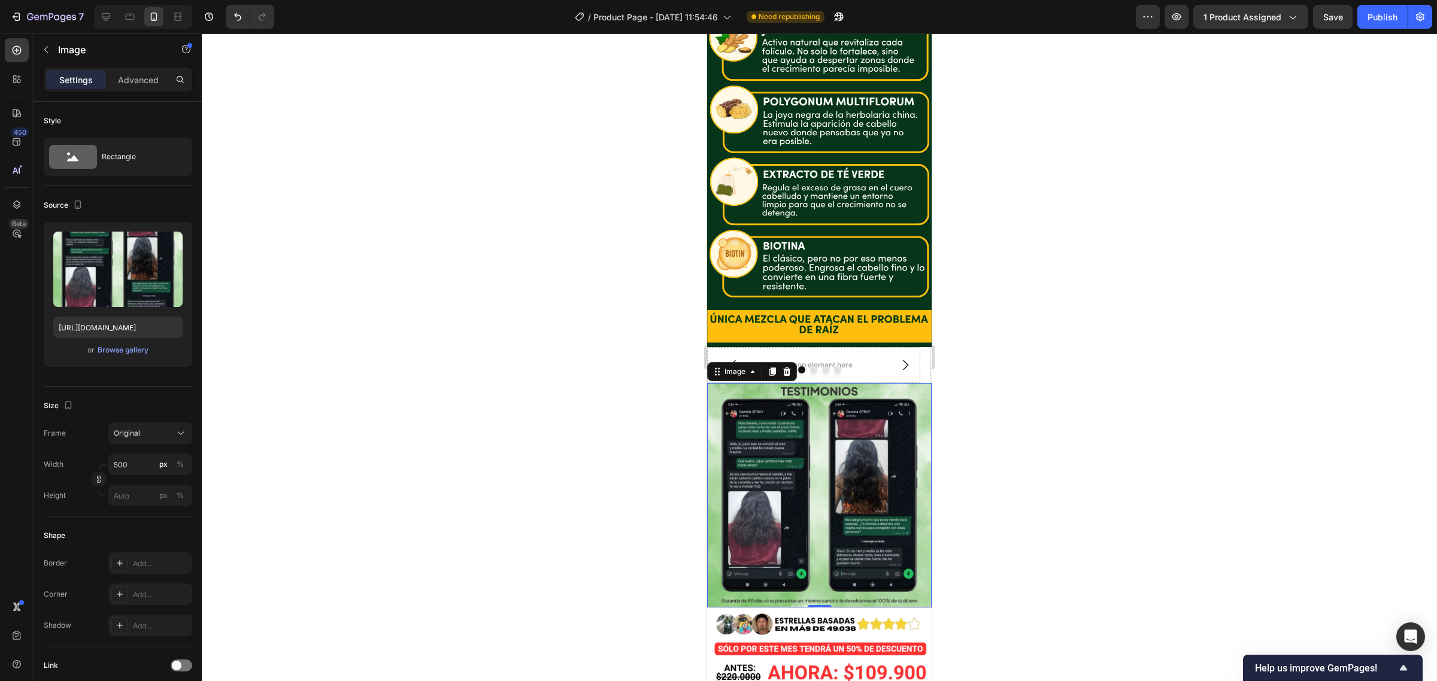
scroll to position [2287, 0]
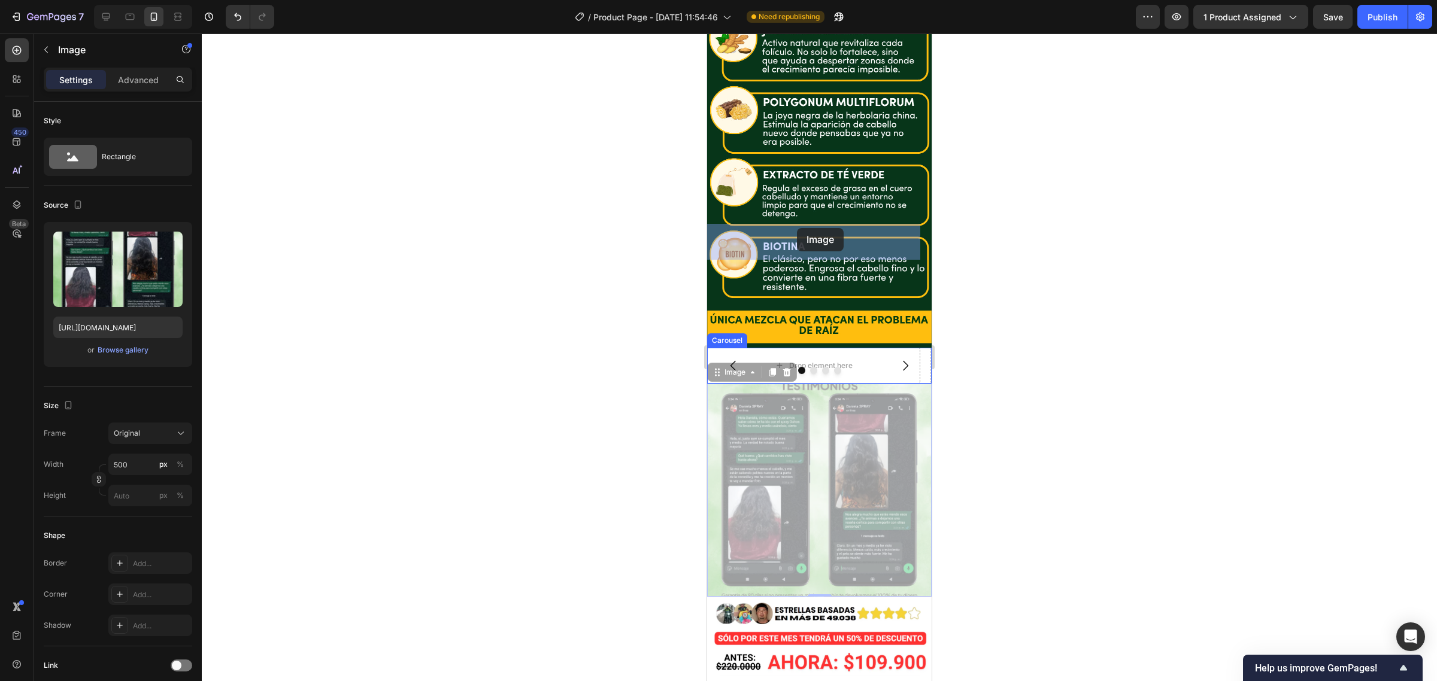
drag, startPoint x: 733, startPoint y: 242, endPoint x: 795, endPoint y: 228, distance: 63.3
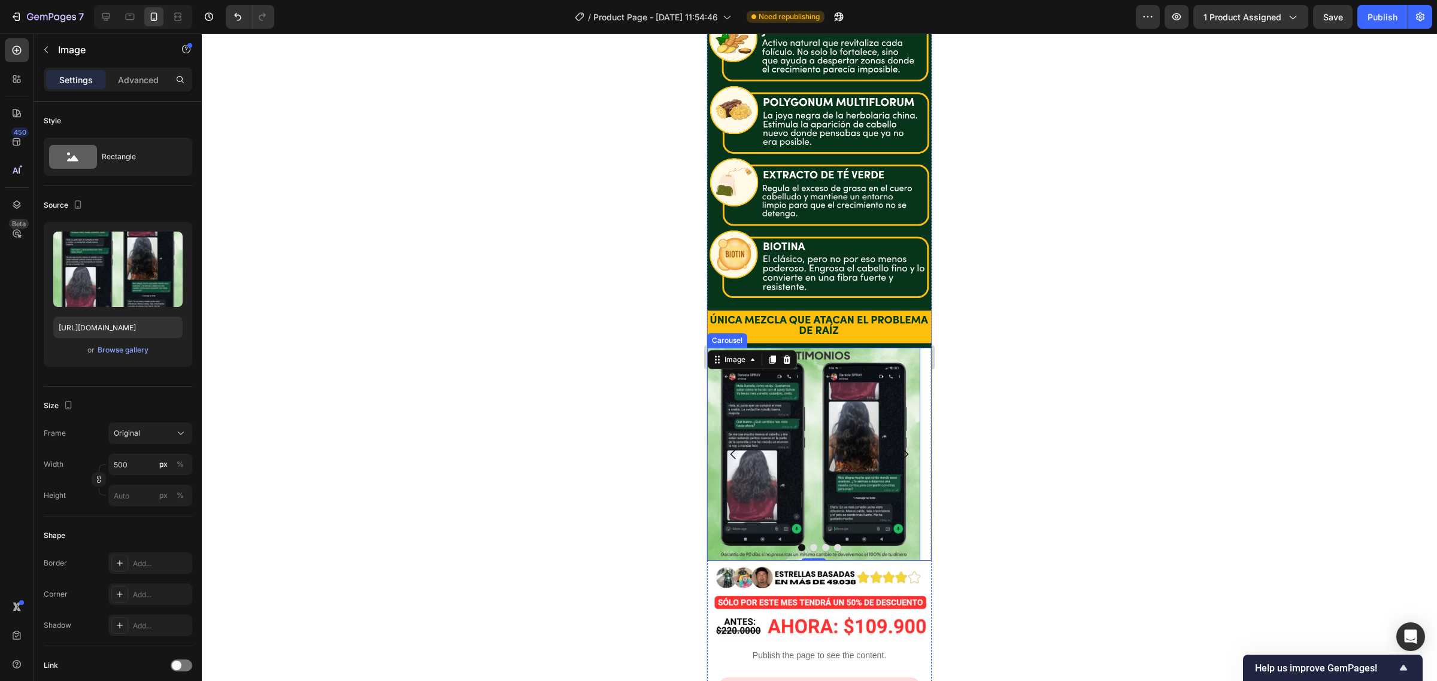
click at [810, 544] on button "Dot" at bounding box center [813, 547] width 7 height 7
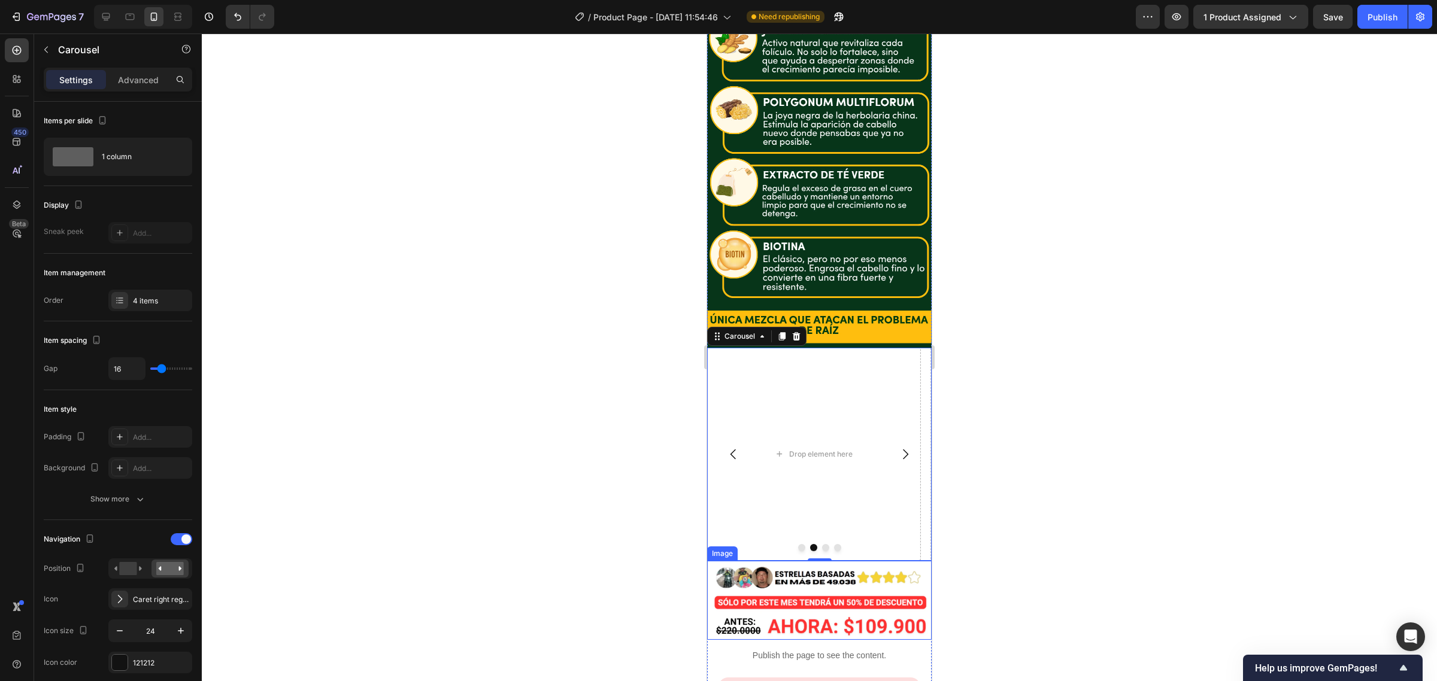
click at [813, 561] on img at bounding box center [819, 600] width 224 height 78
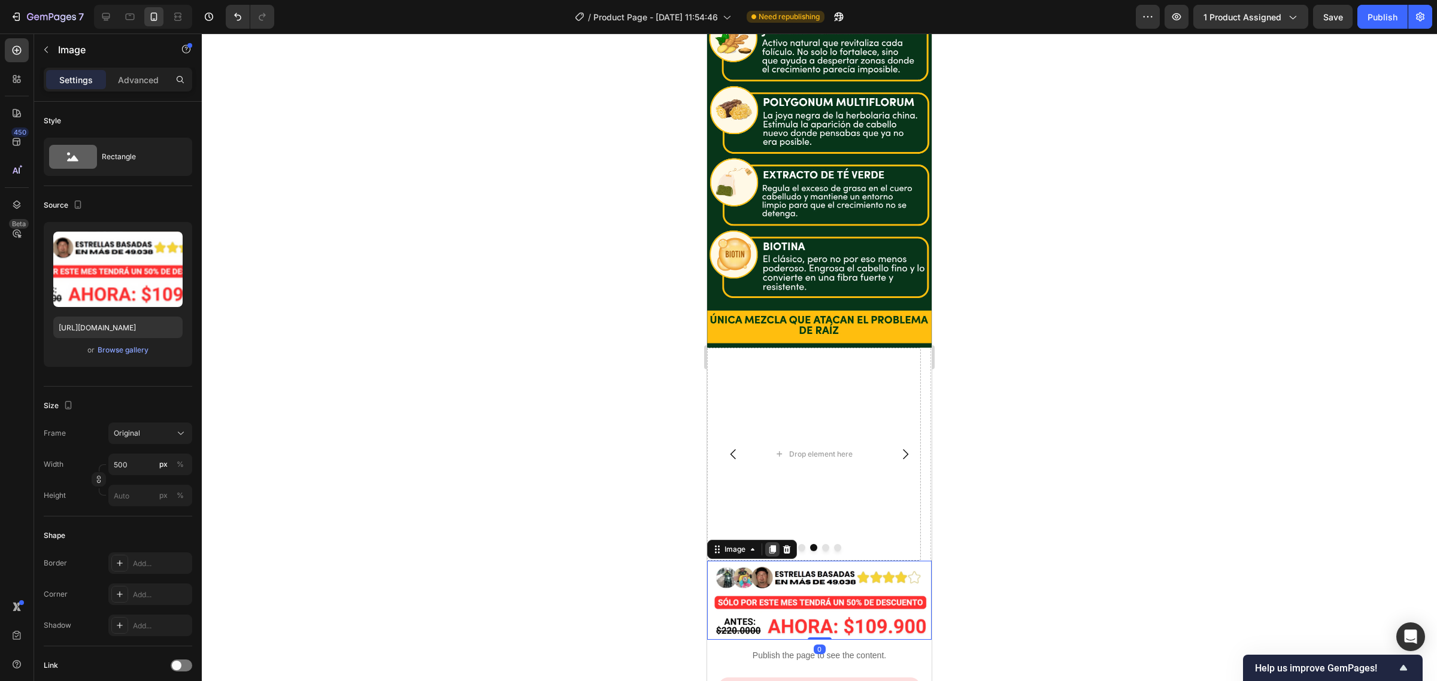
click at [770, 545] on icon at bounding box center [772, 549] width 7 height 8
click at [813, 561] on img at bounding box center [819, 600] width 224 height 78
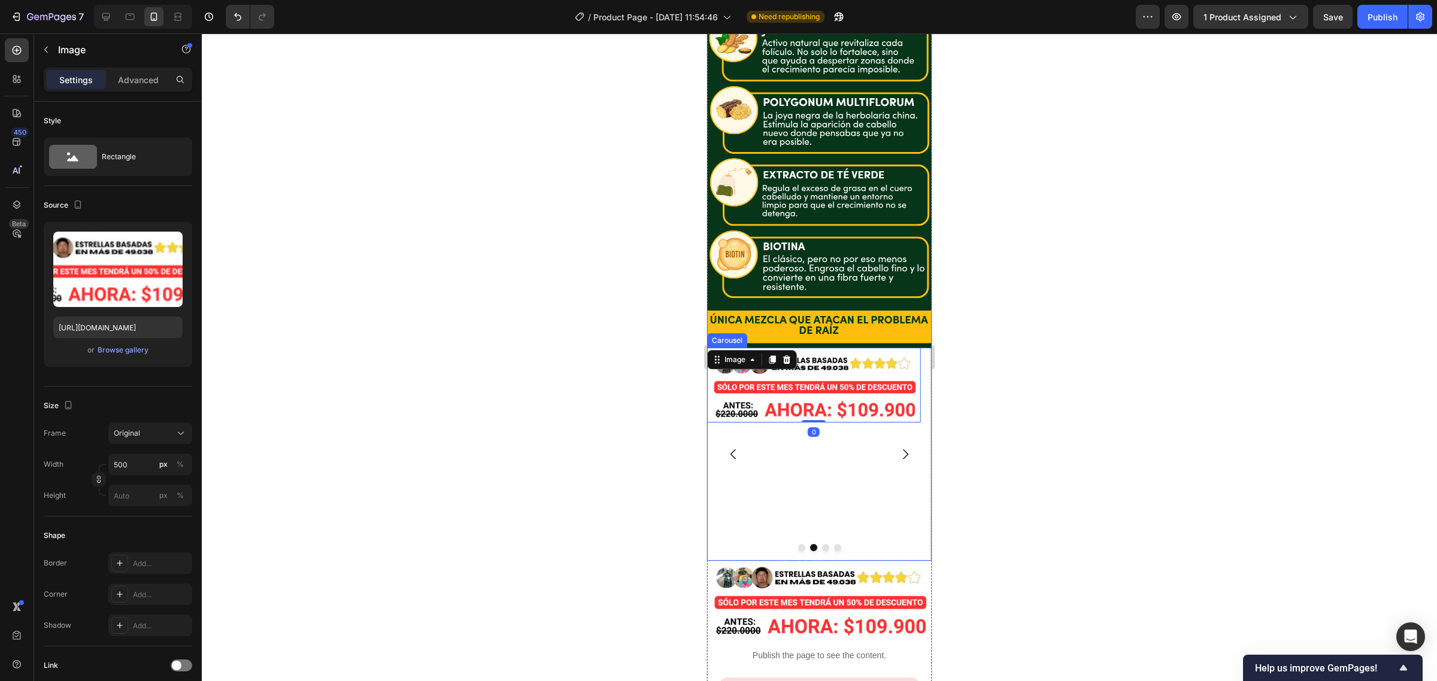
click at [767, 348] on div "Image 0" at bounding box center [813, 454] width 213 height 213
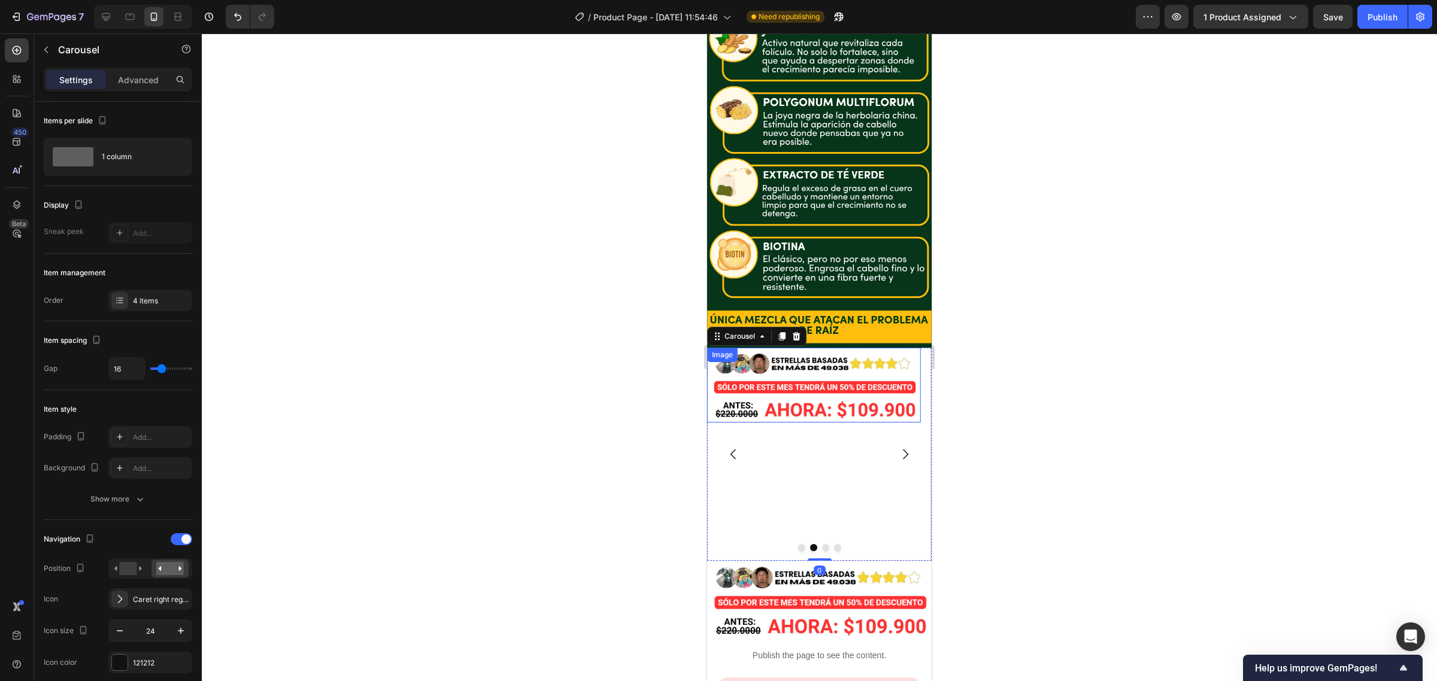
click at [773, 348] on img at bounding box center [813, 385] width 213 height 75
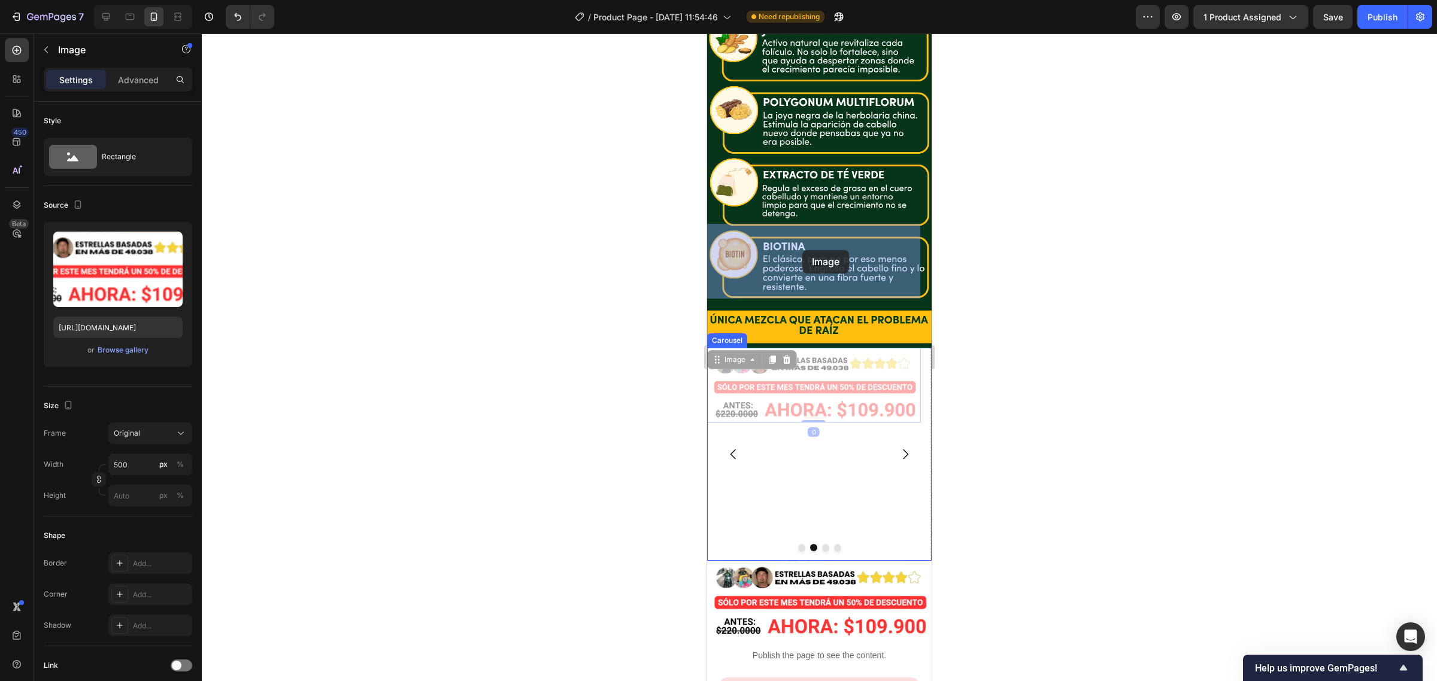
drag, startPoint x: 723, startPoint y: 231, endPoint x: 802, endPoint y: 250, distance: 81.3
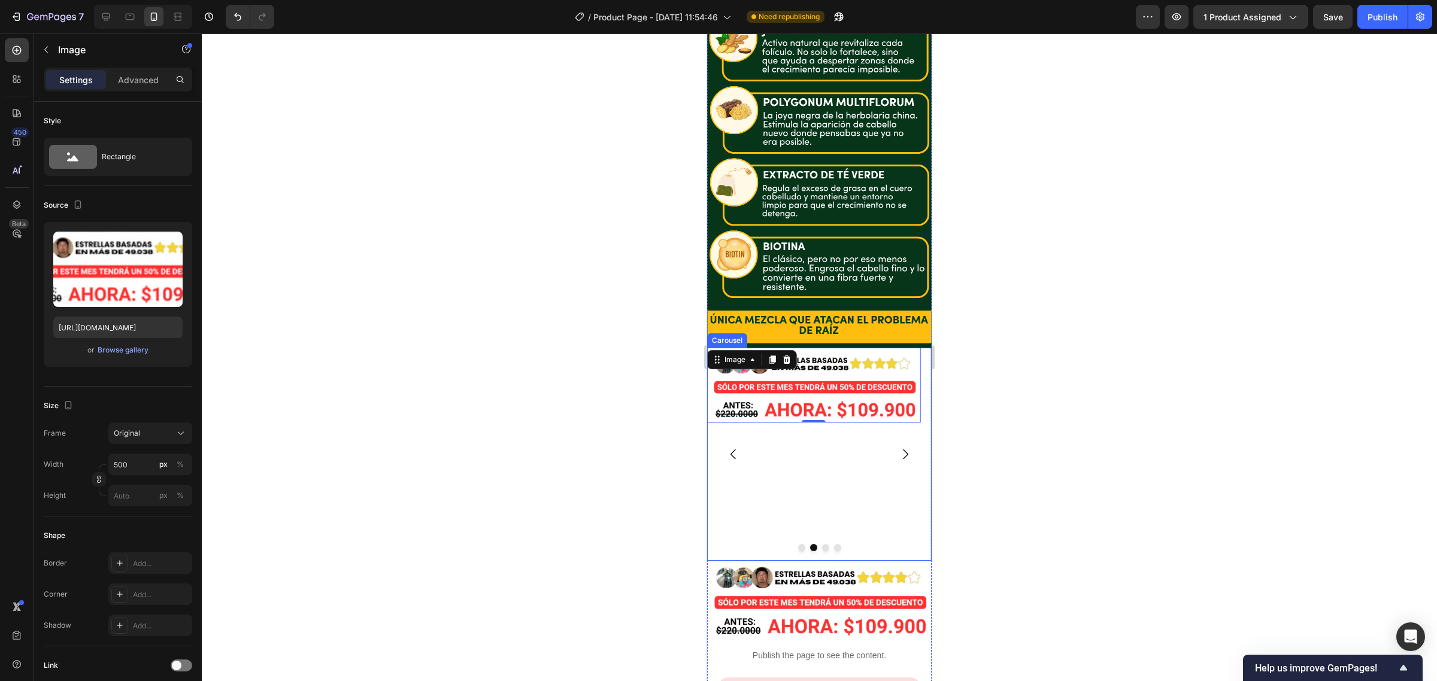
click at [798, 544] on button "Dot" at bounding box center [801, 547] width 7 height 7
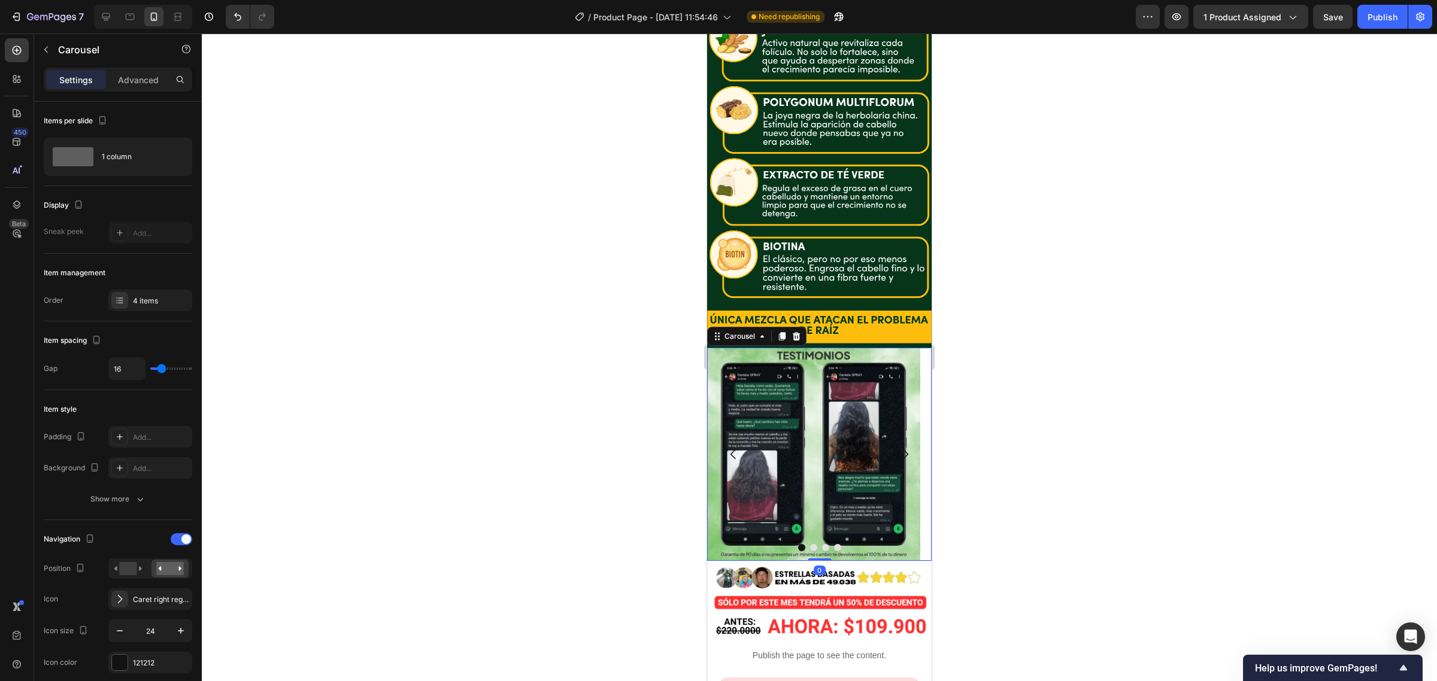
click at [811, 544] on div at bounding box center [819, 547] width 224 height 7
click at [810, 544] on button "Dot" at bounding box center [813, 547] width 7 height 7
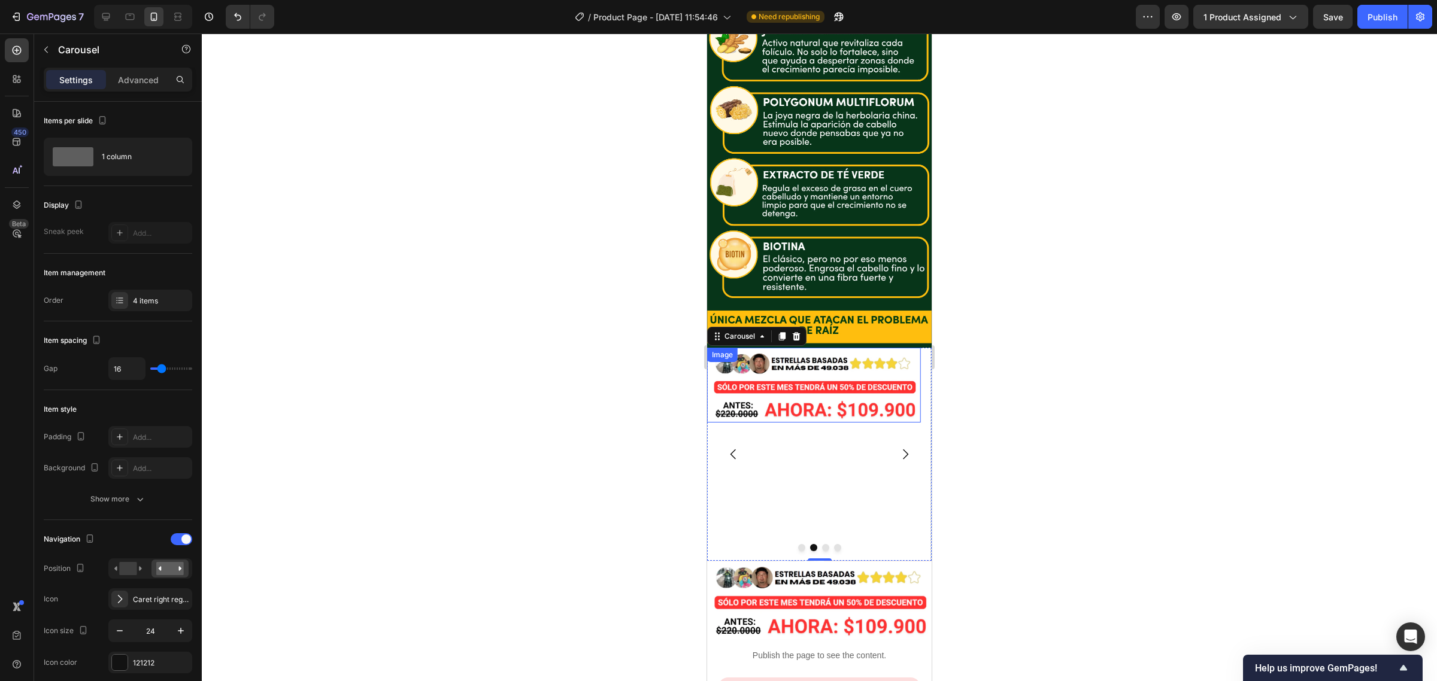
click at [796, 348] on img at bounding box center [813, 385] width 213 height 75
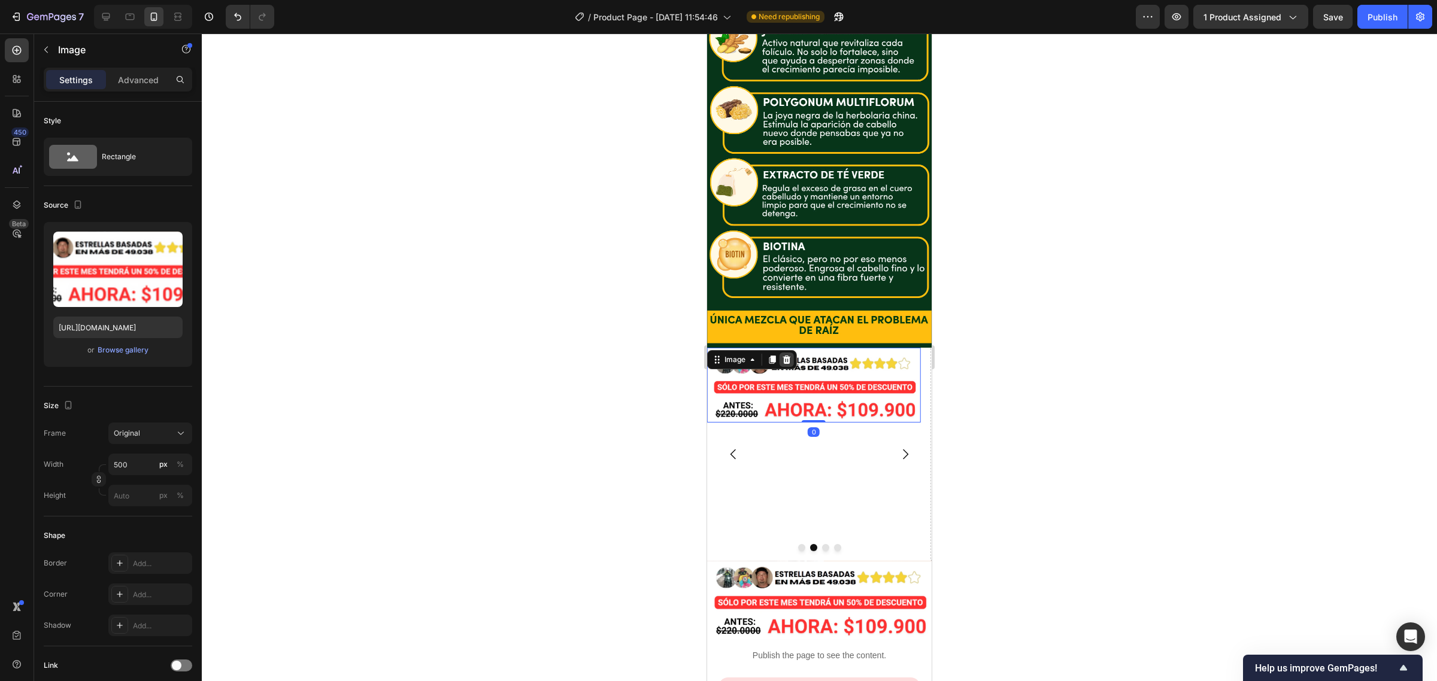
click at [781, 353] on div at bounding box center [786, 360] width 14 height 14
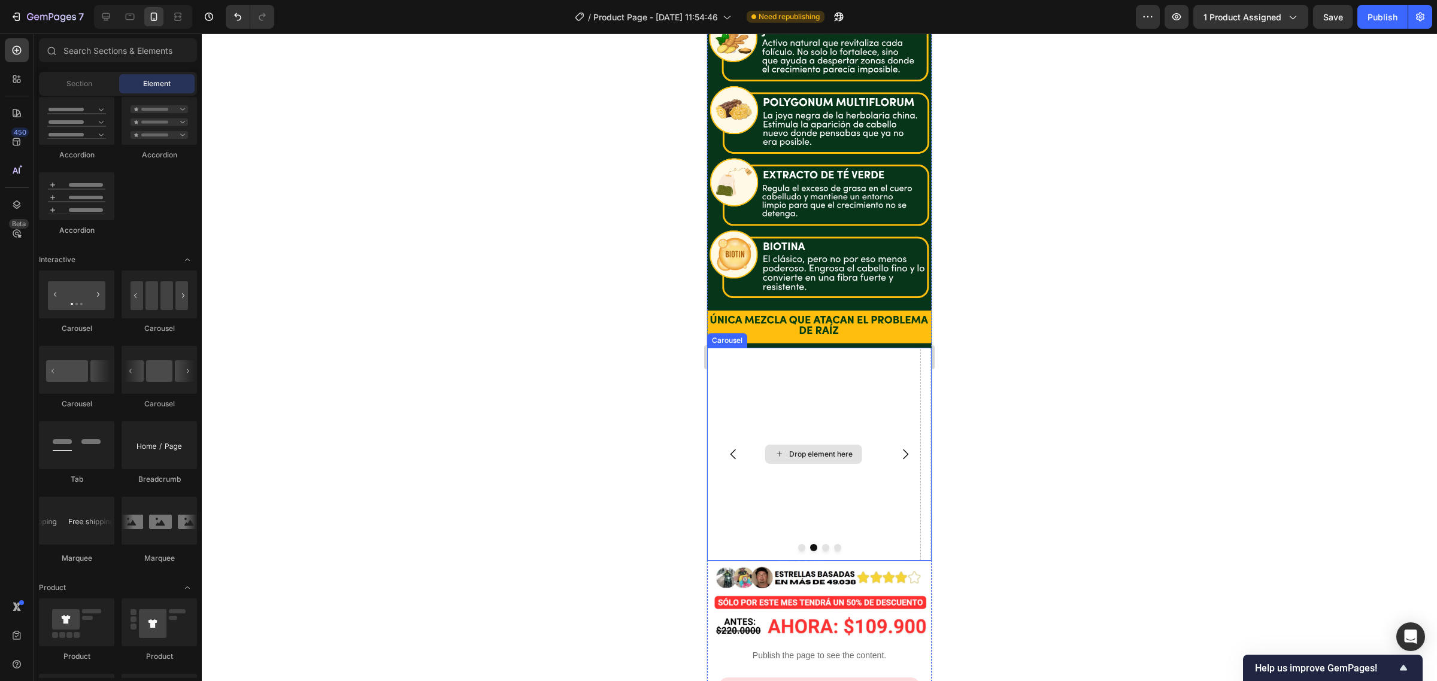
click at [785, 348] on div "Drop element here" at bounding box center [813, 454] width 213 height 213
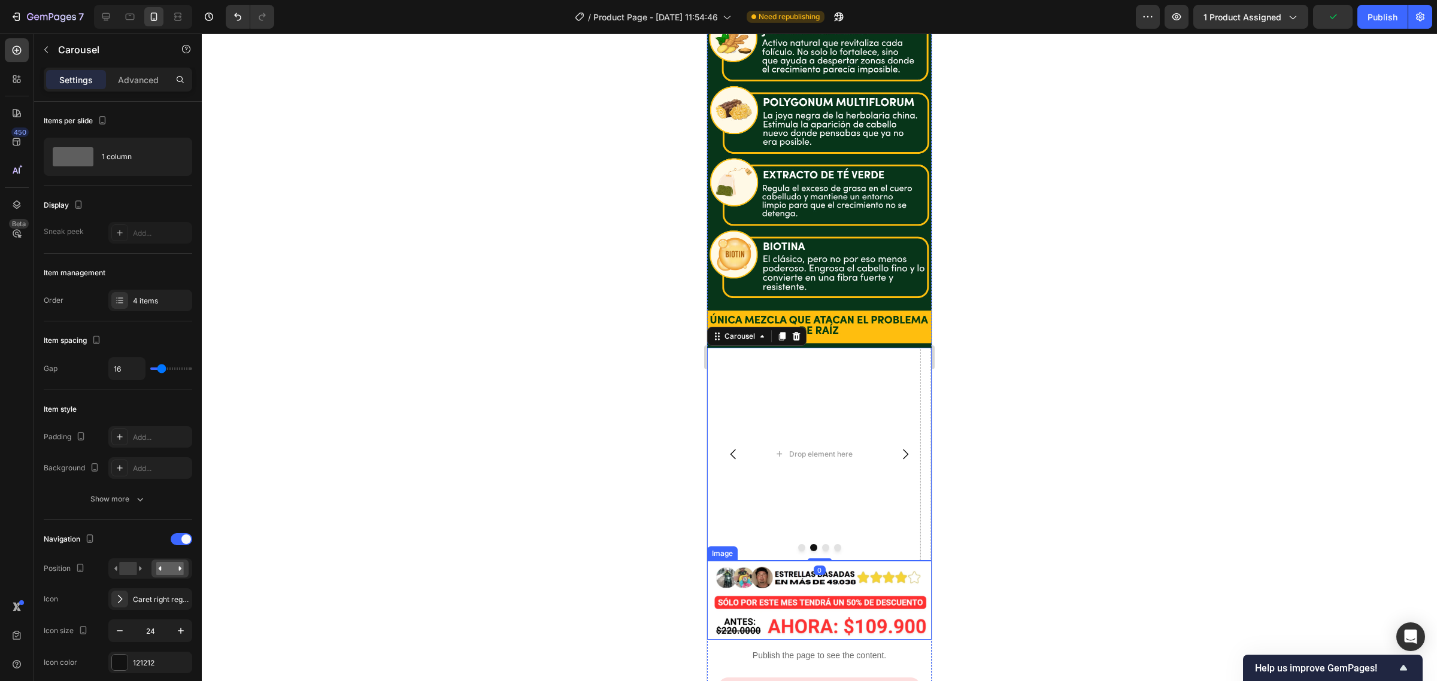
click at [804, 561] on img at bounding box center [819, 600] width 224 height 78
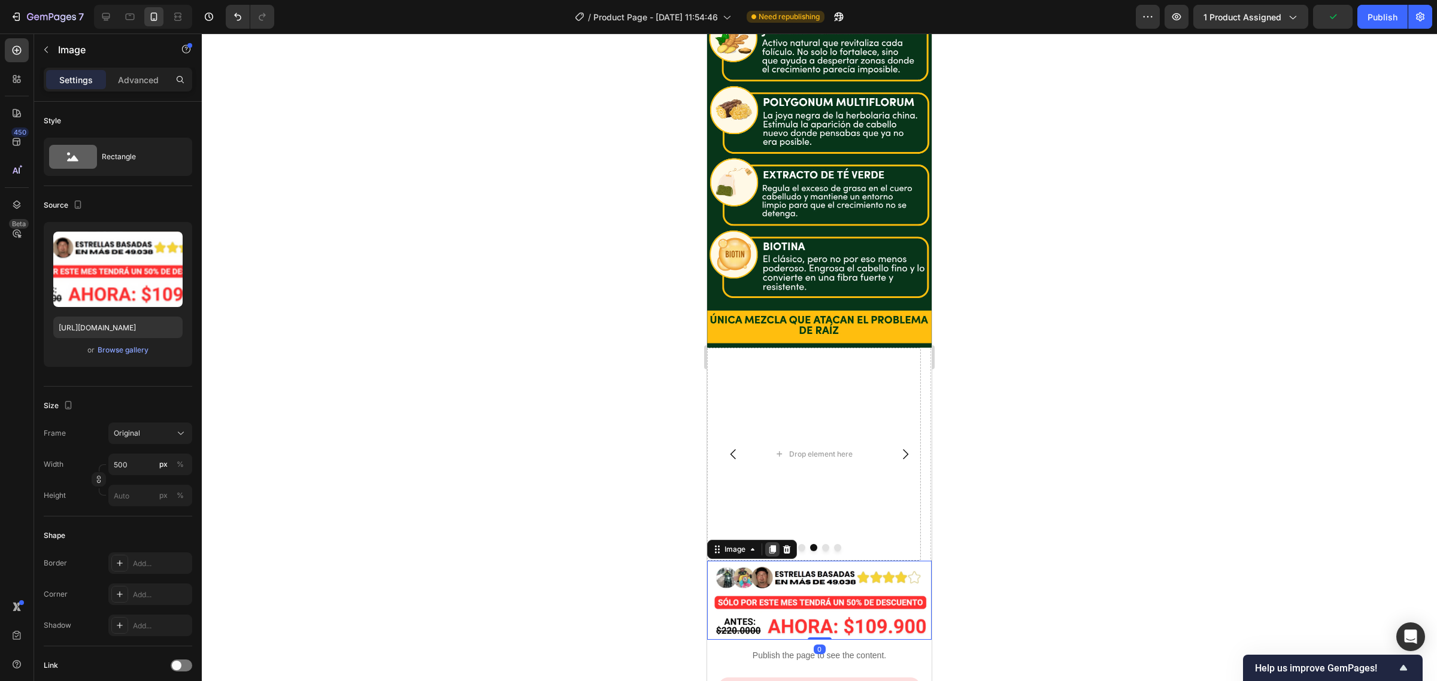
click at [765, 542] on div at bounding box center [772, 549] width 14 height 14
click at [739, 561] on img at bounding box center [819, 600] width 224 height 78
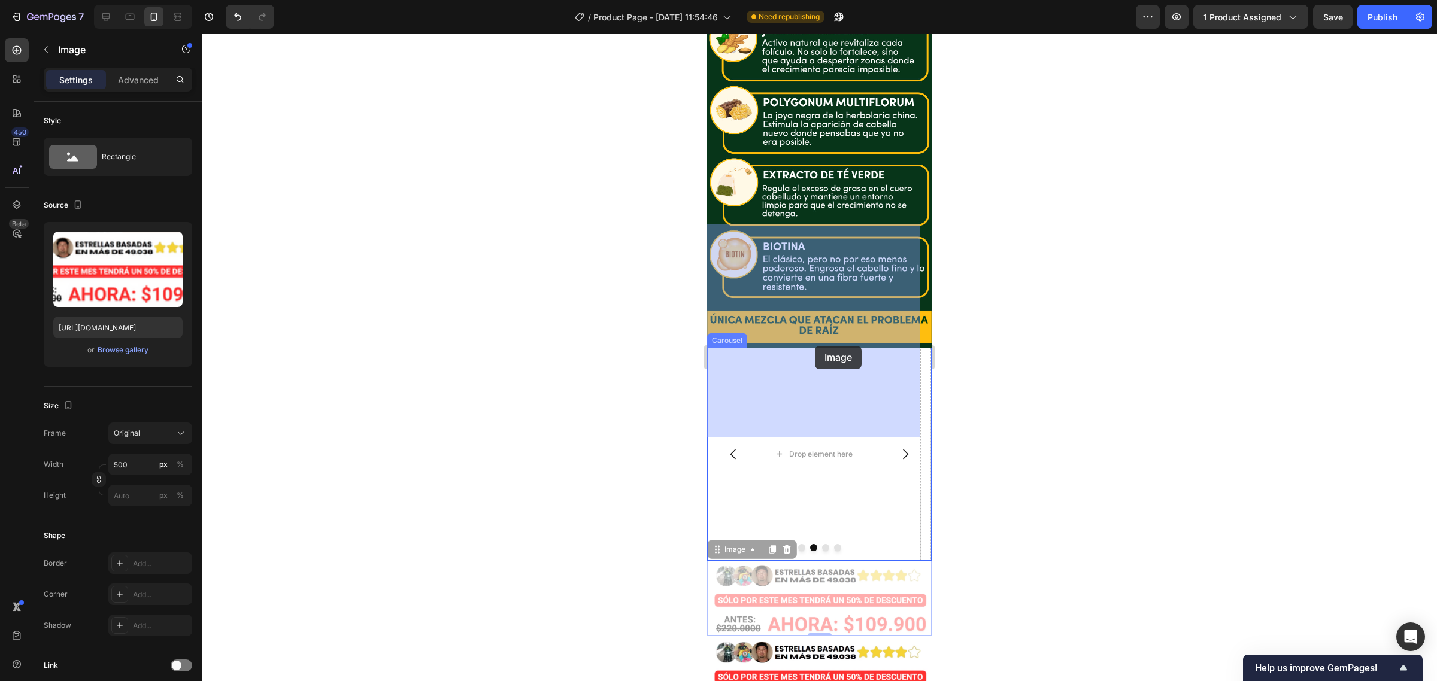
drag, startPoint x: 726, startPoint y: 425, endPoint x: 807, endPoint y: 353, distance: 108.1
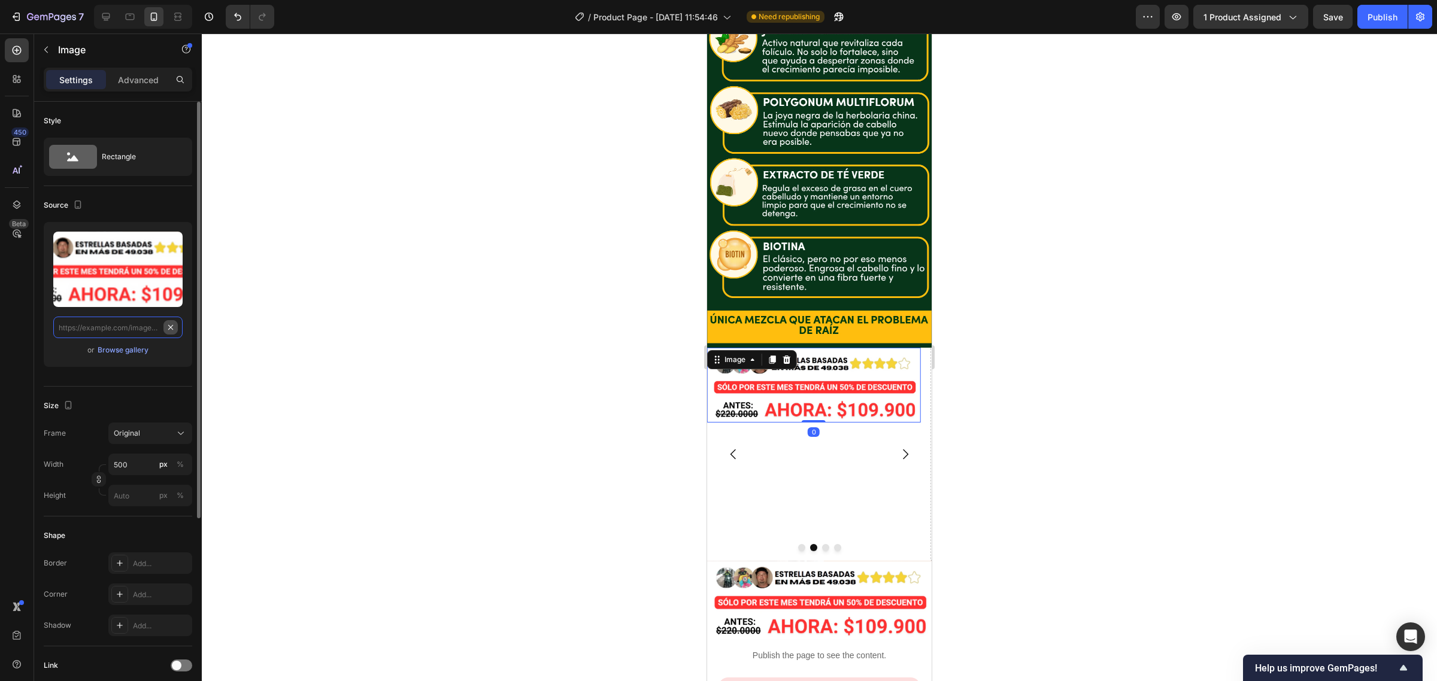
scroll to position [0, 0]
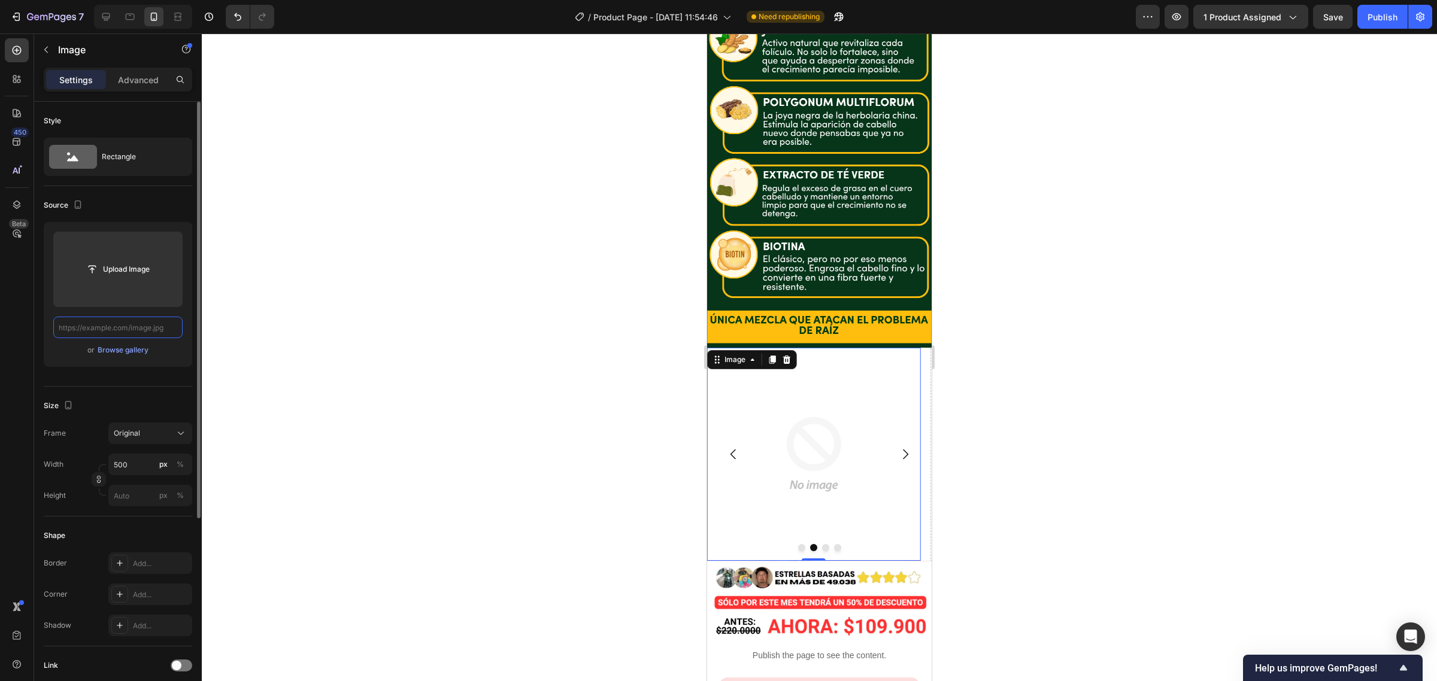
paste input "[URL][DOMAIN_NAME]"
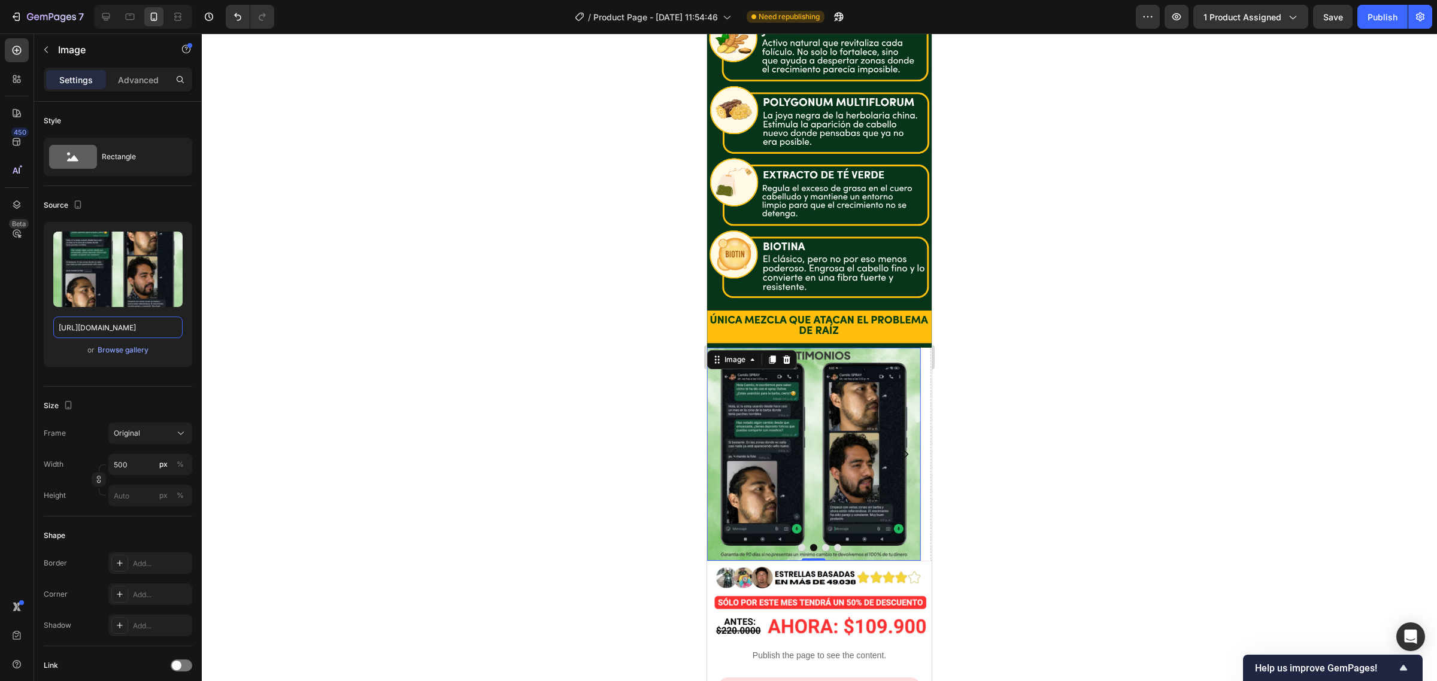
type input "[URL][DOMAIN_NAME]"
click at [799, 561] on img at bounding box center [819, 600] width 224 height 78
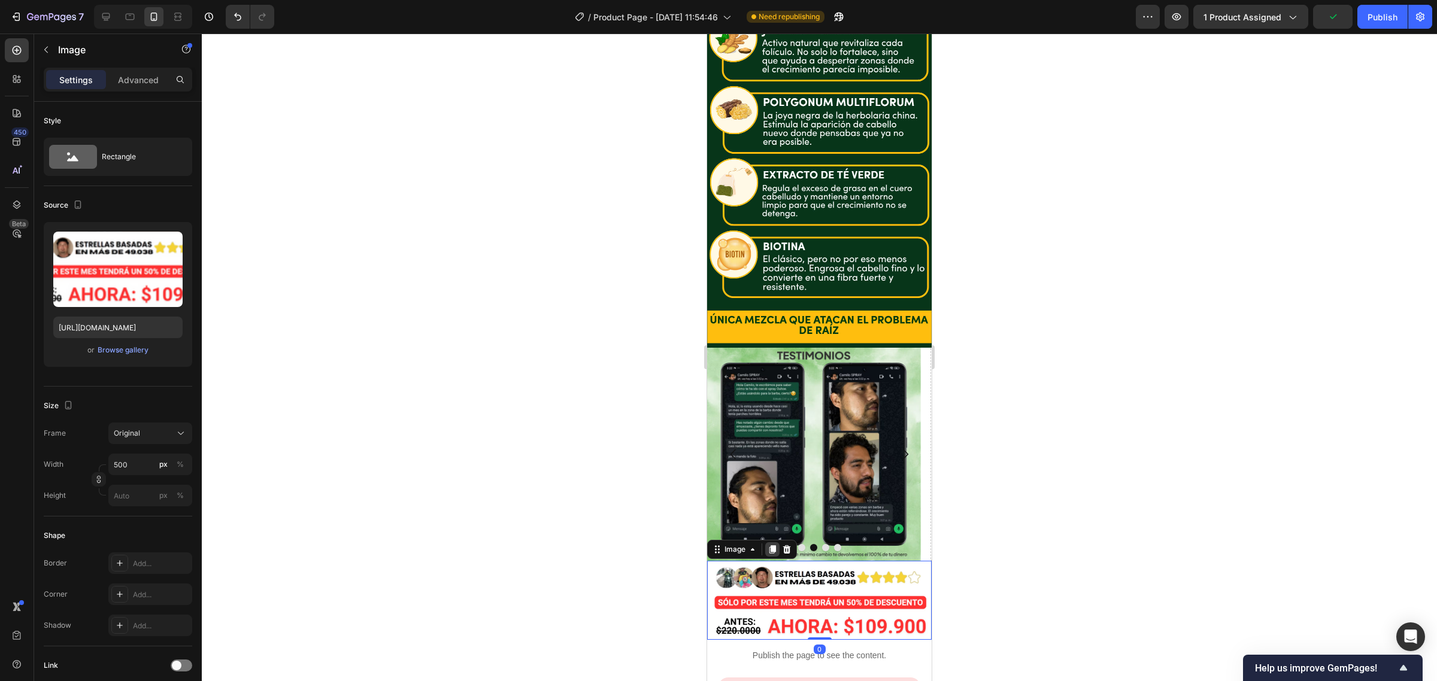
click at [768, 545] on icon at bounding box center [772, 550] width 10 height 10
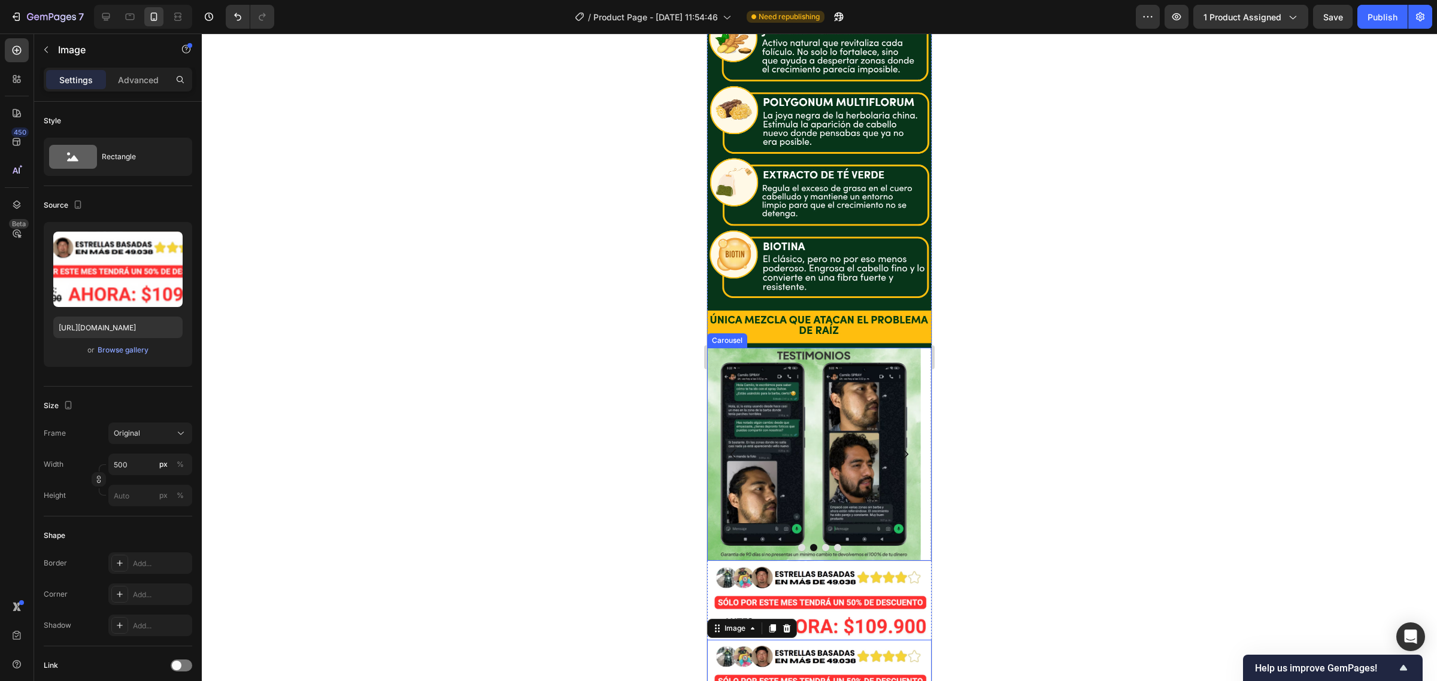
click at [822, 544] on button "Dot" at bounding box center [825, 547] width 7 height 7
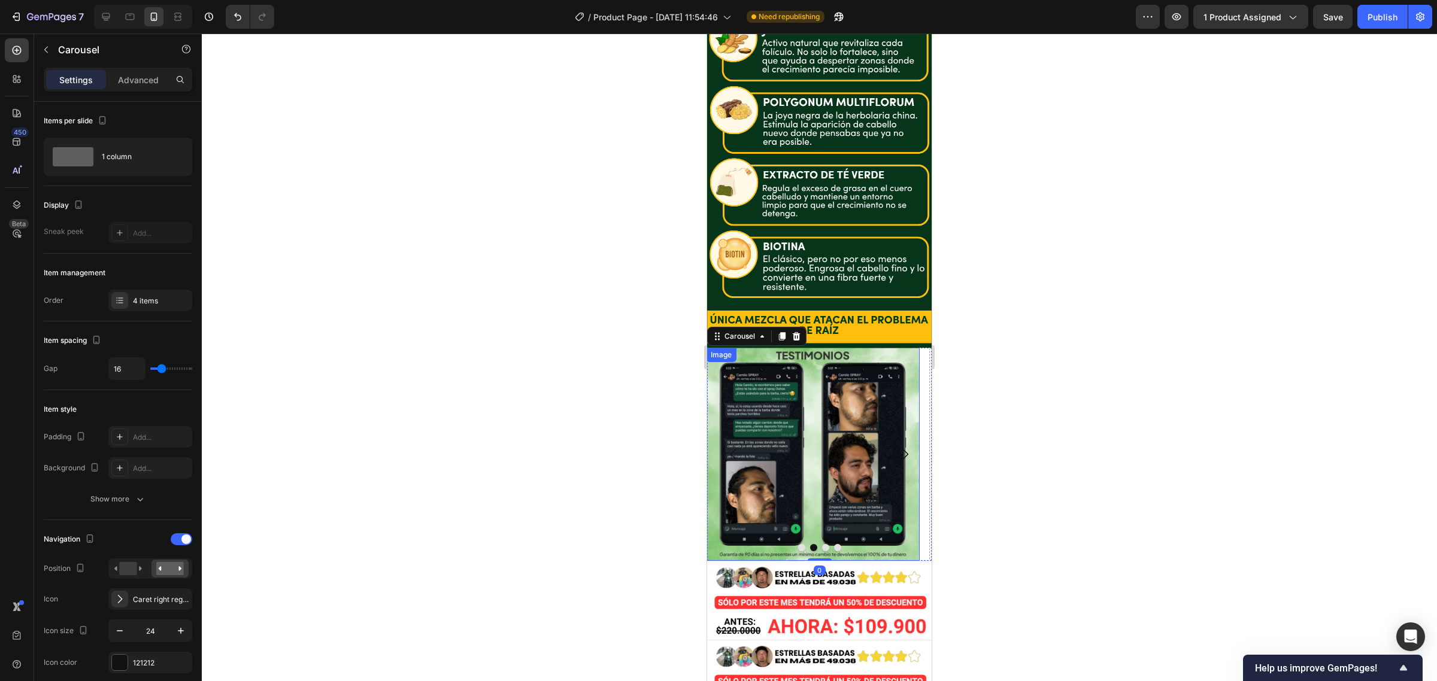
click at [817, 561] on img at bounding box center [819, 600] width 224 height 78
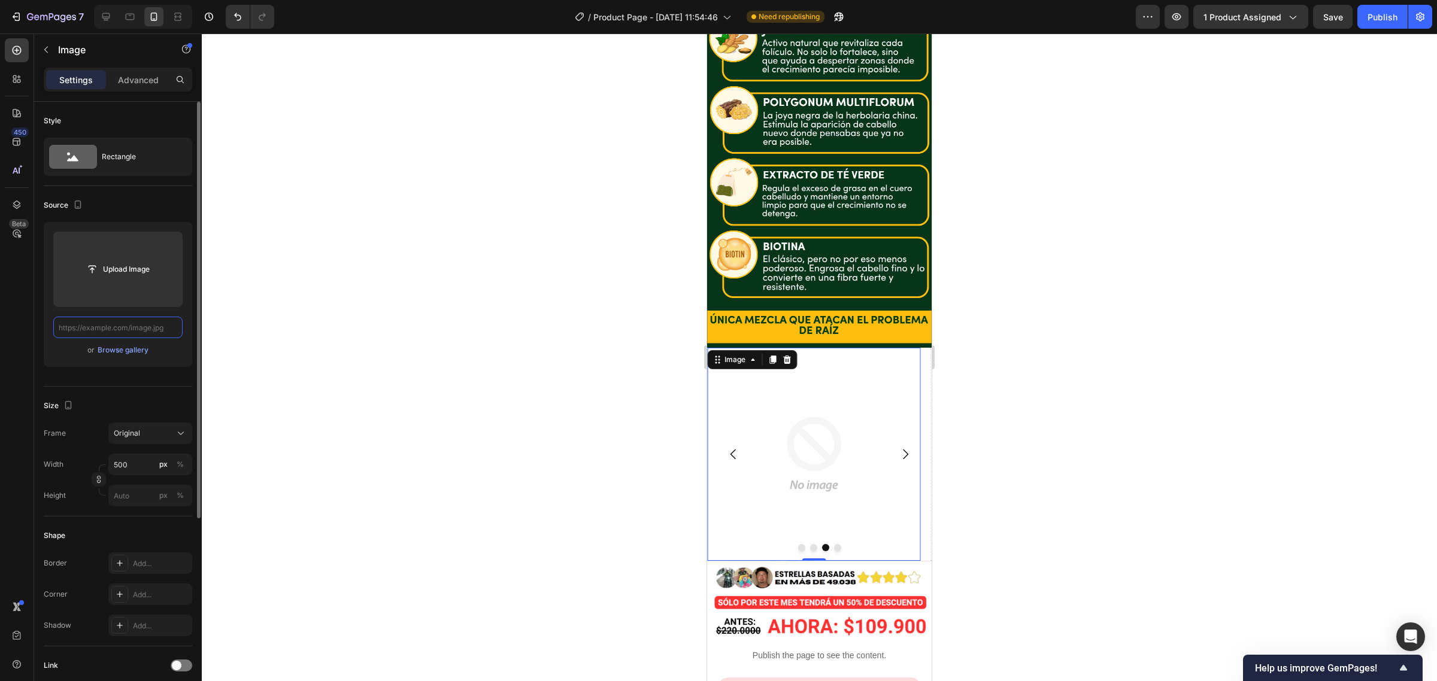
paste input "[URL][DOMAIN_NAME]"
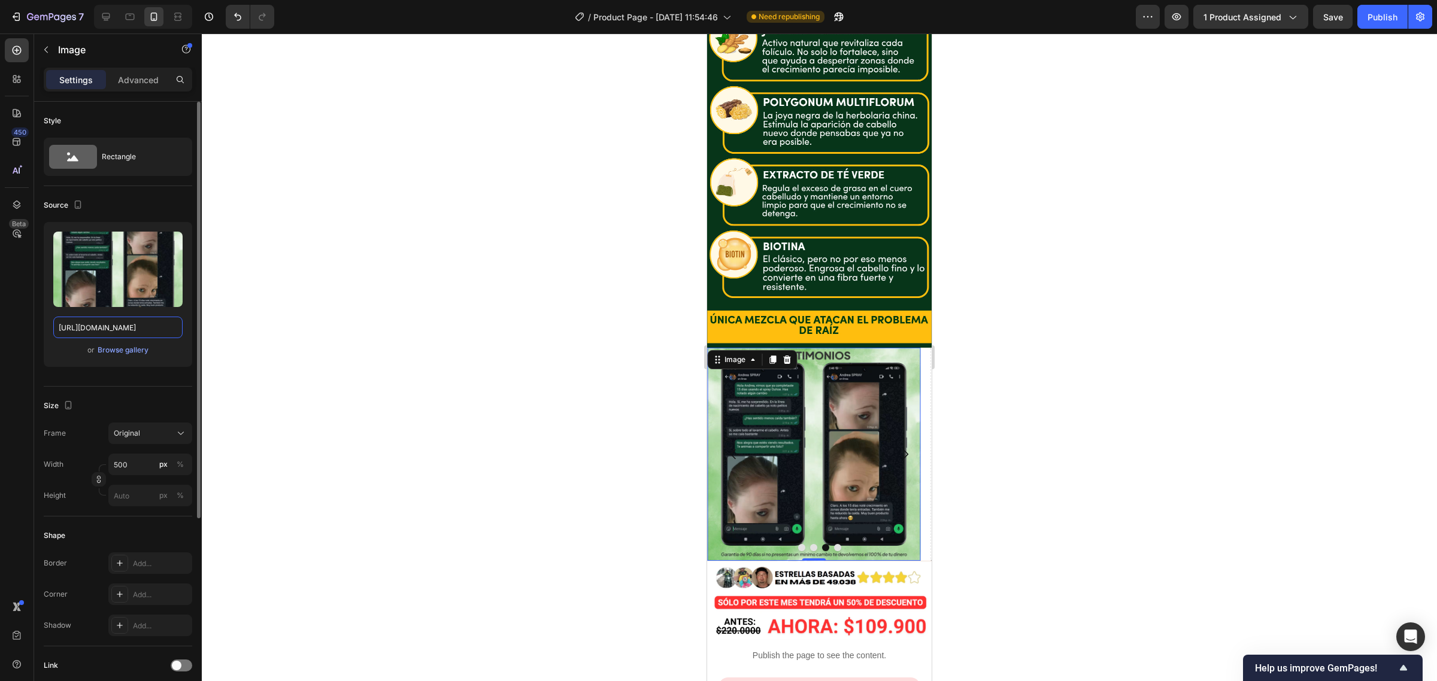
type input "[URL][DOMAIN_NAME]"
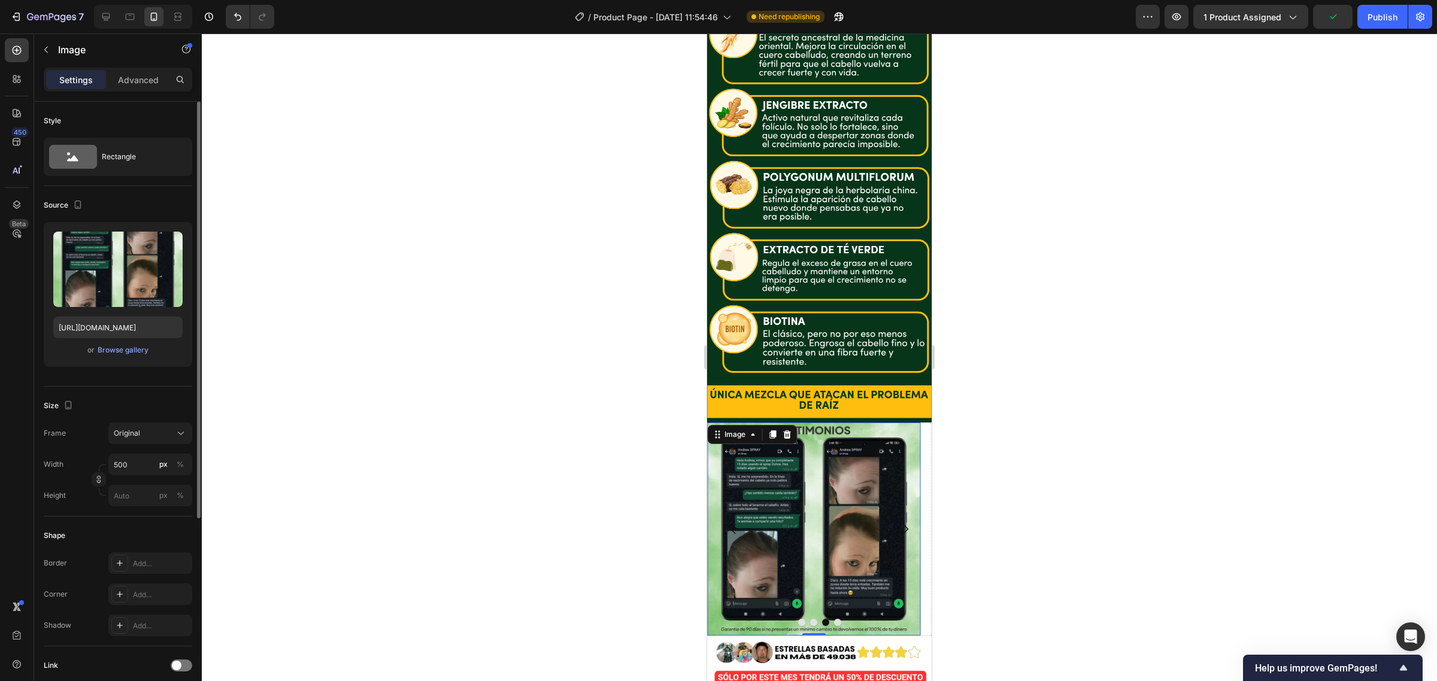
click at [826, 491] on img at bounding box center [813, 529] width 213 height 213
click at [834, 619] on button "Dot" at bounding box center [837, 622] width 7 height 7
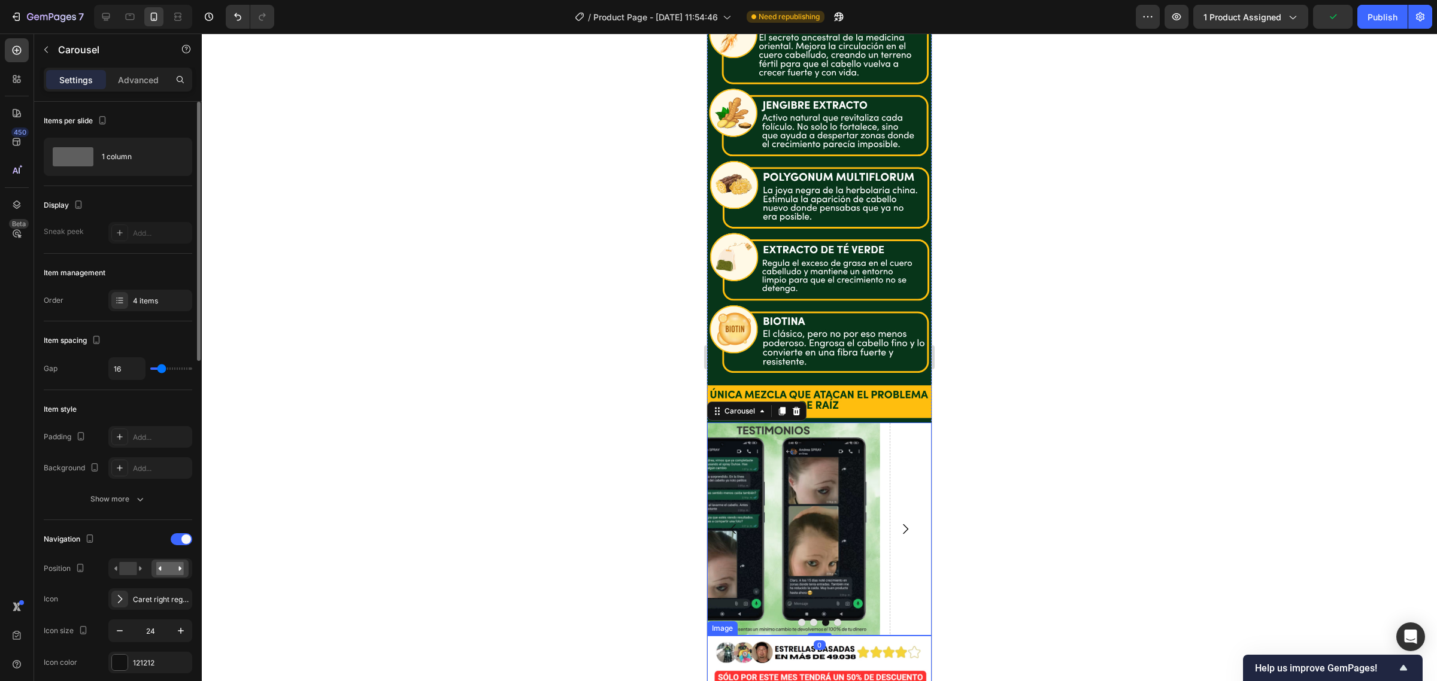
click at [828, 636] on img at bounding box center [819, 675] width 224 height 78
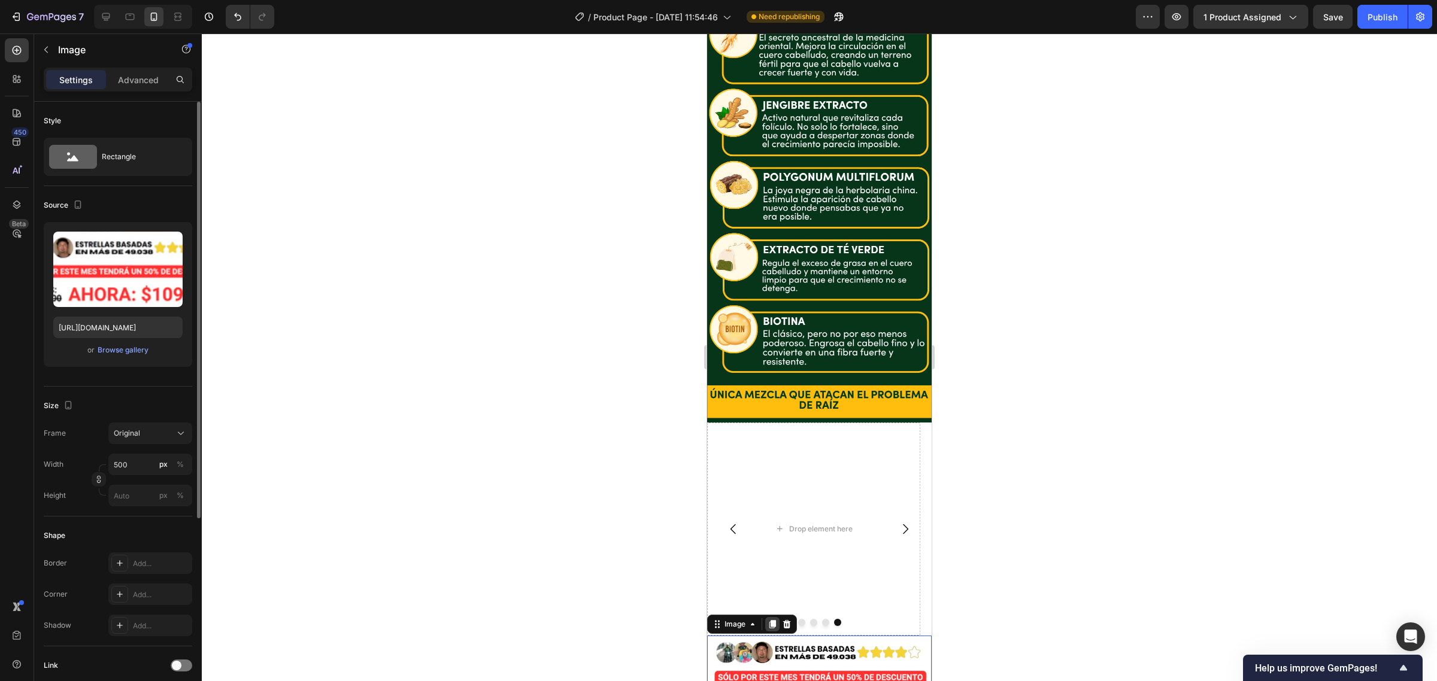
click at [770, 617] on div at bounding box center [772, 624] width 14 height 14
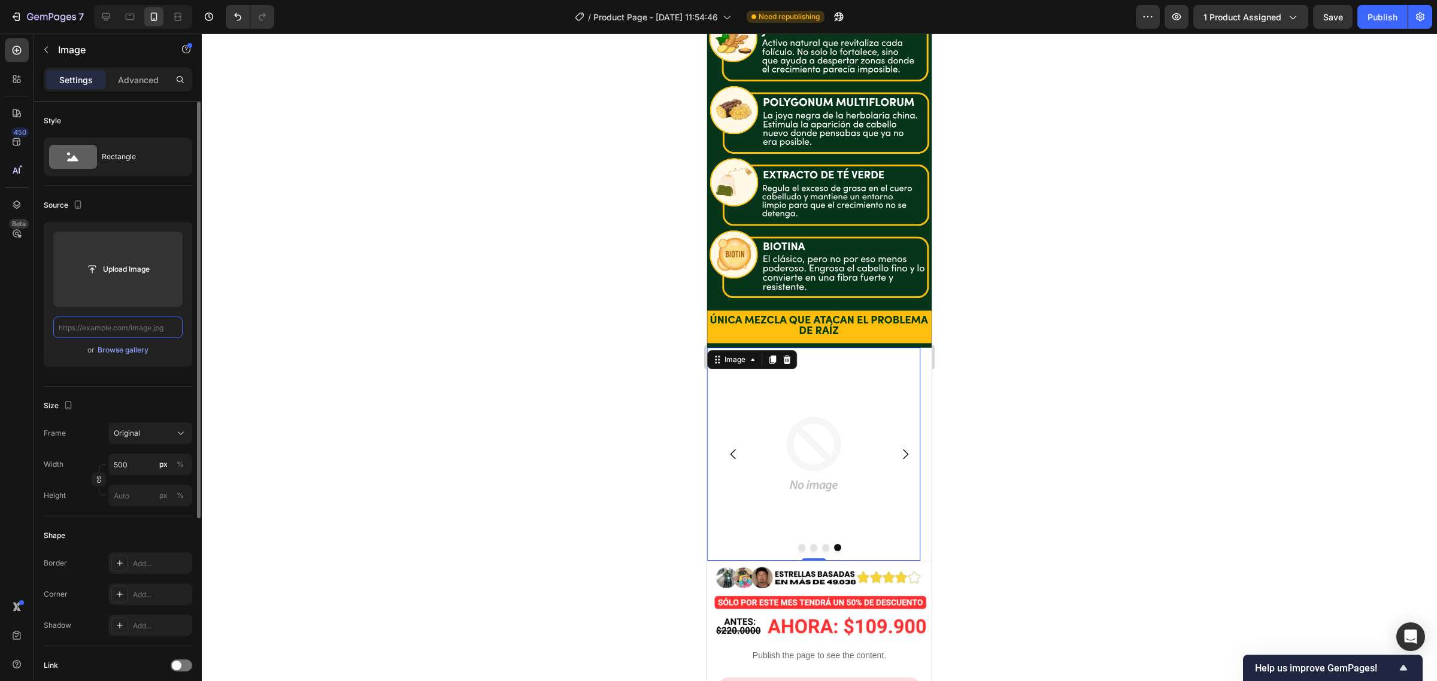
scroll to position [0, 0]
paste input "[URL][DOMAIN_NAME]"
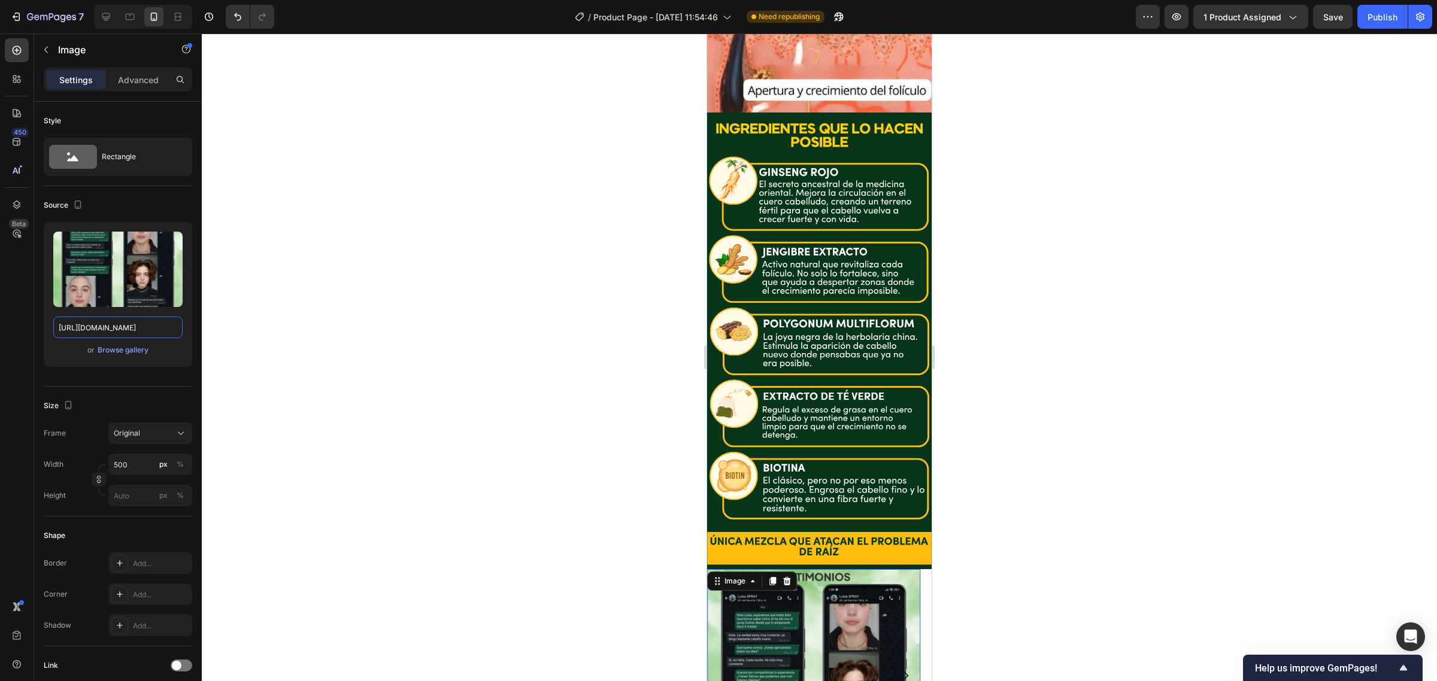
scroll to position [2362, 0]
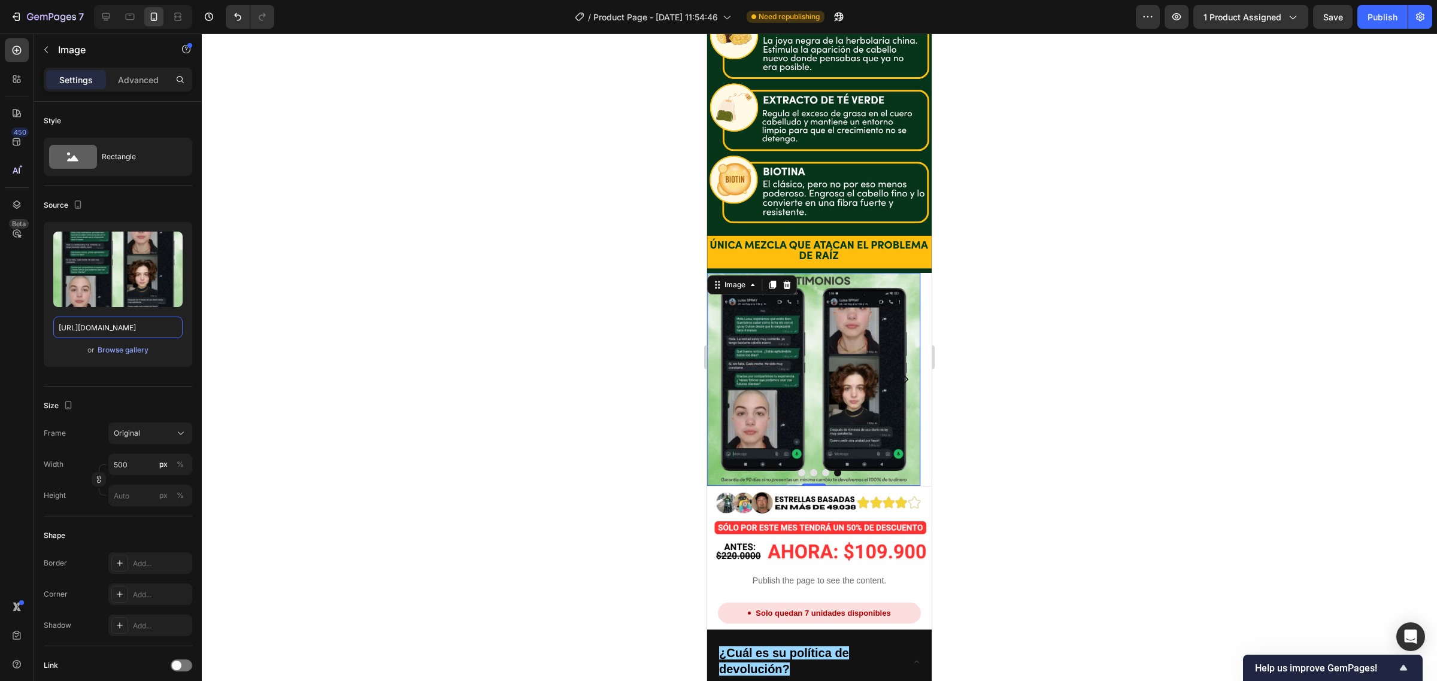
type input "[URL][DOMAIN_NAME]"
click at [815, 486] on img at bounding box center [819, 525] width 224 height 78
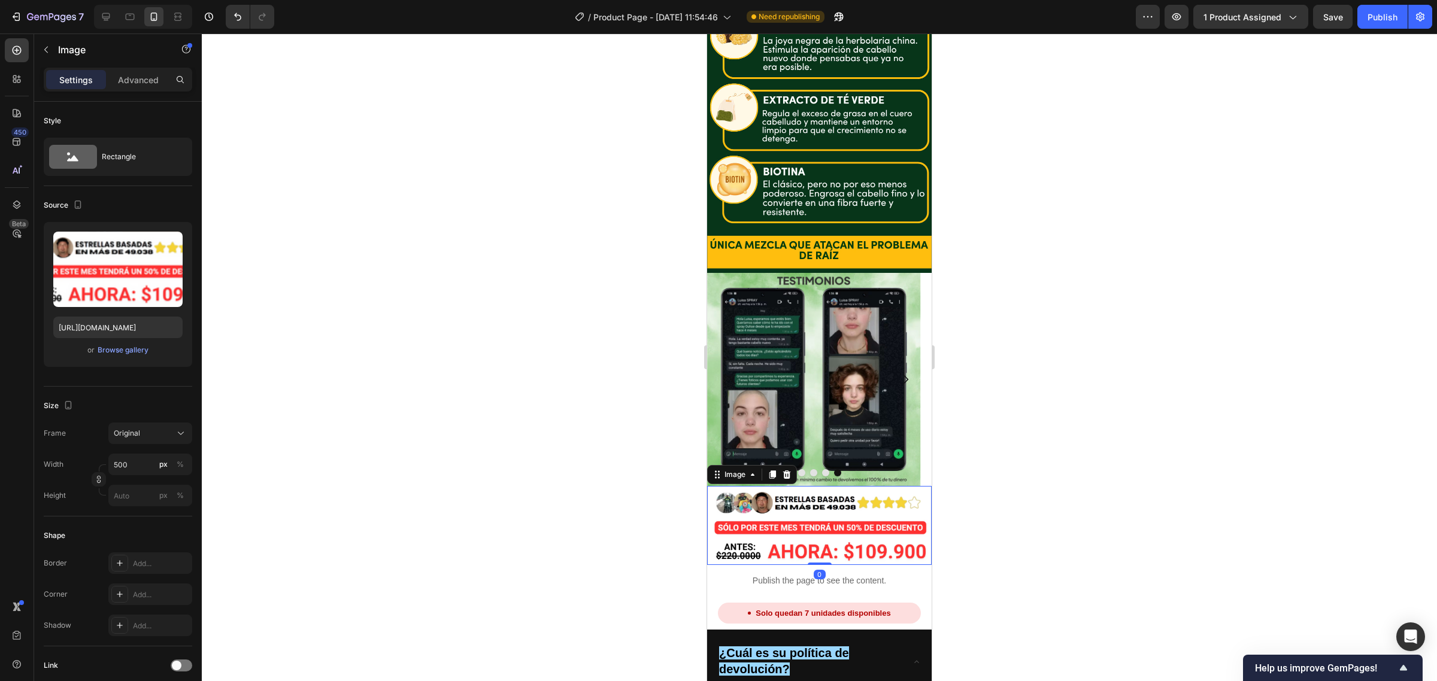
click at [802, 486] on img at bounding box center [819, 525] width 224 height 78
click at [770, 470] on icon at bounding box center [772, 475] width 10 height 10
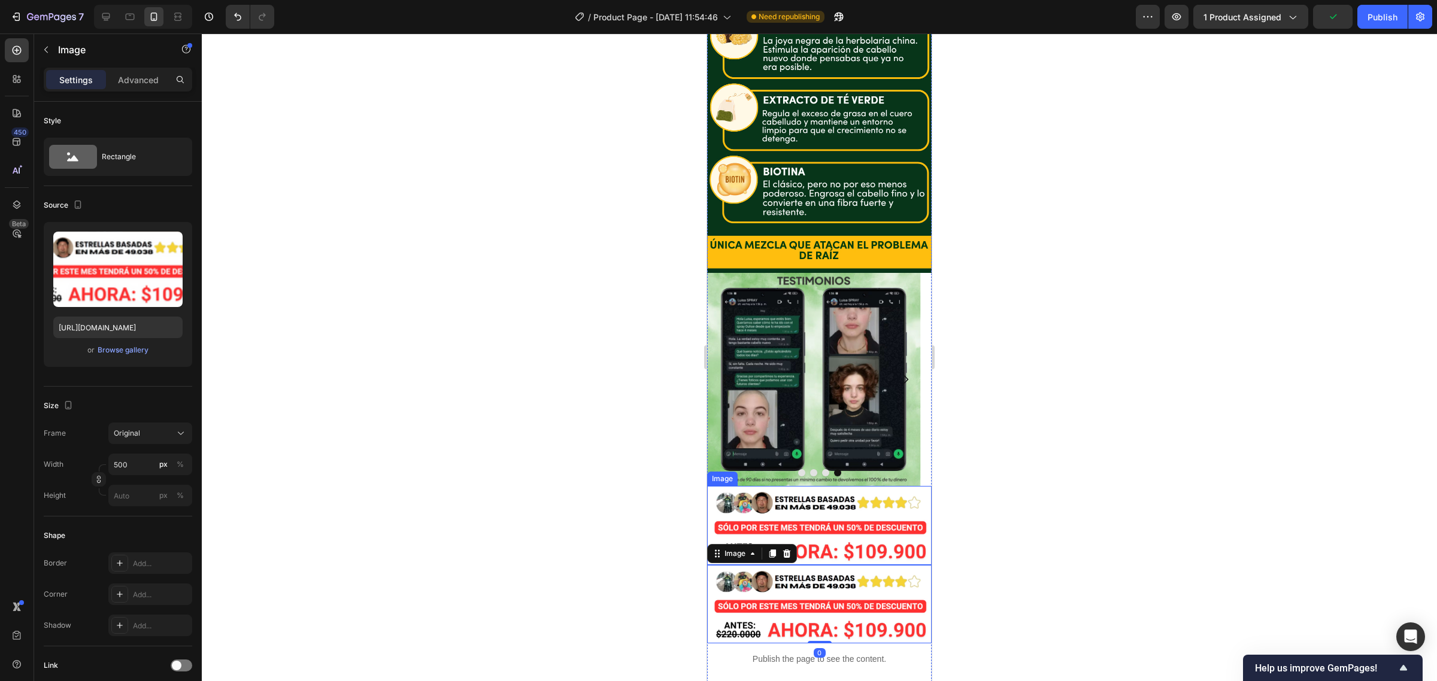
click at [812, 486] on img at bounding box center [819, 525] width 224 height 78
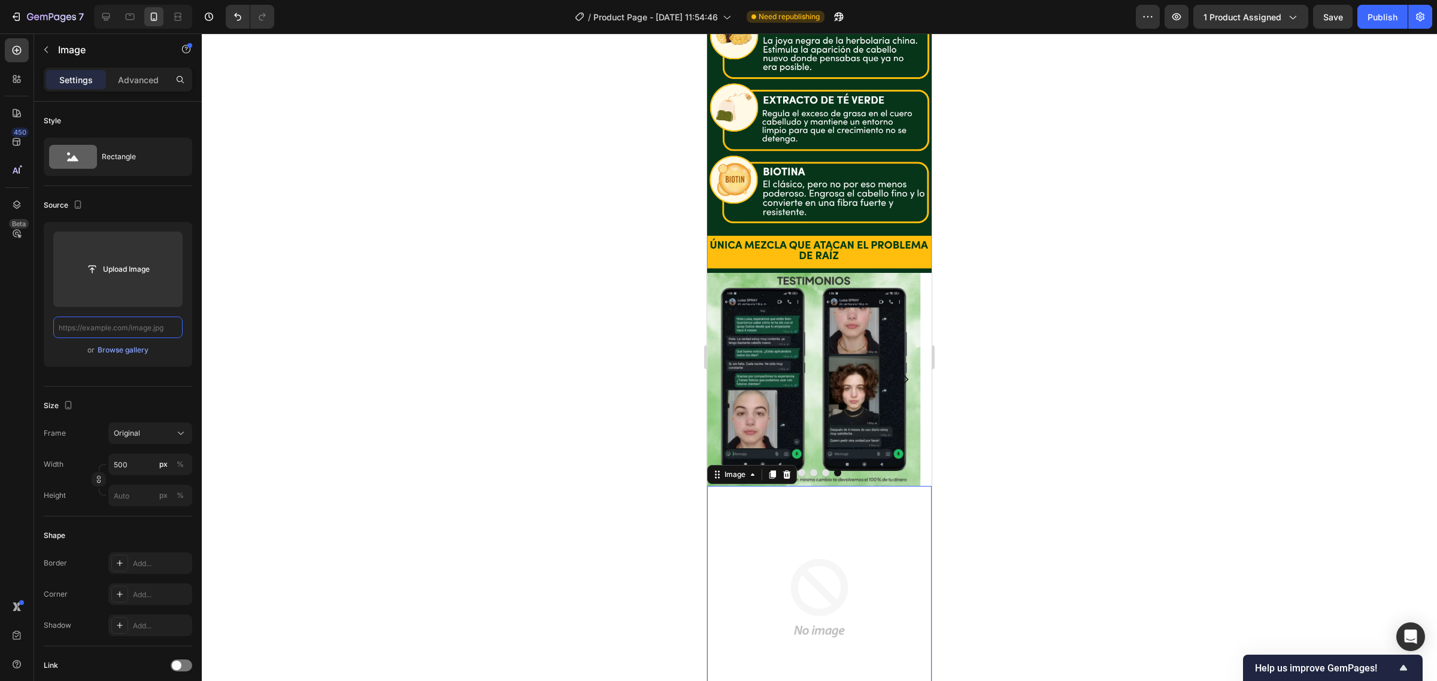
paste input "[URL][DOMAIN_NAME]"
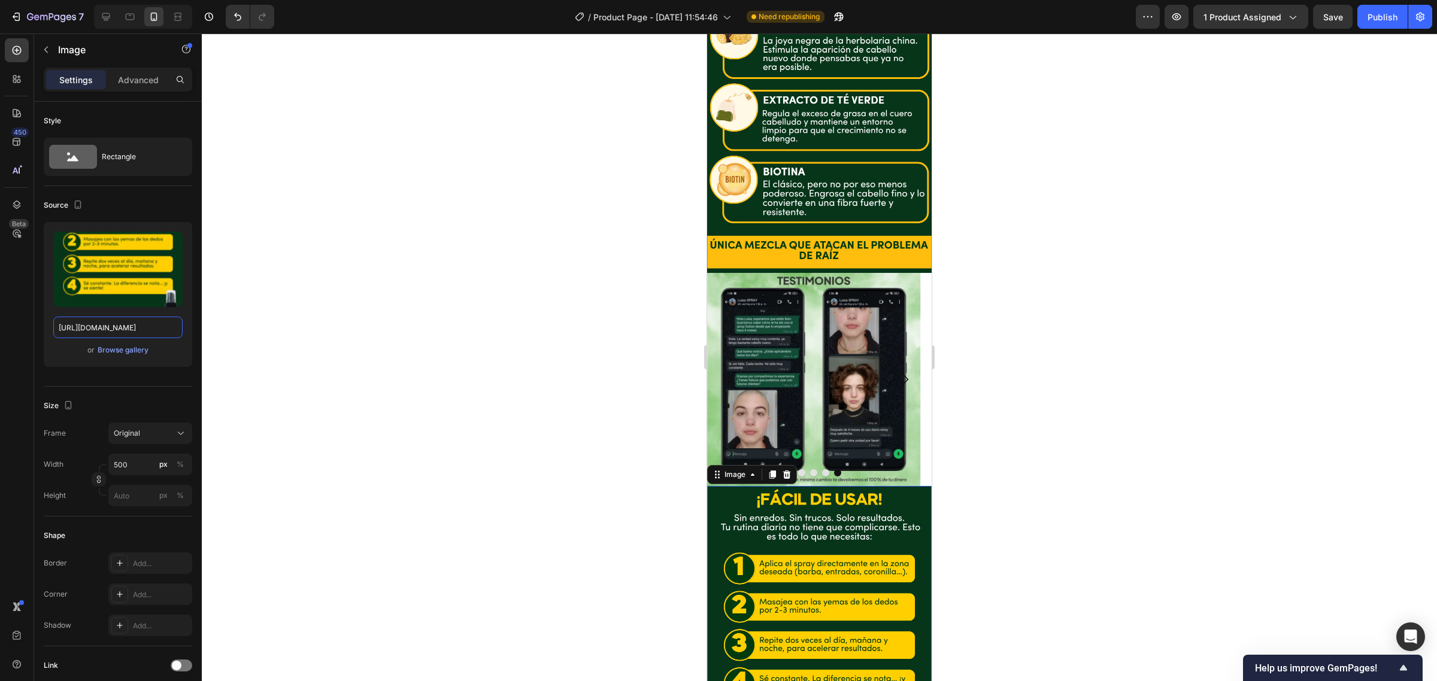
type input "[URL][DOMAIN_NAME]"
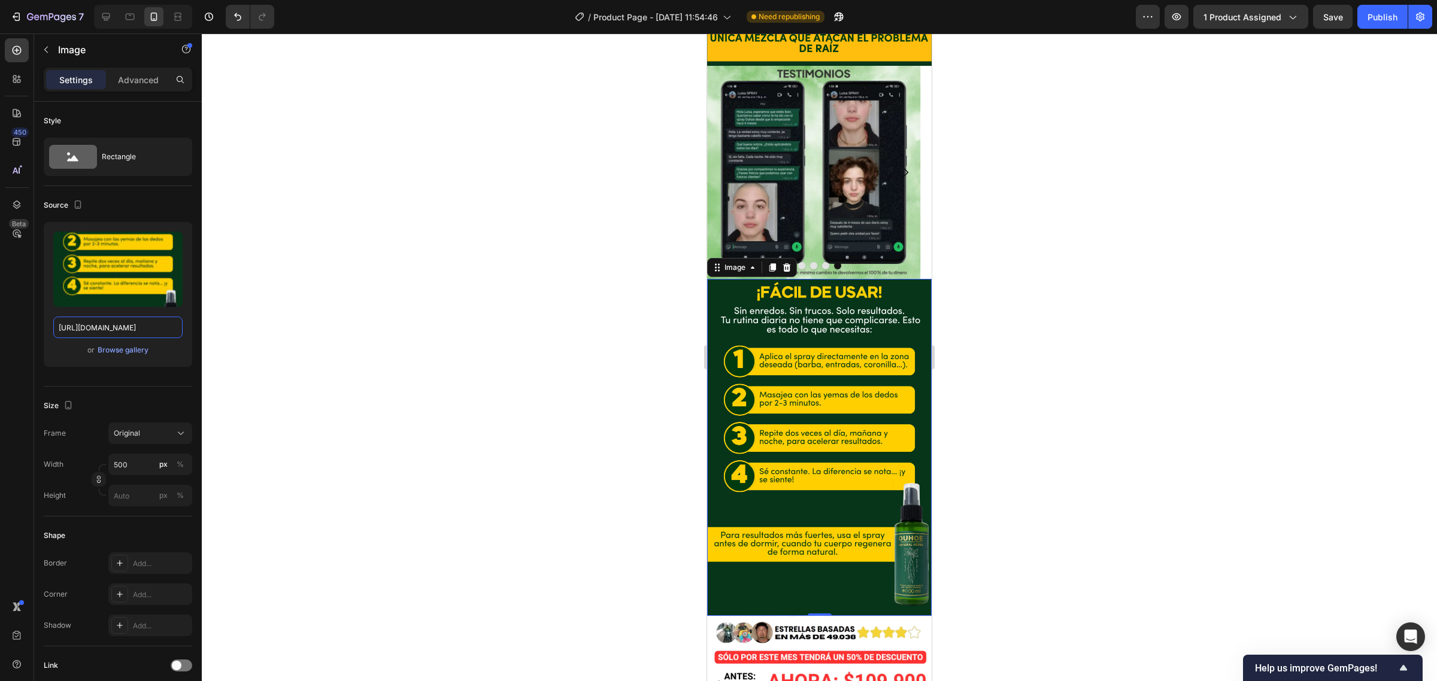
scroll to position [2661, 0]
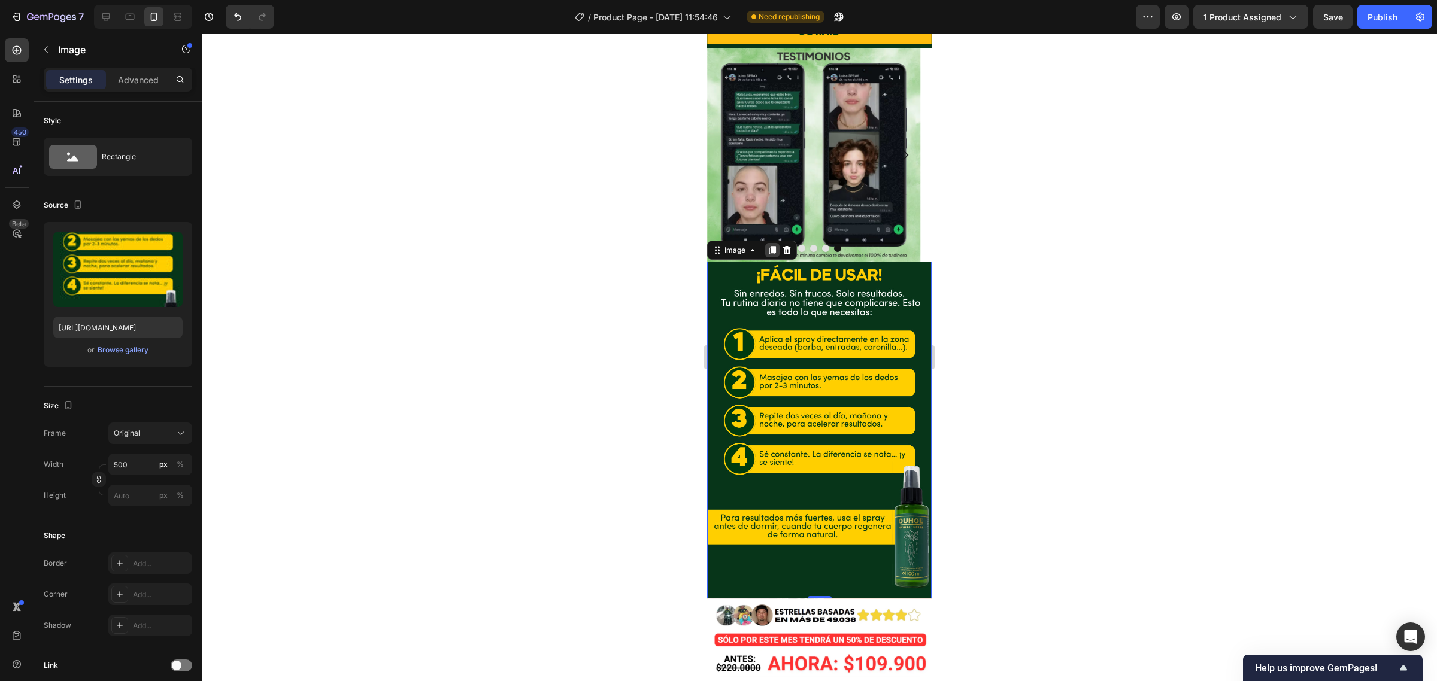
click at [771, 246] on icon at bounding box center [772, 250] width 7 height 8
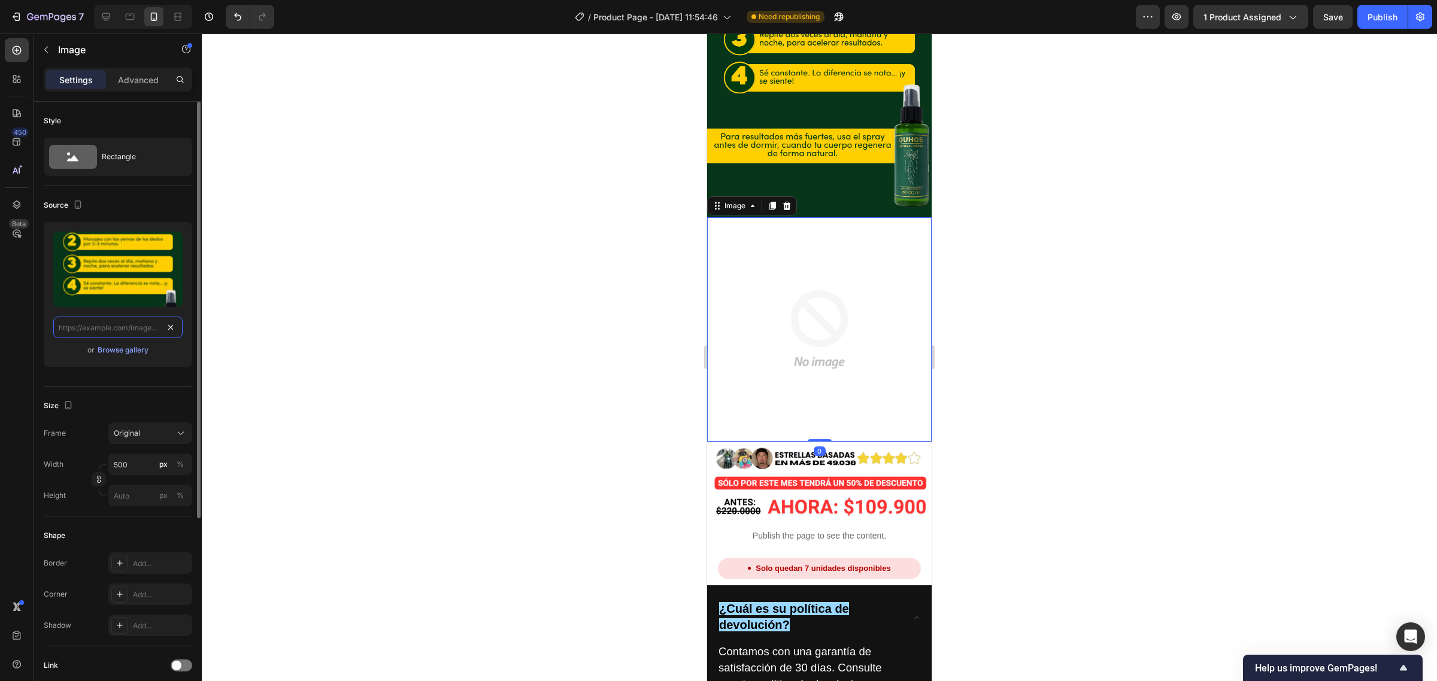
scroll to position [0, 0]
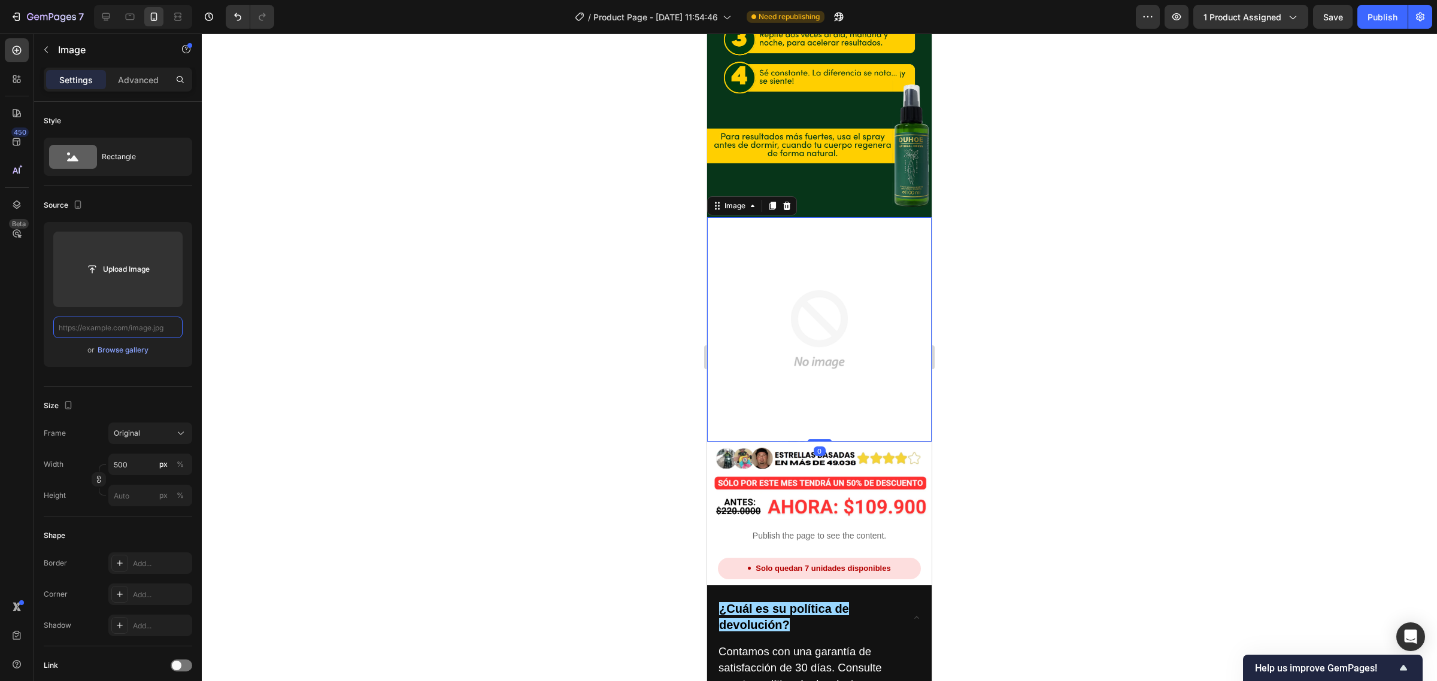
paste input "[URL][DOMAIN_NAME]"
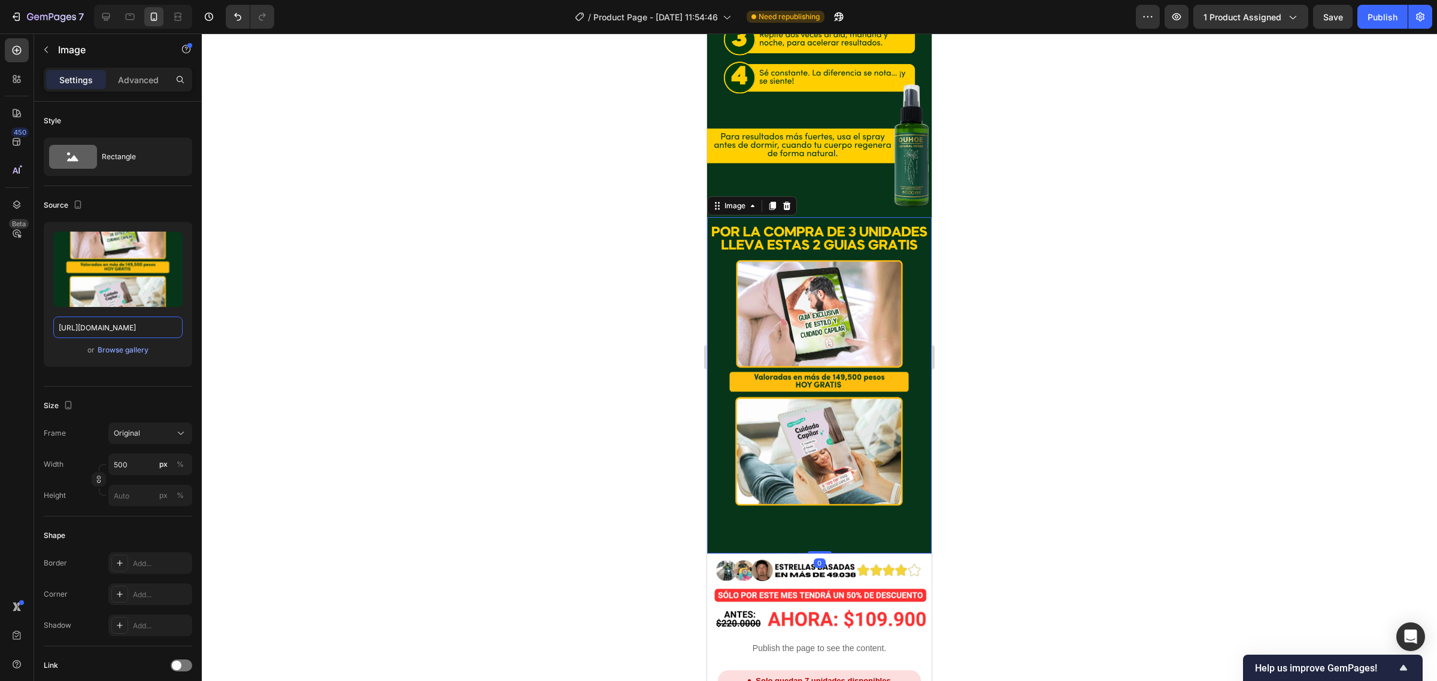
type input "[URL][DOMAIN_NAME]"
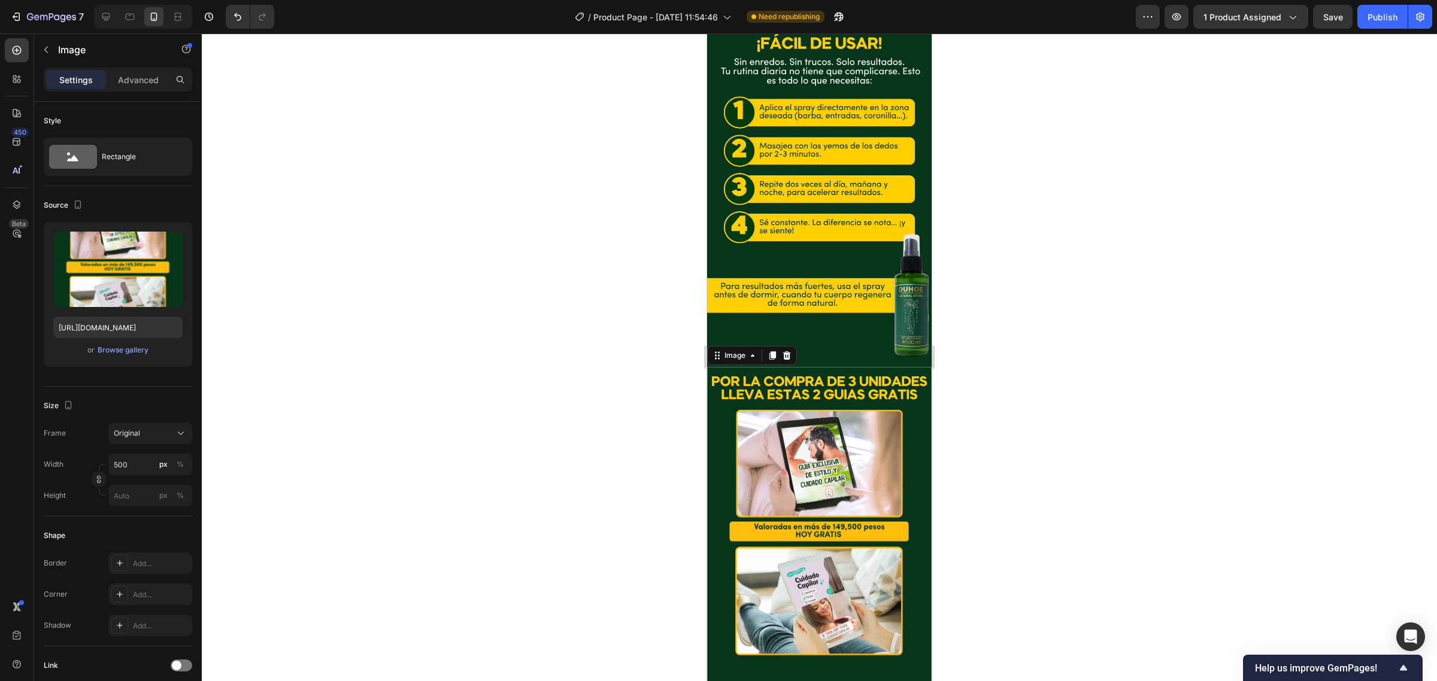
click at [773, 351] on icon at bounding box center [772, 355] width 7 height 8
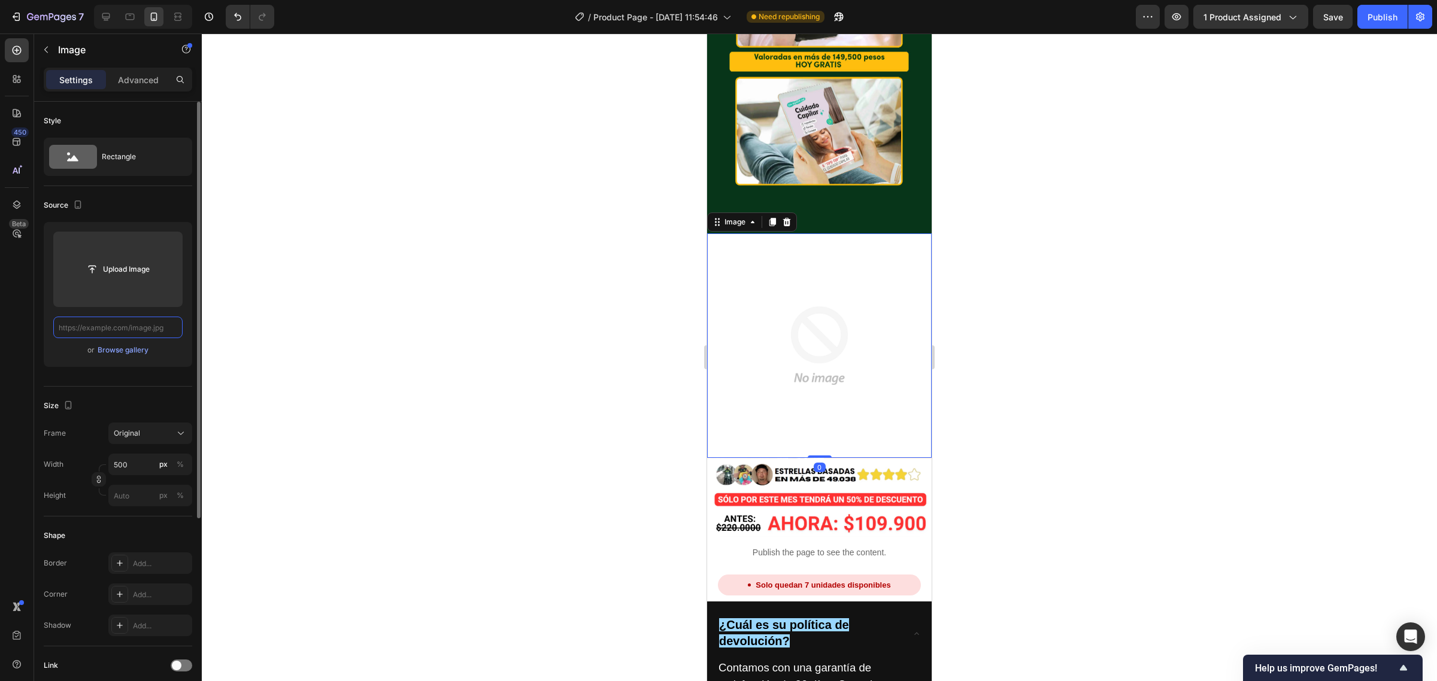
paste input "[URL][DOMAIN_NAME]"
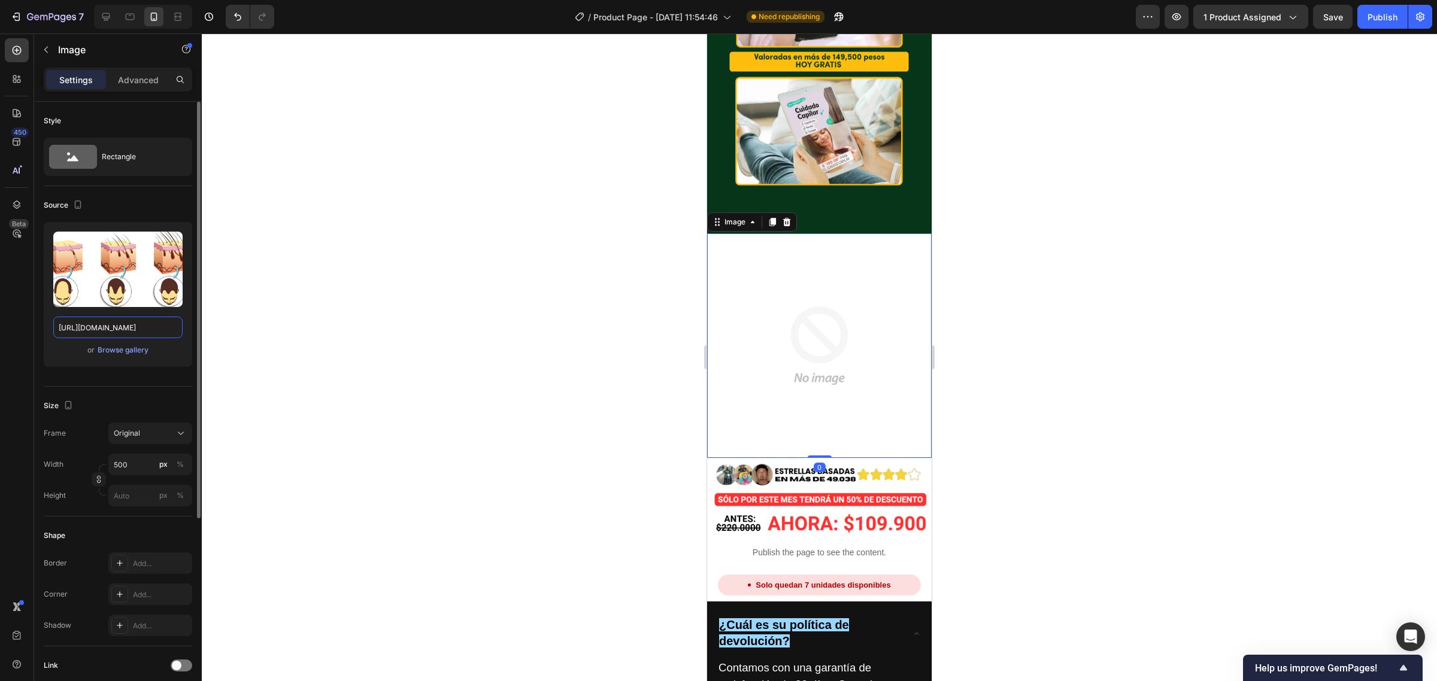
scroll to position [0, 405]
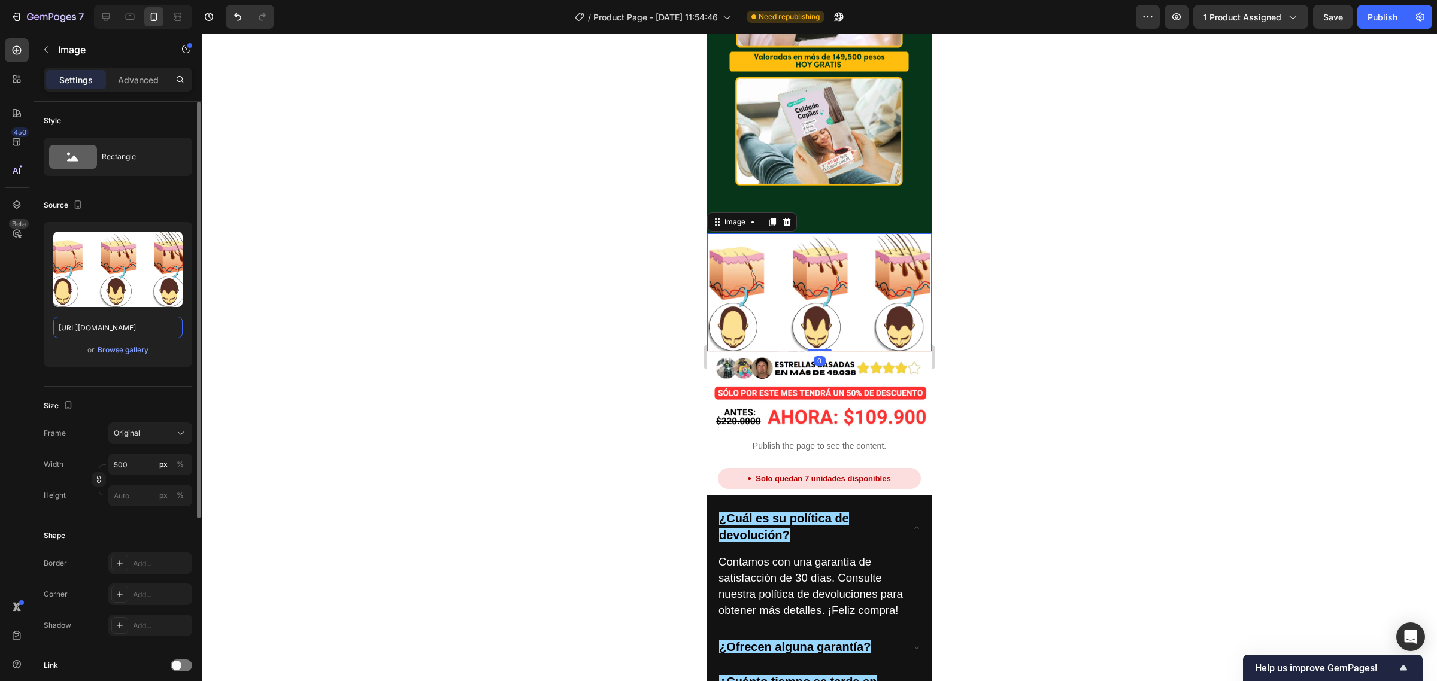
type input "[URL][DOMAIN_NAME]"
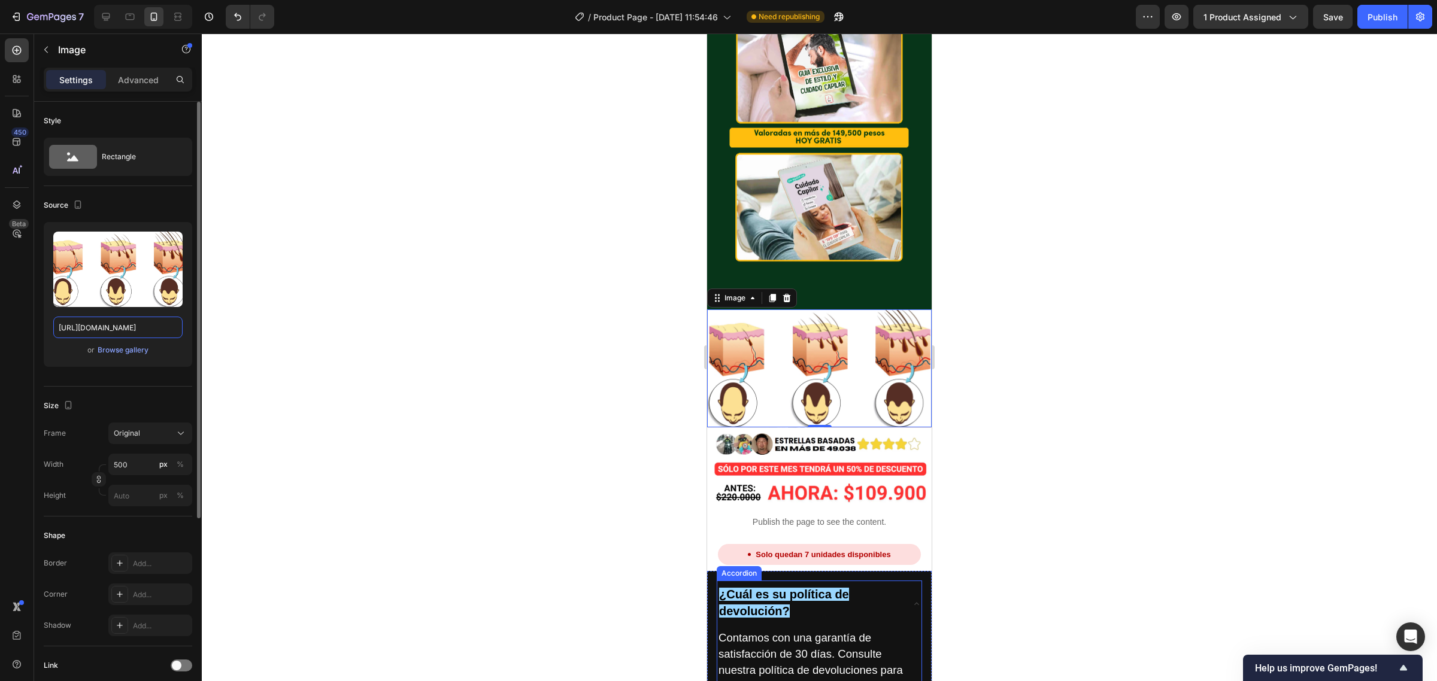
scroll to position [3098, 0]
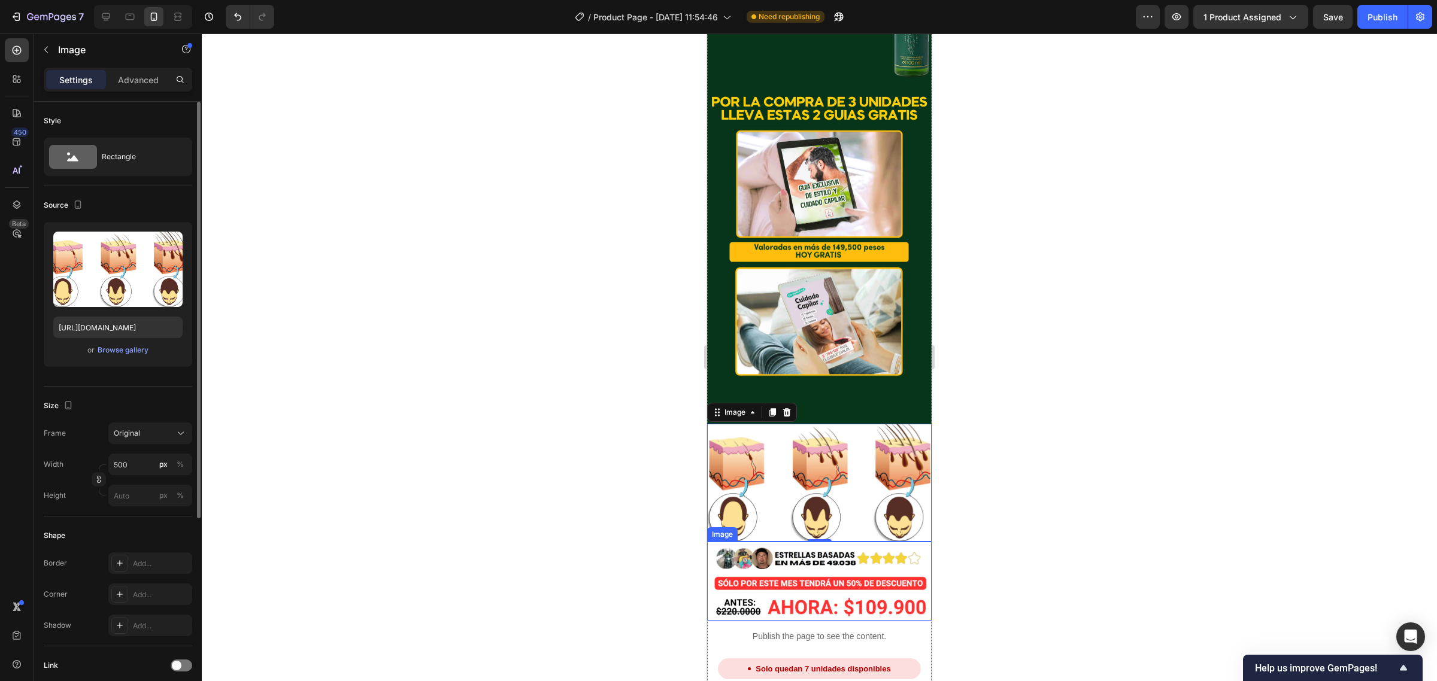
click at [785, 542] on img at bounding box center [819, 581] width 224 height 78
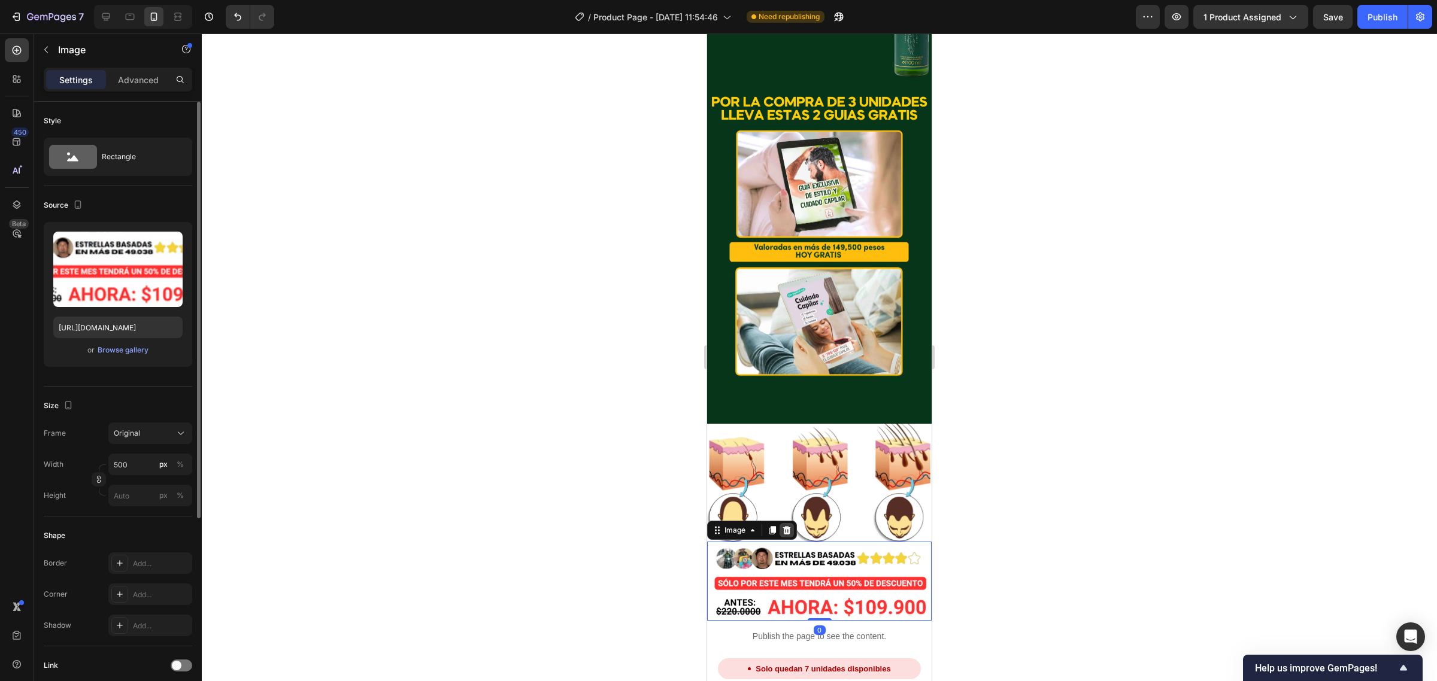
click at [784, 526] on icon at bounding box center [787, 530] width 8 height 8
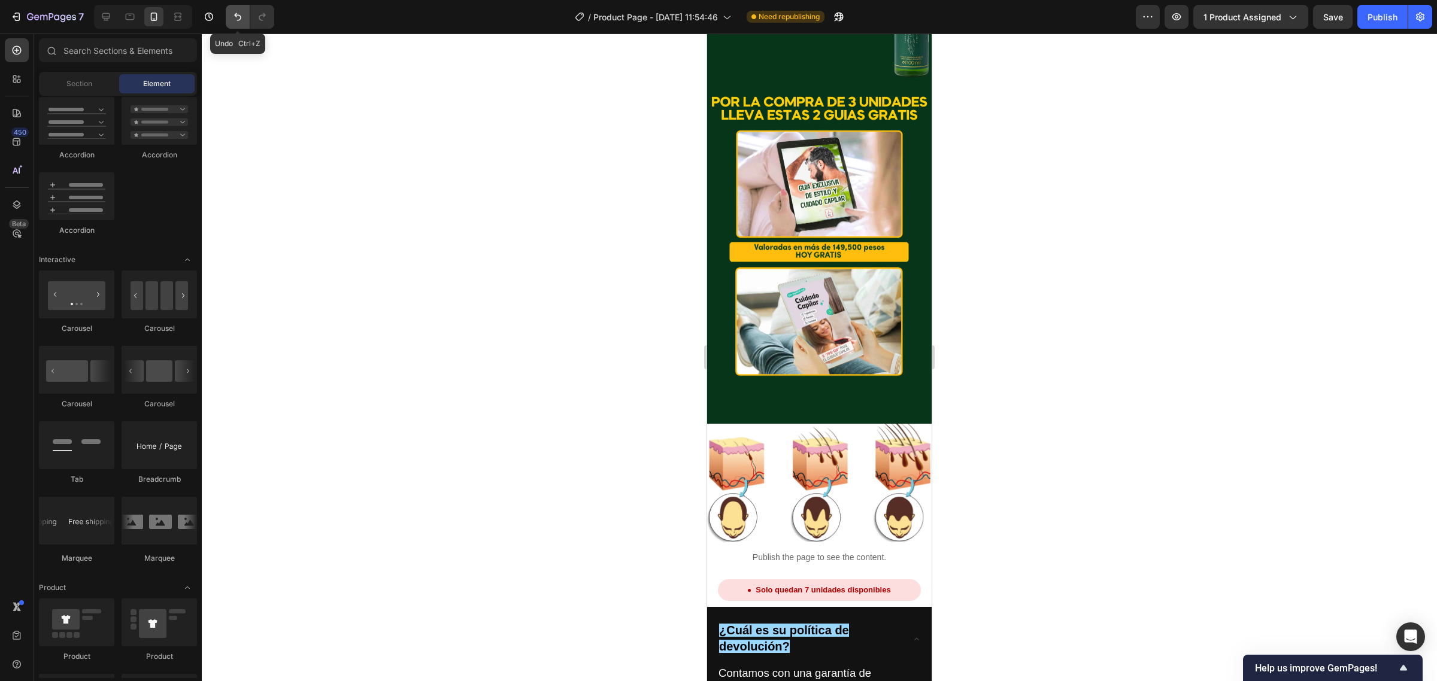
click at [243, 21] on icon "Undo/Redo" at bounding box center [238, 17] width 12 height 12
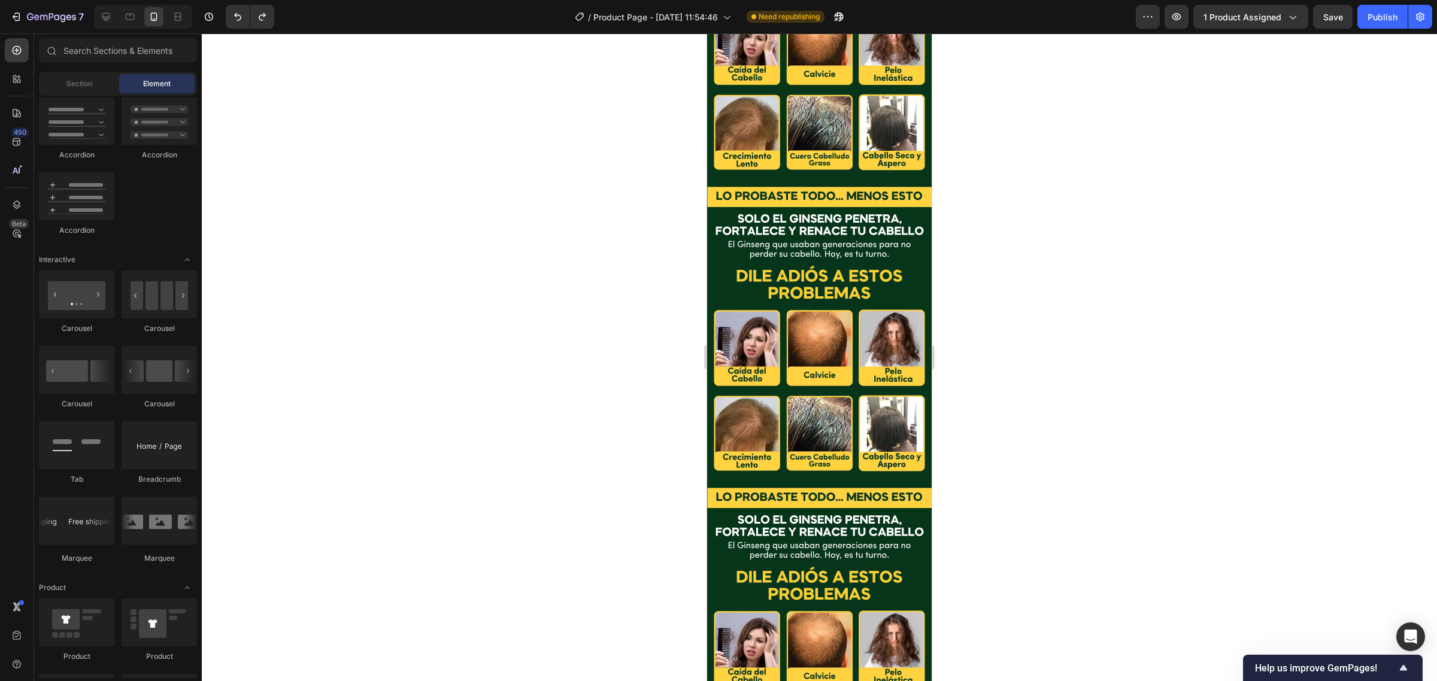
scroll to position [0, 0]
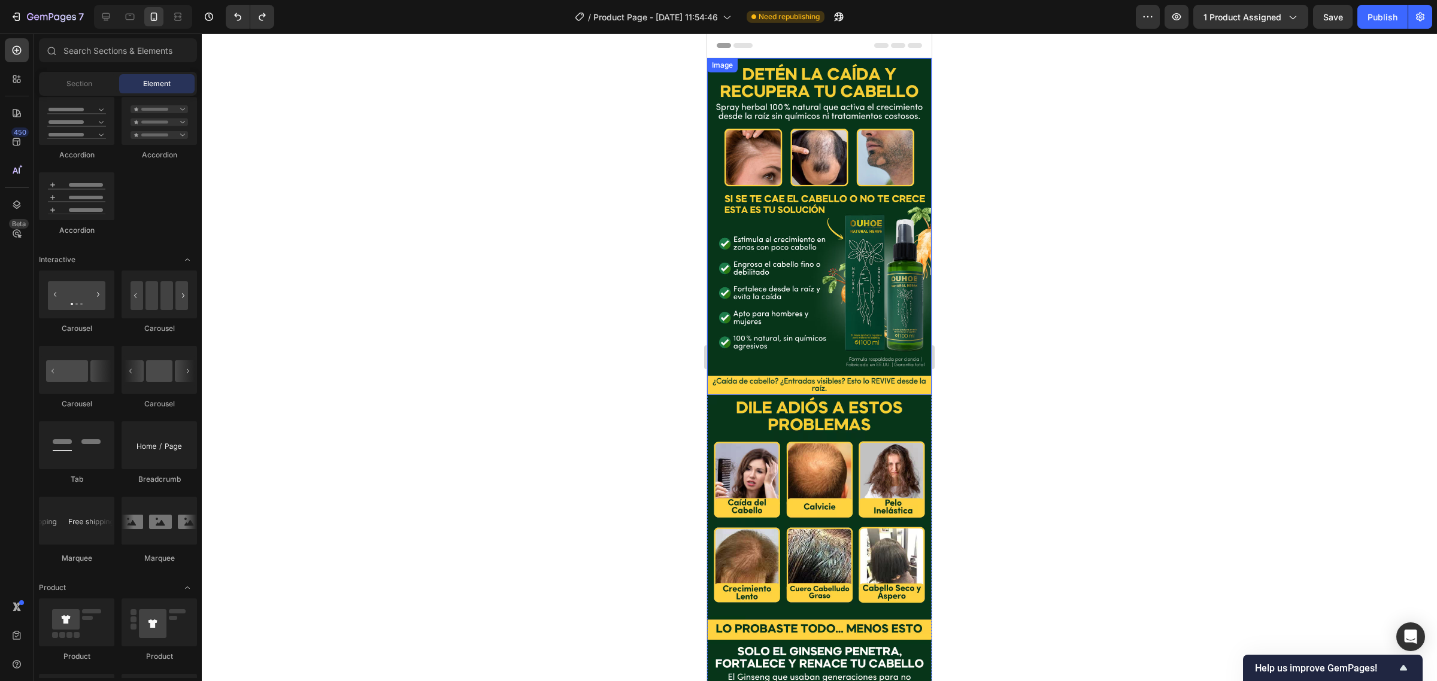
click at [839, 214] on img at bounding box center [819, 226] width 224 height 337
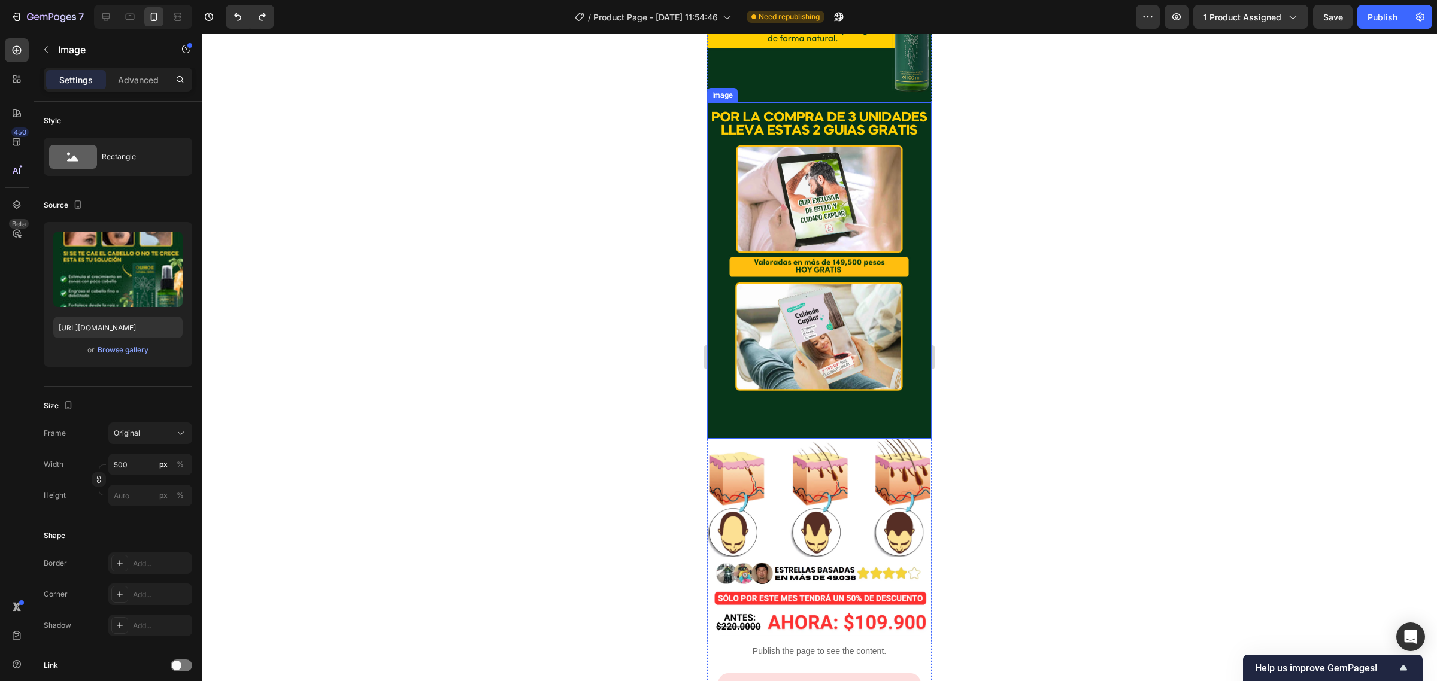
scroll to position [3217, 0]
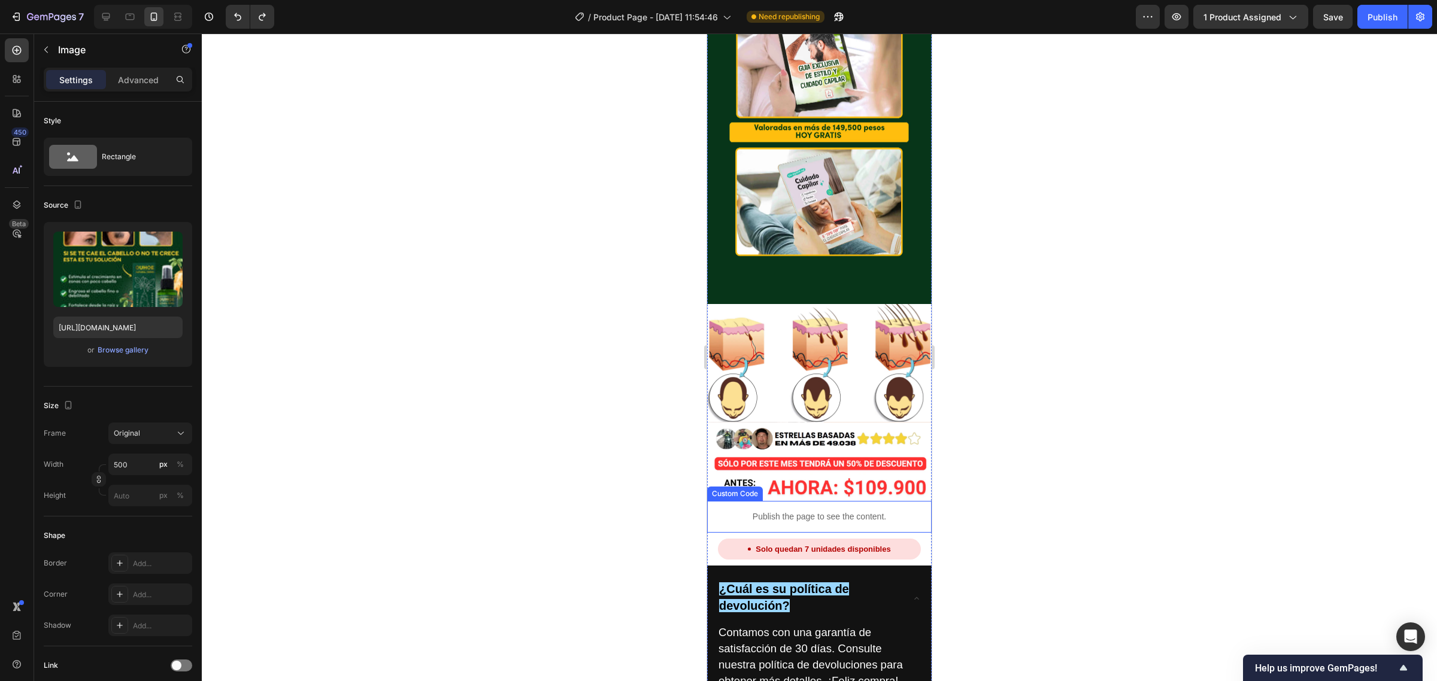
click at [790, 511] on p "Publish the page to see the content." at bounding box center [819, 517] width 224 height 13
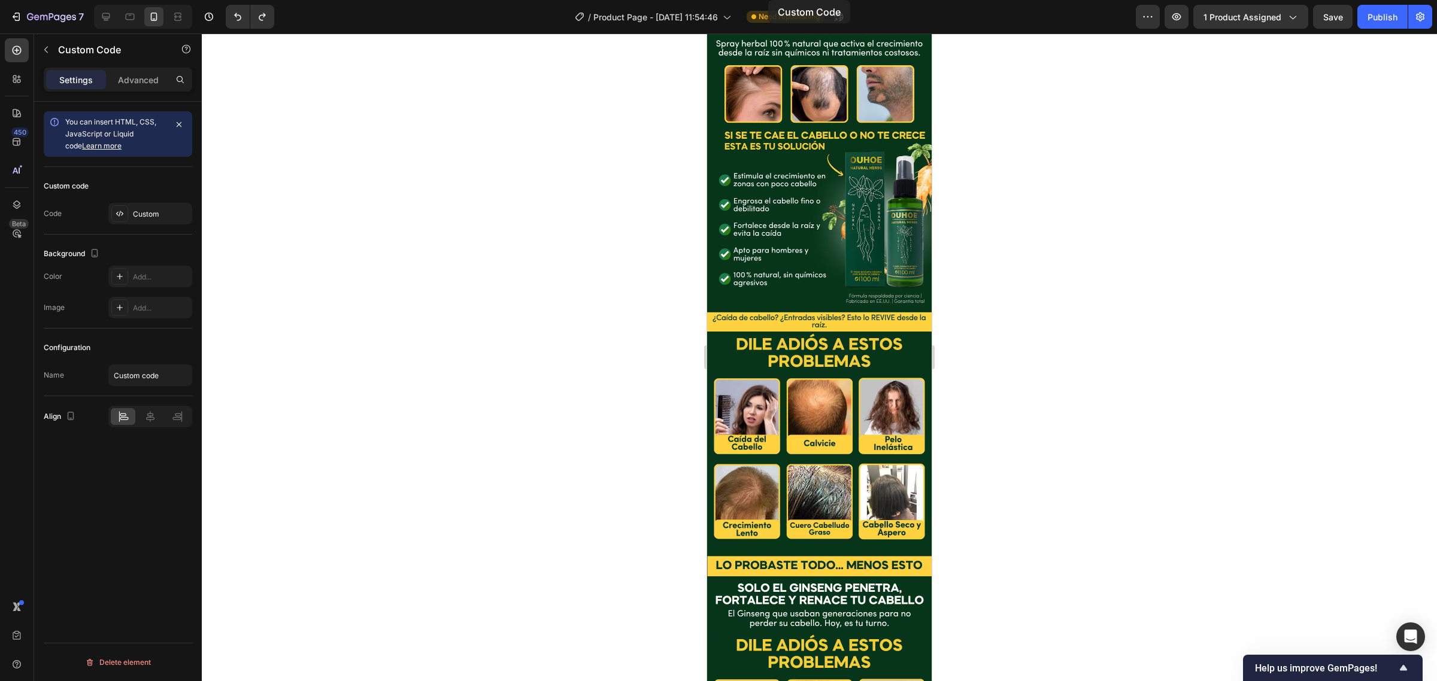
scroll to position [0, 0]
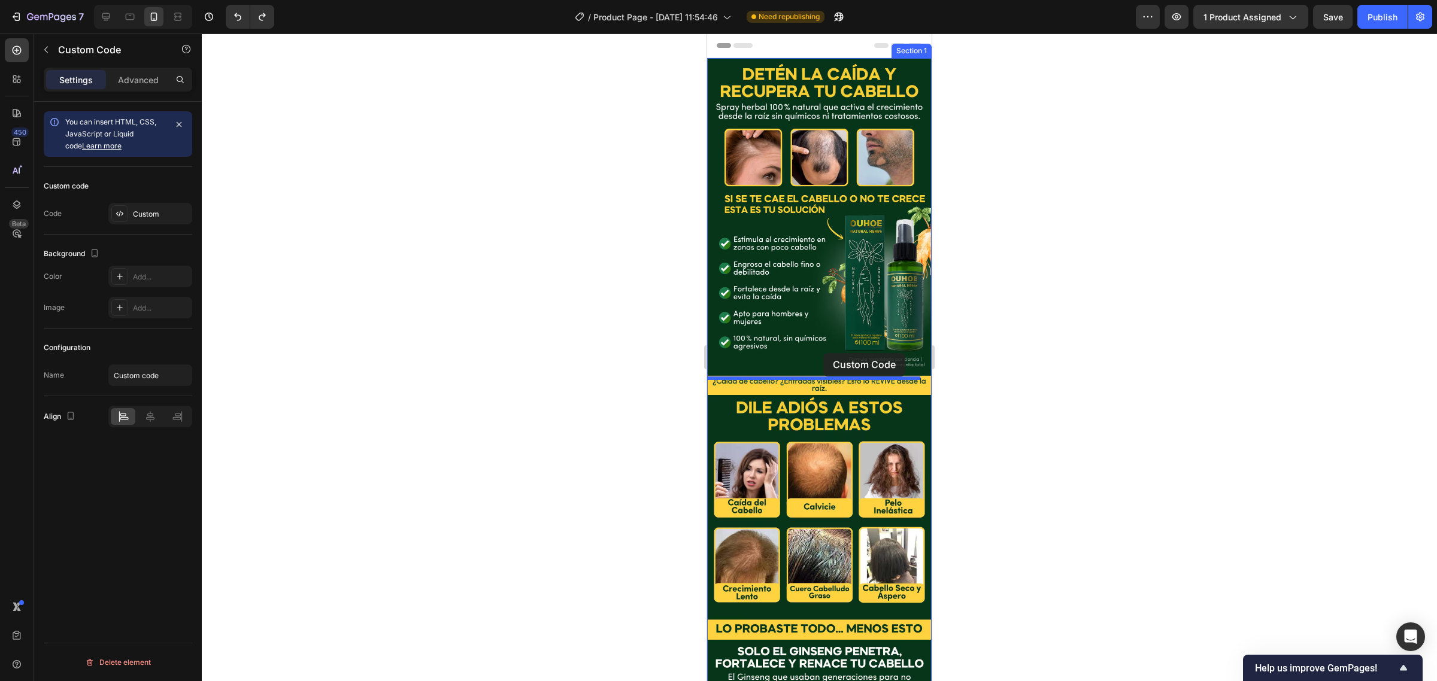
drag, startPoint x: 739, startPoint y: 323, endPoint x: 823, endPoint y: 353, distance: 89.0
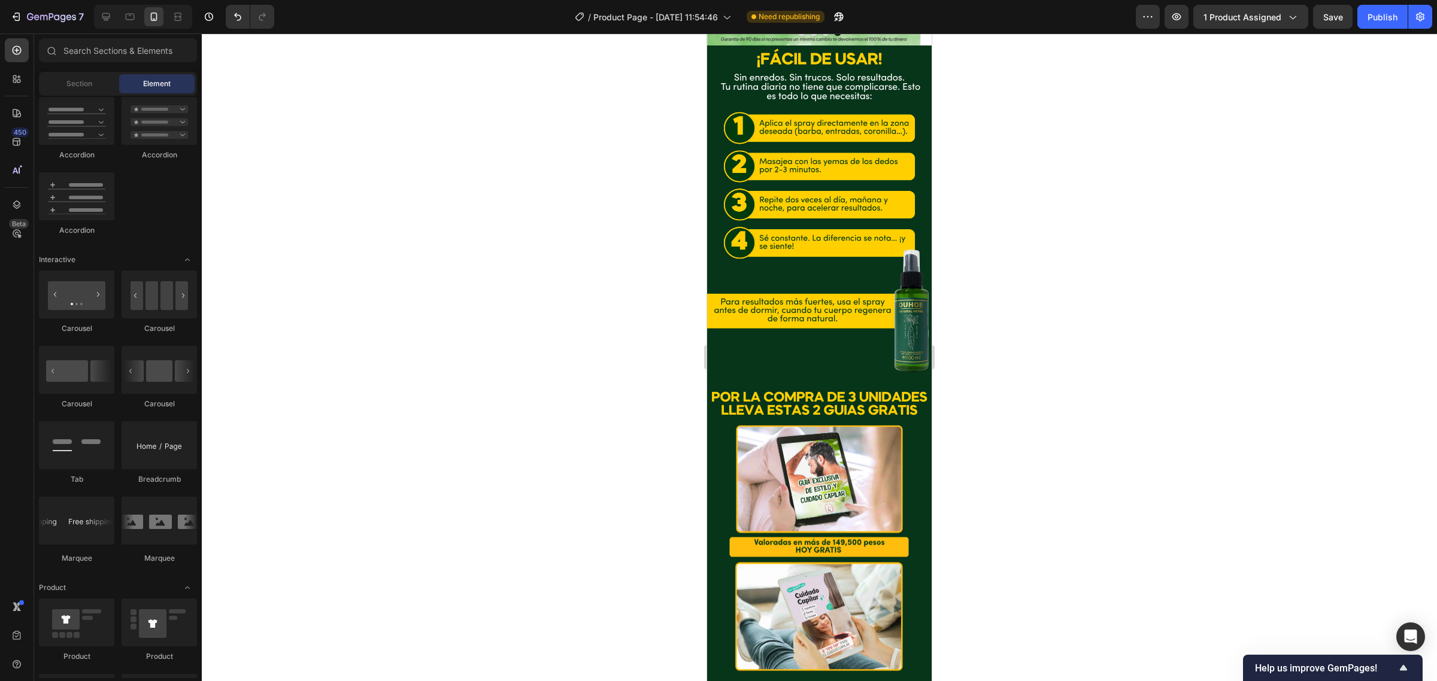
scroll to position [3177, 0]
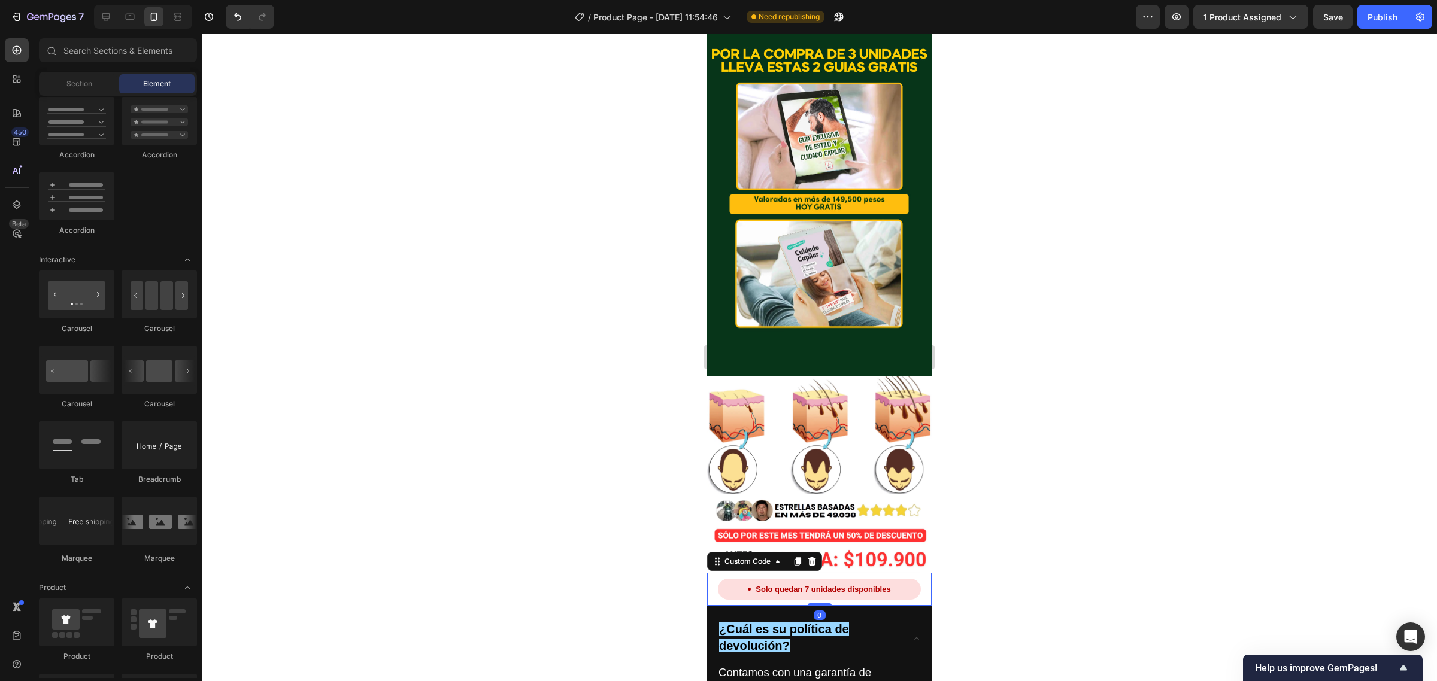
click at [796, 573] on div "Solo quedan 7 unidades disponibles Custom Code 0" at bounding box center [819, 590] width 224 height 34
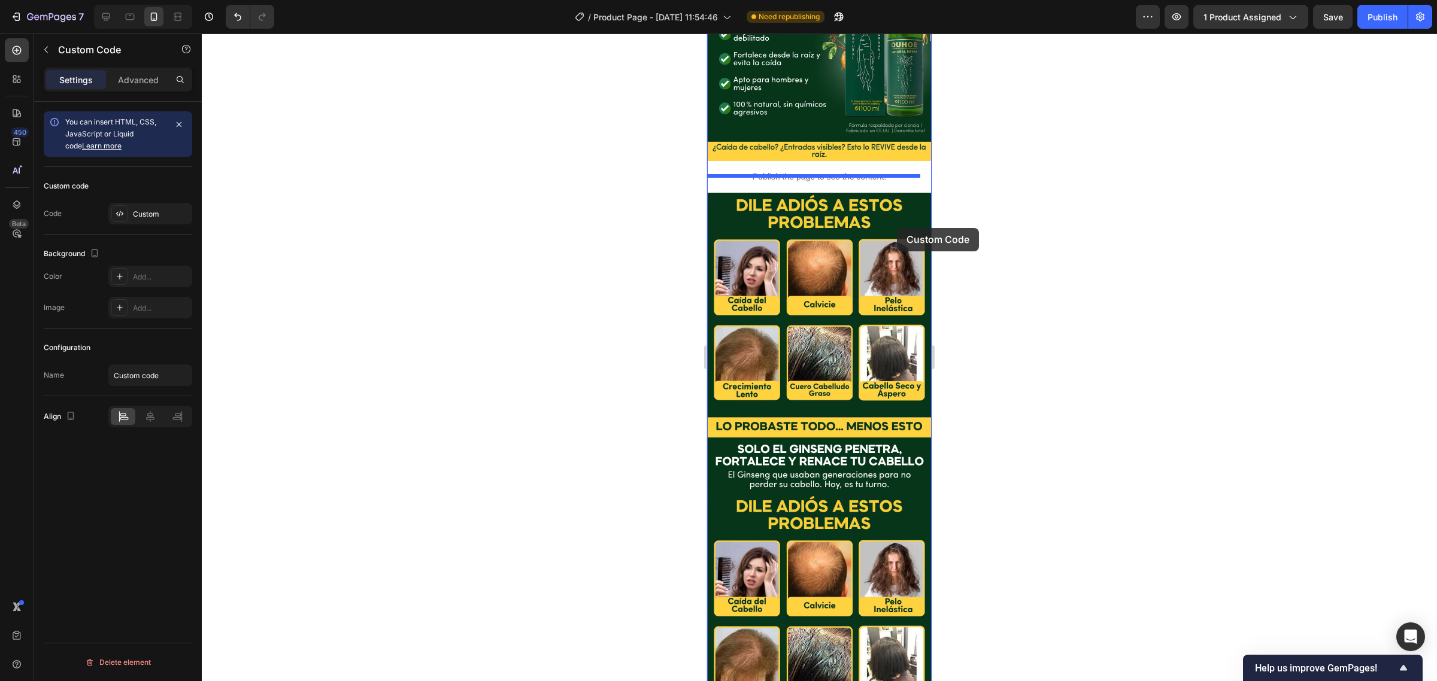
drag, startPoint x: 744, startPoint y: 394, endPoint x: 890, endPoint y: 226, distance: 222.8
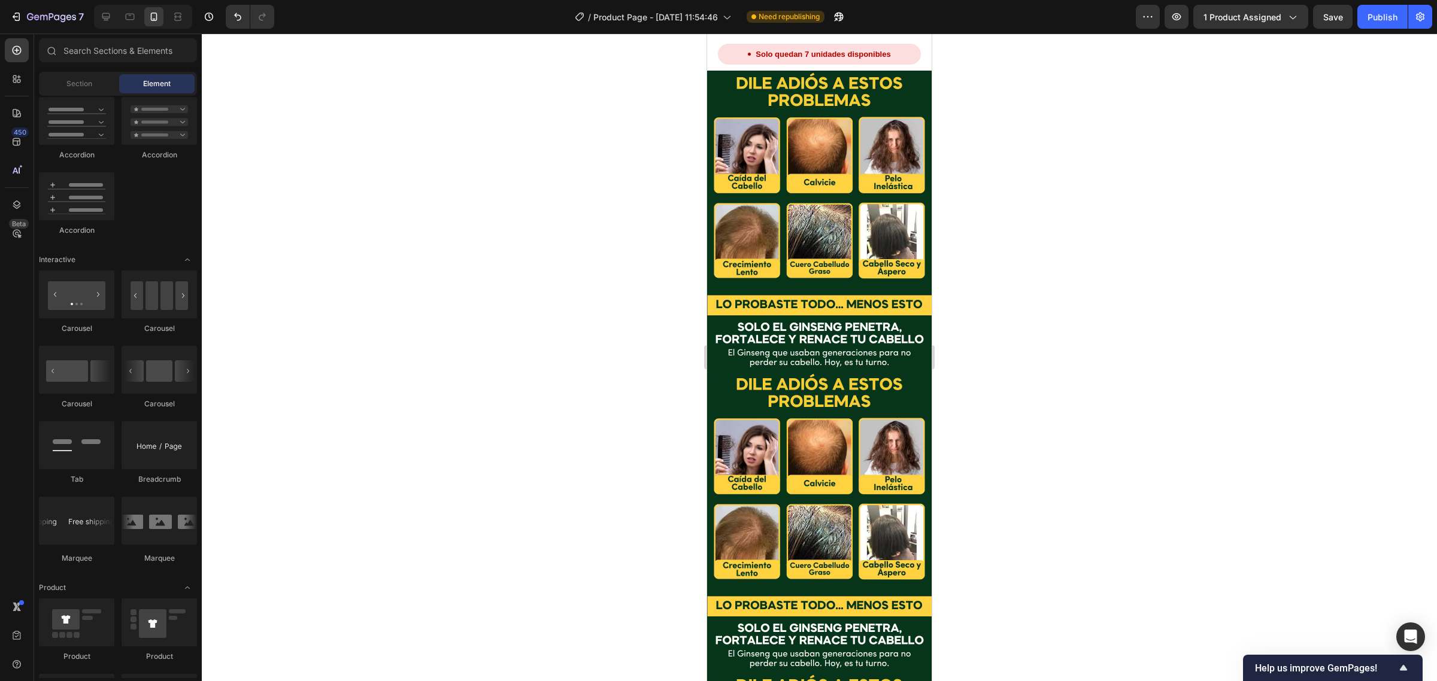
scroll to position [485, 0]
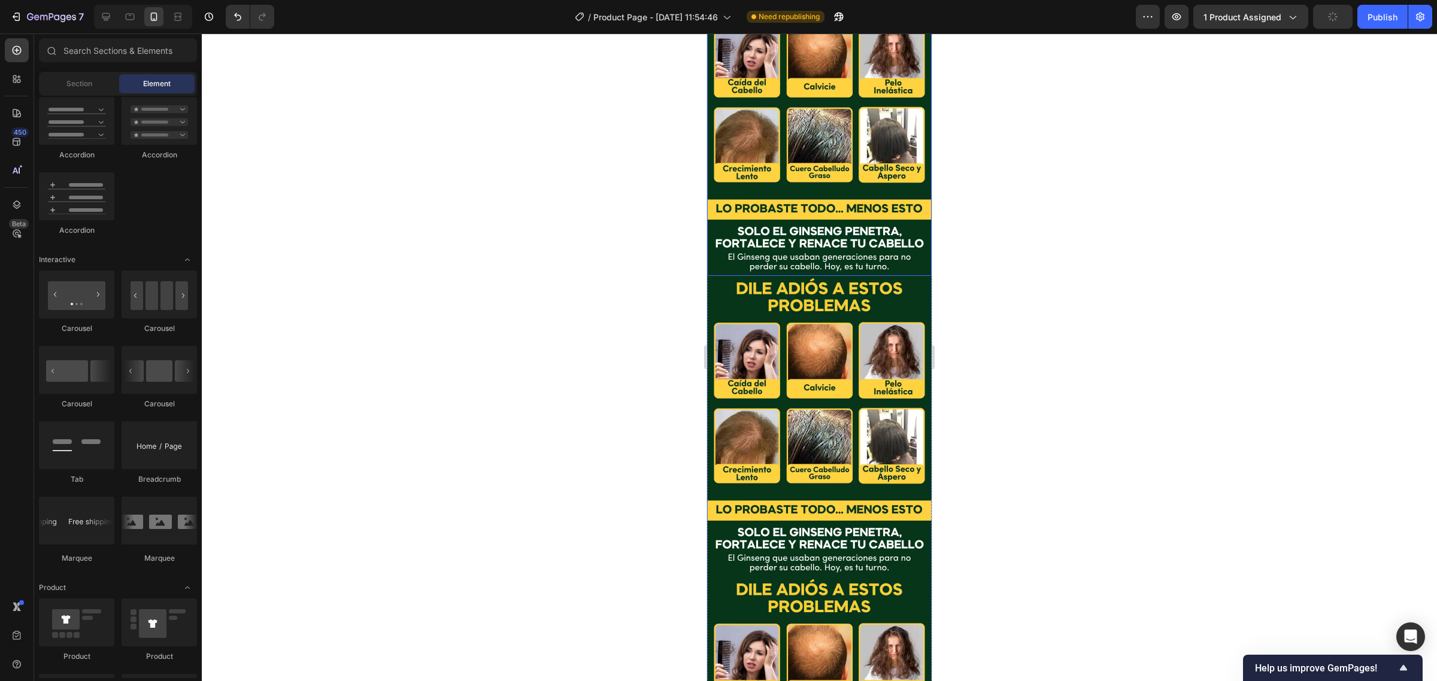
click at [825, 330] on img at bounding box center [819, 426] width 224 height 301
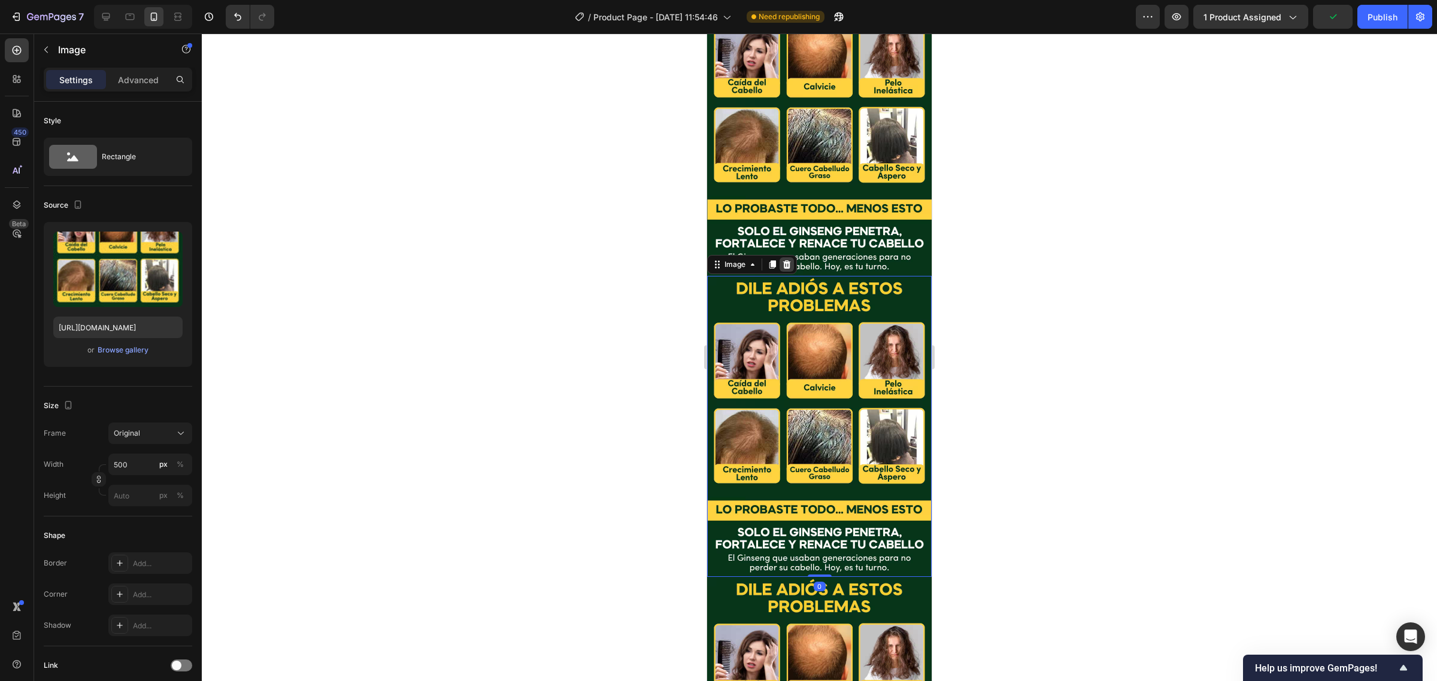
click at [784, 257] on div at bounding box center [786, 264] width 14 height 14
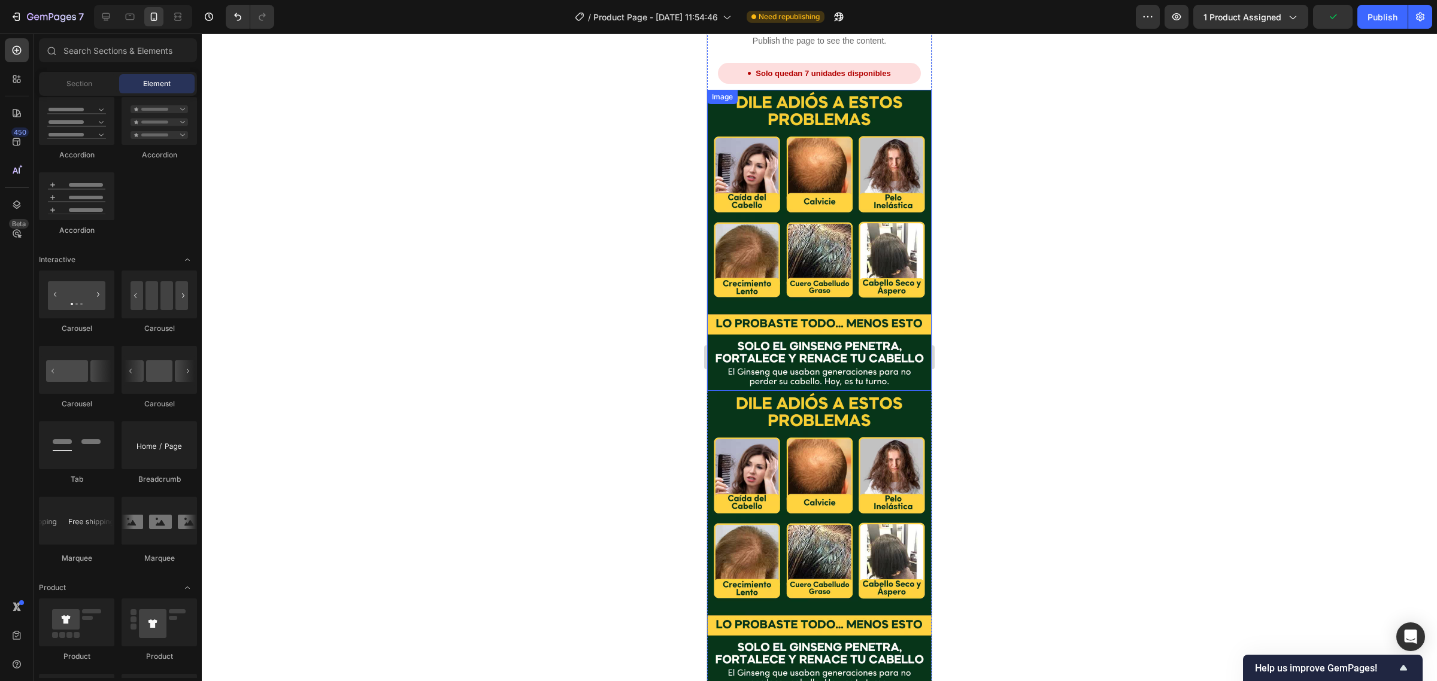
scroll to position [335, 0]
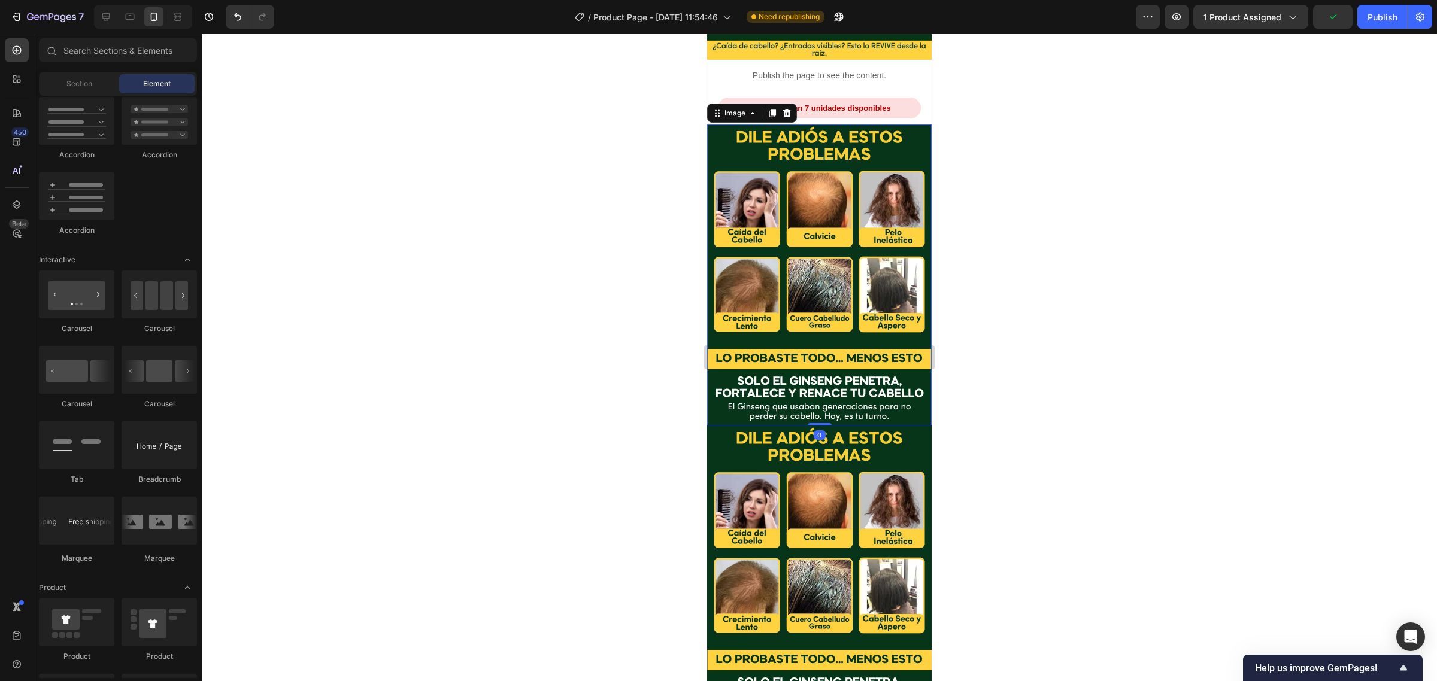
click at [855, 250] on img at bounding box center [819, 275] width 224 height 301
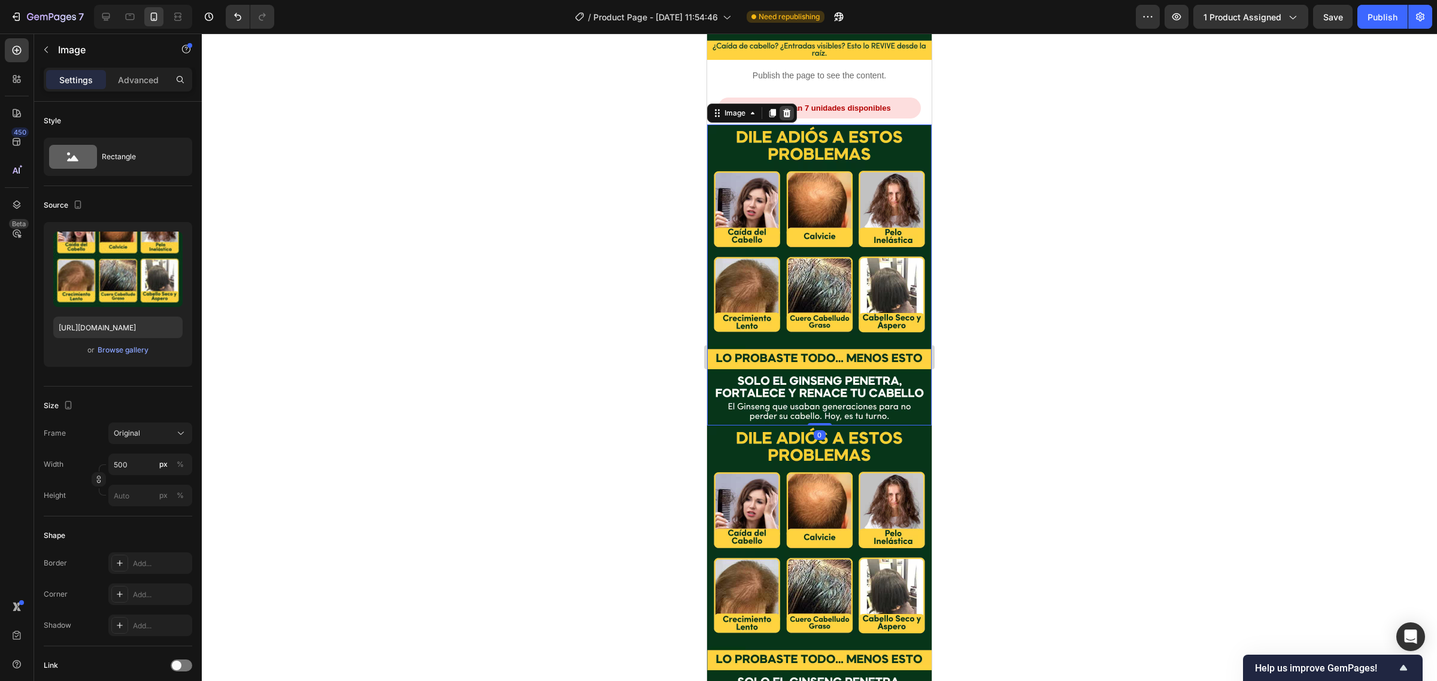
click at [785, 109] on icon at bounding box center [787, 113] width 8 height 8
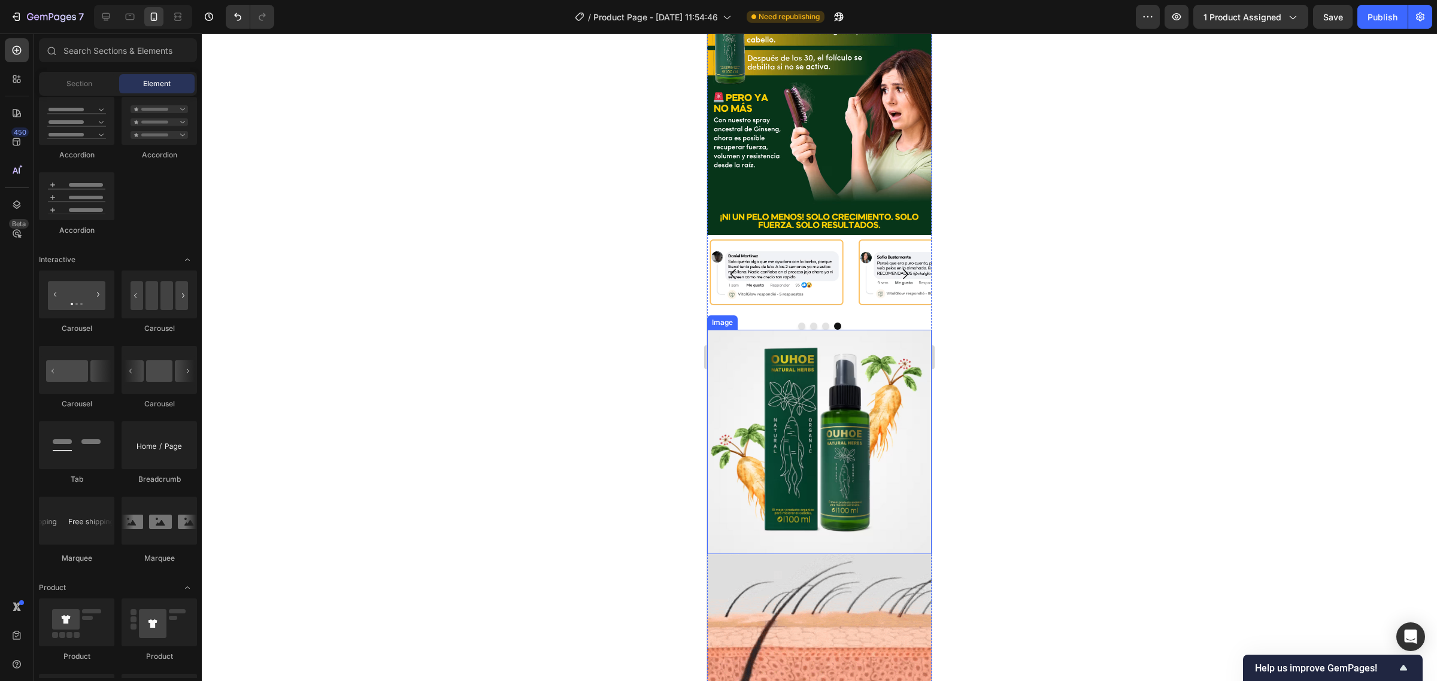
scroll to position [934, 0]
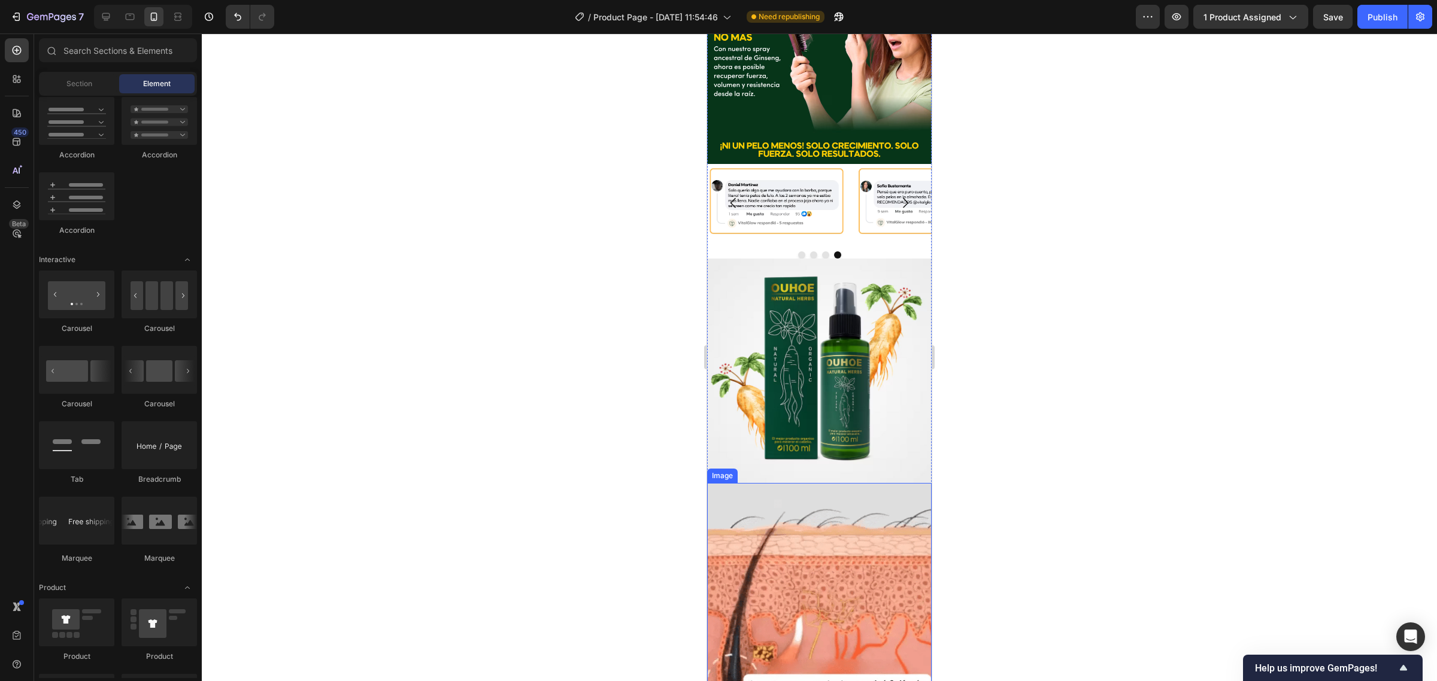
click at [842, 353] on img at bounding box center [819, 371] width 224 height 224
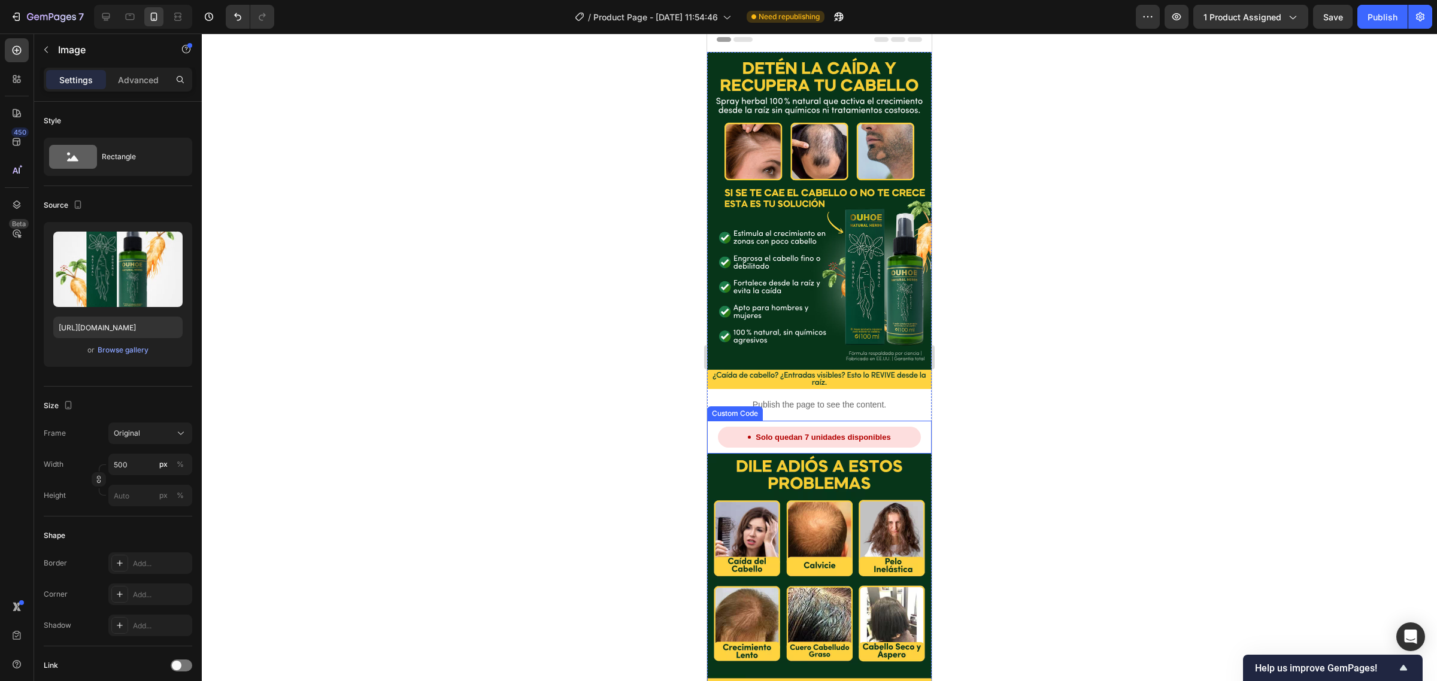
scroll to position [0, 0]
